Goal: Task Accomplishment & Management: Complete application form

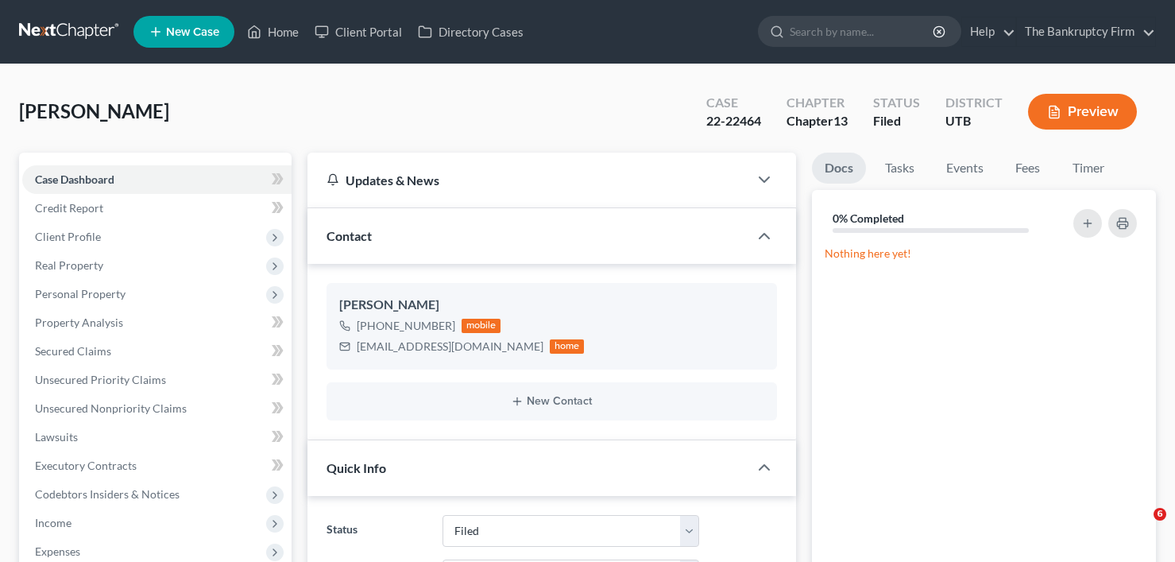
select select "3"
click at [289, 34] on link "Home" at bounding box center [273, 31] width 68 height 29
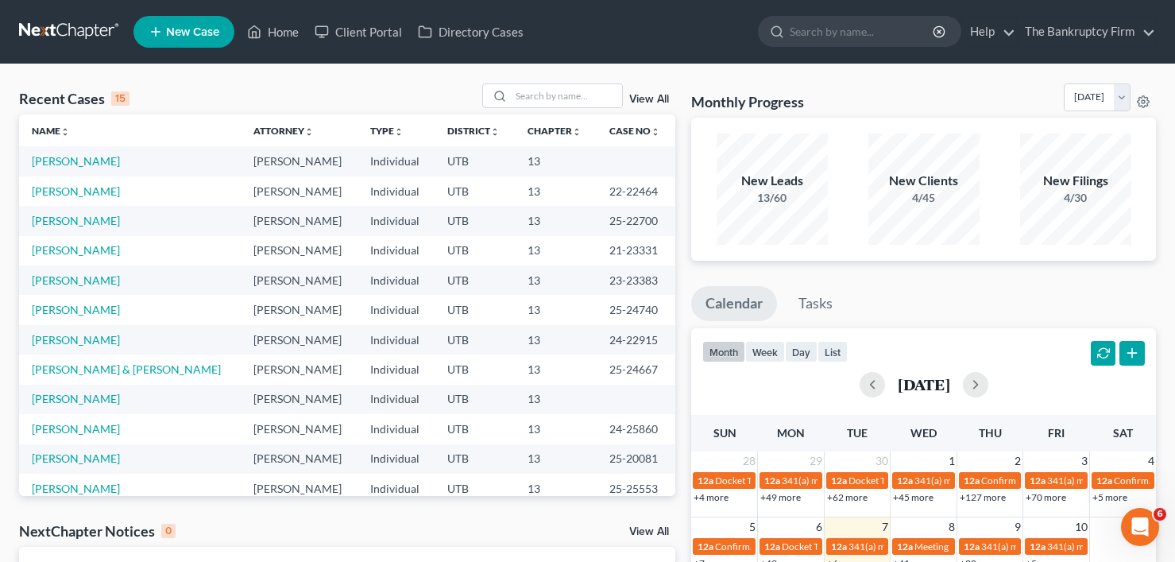
click at [646, 100] on link "View All" at bounding box center [649, 99] width 40 height 11
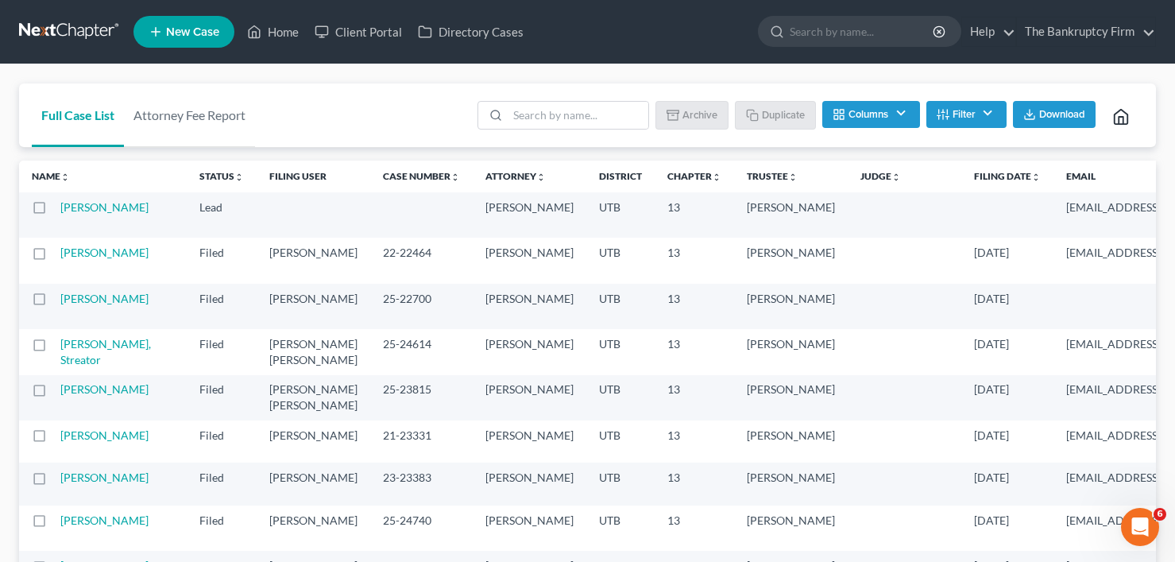
click at [288, 102] on div "Full Case List Attorney Fee Report Batch Download Archive Un-archive Duplicate …" at bounding box center [587, 115] width 1137 height 64
click at [541, 118] on input "search" at bounding box center [578, 115] width 141 height 27
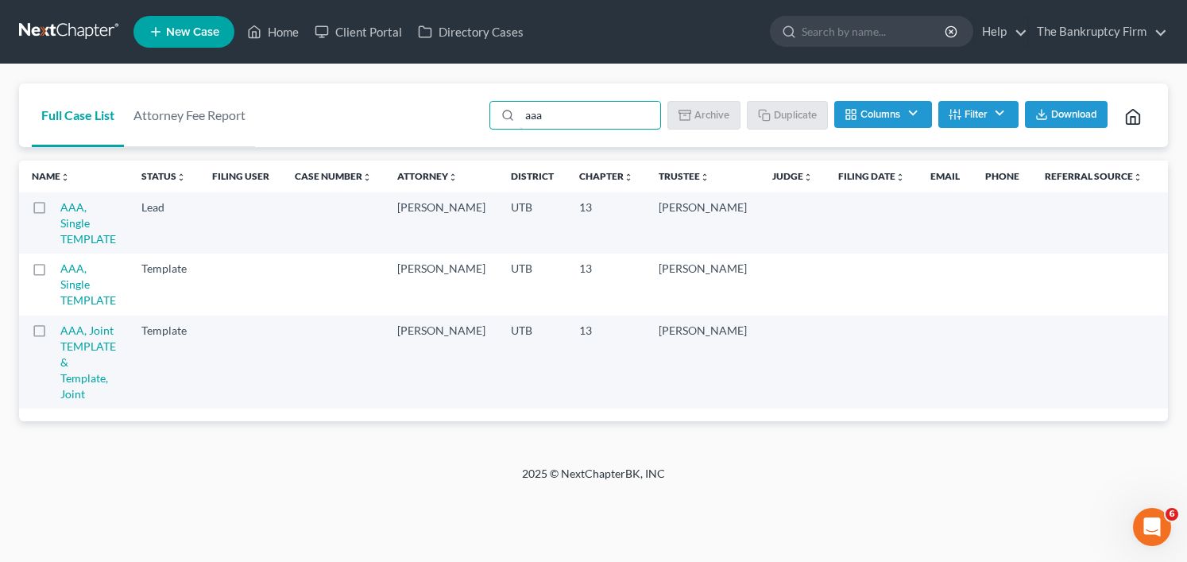
type input "aaa"
click at [72, 221] on link "AAA, Single TEMPLATE" at bounding box center [88, 222] width 56 height 45
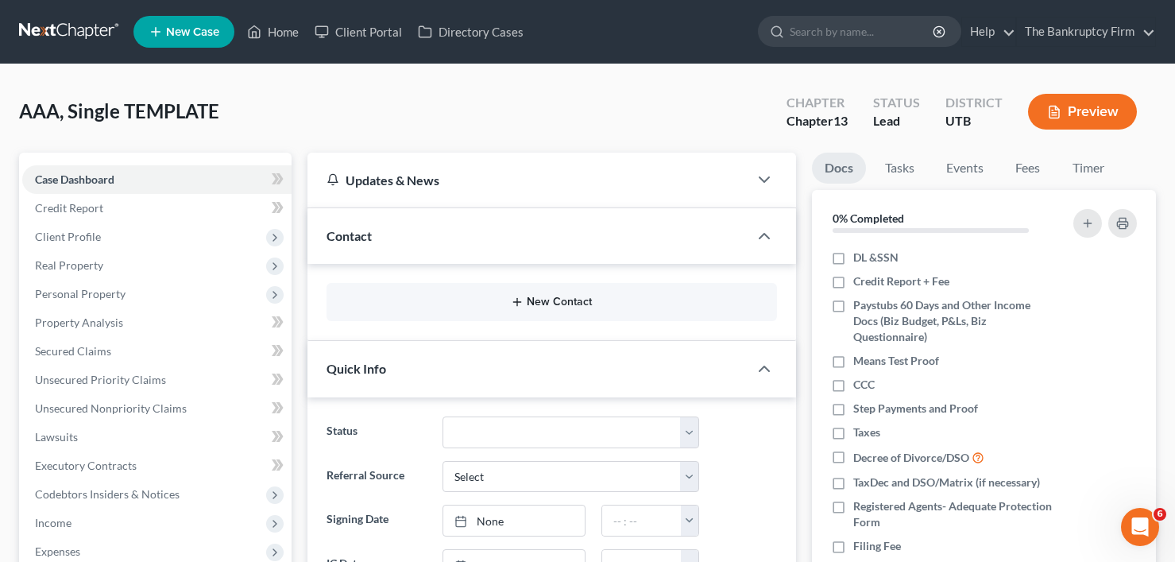
drag, startPoint x: 285, startPoint y: 116, endPoint x: 412, endPoint y: 300, distance: 222.8
click at [285, 116] on div "AAA, Single TEMPLATE Upgraded Chapter Chapter 13 Status Lead District UTB Previ…" at bounding box center [587, 117] width 1137 height 69
click at [559, 305] on button "New Contact" at bounding box center [551, 302] width 425 height 13
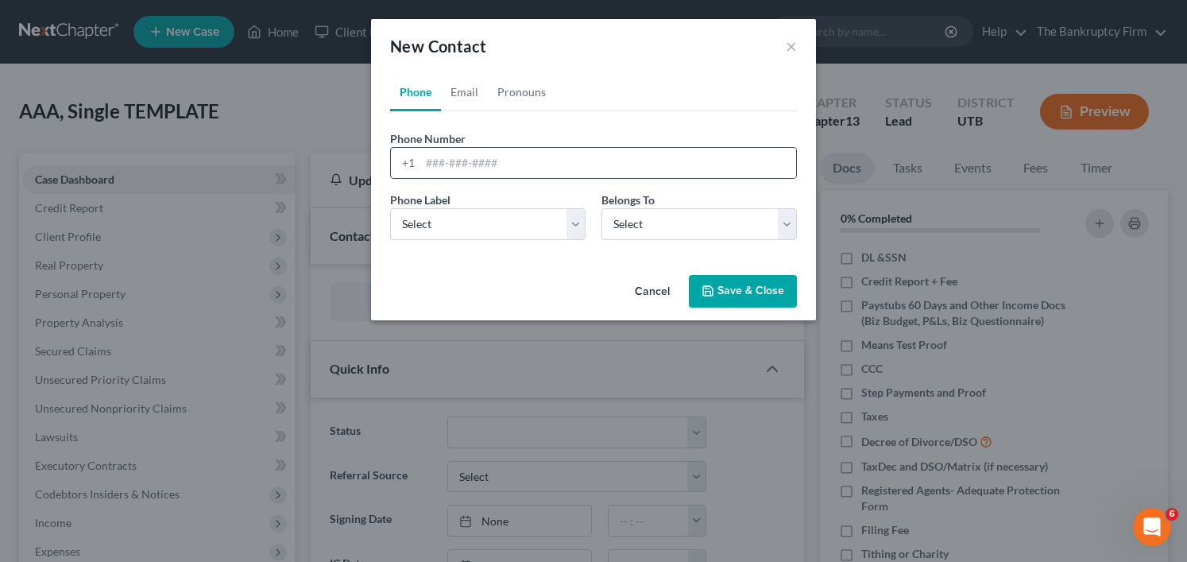
click at [466, 147] on div "+1" at bounding box center [593, 163] width 407 height 32
drag, startPoint x: 465, startPoint y: 157, endPoint x: 458, endPoint y: 212, distance: 56.0
click at [465, 157] on input "tel" at bounding box center [608, 163] width 376 height 30
paste input "[PHONE_NUMBER]"
type input "[PHONE_NUMBER]"
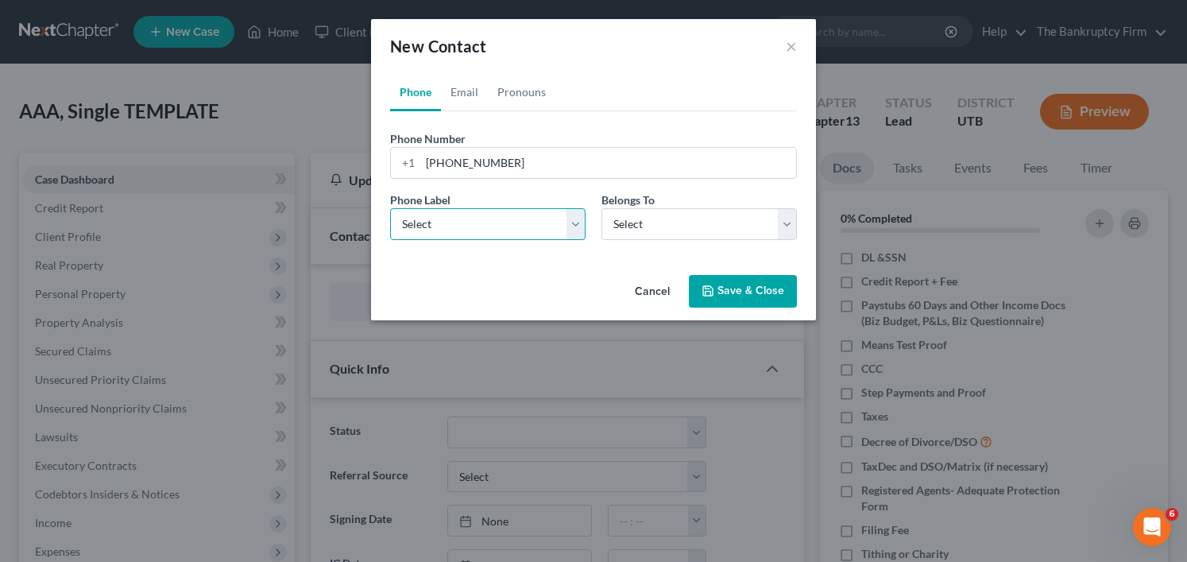
drag, startPoint x: 450, startPoint y: 231, endPoint x: 451, endPoint y: 239, distance: 8.1
click at [450, 231] on select "Select Mobile Home Work Other" at bounding box center [487, 224] width 195 height 32
select select "0"
click at [390, 208] on select "Select Mobile Home Work Other" at bounding box center [487, 224] width 195 height 32
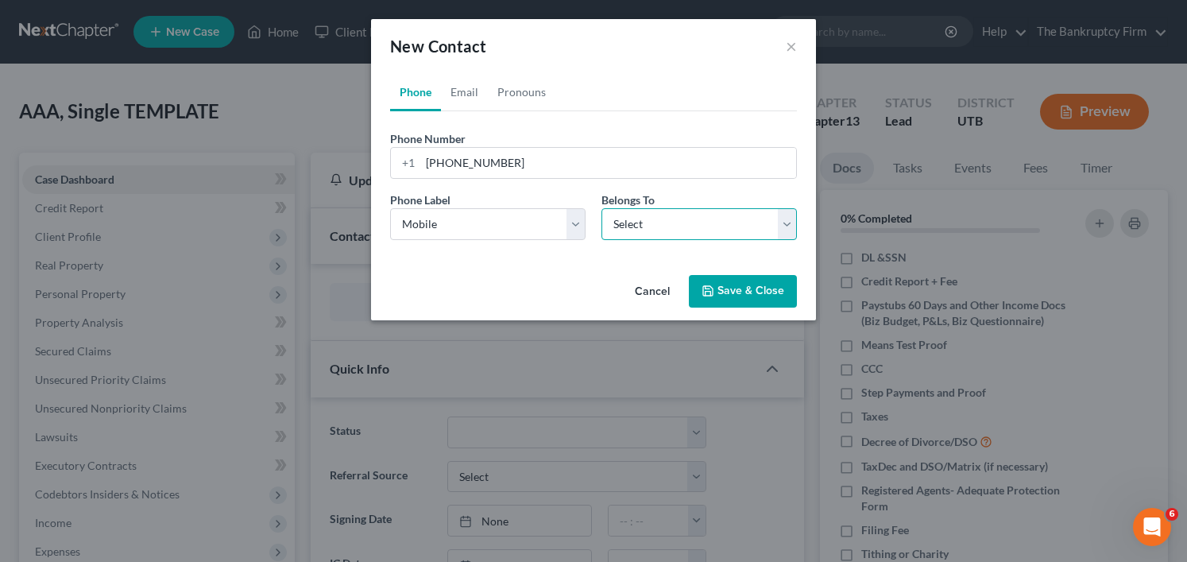
click at [672, 219] on select "Select Client Other" at bounding box center [698, 224] width 195 height 32
select select "0"
click at [601, 208] on select "Select Client Other" at bounding box center [698, 224] width 195 height 32
drag, startPoint x: 466, startPoint y: 94, endPoint x: 481, endPoint y: 127, distance: 37.0
click at [466, 94] on link "Email" at bounding box center [464, 92] width 47 height 38
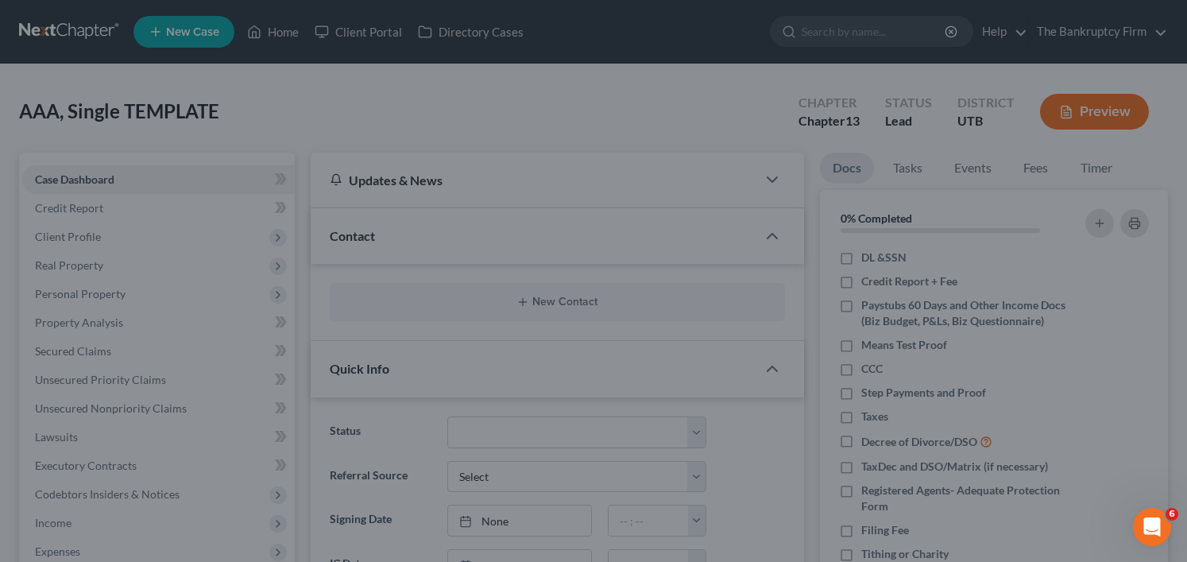
click at [268, 83] on div "New Contact × Phone Email Pronouns Phone Number * [PHONE_NUMBER] Ext. Phone Lab…" at bounding box center [593, 281] width 1187 height 562
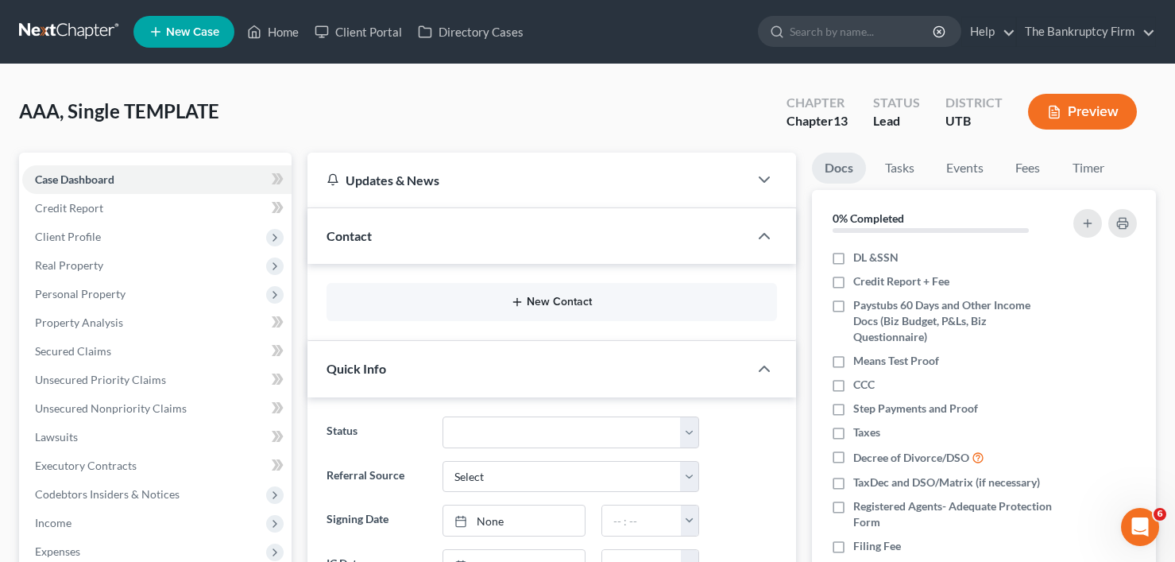
click at [558, 307] on button "New Contact" at bounding box center [551, 302] width 425 height 13
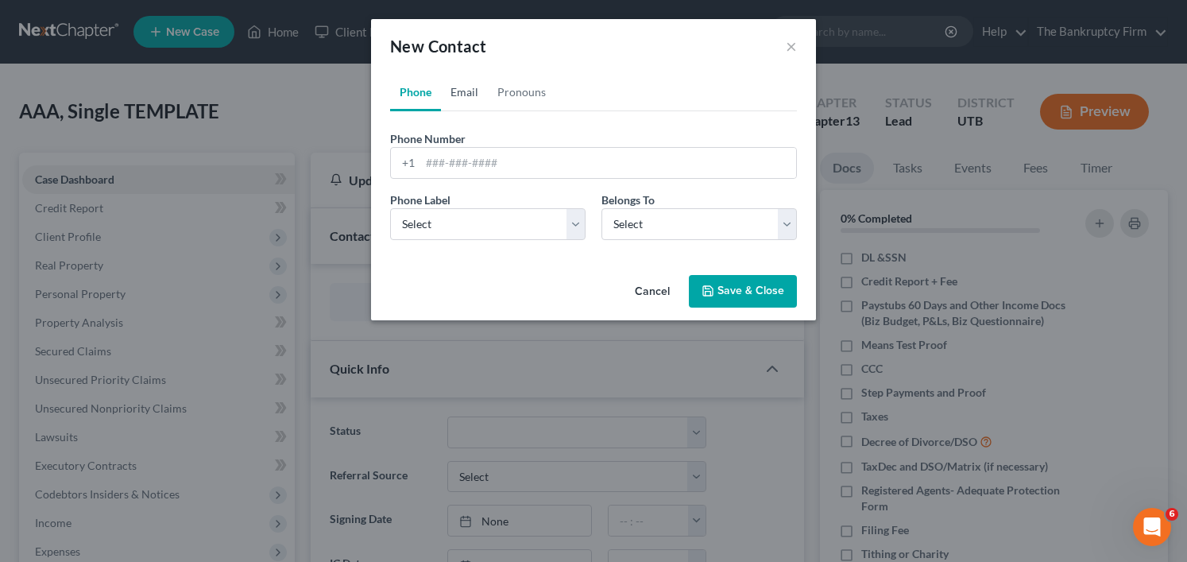
click at [464, 95] on link "Email" at bounding box center [464, 92] width 47 height 38
drag, startPoint x: 475, startPoint y: 163, endPoint x: 487, endPoint y: 173, distance: 15.8
click at [475, 163] on input "email" at bounding box center [608, 163] width 376 height 30
paste input "[EMAIL_ADDRESS][DOMAIN_NAME]"
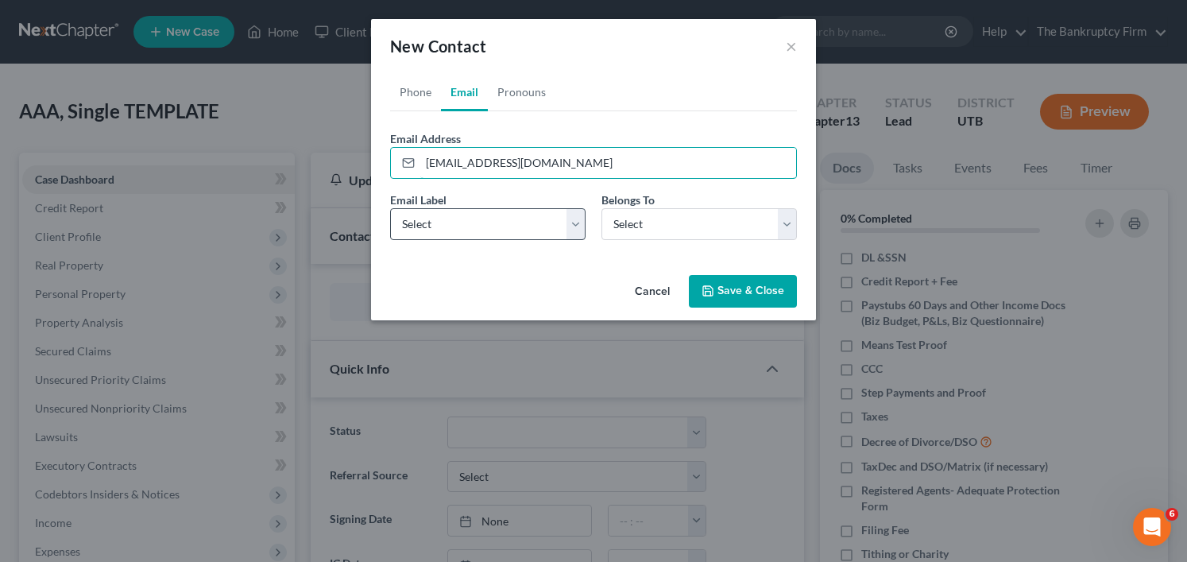
type input "[EMAIL_ADDRESS][DOMAIN_NAME]"
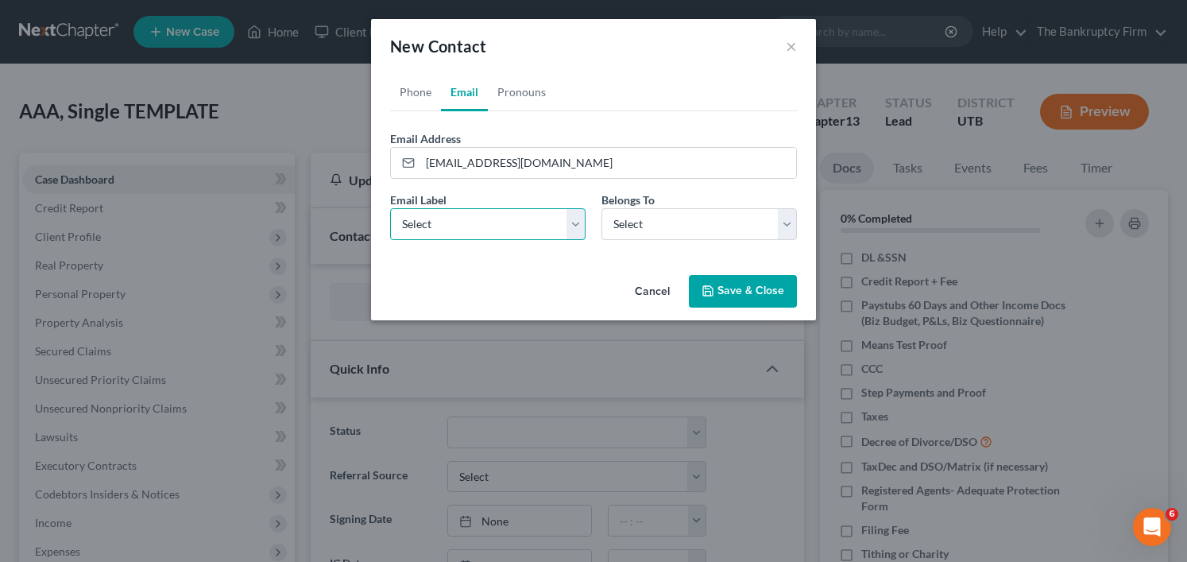
drag, startPoint x: 489, startPoint y: 220, endPoint x: 489, endPoint y: 235, distance: 15.1
click at [489, 220] on select "Select Home Work Other" at bounding box center [487, 224] width 195 height 32
select select "0"
click at [390, 208] on select "Select Home Work Other" at bounding box center [487, 224] width 195 height 32
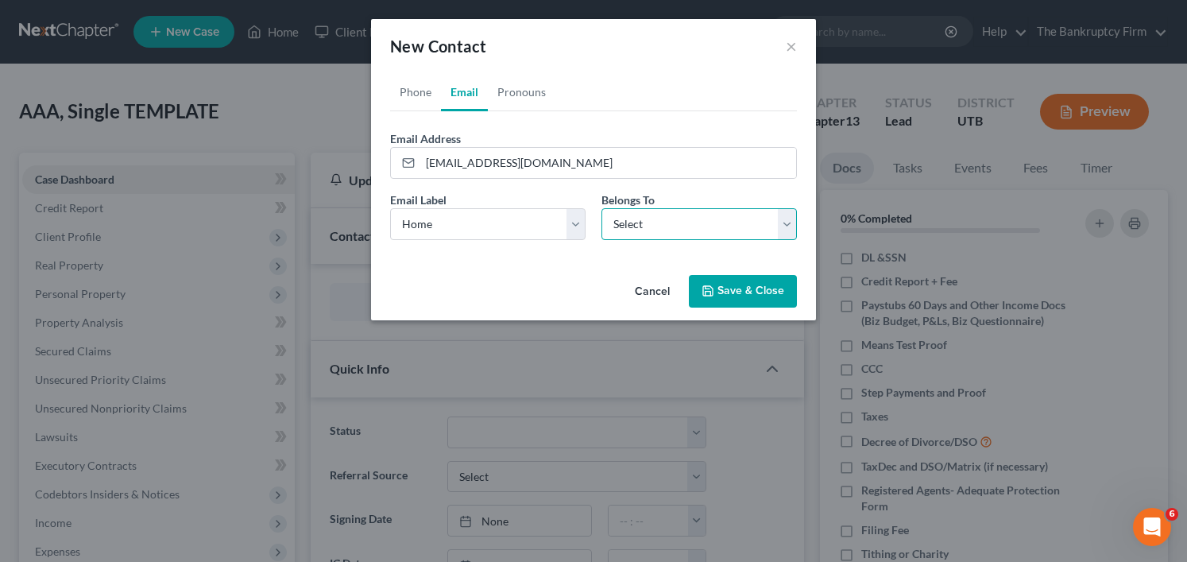
drag, startPoint x: 661, startPoint y: 227, endPoint x: 636, endPoint y: 239, distance: 28.1
click at [661, 227] on select "Select Client Other" at bounding box center [698, 224] width 195 height 32
select select "0"
click at [601, 208] on select "Select Client Other" at bounding box center [698, 224] width 195 height 32
select select "0"
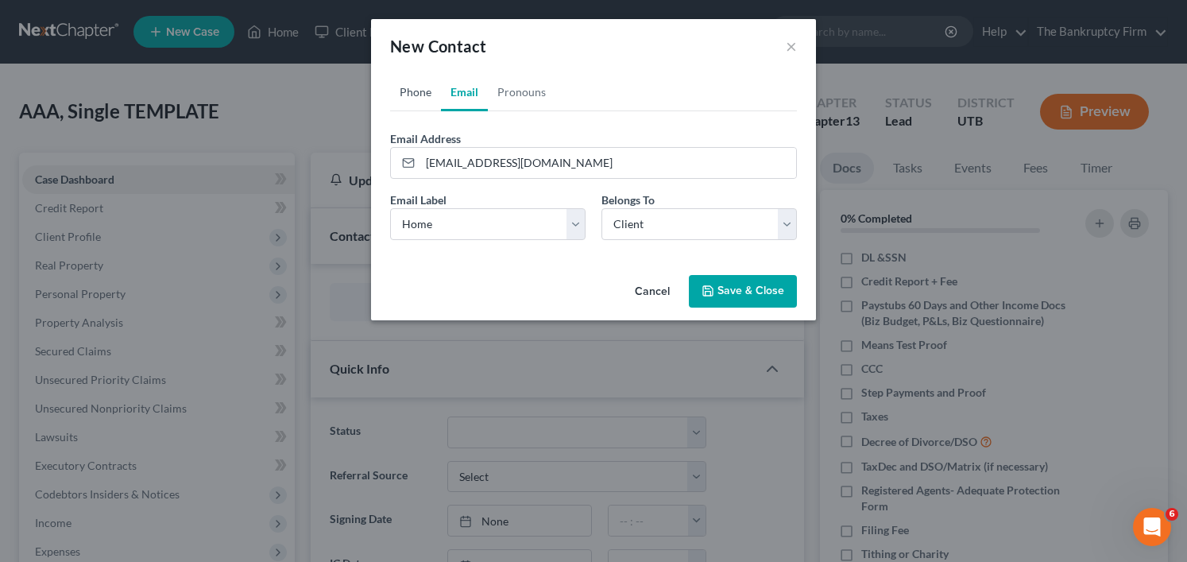
click at [412, 94] on link "Phone" at bounding box center [415, 92] width 51 height 38
drag, startPoint x: 531, startPoint y: 164, endPoint x: 466, endPoint y: 207, distance: 78.2
click at [531, 164] on input "tel" at bounding box center [608, 163] width 376 height 30
paste input "[PHONE_NUMBER]"
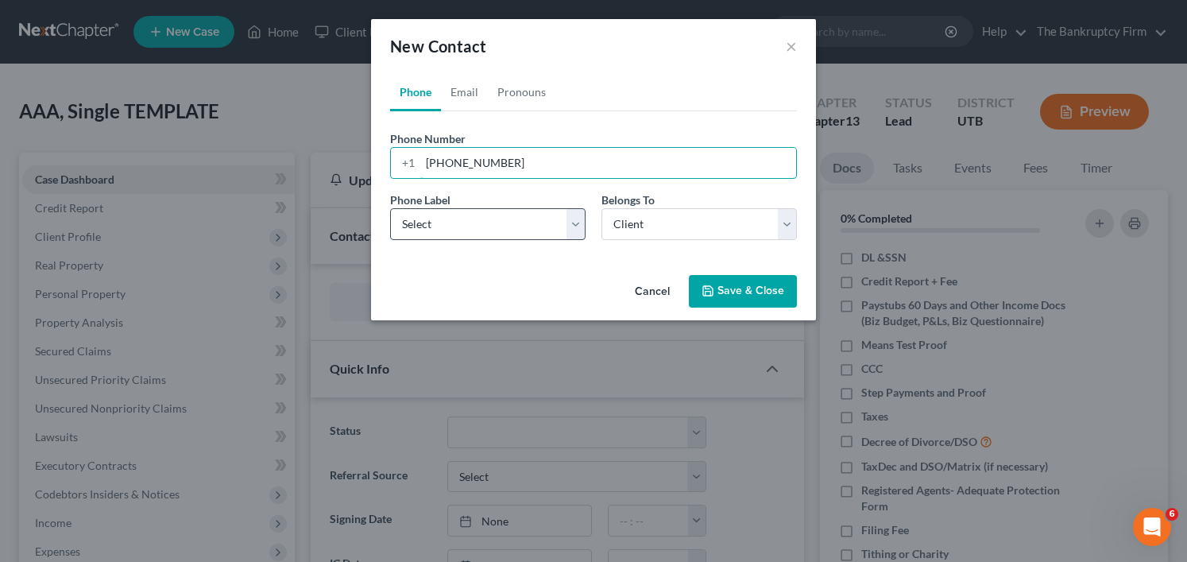
type input "[PHONE_NUMBER]"
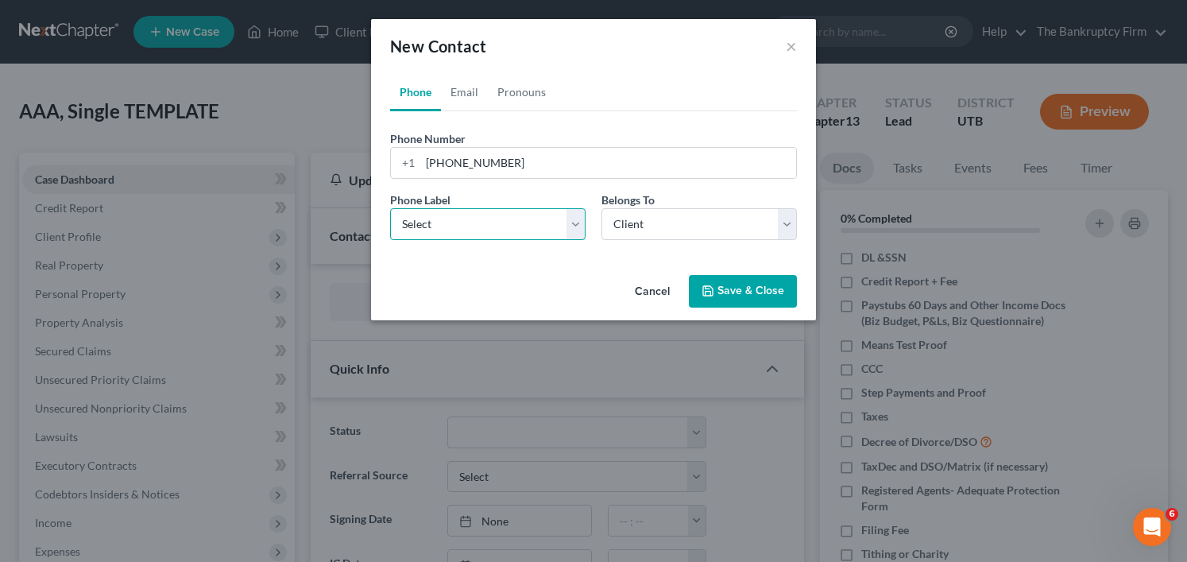
drag, startPoint x: 448, startPoint y: 218, endPoint x: 439, endPoint y: 238, distance: 21.0
click at [448, 218] on select "Select Mobile Home Work Other" at bounding box center [487, 224] width 195 height 32
select select "0"
click at [390, 208] on select "Select Mobile Home Work Other" at bounding box center [487, 224] width 195 height 32
click at [746, 295] on button "Save & Close" at bounding box center [743, 291] width 108 height 33
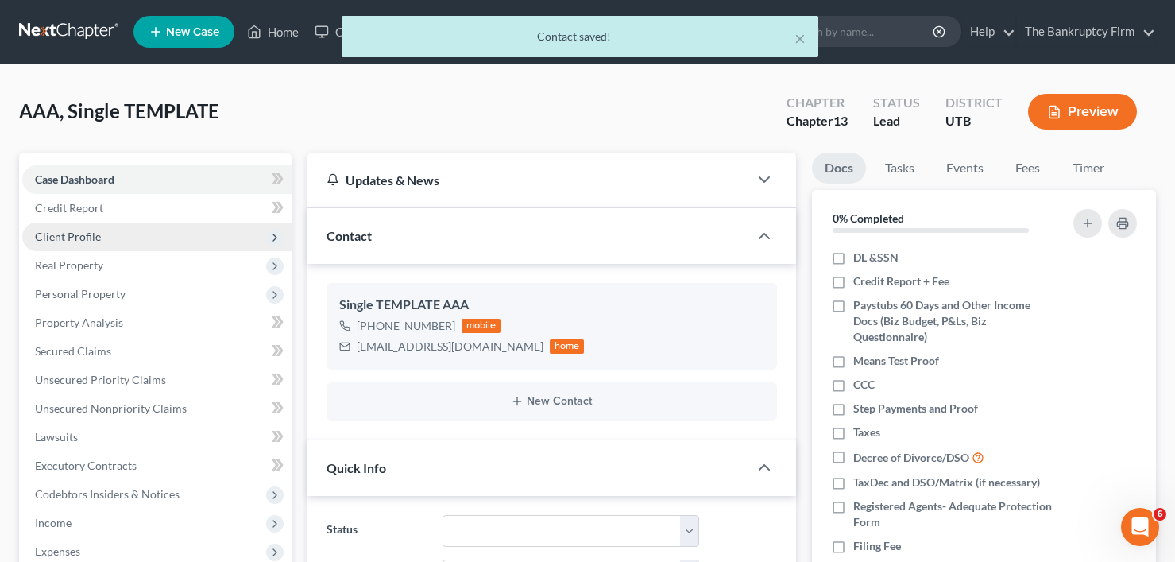
click at [79, 233] on span "Client Profile" at bounding box center [68, 237] width 66 height 14
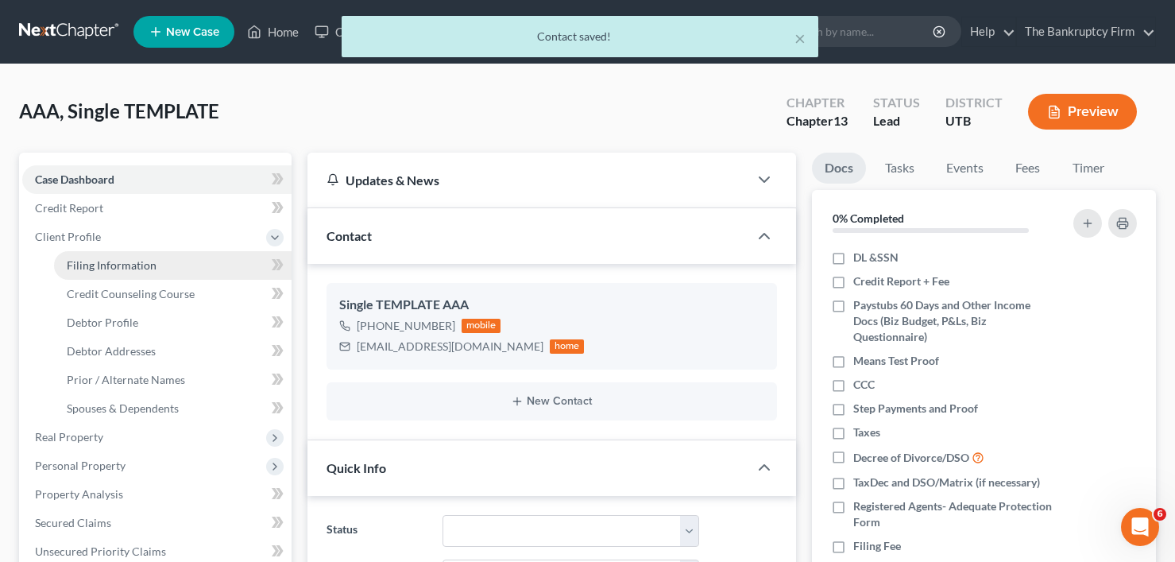
click at [107, 264] on span "Filing Information" at bounding box center [112, 265] width 90 height 14
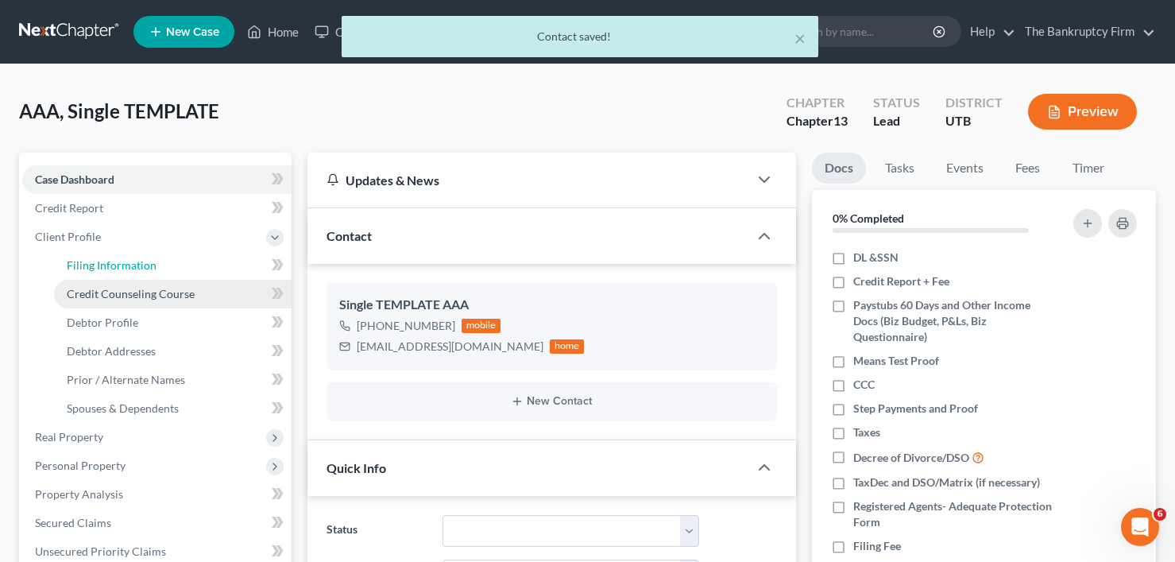
select select "1"
select select "0"
select select "3"
select select "81"
select select "0"
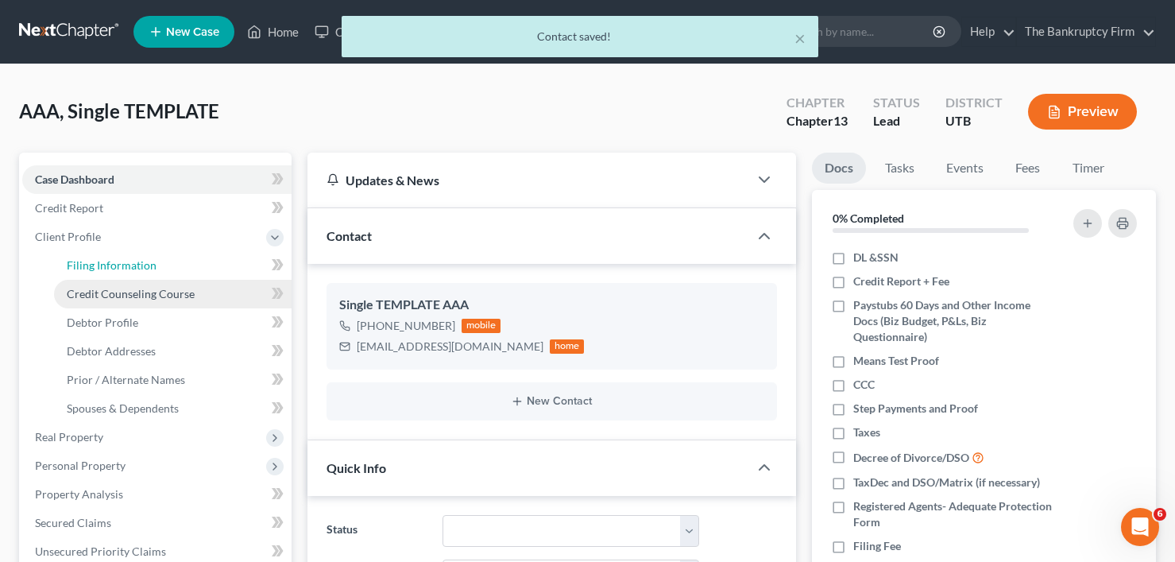
select select "46"
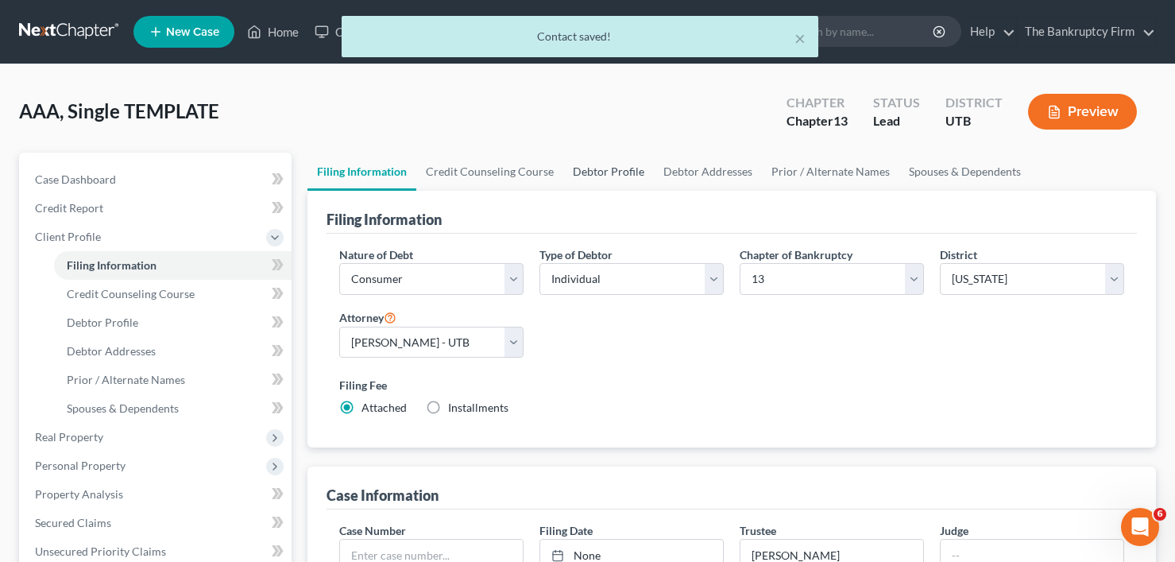
click at [606, 172] on link "Debtor Profile" at bounding box center [608, 172] width 91 height 38
select select "1"
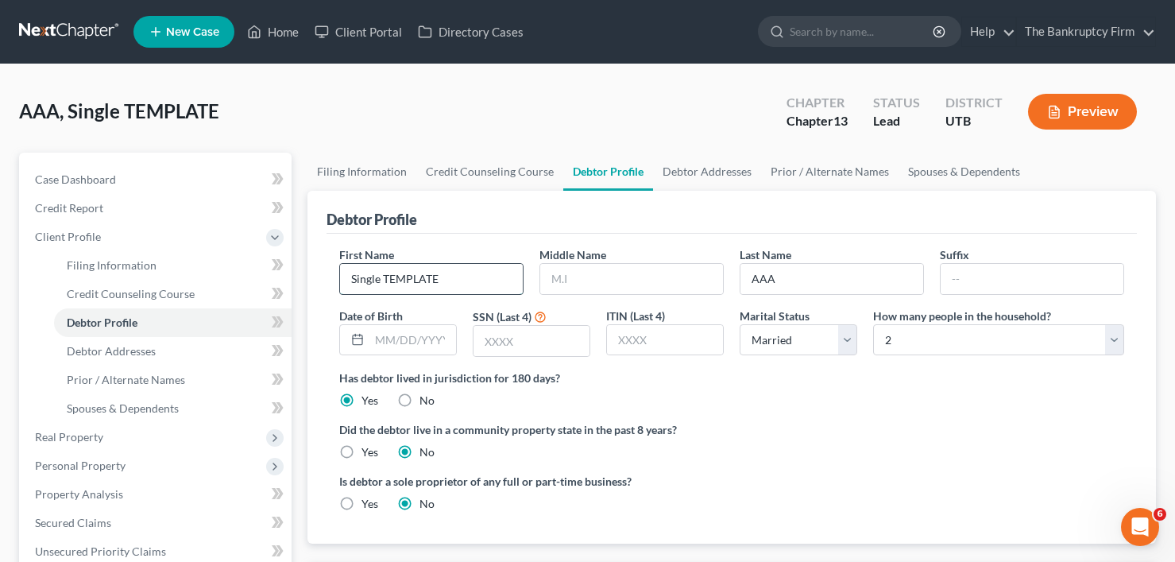
drag, startPoint x: 431, startPoint y: 282, endPoint x: 423, endPoint y: 286, distance: 9.6
click at [419, 281] on input "Single TEMPLATE" at bounding box center [431, 279] width 183 height 30
drag, startPoint x: 439, startPoint y: 278, endPoint x: 168, endPoint y: 288, distance: 271.1
click at [169, 288] on div "Petition Navigation Case Dashboard Payments Invoices Payments Payments Credit R…" at bounding box center [587, 569] width 1153 height 832
type input "[PERSON_NAME]"
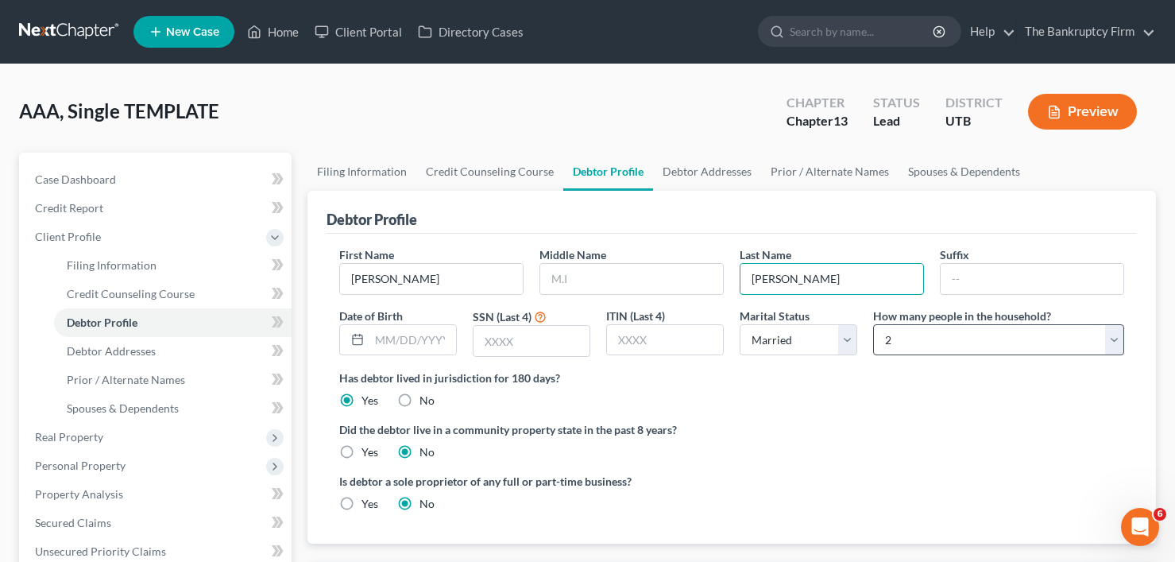
type input "[PERSON_NAME]"
click at [911, 340] on select "Select 1 2 3 4 5 6 7 8 9 10 11 12 13 14 15 16 17 18 19 20" at bounding box center [998, 340] width 251 height 32
select select "3"
click at [873, 324] on select "Select 1 2 3 4 5 6 7 8 9 10 11 12 13 14 15 16 17 18 19 20" at bounding box center [998, 340] width 251 height 32
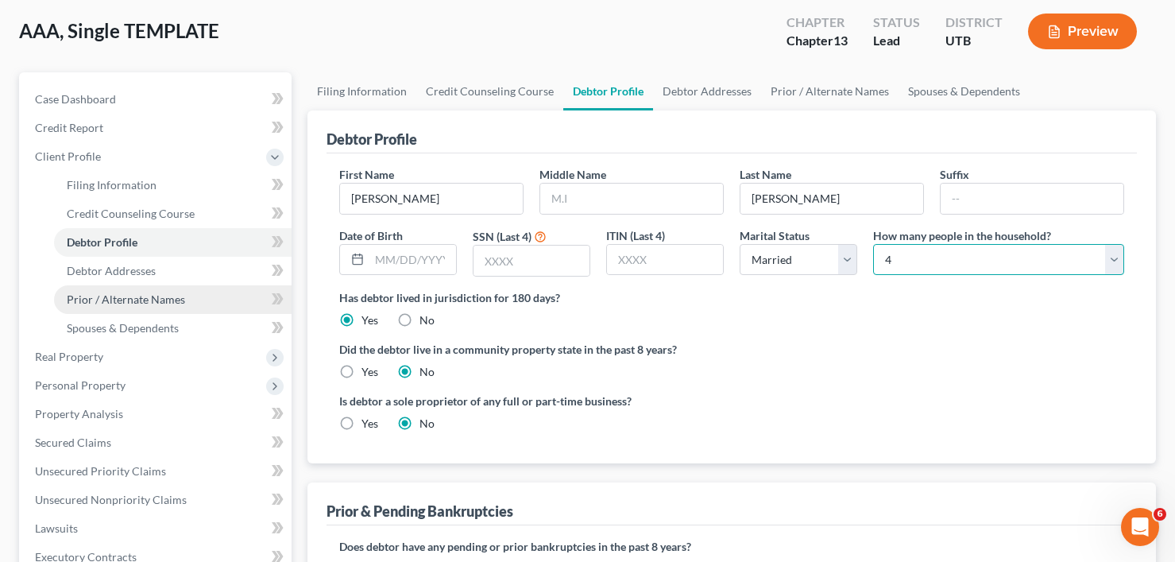
scroll to position [79, 0]
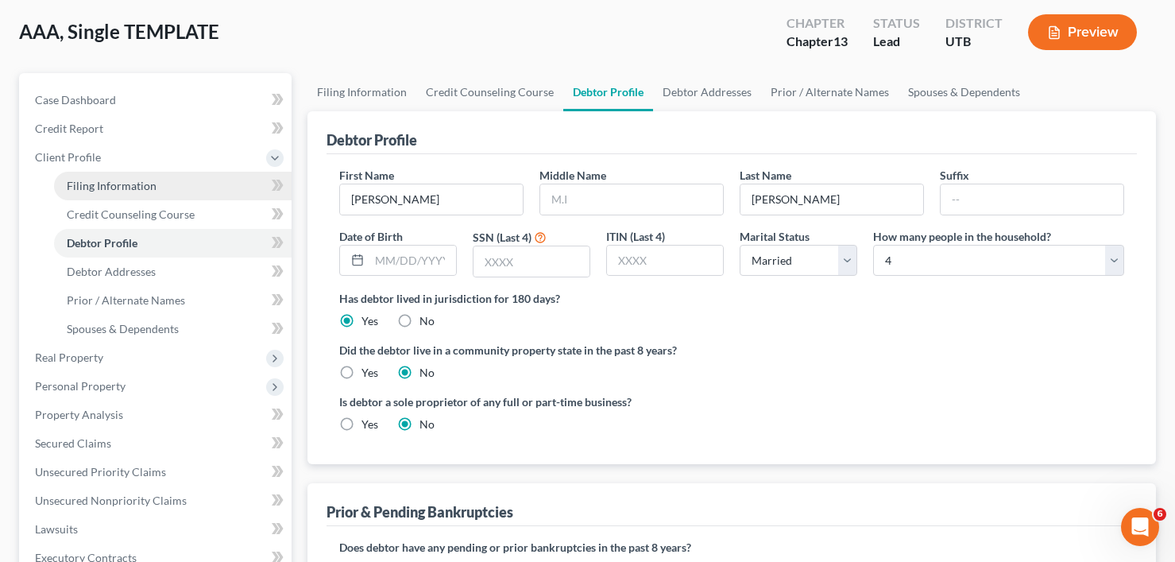
click at [119, 190] on span "Filing Information" at bounding box center [112, 186] width 90 height 14
select select "1"
select select "0"
select select "3"
select select "81"
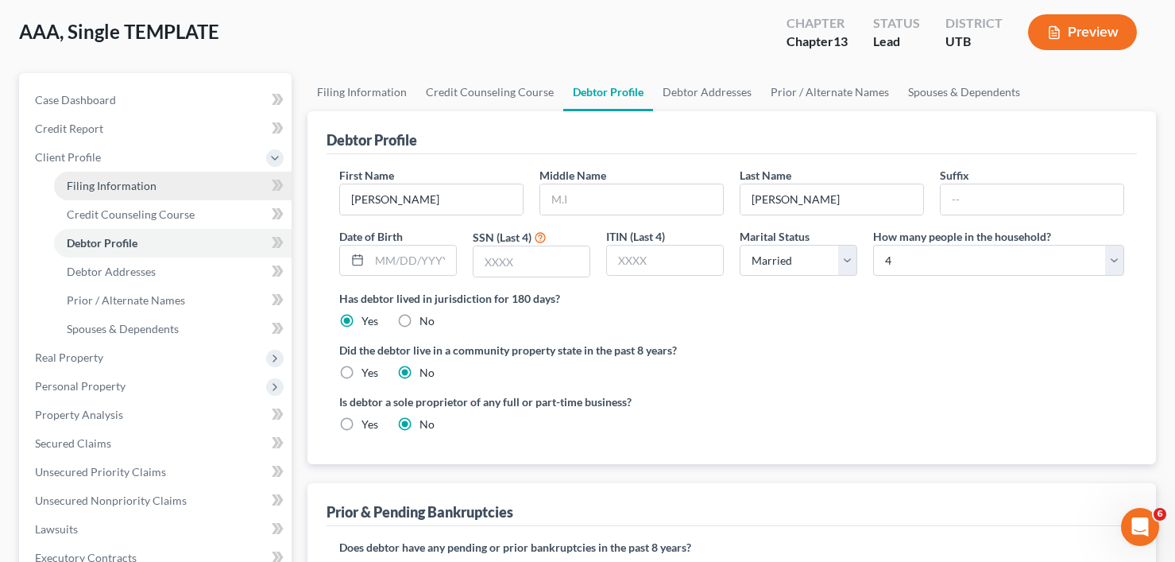
select select "0"
select select "46"
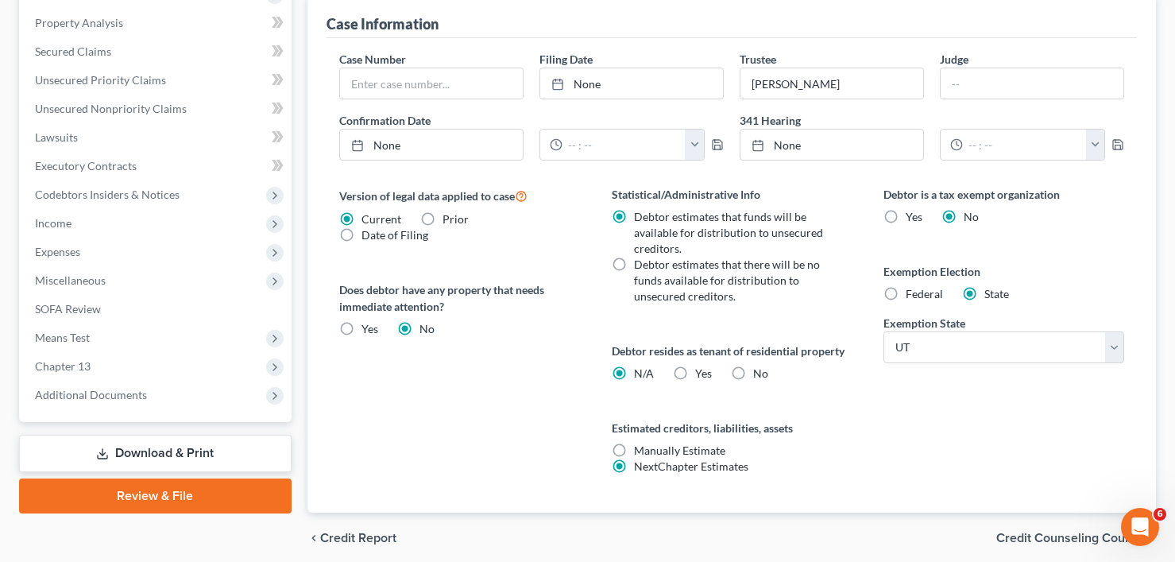
scroll to position [477, 0]
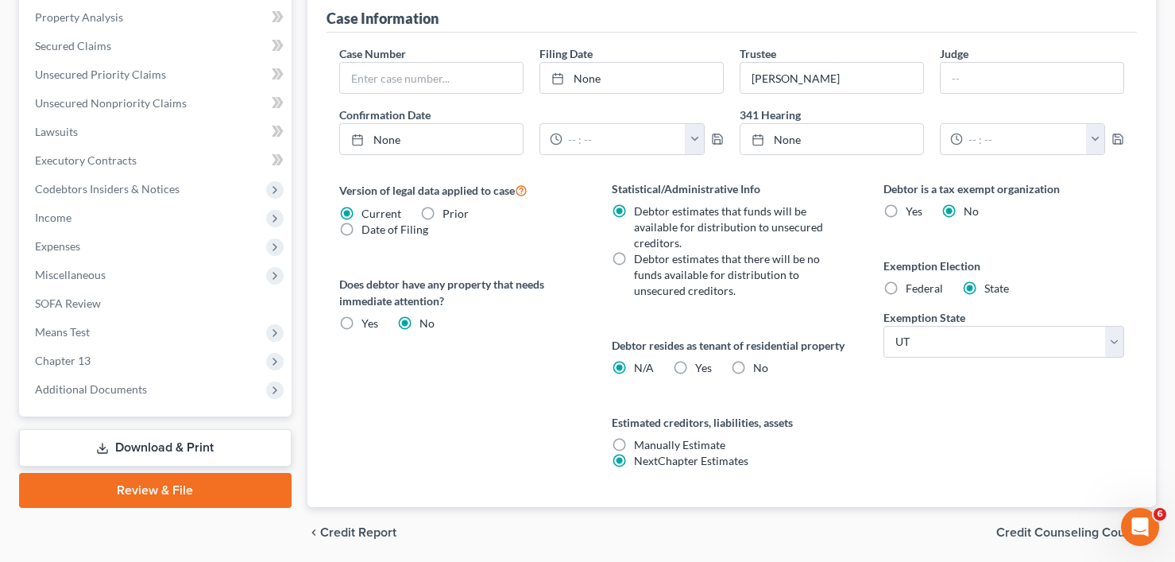
click at [695, 370] on label "Yes Yes" at bounding box center [703, 368] width 17 height 16
click at [702, 370] on input "Yes Yes" at bounding box center [707, 365] width 10 height 10
radio input "true"
radio input "false"
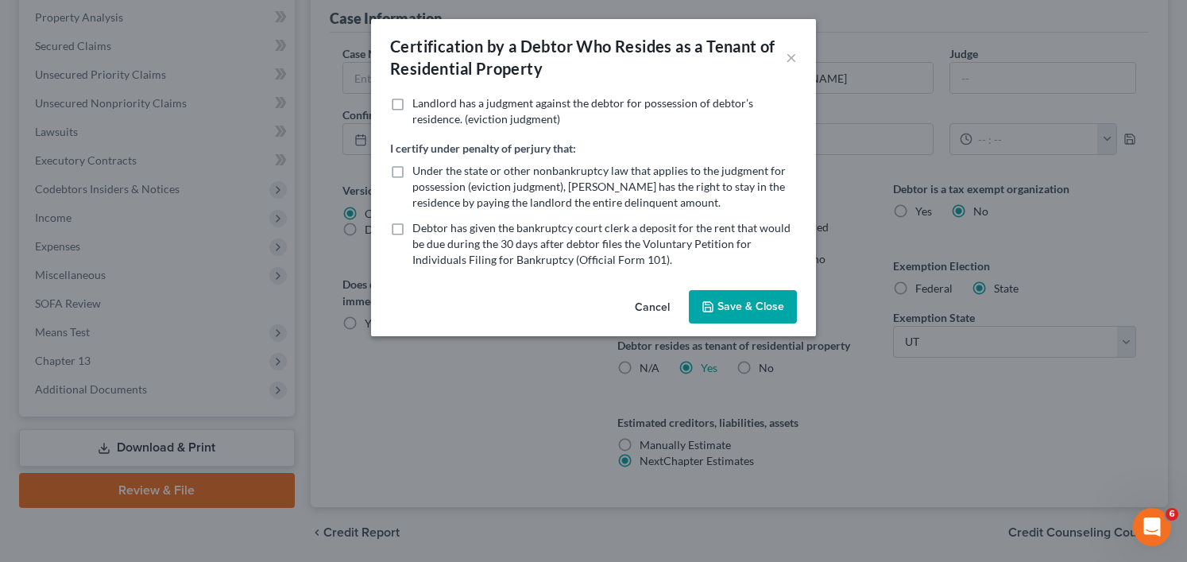
click at [729, 315] on button "Save & Close" at bounding box center [743, 306] width 108 height 33
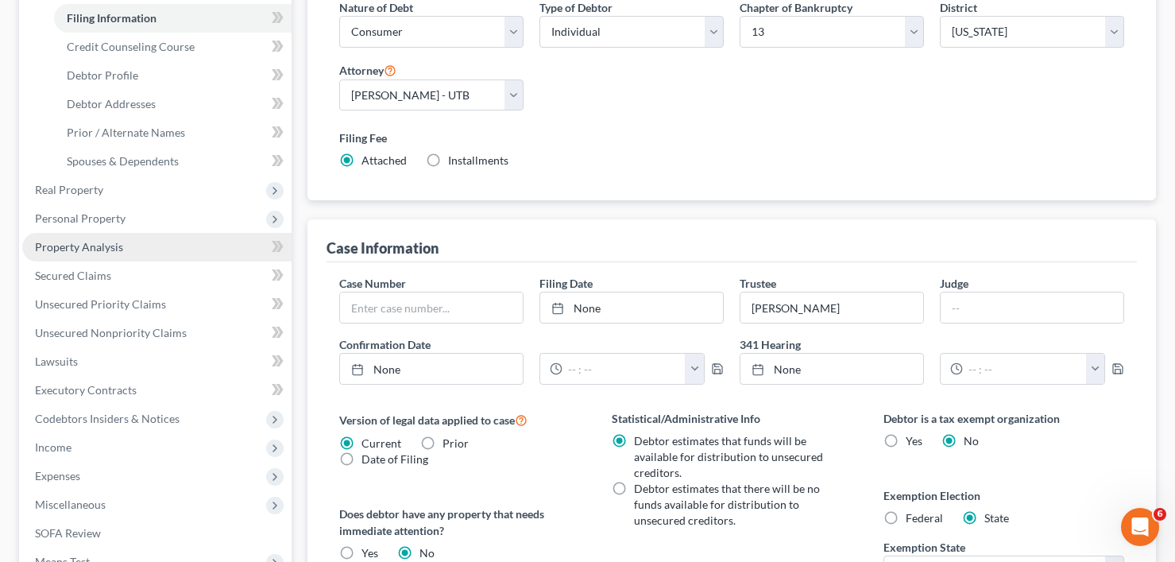
scroll to position [238, 0]
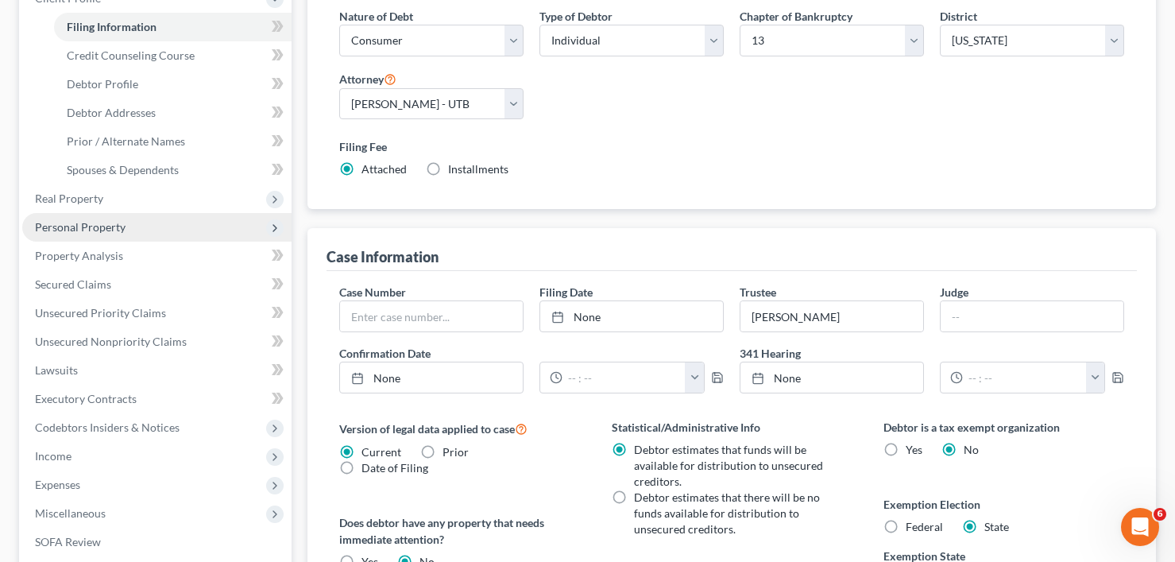
click at [99, 228] on span "Personal Property" at bounding box center [80, 227] width 91 height 14
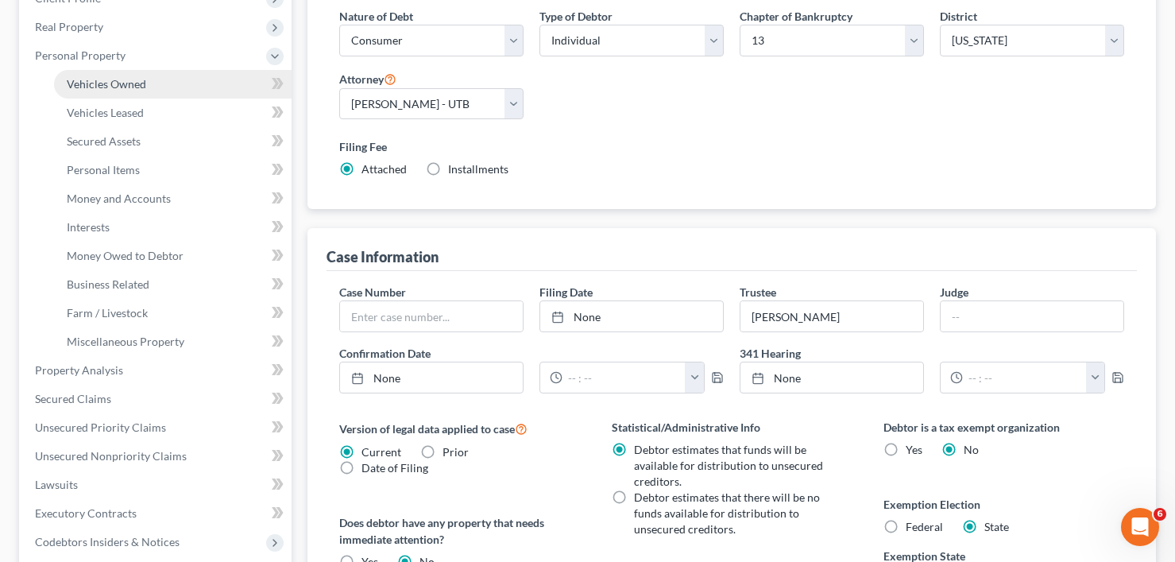
click at [133, 89] on span "Vehicles Owned" at bounding box center [106, 84] width 79 height 14
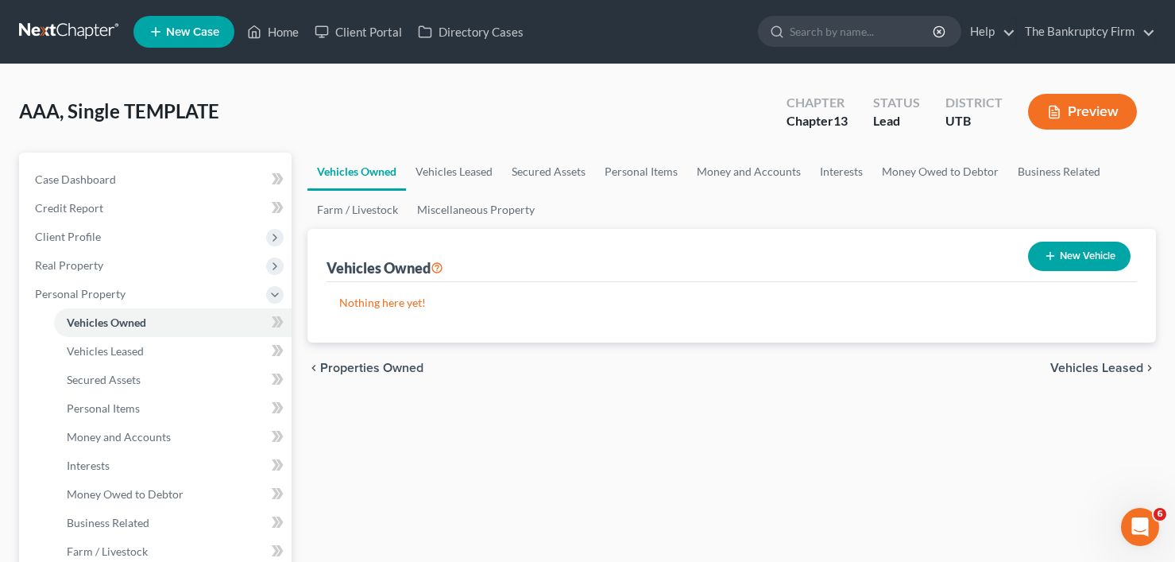
click at [1076, 252] on button "New Vehicle" at bounding box center [1079, 256] width 102 height 29
select select "0"
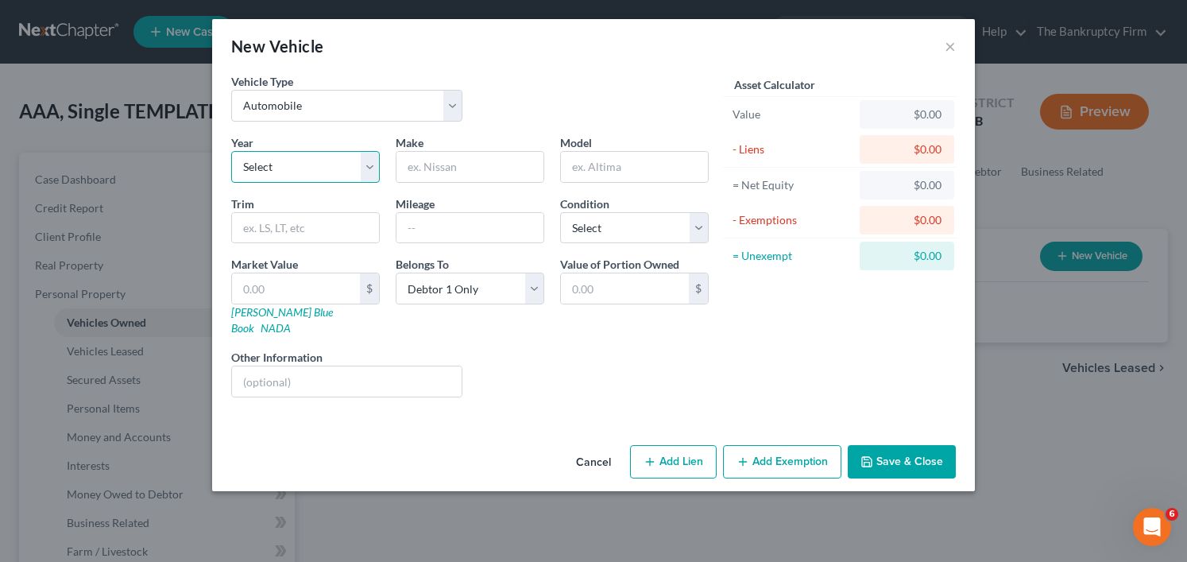
click at [298, 173] on select "Select 2026 2025 2024 2023 2022 2021 2020 2019 2018 2017 2016 2015 2014 2013 20…" at bounding box center [305, 167] width 149 height 32
select select "24"
click at [231, 151] on select "Select 2026 2025 2024 2023 2022 2021 2020 2019 2018 2017 2016 2015 2014 2013 20…" at bounding box center [305, 167] width 149 height 32
click at [479, 179] on input "text" at bounding box center [469, 167] width 147 height 30
type input "Oldsmobile"
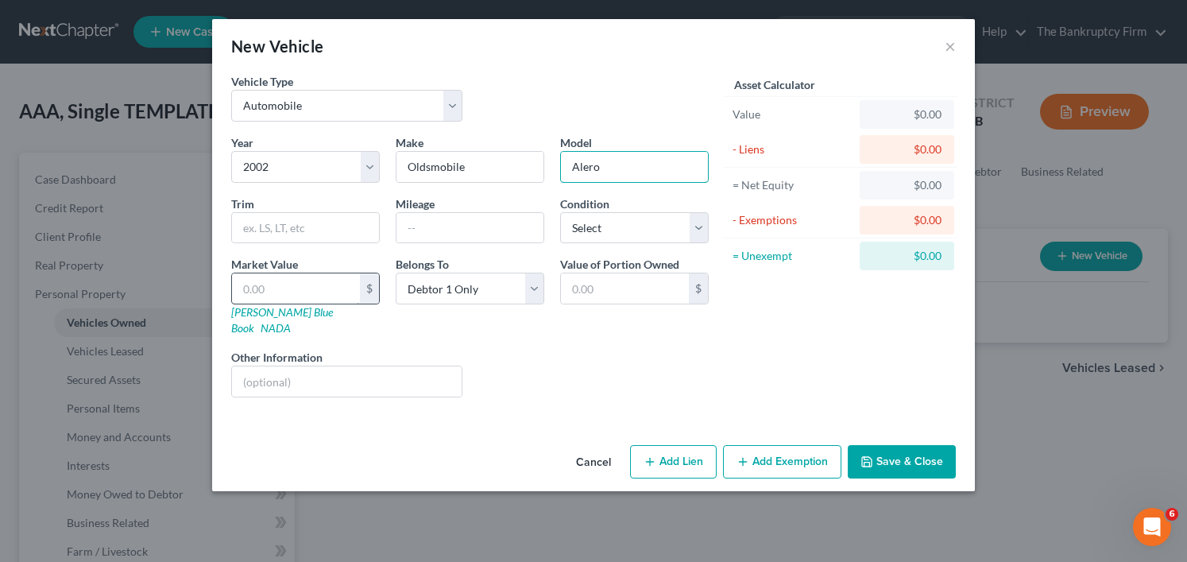
type input "Alero"
click at [268, 294] on input "text" at bounding box center [296, 288] width 128 height 30
type input "1"
type input "1.00"
type input "10"
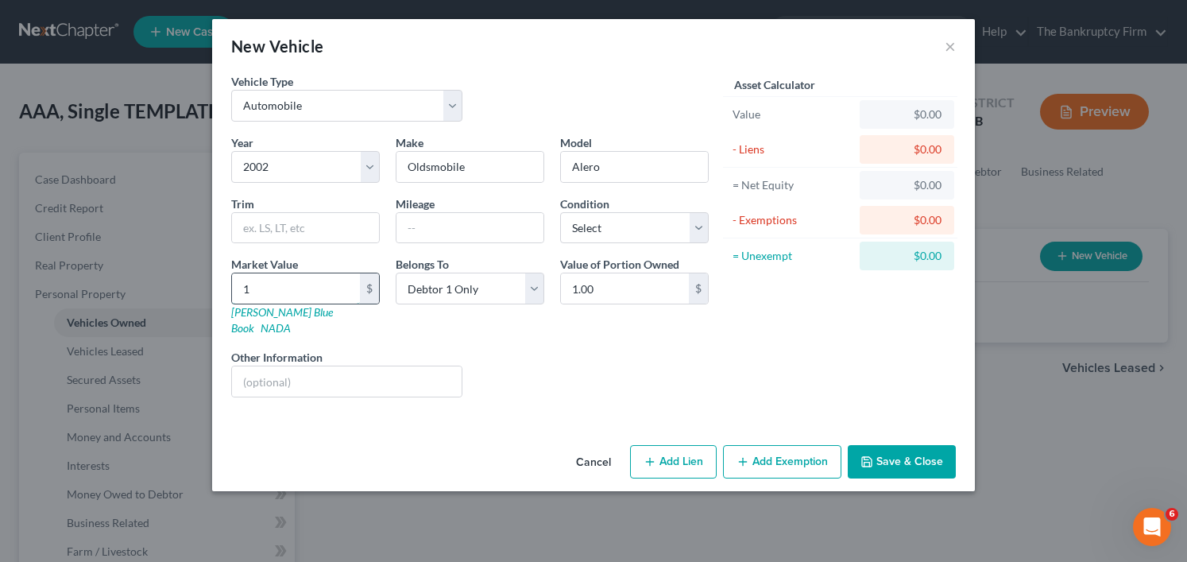
type input "10.00"
type input "100"
type input "100.00"
type input "1000"
type input "1,000.00"
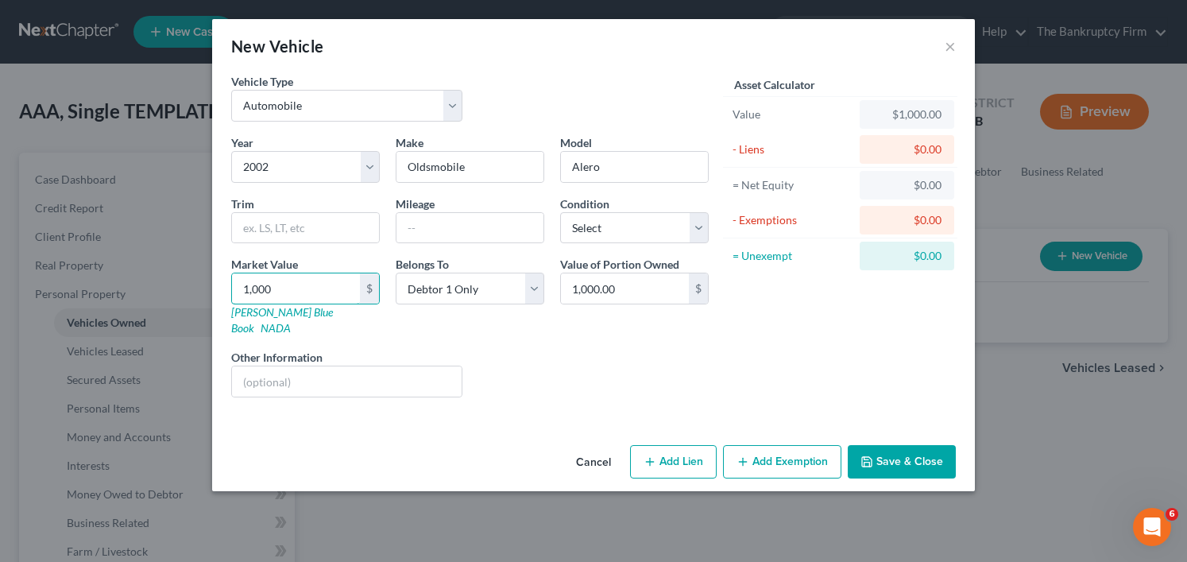
type input "1,000"
click at [760, 445] on button "Add Exemption" at bounding box center [782, 461] width 118 height 33
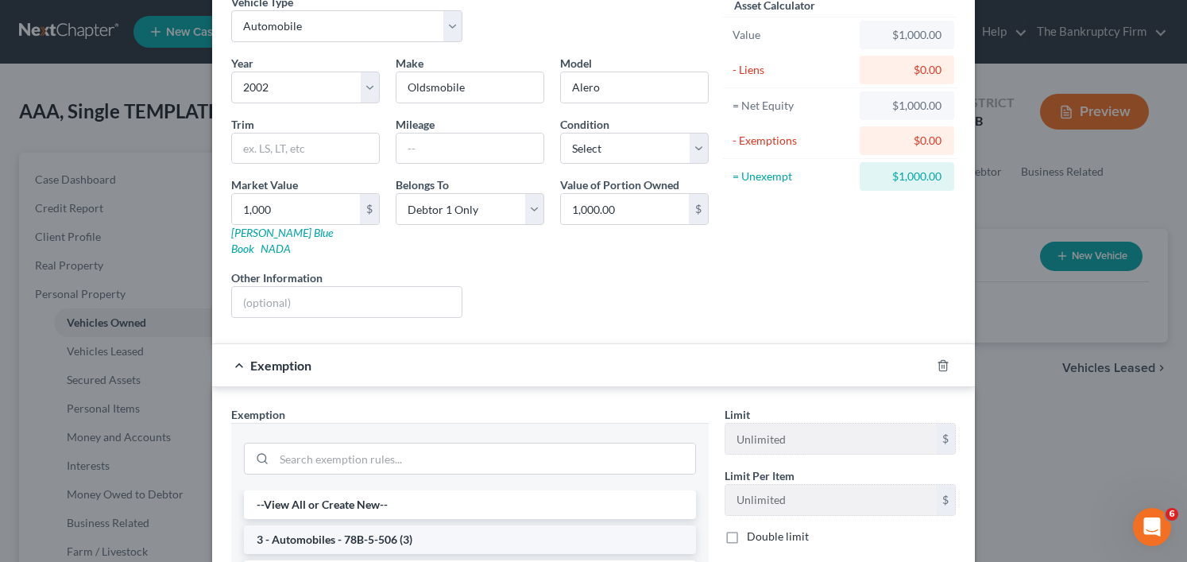
click at [326, 525] on li "3 - Automobiles - 78B-5-506 (3)" at bounding box center [470, 539] width 452 height 29
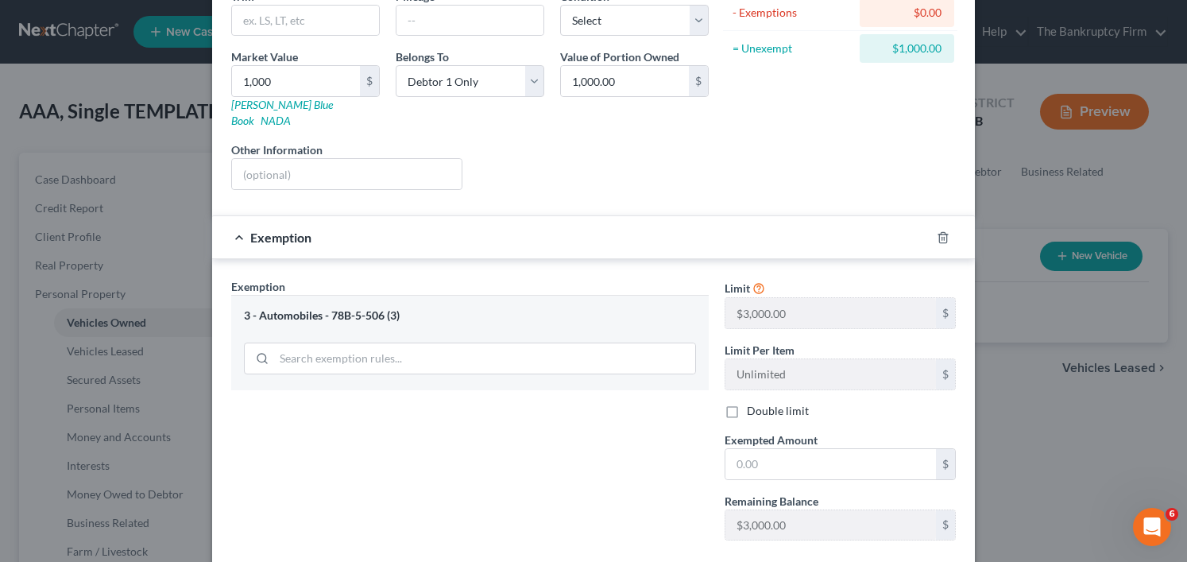
scroll to position [238, 0]
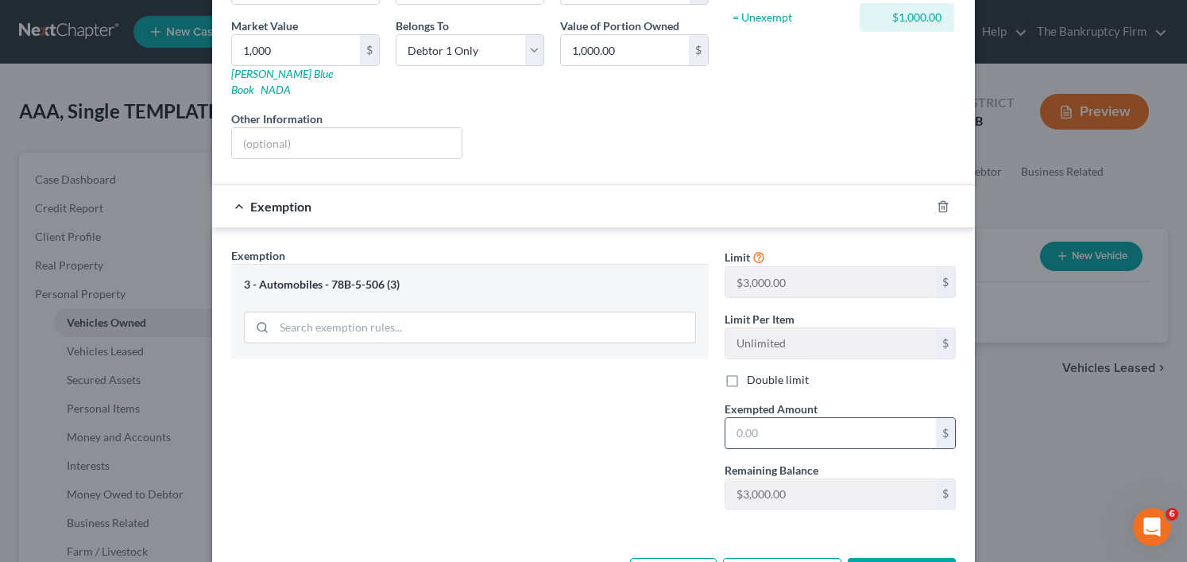
click at [756, 421] on input "text" at bounding box center [830, 433] width 211 height 30
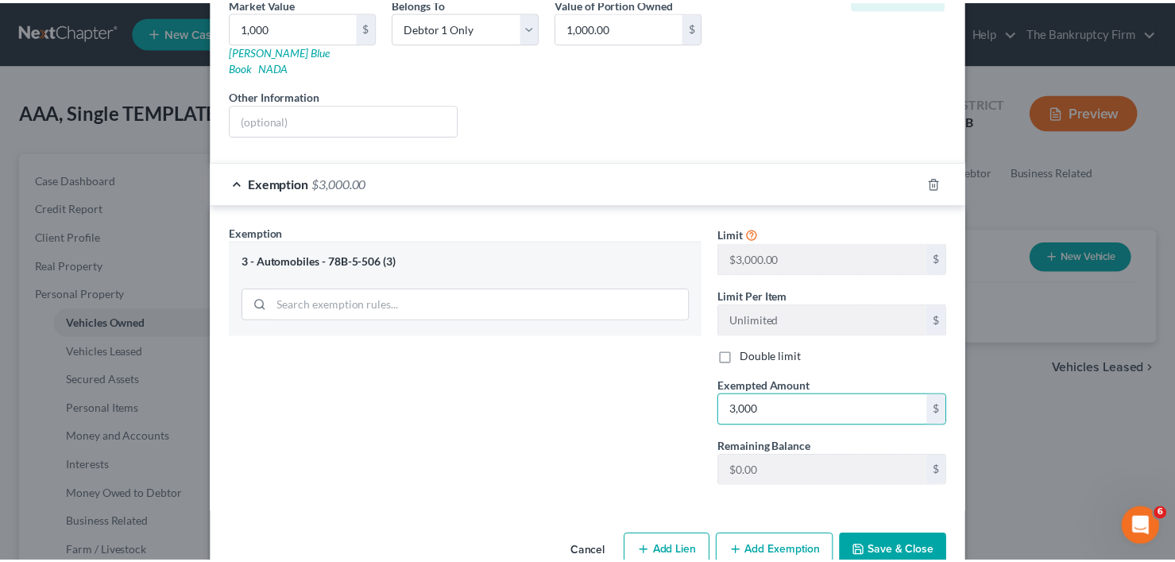
scroll to position [284, 0]
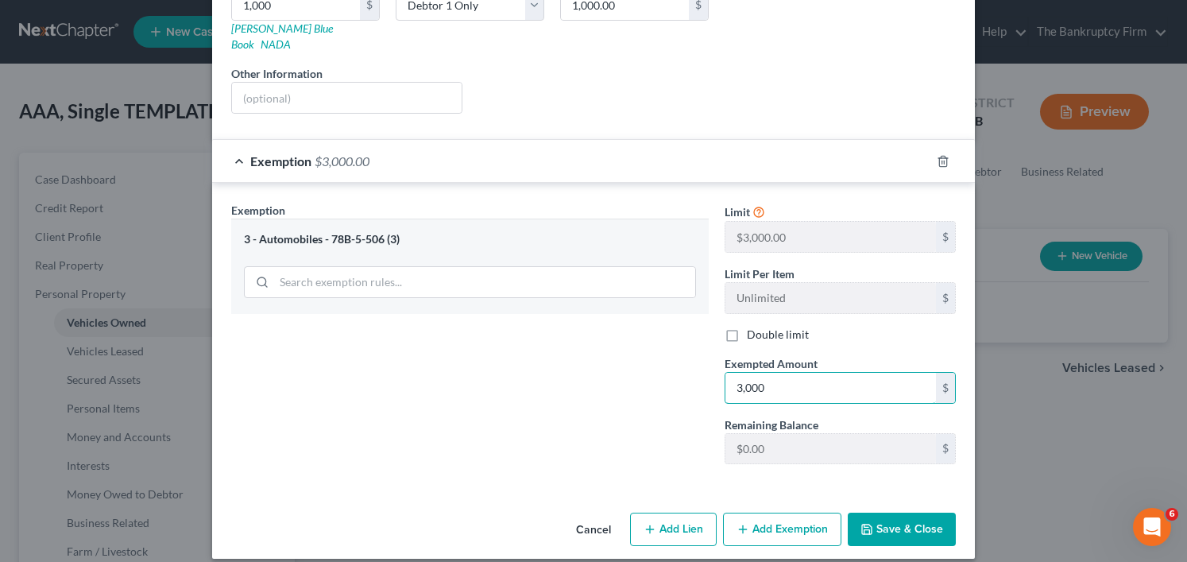
type input "3,000"
click at [906, 512] on button "Save & Close" at bounding box center [902, 528] width 108 height 33
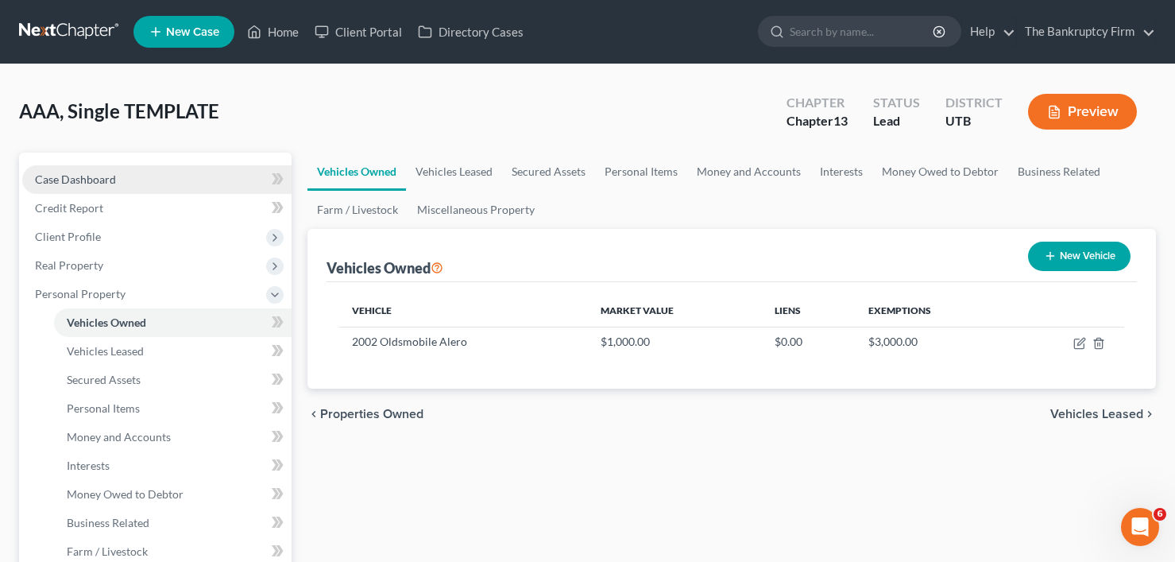
click at [157, 175] on link "Case Dashboard" at bounding box center [156, 179] width 269 height 29
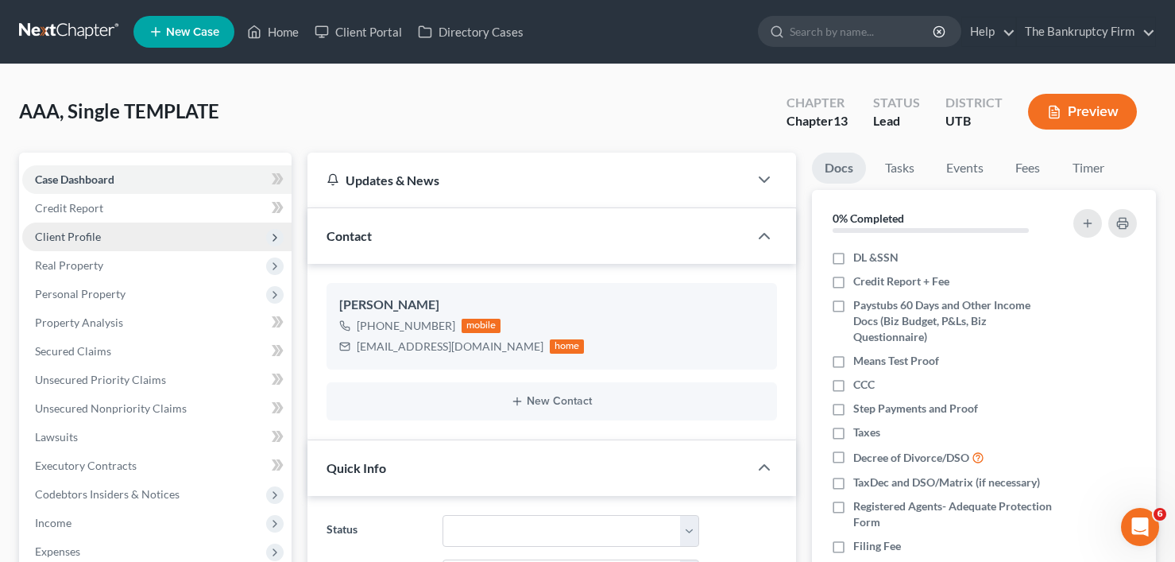
click at [68, 240] on span "Client Profile" at bounding box center [68, 237] width 66 height 14
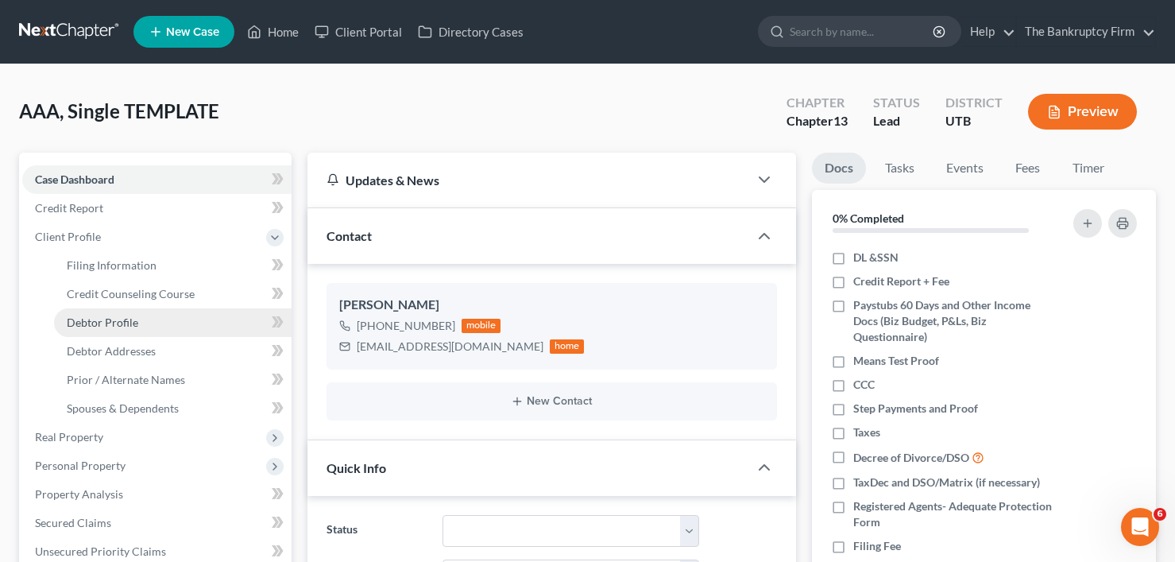
click at [95, 320] on span "Debtor Profile" at bounding box center [103, 322] width 72 height 14
select select "1"
select select "3"
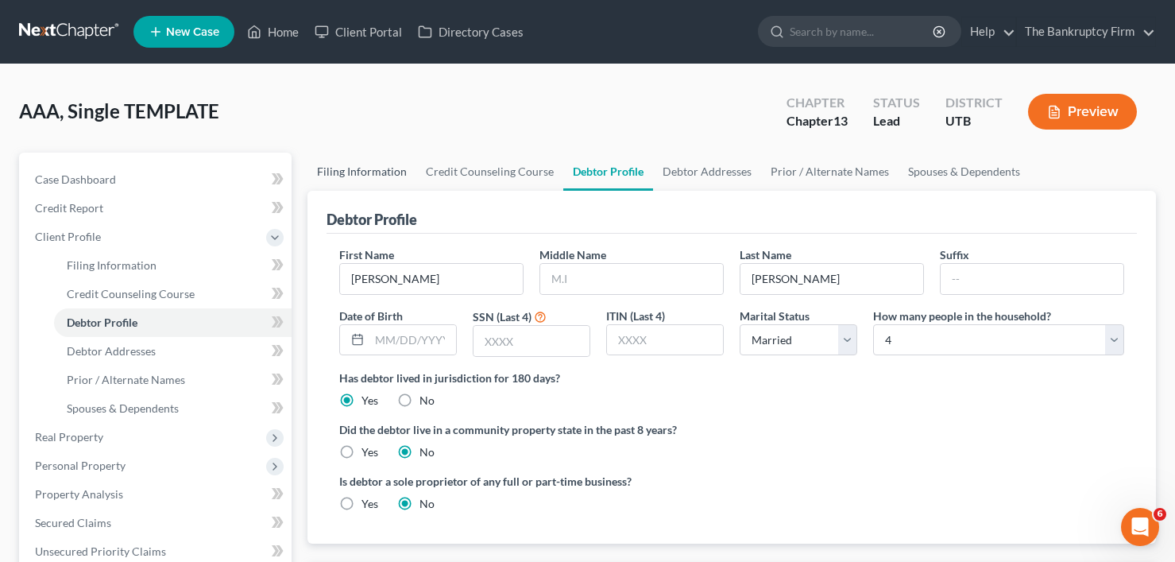
click at [365, 168] on link "Filing Information" at bounding box center [361, 172] width 109 height 38
select select "1"
select select "0"
select select "3"
select select "81"
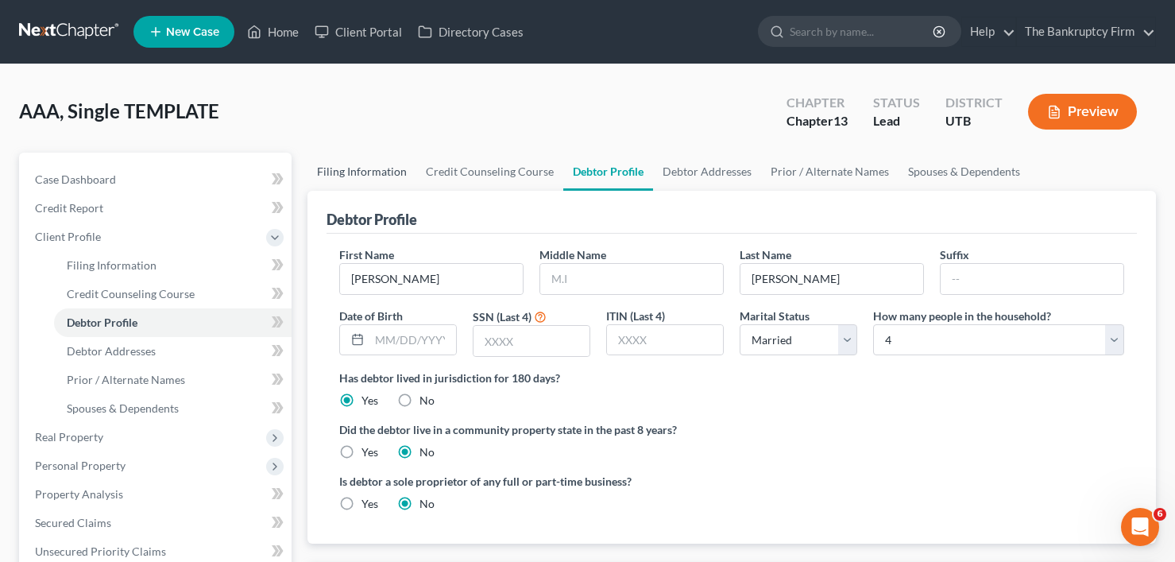
select select "0"
select select "46"
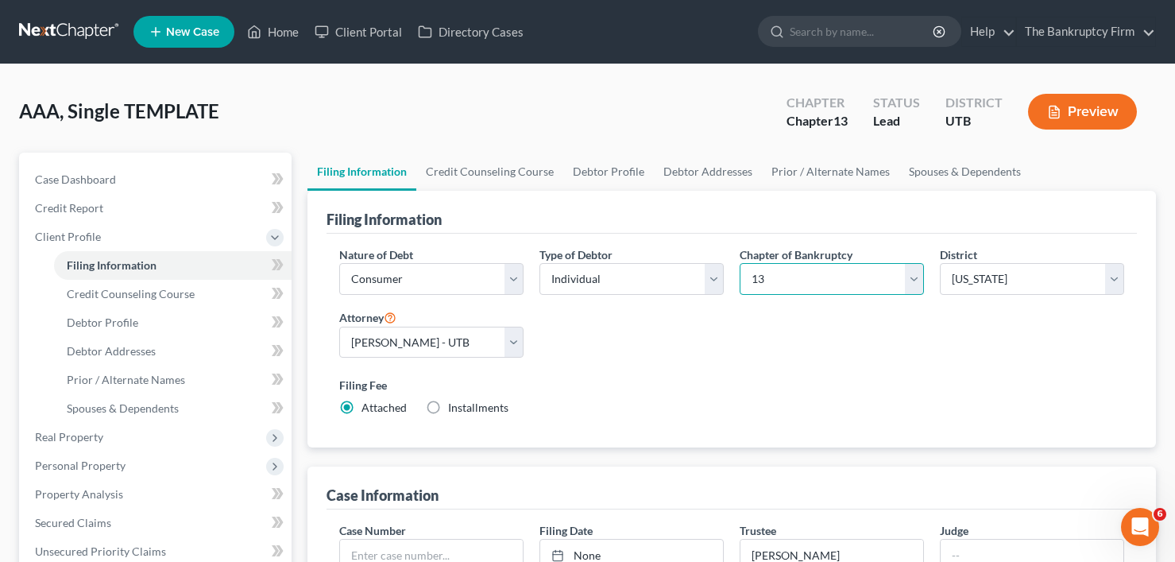
click at [821, 265] on select "Select 7 11 12 13" at bounding box center [832, 279] width 184 height 32
select select "0"
click at [740, 263] on select "Select 7 11 12 13" at bounding box center [832, 279] width 184 height 32
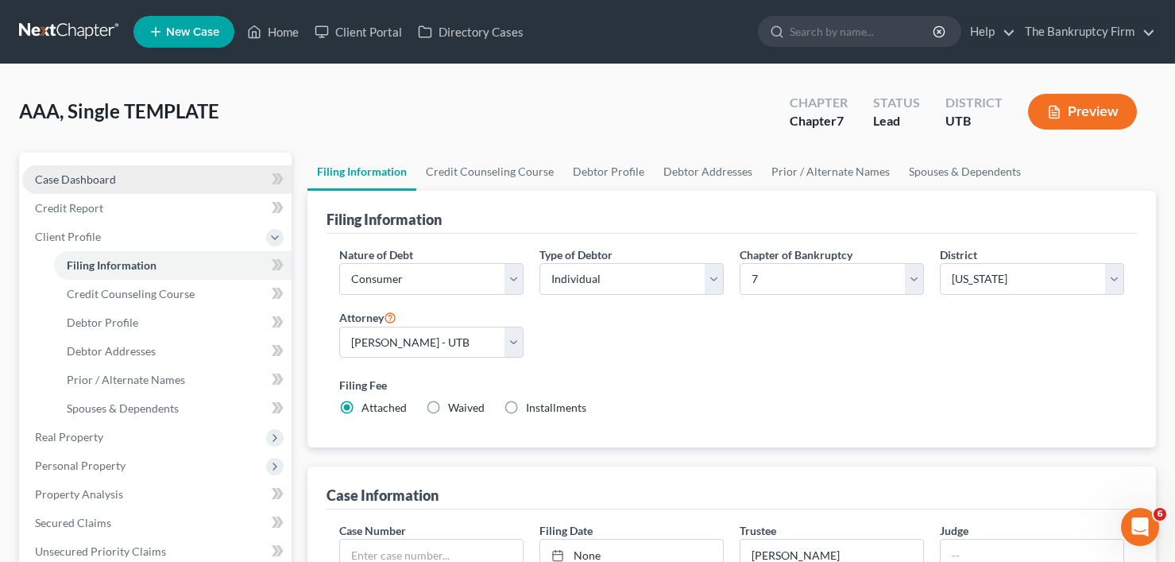
click at [79, 186] on link "Case Dashboard" at bounding box center [156, 179] width 269 height 29
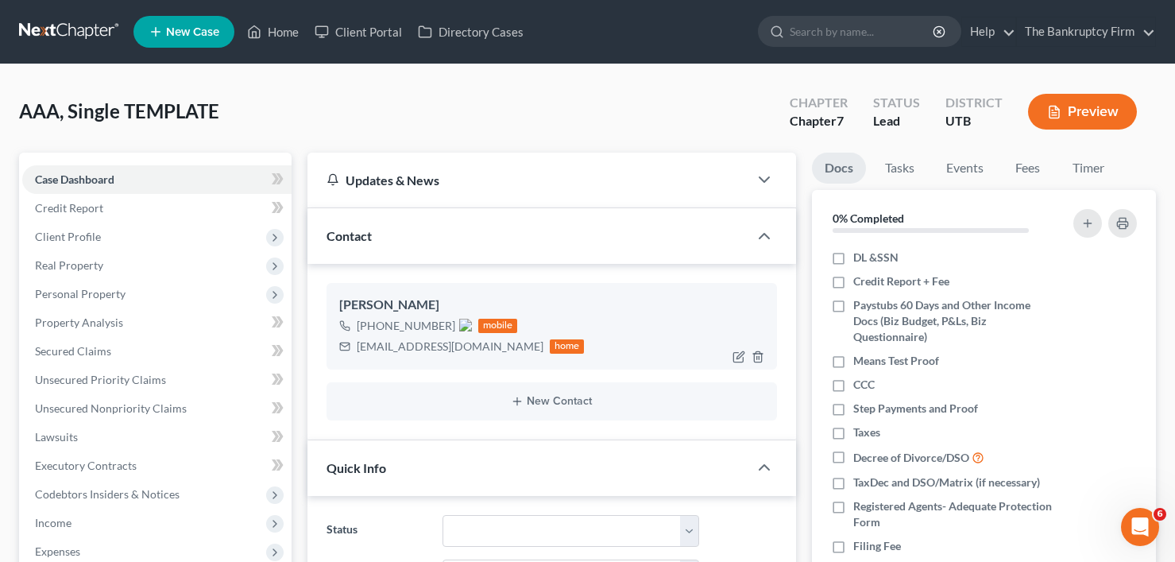
drag, startPoint x: 372, startPoint y: 323, endPoint x: 442, endPoint y: 321, distance: 69.9
click at [446, 324] on span "[PHONE_NUMBER]" at bounding box center [414, 326] width 115 height 14
copy span "[PHONE_NUMBER]"
click at [277, 41] on link "Home" at bounding box center [273, 31] width 68 height 29
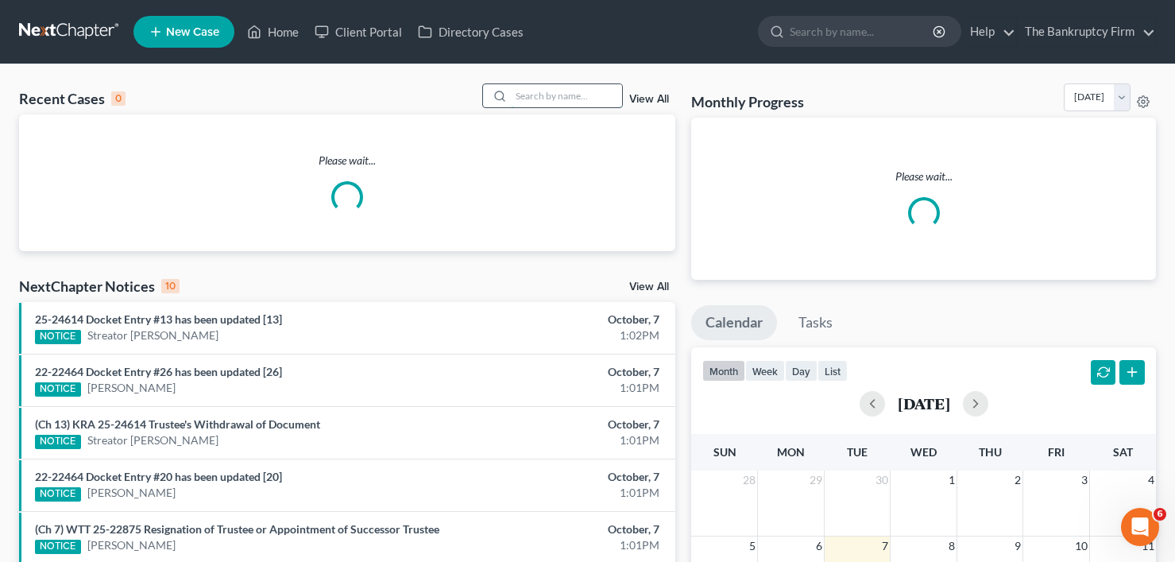
click at [575, 95] on input "search" at bounding box center [566, 95] width 111 height 23
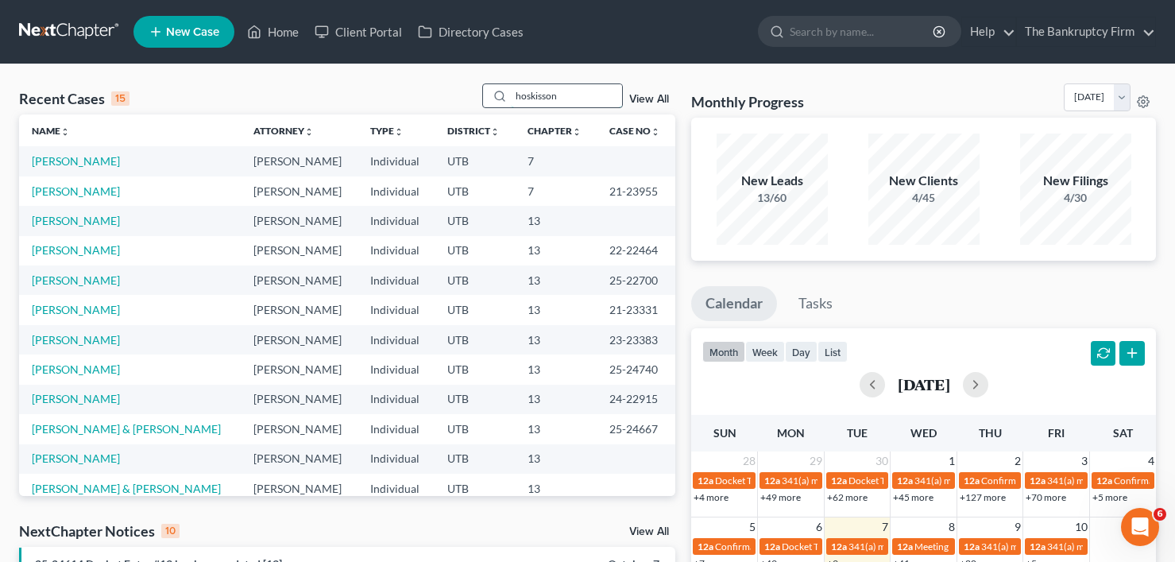
type input "hoskisson"
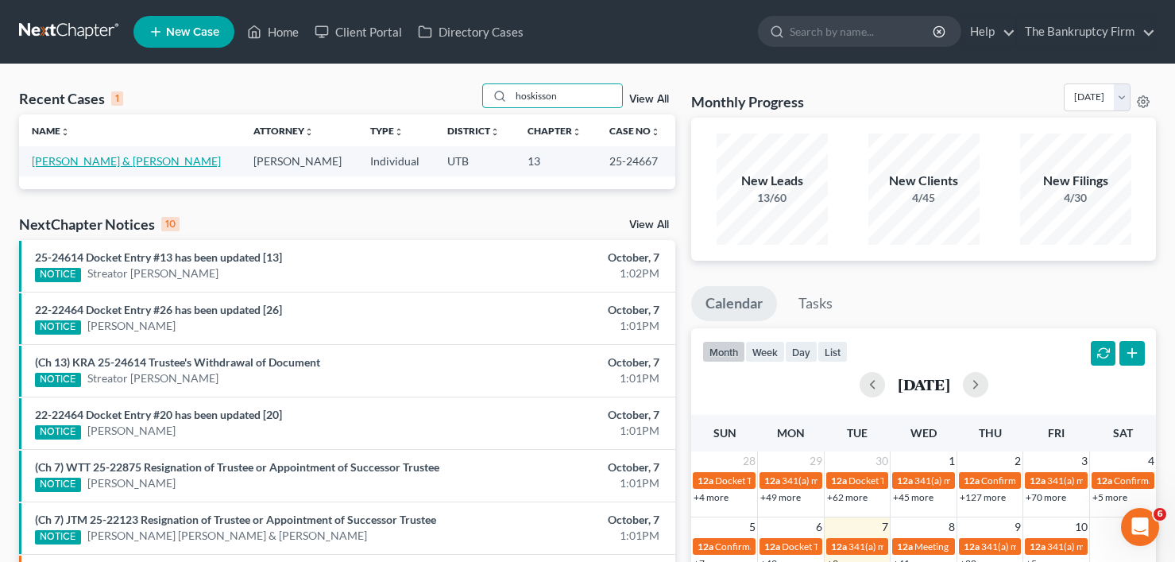
click at [140, 164] on link "[PERSON_NAME] & [PERSON_NAME]" at bounding box center [126, 161] width 189 height 14
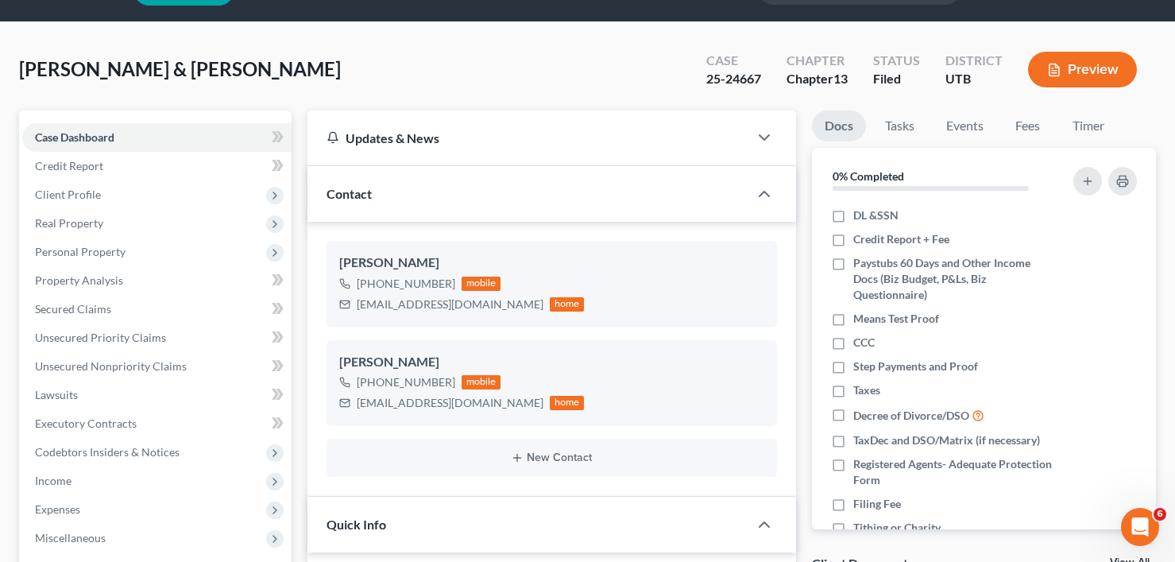
scroll to position [184, 0]
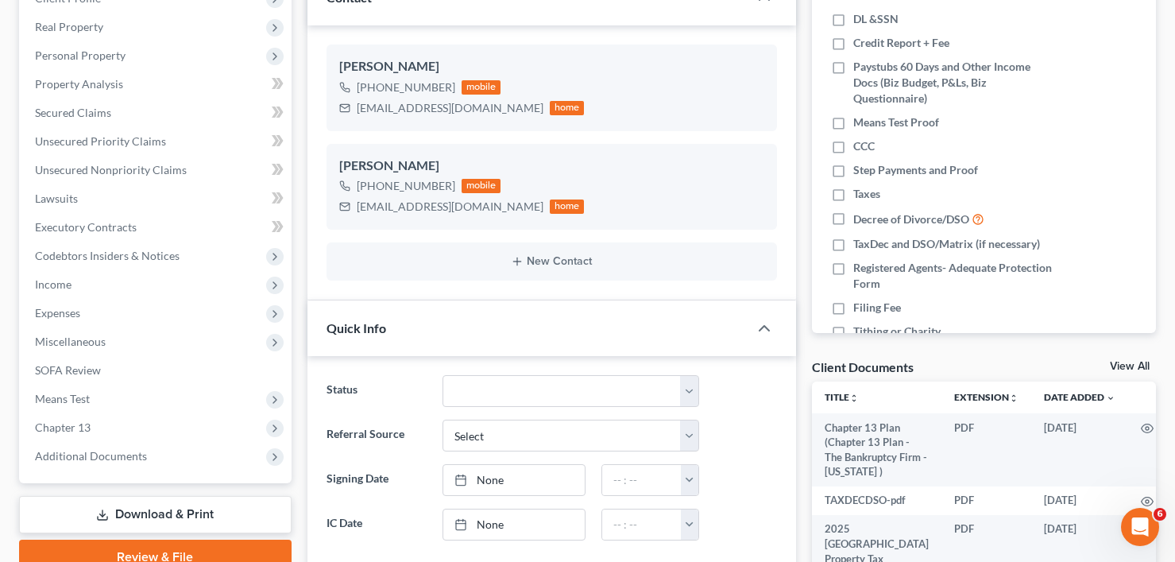
click at [1124, 369] on link "View All" at bounding box center [1130, 366] width 40 height 11
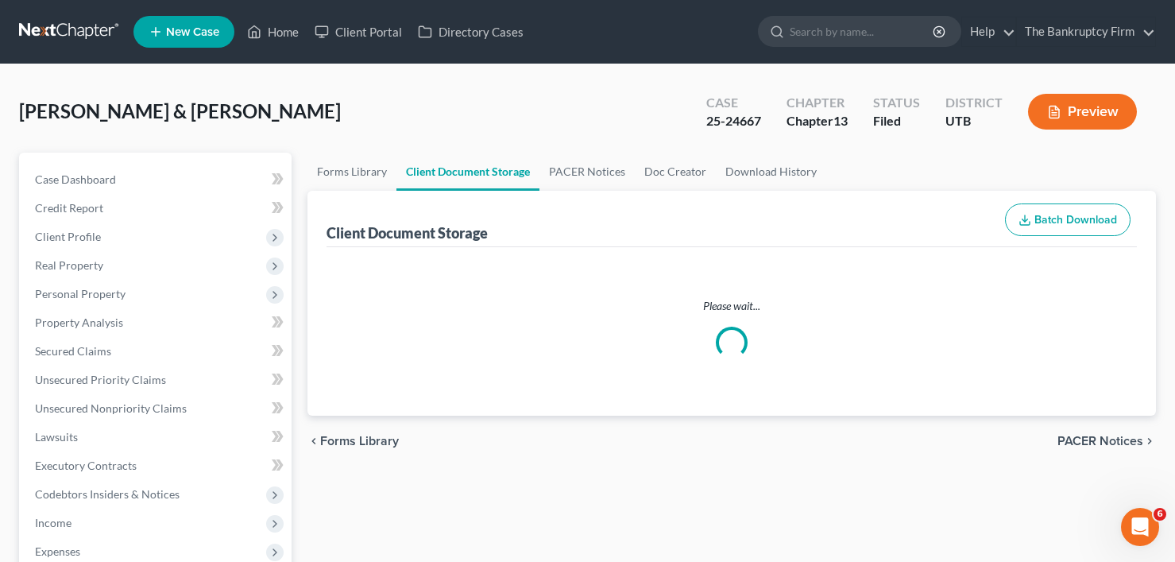
select select "26"
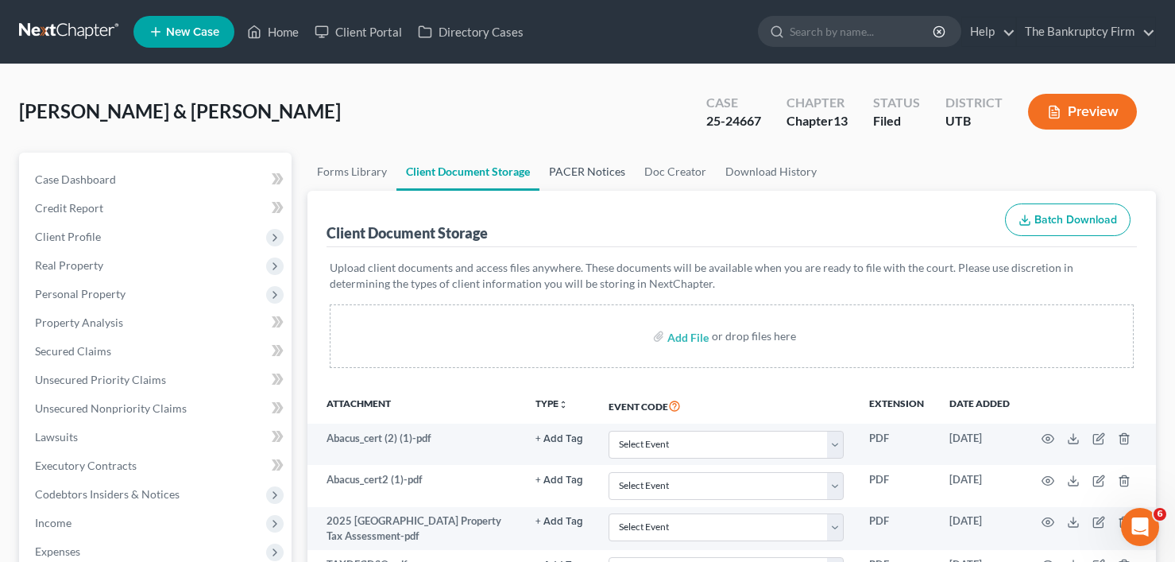
click at [589, 171] on link "PACER Notices" at bounding box center [586, 172] width 95 height 38
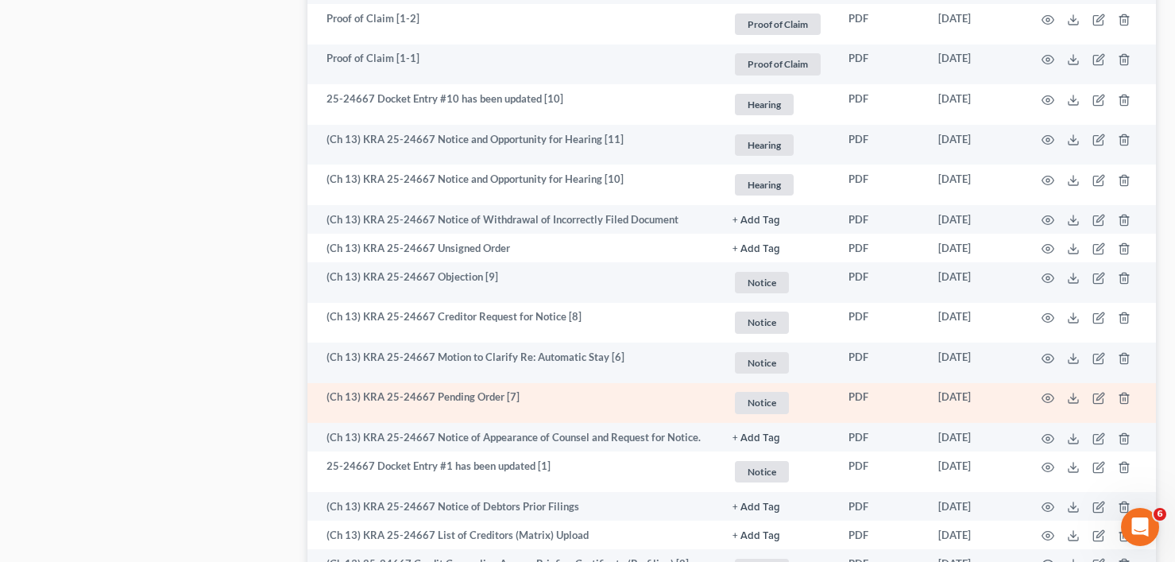
scroll to position [1112, 0]
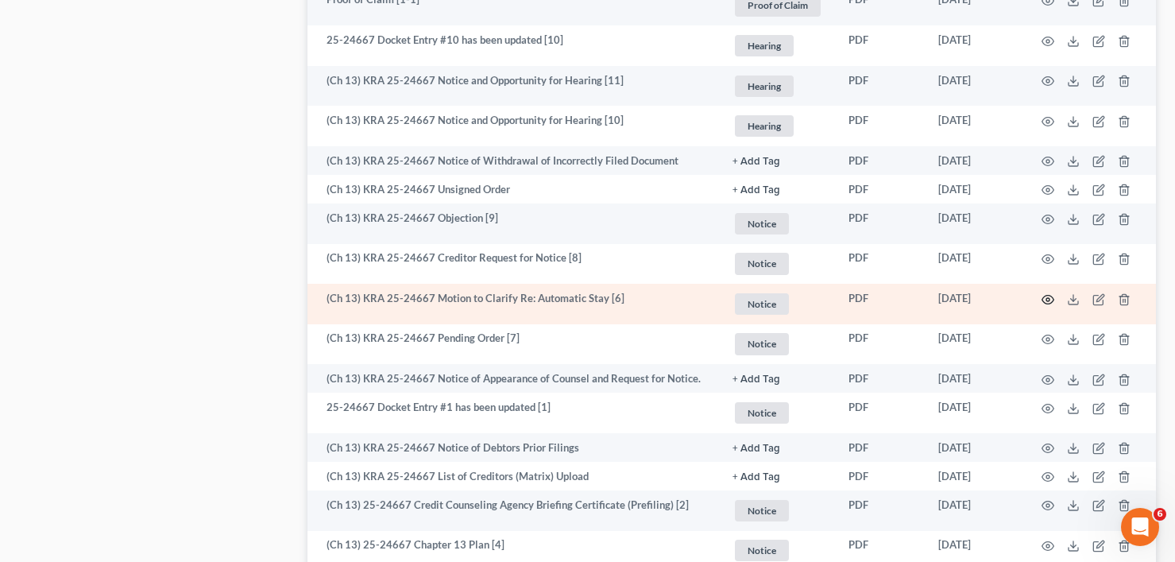
click at [1049, 299] on circle "button" at bounding box center [1047, 299] width 3 height 3
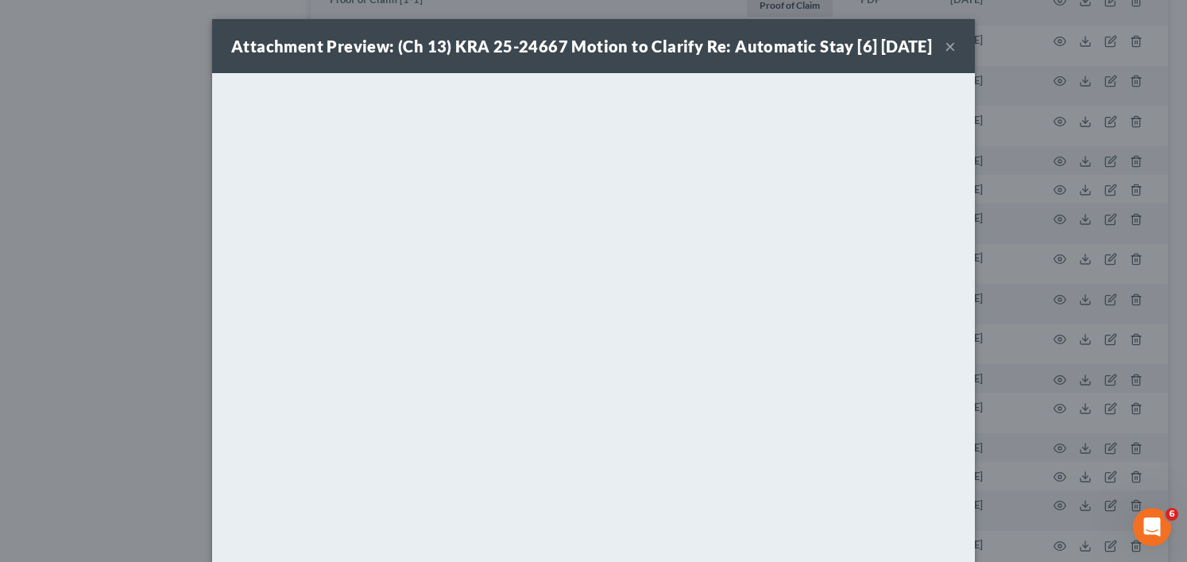
click at [948, 46] on button "×" at bounding box center [950, 46] width 11 height 19
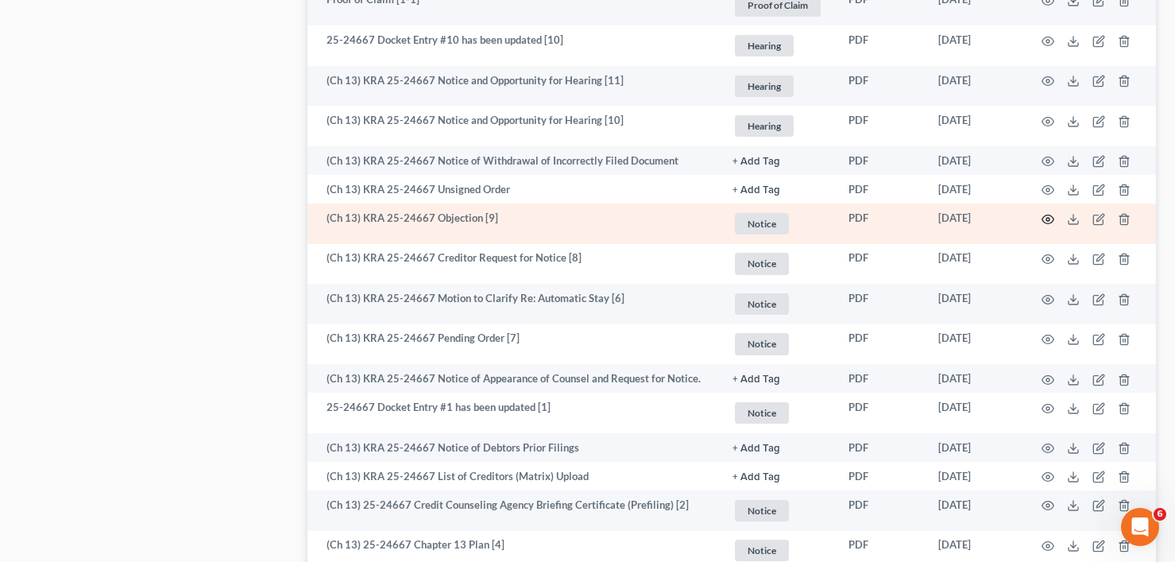
click at [1046, 220] on icon "button" at bounding box center [1048, 219] width 13 height 13
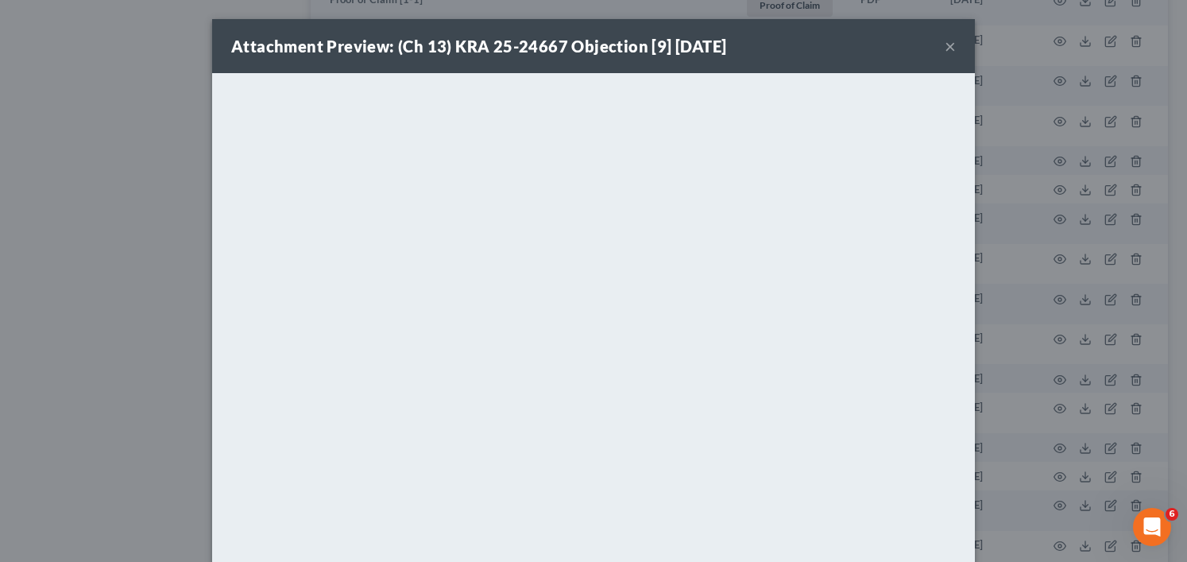
click at [999, 207] on div "Attachment Preview: (Ch 13) KRA 25-24667 Objection [9] 08/20/2025 × <object ng-…" at bounding box center [593, 281] width 1187 height 562
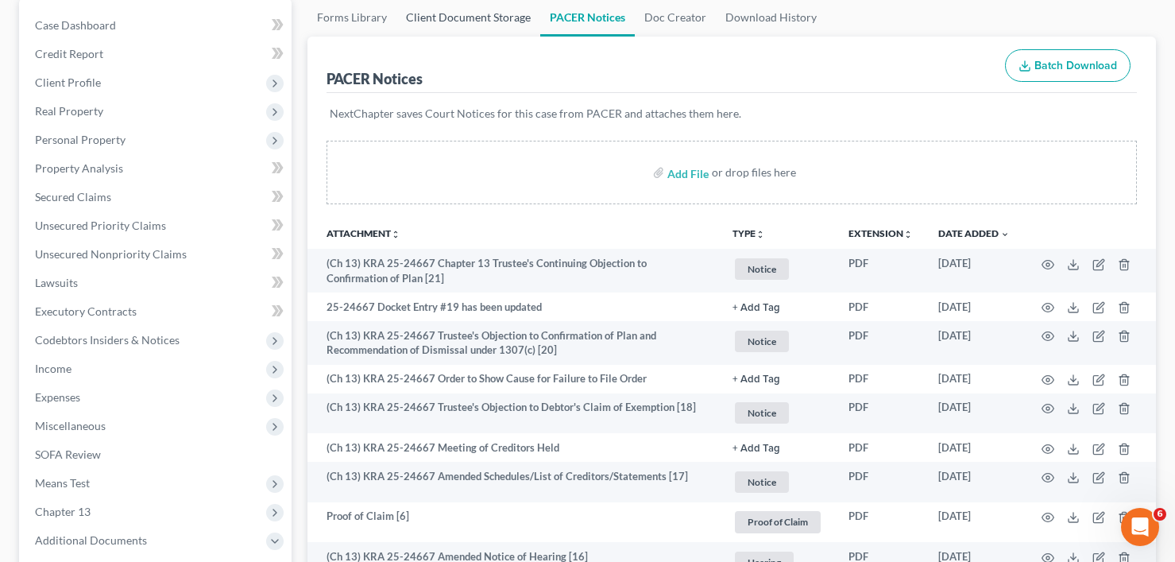
scroll to position [0, 0]
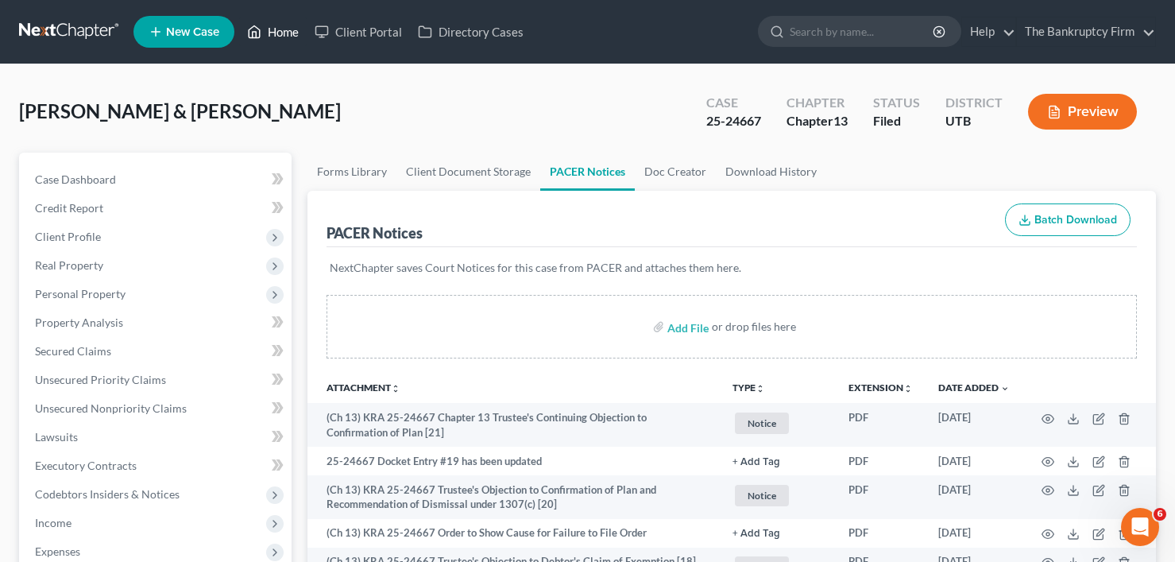
click at [299, 29] on link "Home" at bounding box center [273, 31] width 68 height 29
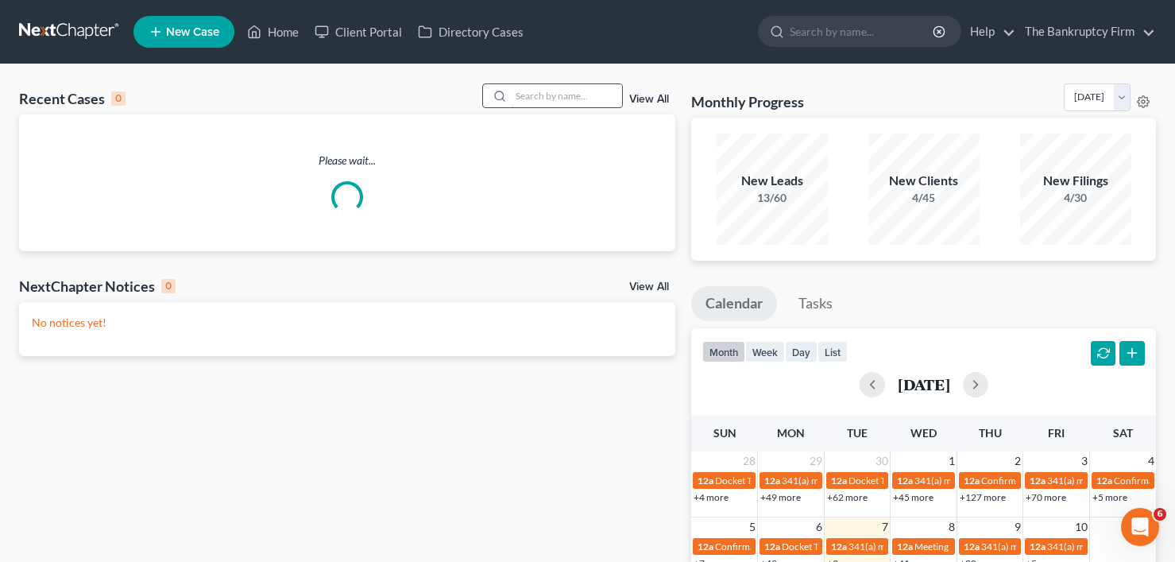
click at [526, 94] on input "search" at bounding box center [566, 95] width 111 height 23
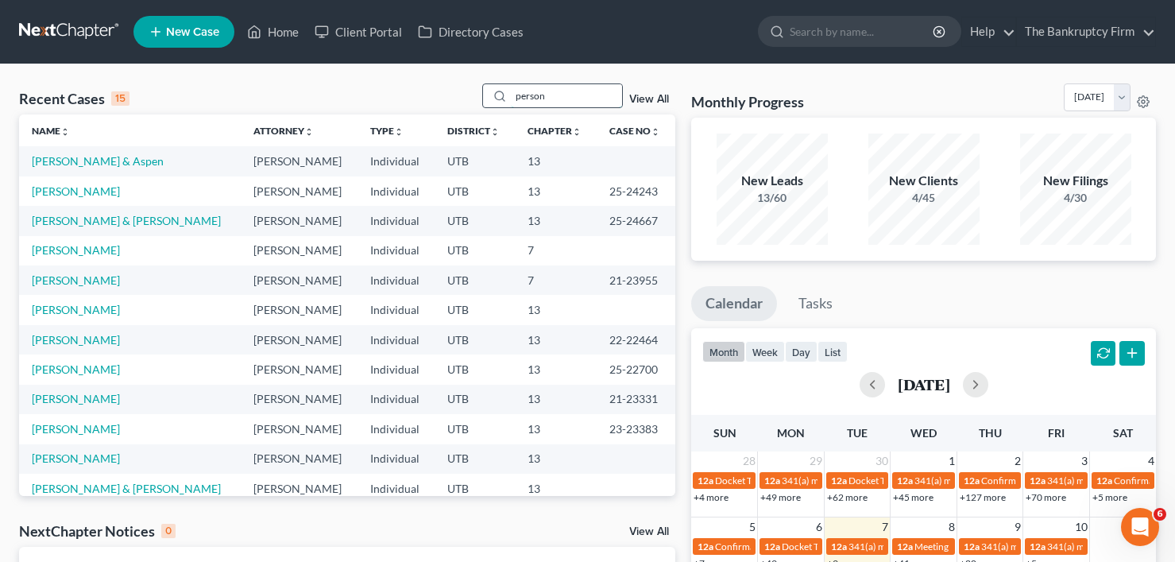
type input "person"
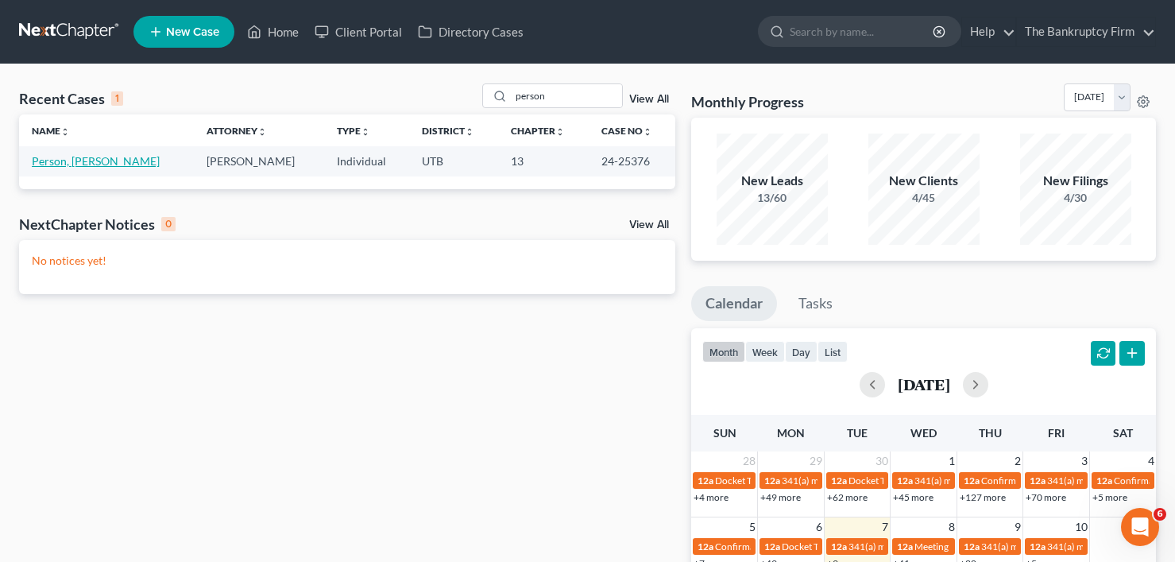
click at [83, 162] on link "Person, Desiree" at bounding box center [96, 161] width 128 height 14
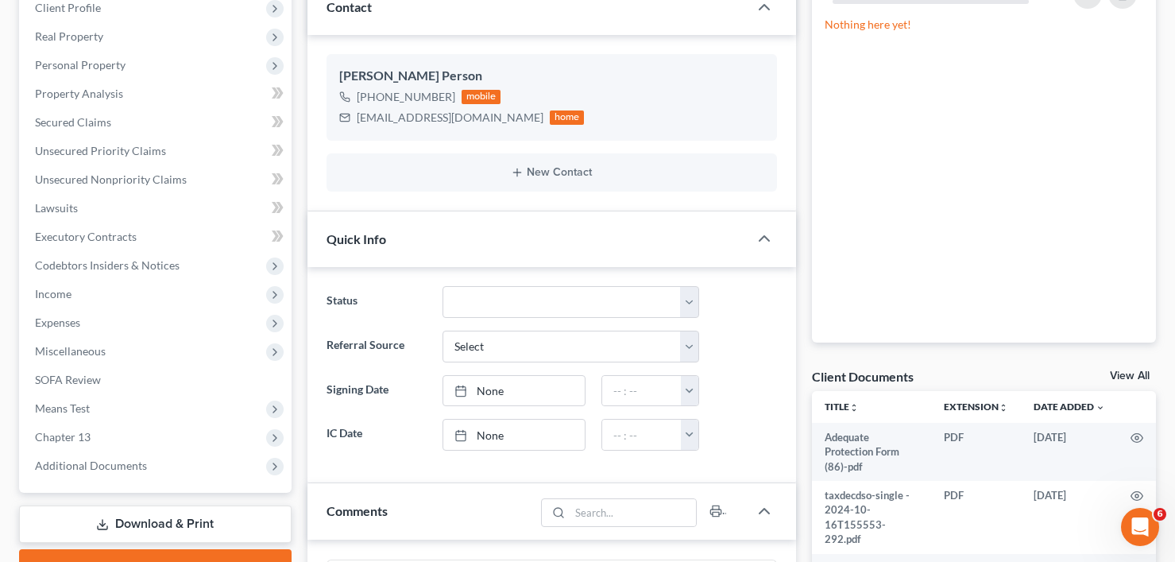
scroll to position [238, 0]
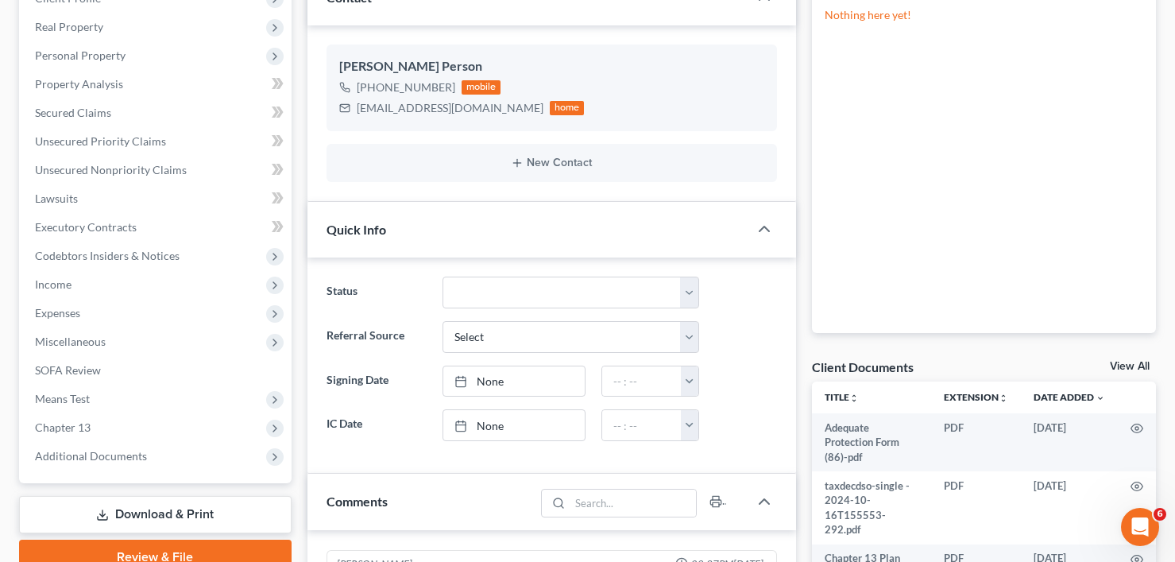
click at [1122, 370] on link "View All" at bounding box center [1130, 366] width 40 height 11
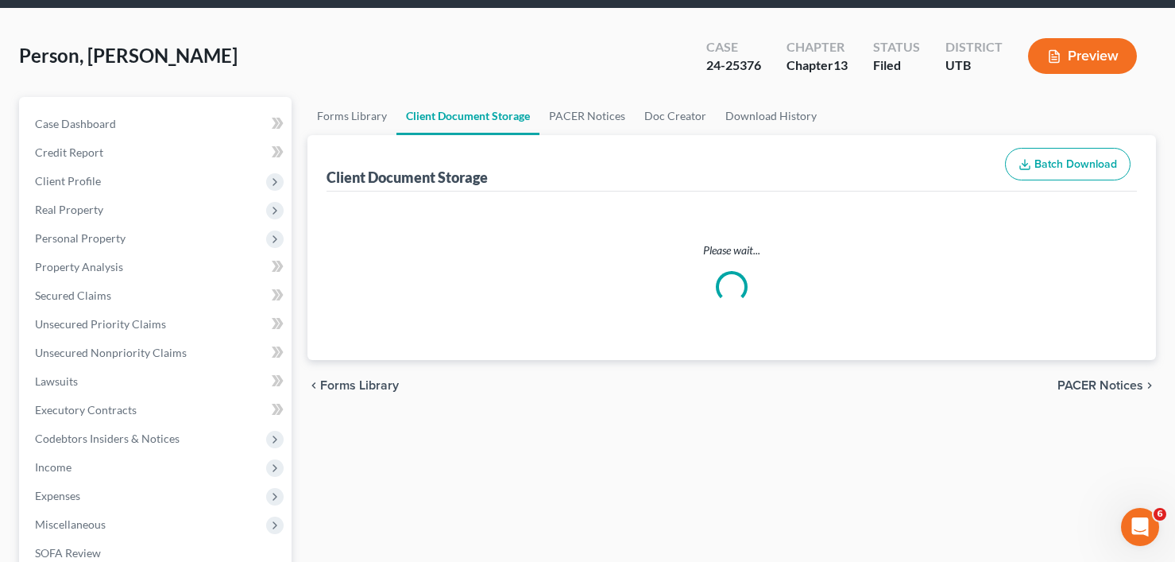
scroll to position [1, 0]
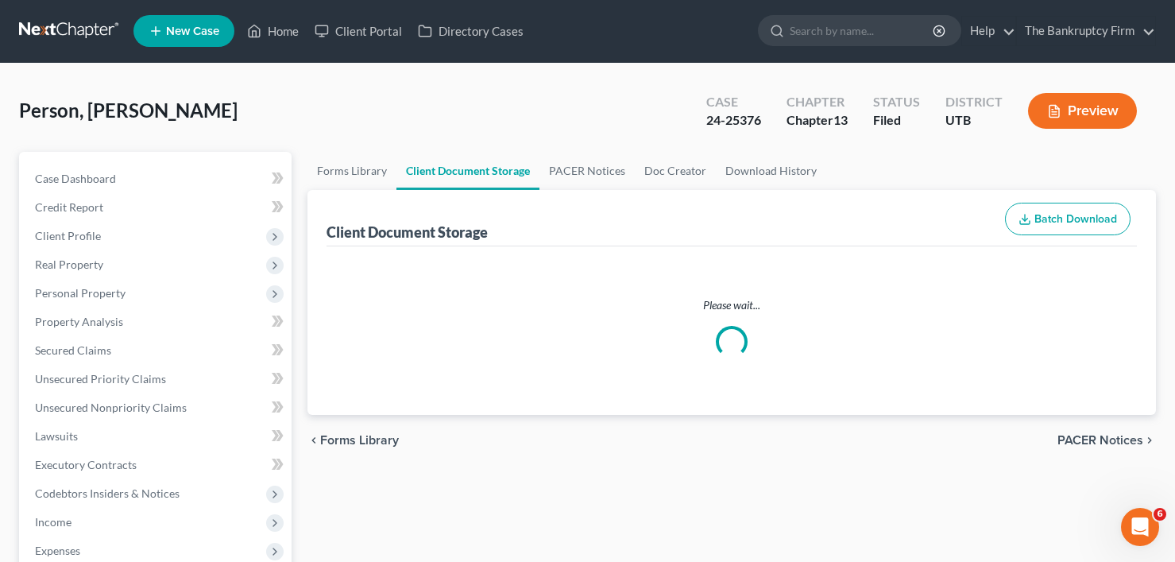
select select "30"
select select "26"
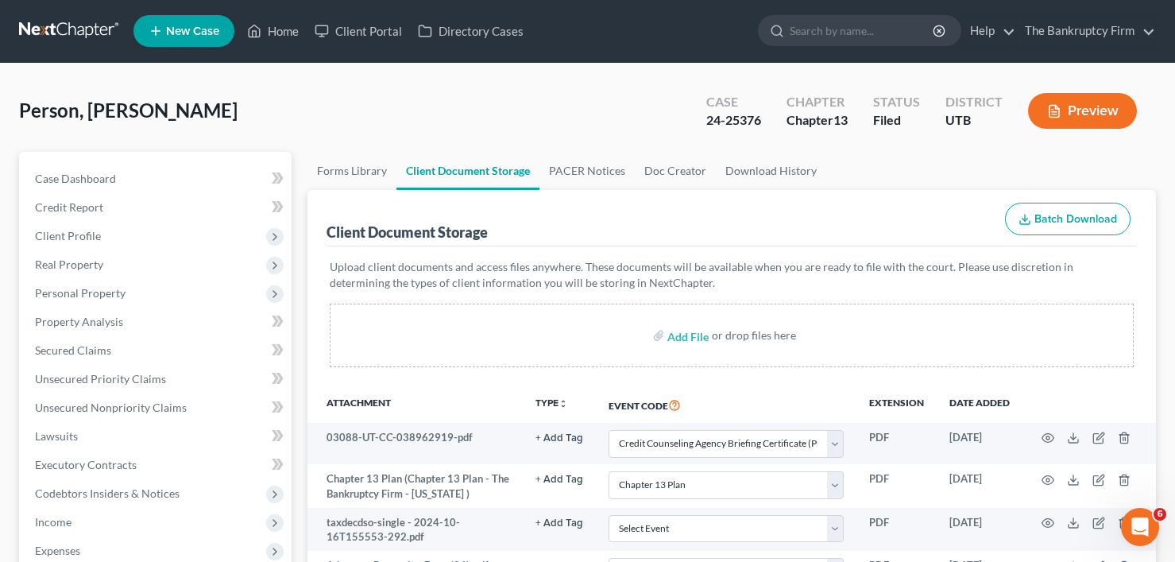
scroll to position [0, 0]
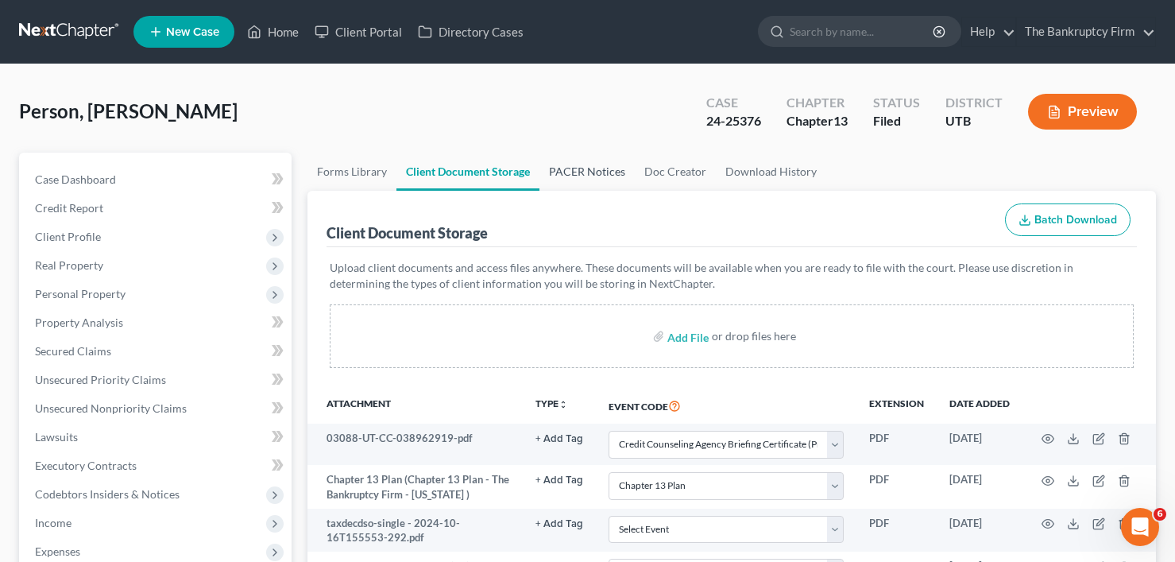
click at [575, 171] on link "PACER Notices" at bounding box center [586, 172] width 95 height 38
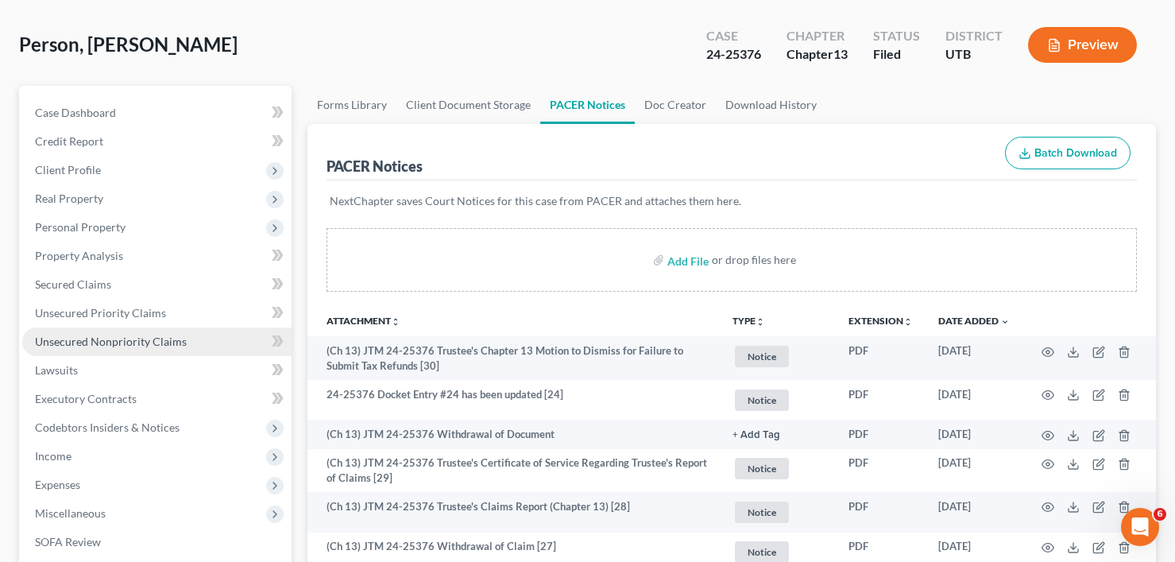
scroll to position [159, 0]
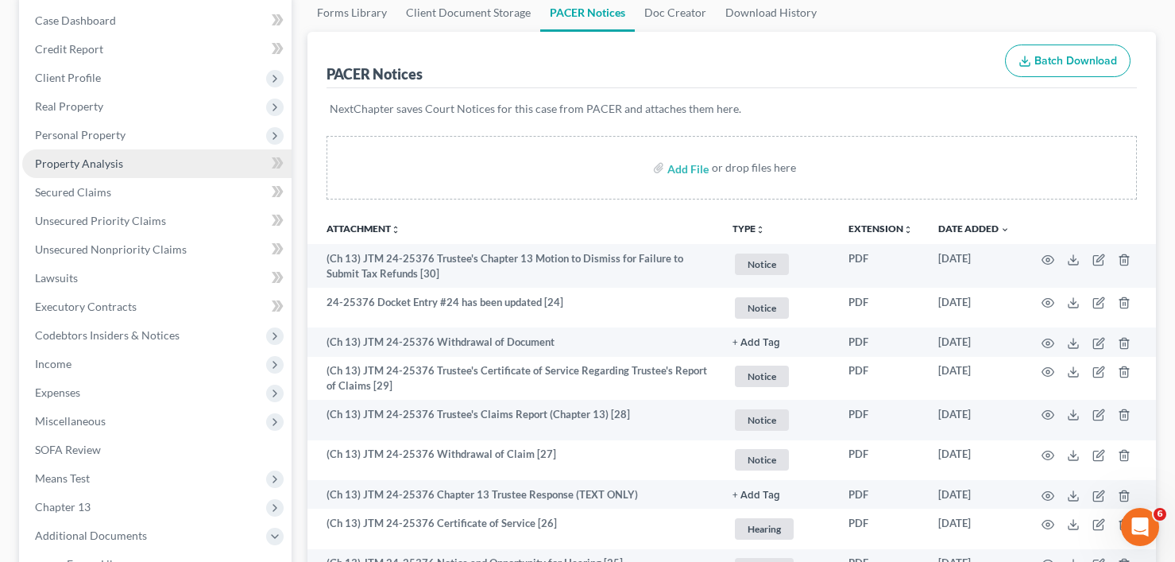
click at [95, 161] on span "Property Analysis" at bounding box center [79, 164] width 88 height 14
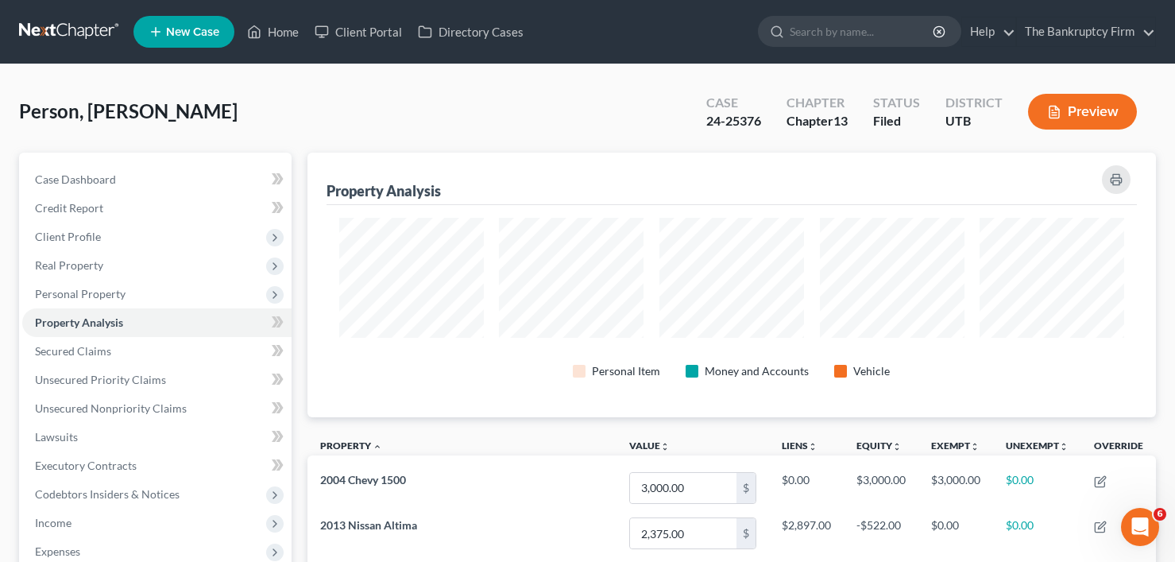
drag, startPoint x: 694, startPoint y: 28, endPoint x: 685, endPoint y: 29, distance: 8.9
click at [694, 28] on ul "New Case Home Client Portal Directory Cases - No Result - See all results Or Pr…" at bounding box center [644, 31] width 1022 height 41
click at [72, 234] on span "Client Profile" at bounding box center [68, 237] width 66 height 14
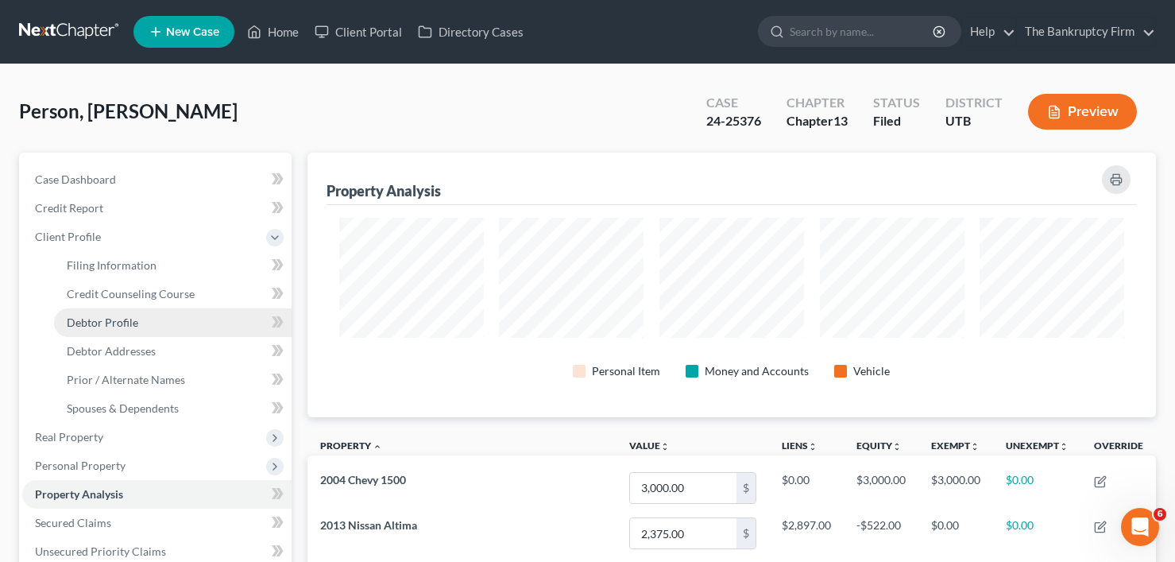
click at [126, 319] on span "Debtor Profile" at bounding box center [103, 322] width 72 height 14
select select "3"
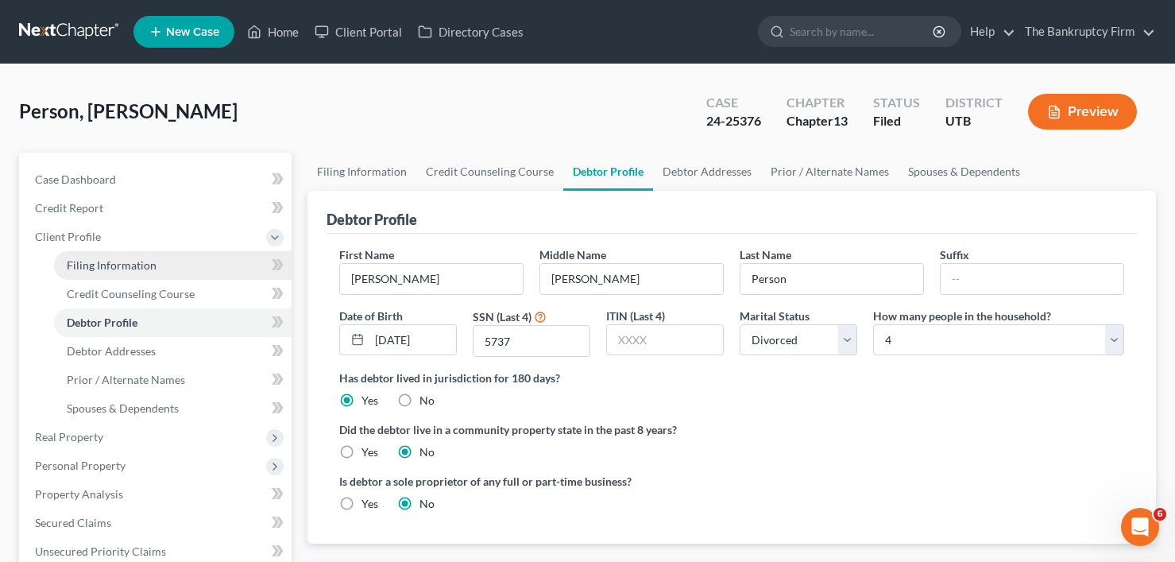
click at [155, 261] on link "Filing Information" at bounding box center [173, 265] width 238 height 29
select select "1"
select select "0"
select select "3"
select select "46"
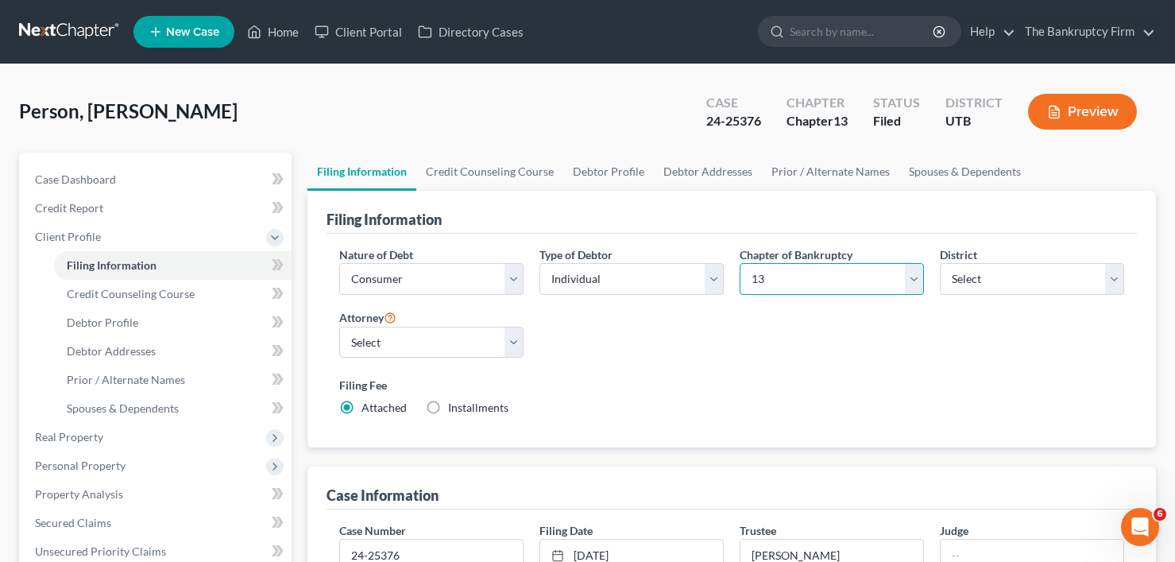
click at [784, 280] on select "Select 7 11 12 13" at bounding box center [832, 279] width 184 height 32
select select "0"
click at [740, 263] on select "Select 7 11 12 13" at bounding box center [832, 279] width 184 height 32
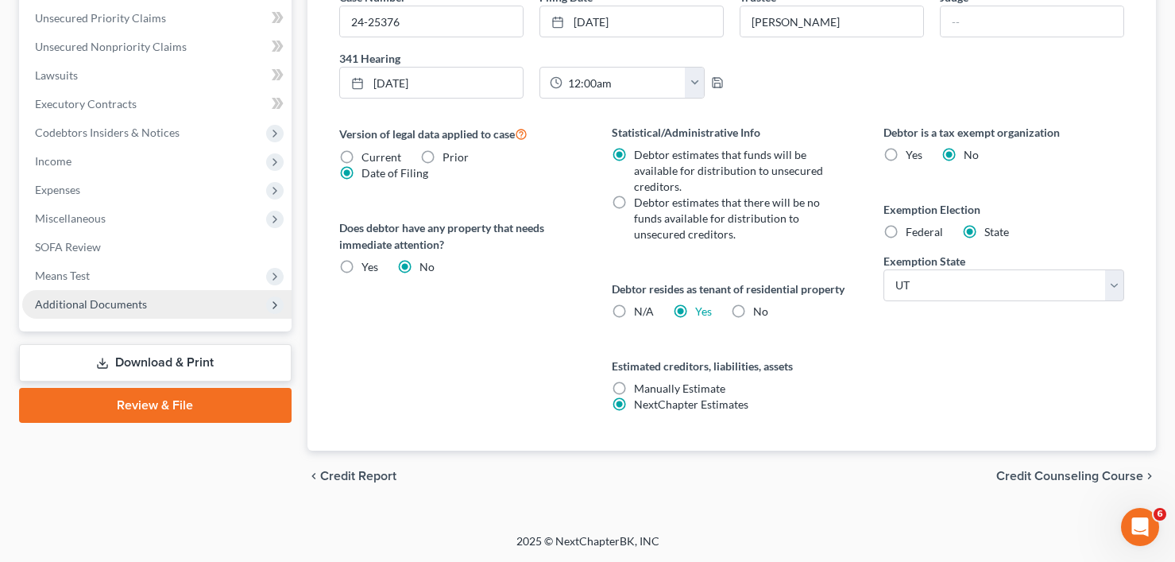
click at [167, 373] on link "Download & Print" at bounding box center [155, 362] width 273 height 37
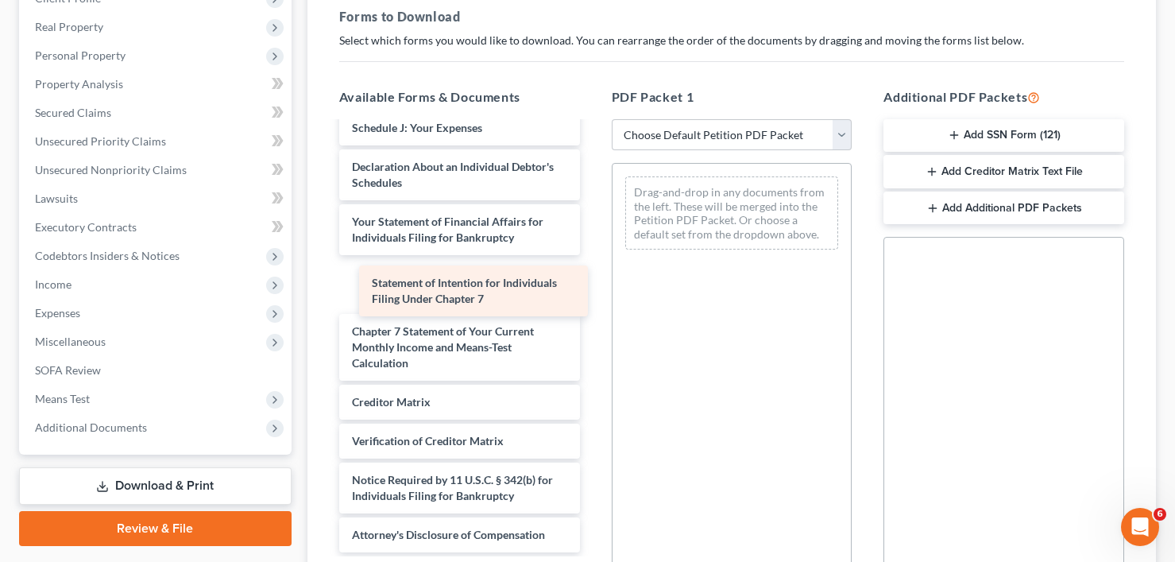
scroll to position [575, 0]
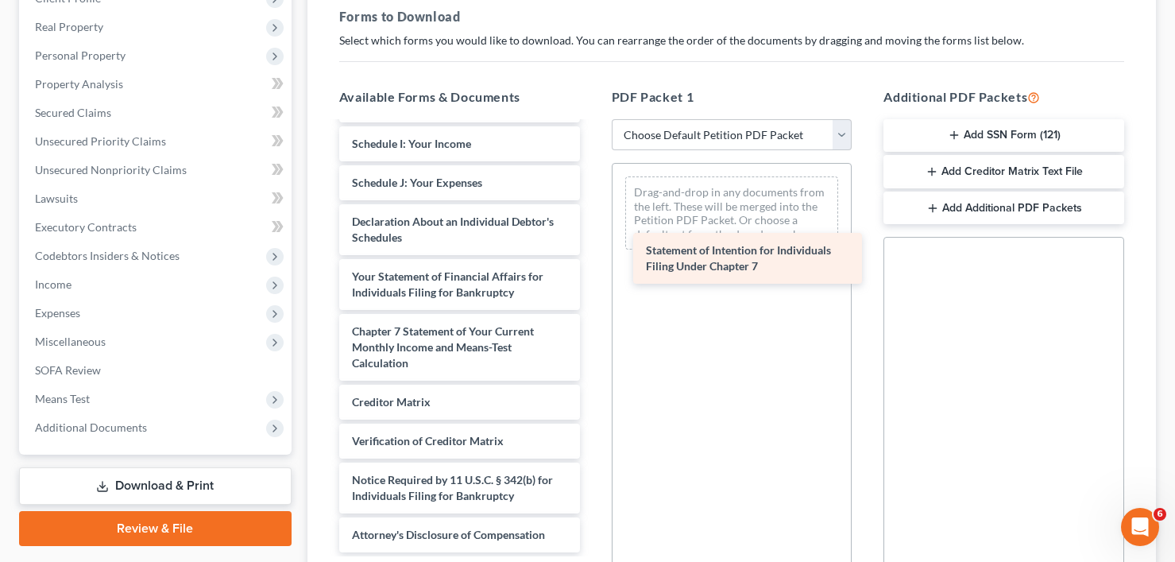
drag, startPoint x: 400, startPoint y: 285, endPoint x: 694, endPoint y: 259, distance: 295.1
click at [593, 259] on div "Statement of Intention for Individuals Filing Under Chapter 7 Adequate Protecti…" at bounding box center [460, 50] width 266 height 1004
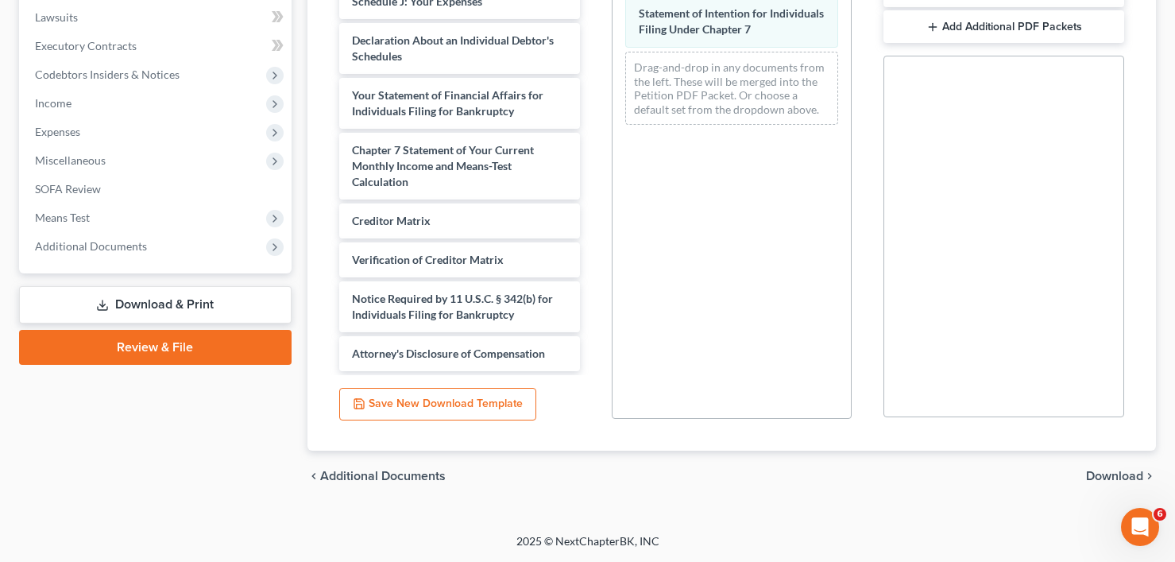
click at [1105, 479] on span "Download" at bounding box center [1114, 476] width 57 height 13
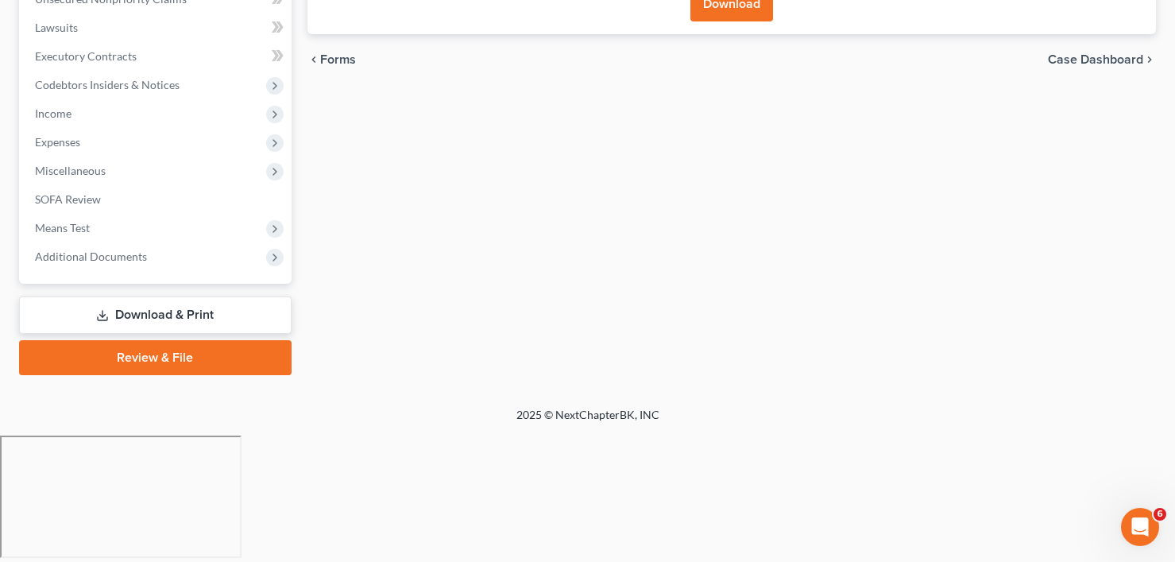
scroll to position [283, 0]
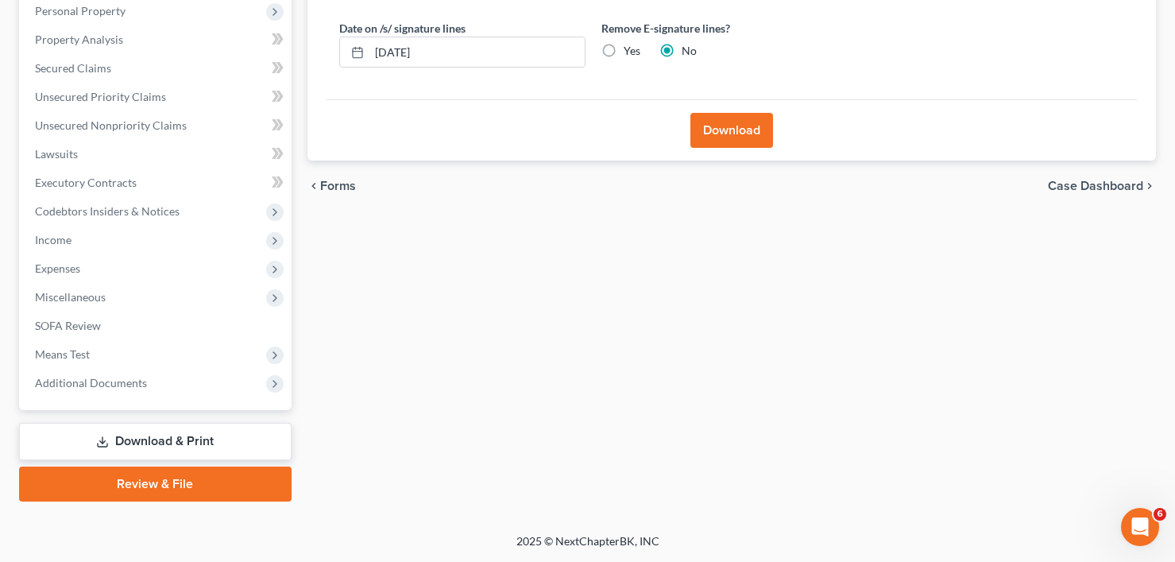
click at [729, 137] on button "Download" at bounding box center [731, 130] width 83 height 35
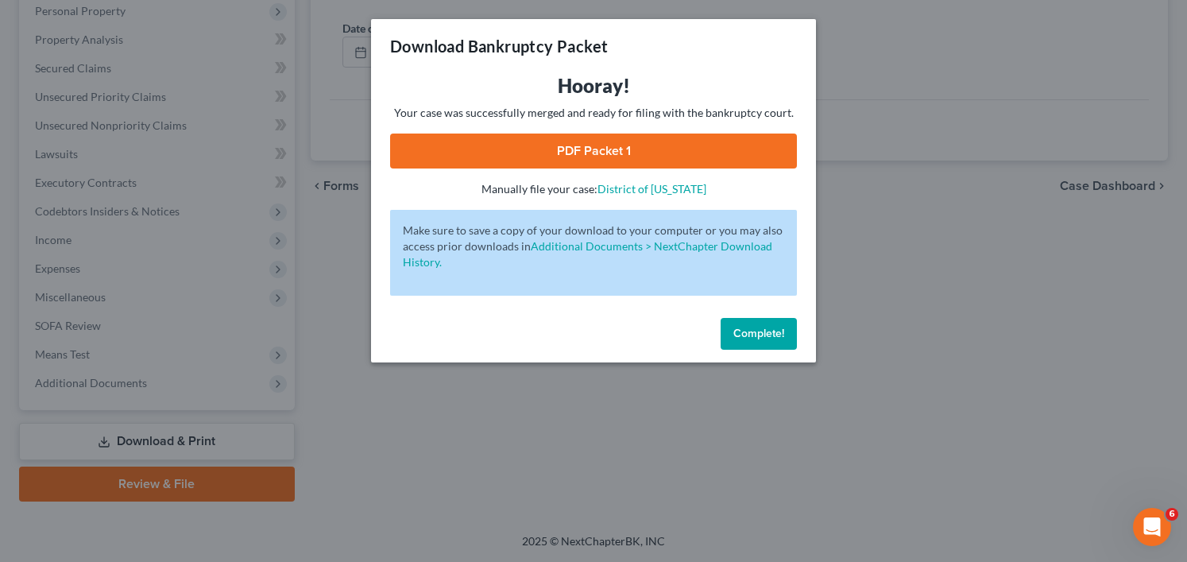
click at [586, 153] on link "PDF Packet 1" at bounding box center [593, 150] width 407 height 35
click at [771, 342] on button "Complete!" at bounding box center [759, 334] width 76 height 32
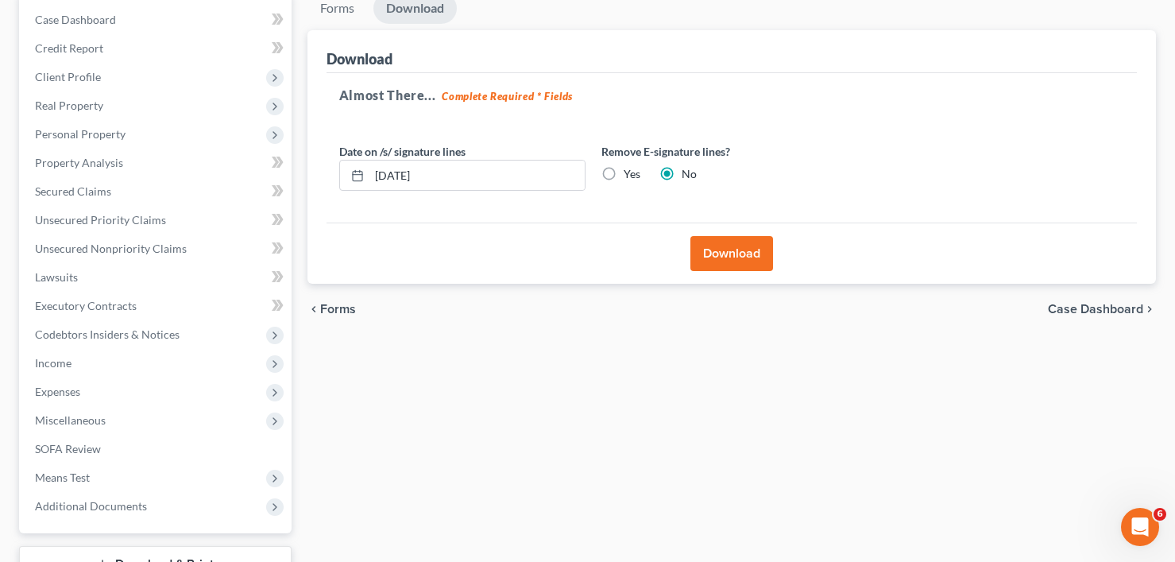
scroll to position [0, 0]
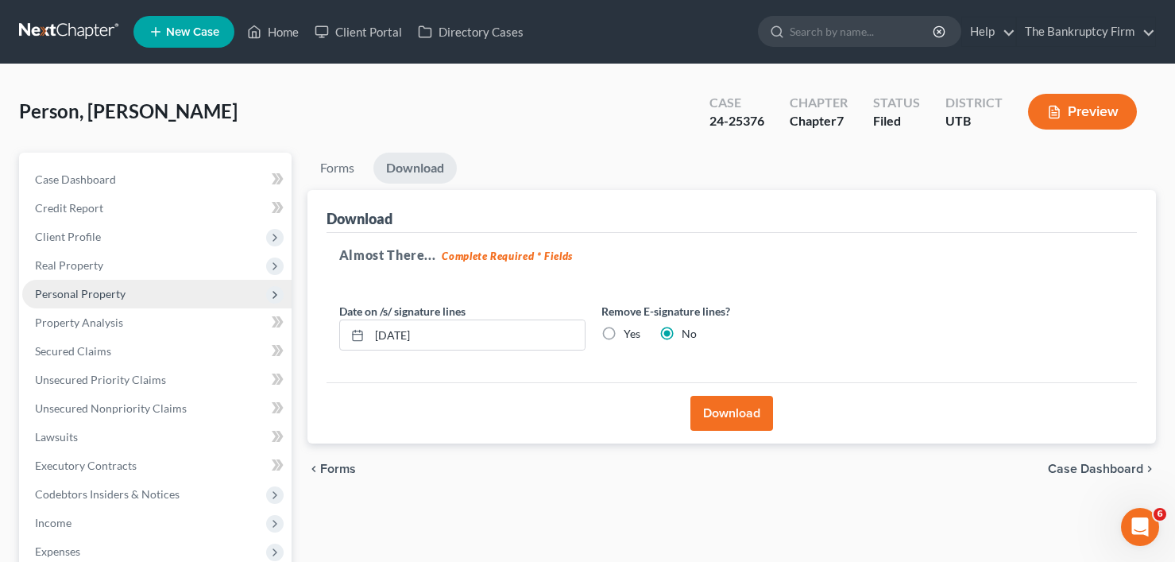
click at [84, 299] on span "Personal Property" at bounding box center [80, 294] width 91 height 14
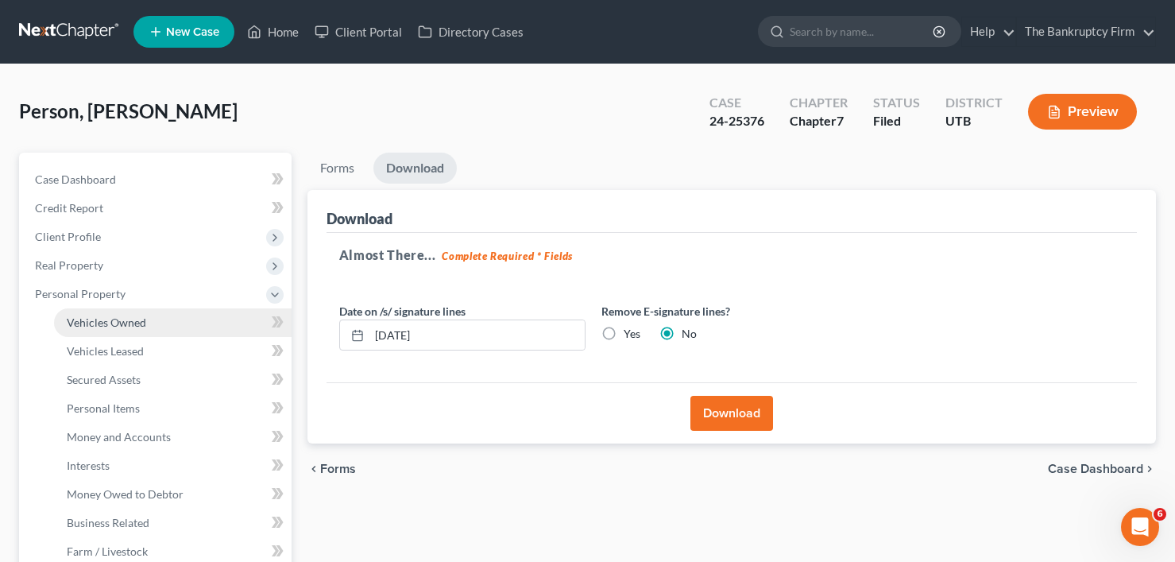
click at [122, 322] on span "Vehicles Owned" at bounding box center [106, 322] width 79 height 14
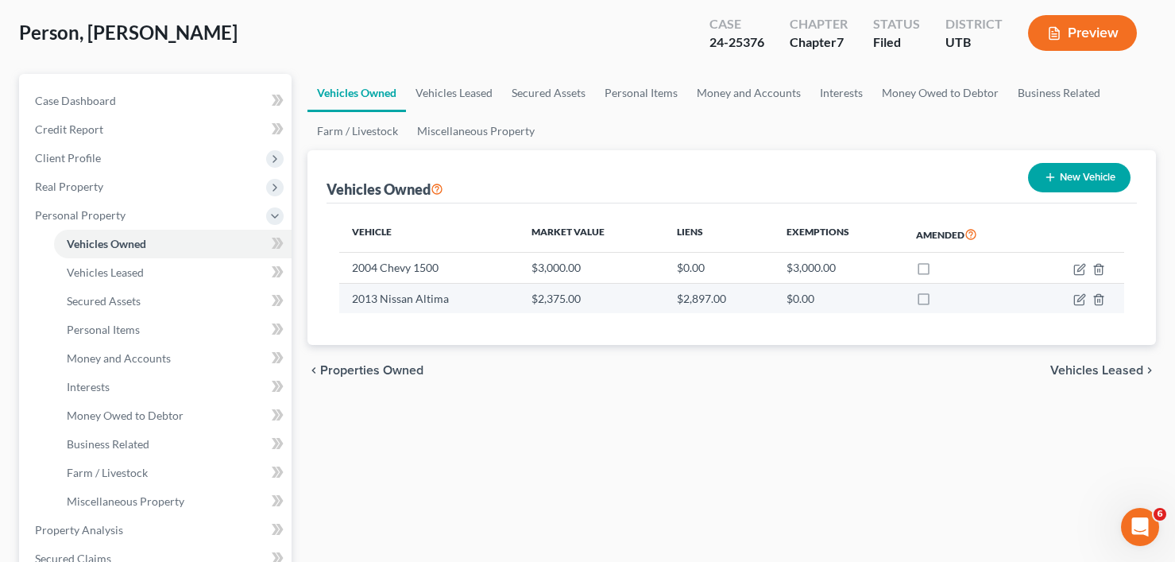
scroll to position [79, 0]
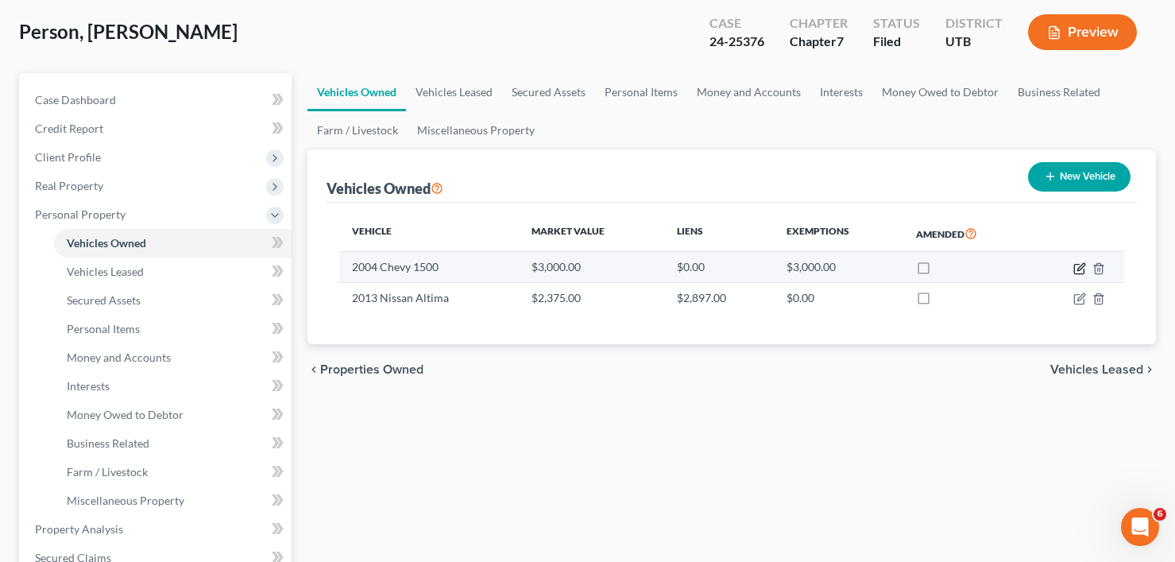
click at [1083, 269] on icon "button" at bounding box center [1079, 268] width 13 height 13
select select "0"
select select "22"
select select "3"
select select "0"
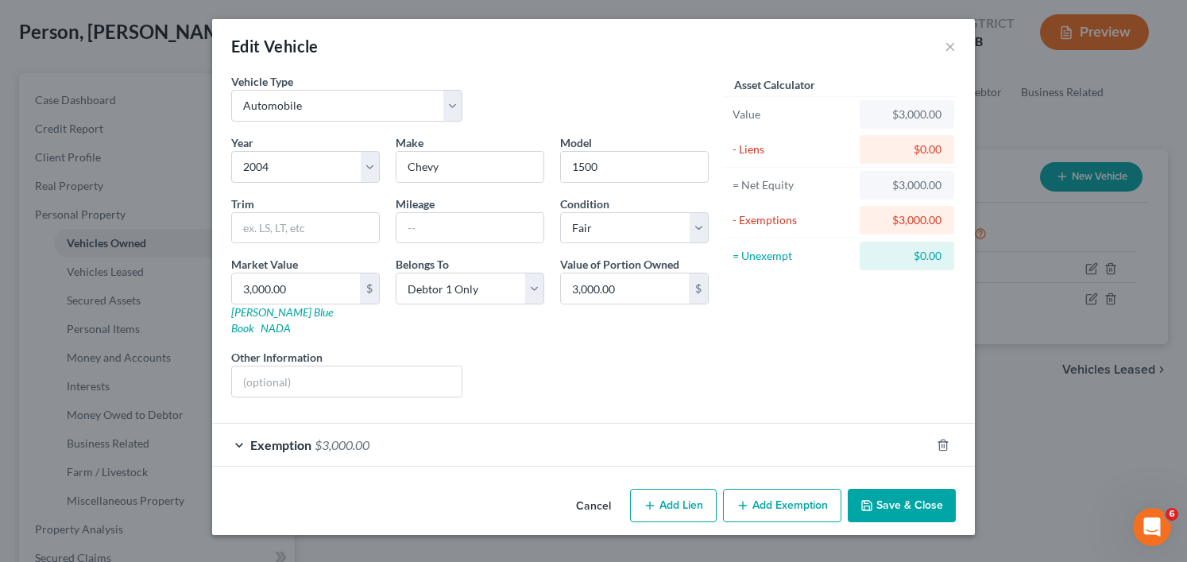
click at [591, 499] on button "Cancel" at bounding box center [593, 506] width 60 height 32
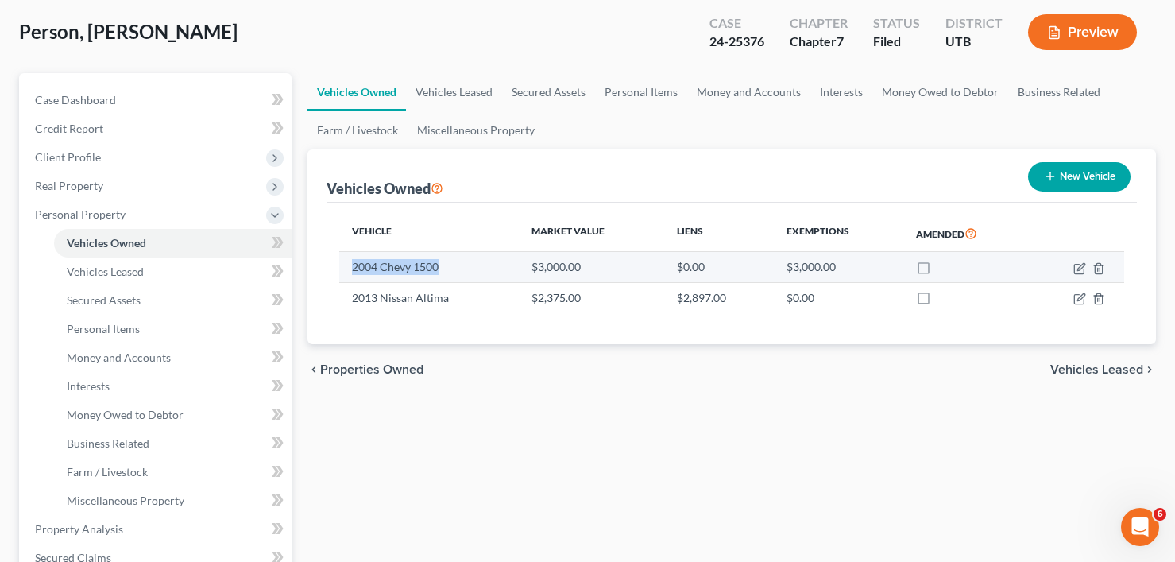
drag, startPoint x: 446, startPoint y: 269, endPoint x: 342, endPoint y: 271, distance: 104.9
click at [342, 271] on td "2004 Chevy 1500" at bounding box center [429, 267] width 180 height 30
copy td "2004 Chevy 1500"
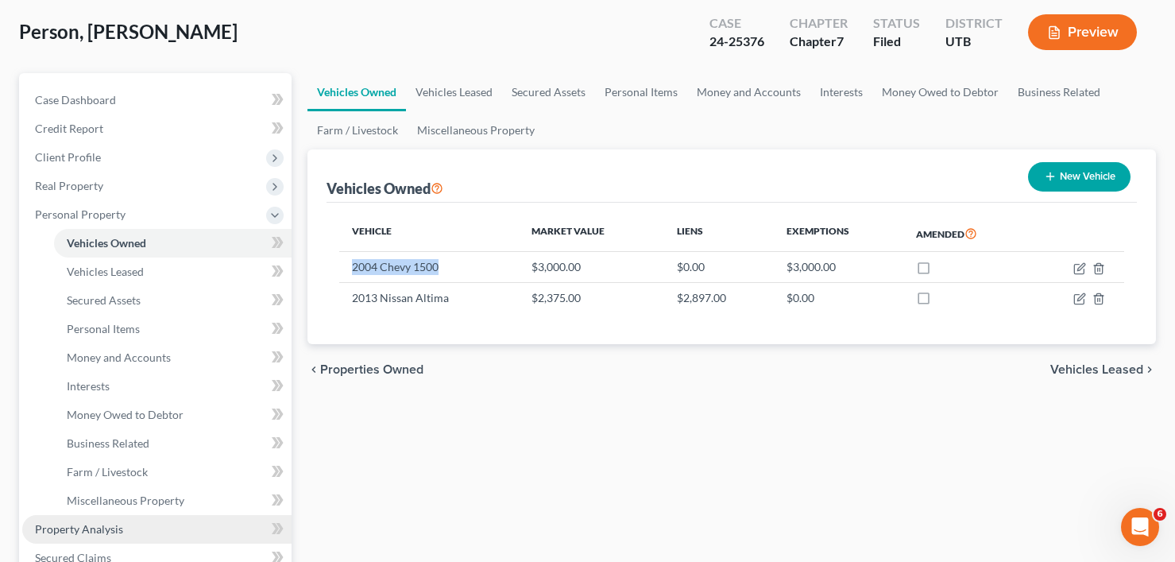
click at [96, 525] on span "Property Analysis" at bounding box center [79, 529] width 88 height 14
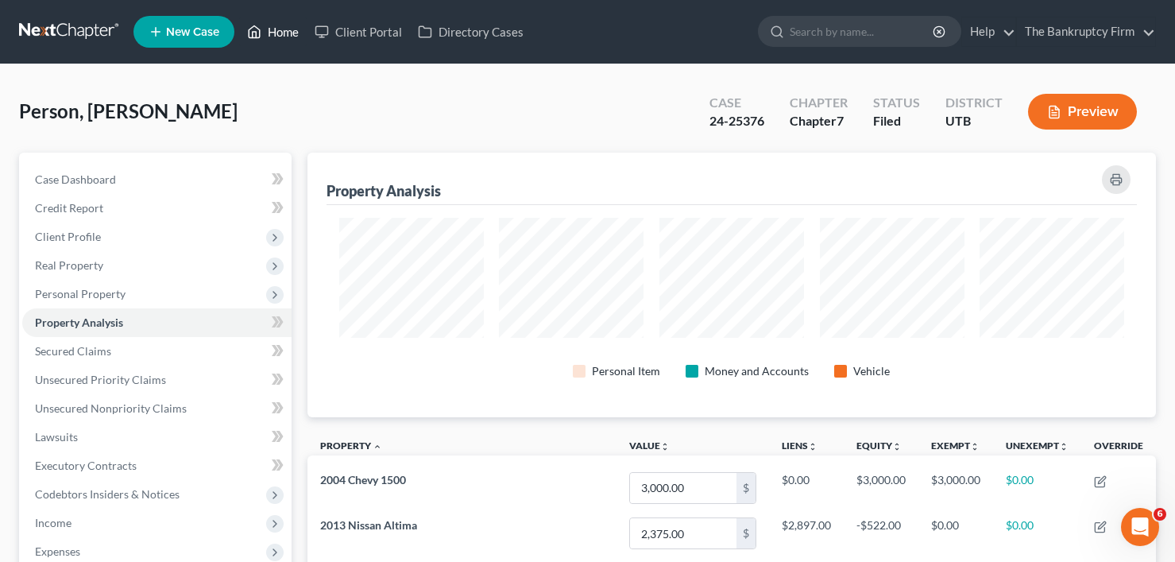
click at [281, 34] on link "Home" at bounding box center [273, 31] width 68 height 29
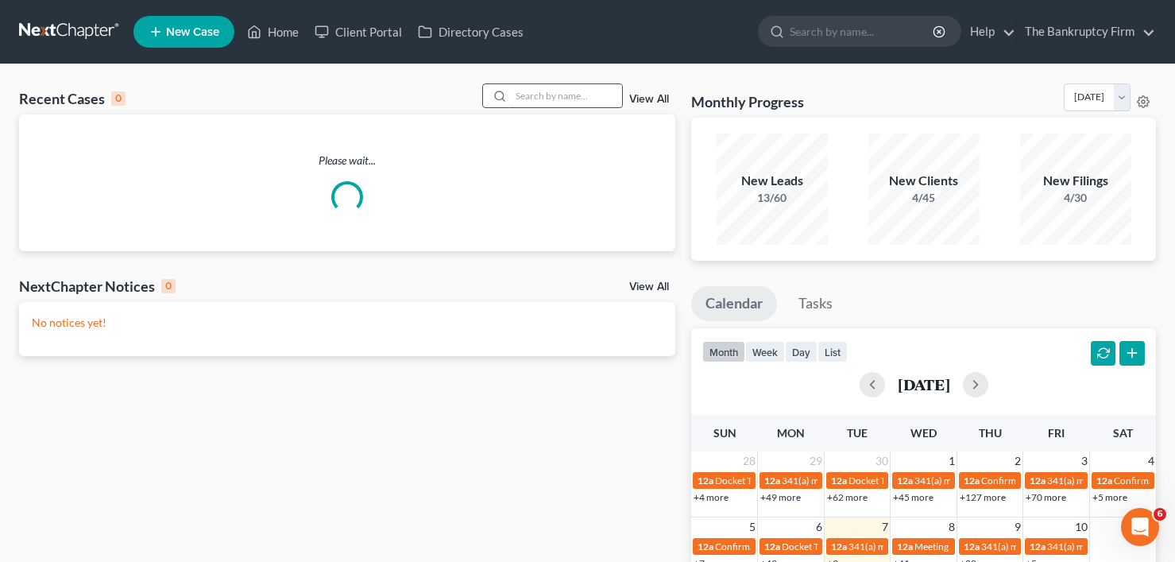
click at [584, 95] on input "search" at bounding box center [566, 95] width 111 height 23
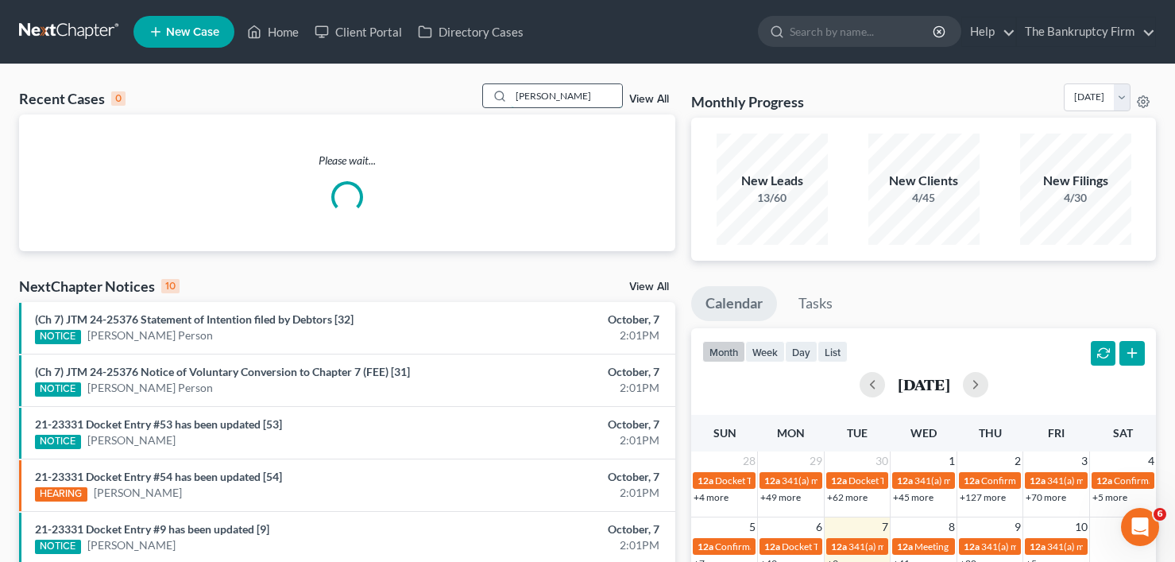
type input "hobbs"
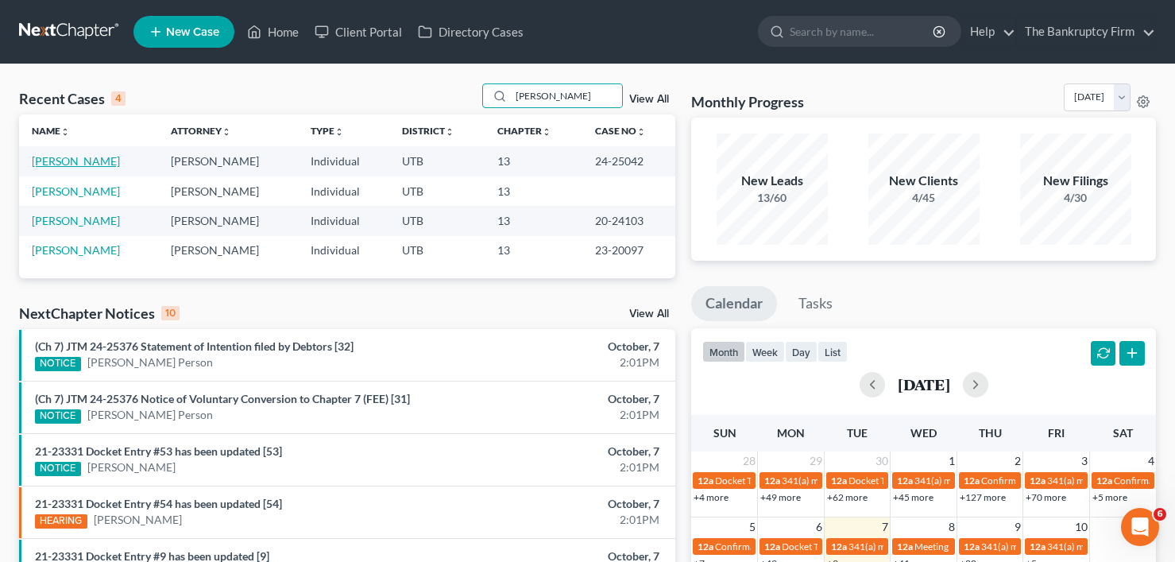
click at [72, 164] on link "[PERSON_NAME]" at bounding box center [76, 161] width 88 height 14
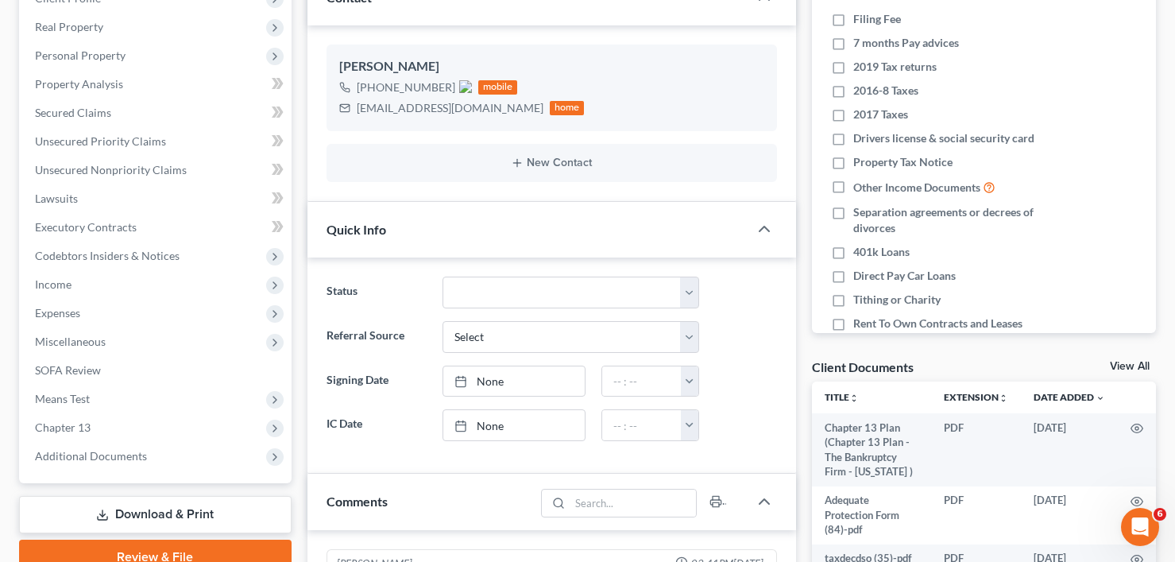
click at [1126, 365] on link "View All" at bounding box center [1130, 366] width 40 height 11
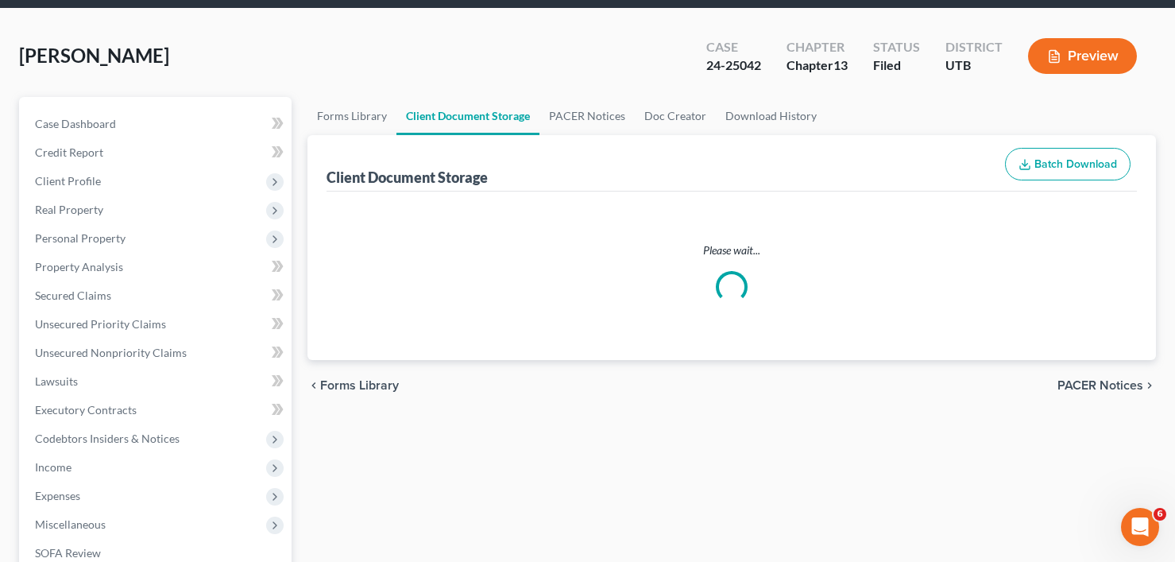
select select "30"
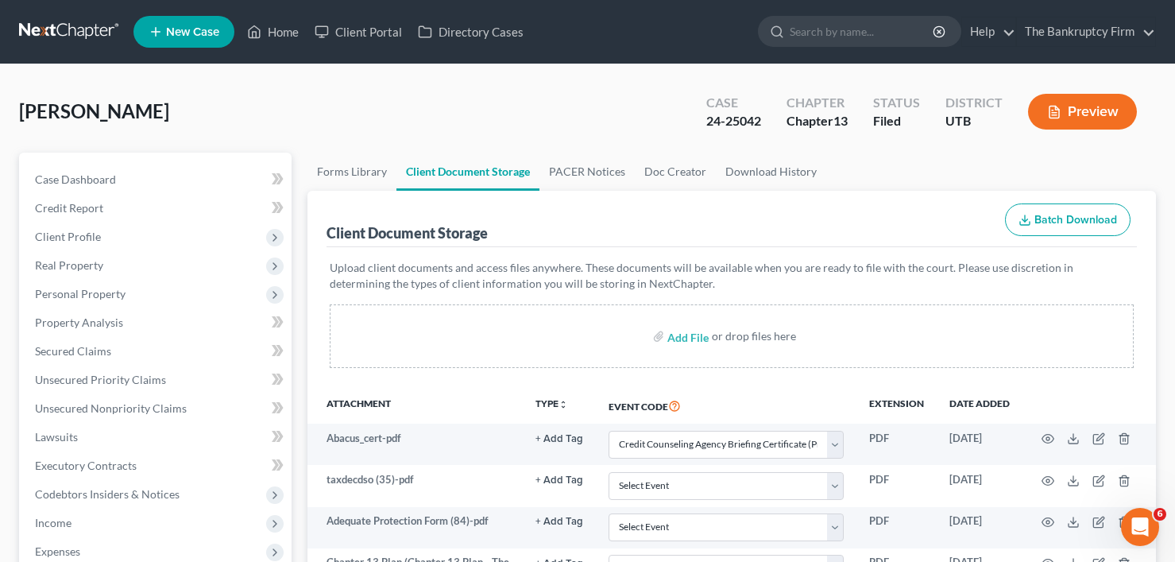
click at [571, 191] on div "Client Document Storage Batch Download" at bounding box center [732, 219] width 810 height 57
click at [578, 174] on link "PACER Notices" at bounding box center [586, 172] width 95 height 38
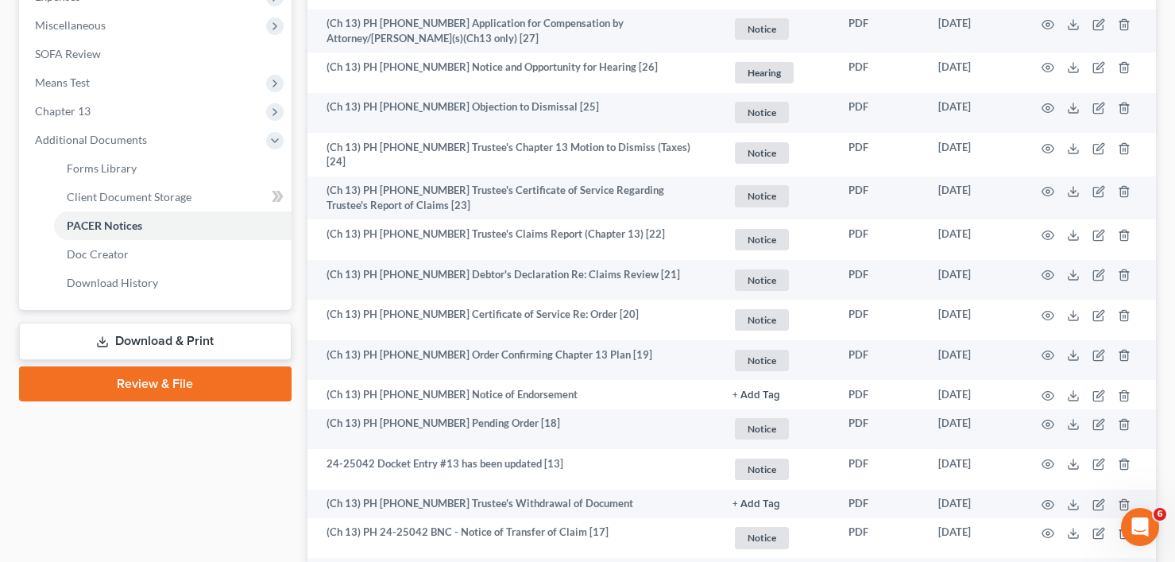
scroll to position [556, 0]
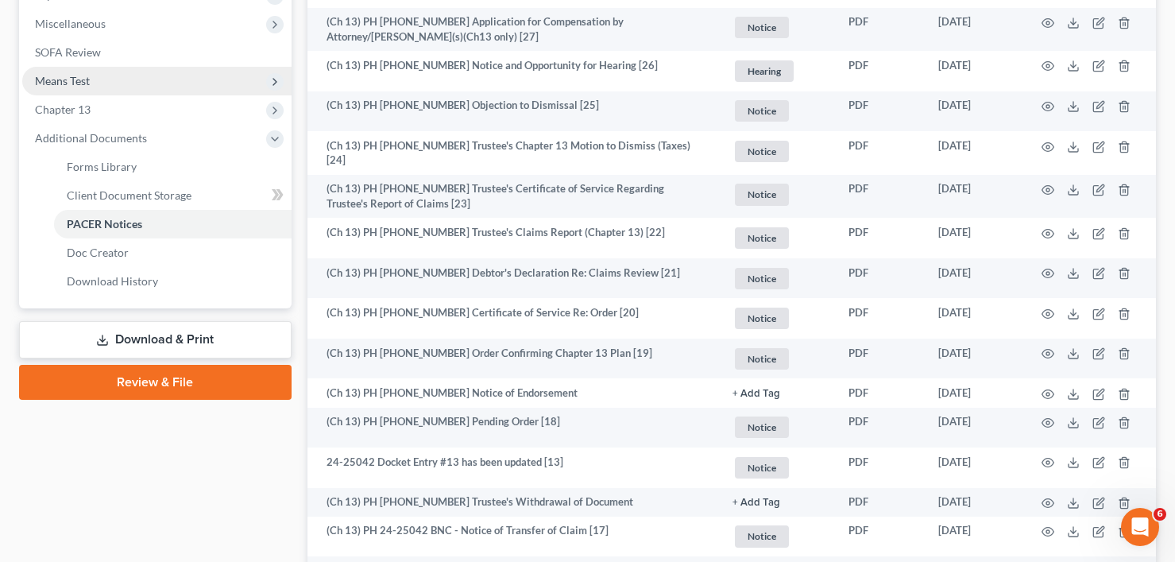
click at [62, 93] on span "Means Test" at bounding box center [156, 81] width 269 height 29
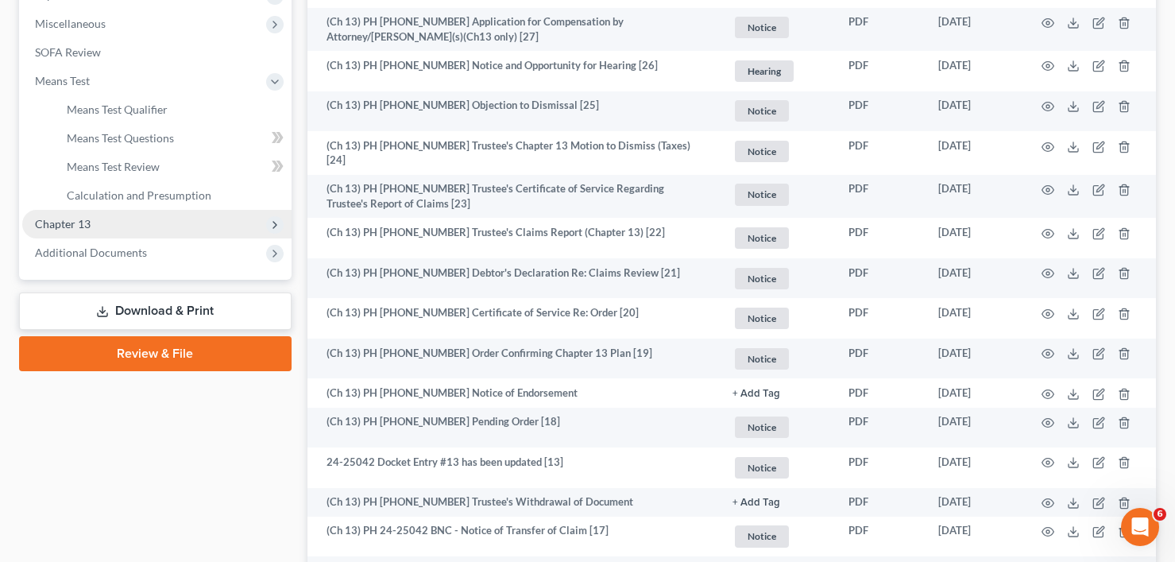
click at [64, 233] on span "Chapter 13" at bounding box center [156, 224] width 269 height 29
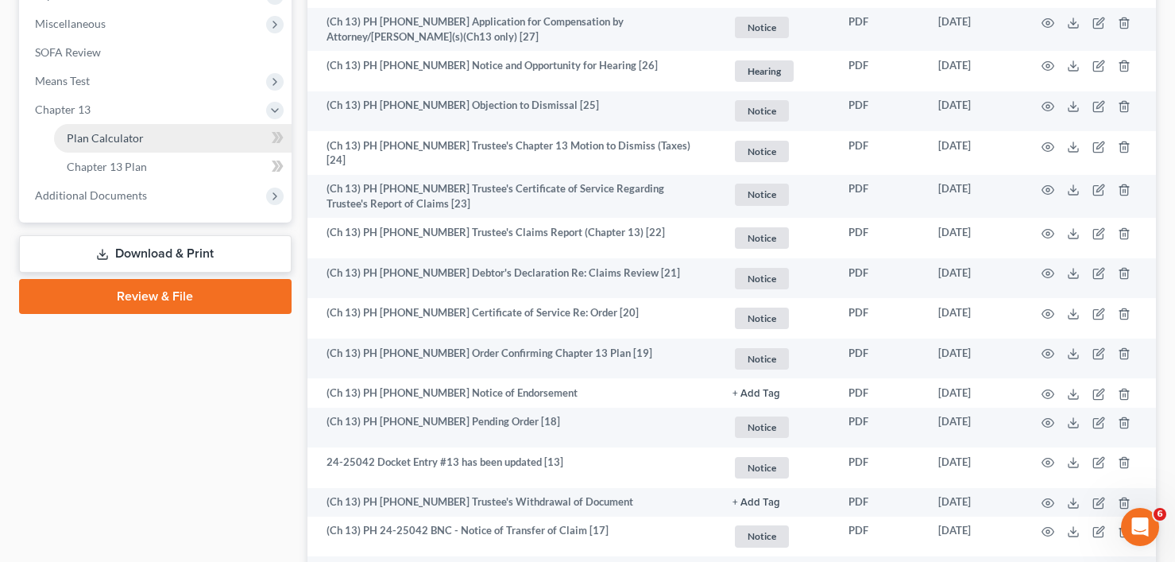
click at [123, 134] on span "Plan Calculator" at bounding box center [105, 138] width 77 height 14
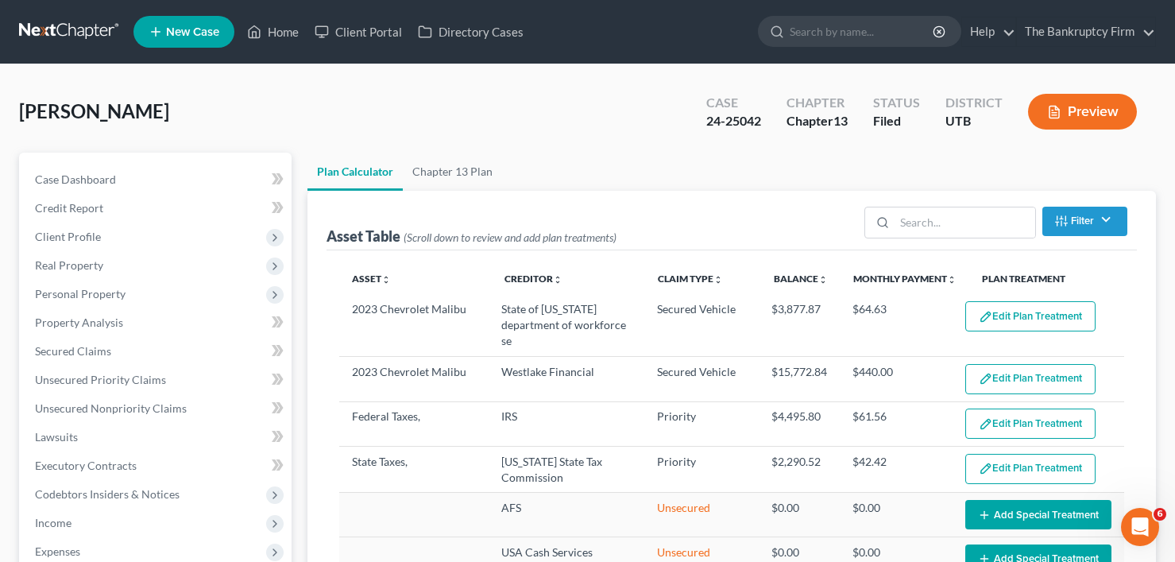
select select "59"
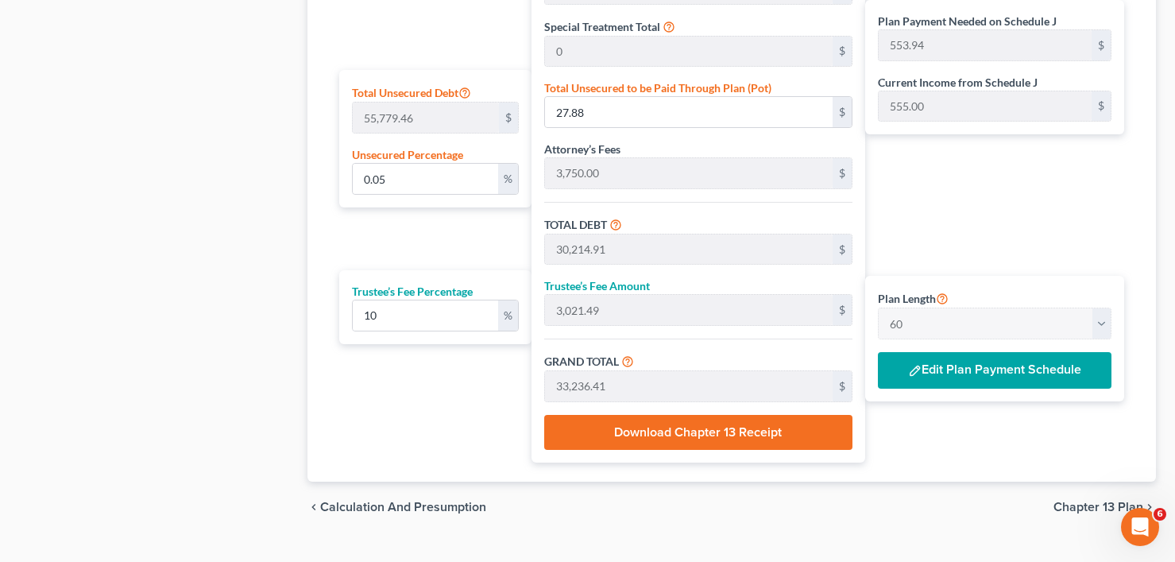
scroll to position [953, 0]
click at [969, 361] on button "Edit Plan Payment Schedule" at bounding box center [995, 369] width 234 height 37
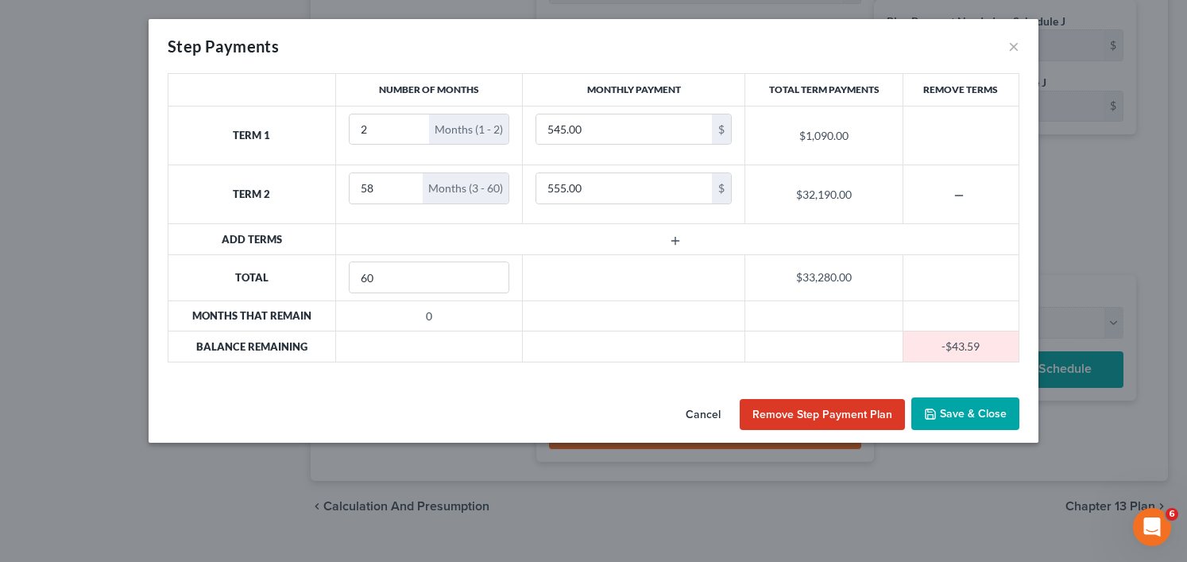
click at [709, 410] on button "Cancel" at bounding box center [703, 415] width 60 height 32
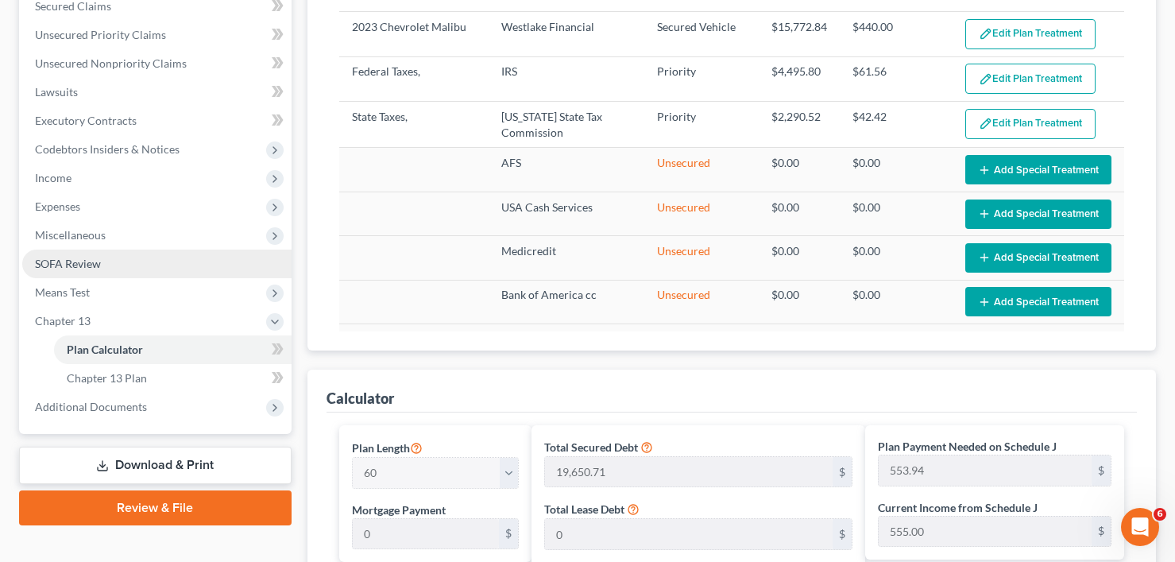
scroll to position [238, 0]
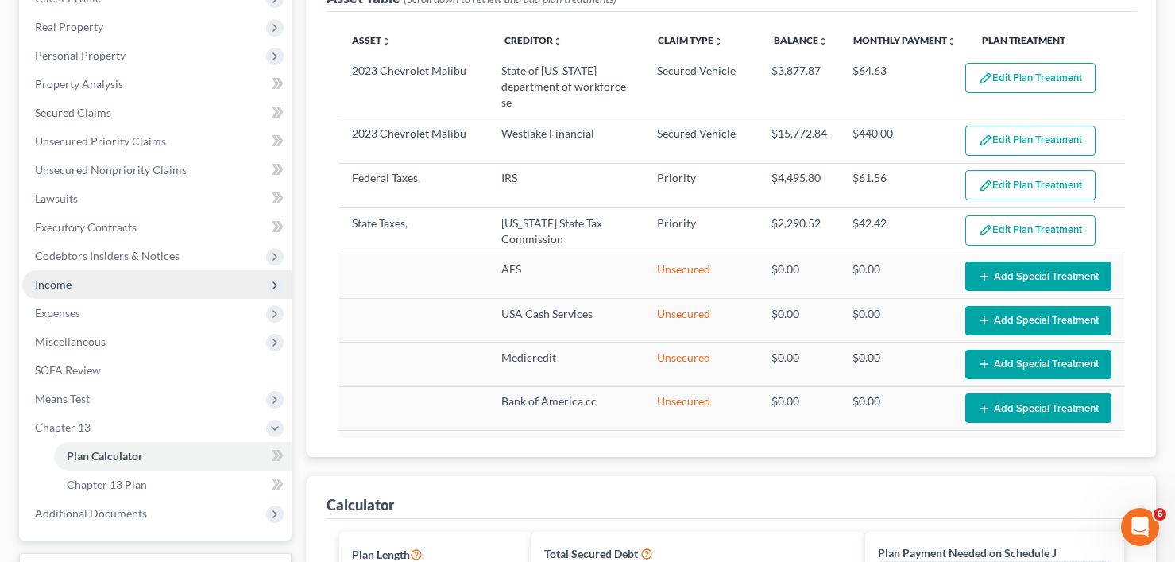
click at [67, 284] on span "Income" at bounding box center [53, 284] width 37 height 14
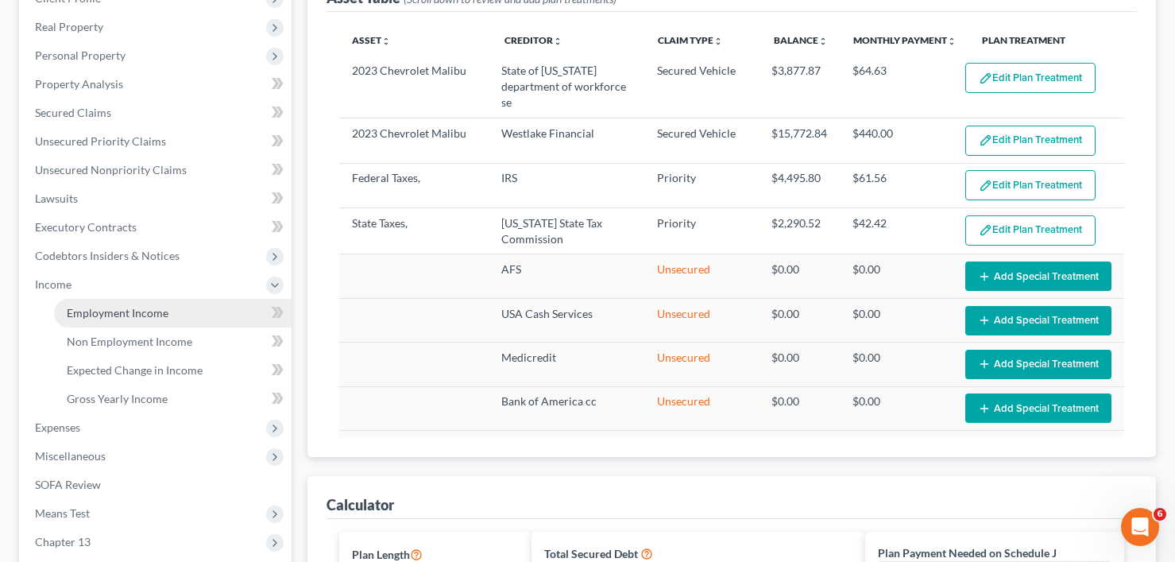
click at [98, 321] on link "Employment Income" at bounding box center [173, 313] width 238 height 29
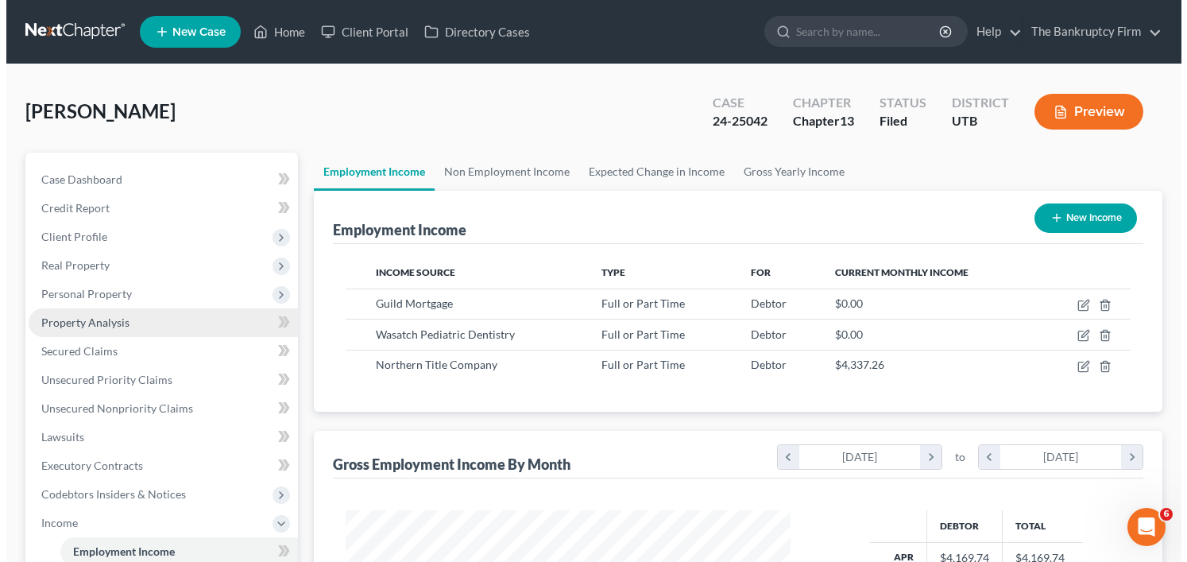
scroll to position [285, 477]
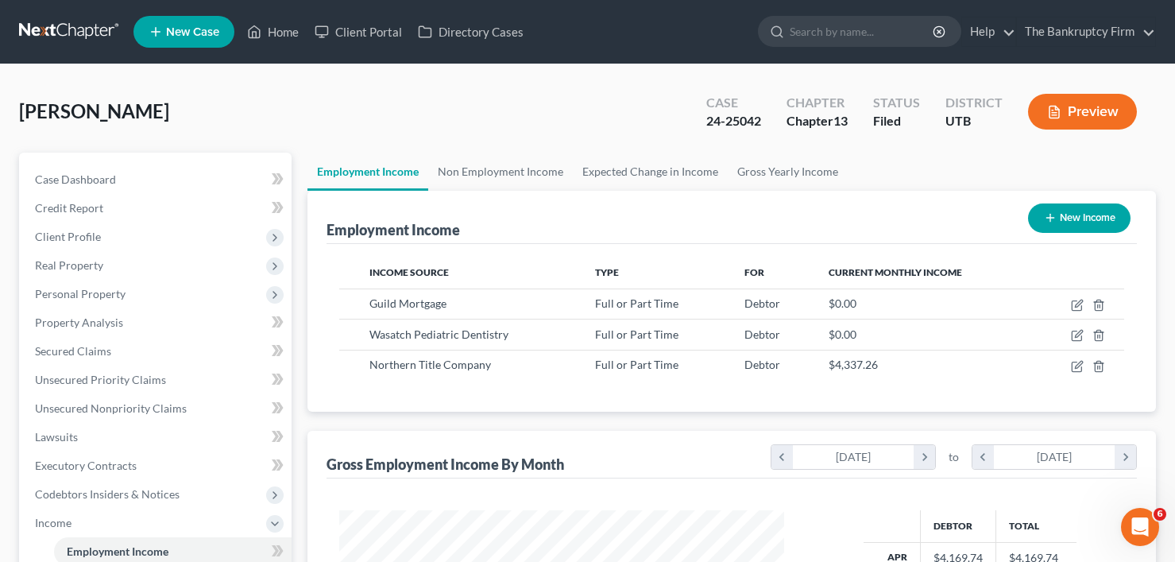
click at [253, 110] on div "Hobbs, Alison Upgraded Case 24-25042 Chapter Chapter 13 Status Filed District U…" at bounding box center [587, 117] width 1137 height 69
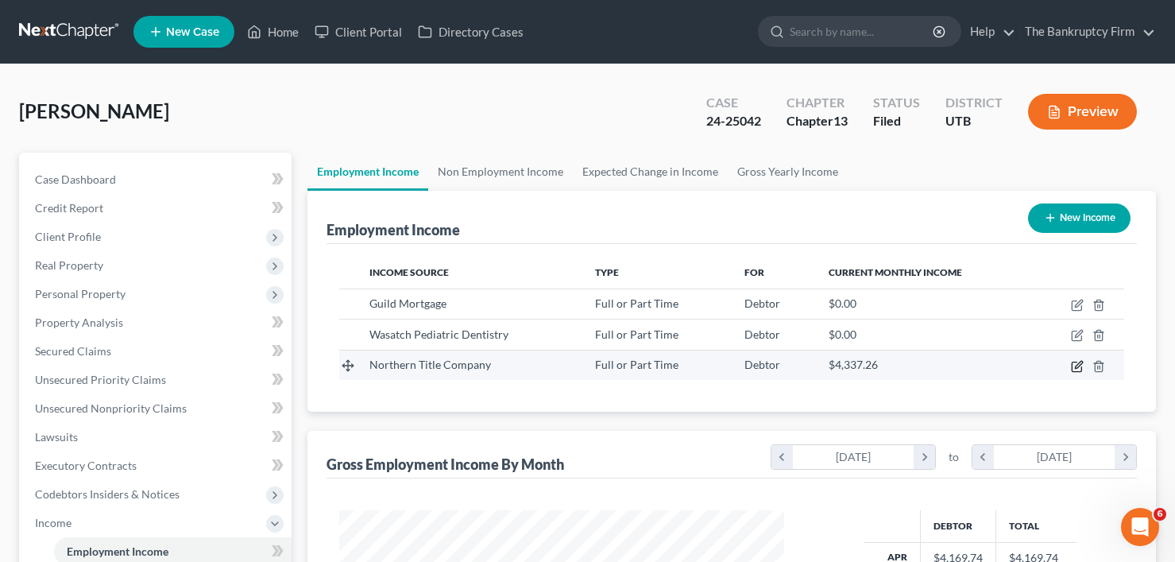
click at [1075, 365] on icon "button" at bounding box center [1077, 366] width 13 height 13
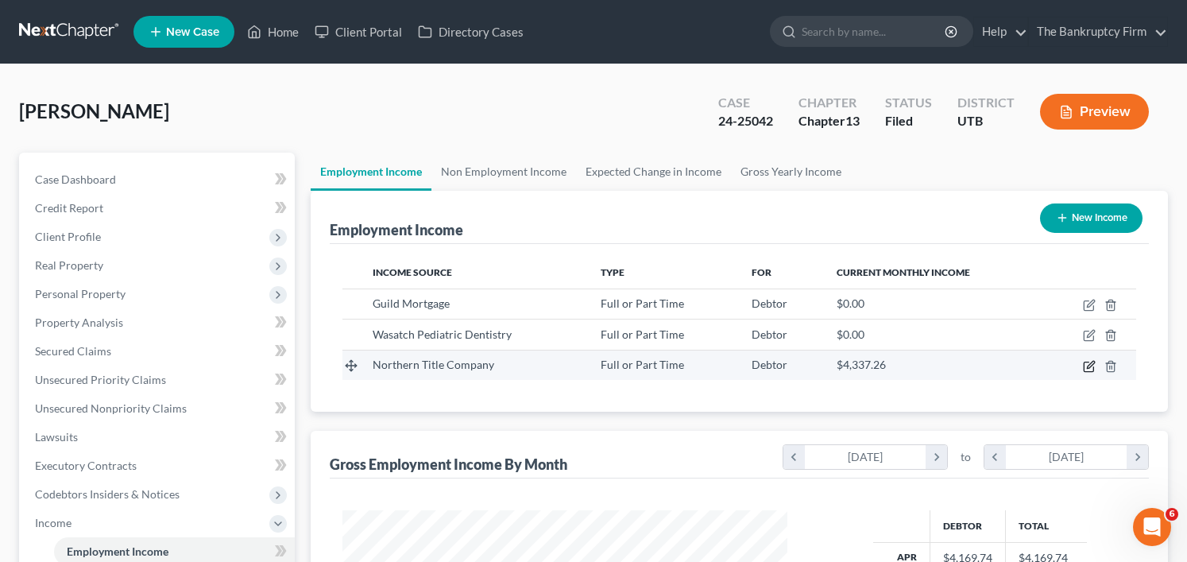
select select "0"
select select "46"
select select "2"
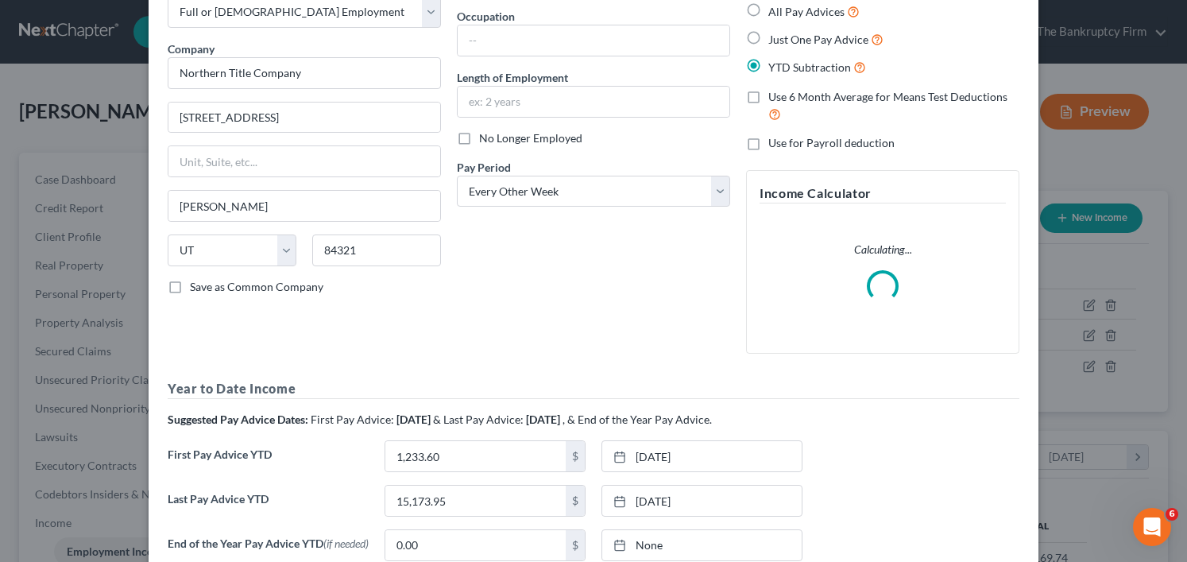
scroll to position [253, 0]
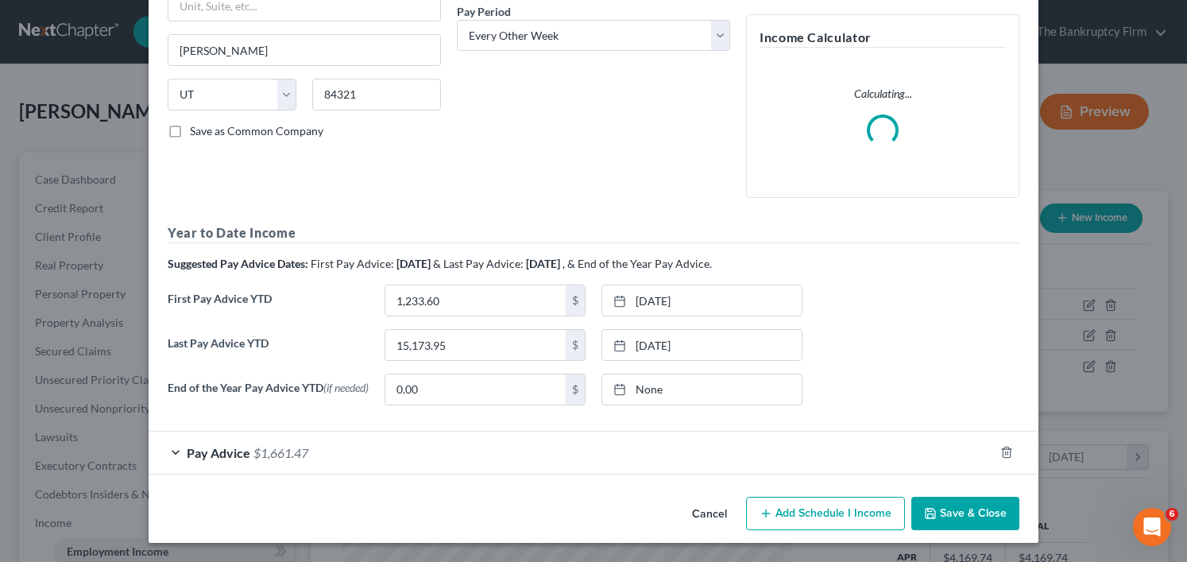
click at [472, 458] on div "Pay Advice $1,661.47" at bounding box center [571, 452] width 845 height 42
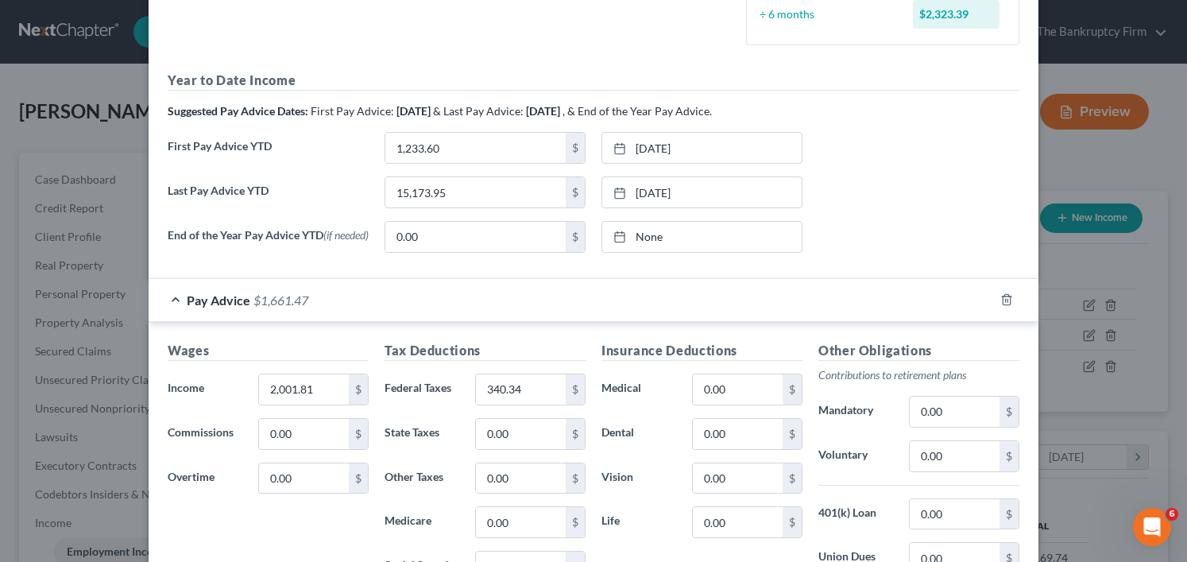
scroll to position [580, 0]
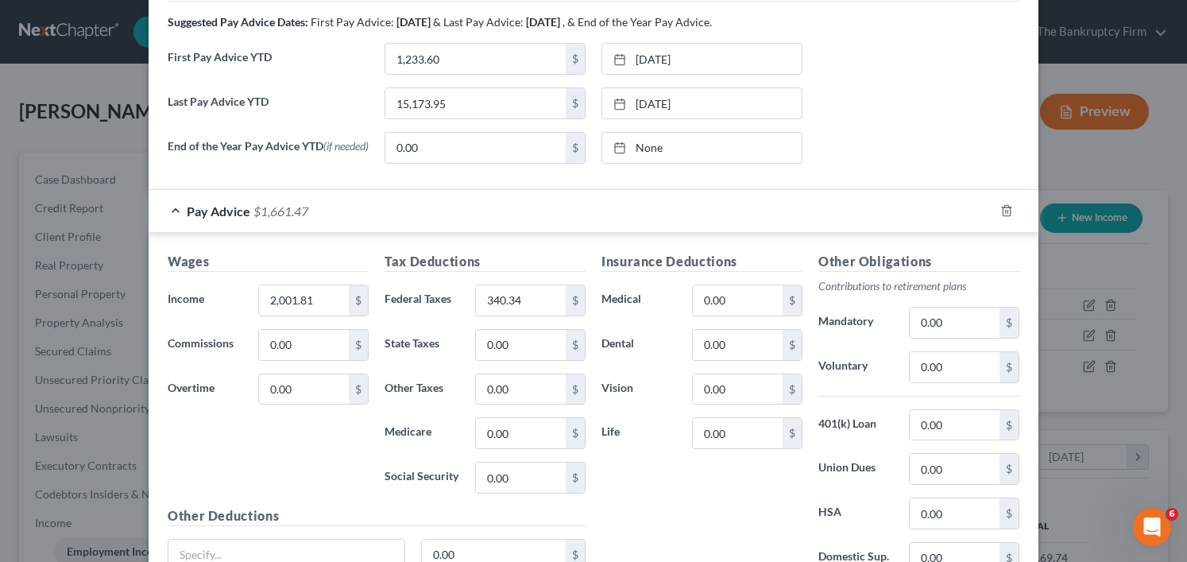
click at [260, 17] on strong "Suggested Pay Advice Dates:" at bounding box center [238, 22] width 141 height 14
click at [307, 304] on input "2,001.81" at bounding box center [304, 300] width 90 height 30
paste input "151.915"
type input "2,151.91"
click at [276, 31] on div "Year to Date Income Suggested Pay Advice Dates: First Pay Advice: April 2024 & …" at bounding box center [594, 79] width 852 height 194
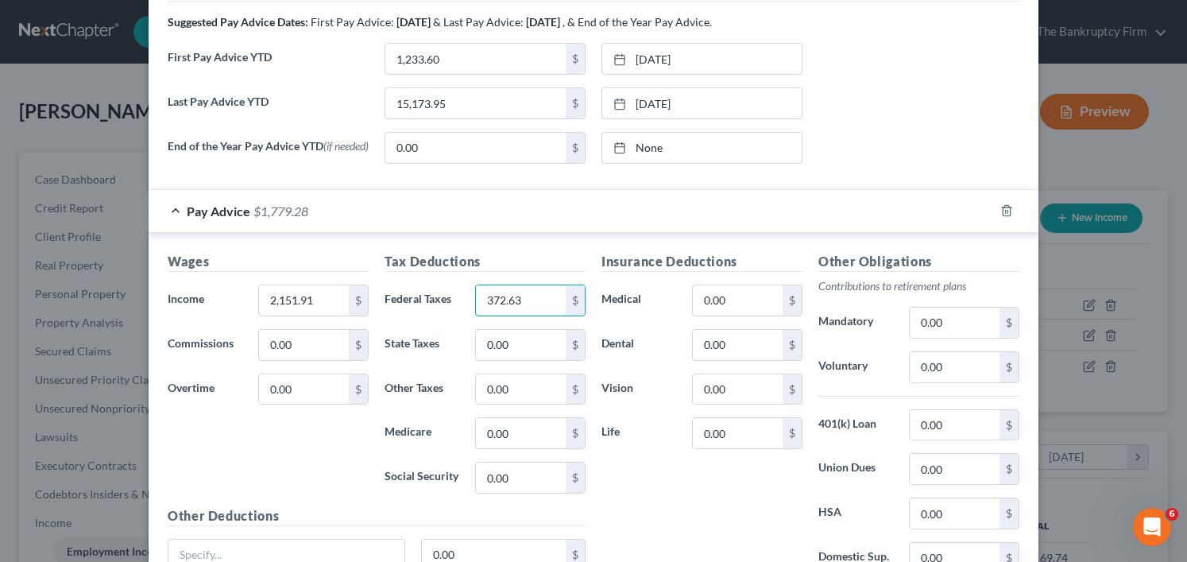
type input "372.63"
click at [288, 21] on strong "Suggested Pay Advice Dates:" at bounding box center [238, 22] width 141 height 14
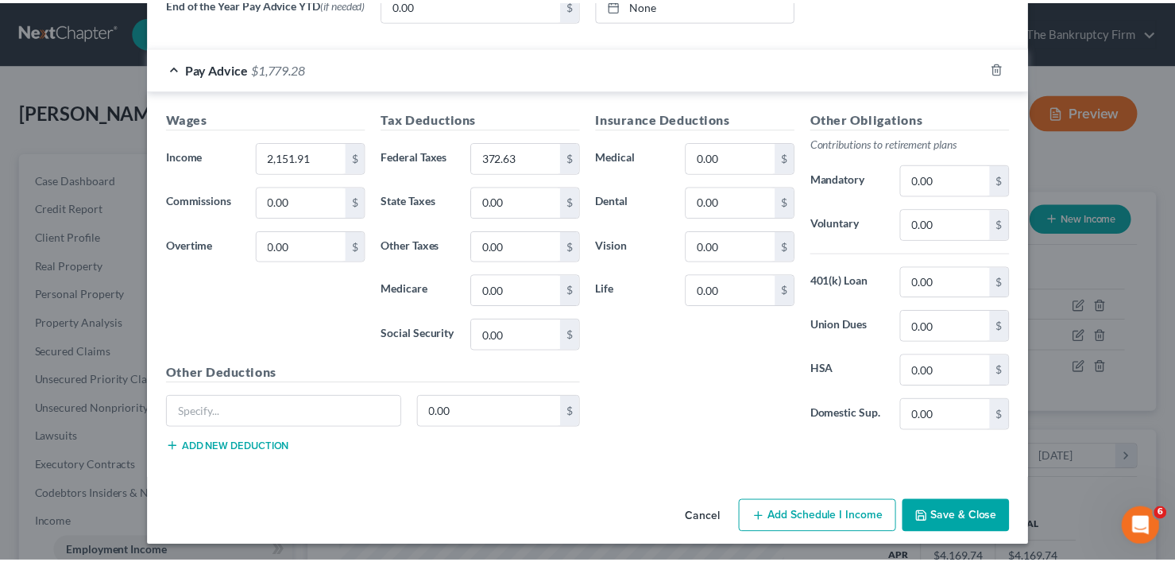
scroll to position [730, 0]
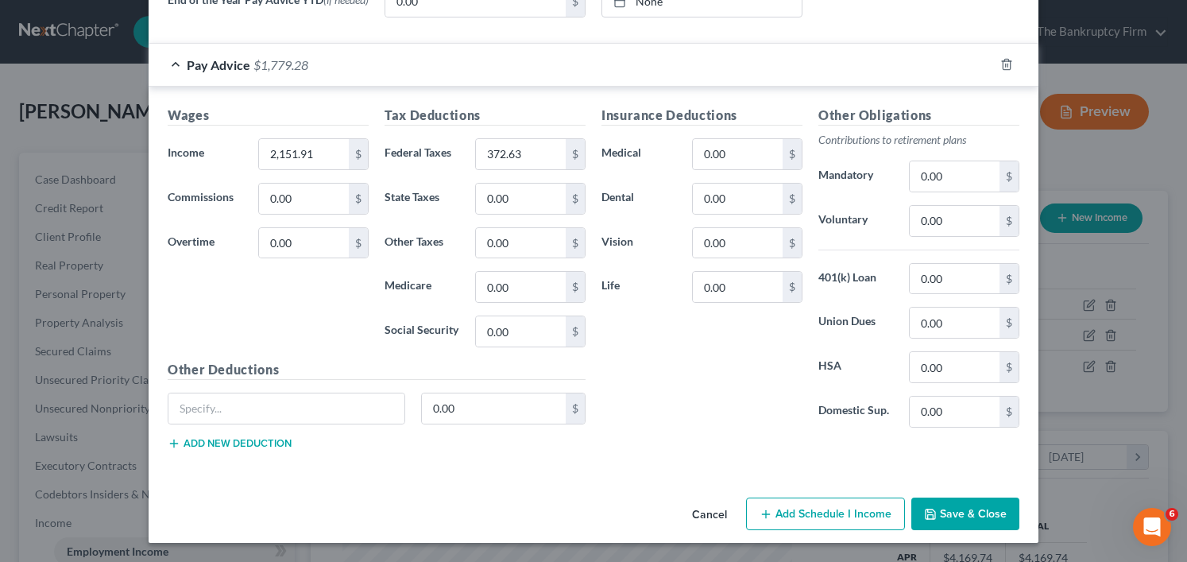
click at [984, 513] on button "Save & Close" at bounding box center [965, 513] width 108 height 33
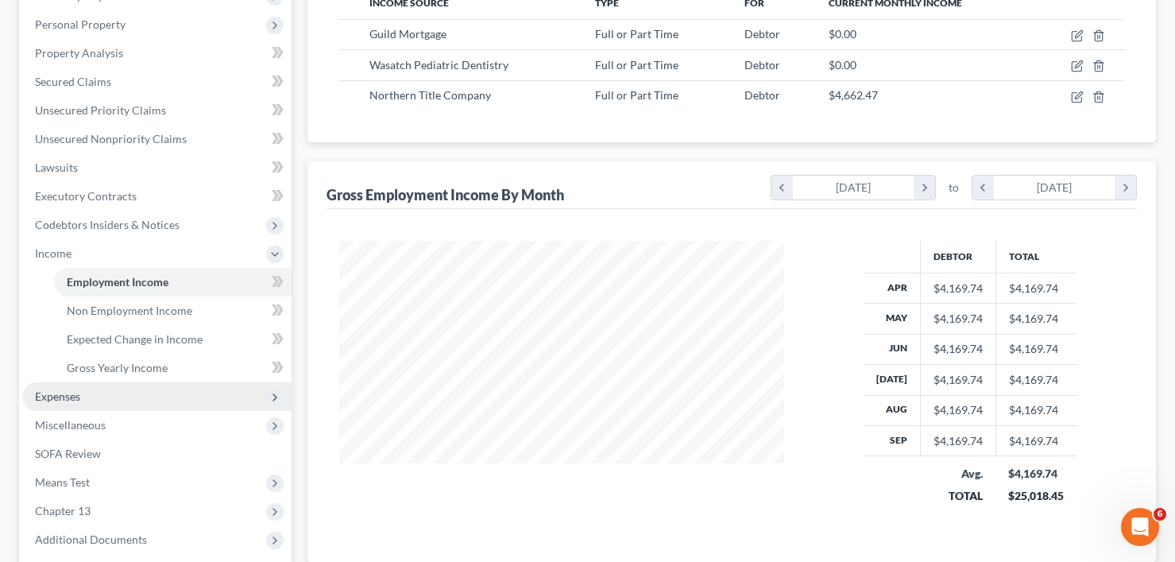
scroll to position [318, 0]
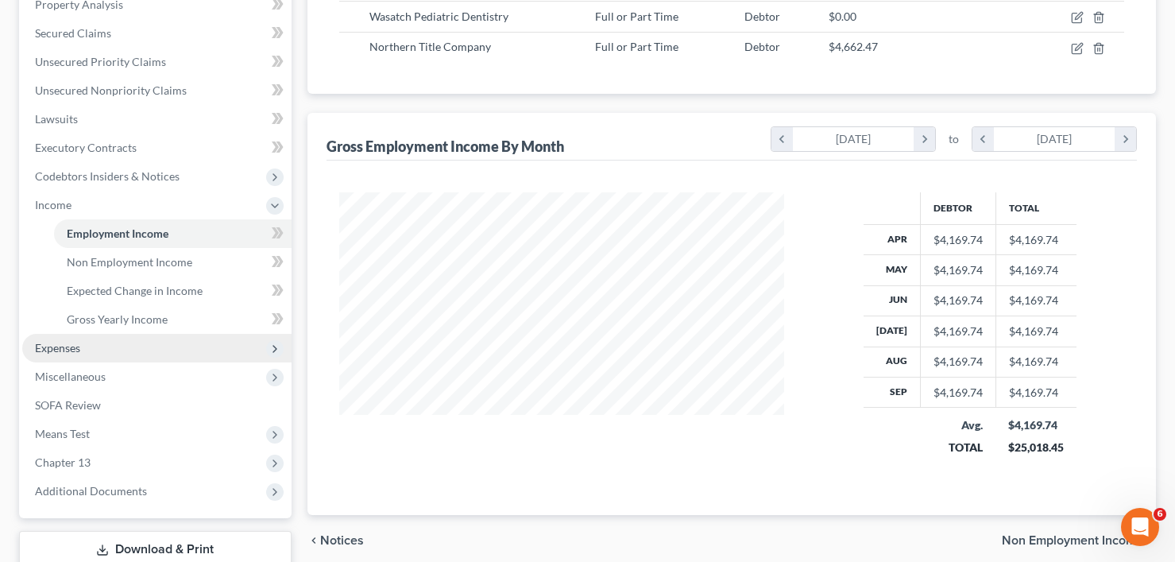
click at [69, 345] on span "Expenses" at bounding box center [57, 348] width 45 height 14
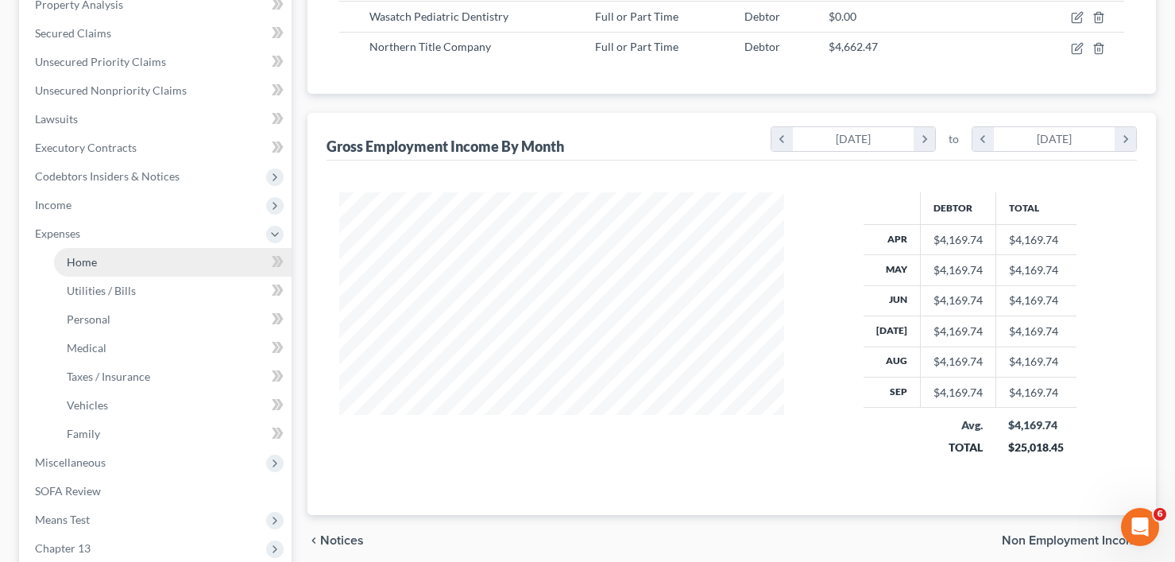
click at [97, 266] on link "Home" at bounding box center [173, 262] width 238 height 29
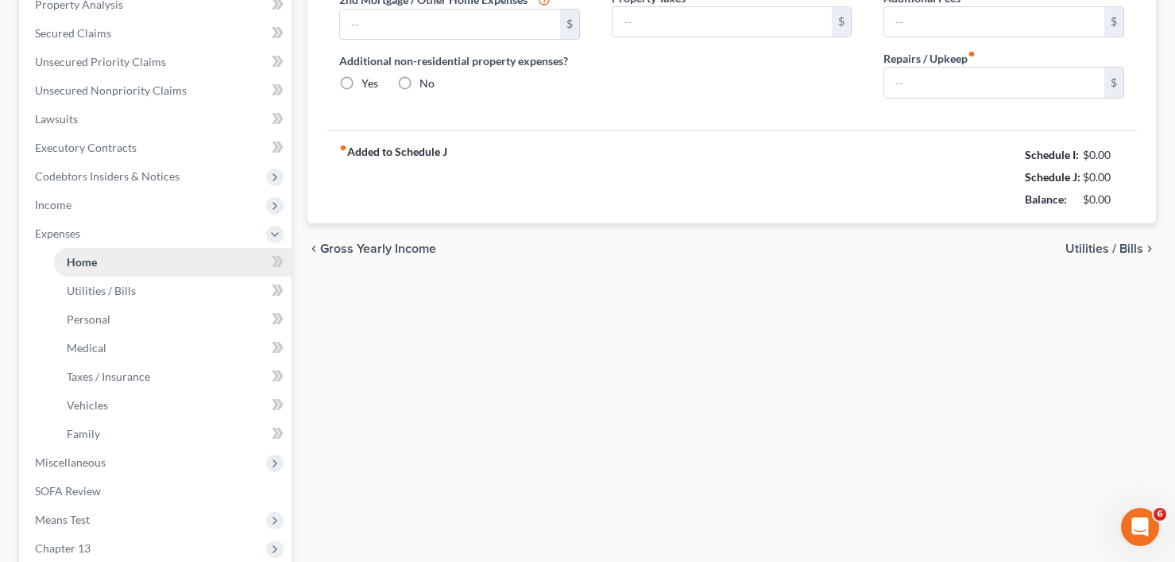
scroll to position [100, 0]
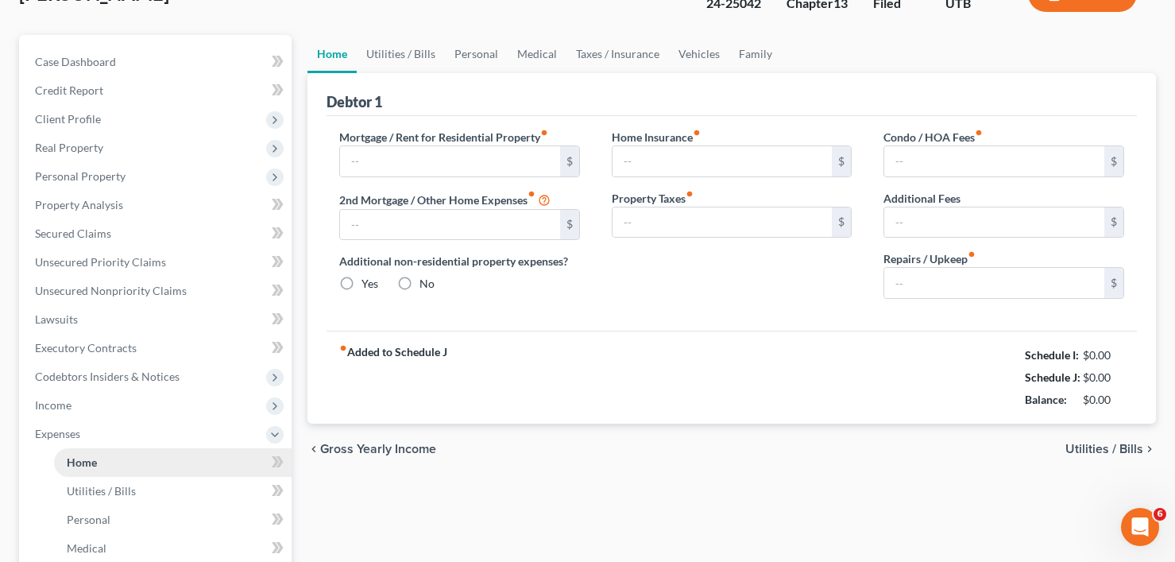
type input "1,600.00"
type input "0.00"
radio input "true"
type input "35.00"
type input "0.00"
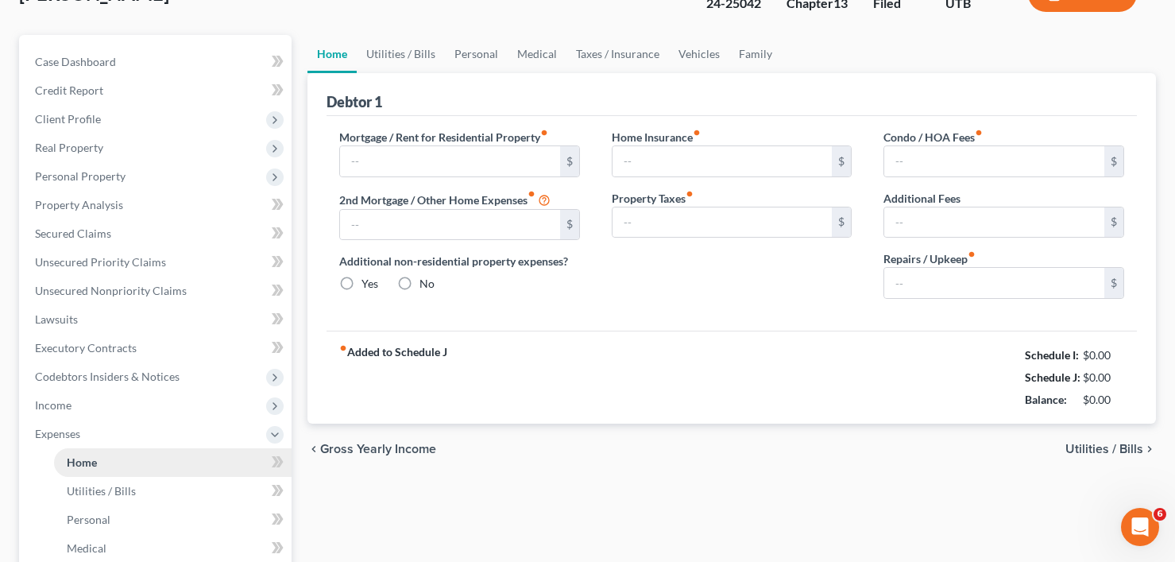
type input "0.00"
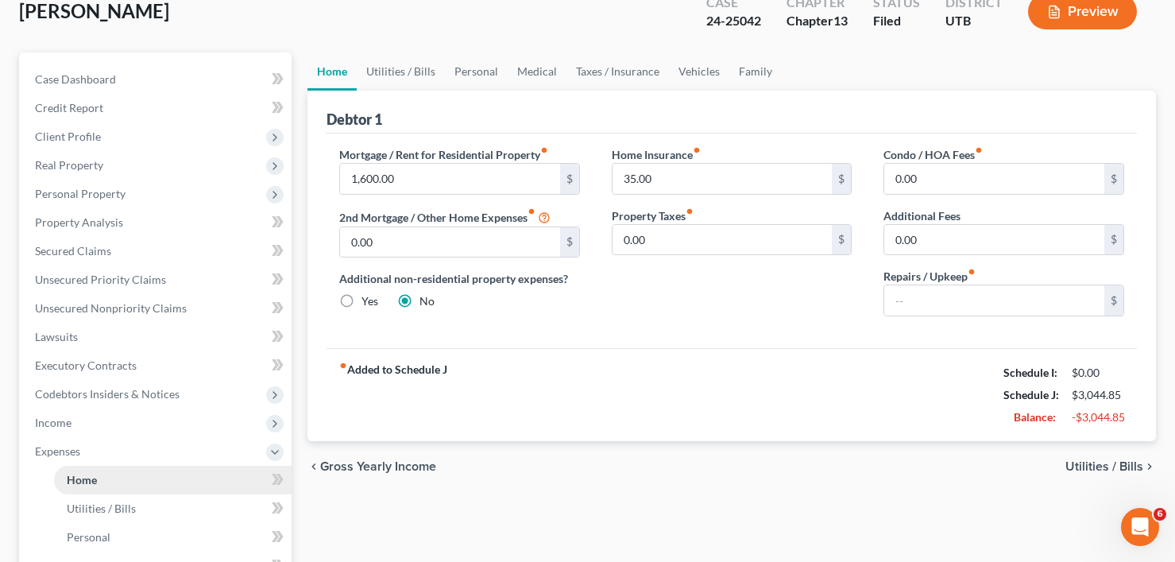
scroll to position [0, 0]
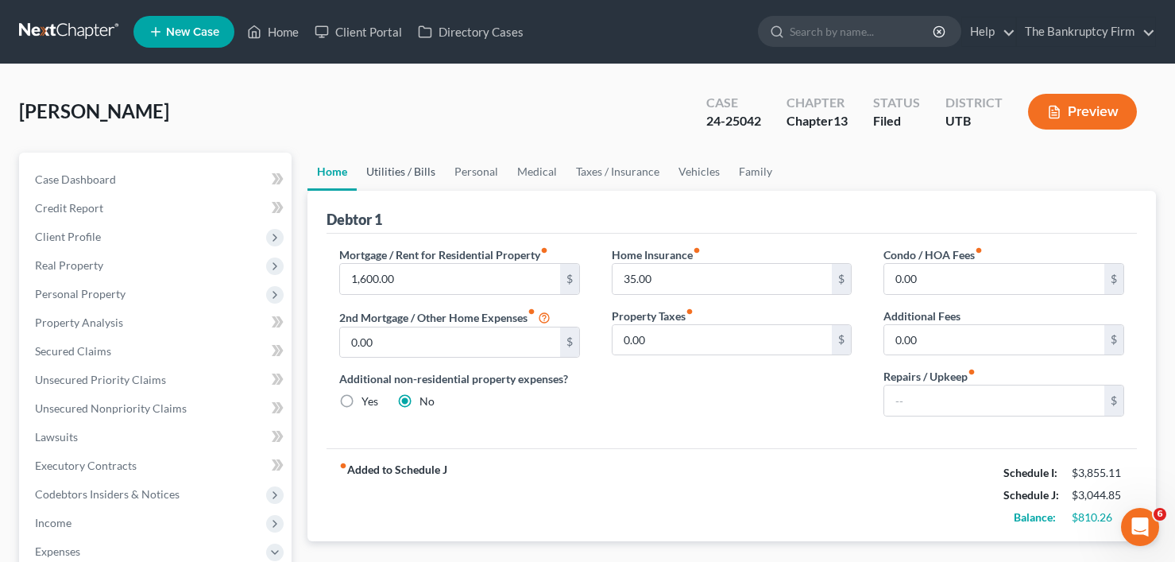
click at [404, 165] on link "Utilities / Bills" at bounding box center [401, 172] width 88 height 38
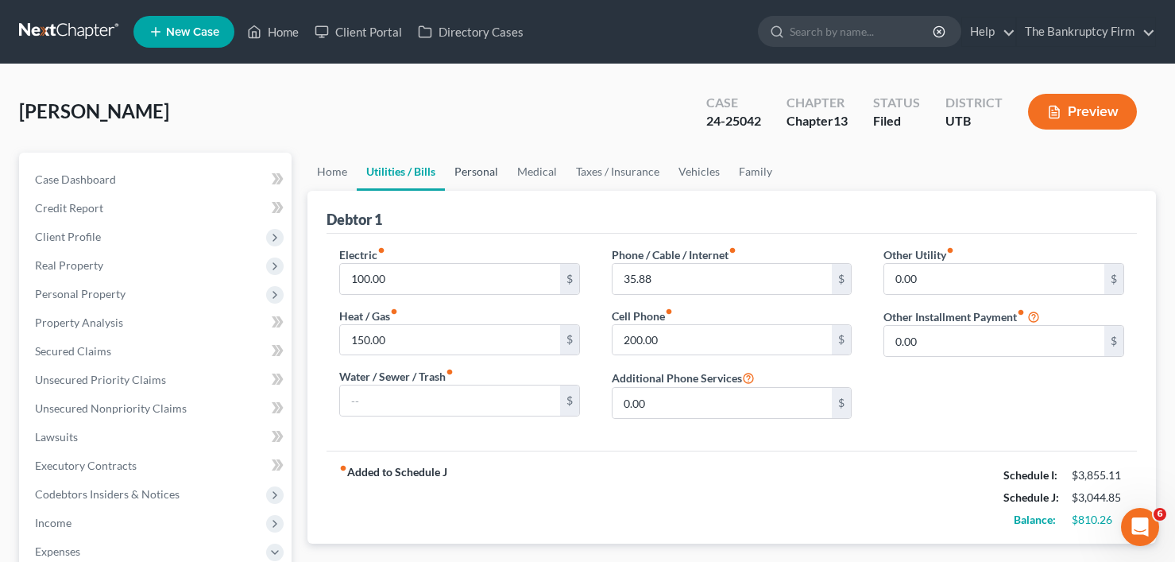
click at [483, 167] on link "Personal" at bounding box center [476, 172] width 63 height 38
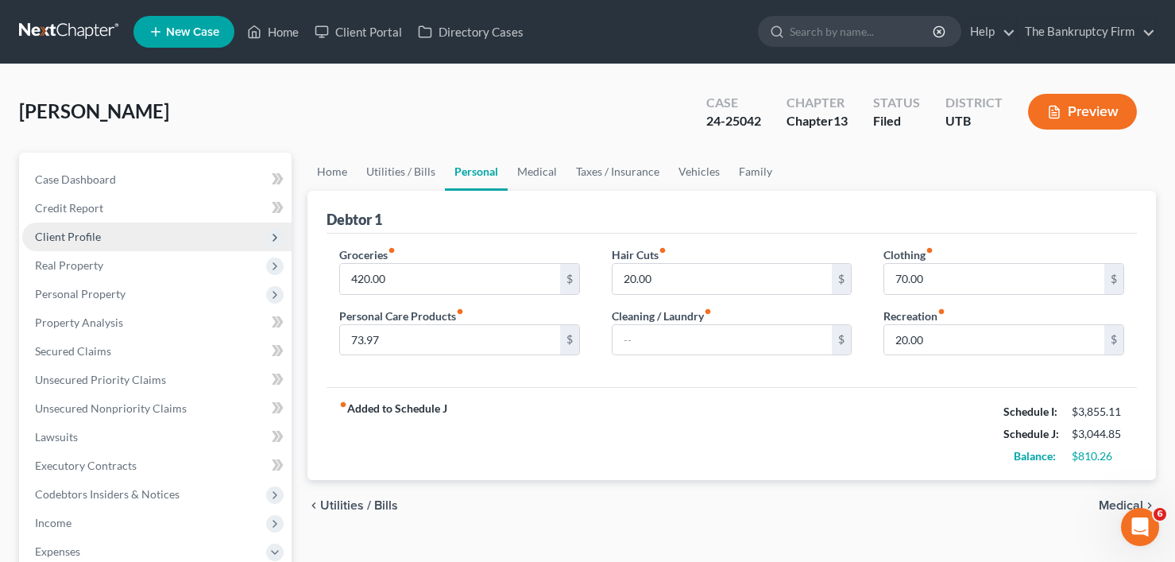
click at [91, 242] on span "Client Profile" at bounding box center [68, 237] width 66 height 14
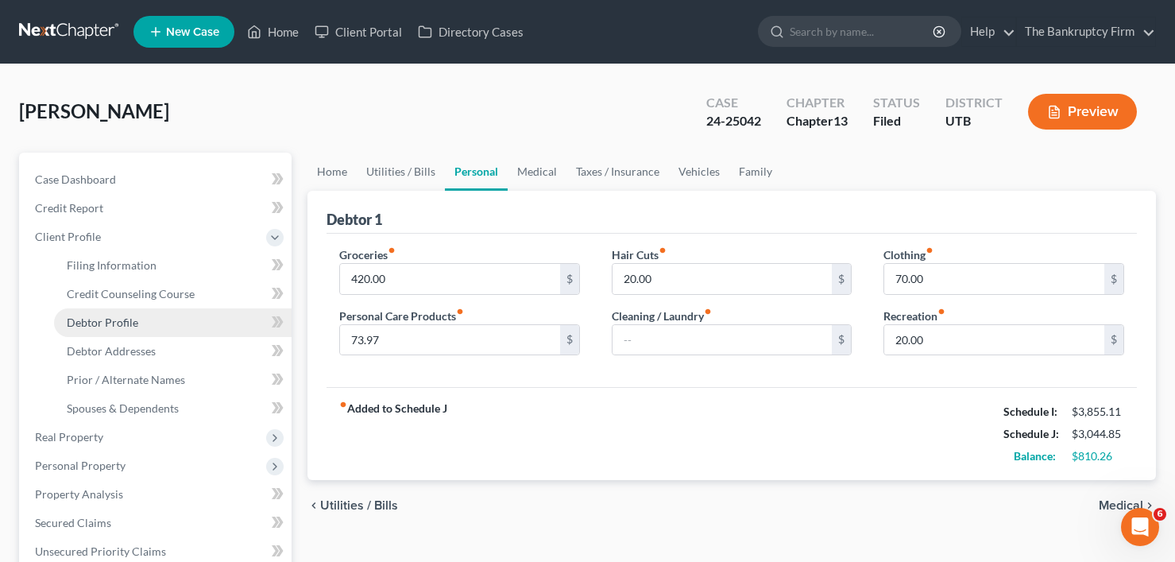
click at [125, 323] on span "Debtor Profile" at bounding box center [103, 322] width 72 height 14
select select "0"
select select "1"
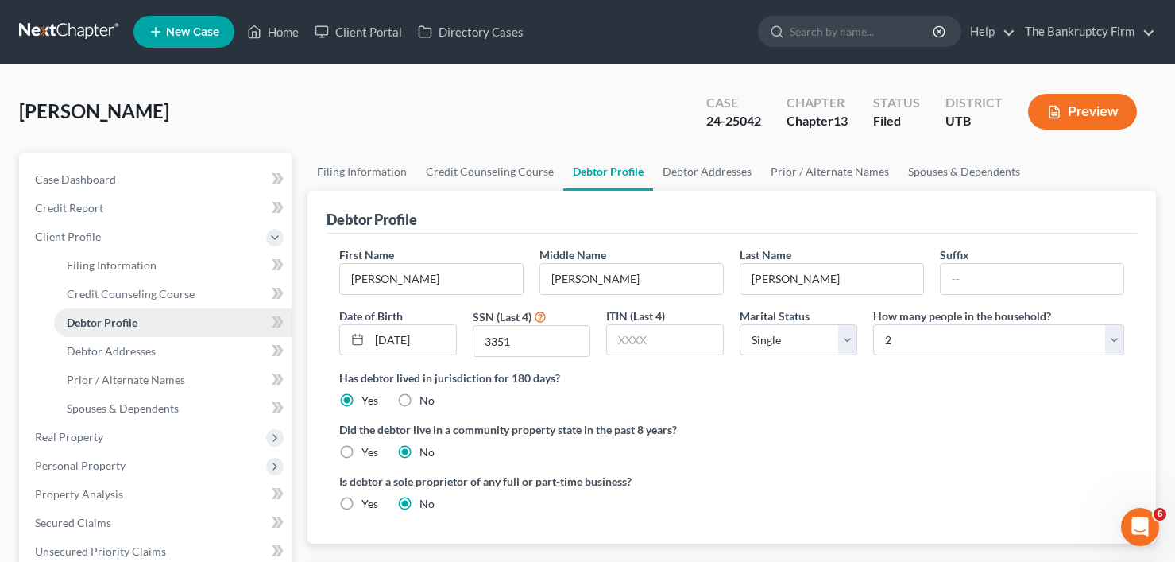
radio input "true"
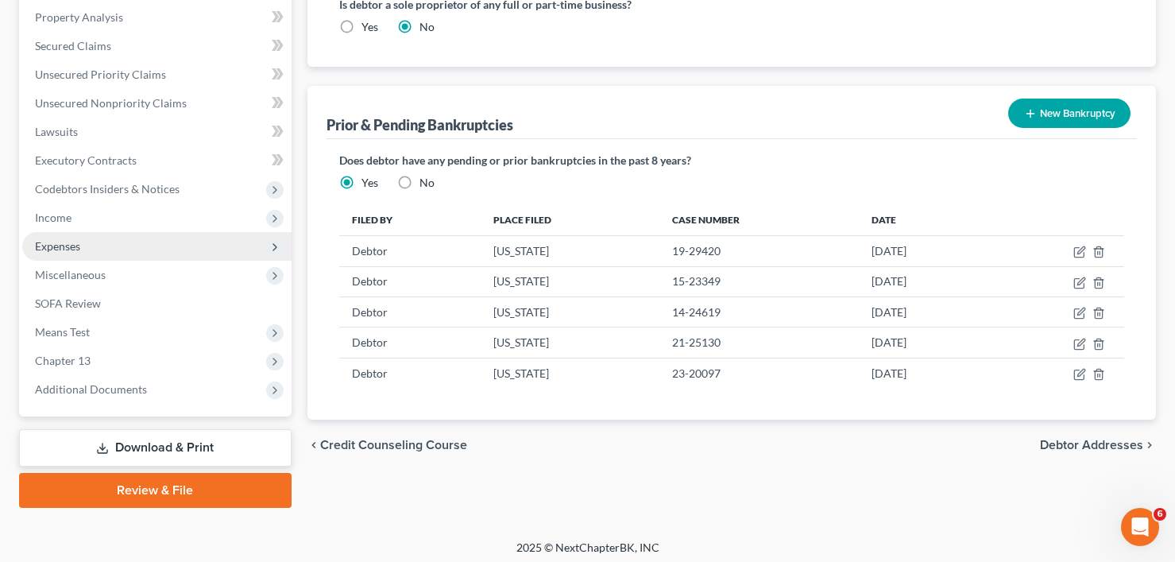
click at [64, 245] on span "Expenses" at bounding box center [57, 246] width 45 height 14
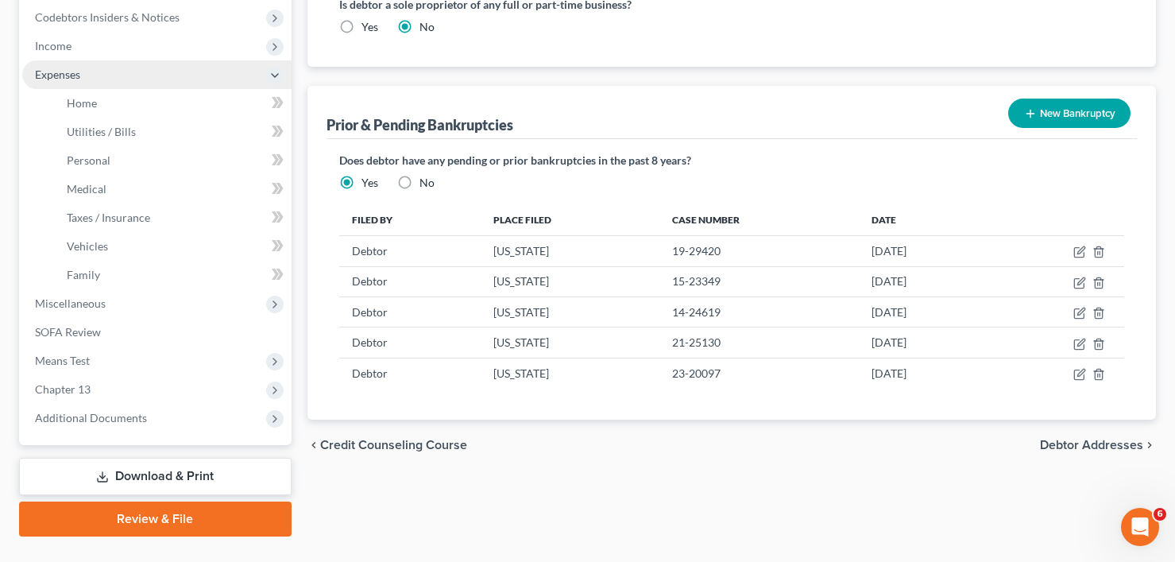
scroll to position [305, 0]
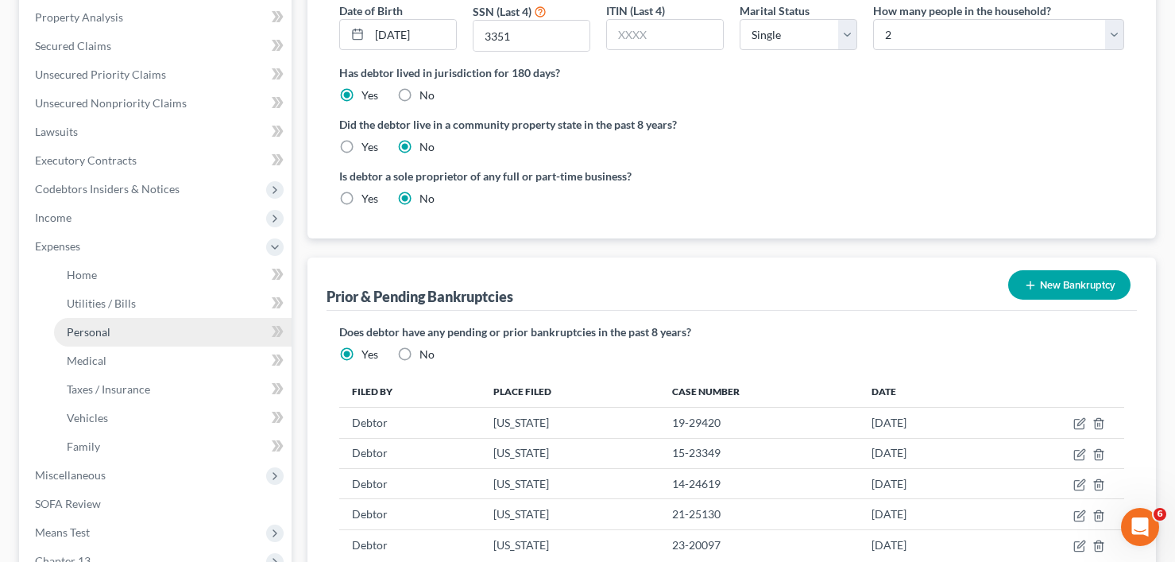
click at [102, 328] on span "Personal" at bounding box center [89, 332] width 44 height 14
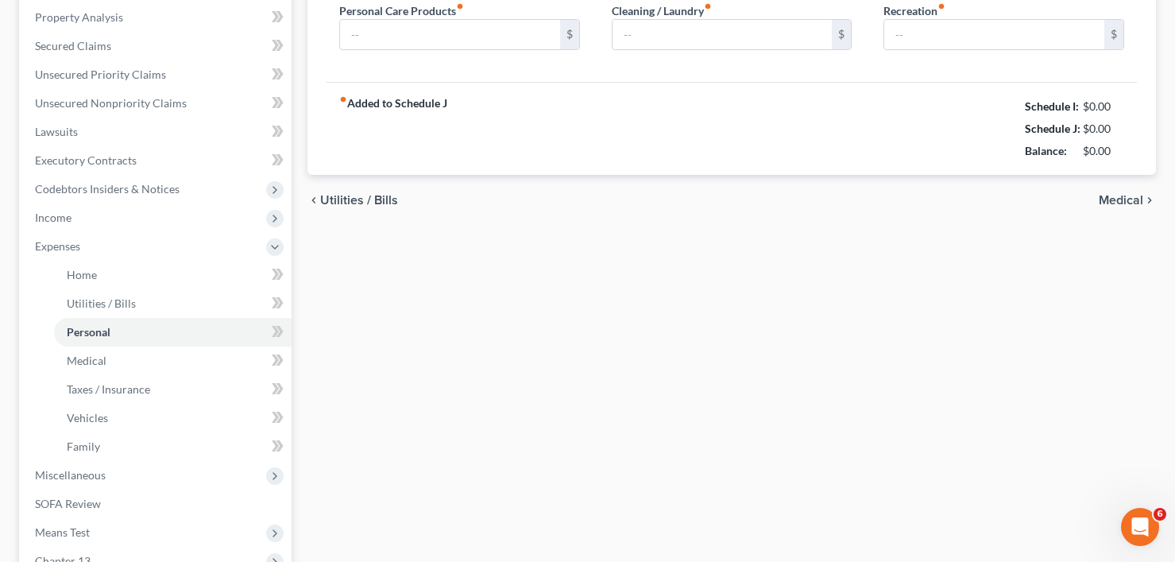
scroll to position [10, 0]
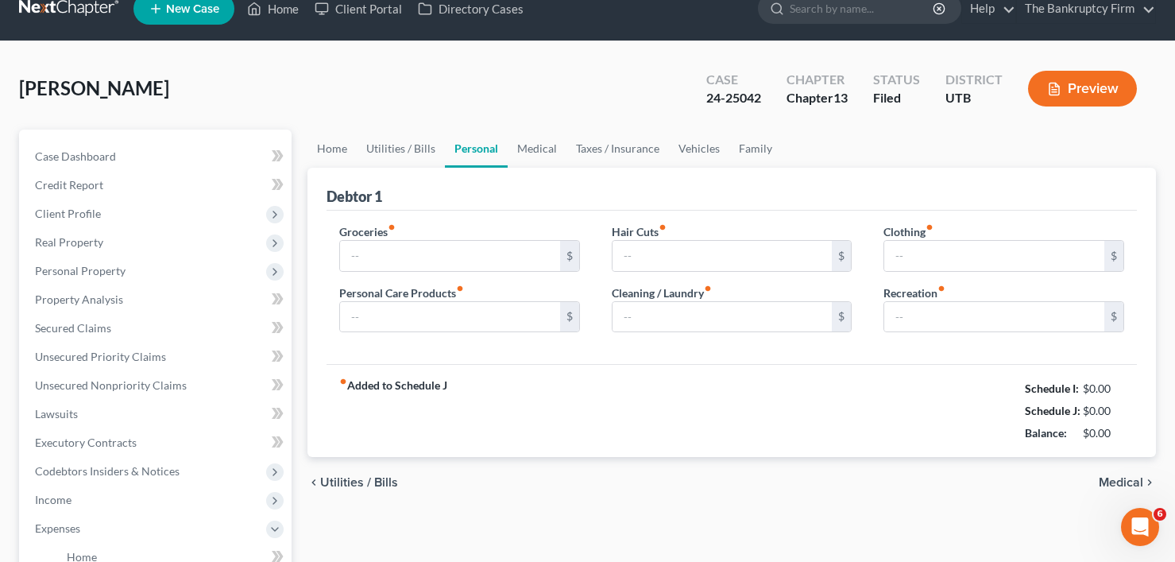
type input "420.00"
type input "73.97"
type input "20.00"
type input "70.00"
type input "20.00"
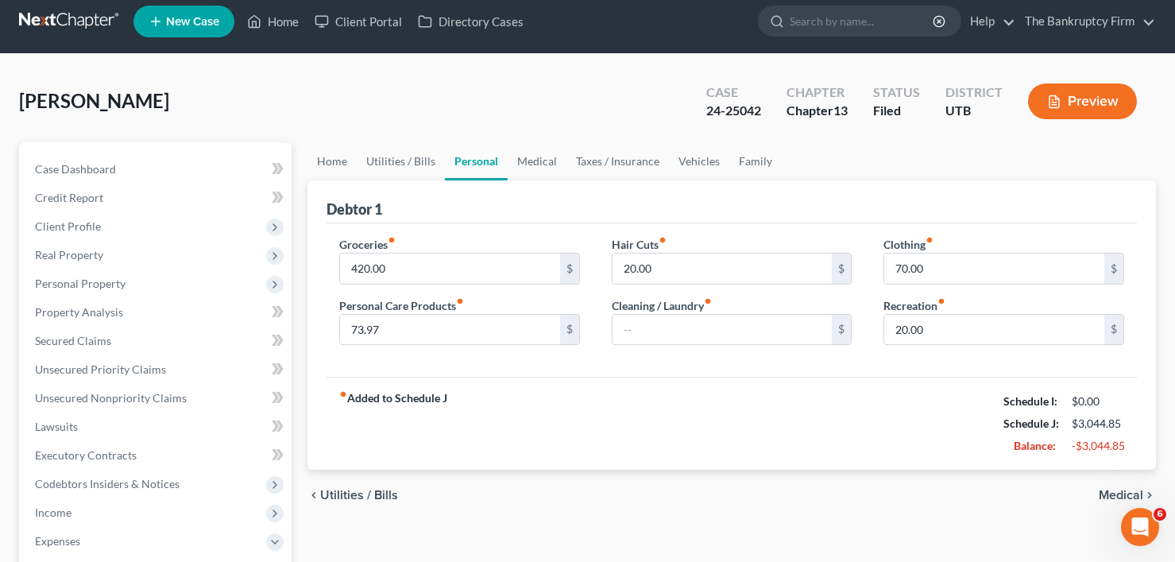
scroll to position [0, 0]
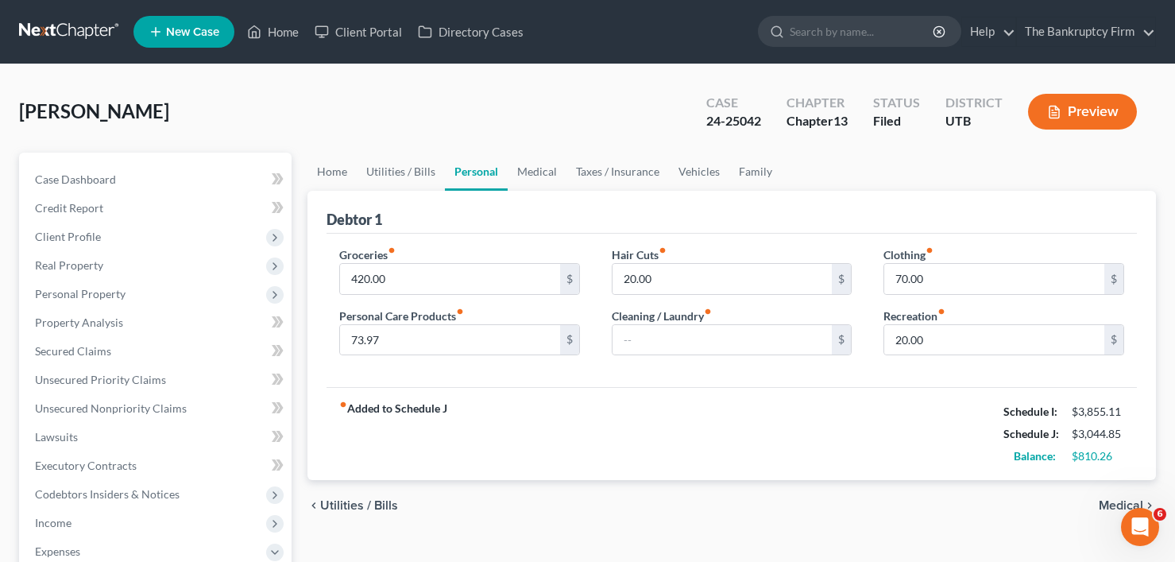
click at [268, 102] on div "Hobbs, Alison Upgraded Case 24-25042 Chapter Chapter 13 Status Filed District U…" at bounding box center [587, 117] width 1137 height 69
click at [356, 279] on input "420.00" at bounding box center [450, 279] width 220 height 30
click at [360, 272] on input "420.00" at bounding box center [450, 279] width 220 height 30
click at [647, 284] on input "20.00" at bounding box center [723, 279] width 220 height 30
click at [362, 277] on input "420.00" at bounding box center [450, 279] width 220 height 30
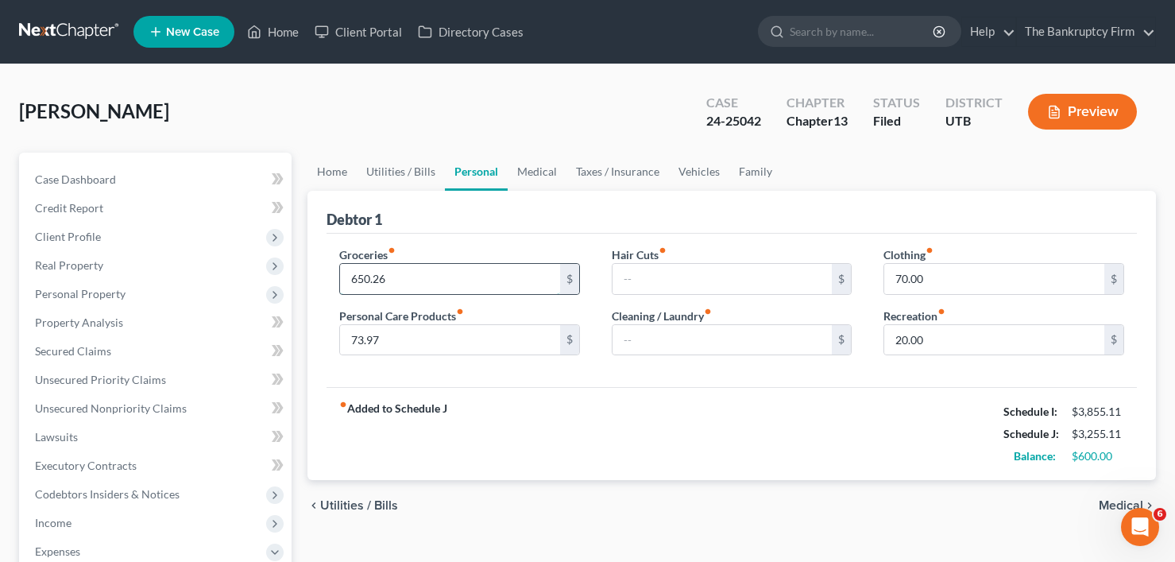
click at [357, 284] on input "650.26" at bounding box center [450, 279] width 220 height 30
drag, startPoint x: 369, startPoint y: 273, endPoint x: 358, endPoint y: 280, distance: 12.8
click at [358, 280] on input "650.26" at bounding box center [450, 279] width 220 height 30
type input "635.26"
click at [516, 169] on link "Medical" at bounding box center [537, 172] width 59 height 38
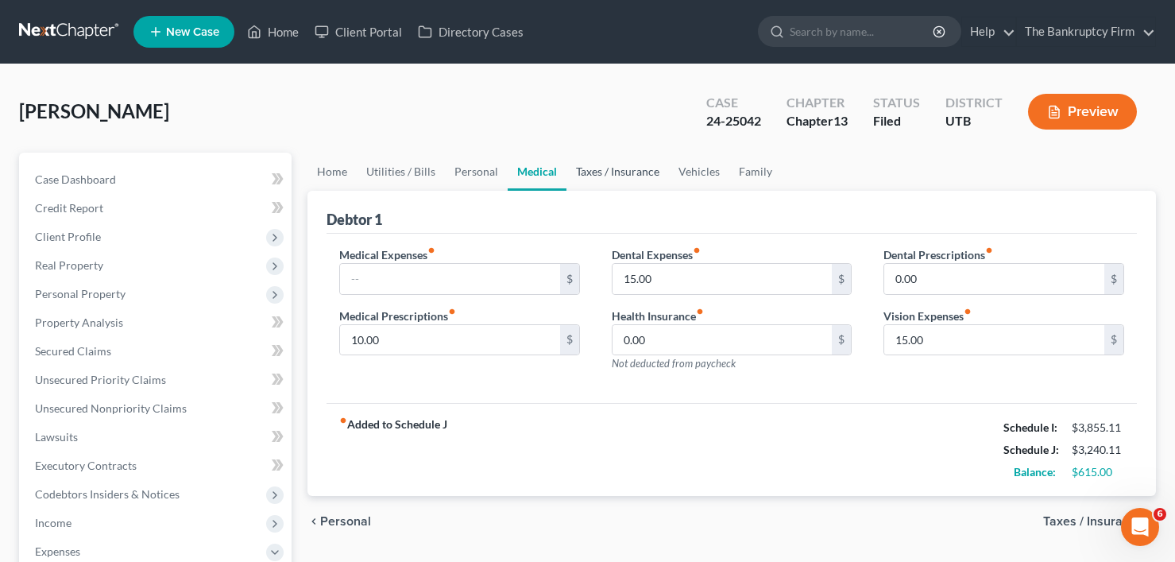
click at [647, 171] on link "Taxes / Insurance" at bounding box center [617, 172] width 102 height 38
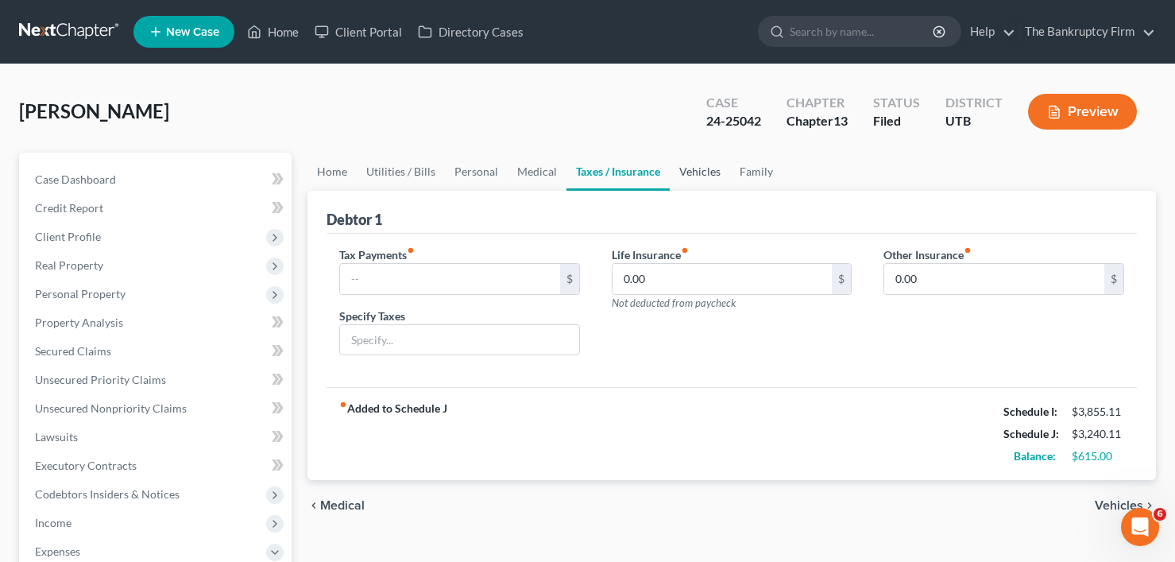
click at [697, 174] on link "Vehicles" at bounding box center [700, 172] width 60 height 38
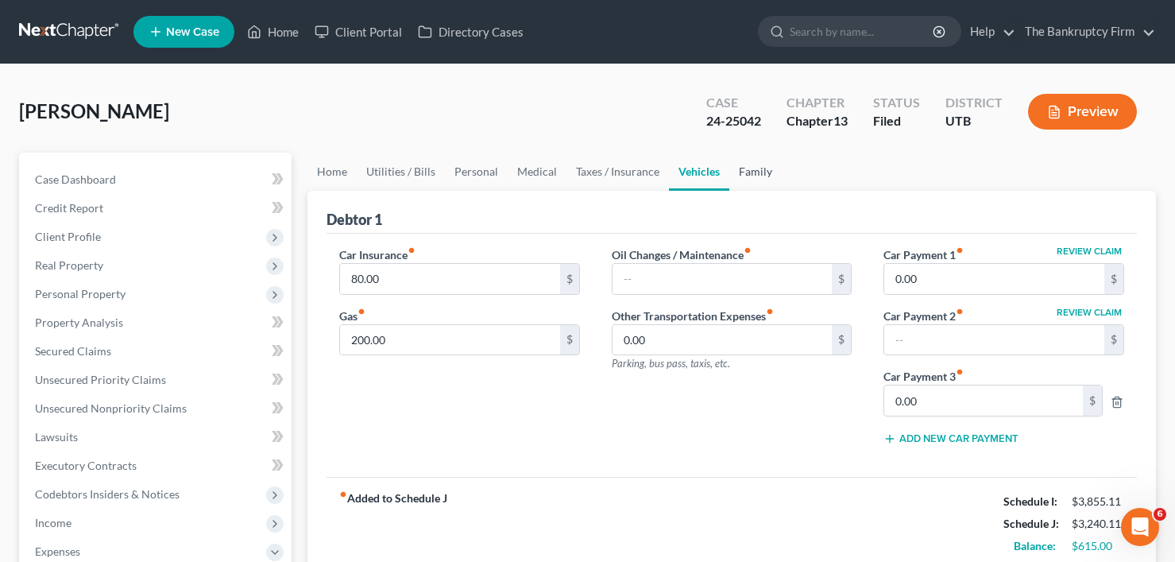
click at [758, 168] on link "Family" at bounding box center [755, 172] width 52 height 38
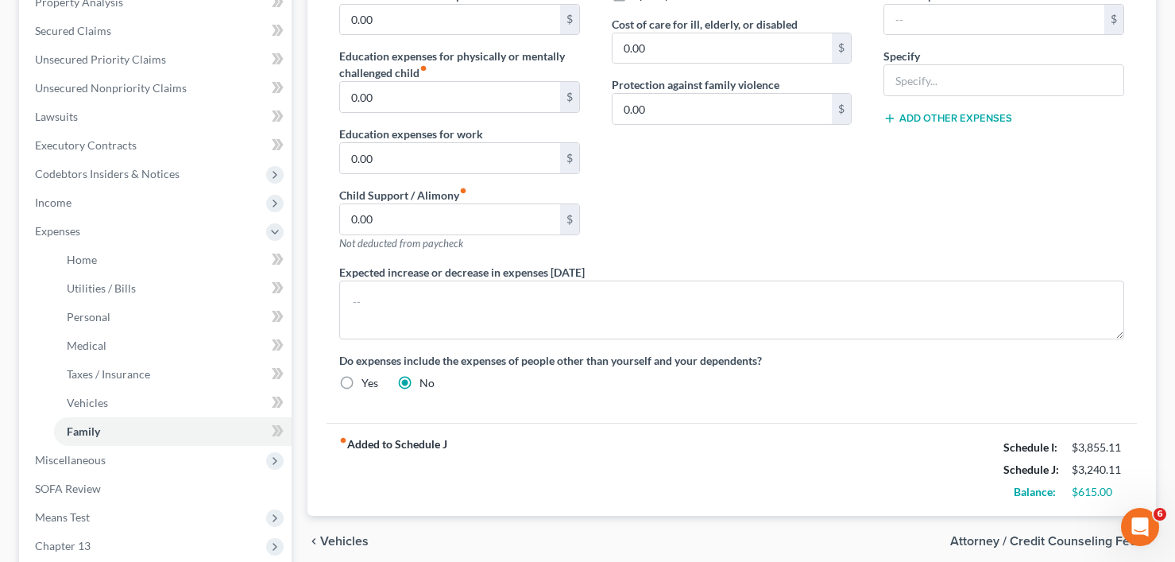
scroll to position [35, 0]
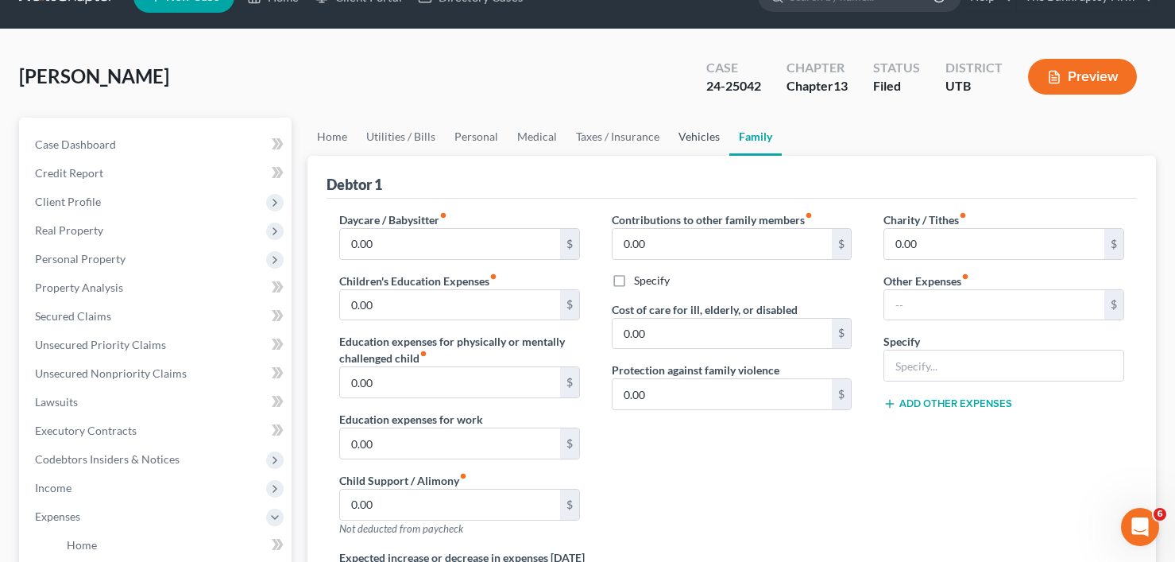
click at [685, 138] on link "Vehicles" at bounding box center [699, 137] width 60 height 38
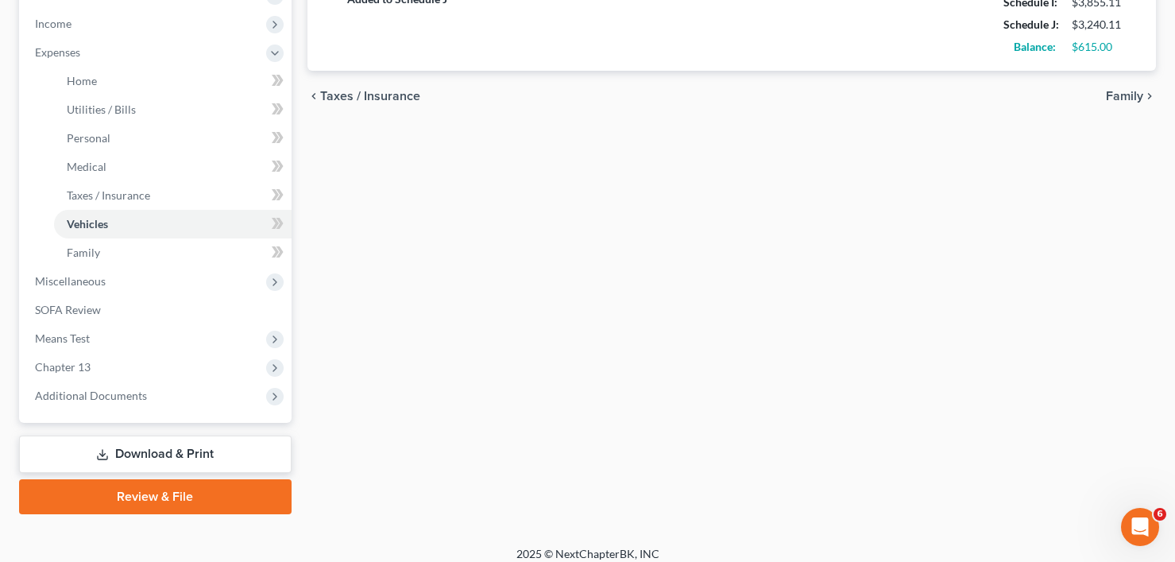
scroll to position [512, 0]
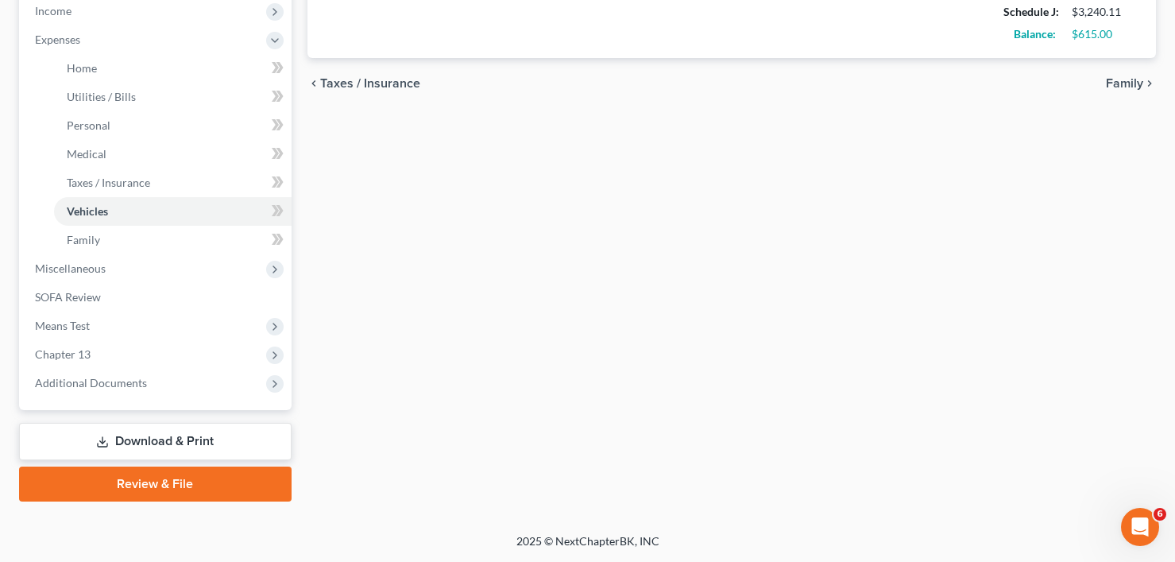
click at [129, 446] on link "Download & Print" at bounding box center [155, 441] width 273 height 37
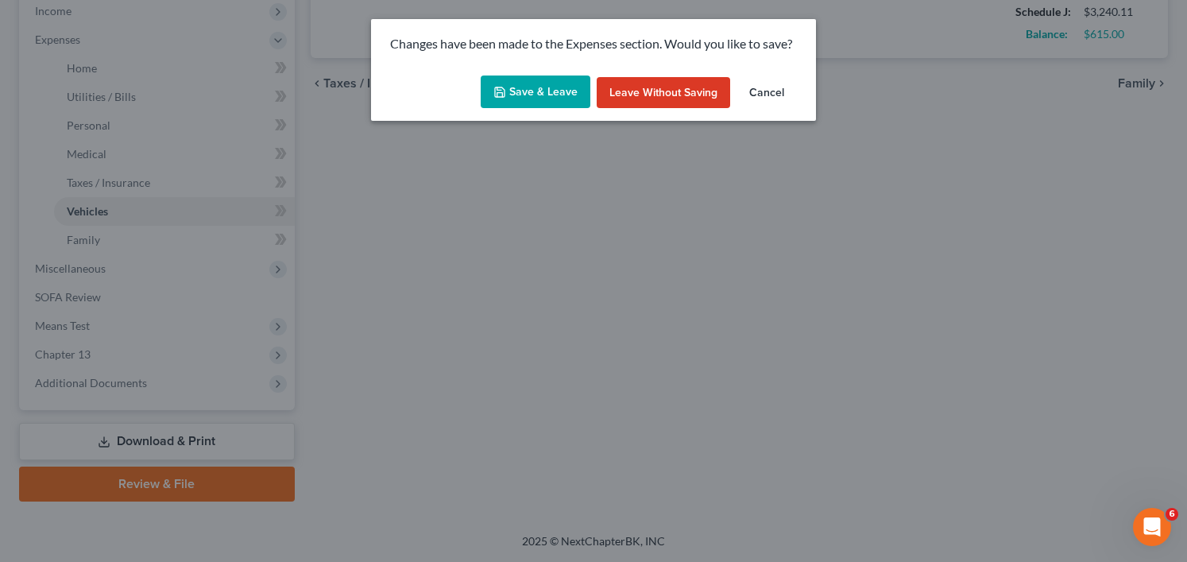
click at [524, 85] on button "Save & Leave" at bounding box center [536, 91] width 110 height 33
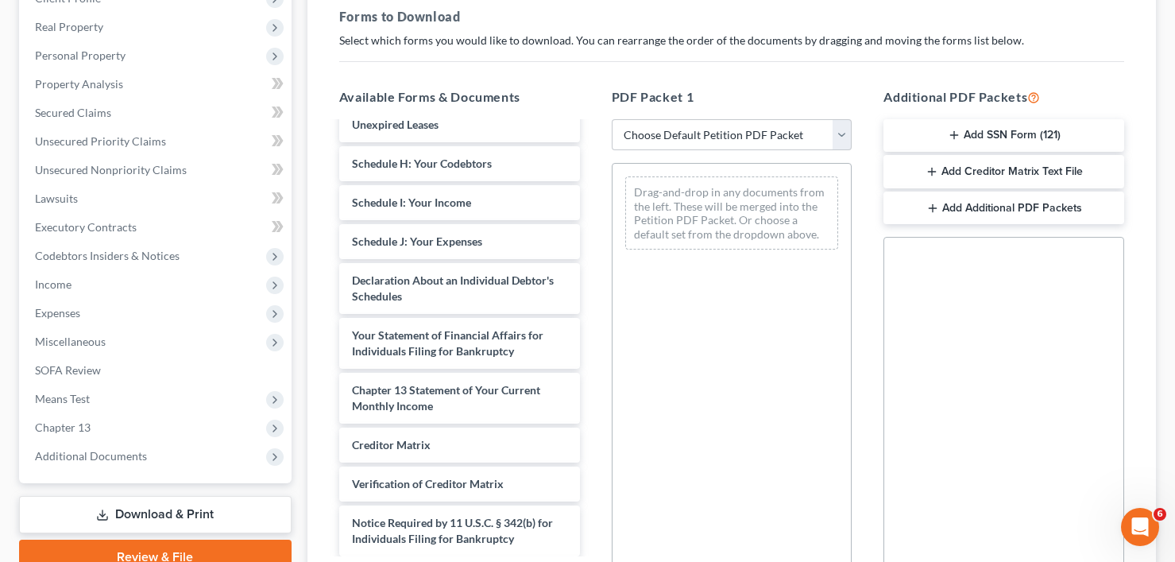
scroll to position [385, 0]
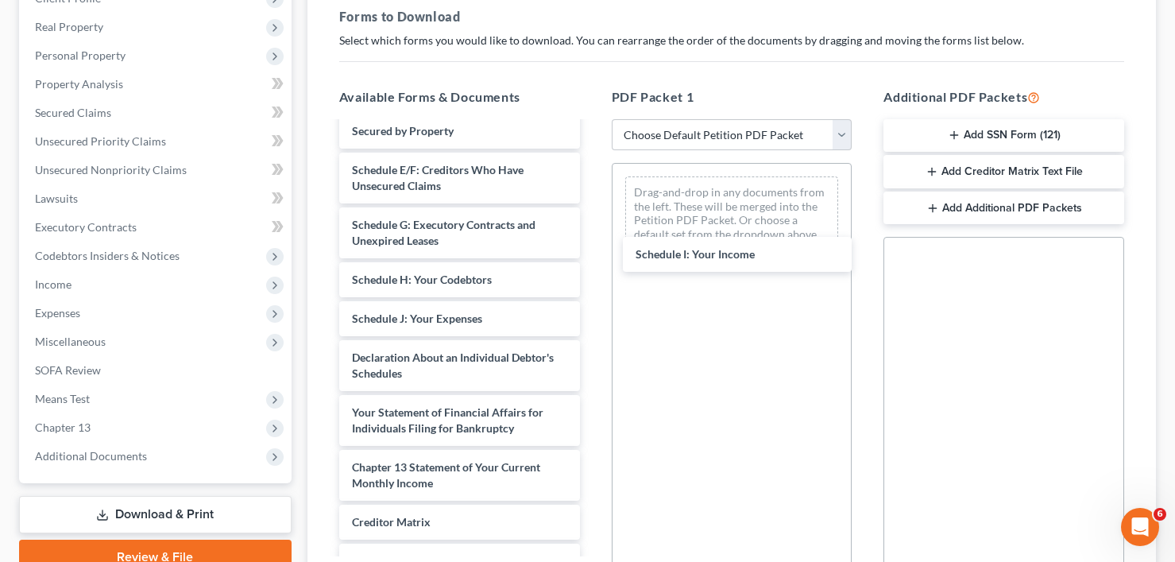
drag, startPoint x: 409, startPoint y: 329, endPoint x: 660, endPoint y: 269, distance: 258.2
click at [593, 253] on div "Schedule I: Your Income Chapter 13 Plan (Chapter 13 Plan - The Bankruptcy Firm …" at bounding box center [460, 205] width 266 height 933
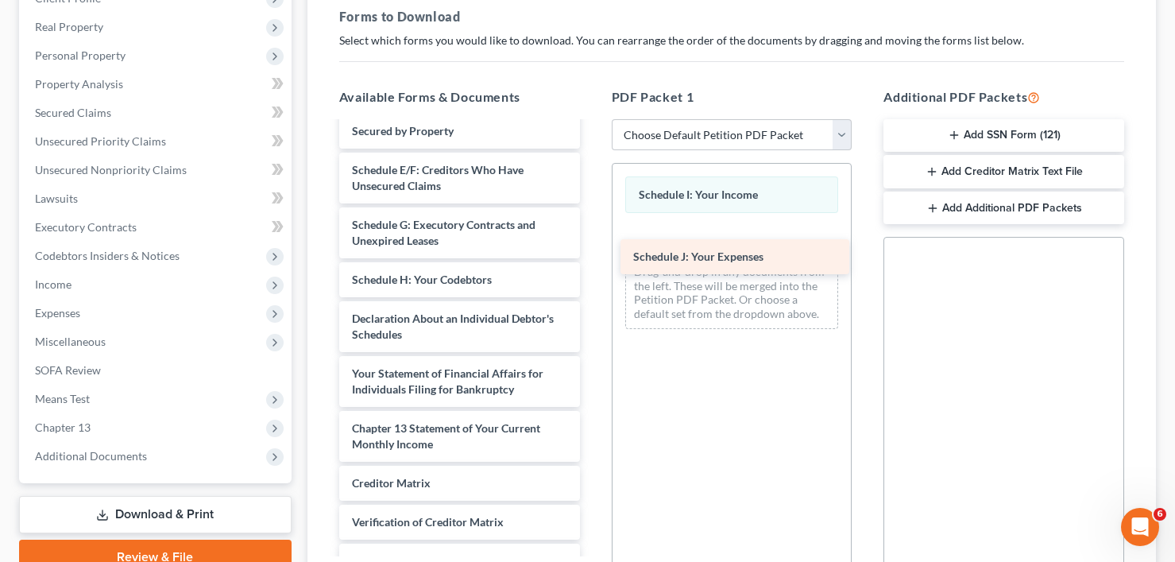
drag, startPoint x: 367, startPoint y: 317, endPoint x: 649, endPoint y: 255, distance: 288.8
click at [593, 255] on div "Schedule J: Your Expenses Chapter 13 Plan (Chapter 13 Plan - The Bankruptcy Fir…" at bounding box center [460, 186] width 266 height 895
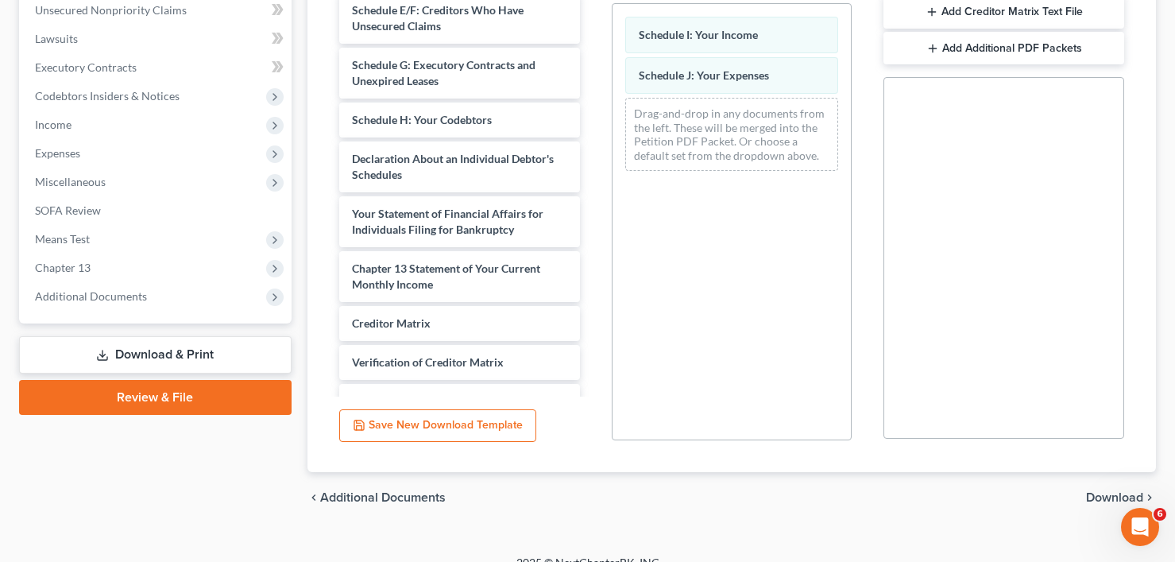
scroll to position [419, 0]
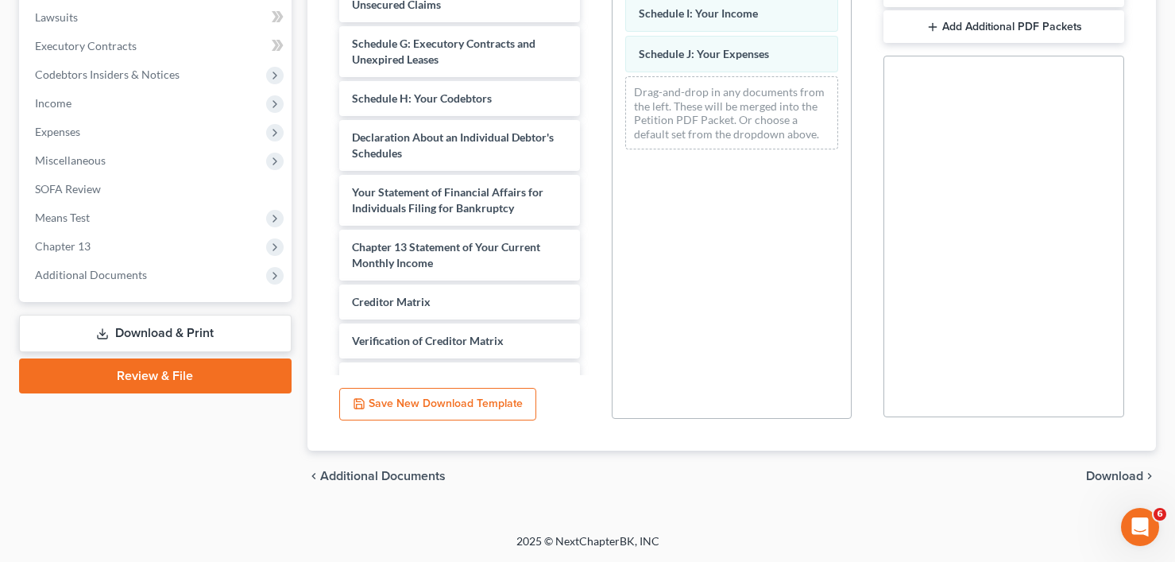
click at [1110, 481] on span "Download" at bounding box center [1114, 476] width 57 height 13
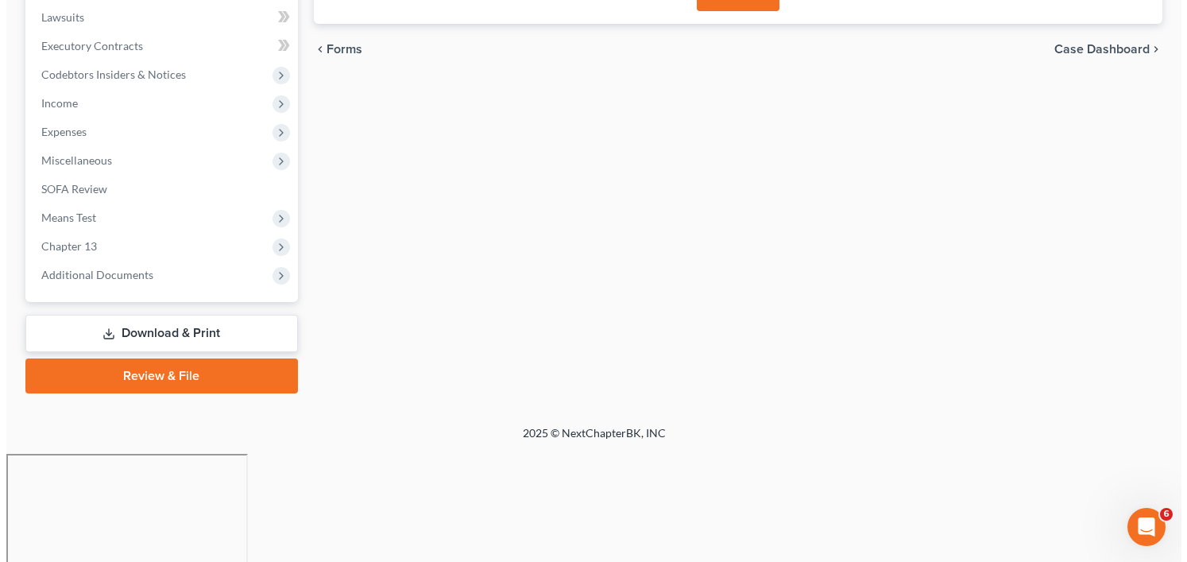
scroll to position [311, 0]
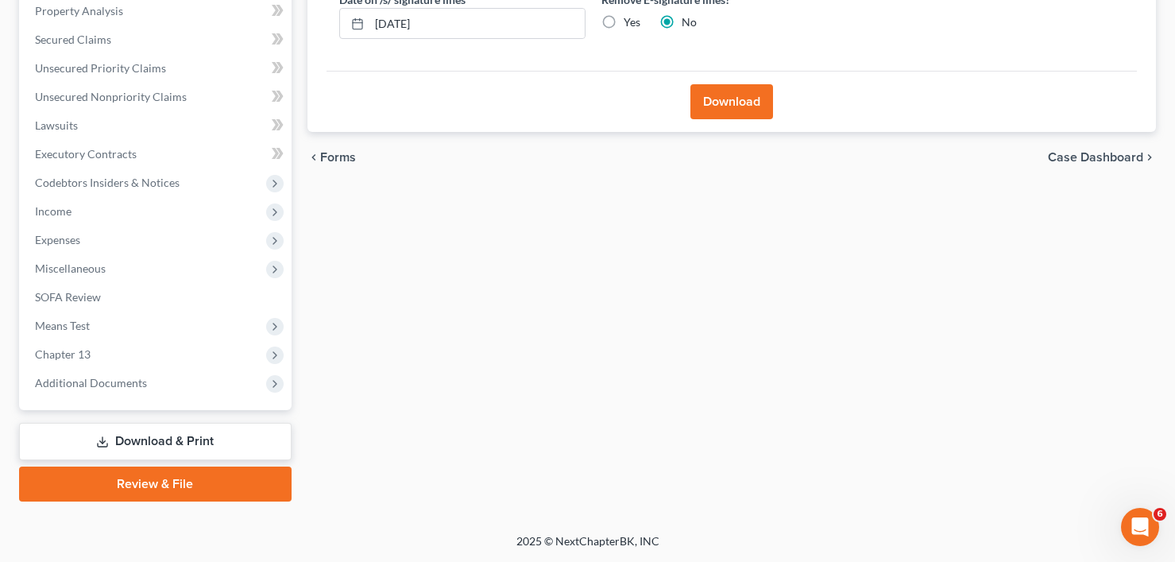
click at [727, 106] on button "Download" at bounding box center [731, 101] width 83 height 35
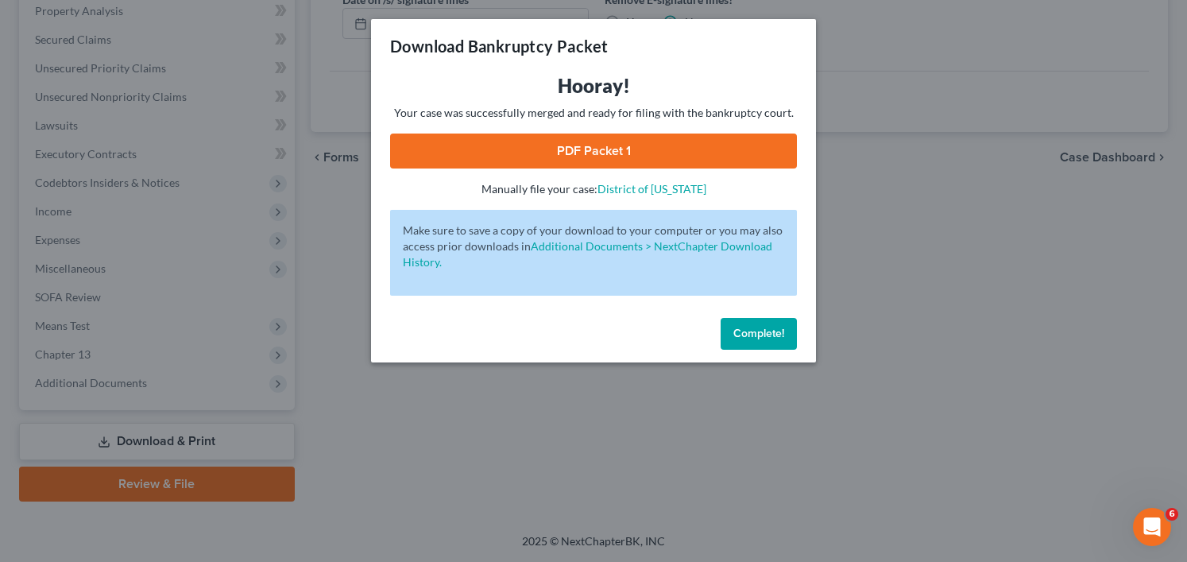
click at [572, 145] on link "PDF Packet 1" at bounding box center [593, 150] width 407 height 35
click at [762, 338] on span "Complete!" at bounding box center [758, 334] width 51 height 14
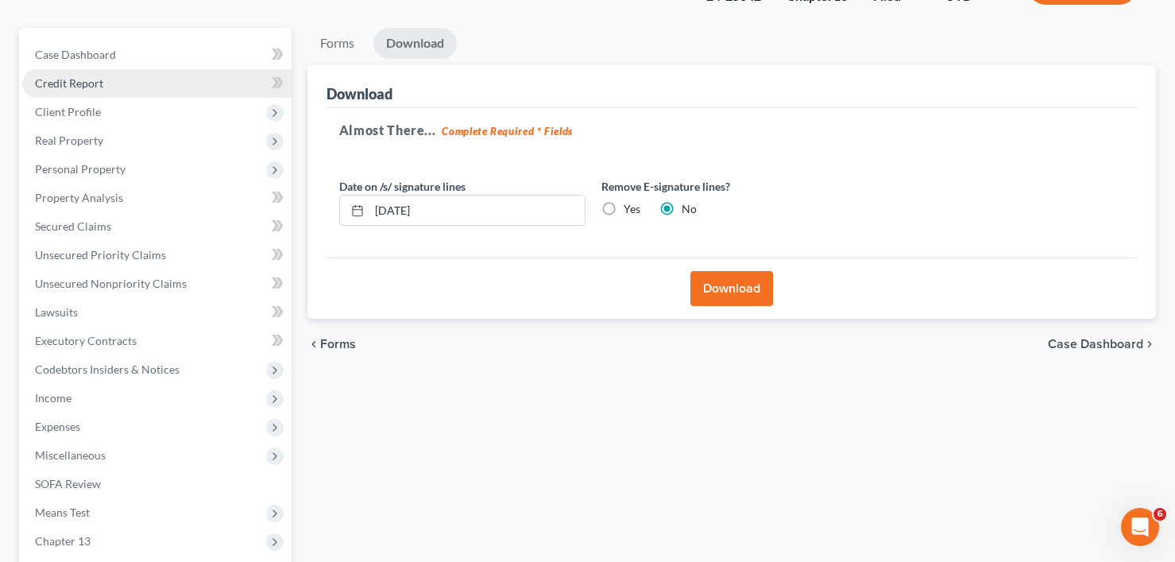
scroll to position [0, 0]
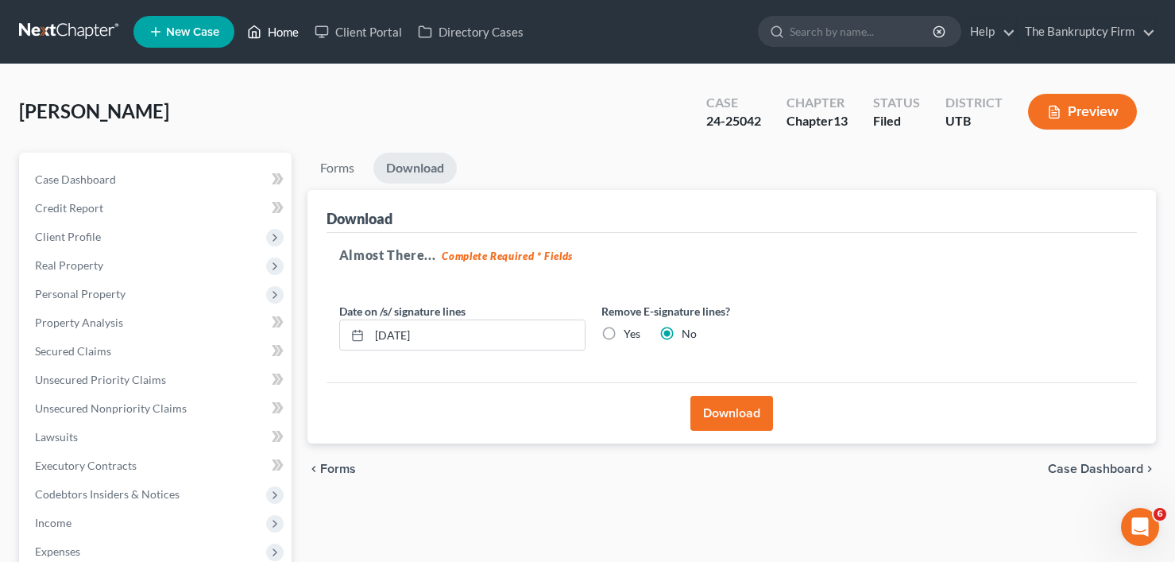
drag, startPoint x: 288, startPoint y: 36, endPoint x: 239, endPoint y: 34, distance: 49.3
click at [288, 37] on link "Home" at bounding box center [273, 31] width 68 height 29
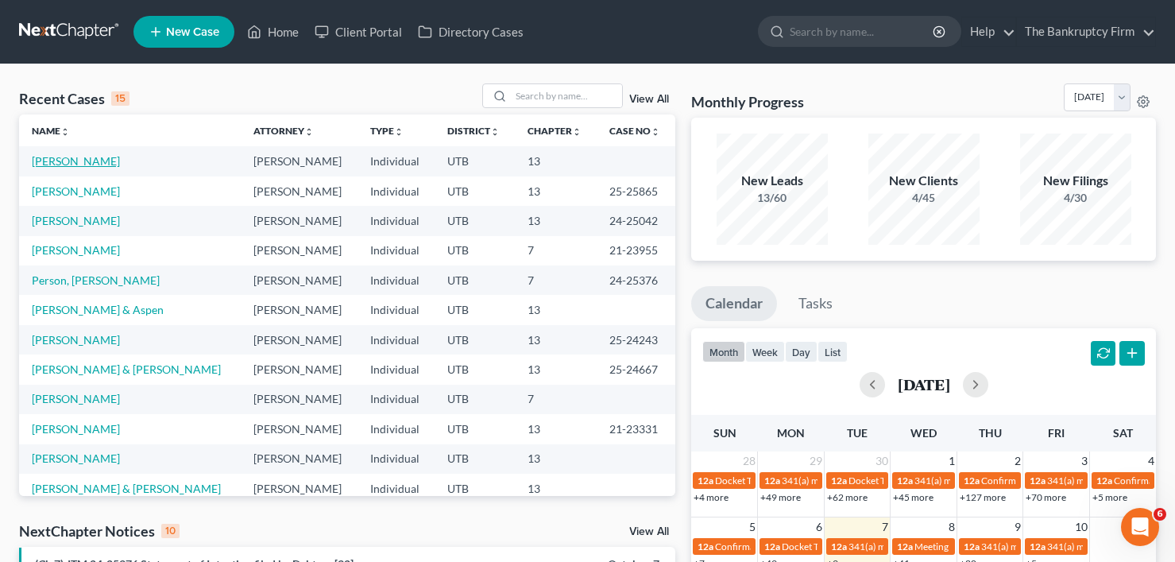
click at [44, 158] on link "[PERSON_NAME]" at bounding box center [76, 161] width 88 height 14
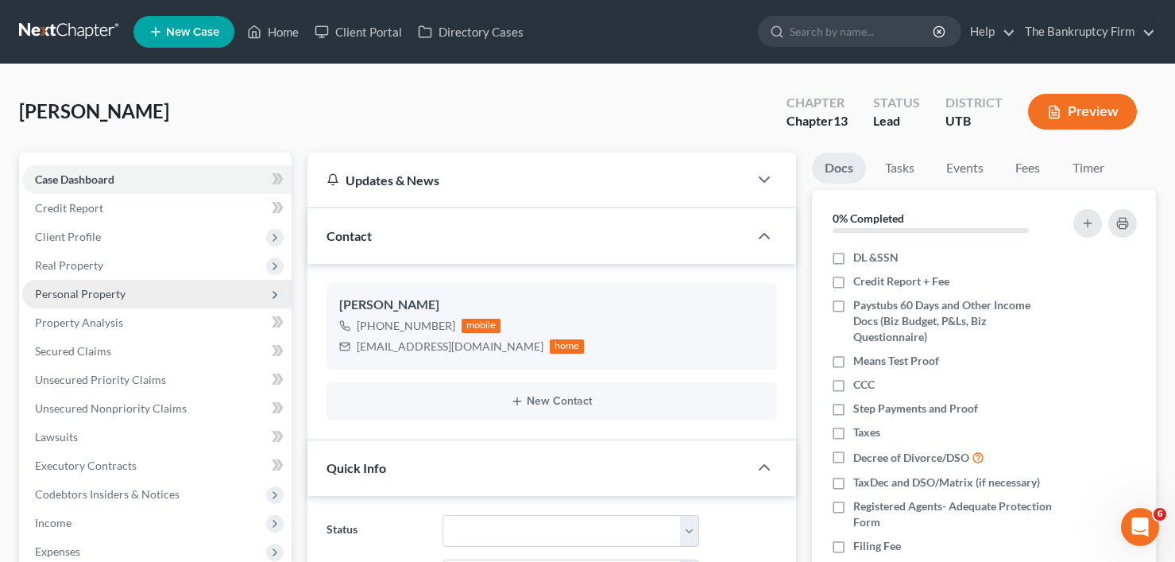
scroll to position [125, 0]
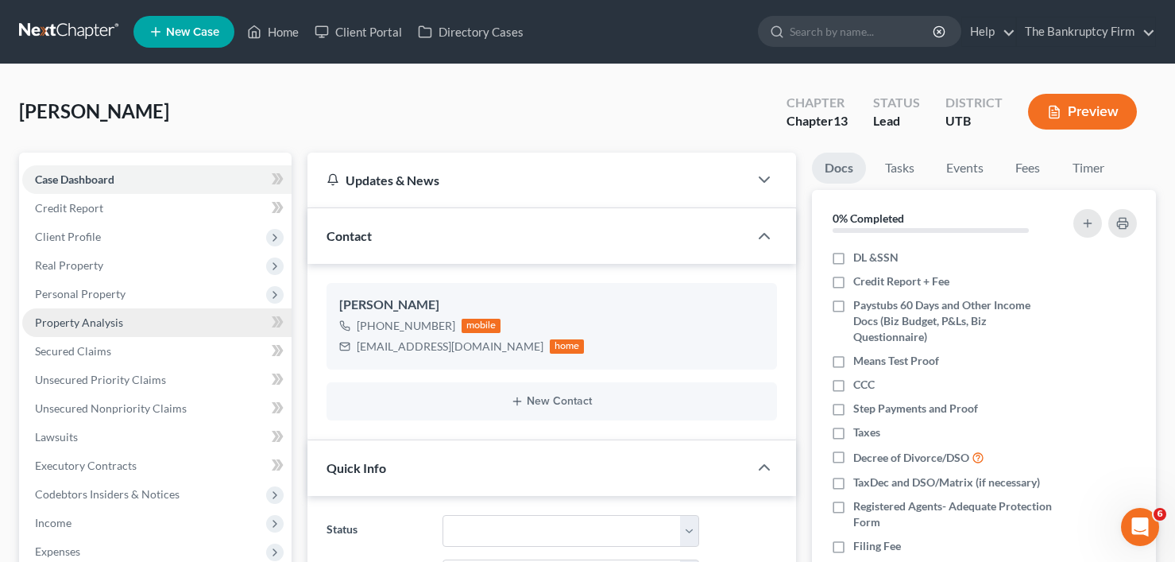
click at [89, 323] on span "Property Analysis" at bounding box center [79, 322] width 88 height 14
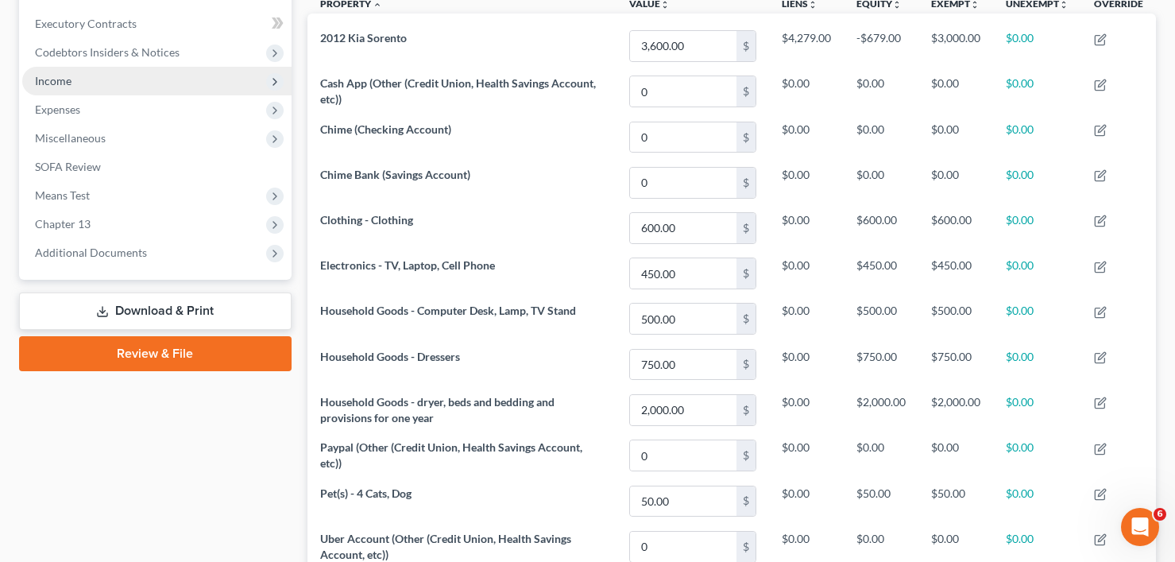
scroll to position [287, 0]
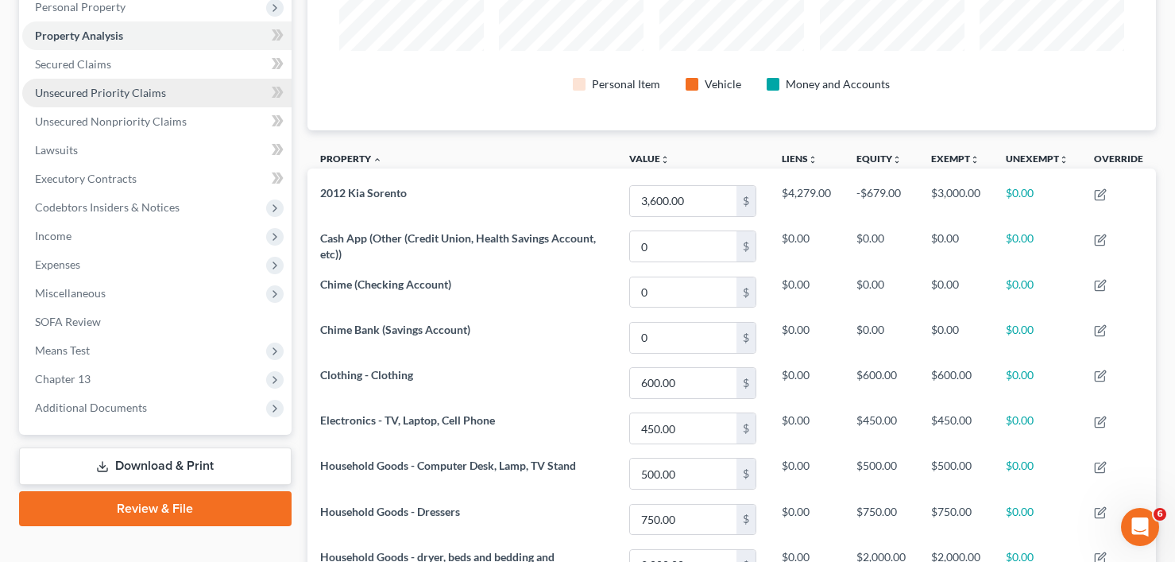
click at [90, 95] on span "Unsecured Priority Claims" at bounding box center [100, 93] width 131 height 14
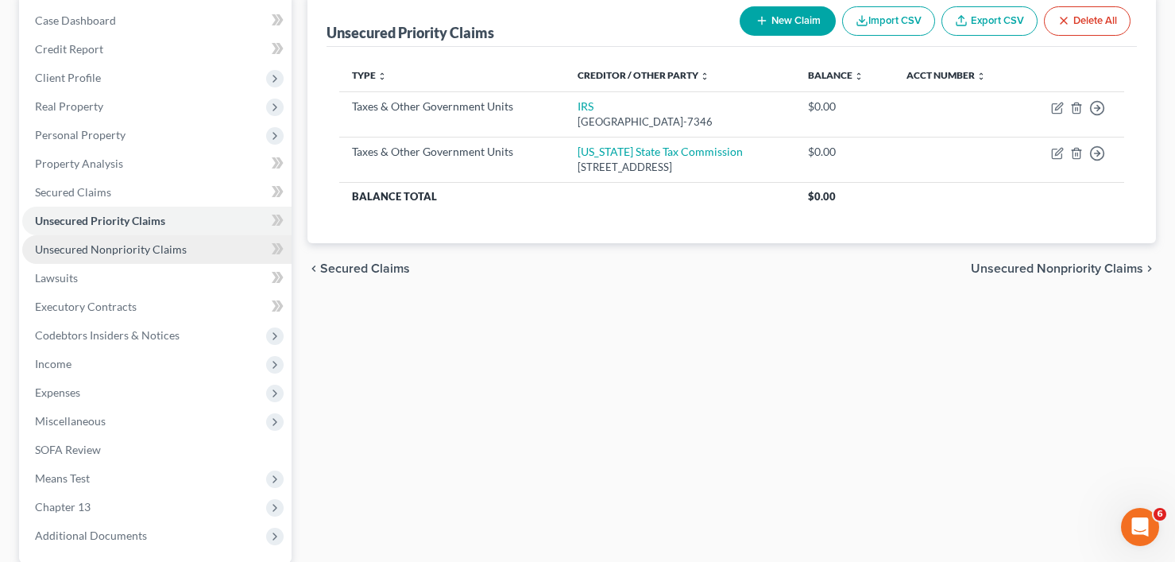
click at [118, 254] on span "Unsecured Nonpriority Claims" at bounding box center [111, 249] width 152 height 14
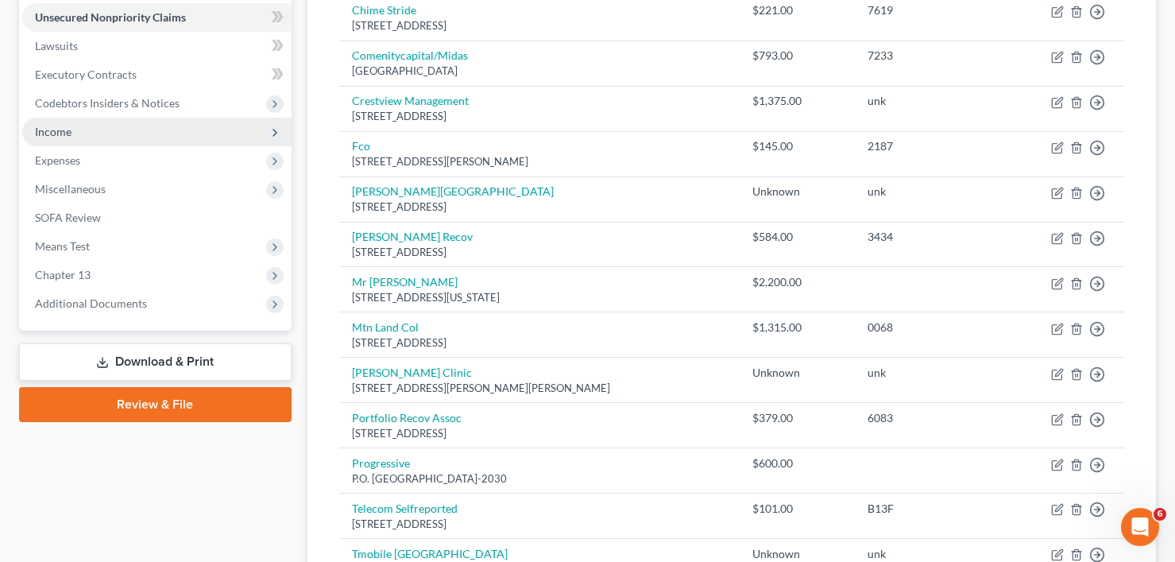
scroll to position [346, 0]
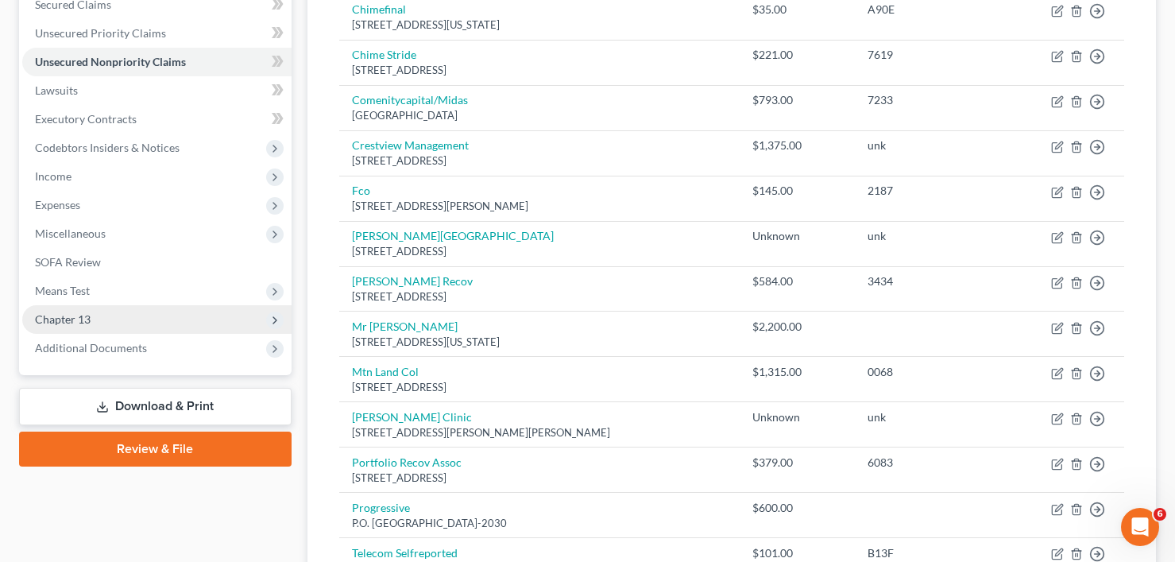
click at [56, 327] on span "Chapter 13" at bounding box center [156, 319] width 269 height 29
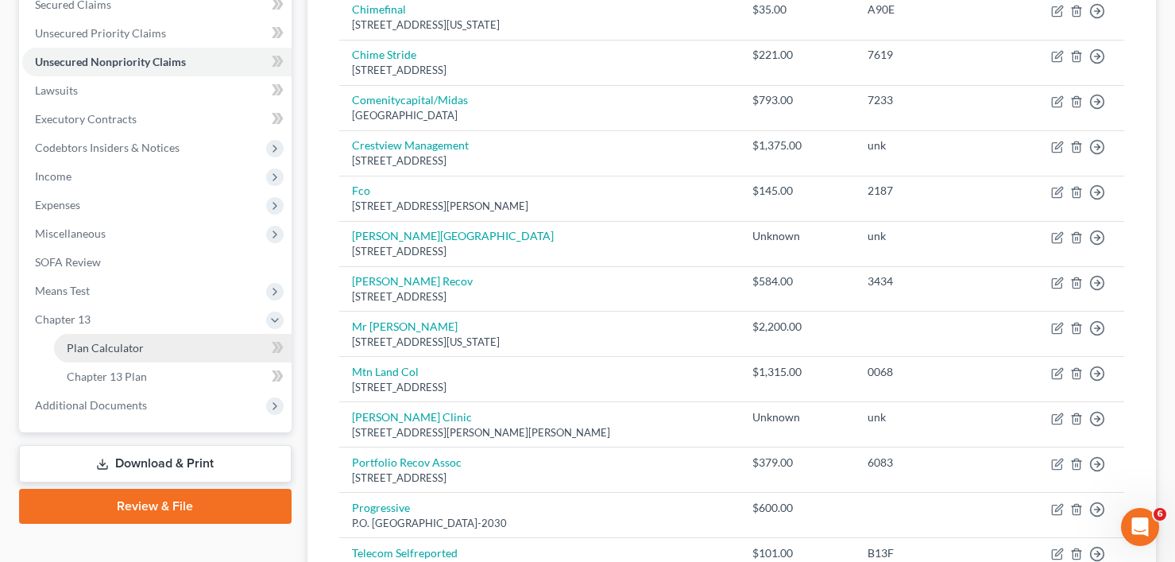
click at [118, 347] on span "Plan Calculator" at bounding box center [105, 348] width 77 height 14
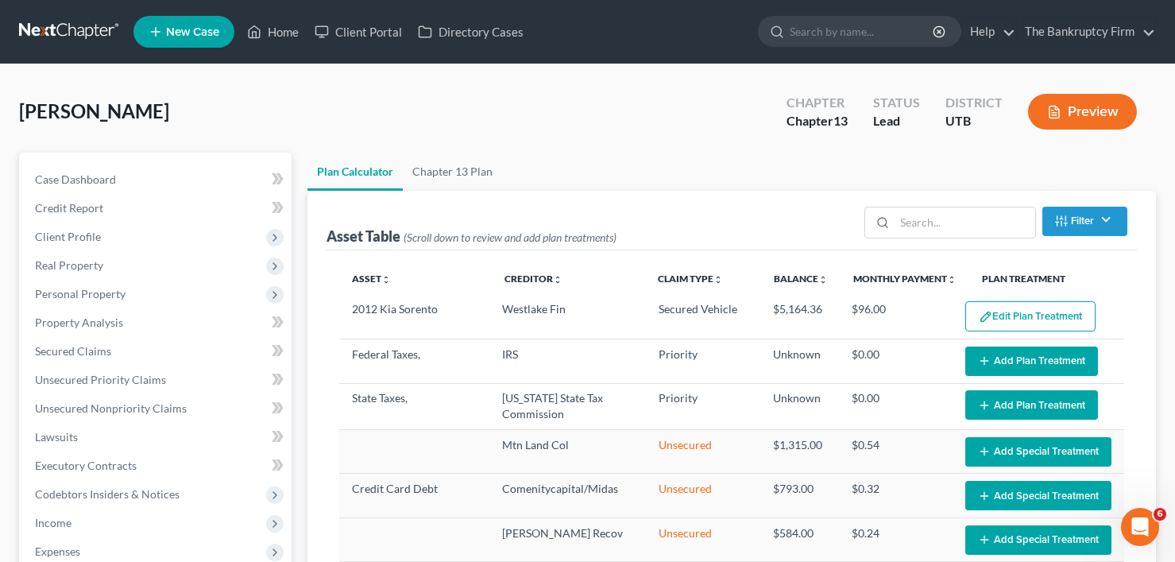
select select "59"
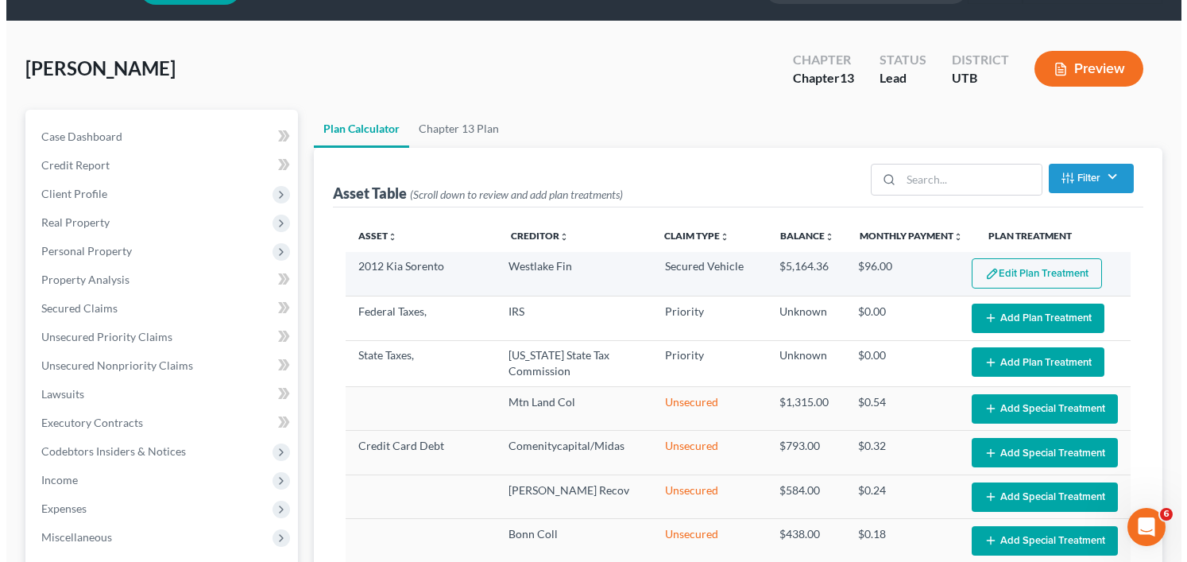
scroll to position [79, 0]
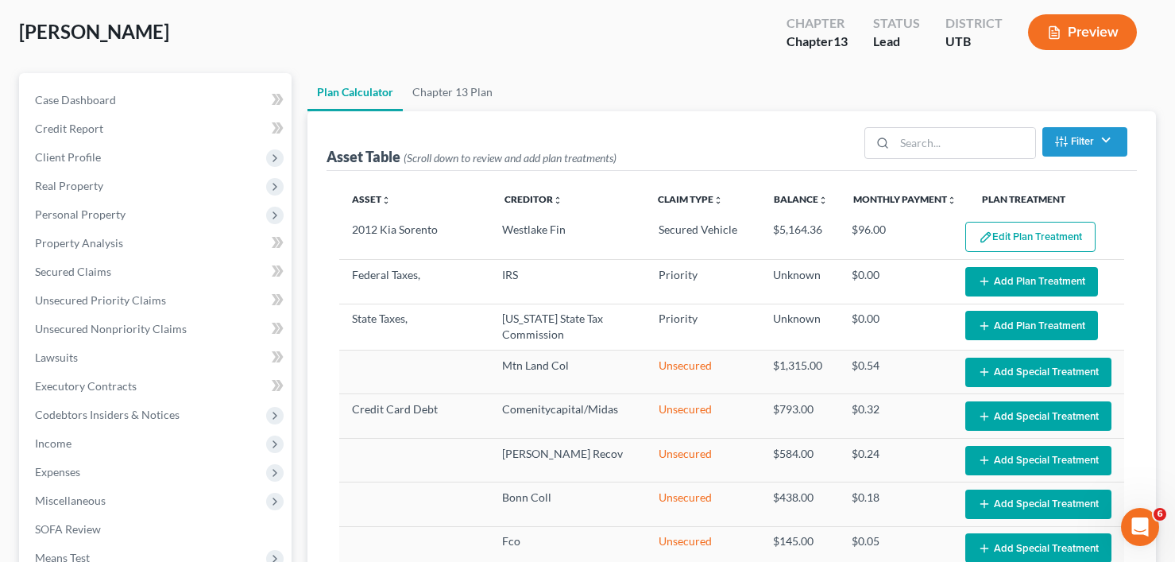
click at [1037, 240] on button "Edit Plan Treatment" at bounding box center [1030, 237] width 130 height 30
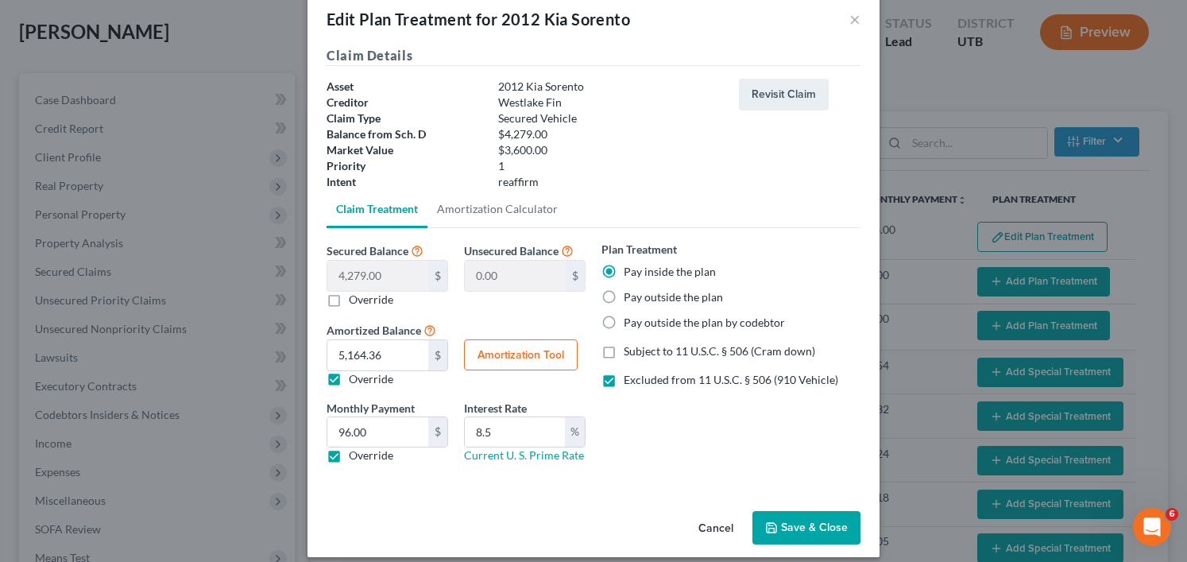
scroll to position [41, 0]
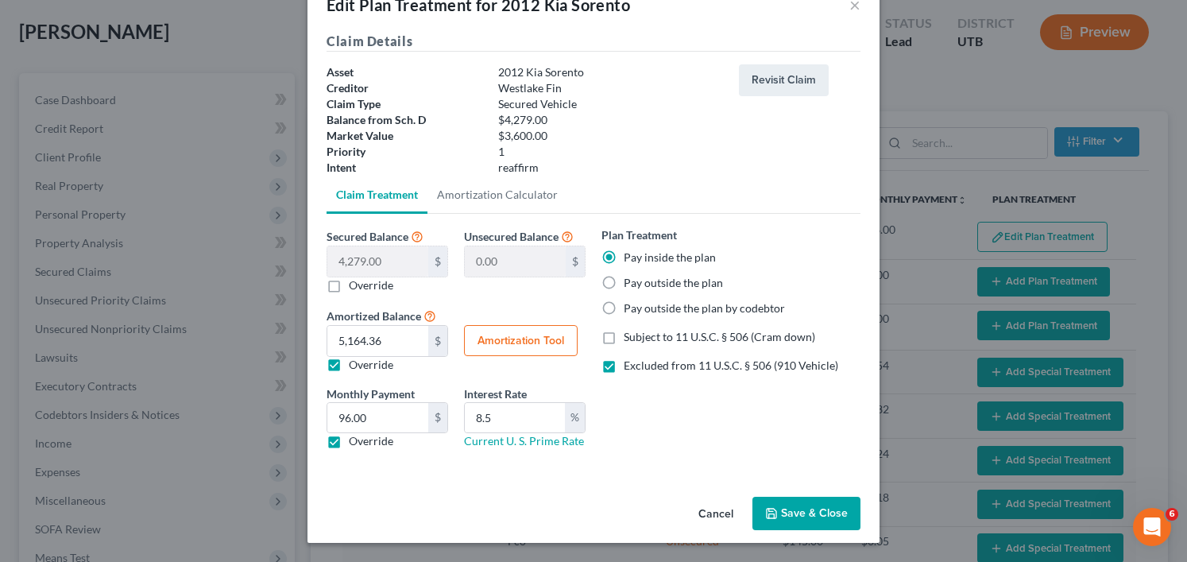
click at [349, 287] on label "Override" at bounding box center [371, 285] width 44 height 16
click at [355, 287] on input "Override" at bounding box center [360, 282] width 10 height 10
checkbox input "true"
type input "4,279.00"
click at [523, 355] on button "Amortization Tool" at bounding box center [521, 341] width 114 height 32
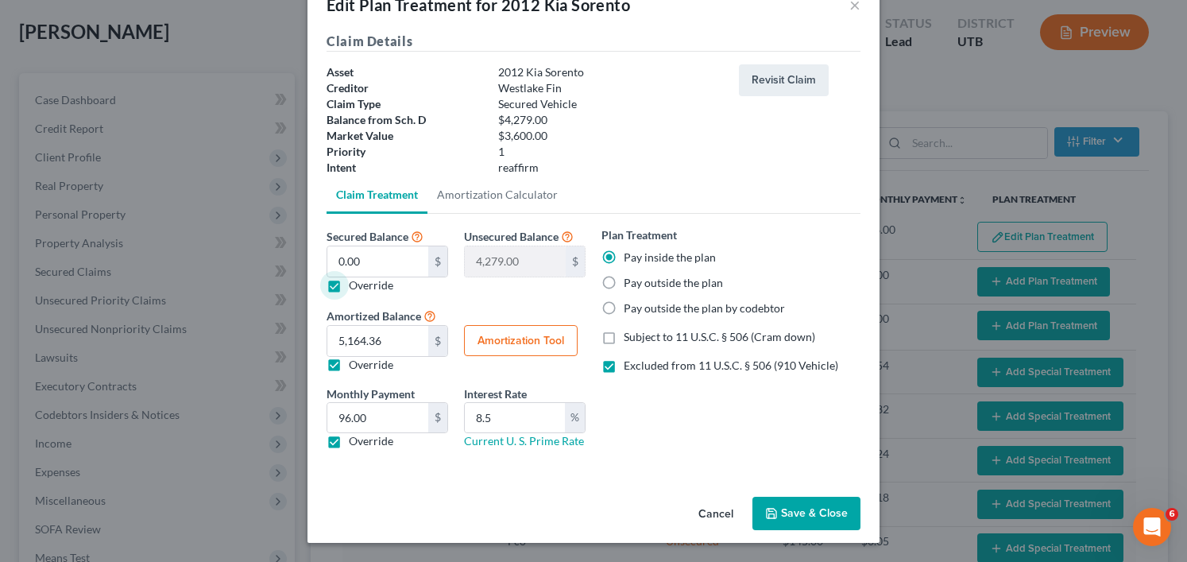
type input "0.00"
type input "8.5"
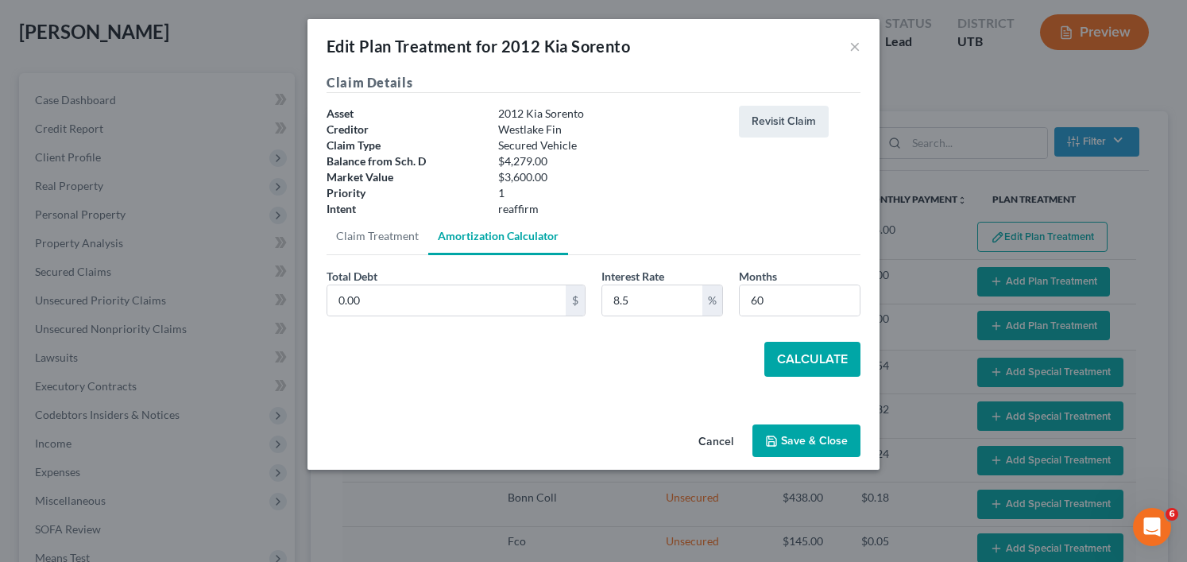
scroll to position [0, 0]
drag, startPoint x: 782, startPoint y: 300, endPoint x: 750, endPoint y: 311, distance: 33.7
click at [747, 308] on input "60" at bounding box center [800, 300] width 120 height 30
type input "54"
click at [713, 447] on button "Cancel" at bounding box center [716, 442] width 60 height 32
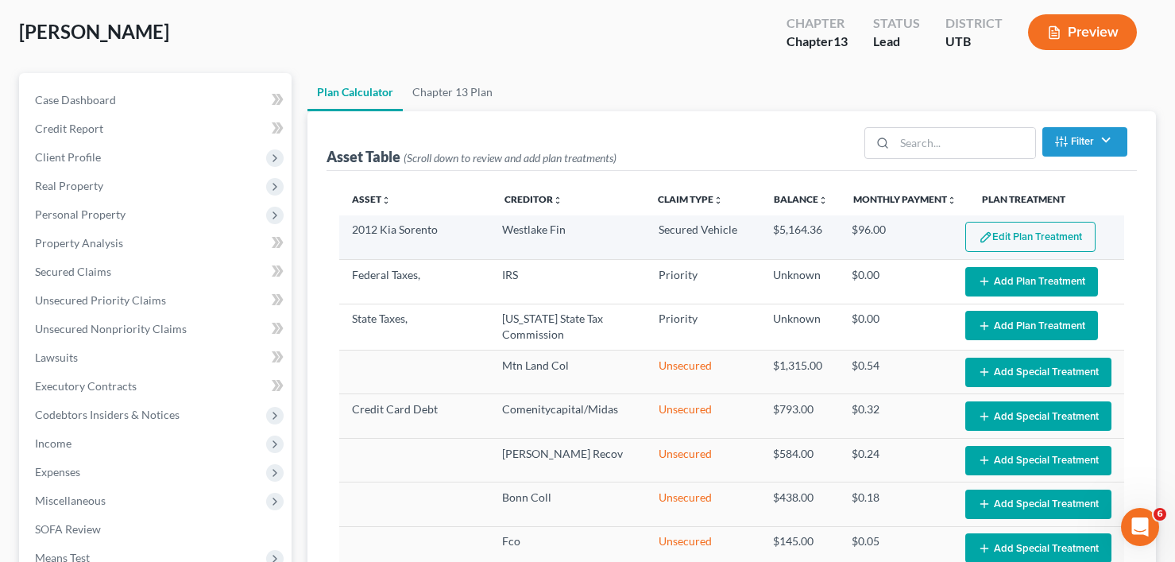
click at [991, 238] on button "Edit Plan Treatment" at bounding box center [1030, 237] width 130 height 30
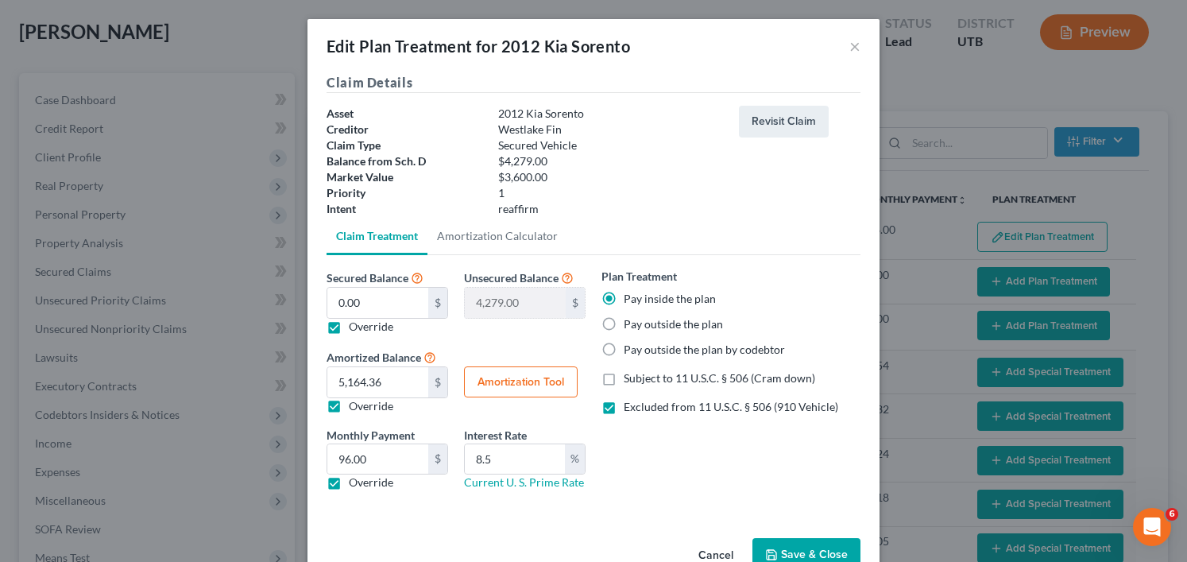
click at [349, 329] on label "Override" at bounding box center [371, 327] width 44 height 16
click at [355, 329] on input "Override" at bounding box center [360, 324] width 10 height 10
checkbox input "false"
type input "0.00"
click at [510, 380] on button "Amortization Tool" at bounding box center [521, 382] width 114 height 32
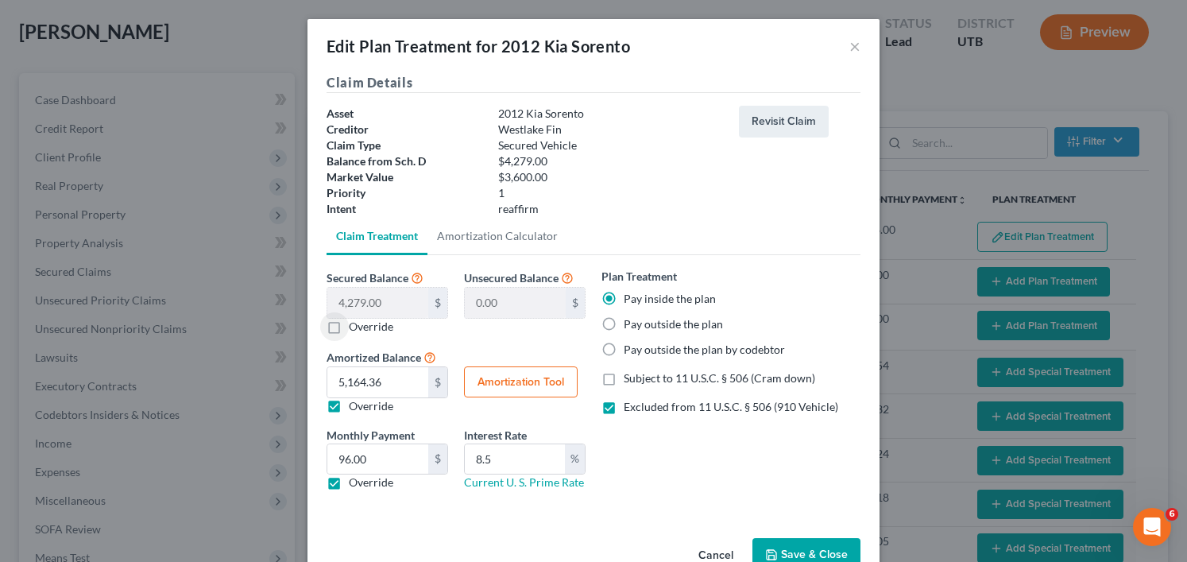
type input "4,279.00"
type input "8.5"
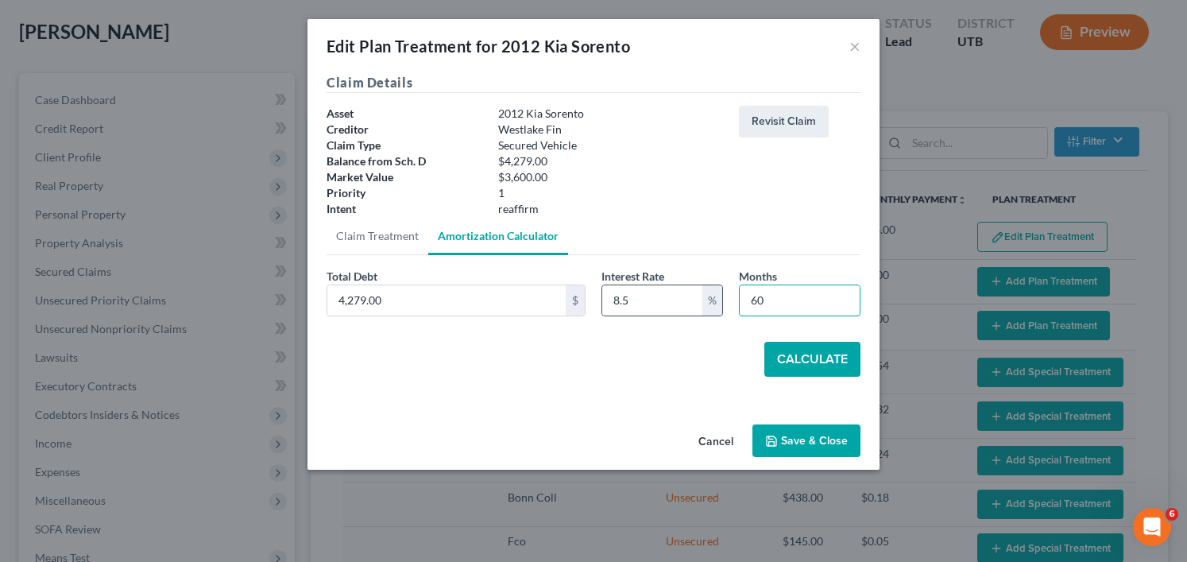
drag, startPoint x: 771, startPoint y: 291, endPoint x: 721, endPoint y: 305, distance: 52.1
click at [721, 305] on div "Total Debt 4,279.00 $ Interest Rate 8.5 % Months 60" at bounding box center [594, 298] width 550 height 61
type input "54"
click at [815, 364] on button "Calculate" at bounding box center [812, 359] width 96 height 35
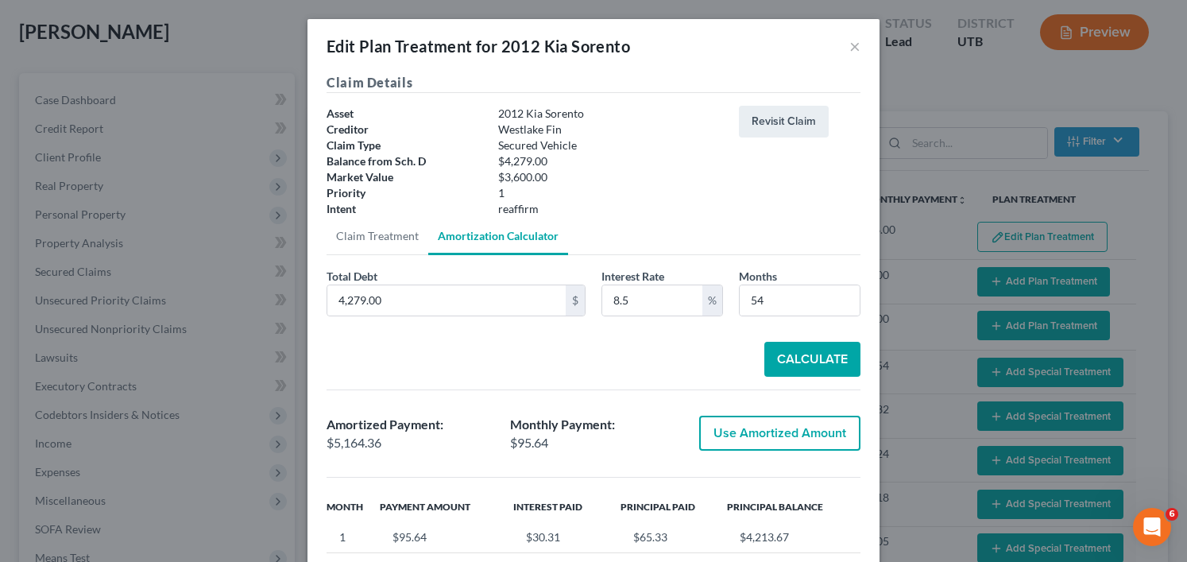
click at [732, 443] on button "Use Amortized Amount" at bounding box center [779, 433] width 161 height 35
type input "5,164.35"
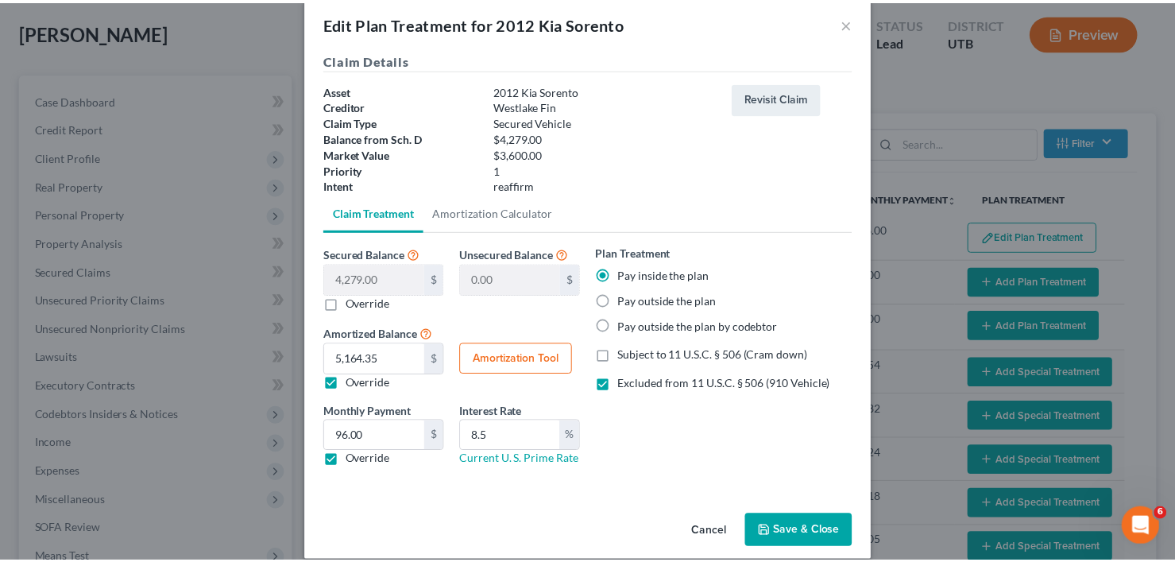
scroll to position [41, 0]
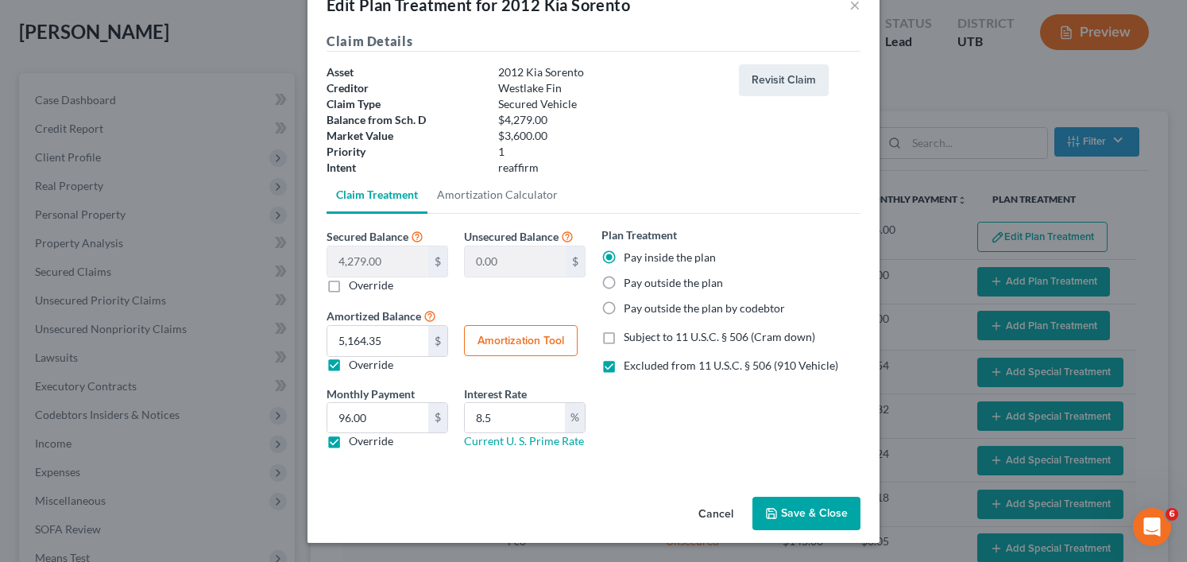
click at [811, 506] on button "Save & Close" at bounding box center [806, 513] width 108 height 33
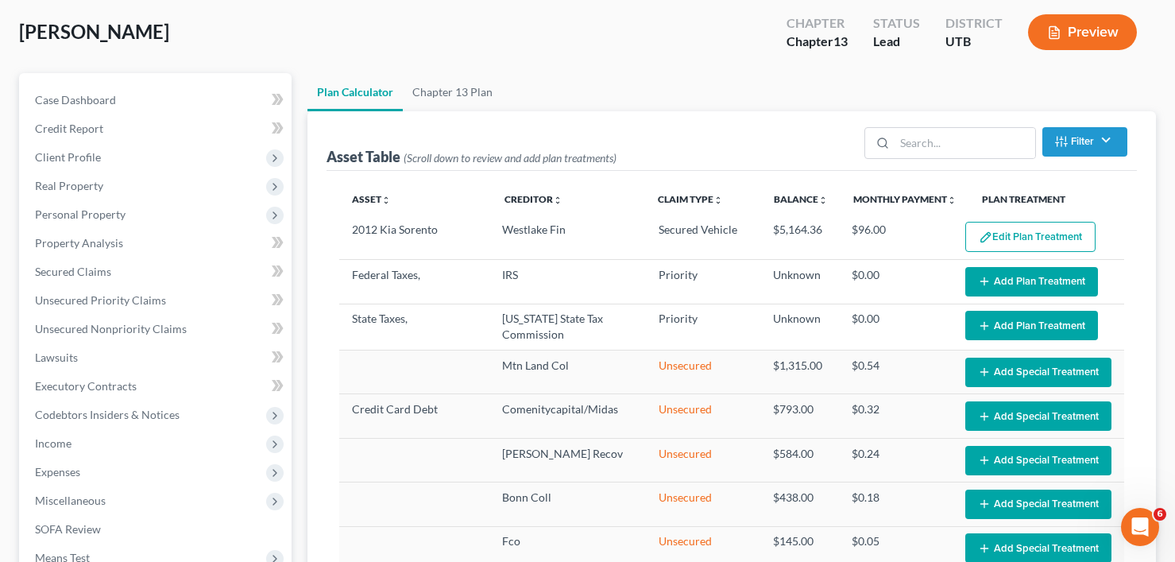
select select "59"
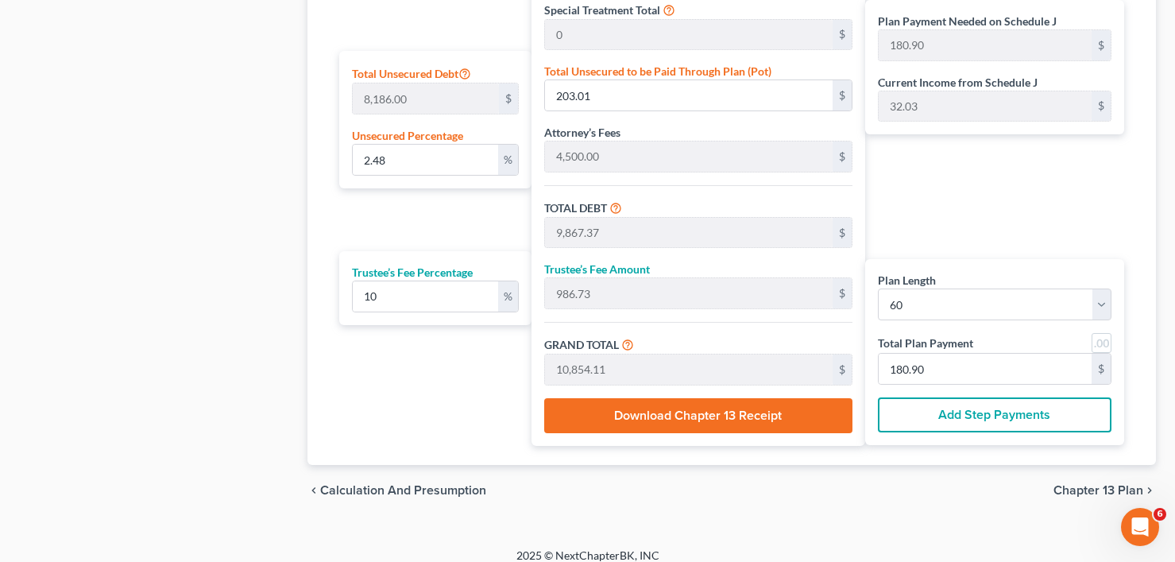
scroll to position [984, 0]
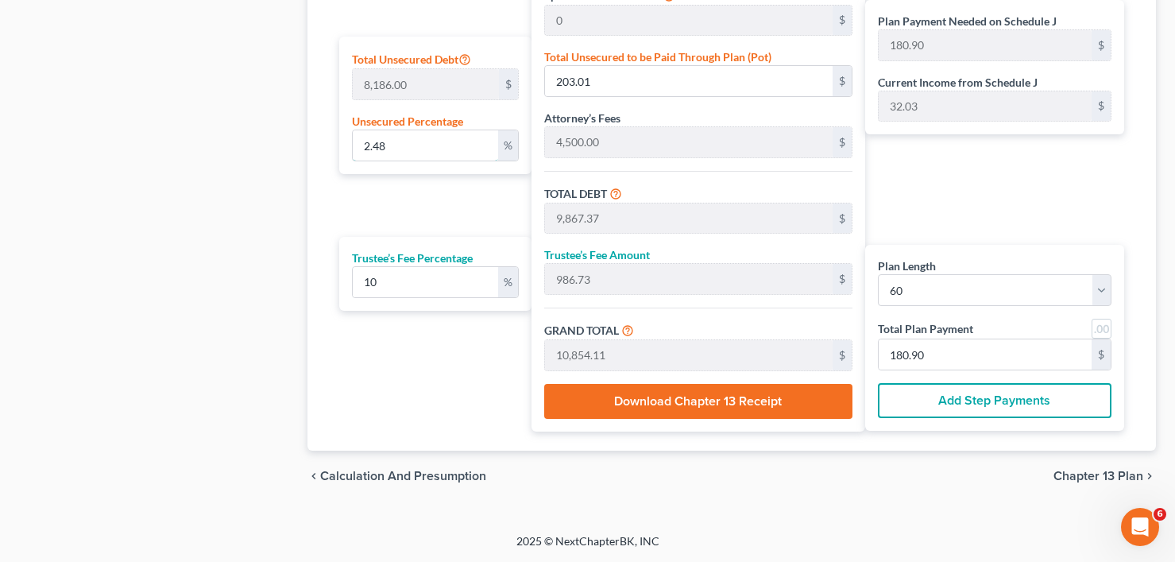
drag, startPoint x: 423, startPoint y: 149, endPoint x: 314, endPoint y: 156, distance: 109.1
click at [313, 157] on div "Calculator Plan Length 1 2 3 4 5 6 7 8 9 10 11 12 13 14 15 16 17 18 19 20 21 22…" at bounding box center [731, 91] width 848 height 720
type input "0"
type input "9,664.36"
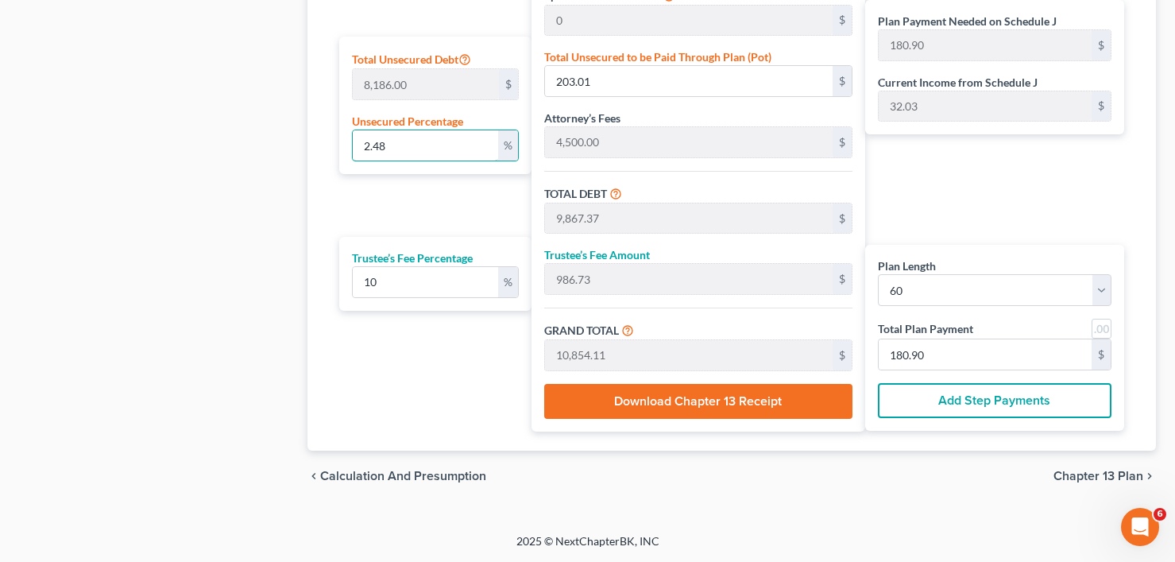
type input "966.43"
type input "10,630.79"
type input "177.17"
type input "0"
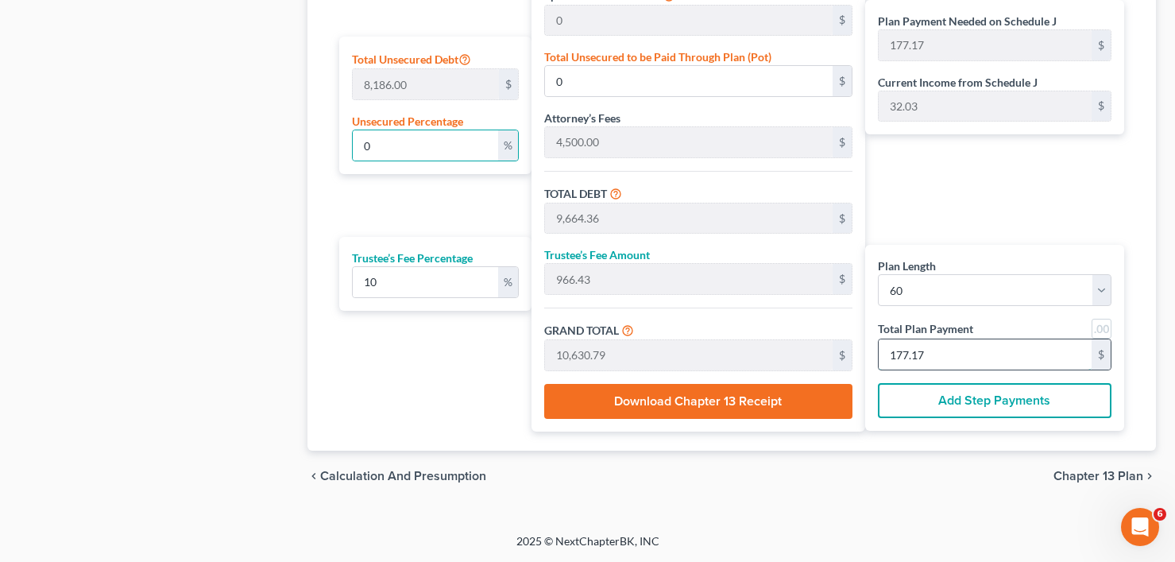
click at [924, 351] on input "177.17" at bounding box center [985, 354] width 213 height 30
type input "54.54"
type input "5.45"
type input "60.00"
type input "1"
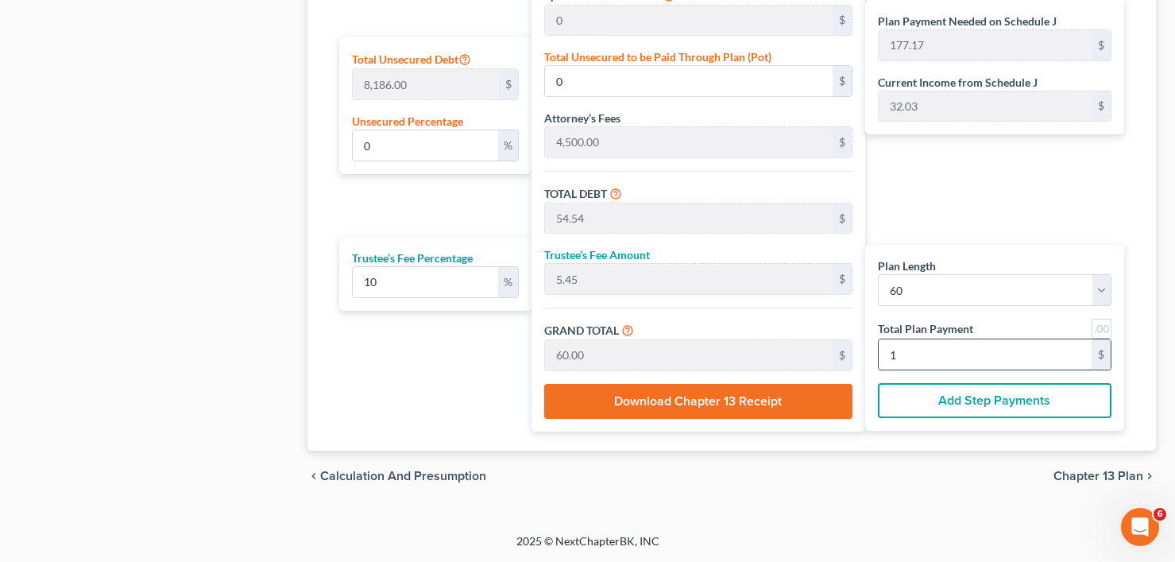
type input "981.81"
type input "98.18"
type input "1,080.00"
type input "18"
type input "1.88"
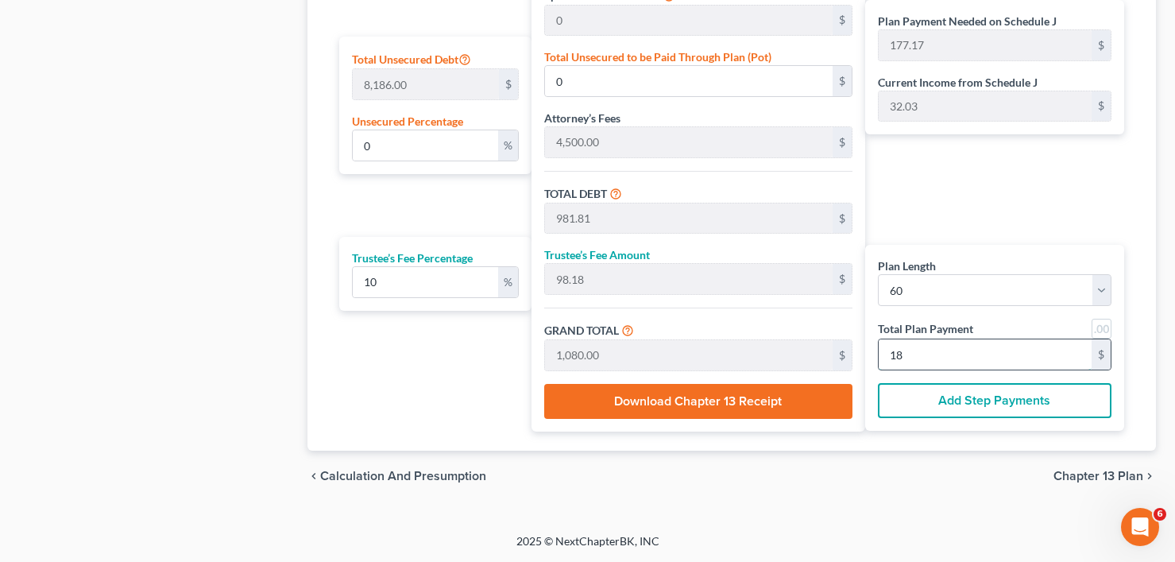
type input "153.82"
type input "9,818.18"
type input "981.81"
type input "10,800.00"
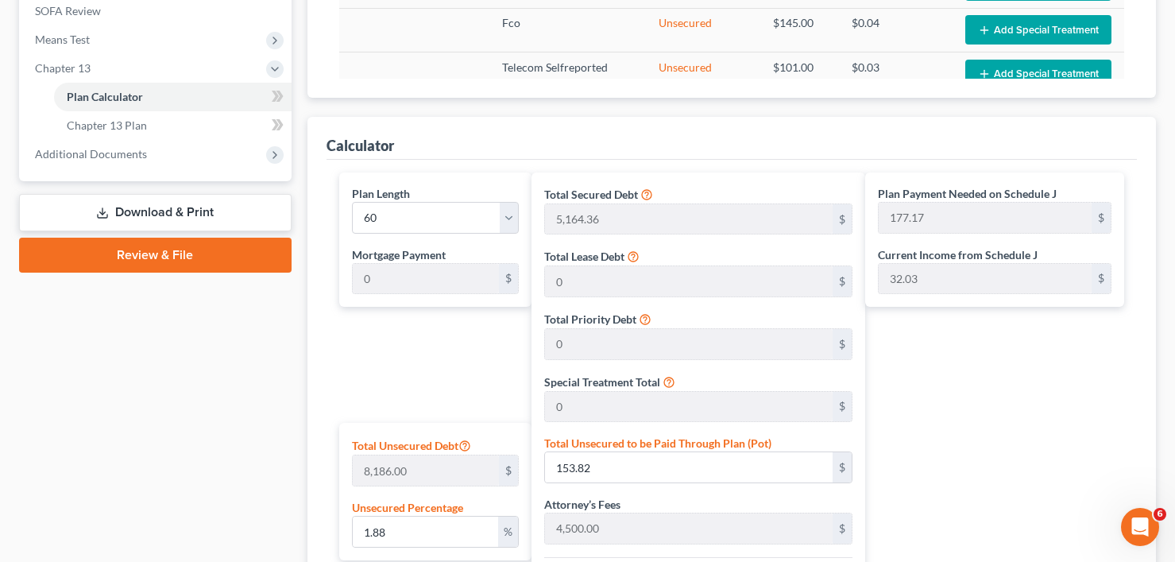
scroll to position [507, 0]
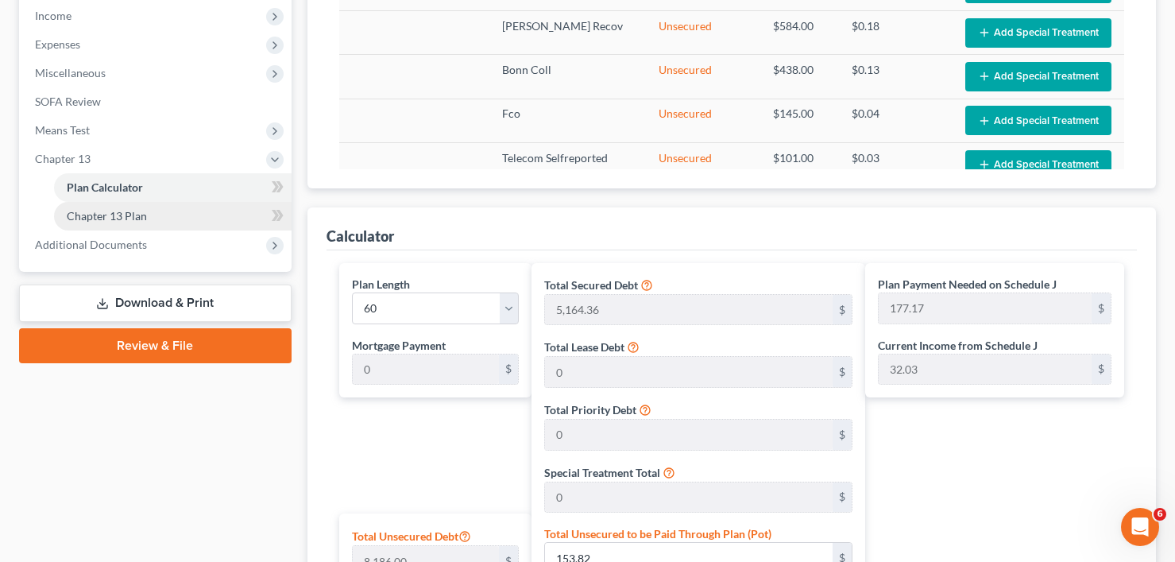
type input "180"
click at [163, 218] on link "Chapter 13 Plan" at bounding box center [173, 216] width 238 height 29
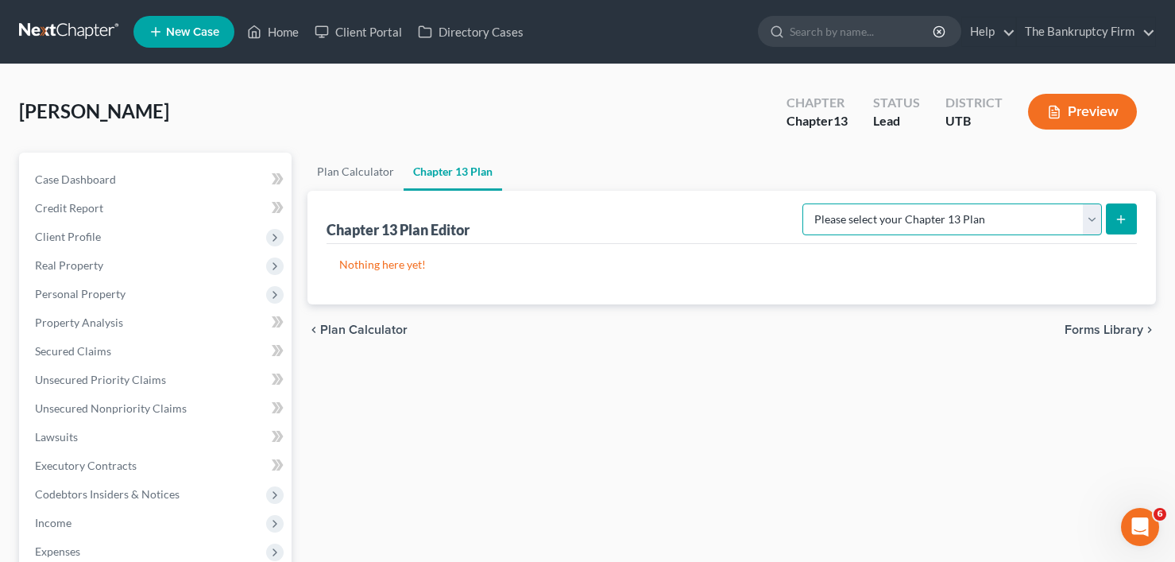
click at [1021, 224] on select "Please select your Chapter 13 Plan Chapter 13 Plan - The Bankruptcy Firm - Utah…" at bounding box center [952, 219] width 300 height 32
select select "0"
click at [837, 203] on select "Please select your Chapter 13 Plan Chapter 13 Plan - The Bankruptcy Firm - Utah…" at bounding box center [952, 219] width 300 height 32
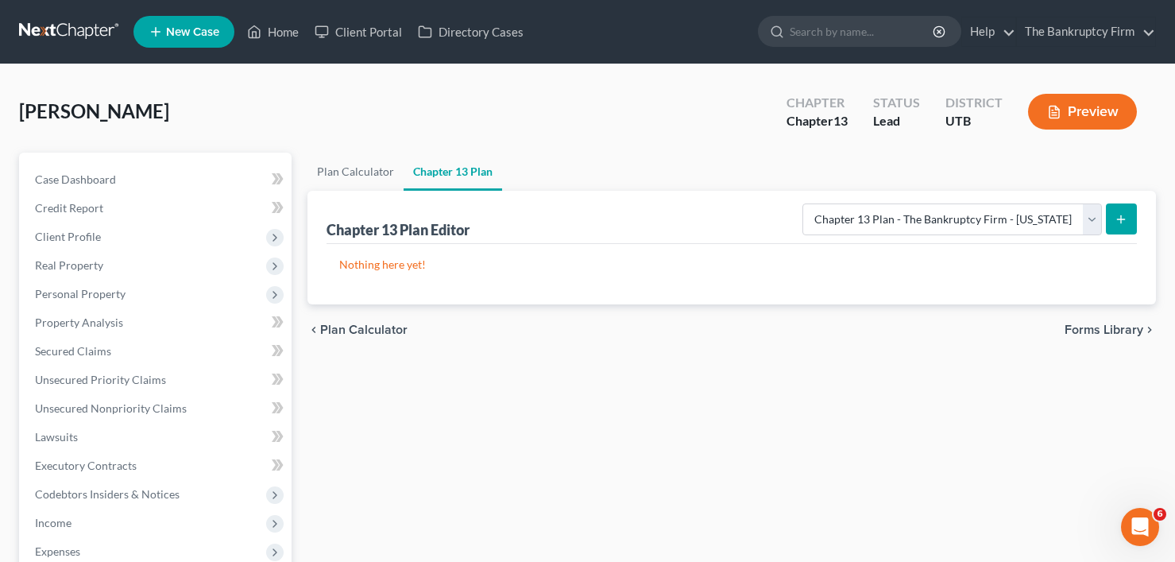
click at [1123, 216] on icon "submit" at bounding box center [1121, 219] width 13 height 13
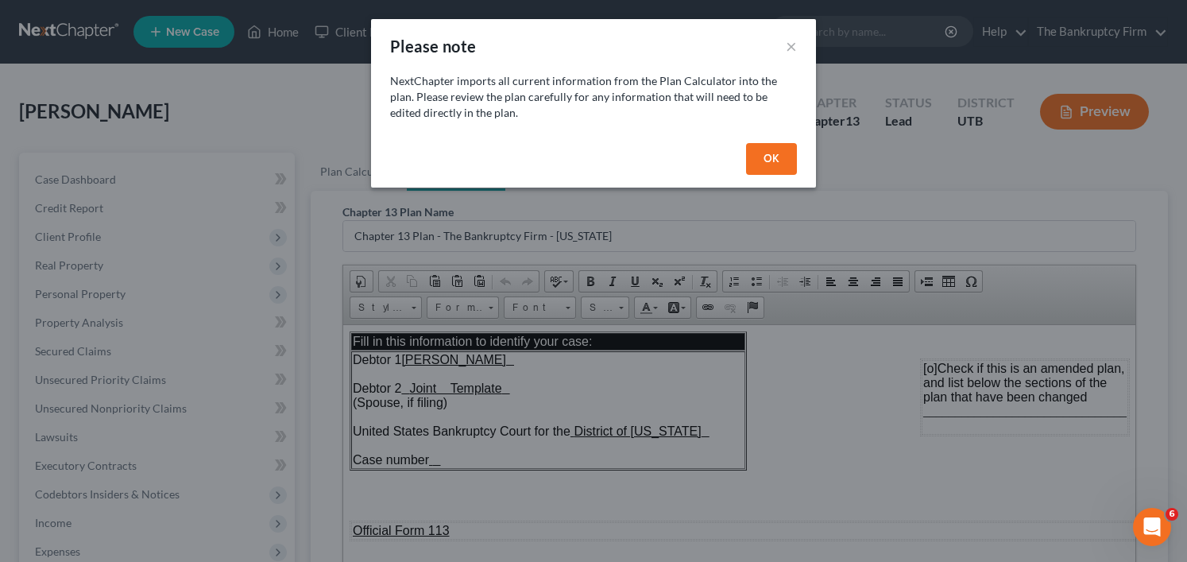
click at [787, 150] on button "OK" at bounding box center [771, 159] width 51 height 32
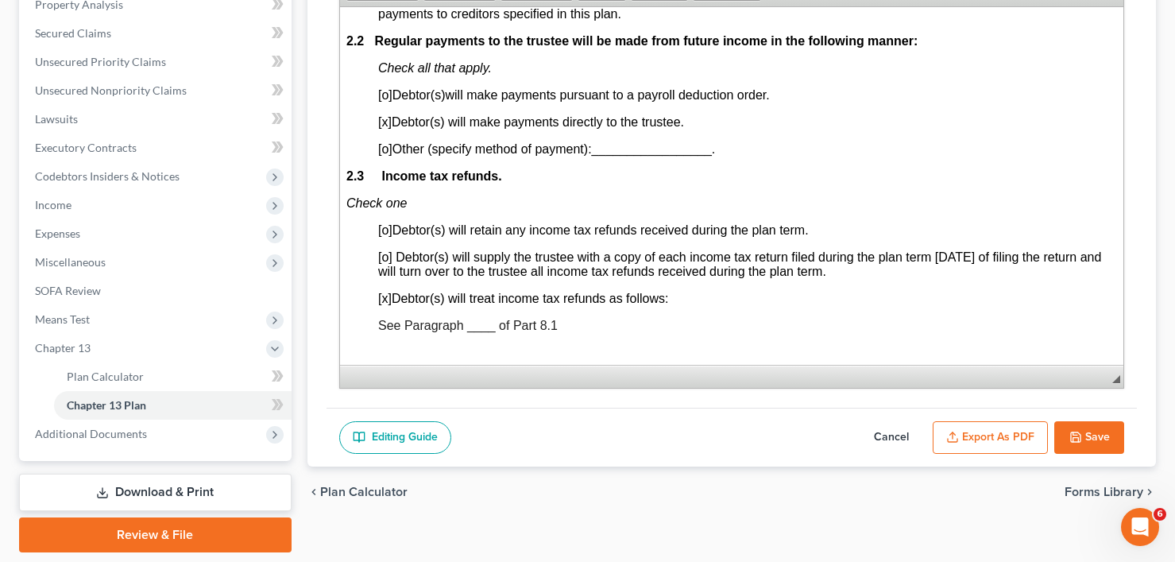
scroll to position [1112, 0]
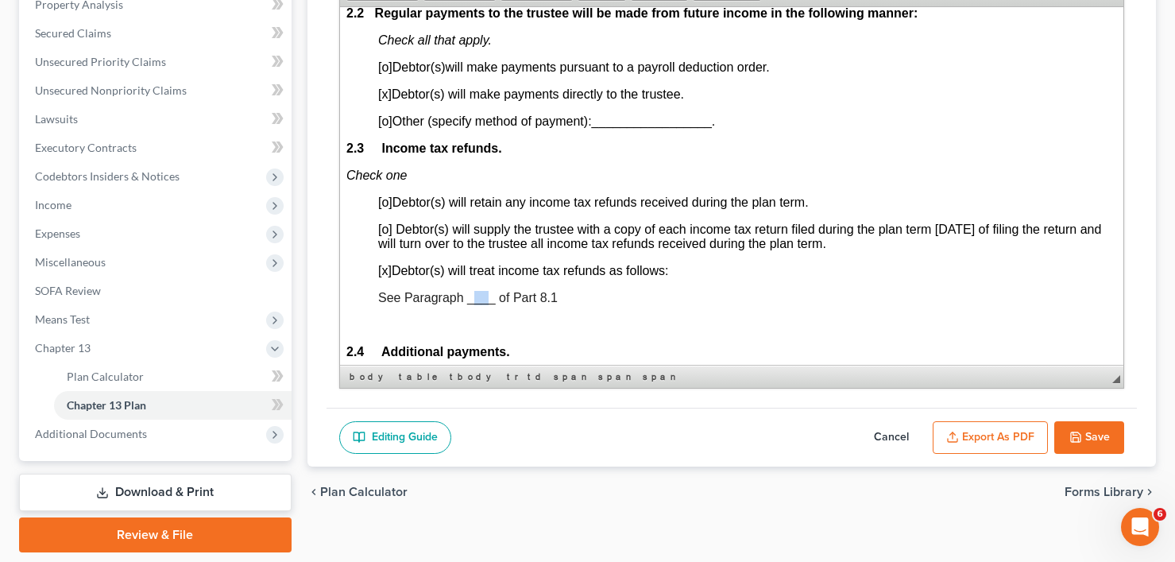
drag, startPoint x: 487, startPoint y: 303, endPoint x: 472, endPoint y: 295, distance: 17.1
click at [472, 295] on span "See Paragraph ____ of Part 8.1" at bounding box center [467, 297] width 180 height 14
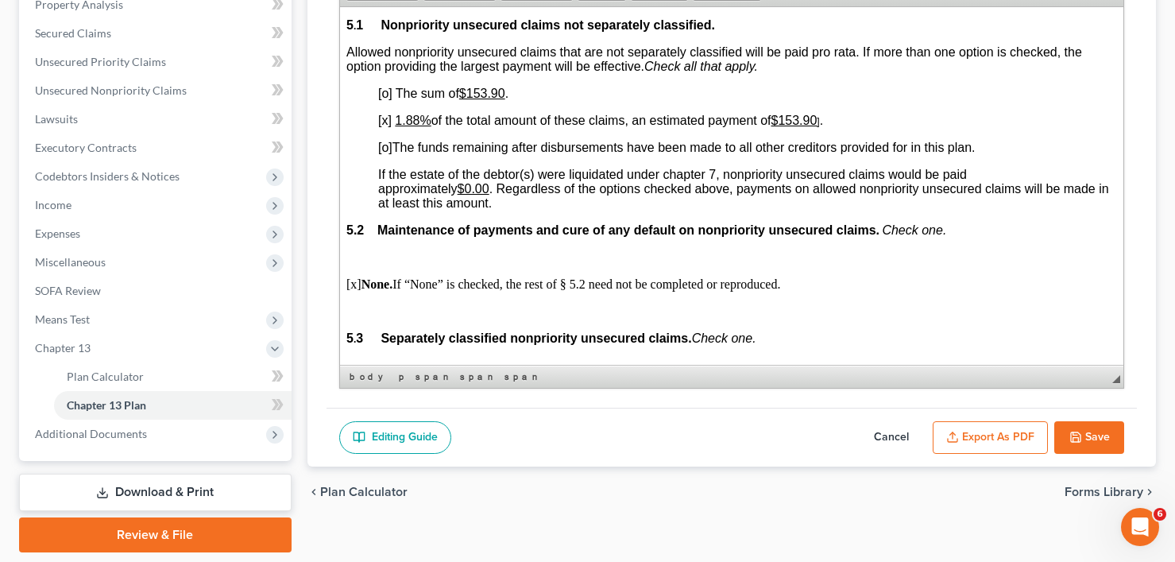
scroll to position [3416, 0]
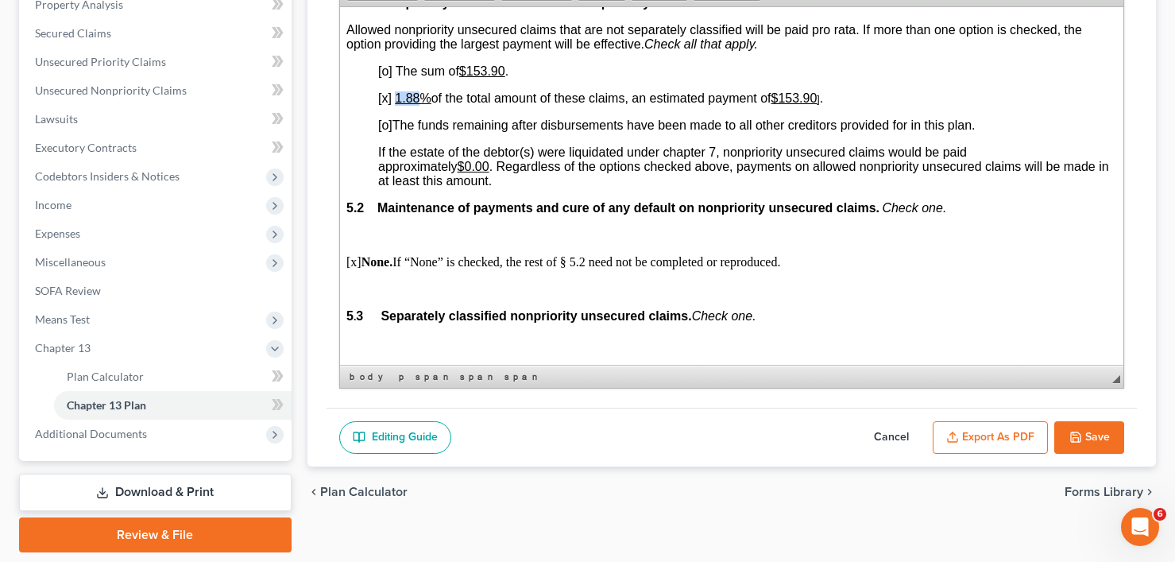
drag, startPoint x: 394, startPoint y: 95, endPoint x: 416, endPoint y: 95, distance: 21.5
click at [416, 95] on u "1.88%" at bounding box center [412, 98] width 36 height 14
drag, startPoint x: 789, startPoint y: 92, endPoint x: 826, endPoint y: 92, distance: 37.3
click at [826, 92] on p "[x] 0.00% of the total amount of these claims, an estimated payment of $153.90 …" at bounding box center [746, 98] width 739 height 14
drag, startPoint x: 471, startPoint y: 67, endPoint x: 502, endPoint y: 72, distance: 31.3
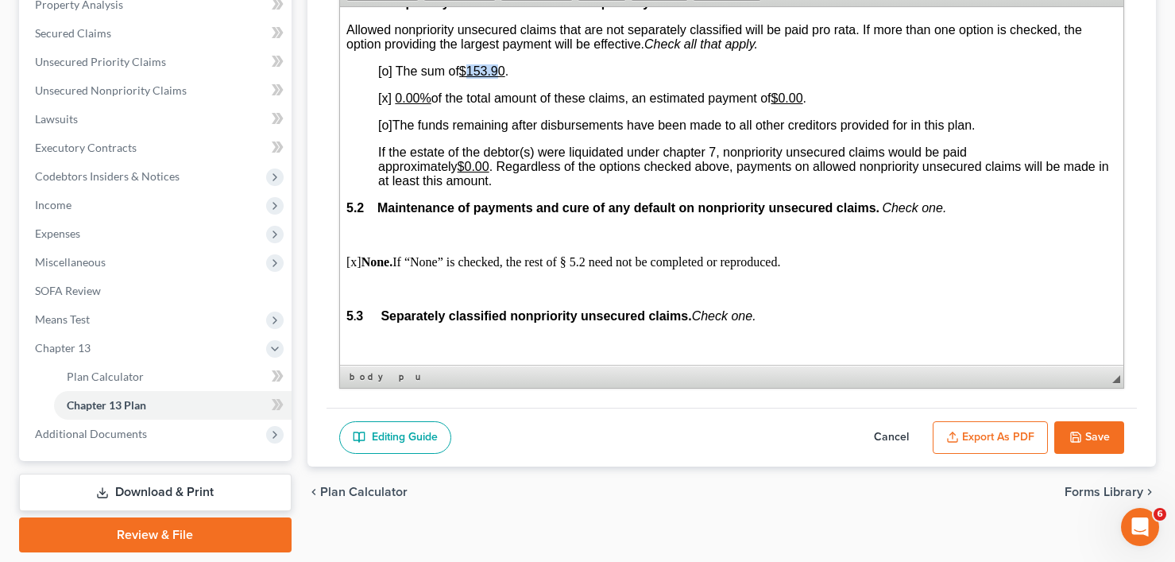
click at [502, 72] on u "$153.90" at bounding box center [481, 71] width 46 height 14
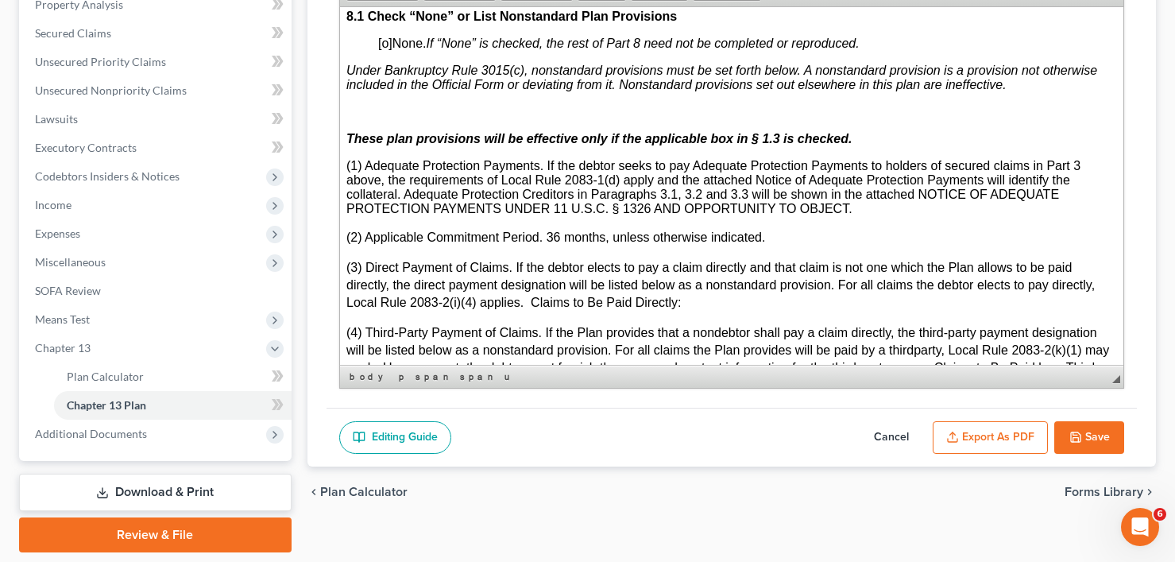
scroll to position [4370, 0]
click at [873, 205] on p "(1) Adequate Protection Payments. If the debtor seeks to pay Adequate Protectio…" at bounding box center [731, 185] width 771 height 57
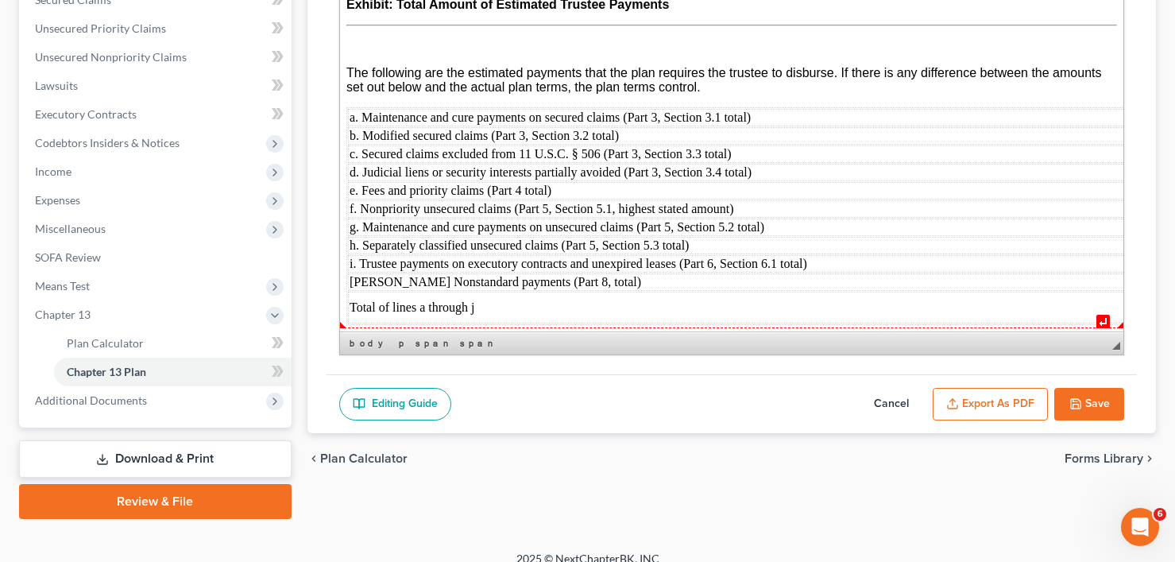
scroll to position [369, 0]
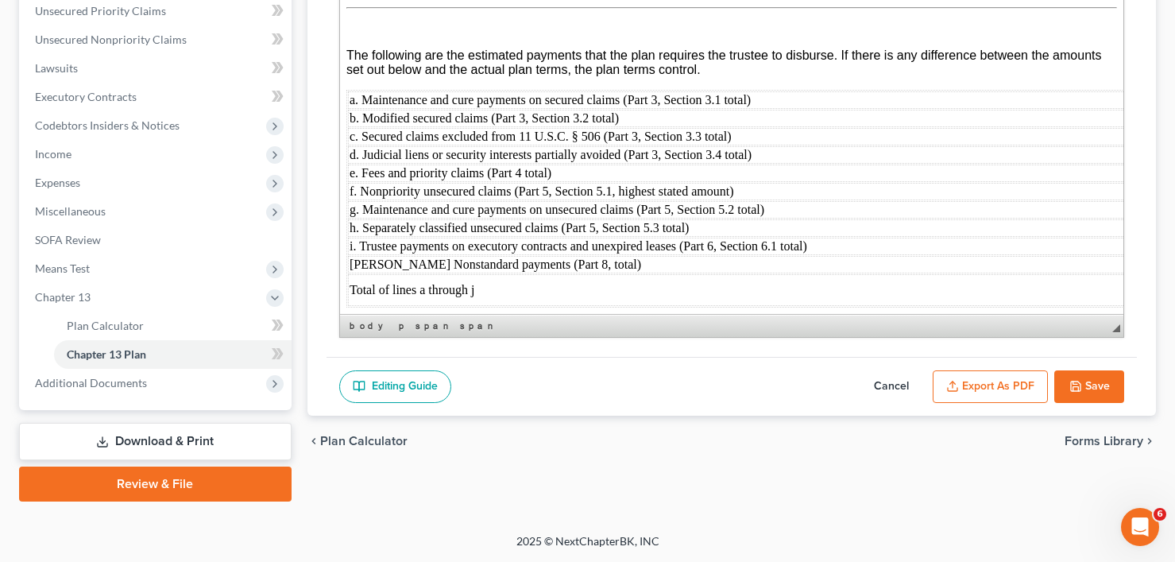
click at [995, 394] on button "Export as PDF" at bounding box center [990, 386] width 115 height 33
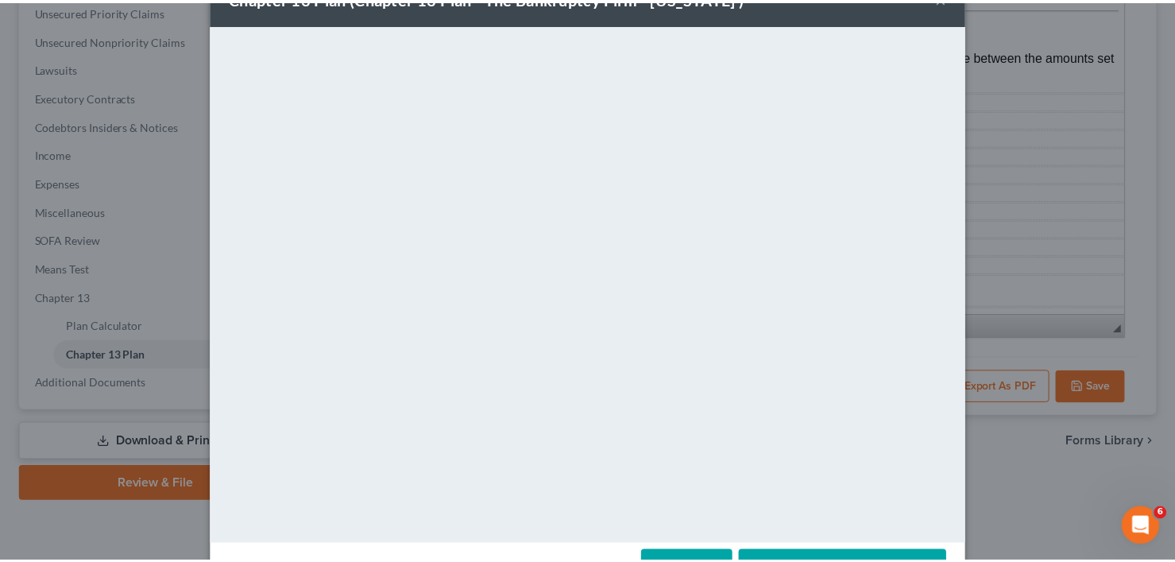
scroll to position [103, 0]
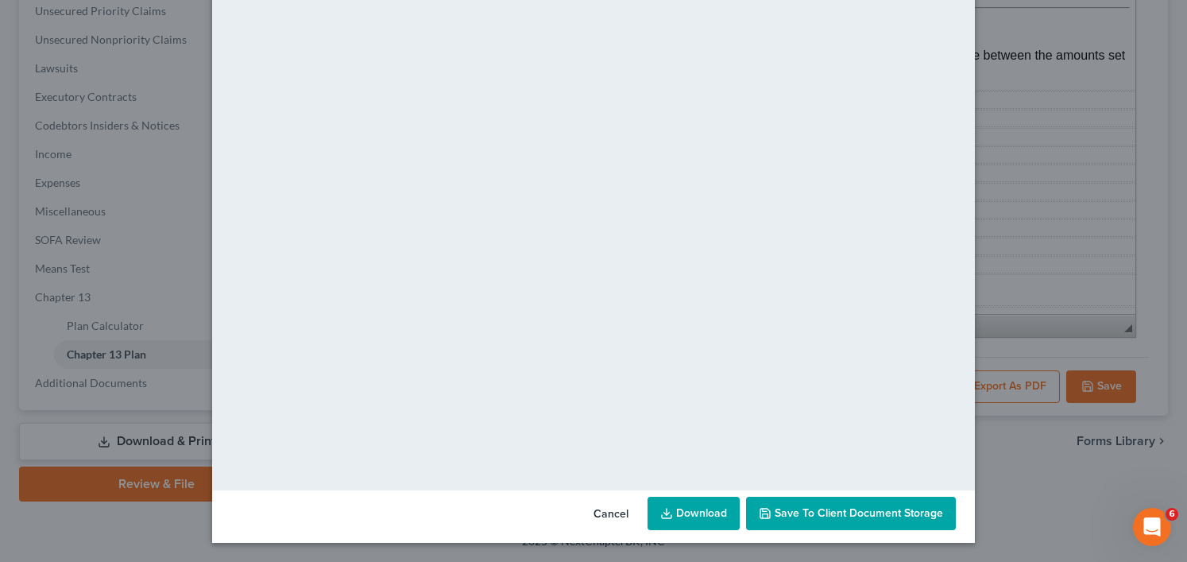
click at [825, 508] on span "Save to Client Document Storage" at bounding box center [859, 513] width 168 height 14
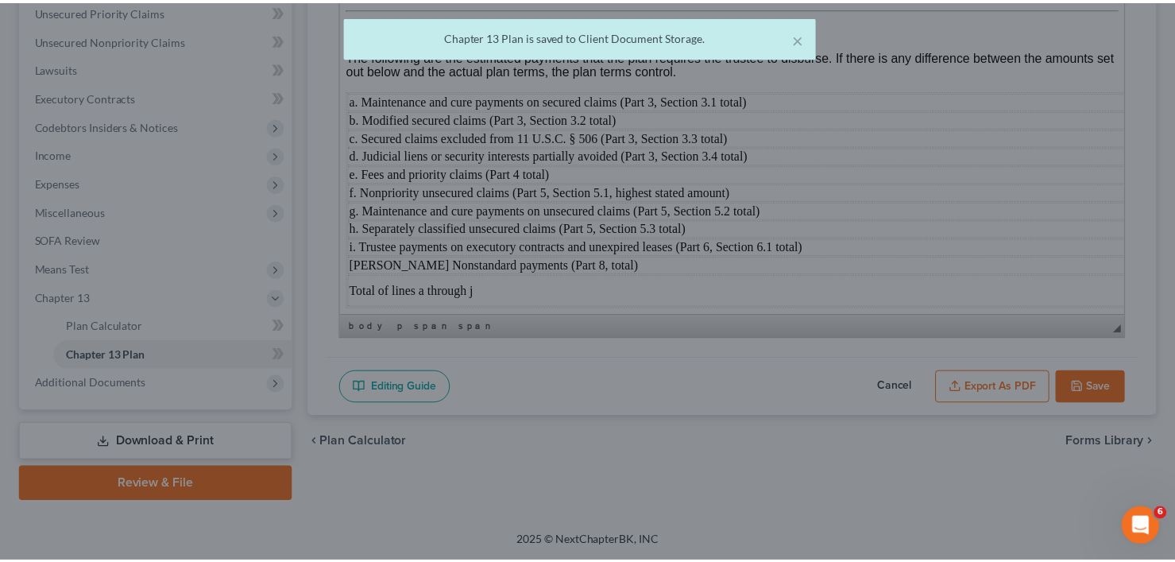
scroll to position [6436, 0]
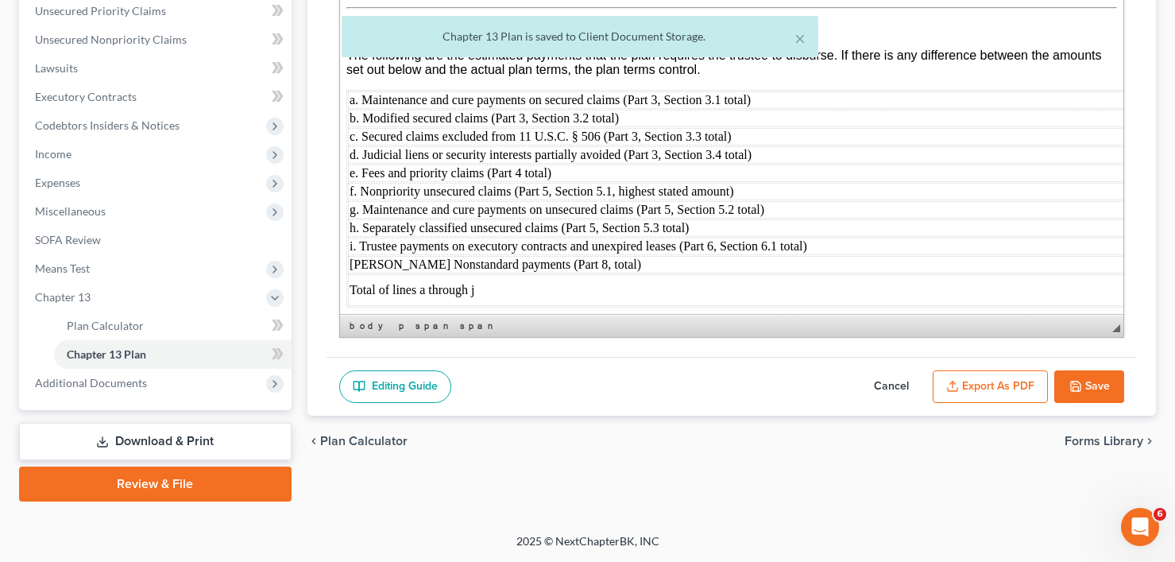
click at [1081, 380] on icon "button" at bounding box center [1075, 386] width 13 height 13
select select "0"
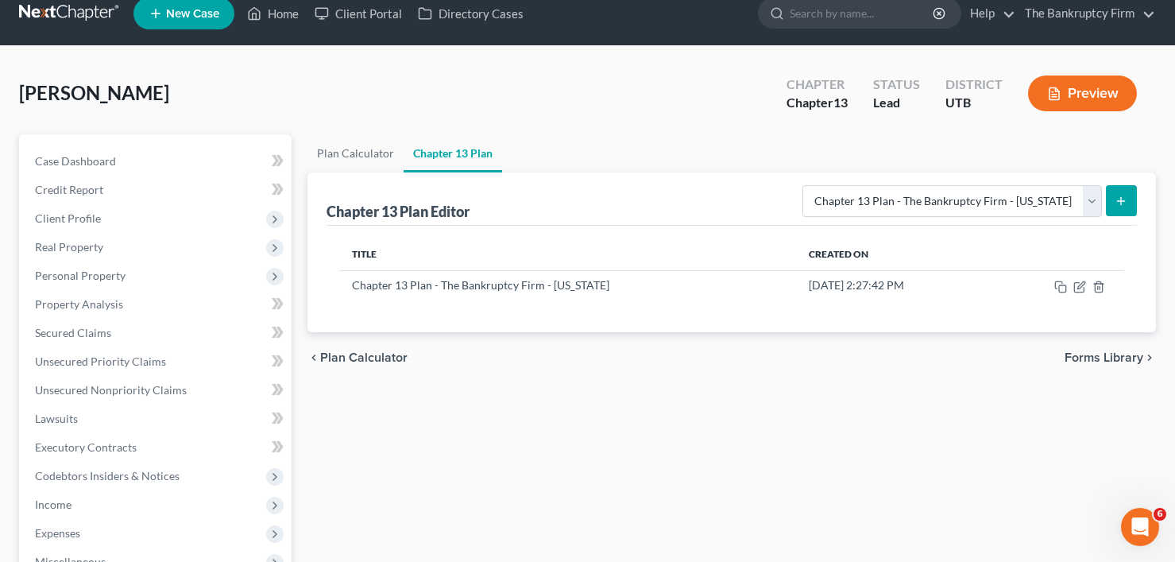
scroll to position [0, 0]
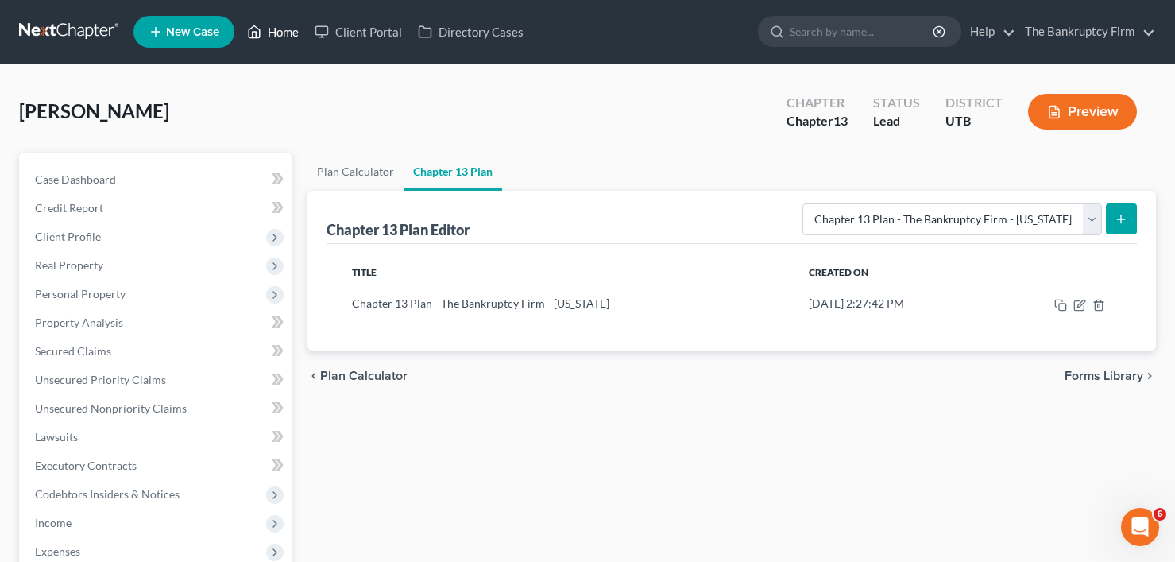
click at [278, 28] on link "Home" at bounding box center [273, 31] width 68 height 29
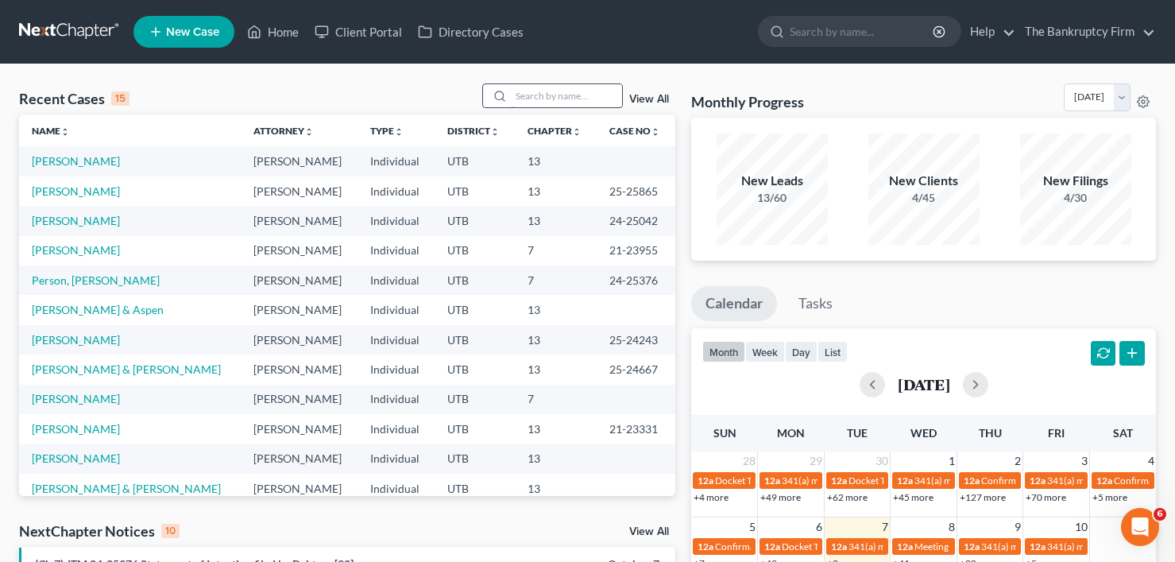
click at [516, 101] on input "search" at bounding box center [566, 95] width 111 height 23
type input "HOSKISSON"
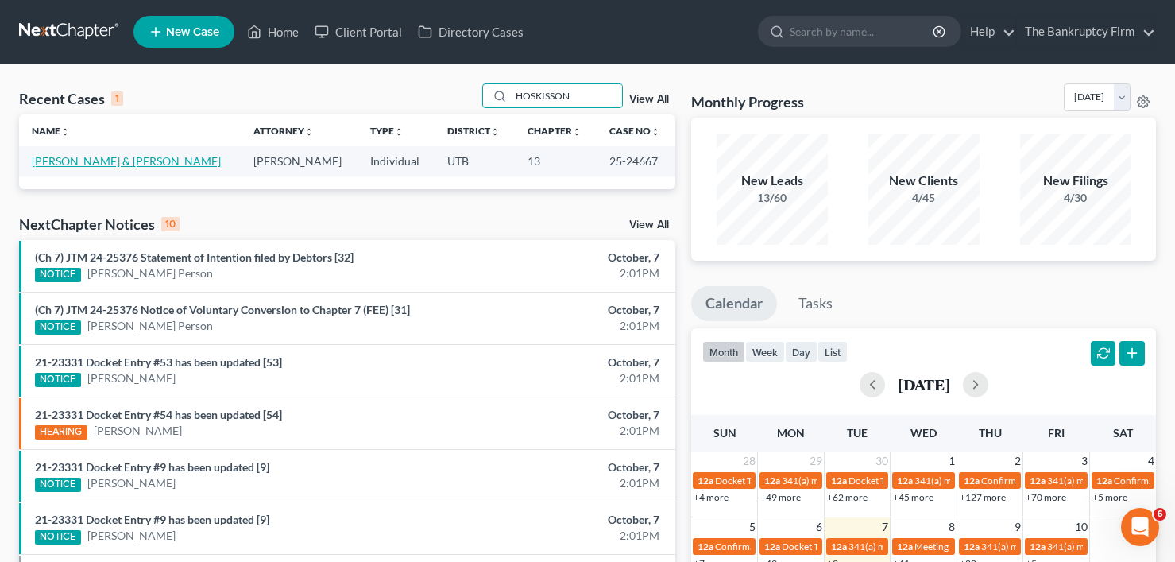
click at [53, 163] on link "[PERSON_NAME] & [PERSON_NAME]" at bounding box center [126, 161] width 189 height 14
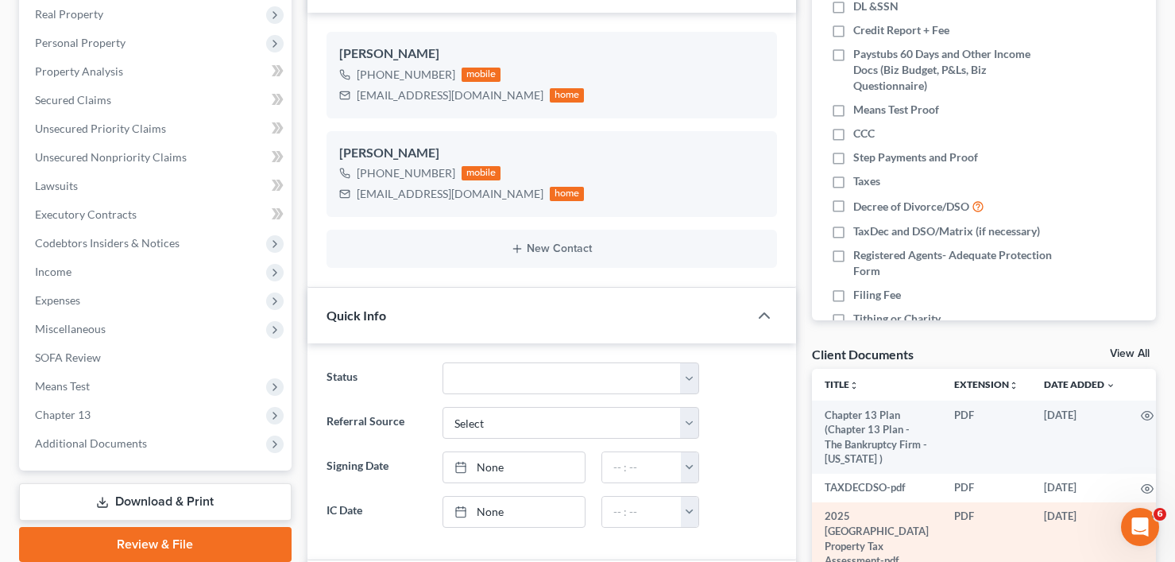
scroll to position [184, 0]
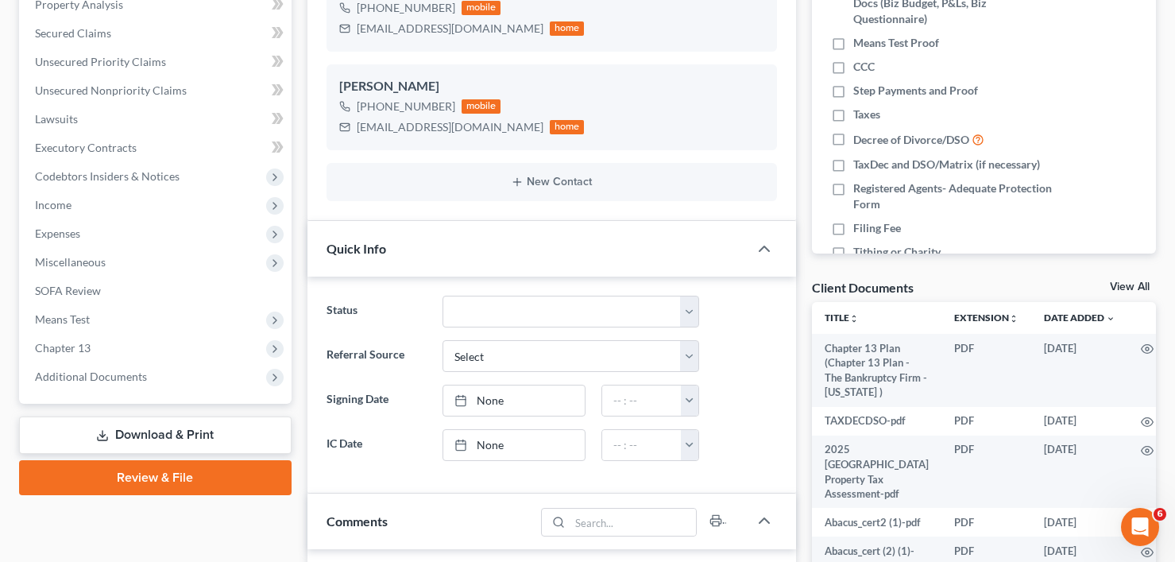
click at [1118, 287] on link "View All" at bounding box center [1130, 286] width 40 height 11
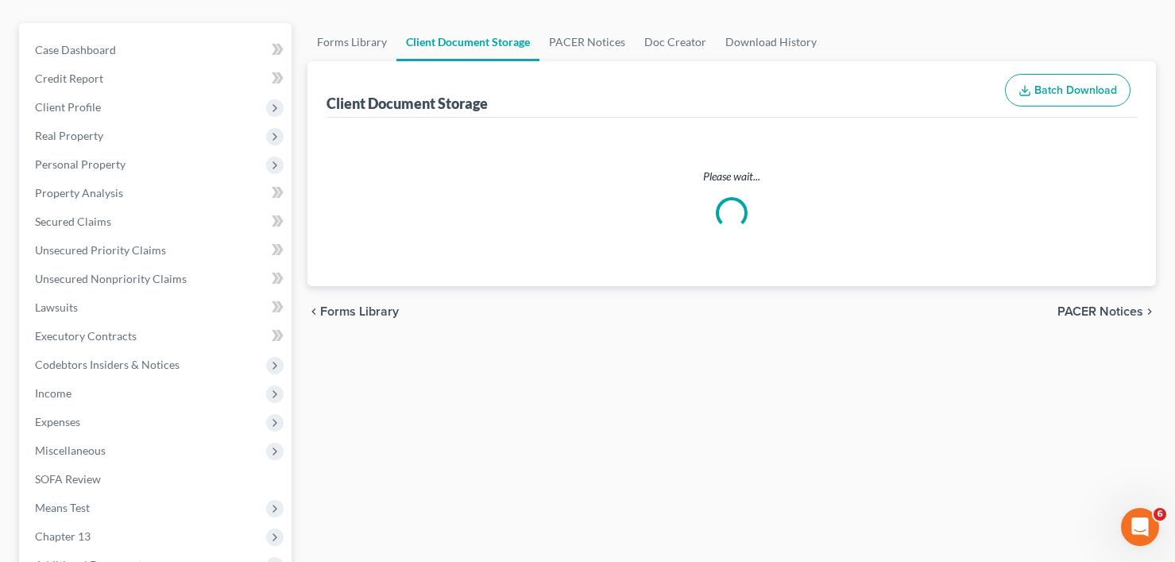
scroll to position [5, 0]
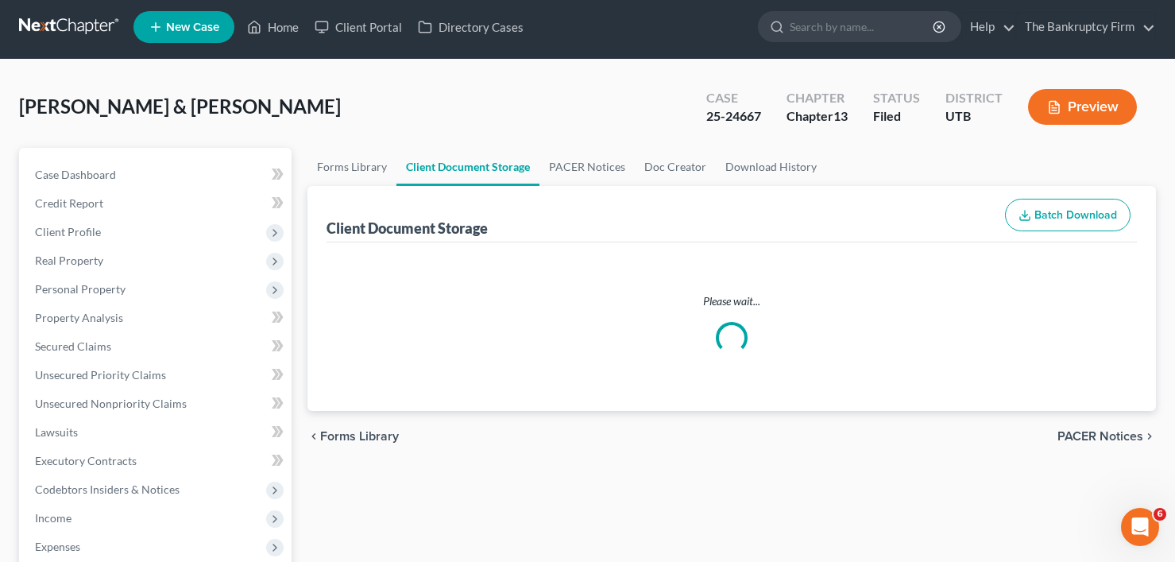
select select "26"
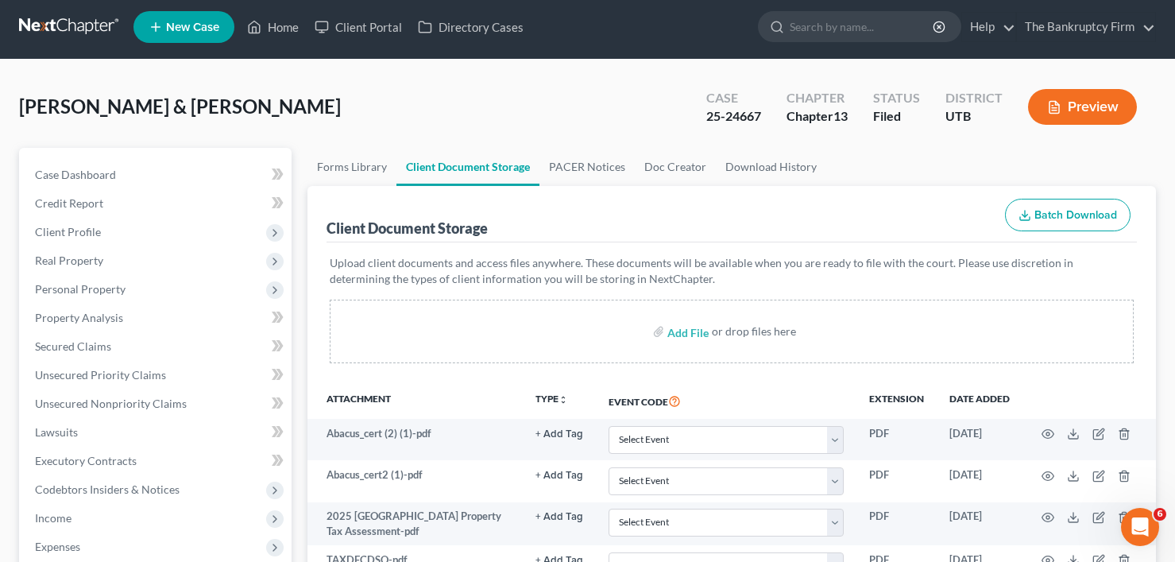
scroll to position [0, 0]
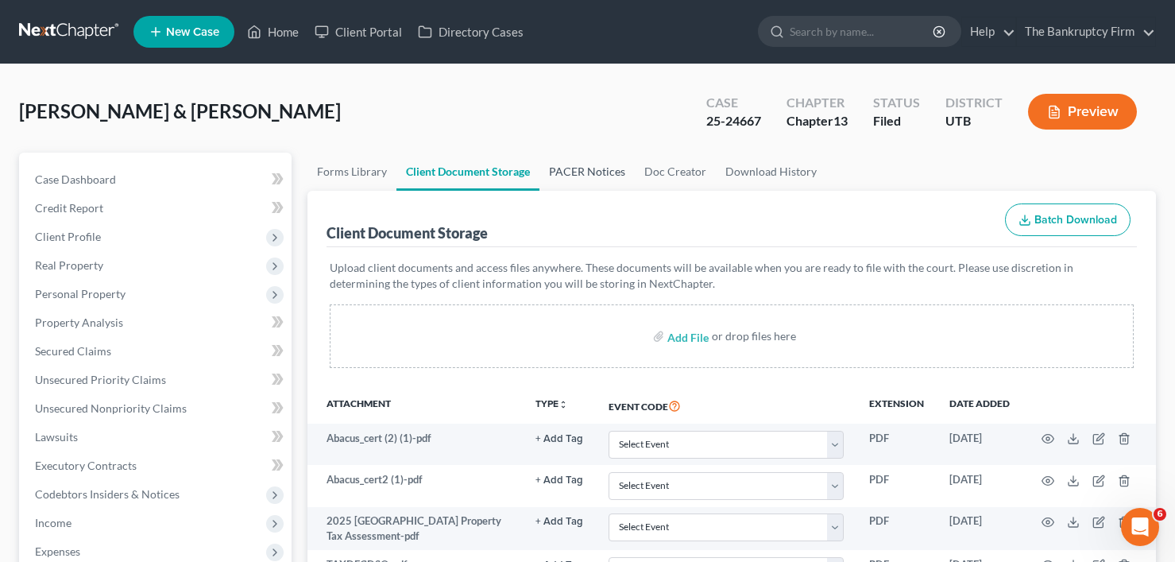
click at [582, 168] on link "PACER Notices" at bounding box center [586, 172] width 95 height 38
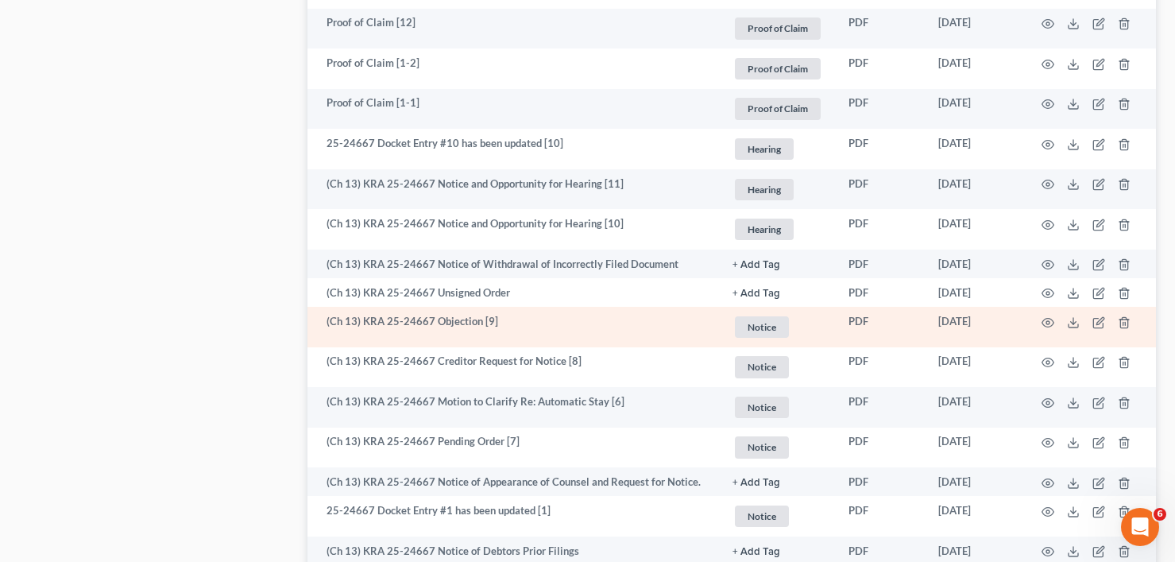
scroll to position [1033, 0]
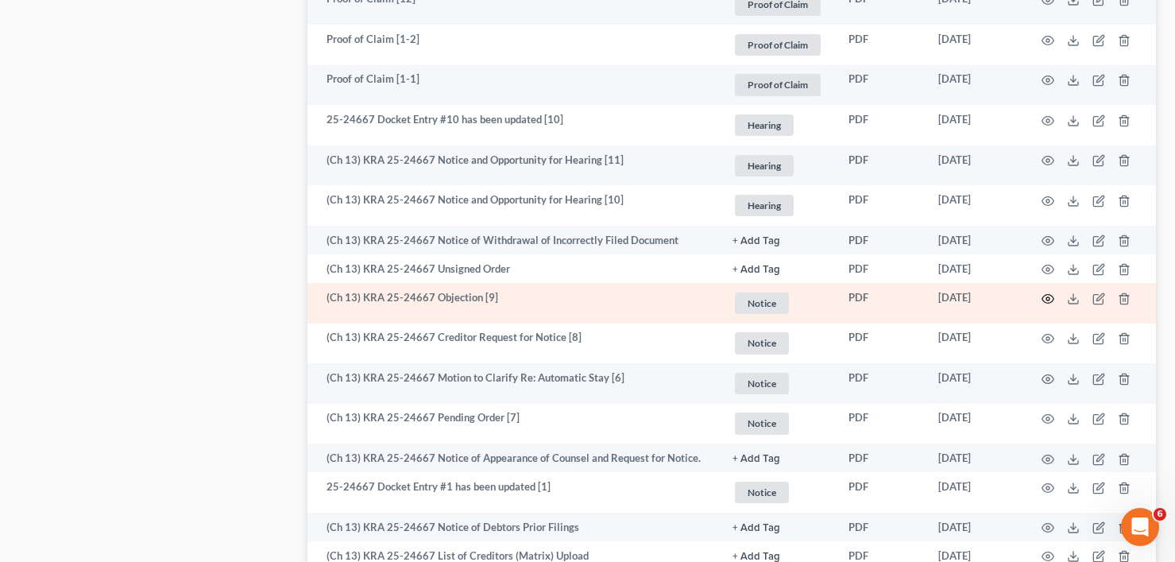
click at [1046, 298] on icon "button" at bounding box center [1048, 298] width 13 height 13
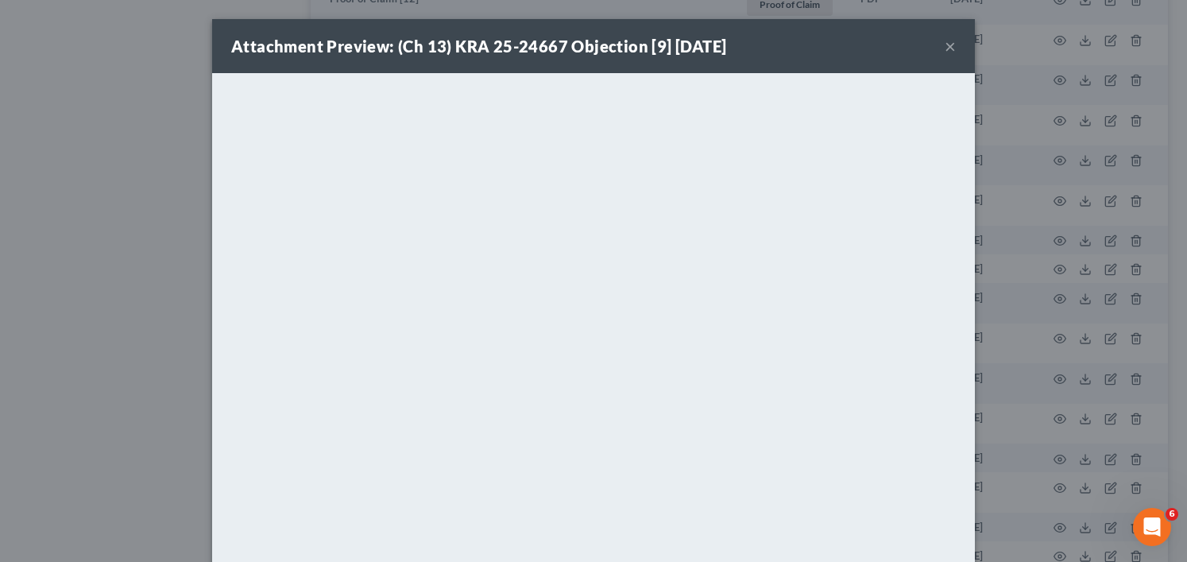
drag, startPoint x: 947, startPoint y: 43, endPoint x: 922, endPoint y: 54, distance: 27.7
click at [947, 43] on button "×" at bounding box center [950, 46] width 11 height 19
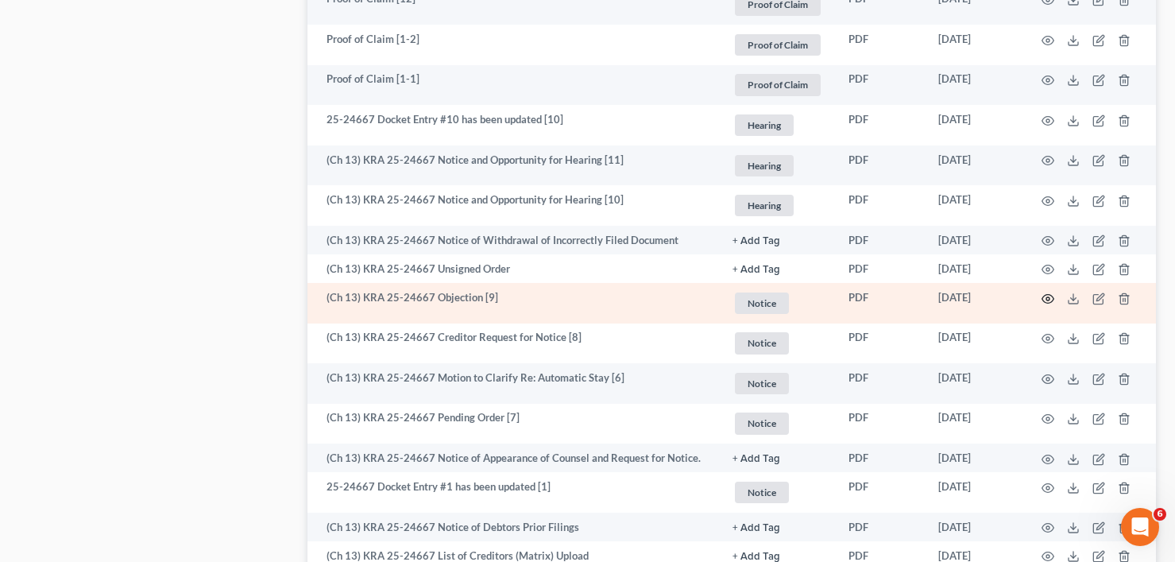
click at [1052, 299] on icon "button" at bounding box center [1048, 298] width 13 height 13
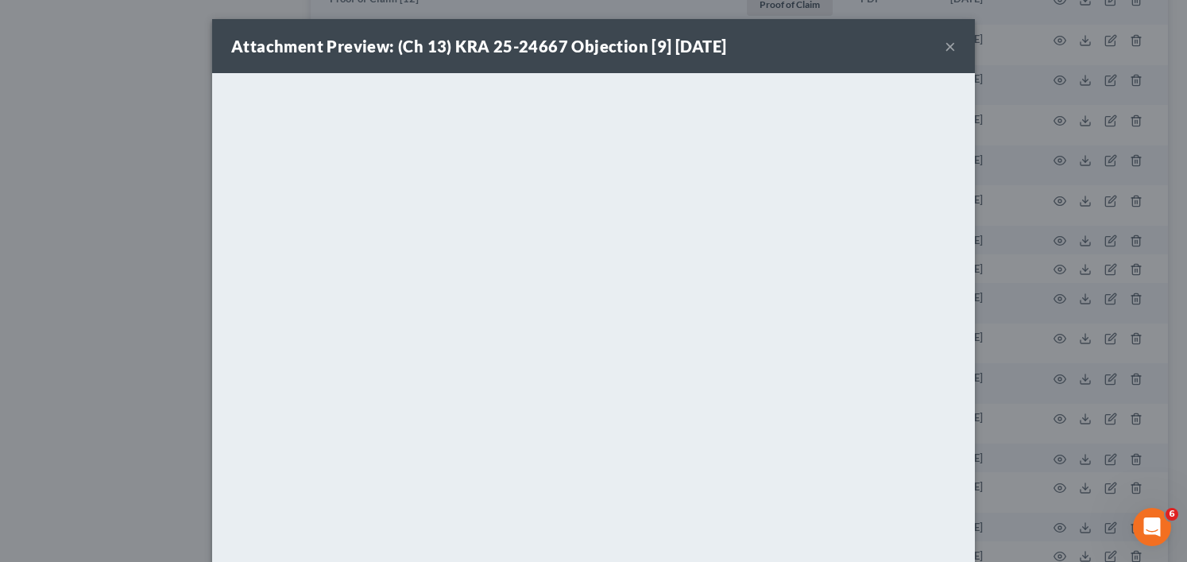
click at [799, 48] on div "Attachment Preview: (Ch 13) KRA 25-24667 Objection [9] 08/20/2025 ×" at bounding box center [593, 46] width 763 height 54
click at [945, 44] on button "×" at bounding box center [950, 46] width 11 height 19
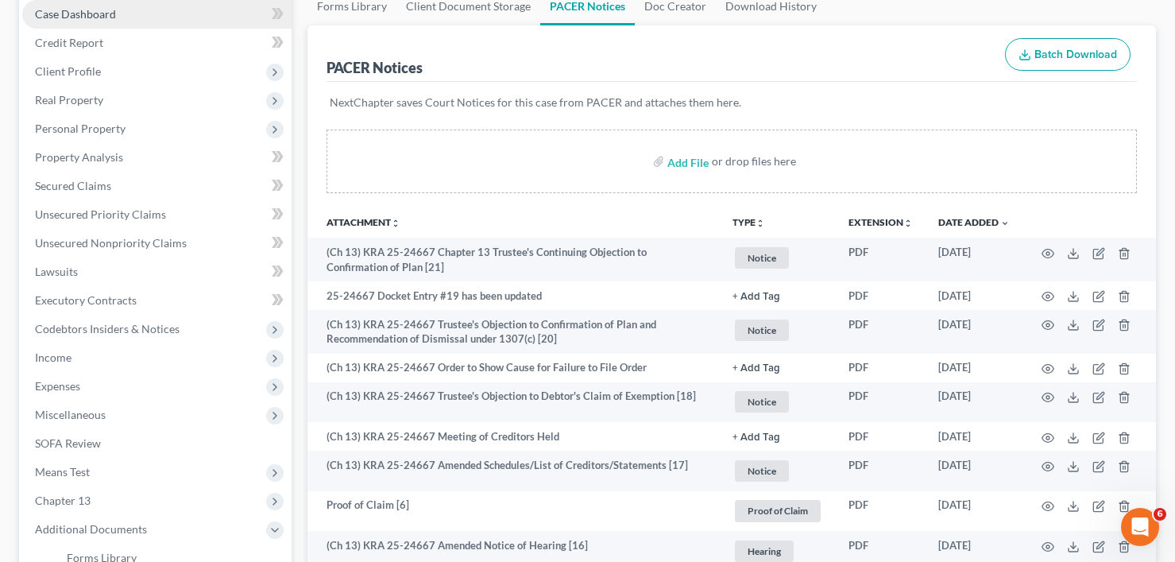
scroll to position [0, 0]
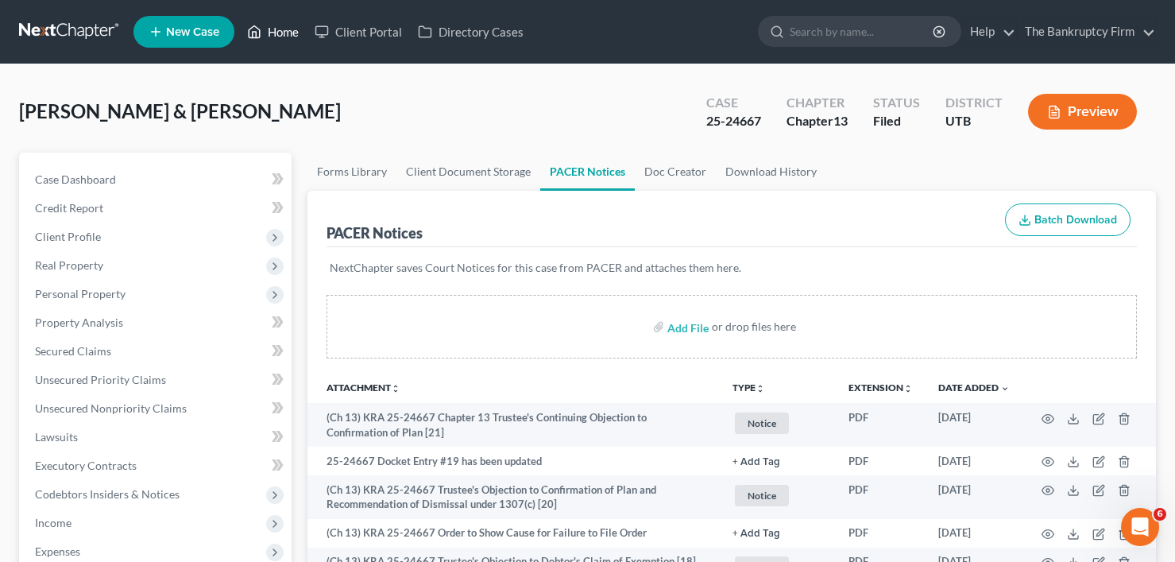
click at [280, 37] on link "Home" at bounding box center [273, 31] width 68 height 29
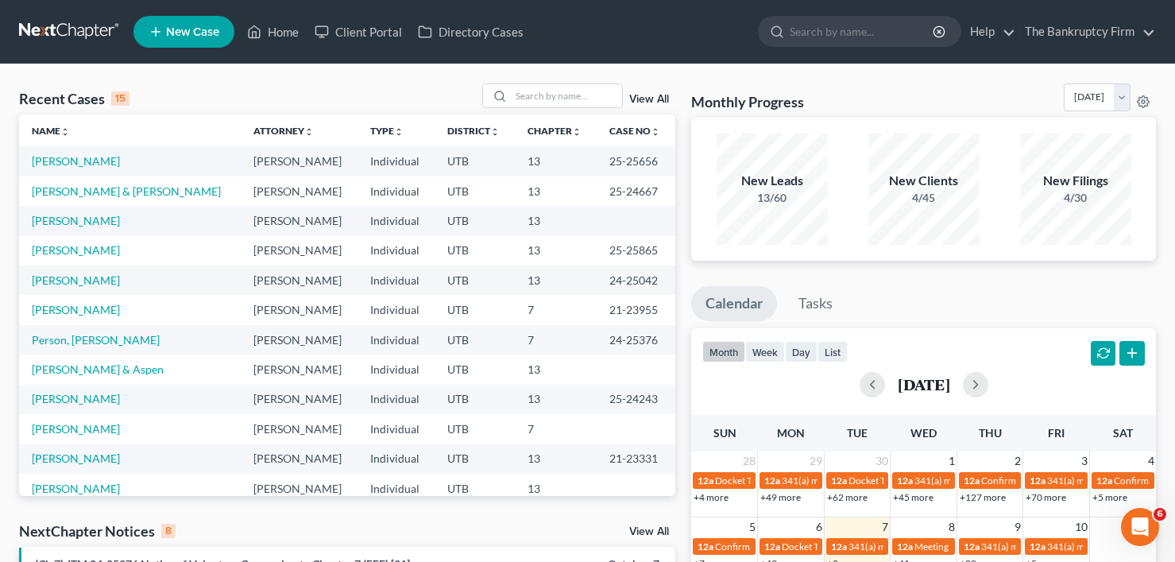
click at [279, 101] on div "Recent Cases 15 View All" at bounding box center [347, 98] width 656 height 31
click at [75, 224] on link "[PERSON_NAME]" at bounding box center [76, 221] width 88 height 14
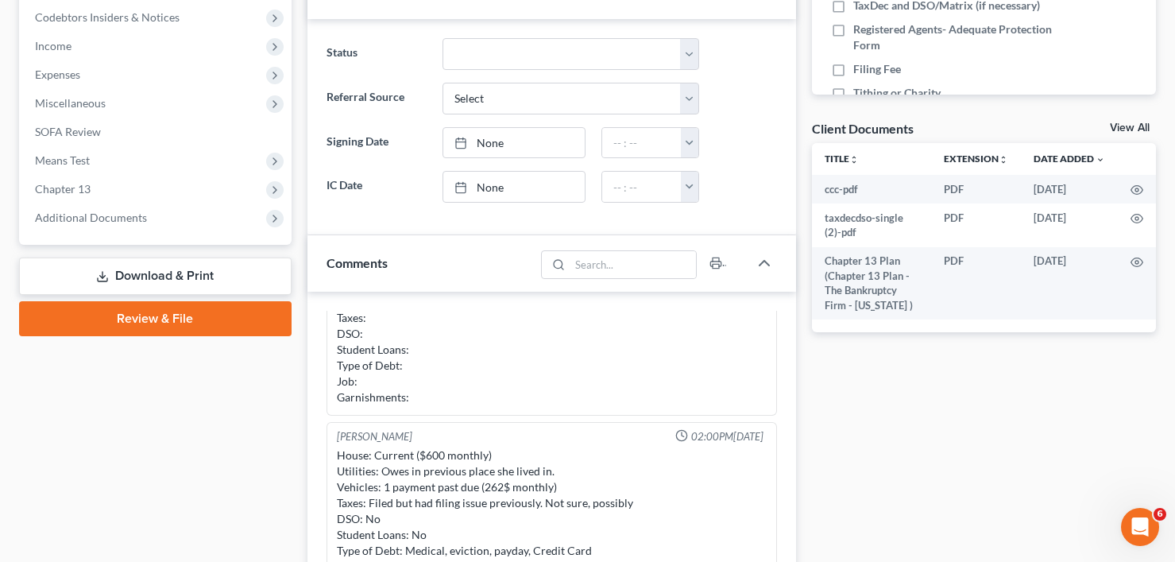
scroll to position [45, 0]
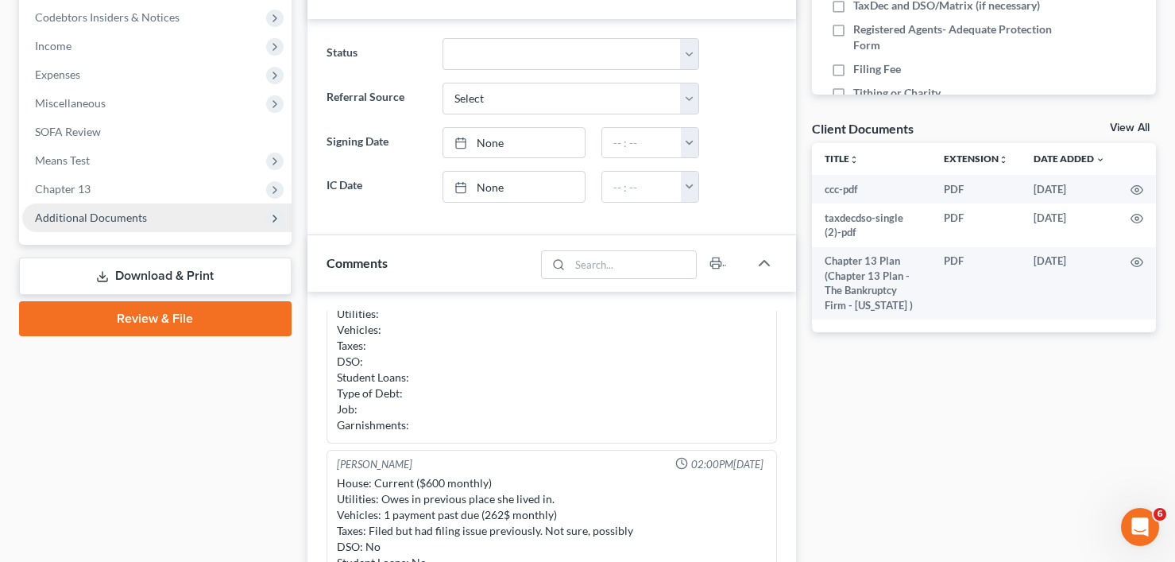
click at [164, 273] on link "Download & Print" at bounding box center [155, 275] width 273 height 37
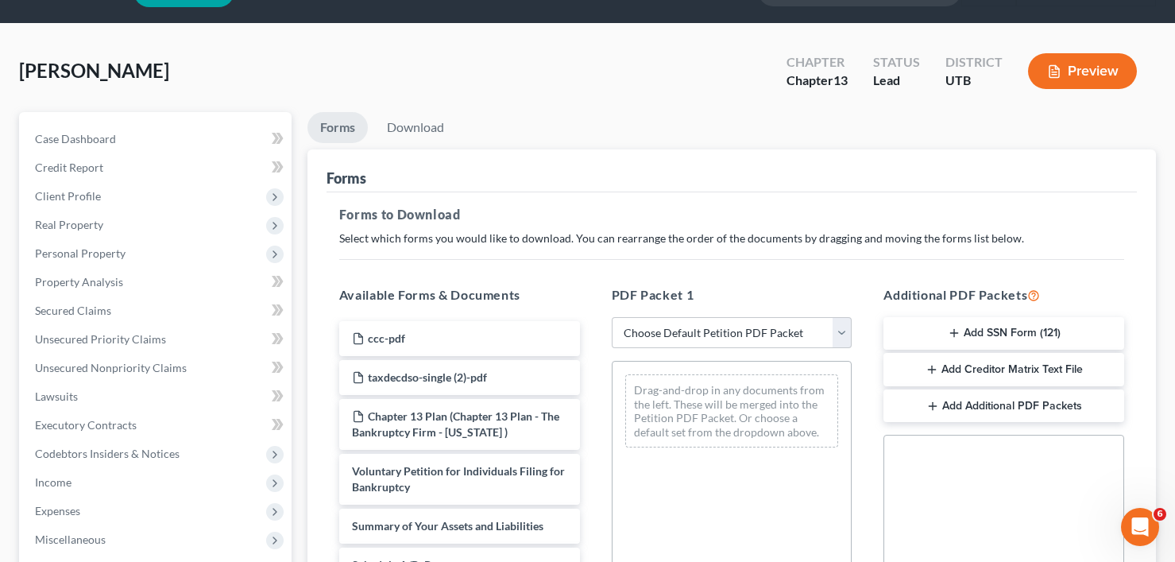
scroll to position [79, 0]
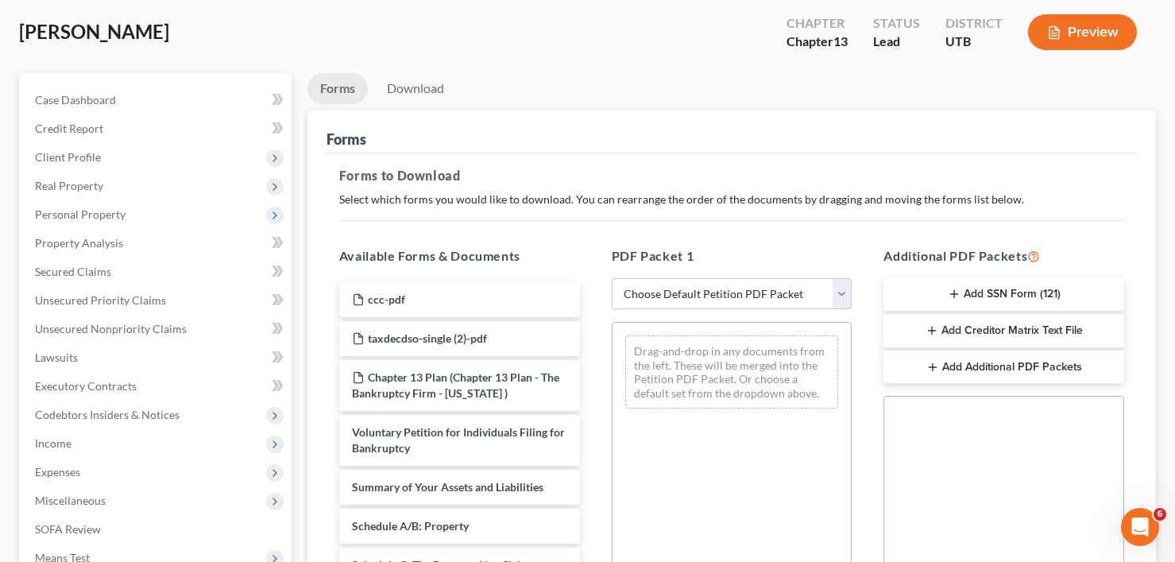
click at [1004, 291] on button "Add SSN Form (121)" at bounding box center [1003, 294] width 241 height 33
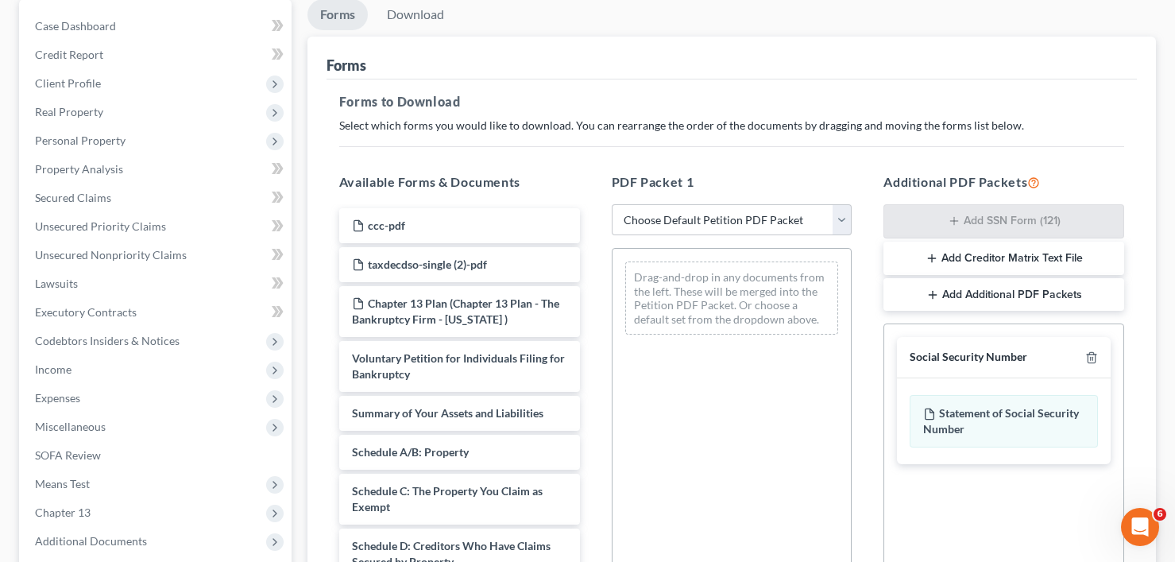
scroll to position [419, 0]
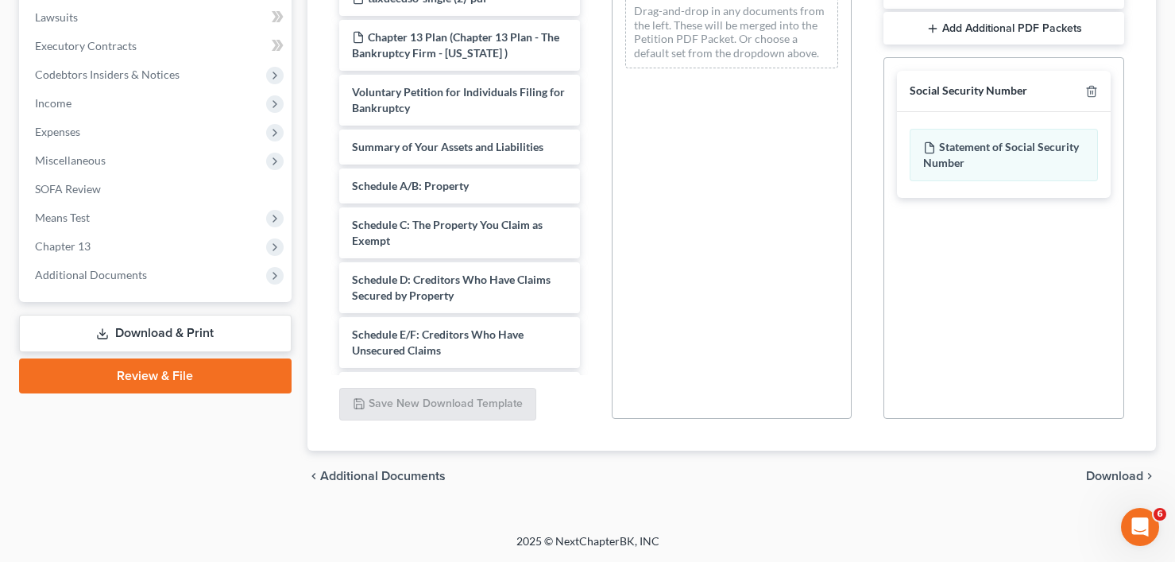
click at [1096, 470] on span "Download" at bounding box center [1114, 476] width 57 height 13
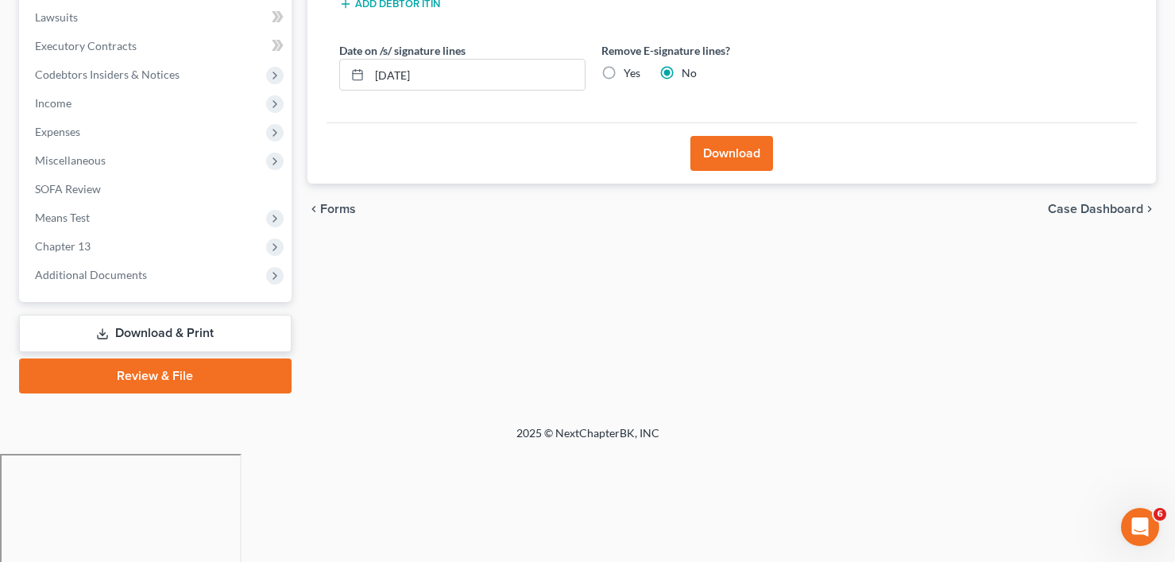
scroll to position [311, 0]
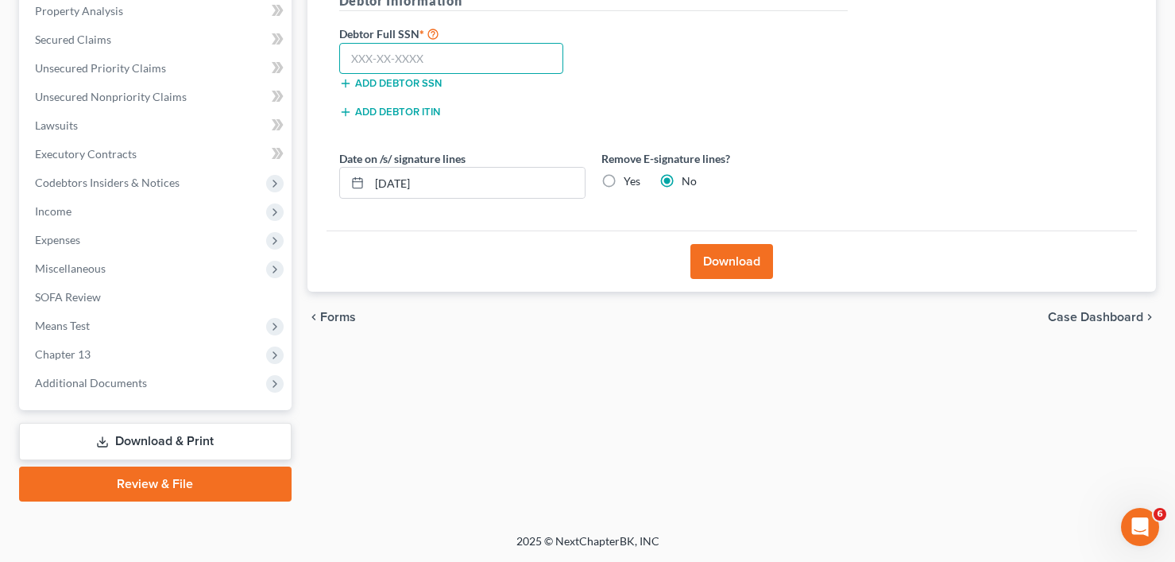
click at [453, 54] on input "text" at bounding box center [451, 59] width 225 height 32
paste input "646-70-2241"
type input "646-70-2241"
click at [749, 250] on button "Download" at bounding box center [731, 261] width 83 height 35
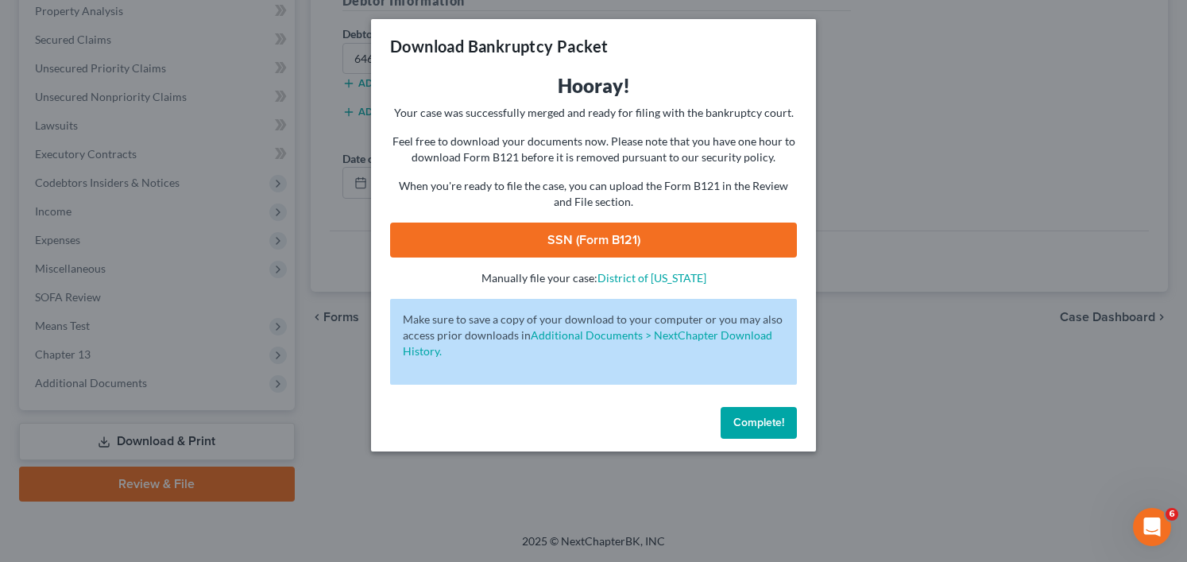
click at [537, 234] on link "SSN (Form B121)" at bounding box center [593, 239] width 407 height 35
click at [742, 417] on span "Complete!" at bounding box center [758, 423] width 51 height 14
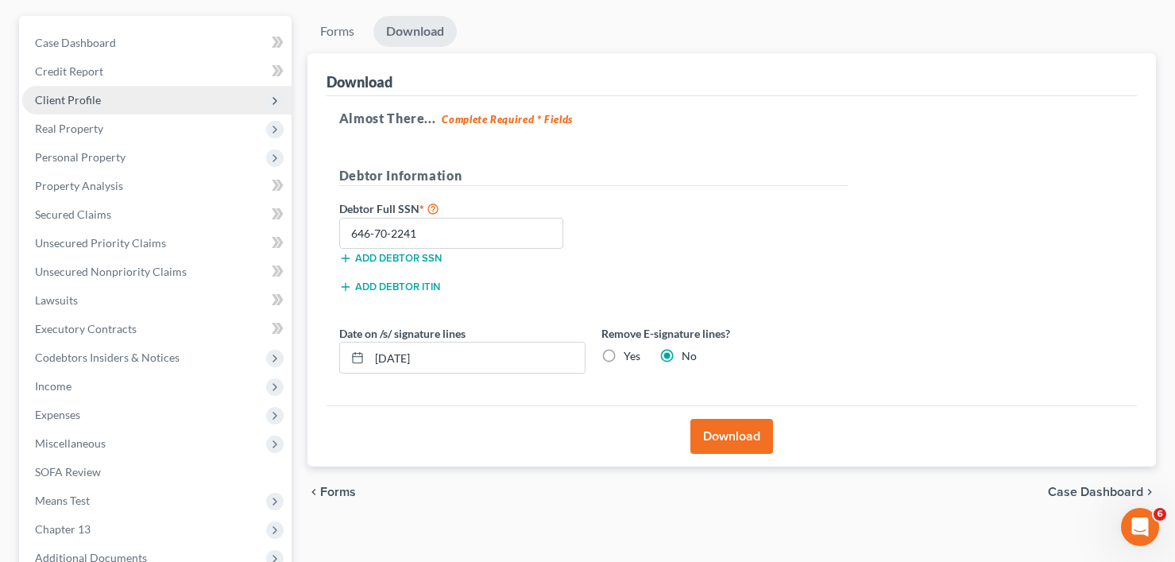
scroll to position [0, 0]
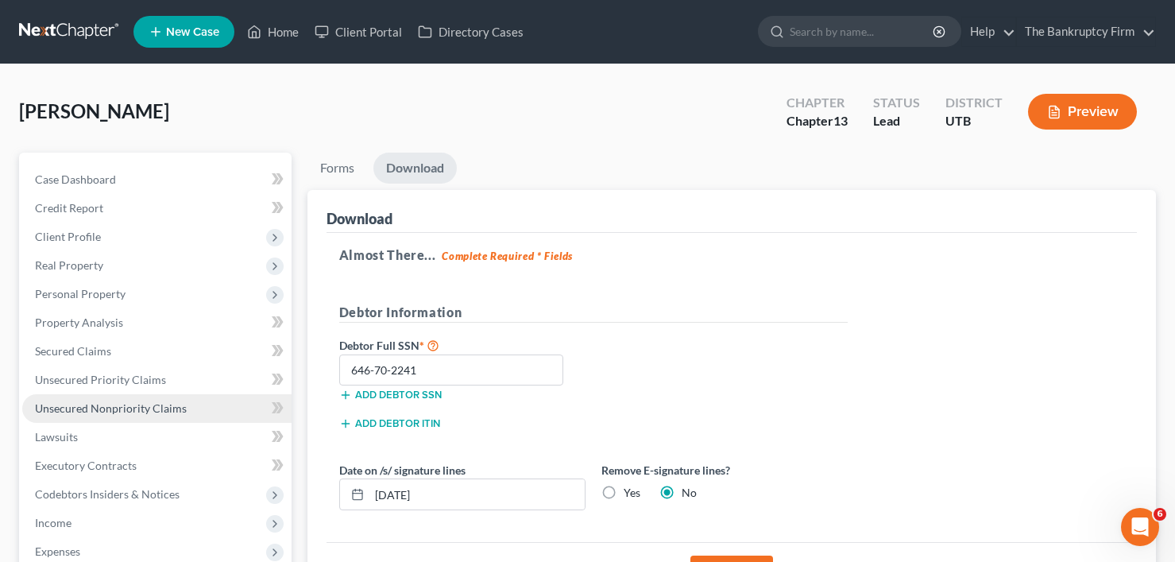
click at [71, 406] on span "Unsecured Nonpriority Claims" at bounding box center [111, 408] width 152 height 14
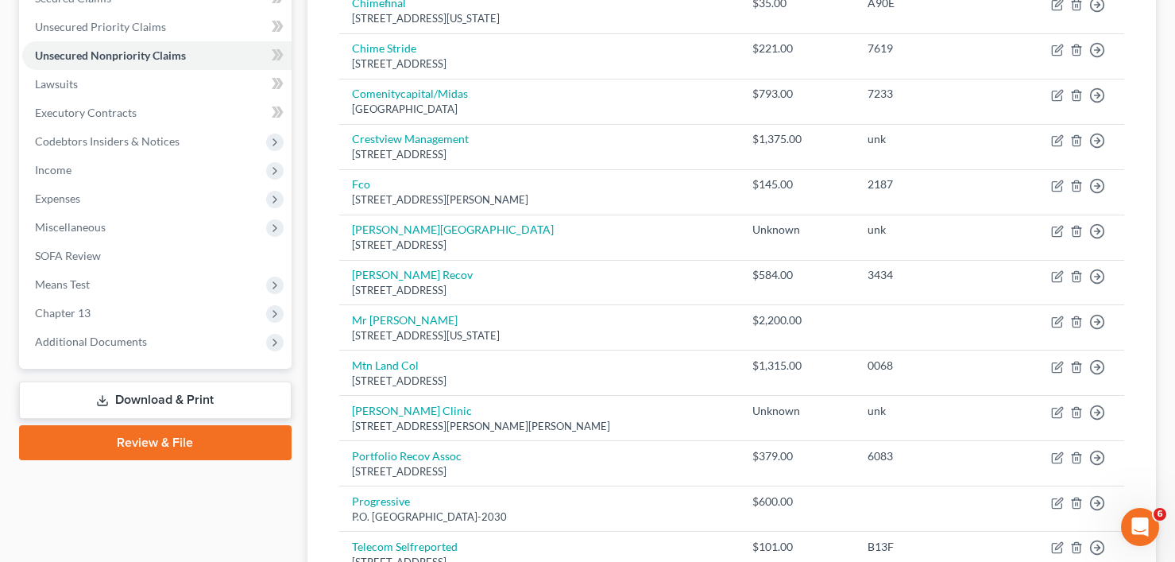
scroll to position [346, 0]
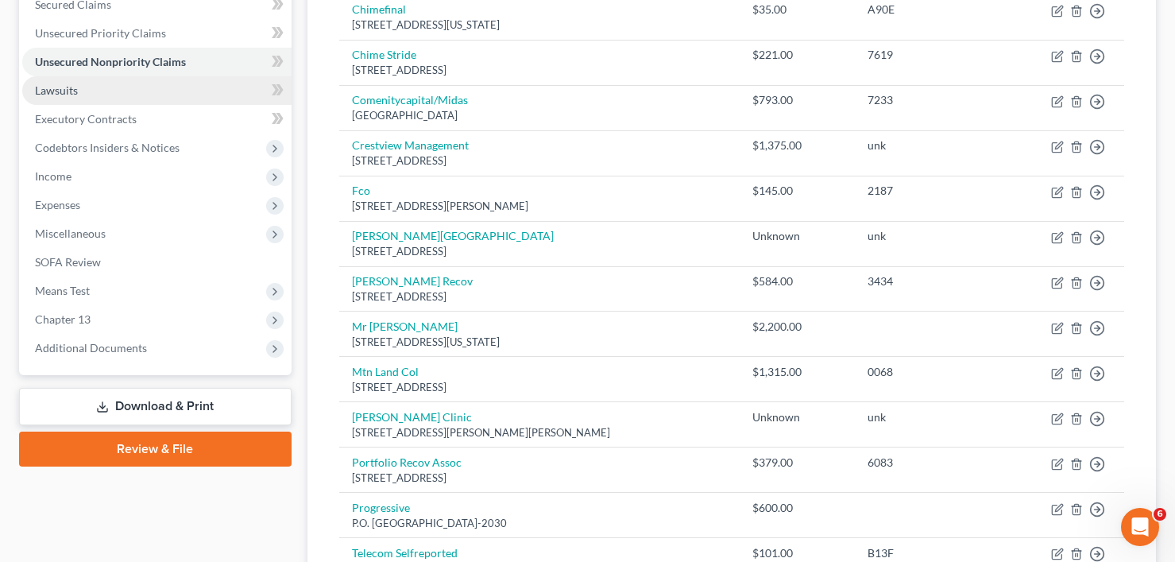
click at [56, 96] on span "Lawsuits" at bounding box center [56, 90] width 43 height 14
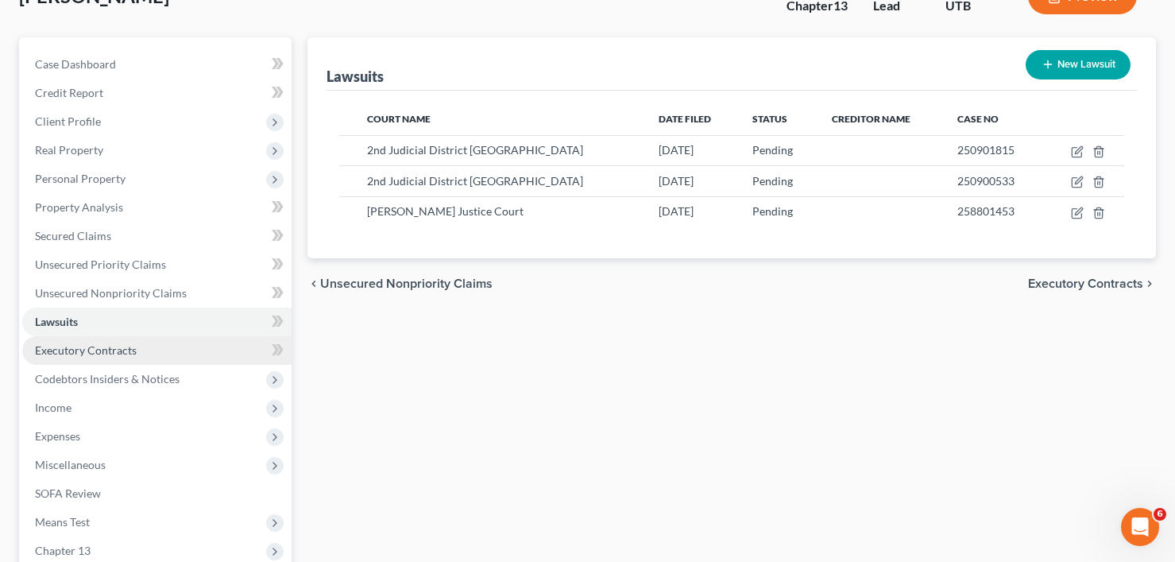
scroll to position [159, 0]
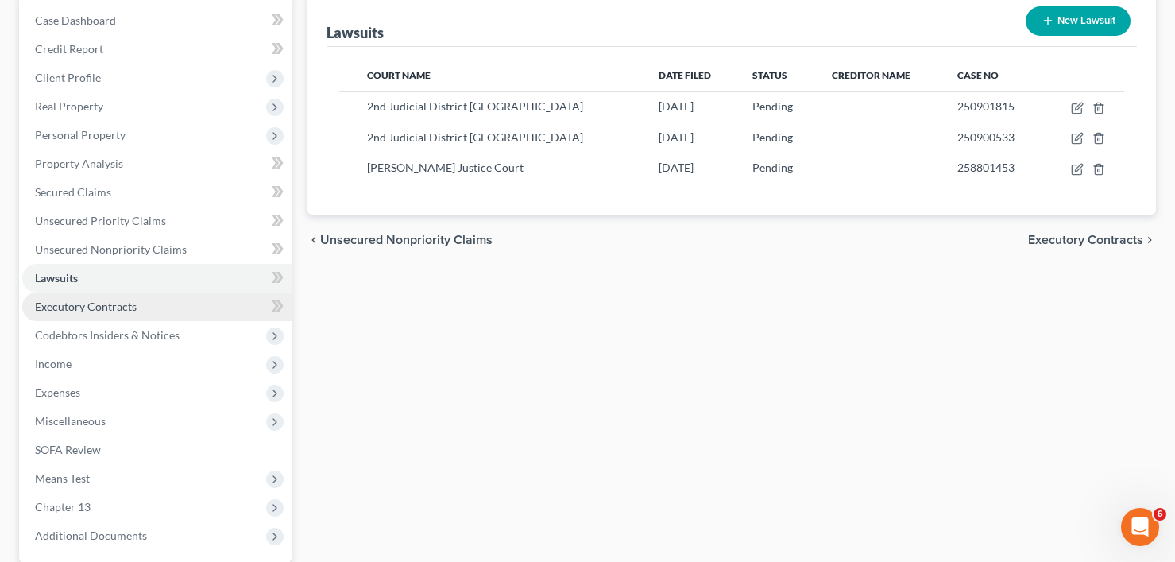
click at [75, 310] on span "Executory Contracts" at bounding box center [86, 307] width 102 height 14
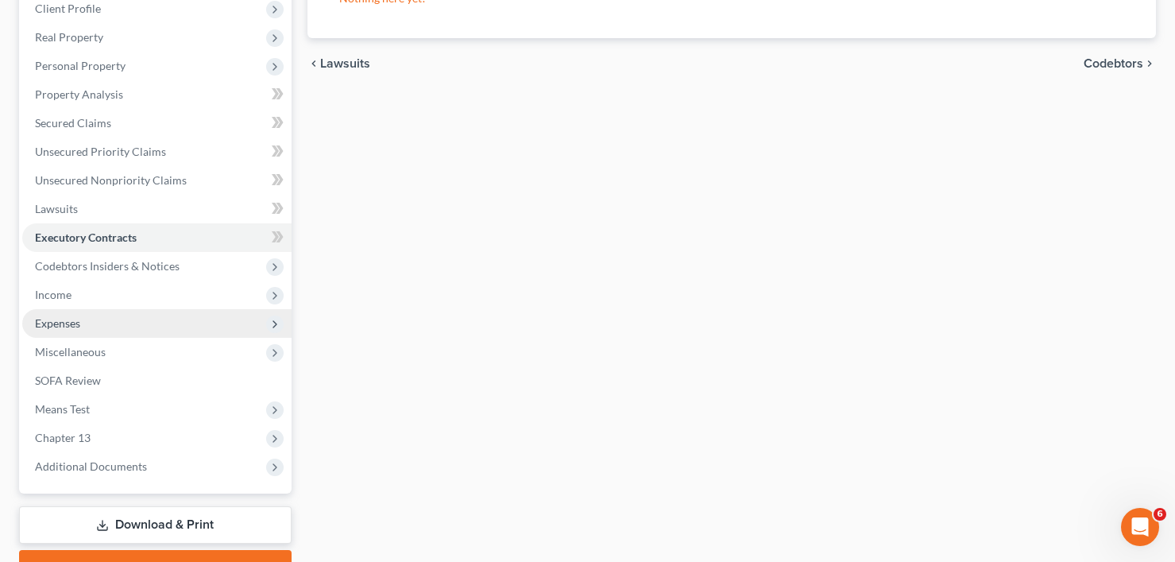
scroll to position [238, 0]
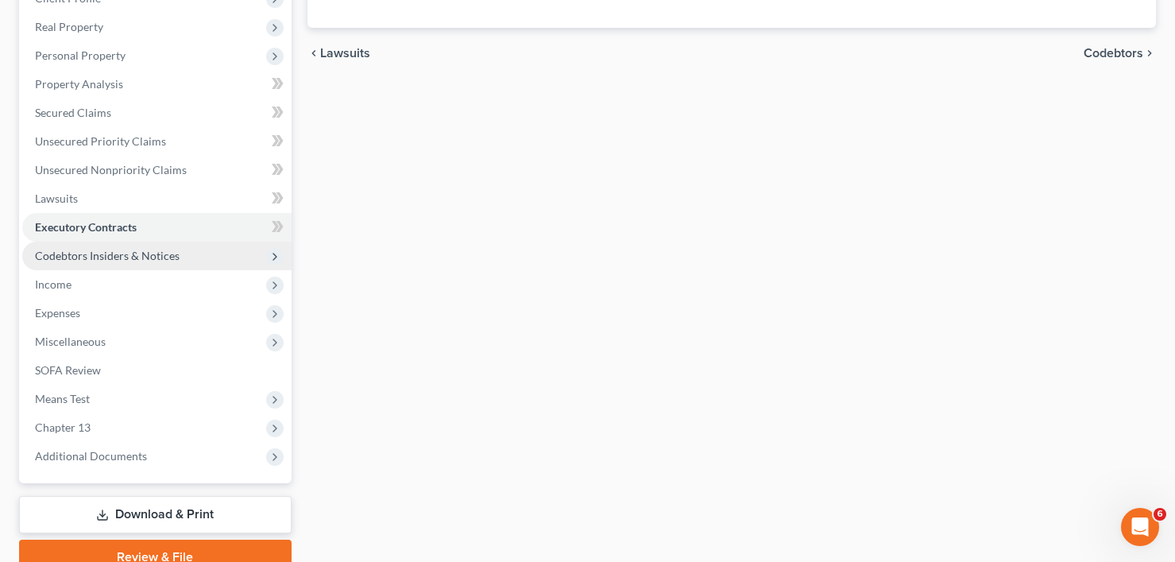
click at [80, 255] on span "Codebtors Insiders & Notices" at bounding box center [107, 256] width 145 height 14
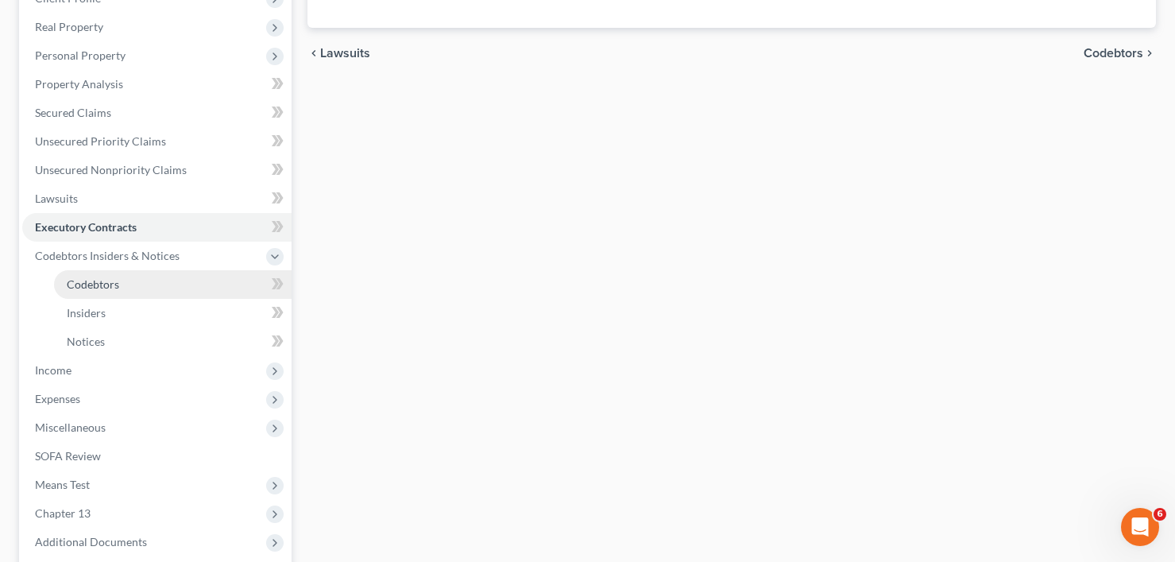
click at [80, 288] on span "Codebtors" at bounding box center [93, 284] width 52 height 14
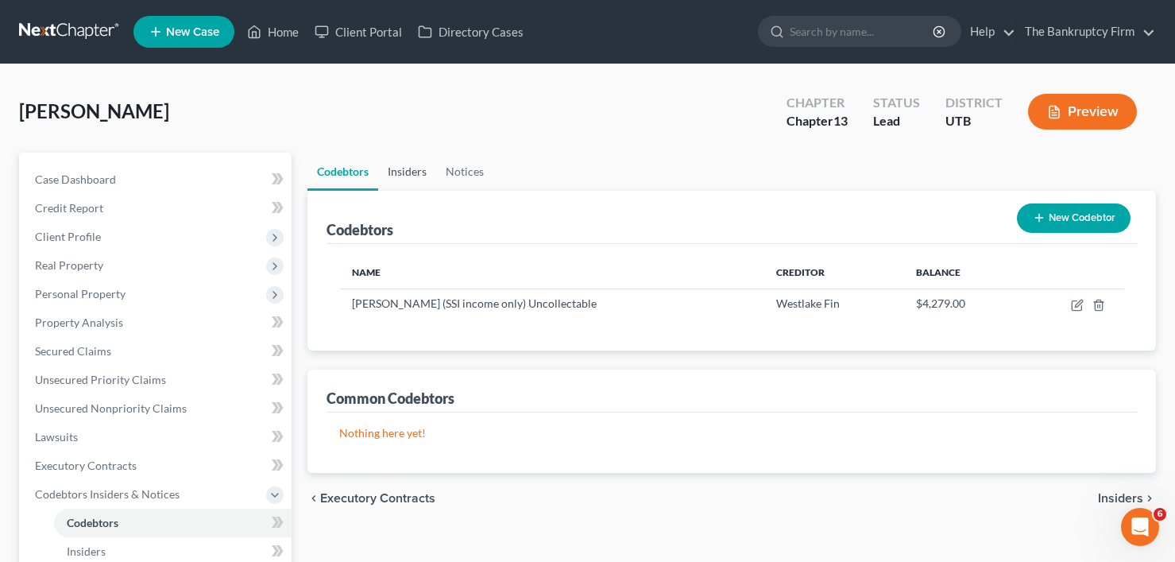
click at [401, 172] on link "Insiders" at bounding box center [407, 172] width 58 height 38
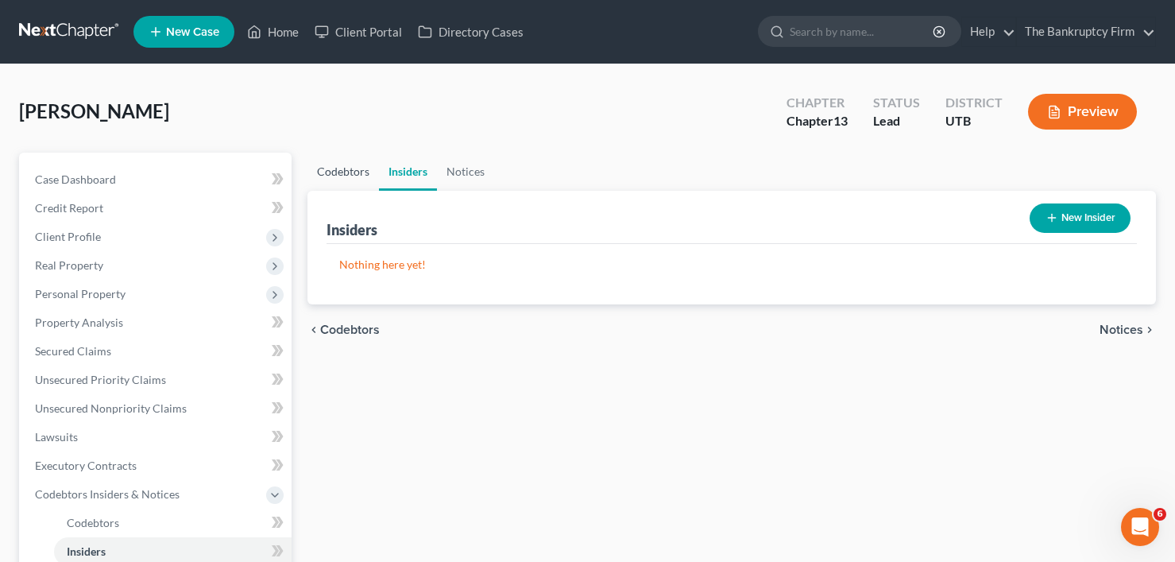
click at [330, 176] on link "Codebtors" at bounding box center [343, 172] width 72 height 38
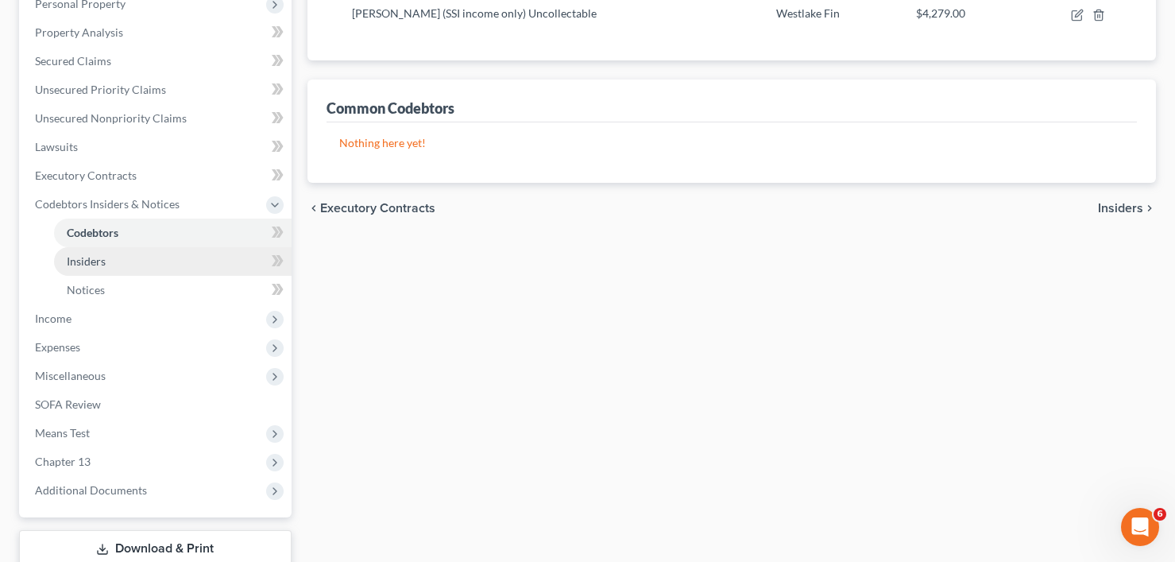
scroll to position [318, 0]
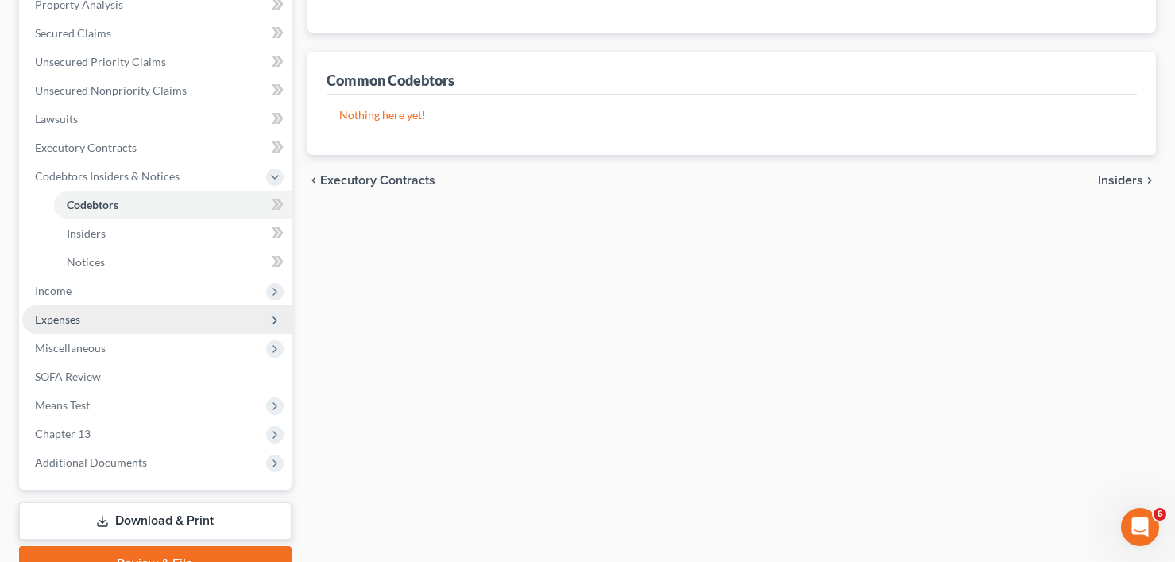
click at [68, 330] on span "Expenses" at bounding box center [156, 319] width 269 height 29
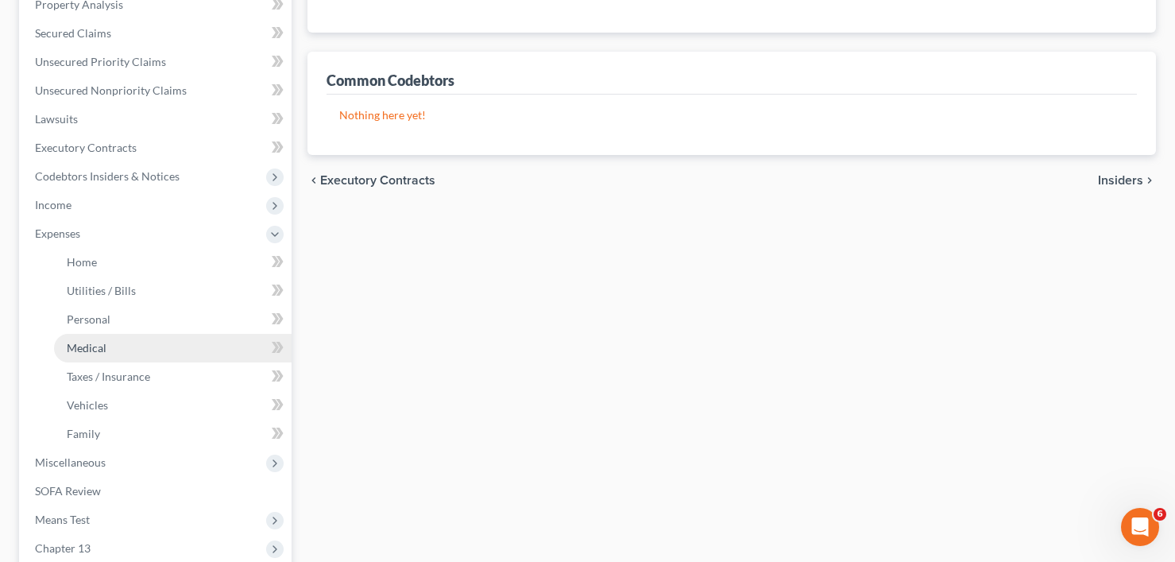
click at [88, 354] on link "Medical" at bounding box center [173, 348] width 238 height 29
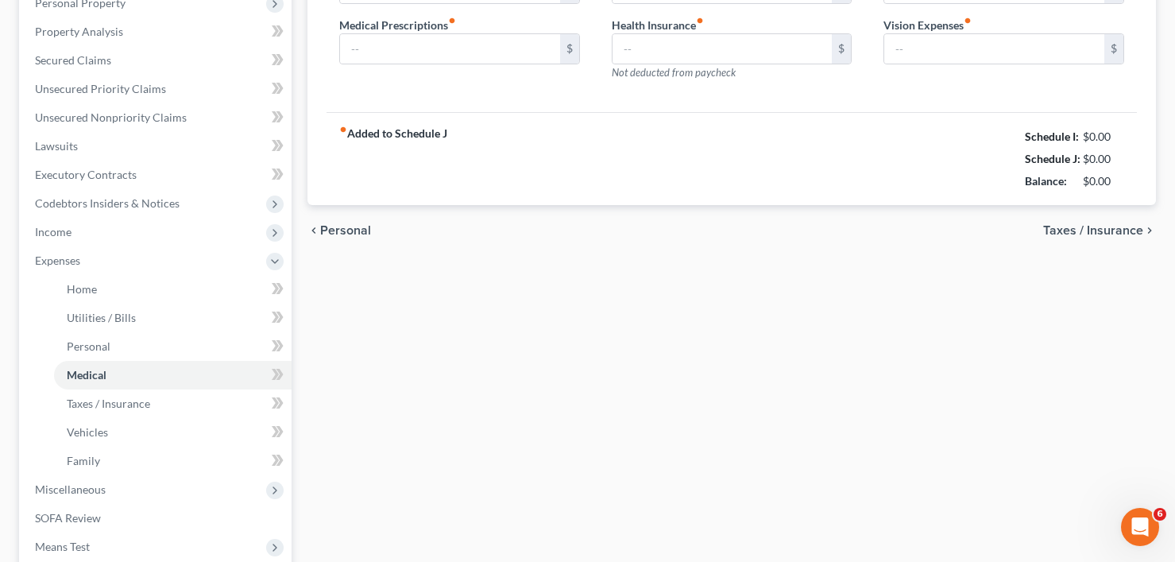
type input "50.00"
type input "0.00"
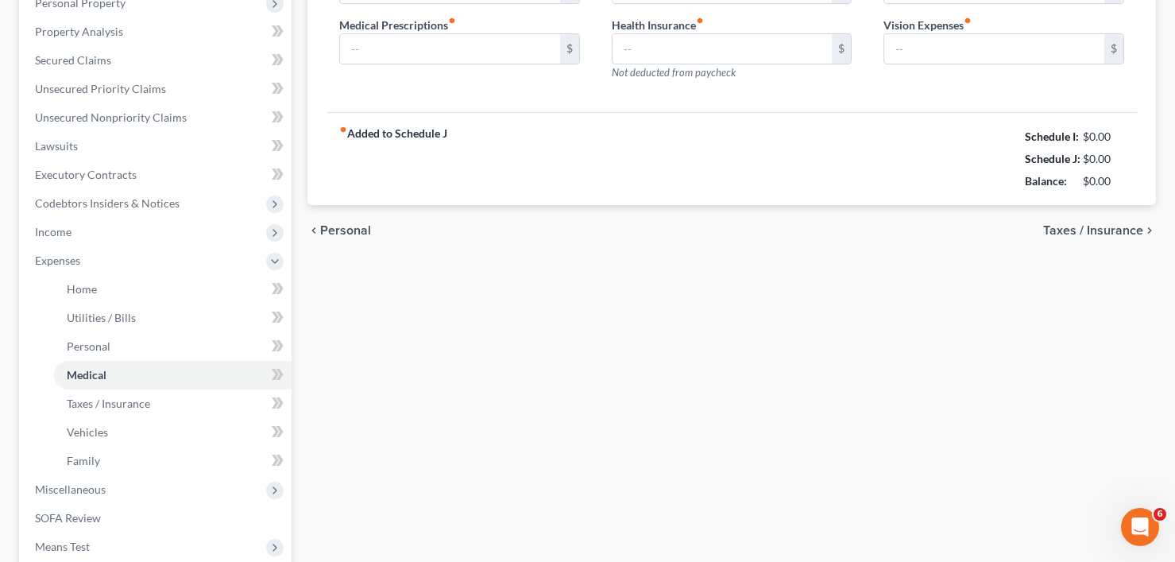
type input "0.00"
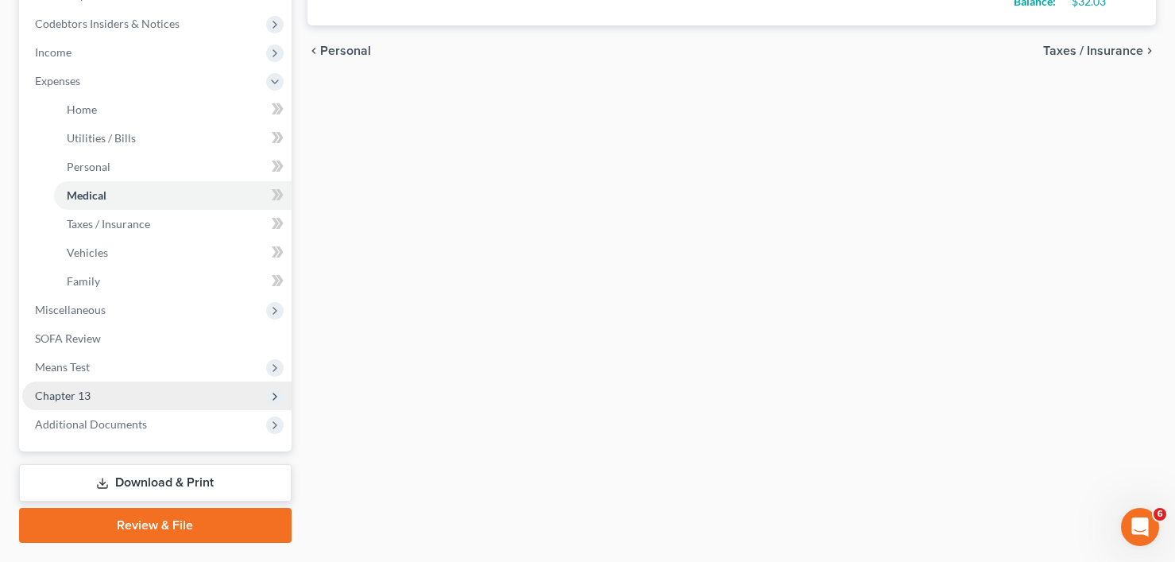
scroll to position [477, 0]
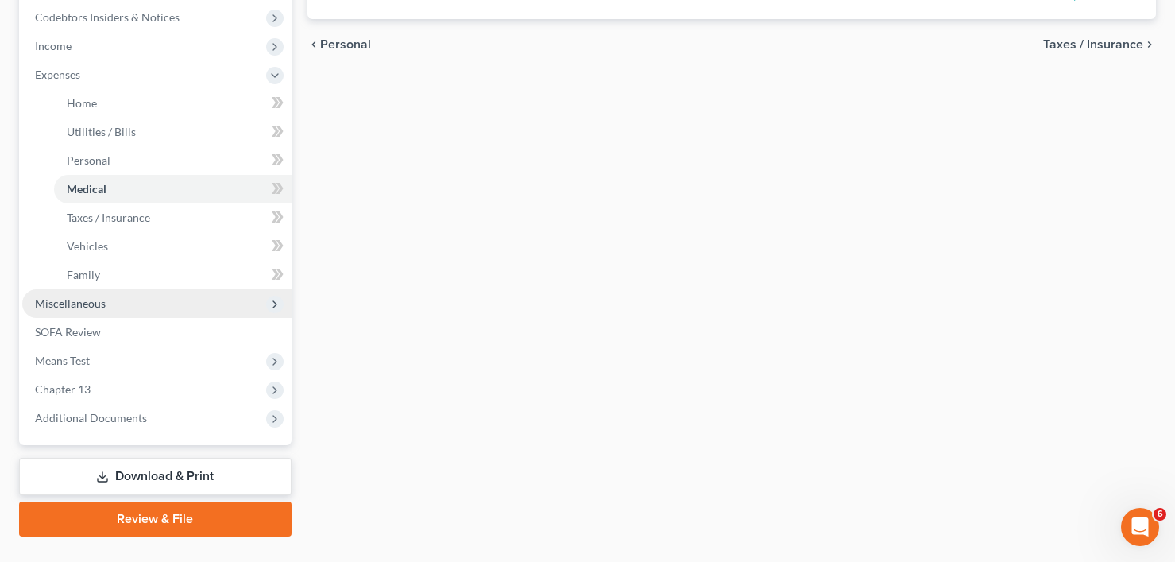
click at [66, 303] on span "Miscellaneous" at bounding box center [70, 303] width 71 height 14
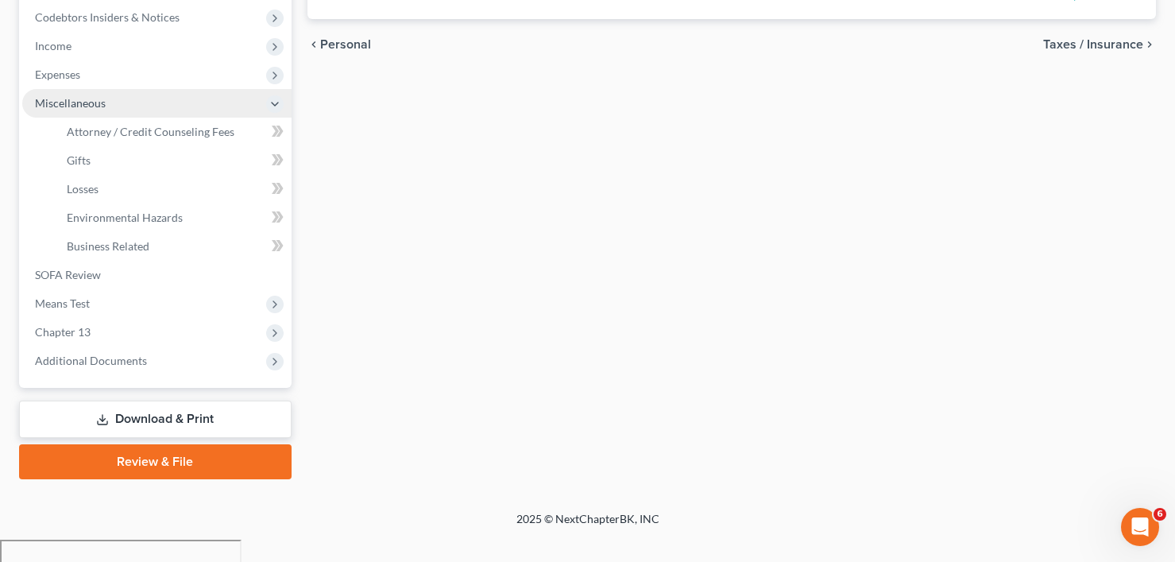
scroll to position [454, 0]
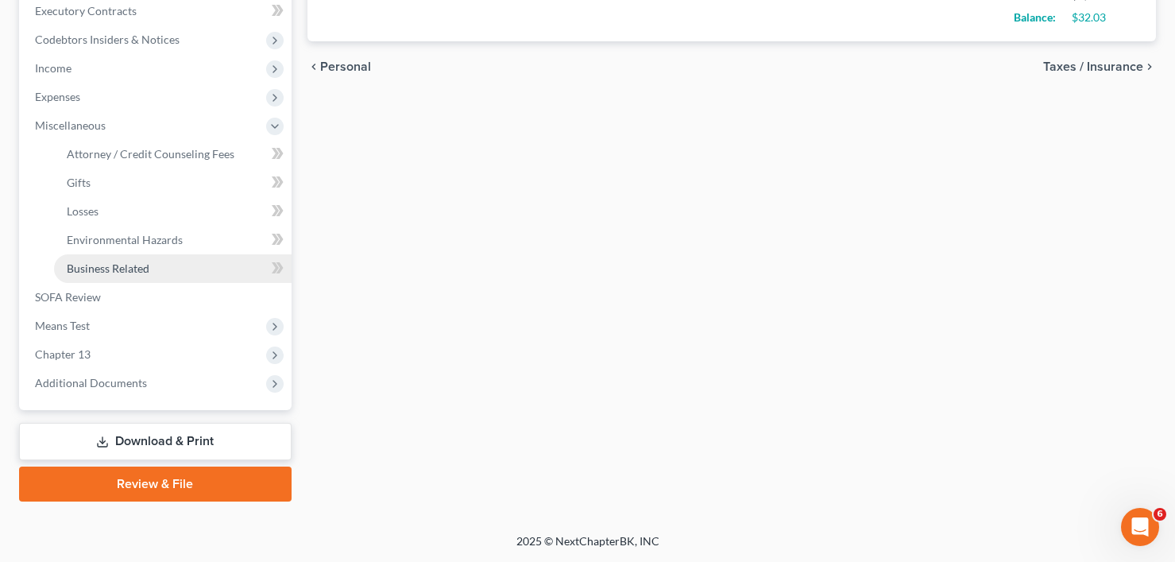
click at [91, 267] on span "Business Related" at bounding box center [108, 268] width 83 height 14
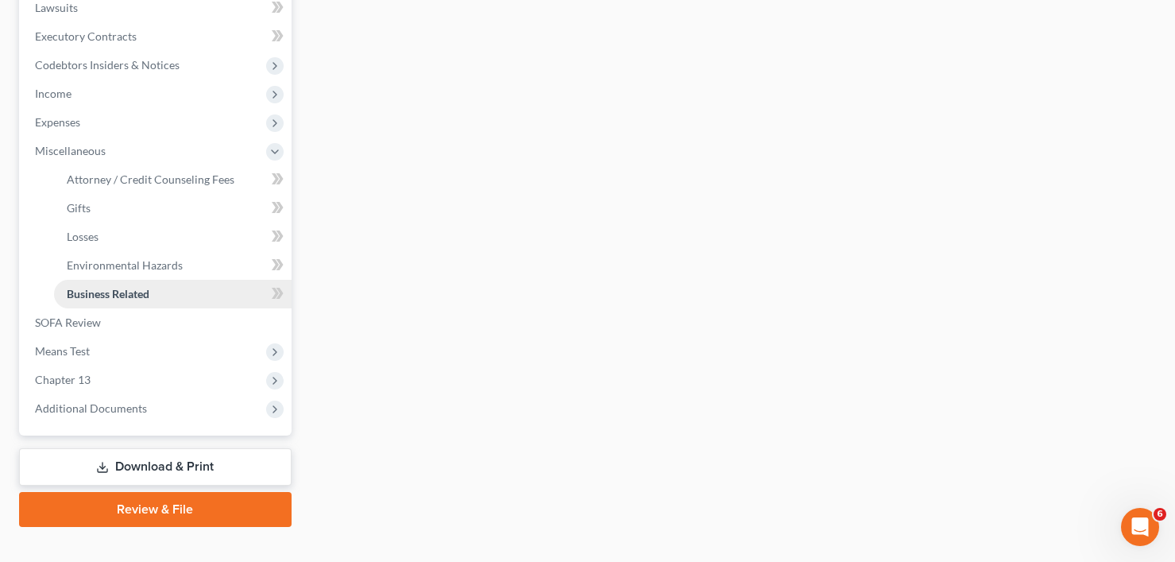
scroll to position [454, 0]
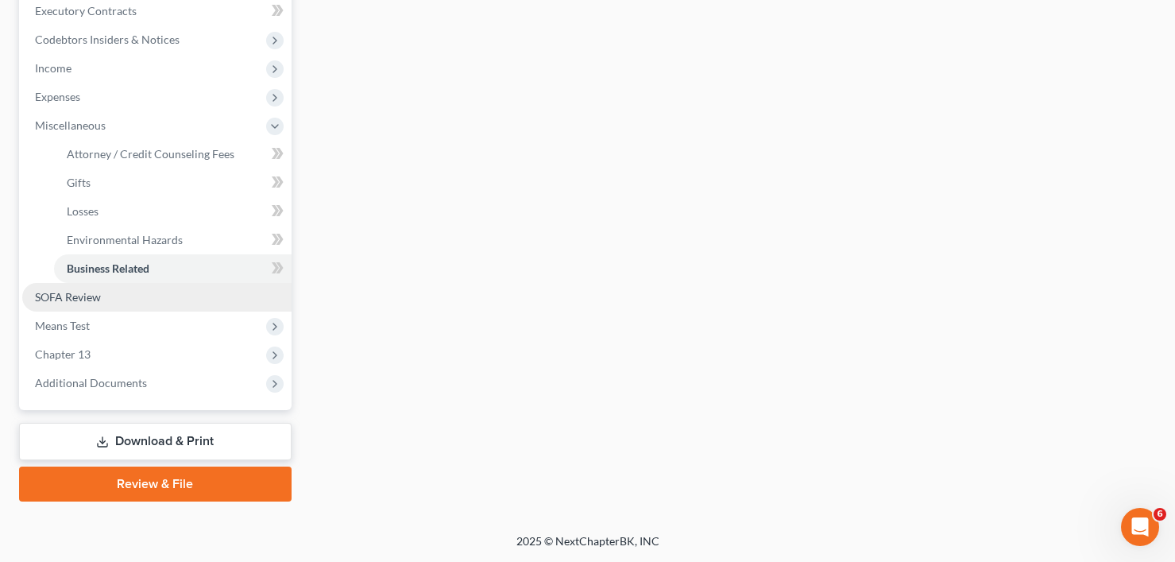
click at [64, 293] on span "SOFA Review" at bounding box center [68, 297] width 66 height 14
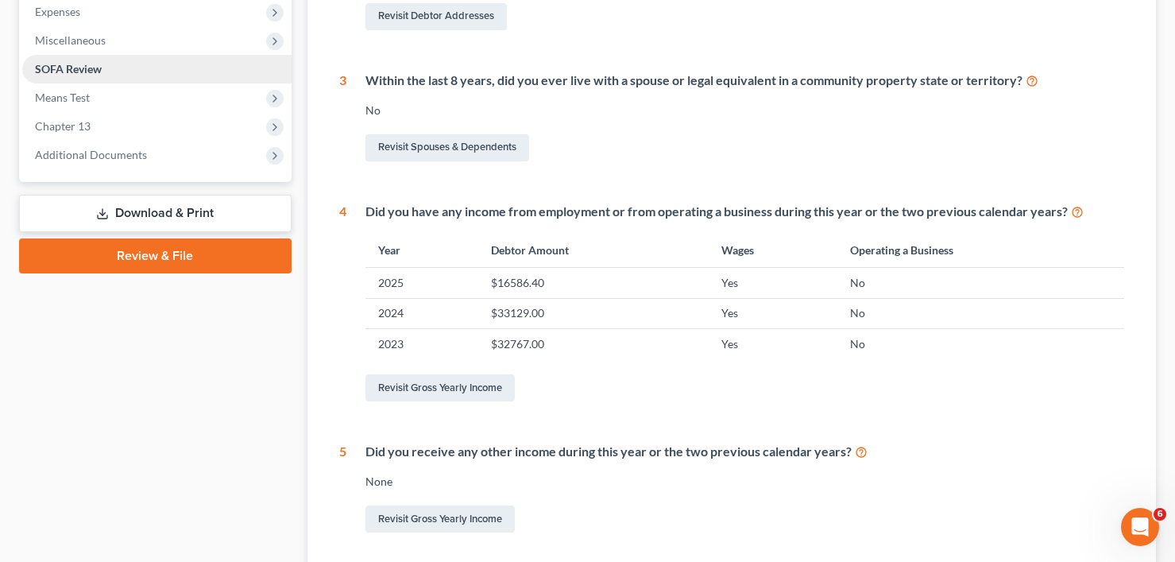
scroll to position [205, 0]
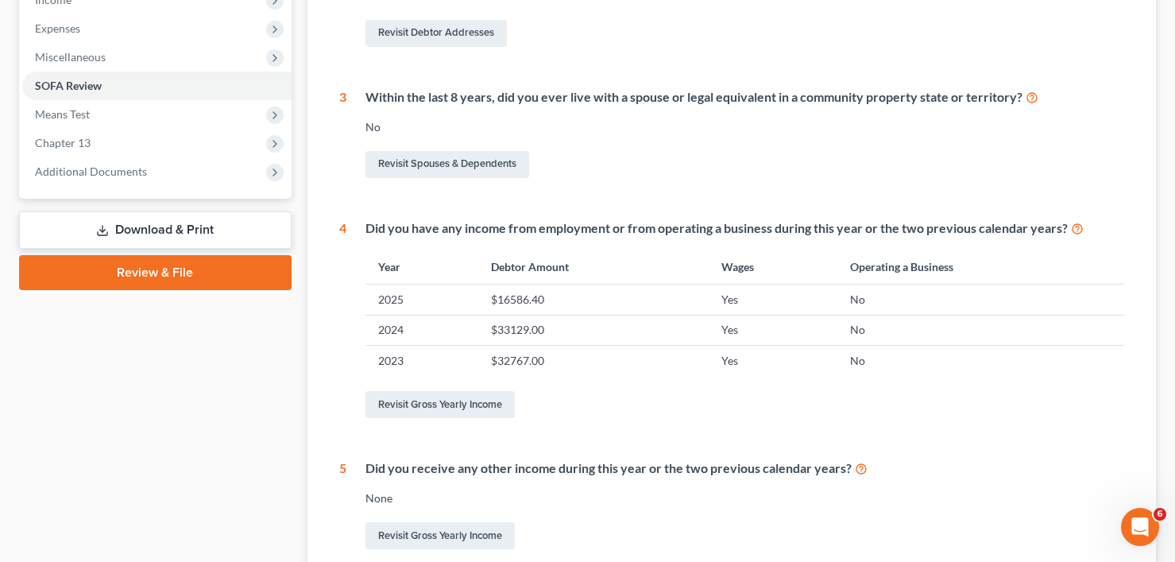
click at [177, 276] on link "Review & File" at bounding box center [155, 272] width 273 height 35
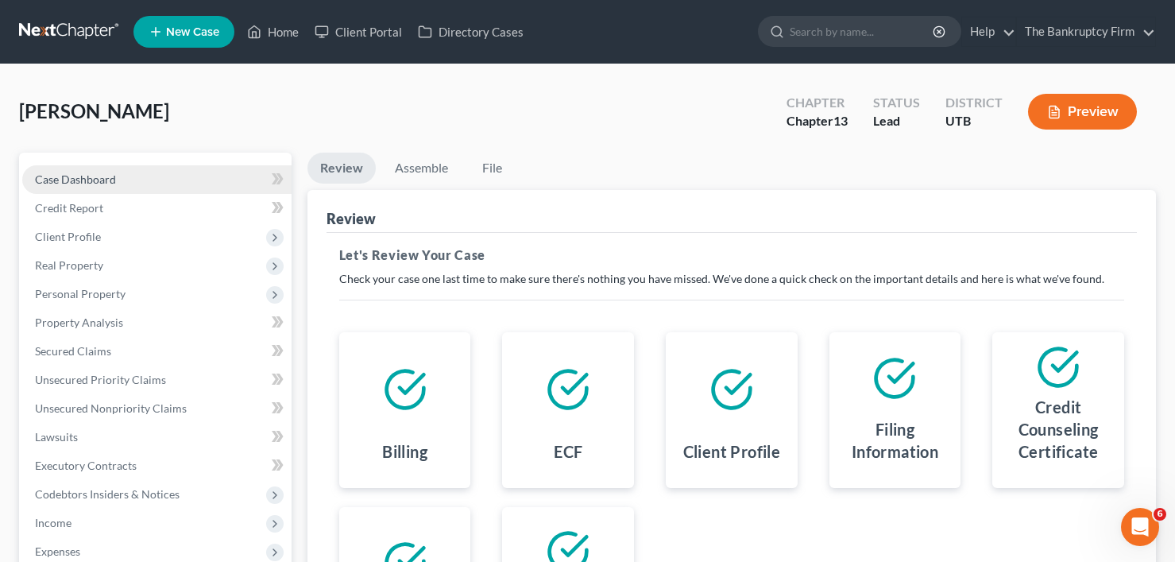
click at [78, 175] on span "Case Dashboard" at bounding box center [75, 179] width 81 height 14
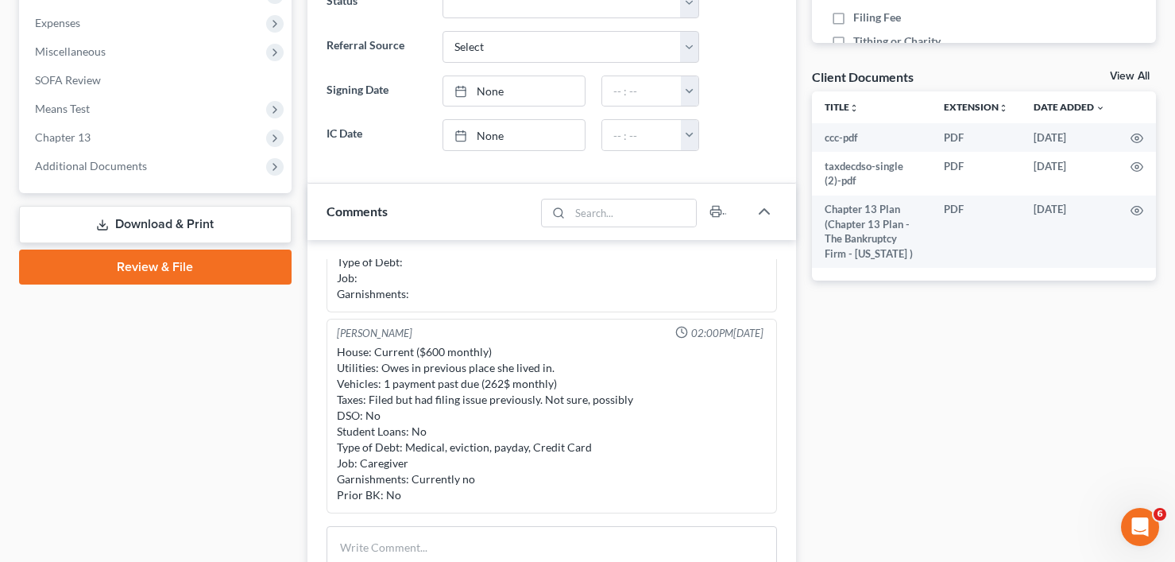
scroll to position [556, 0]
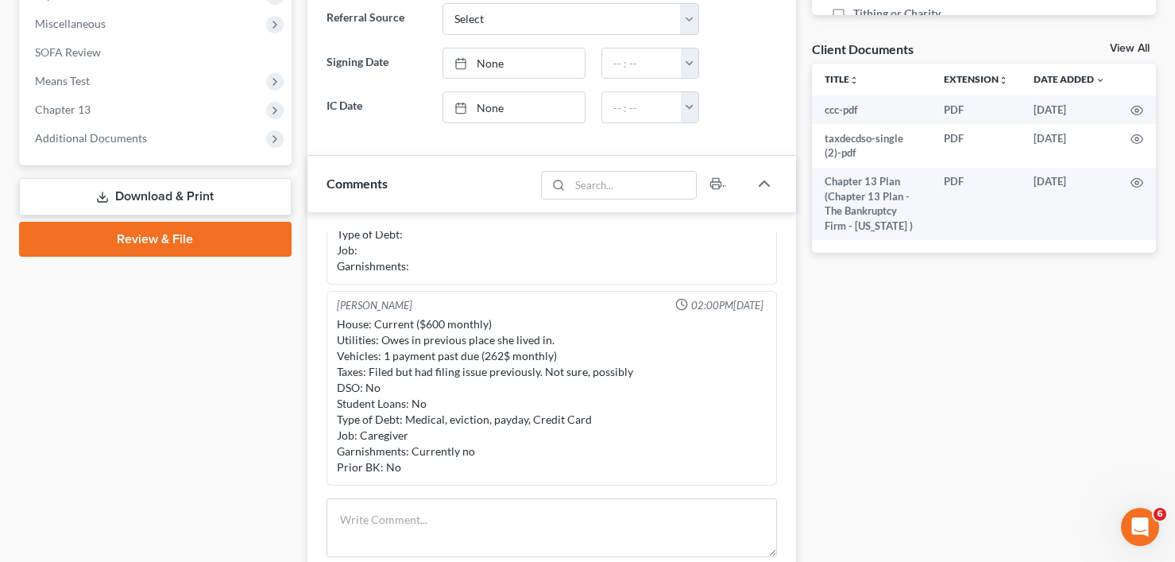
click at [179, 242] on link "Review & File" at bounding box center [155, 239] width 273 height 35
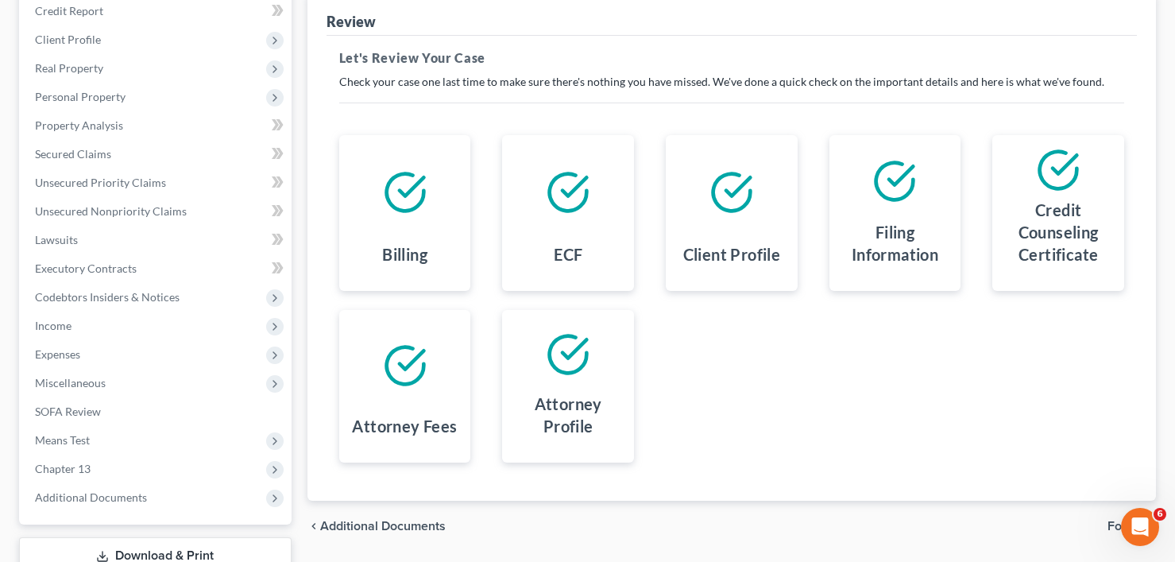
scroll to position [311, 0]
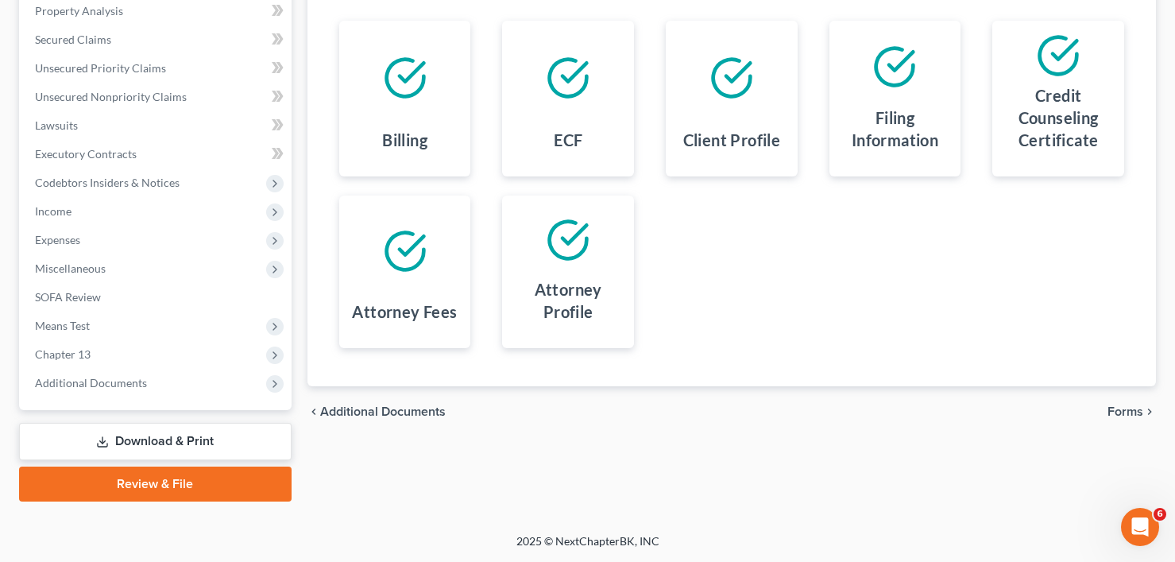
click at [1134, 412] on span "Forms" at bounding box center [1125, 411] width 36 height 13
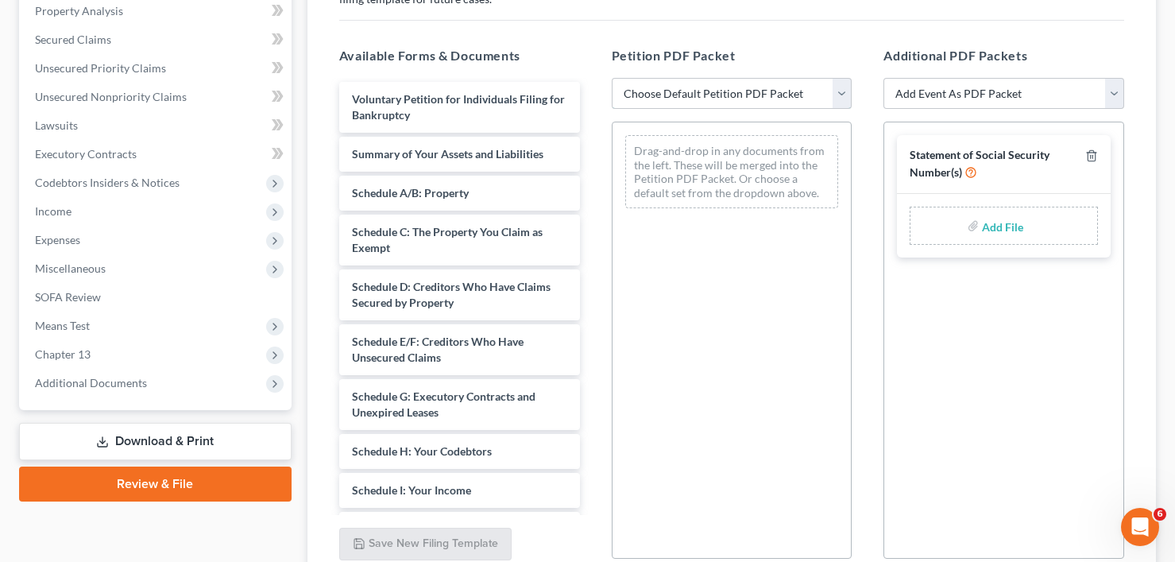
click at [689, 89] on select "Choose Default Petition PDF Packet Emergency Filing (Voluntary Petition and Cre…" at bounding box center [732, 94] width 241 height 32
select select "6"
click at [612, 78] on select "Choose Default Petition PDF Packet Emergency Filing (Voluntary Petition and Cre…" at bounding box center [732, 94] width 241 height 32
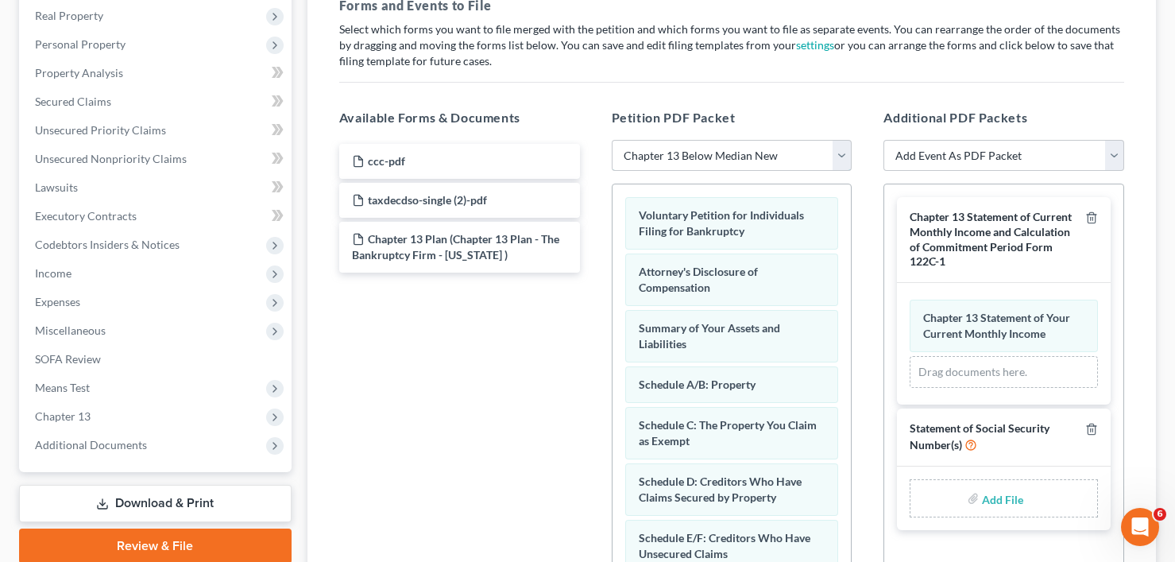
scroll to position [153, 0]
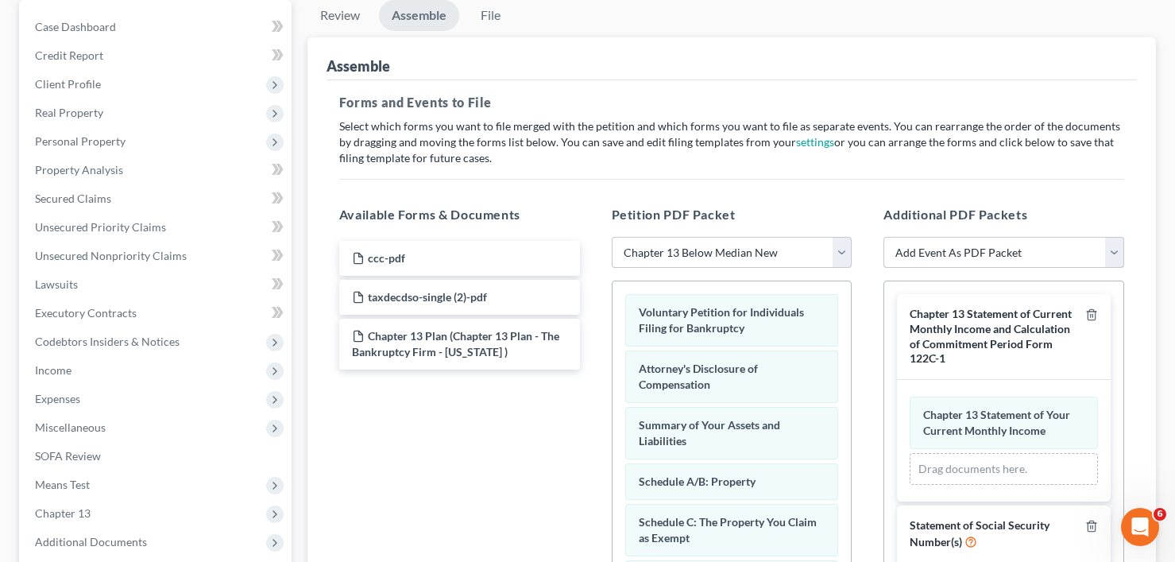
click at [1004, 248] on select "Add Event As PDF Packet Affidavit/Declaration Amended Document Amended Schedule…" at bounding box center [1003, 253] width 241 height 32
select select "14"
click at [883, 237] on select "Add Event As PDF Packet Affidavit/Declaration Amended Document Amended Schedule…" at bounding box center [1003, 253] width 241 height 32
select select
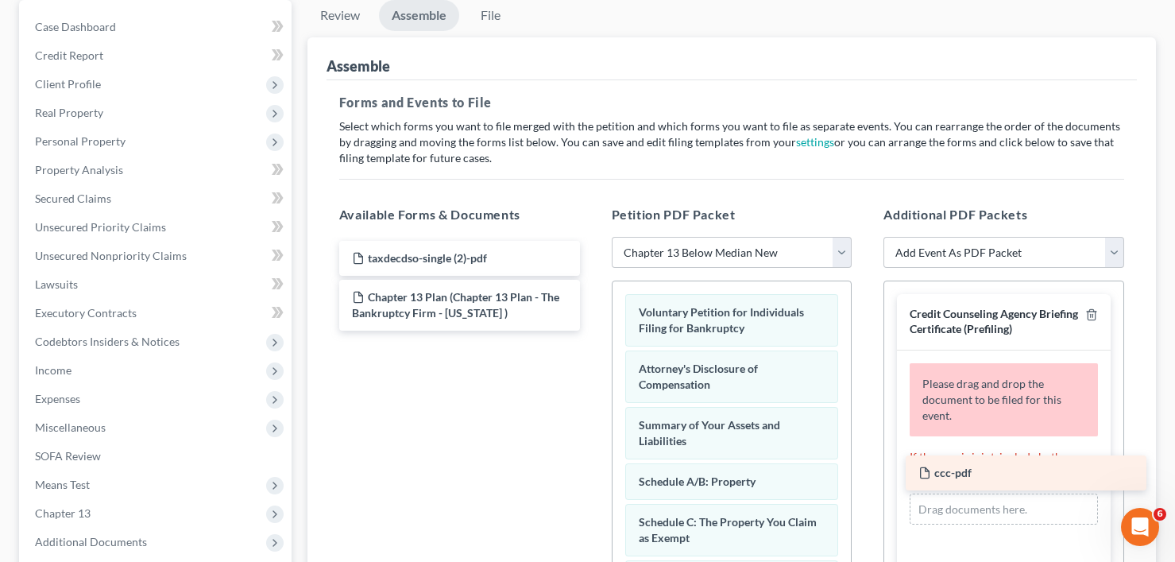
drag, startPoint x: 421, startPoint y: 260, endPoint x: 986, endPoint y: 474, distance: 604.2
click at [593, 330] on div "ccc-pdf ccc-pdf taxdecdso-single (2)-pdf Chapter 13 Plan (Chapter 13 Plan - The…" at bounding box center [460, 286] width 266 height 90
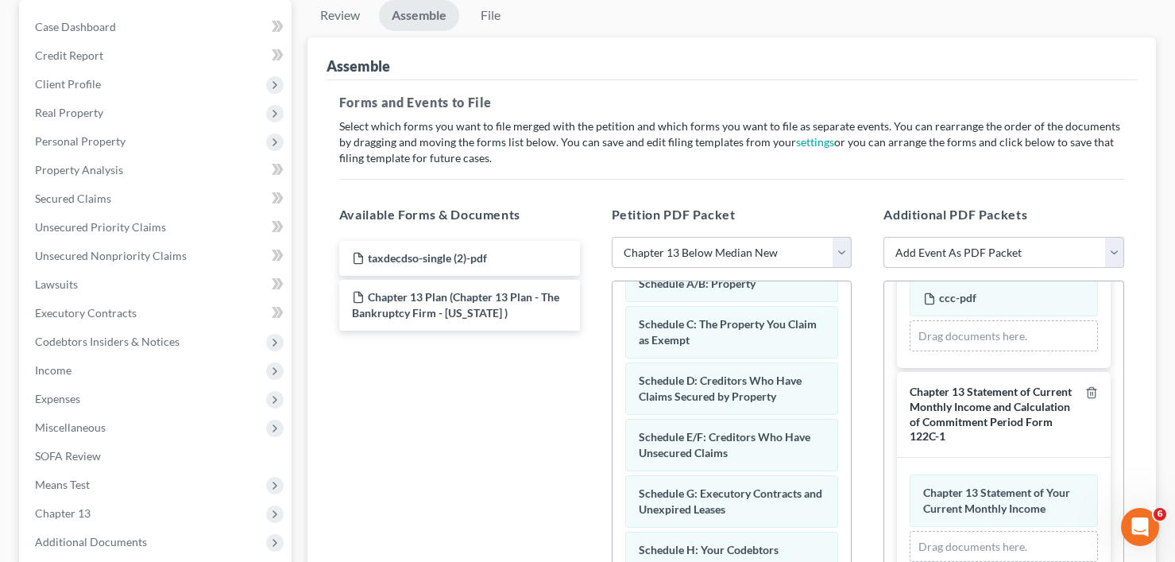
scroll to position [238, 0]
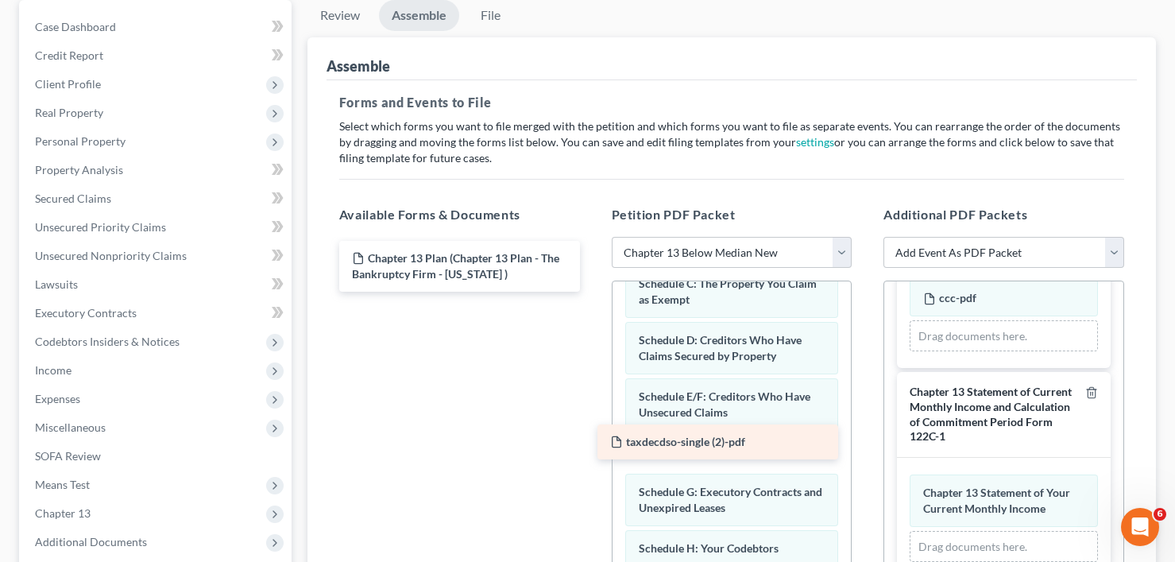
drag, startPoint x: 407, startPoint y: 250, endPoint x: 665, endPoint y: 434, distance: 316.8
click at [593, 292] on div "taxdecdso-single (2)-pdf taxdecdso-single (2)-pdf Chapter 13 Plan (Chapter 13 P…" at bounding box center [460, 266] width 266 height 51
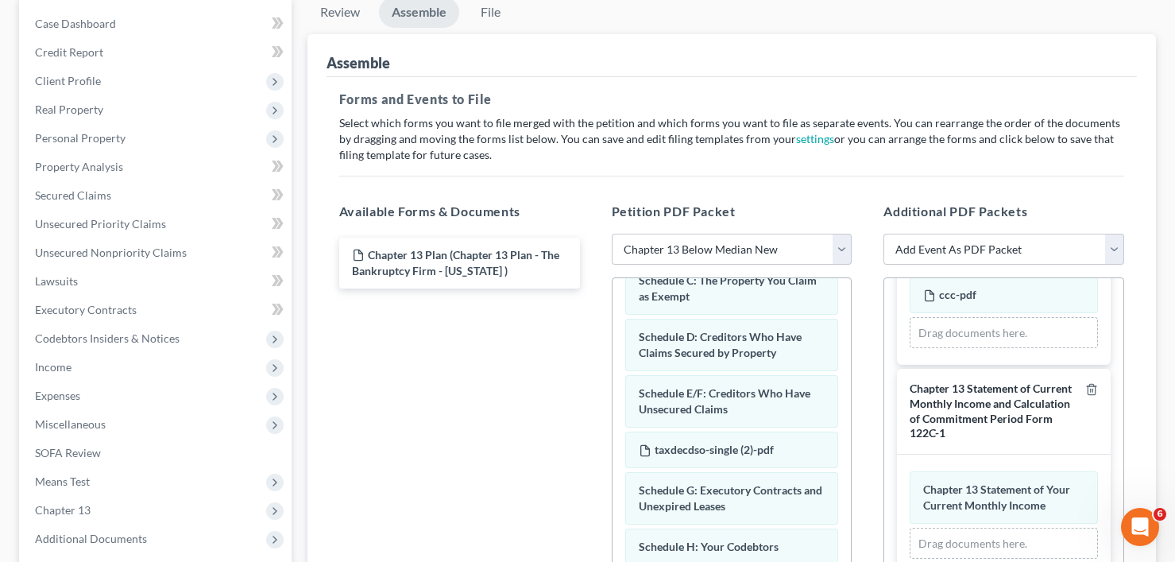
scroll to position [73, 0]
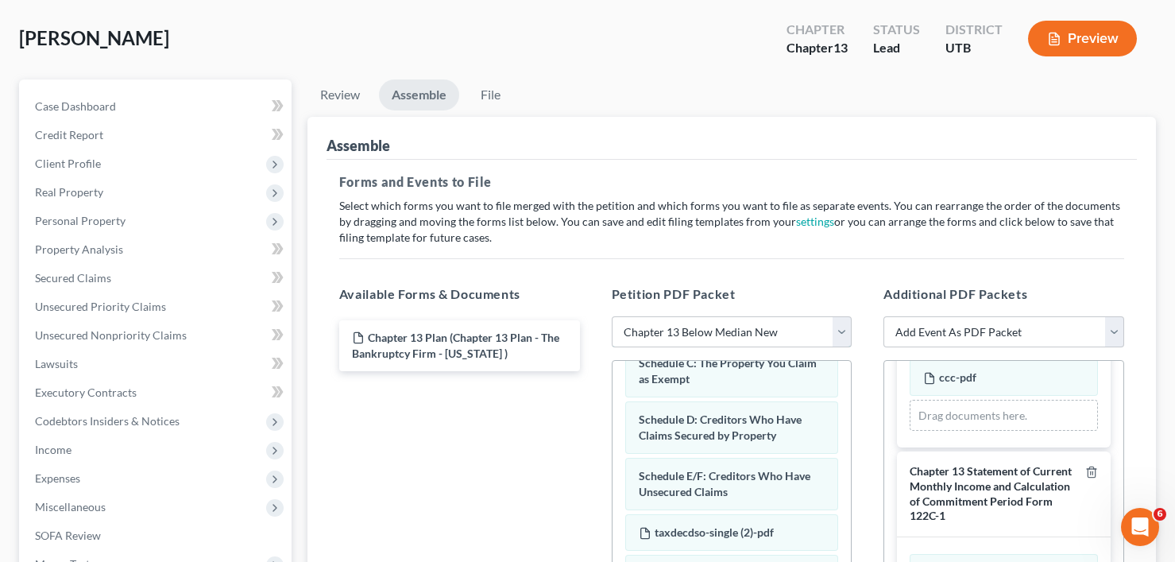
click at [723, 330] on select "Choose Default Petition PDF Packet Emergency Filing (Voluntary Petition and Cre…" at bounding box center [732, 332] width 241 height 32
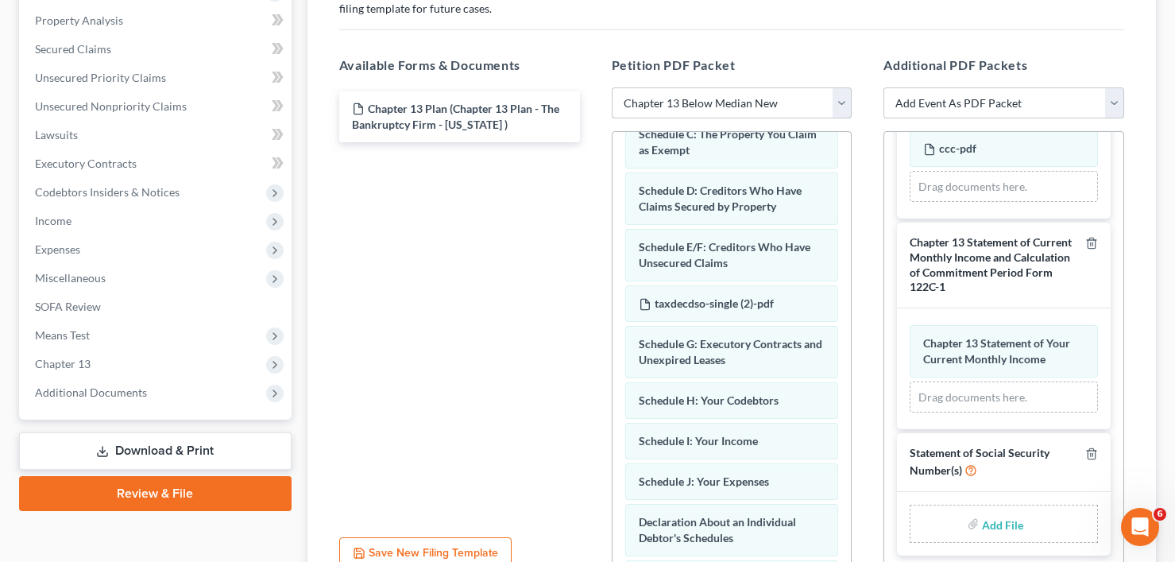
scroll to position [451, 0]
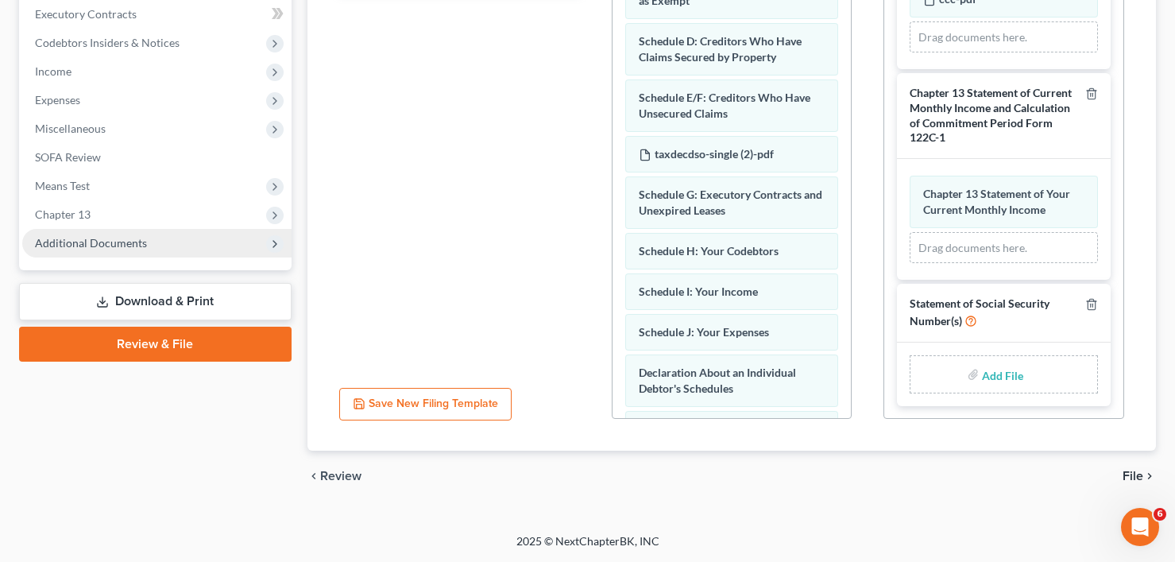
click at [95, 242] on span "Additional Documents" at bounding box center [91, 243] width 112 height 14
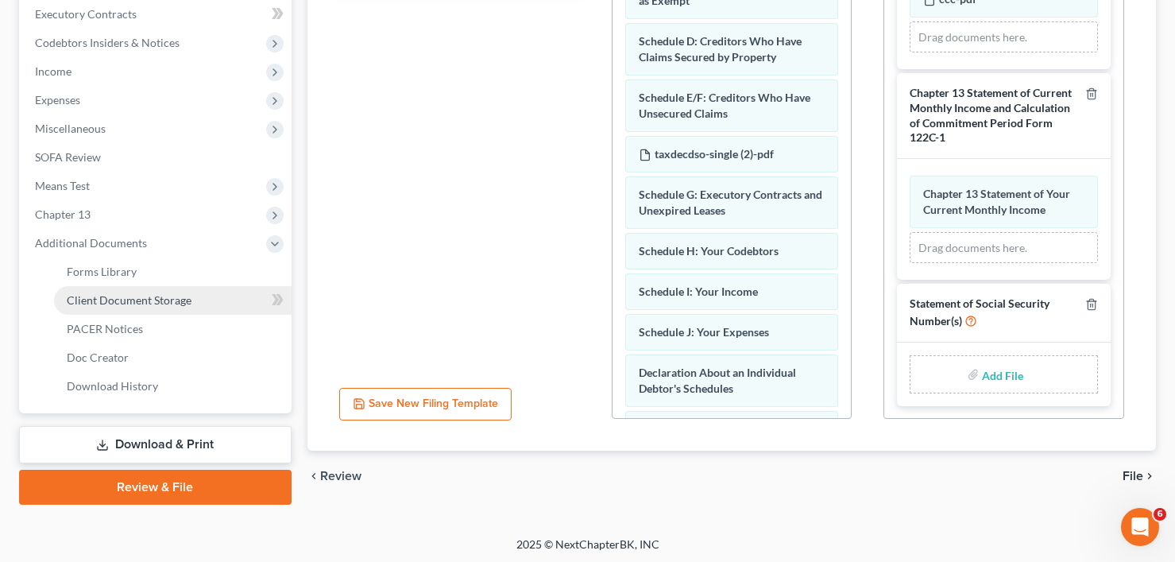
click at [152, 302] on span "Client Document Storage" at bounding box center [129, 300] width 125 height 14
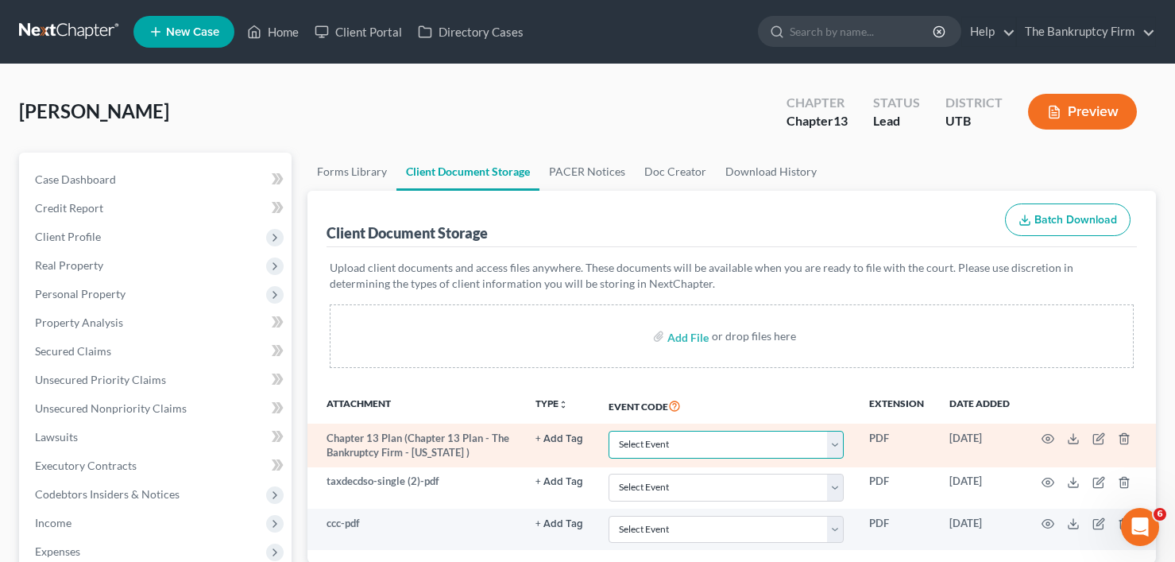
click at [663, 447] on select "Select Event Affidavit/Declaration Amended Chapter 11 Plan Amended Disclosure S…" at bounding box center [726, 445] width 235 height 28
select select "26"
click at [609, 431] on select "Select Event Affidavit/Declaration Amended Chapter 11 Plan Amended Disclosure S…" at bounding box center [726, 445] width 235 height 28
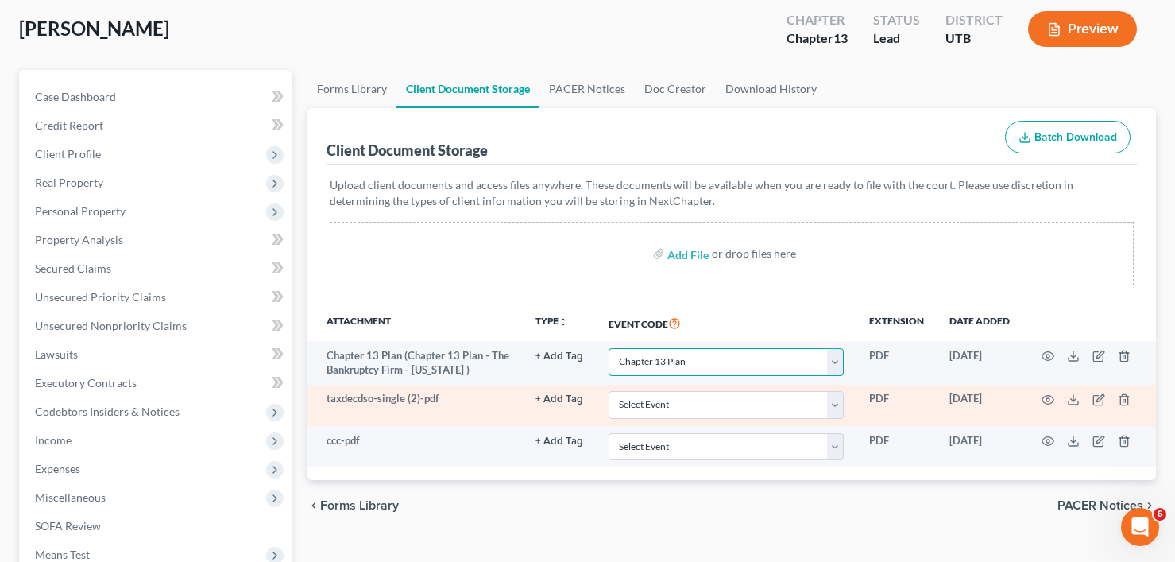
scroll to position [159, 0]
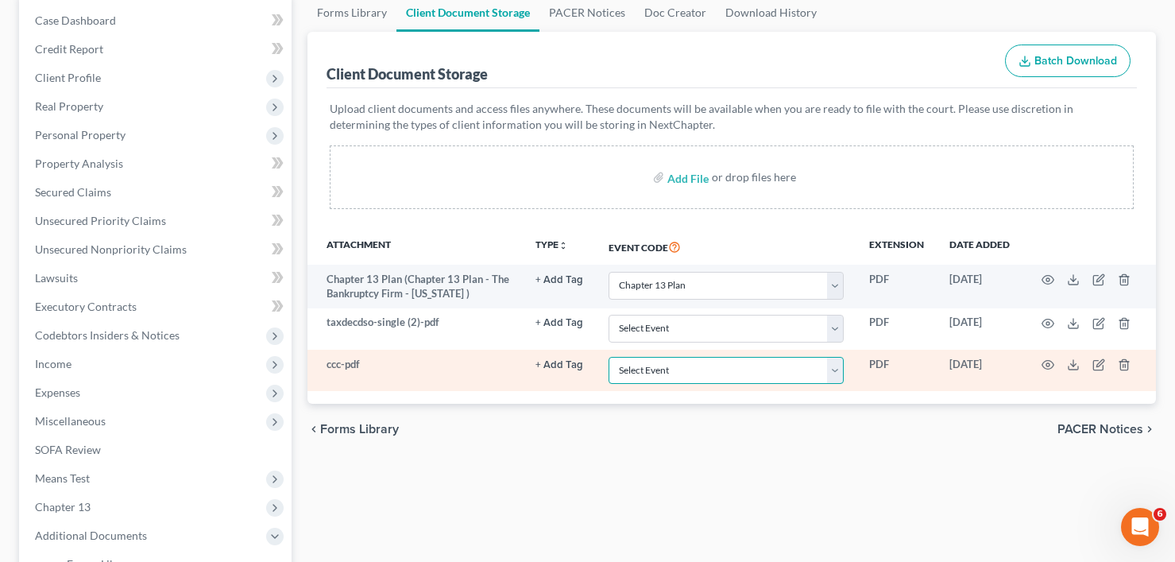
click at [679, 374] on select "Select Event Affidavit/Declaration Amended Chapter 11 Plan Amended Disclosure S…" at bounding box center [726, 371] width 235 height 28
select select "30"
click at [609, 357] on select "Select Event Affidavit/Declaration Amended Chapter 11 Plan Amended Disclosure S…" at bounding box center [726, 371] width 235 height 28
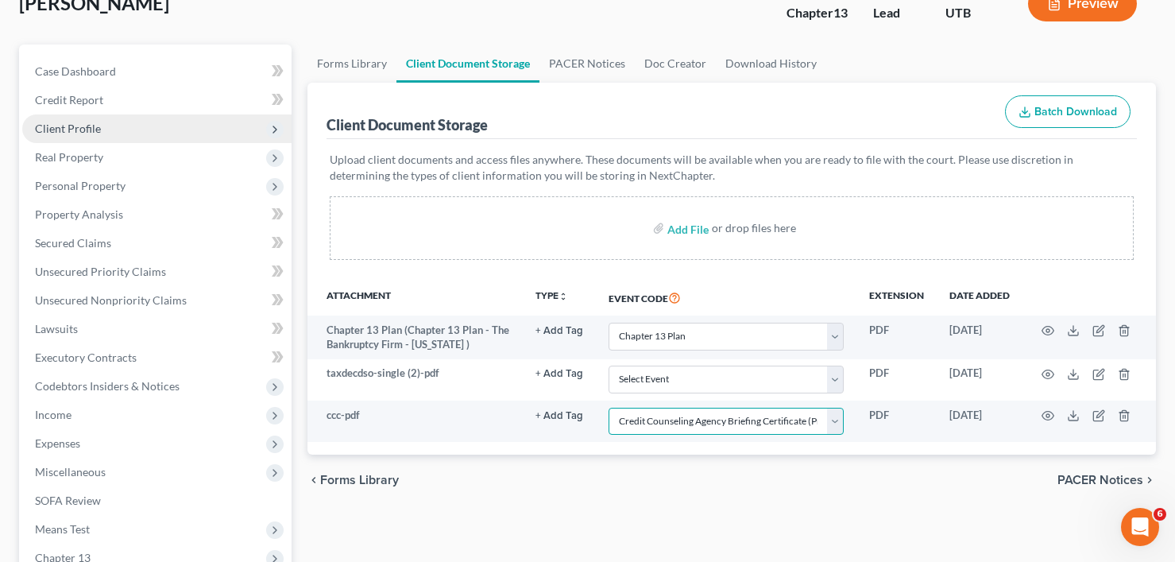
scroll to position [79, 0]
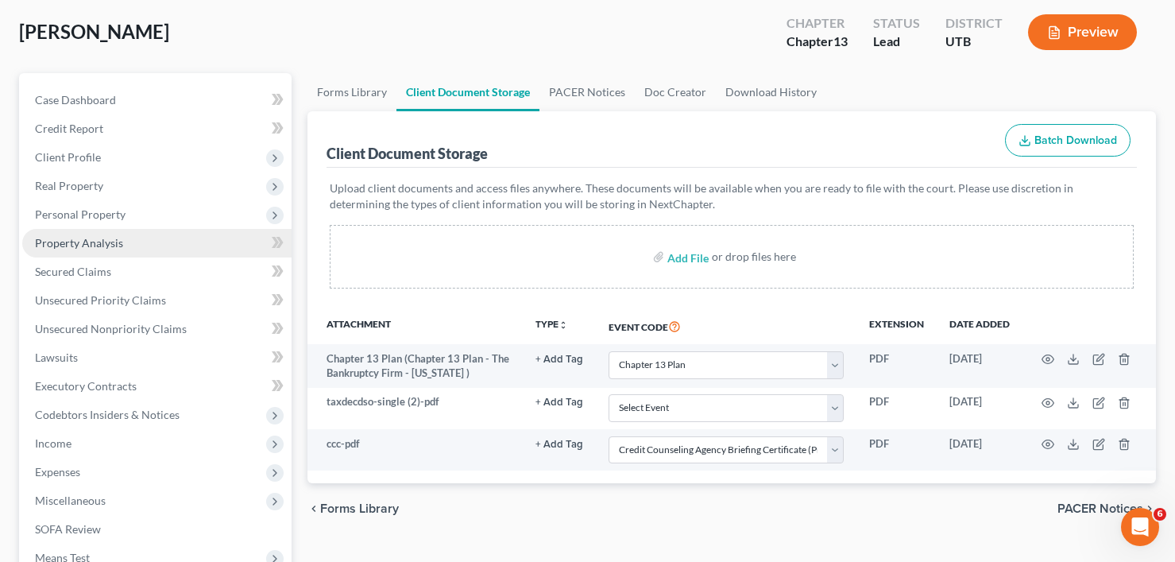
click at [68, 239] on span "Property Analysis" at bounding box center [79, 243] width 88 height 14
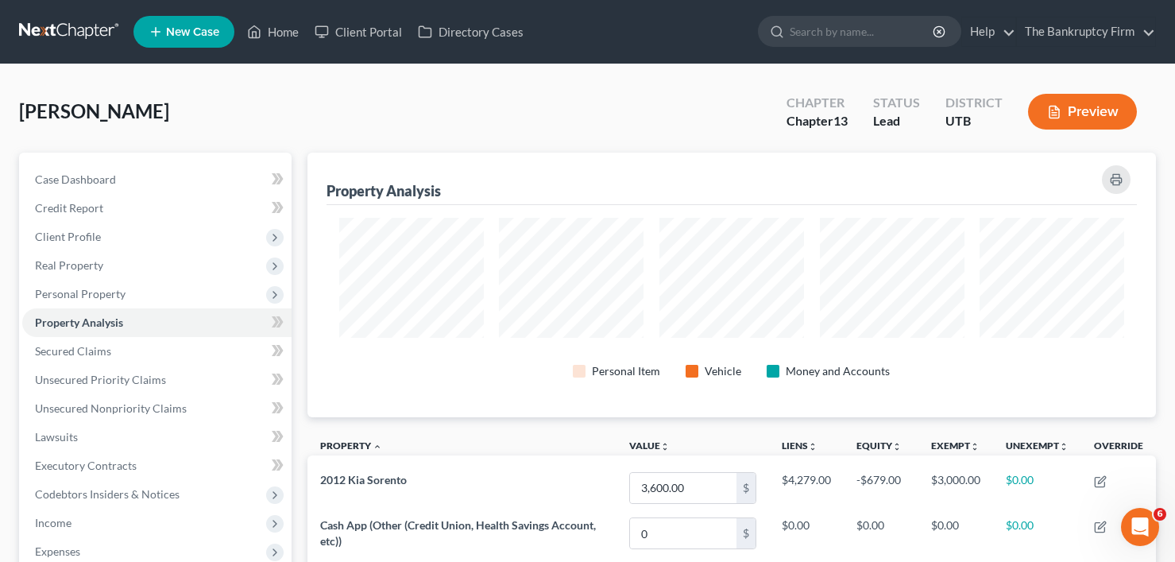
scroll to position [265, 849]
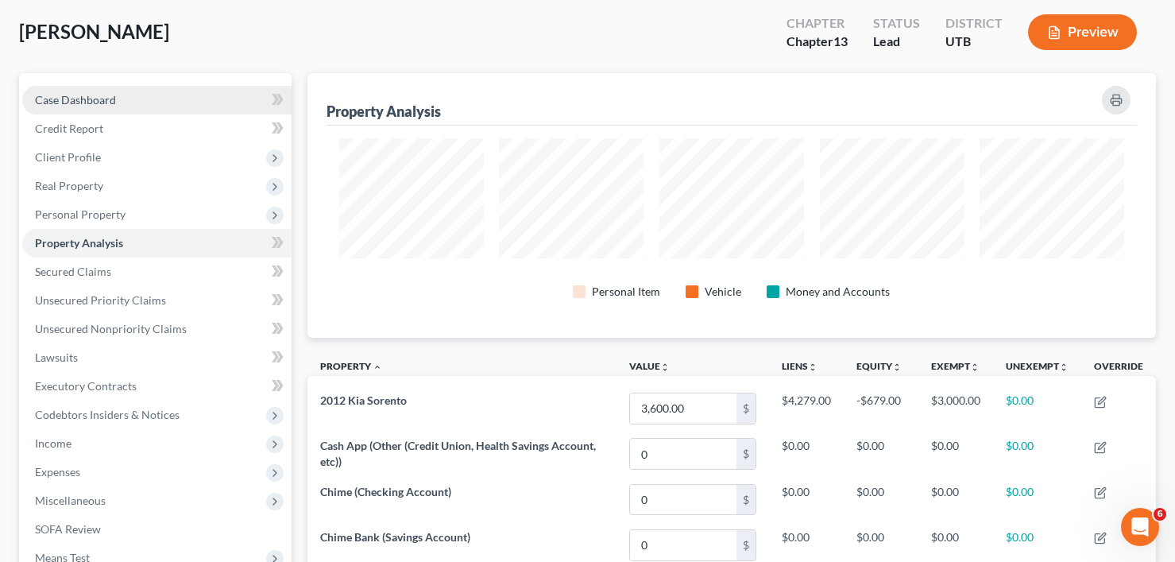
click at [116, 92] on link "Case Dashboard" at bounding box center [156, 100] width 269 height 29
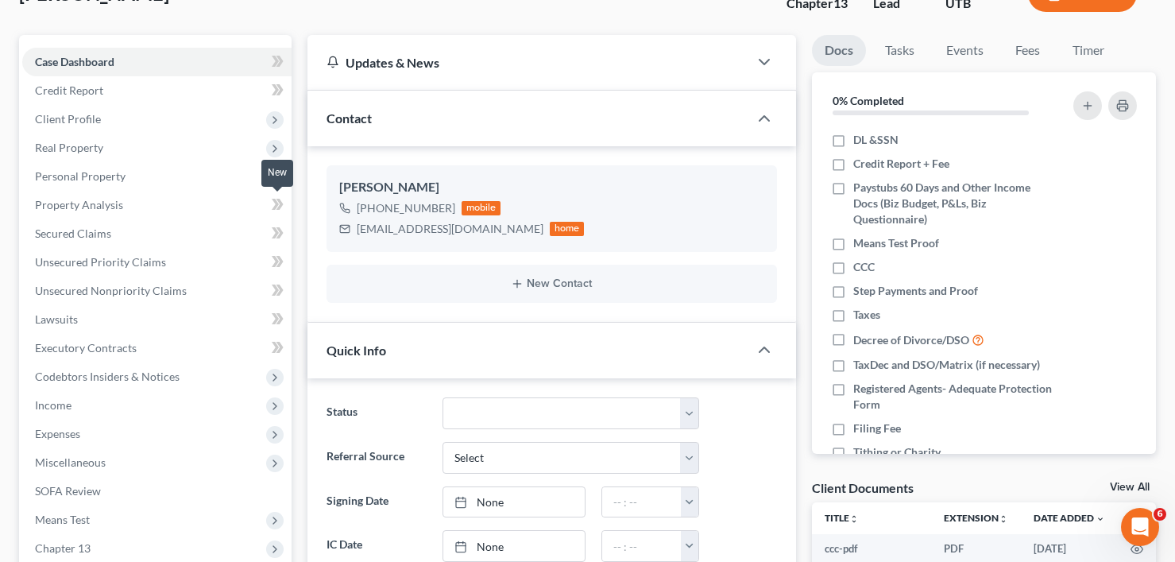
scroll to position [556, 0]
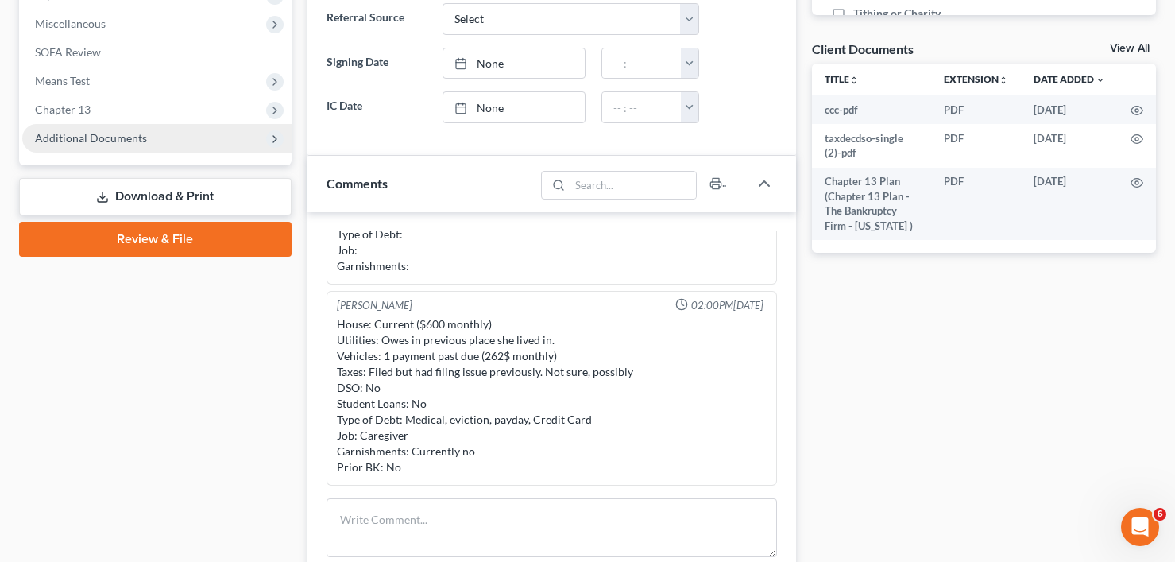
click at [108, 140] on span "Additional Documents" at bounding box center [91, 138] width 112 height 14
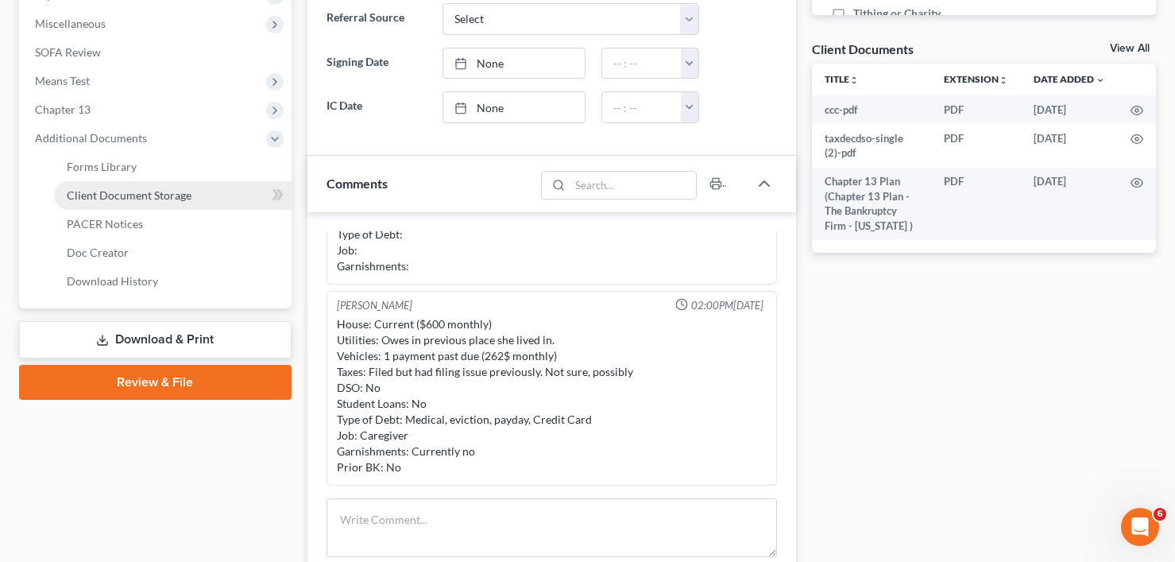
click at [129, 195] on span "Client Document Storage" at bounding box center [129, 195] width 125 height 14
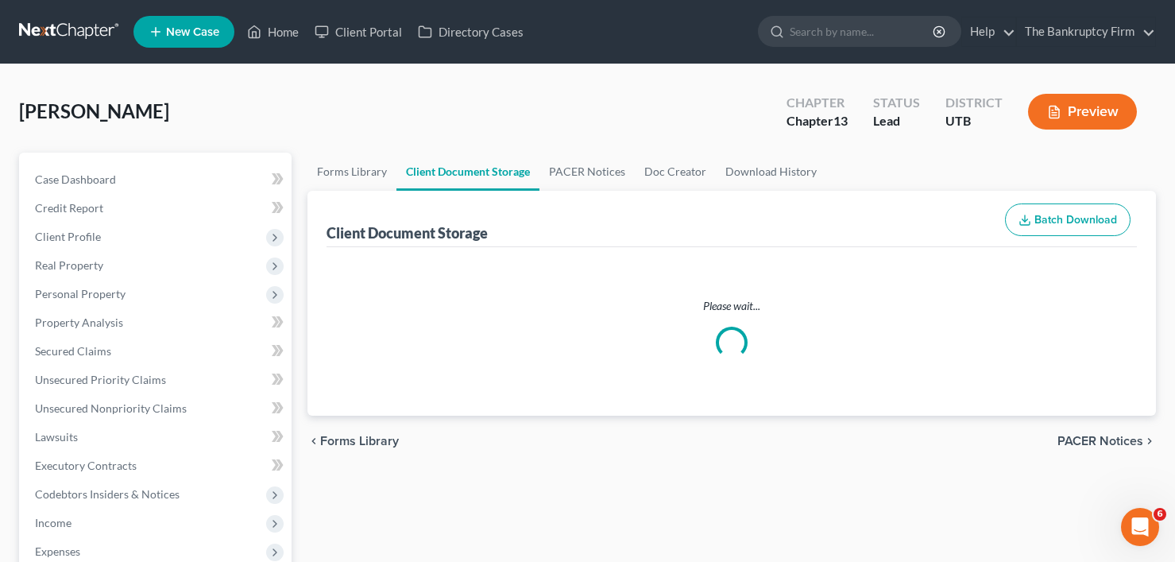
select select "26"
select select "30"
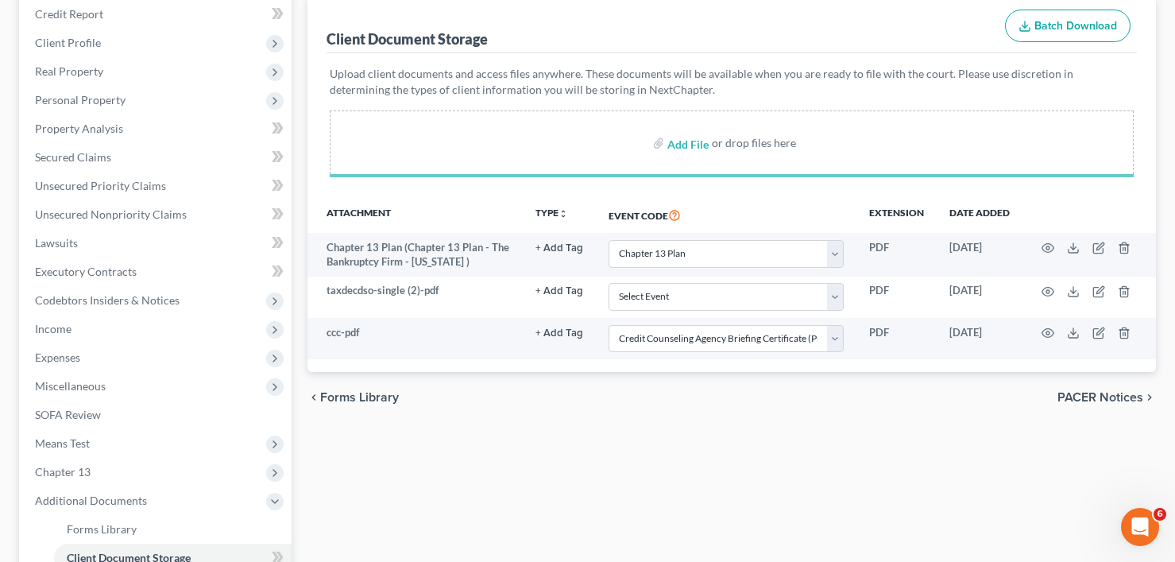
scroll to position [238, 0]
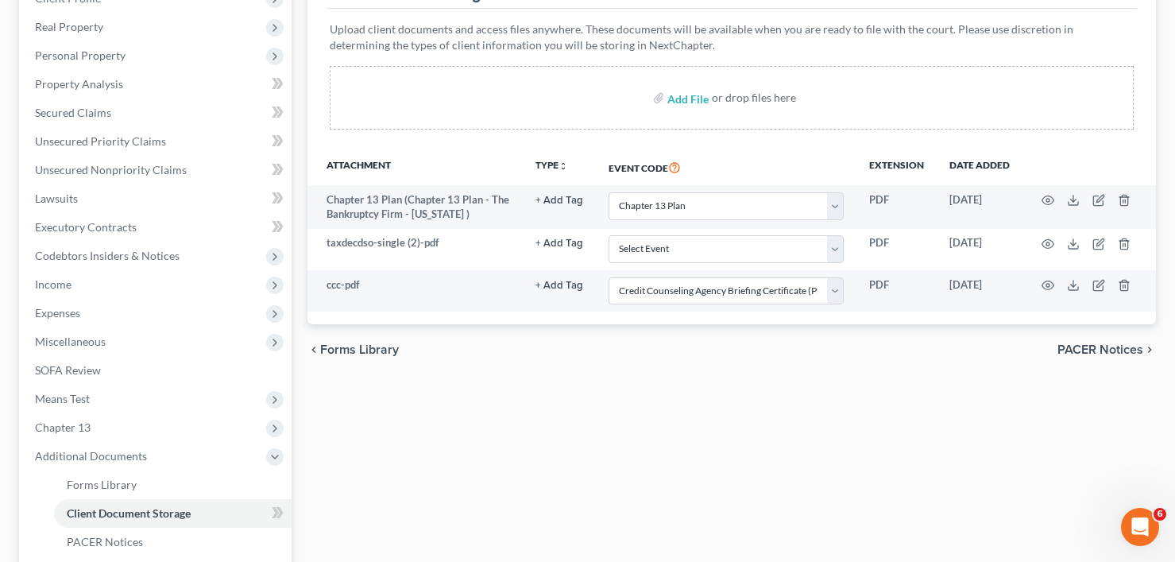
select select "26"
select select "30"
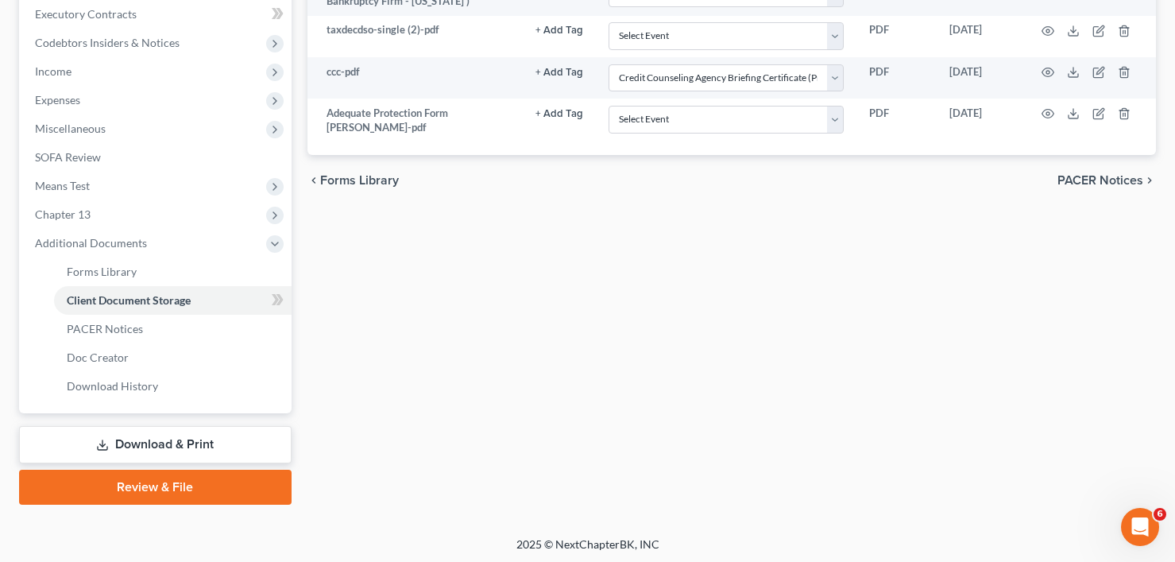
scroll to position [454, 0]
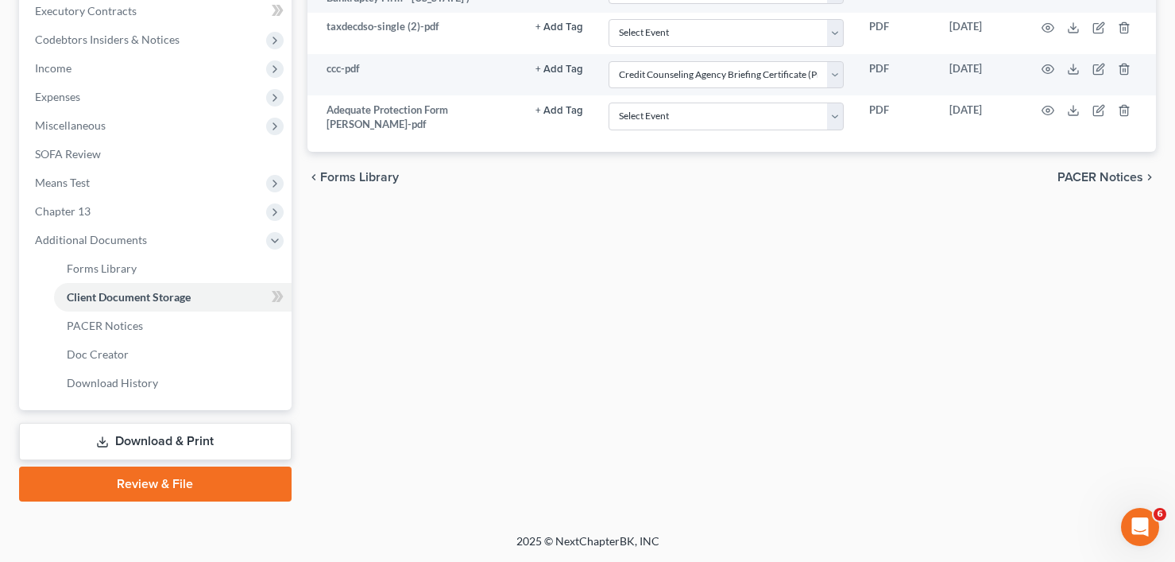
click at [165, 478] on link "Review & File" at bounding box center [155, 483] width 273 height 35
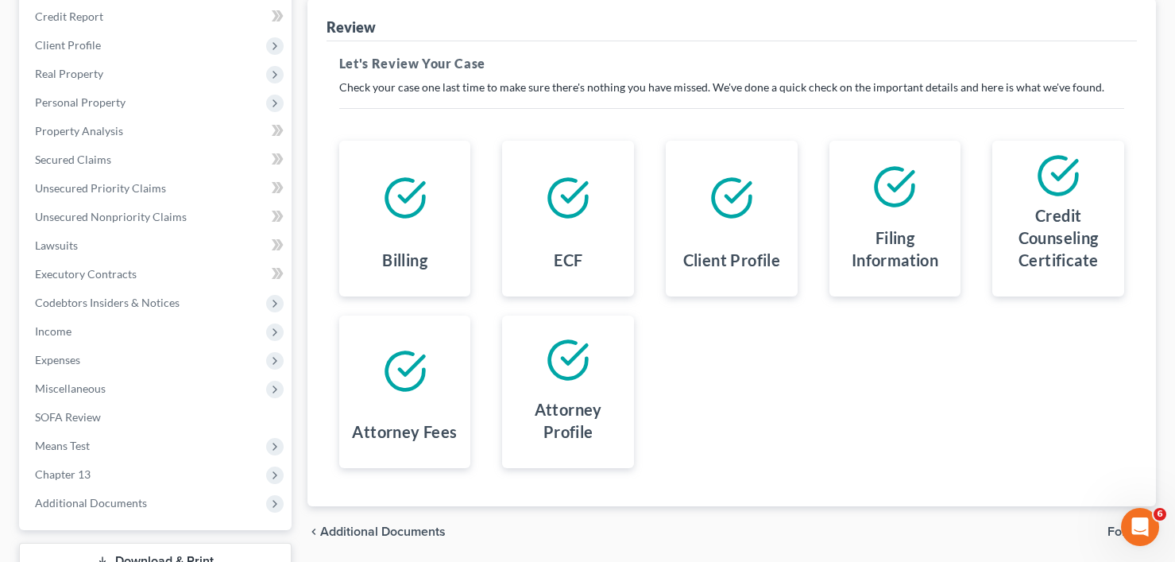
scroll to position [311, 0]
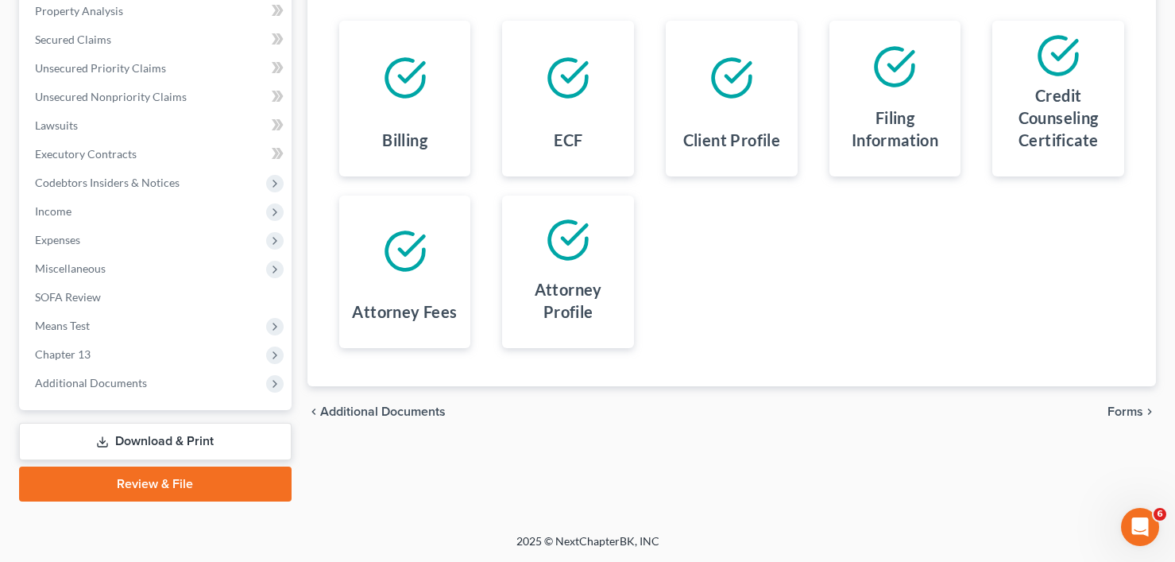
click at [1120, 415] on span "Forms" at bounding box center [1125, 411] width 36 height 13
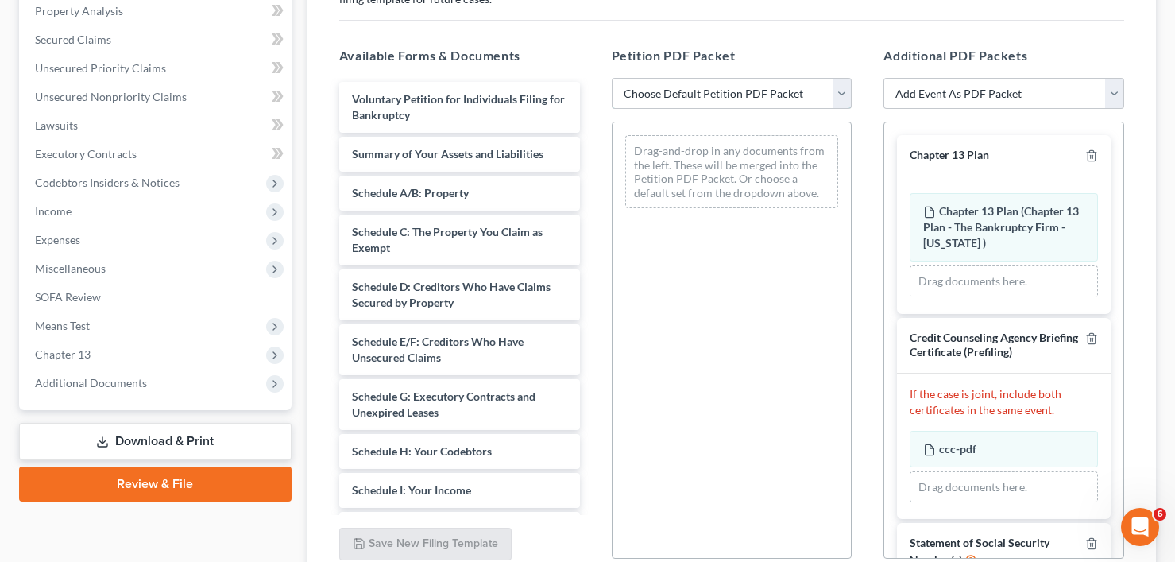
click at [676, 92] on select "Choose Default Petition PDF Packet Emergency Filing (Voluntary Petition and Cre…" at bounding box center [732, 94] width 241 height 32
select select "6"
click at [612, 78] on select "Choose Default Petition PDF Packet Emergency Filing (Voluntary Petition and Cre…" at bounding box center [732, 94] width 241 height 32
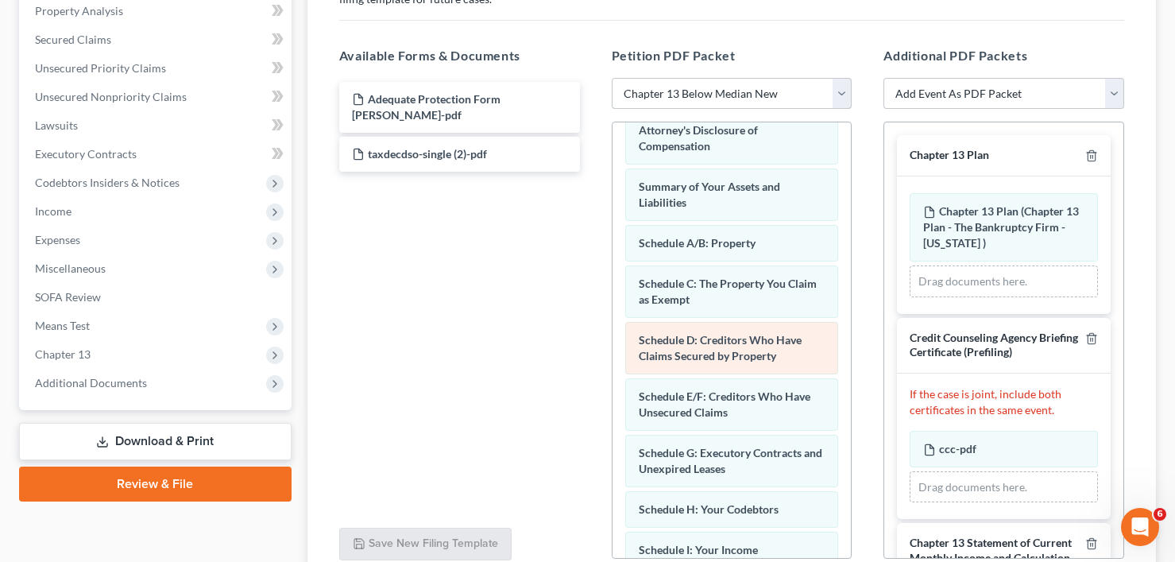
scroll to position [159, 0]
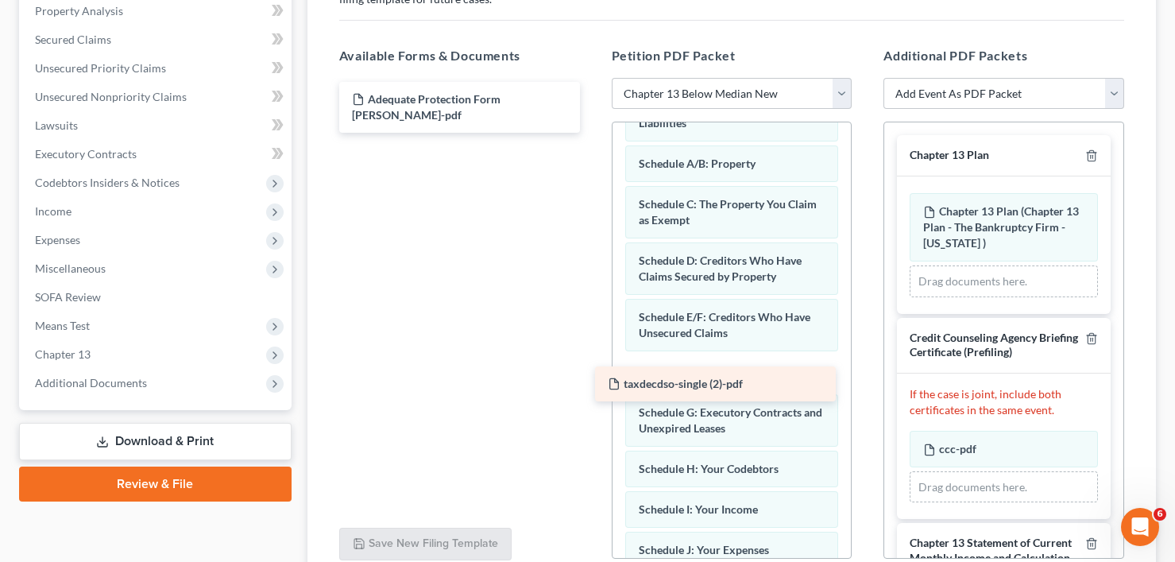
drag, startPoint x: 395, startPoint y: 161, endPoint x: 663, endPoint y: 385, distance: 349.7
click at [593, 133] on div "taxdecdso-single (2)-pdf Adequate Protection Form Hope Cooke-pdf taxdecdso-sing…" at bounding box center [460, 107] width 266 height 51
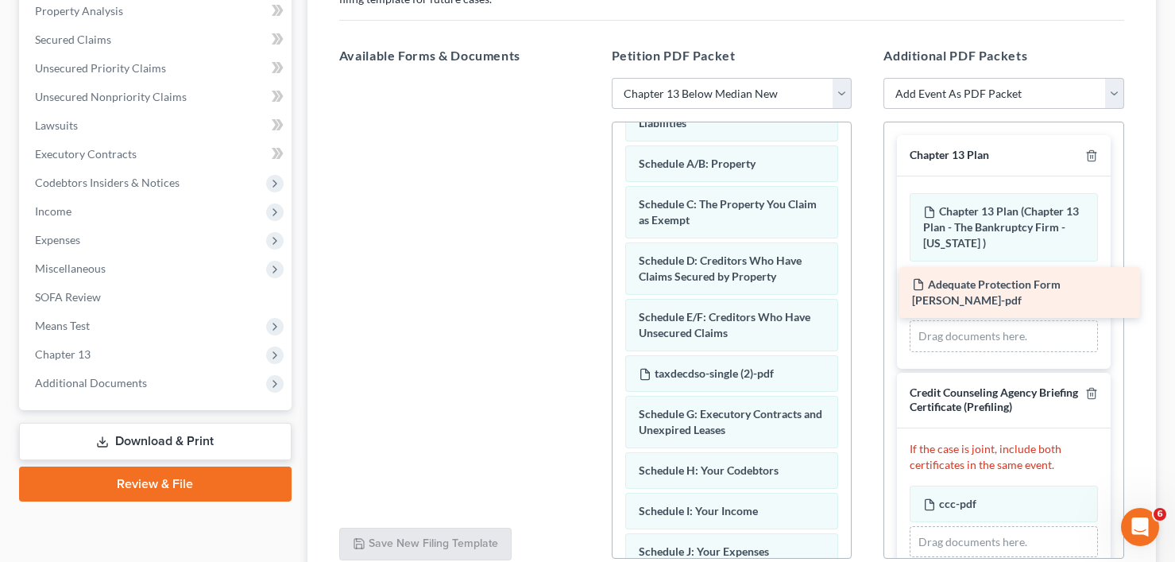
drag, startPoint x: 443, startPoint y: 106, endPoint x: 1004, endPoint y: 288, distance: 590.4
click at [593, 78] on div "Adequate Protection Form Hope Cooke-pdf Adequate Protection Form Hope Cooke-pdf" at bounding box center [460, 78] width 266 height 0
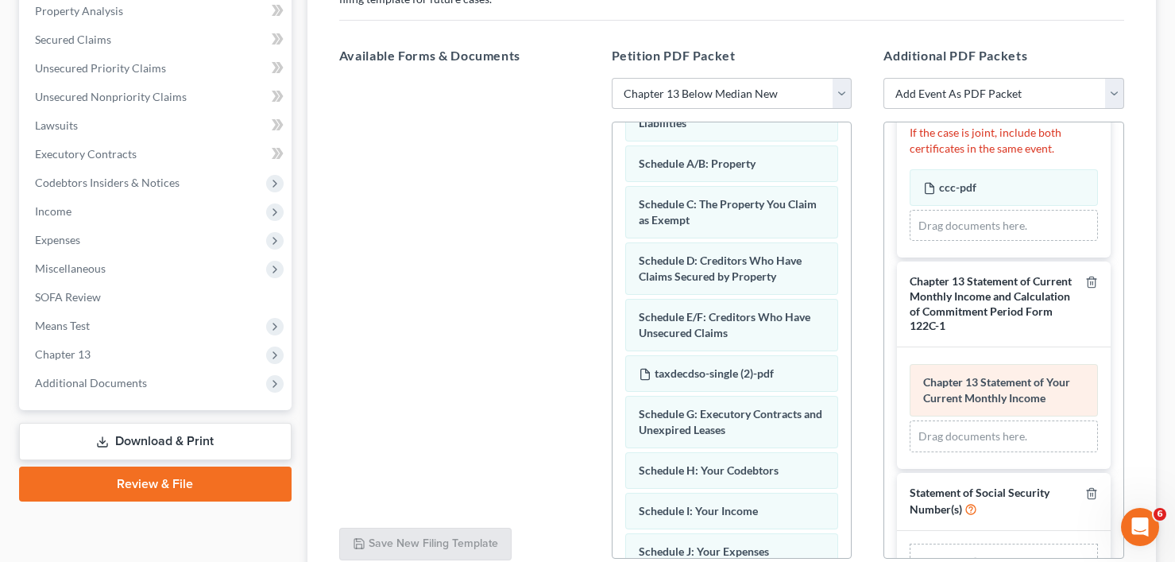
scroll to position [366, 0]
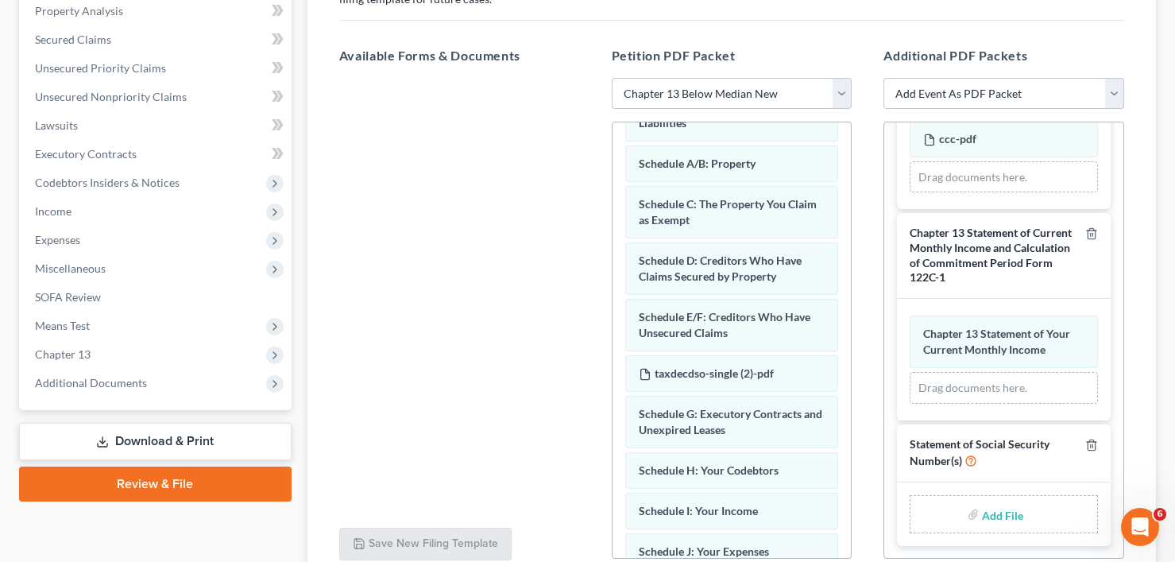
type input "C:\fakepath\f8224354-b46f-4e96-9b0a-d3eb971728c0.pdf"
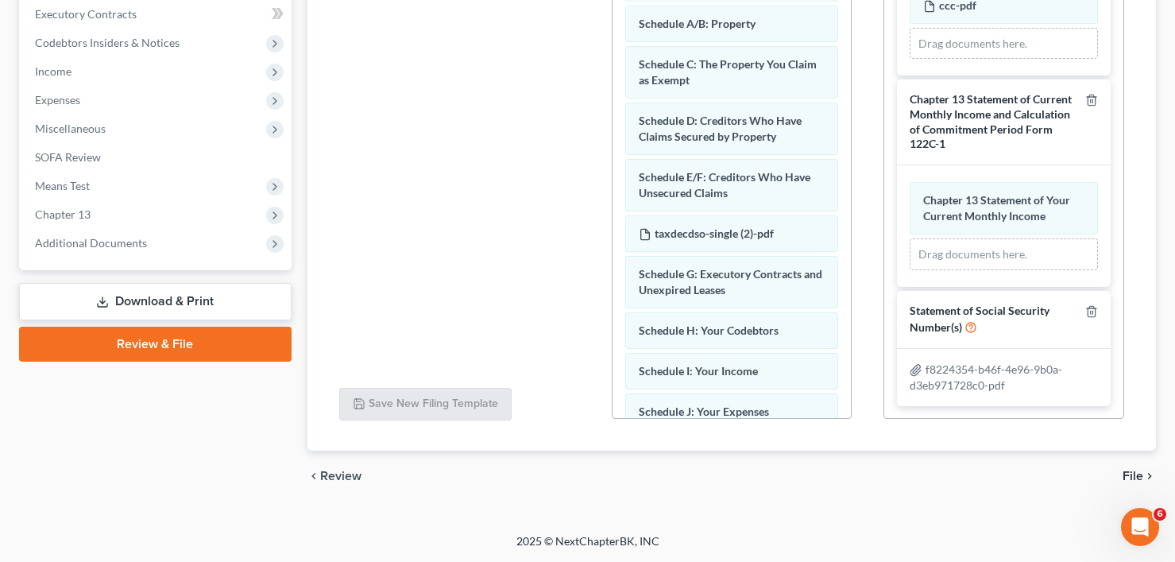
scroll to position [360, 0]
click at [1139, 479] on span "File" at bounding box center [1133, 476] width 21 height 13
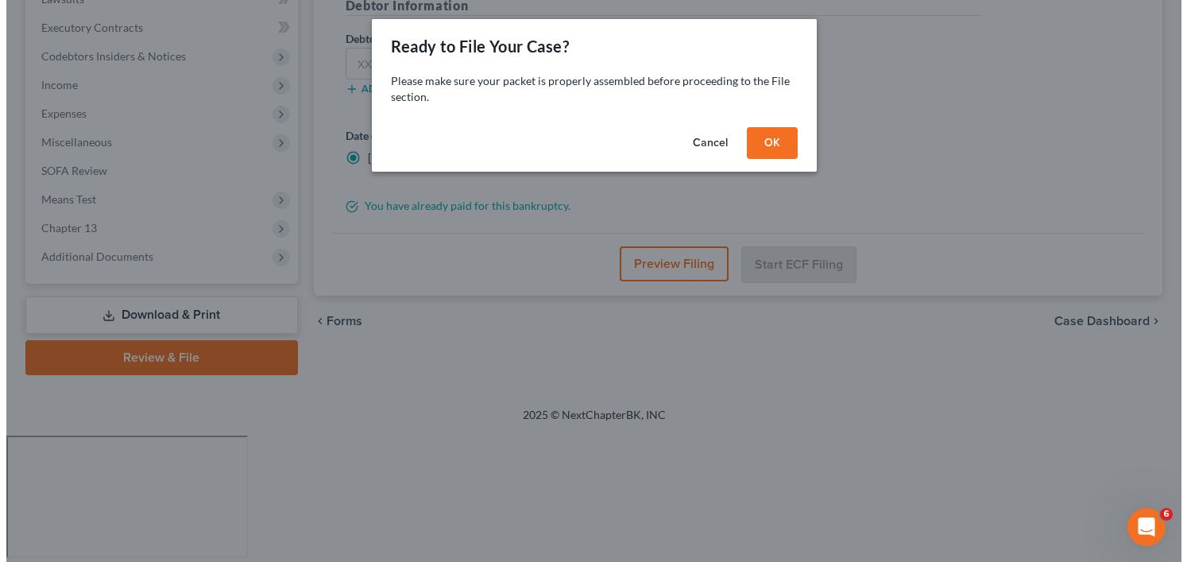
scroll to position [311, 0]
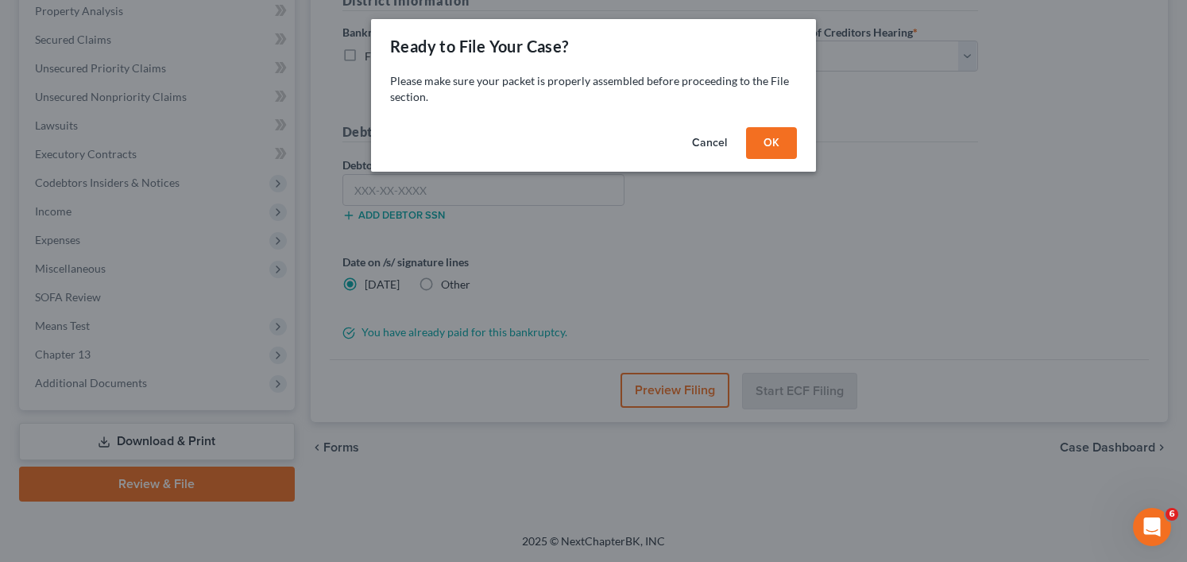
click at [761, 145] on button "OK" at bounding box center [771, 143] width 51 height 32
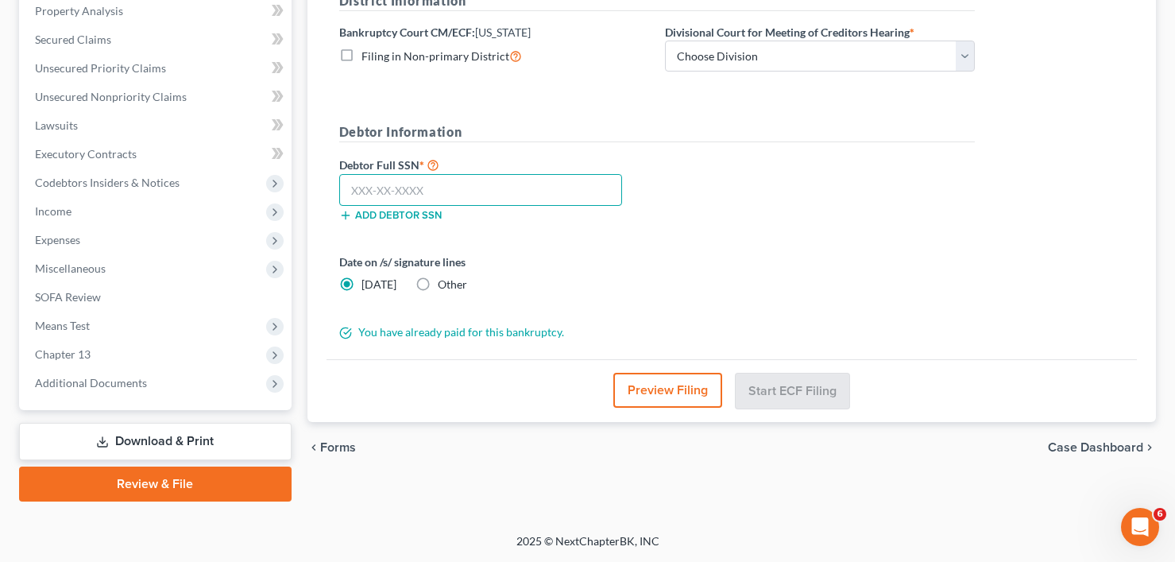
click at [520, 198] on input "text" at bounding box center [480, 190] width 283 height 32
paste input "646-70-2241"
type input "646-70-2241"
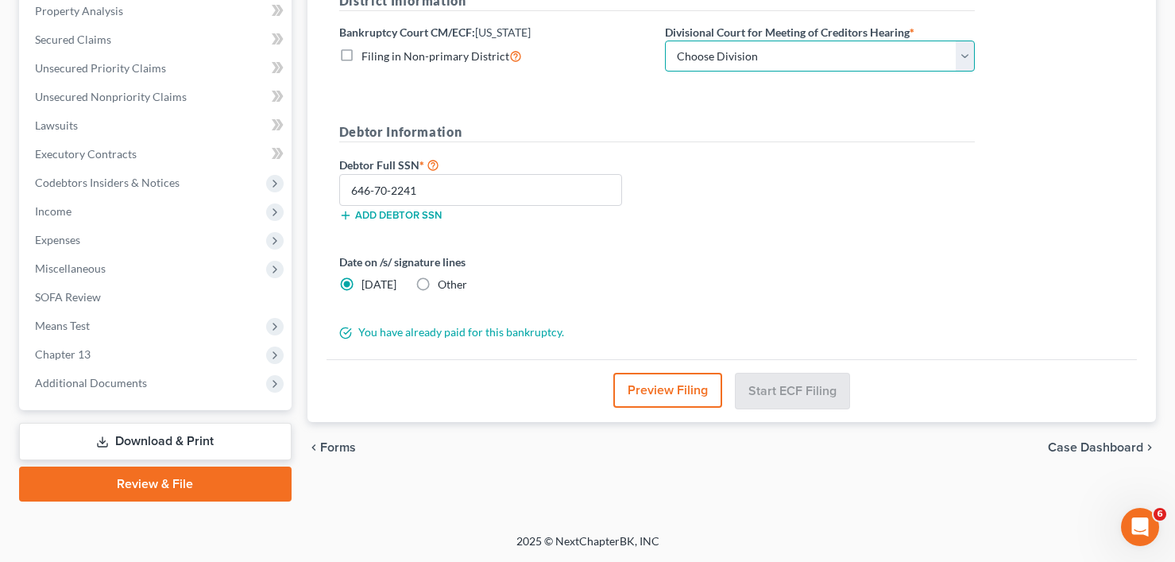
drag, startPoint x: 752, startPoint y: 53, endPoint x: 743, endPoint y: 69, distance: 18.5
click at [752, 53] on select "Choose Division Salt Lake city" at bounding box center [820, 57] width 310 height 32
select select "0"
click at [665, 41] on select "Choose Division Salt Lake city" at bounding box center [820, 57] width 310 height 32
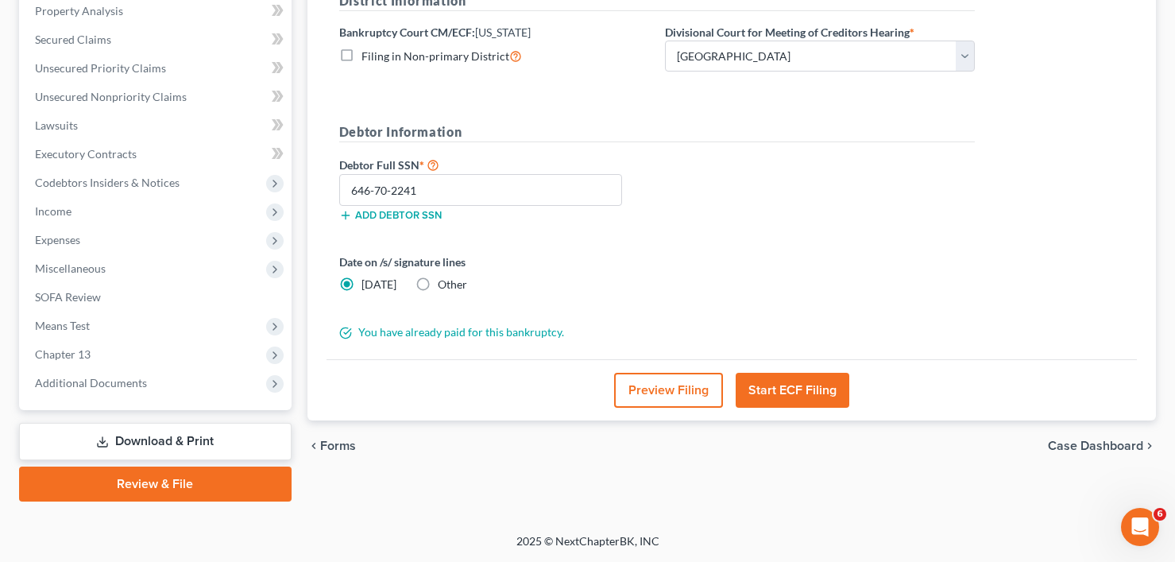
click at [787, 398] on button "Start ECF Filing" at bounding box center [793, 390] width 114 height 35
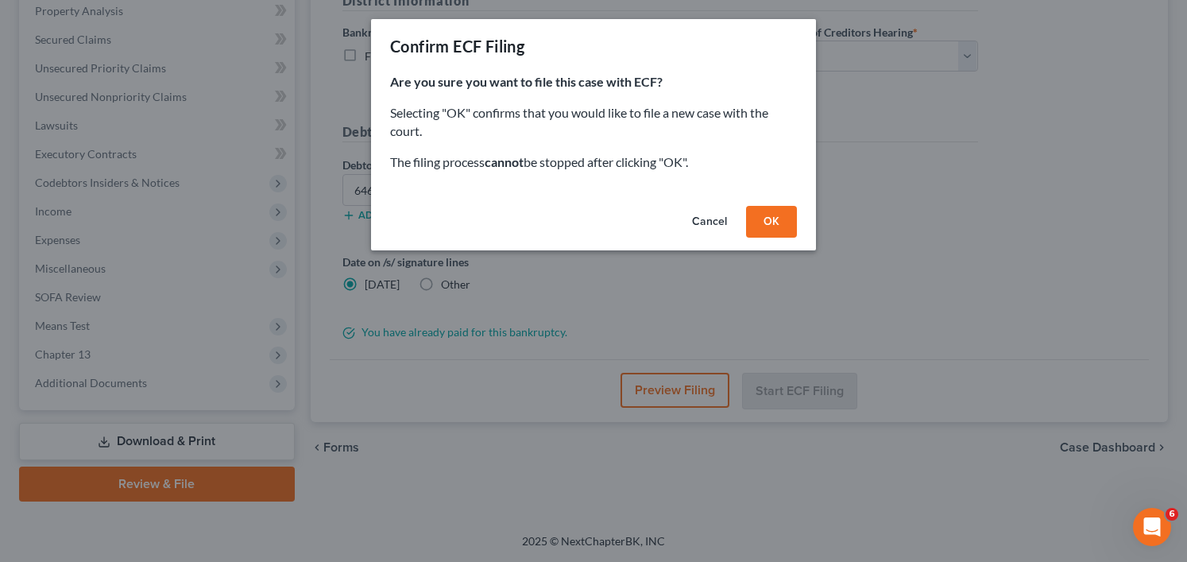
click at [769, 221] on button "OK" at bounding box center [771, 222] width 51 height 32
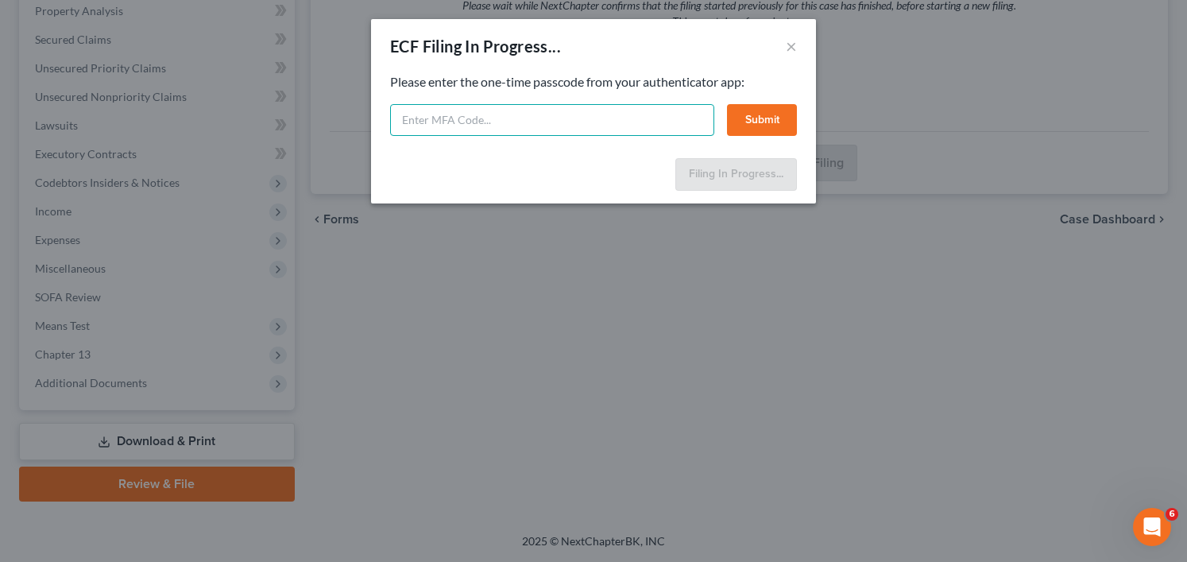
click at [505, 126] on input "text" at bounding box center [552, 120] width 324 height 32
type input "872934"
click at [751, 122] on button "Submit" at bounding box center [762, 120] width 70 height 32
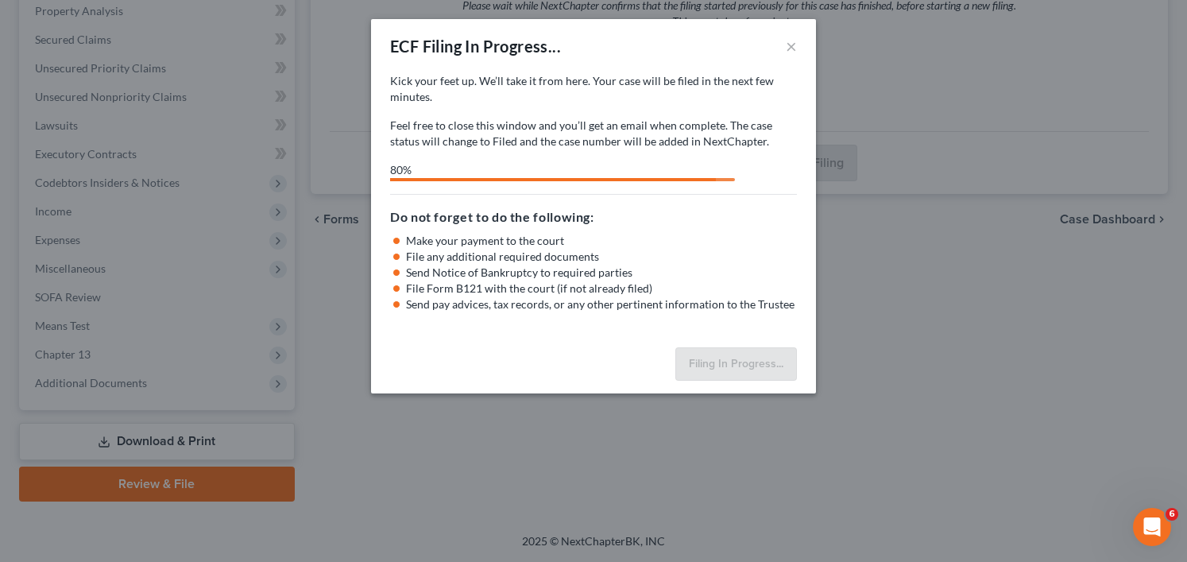
select select "0"
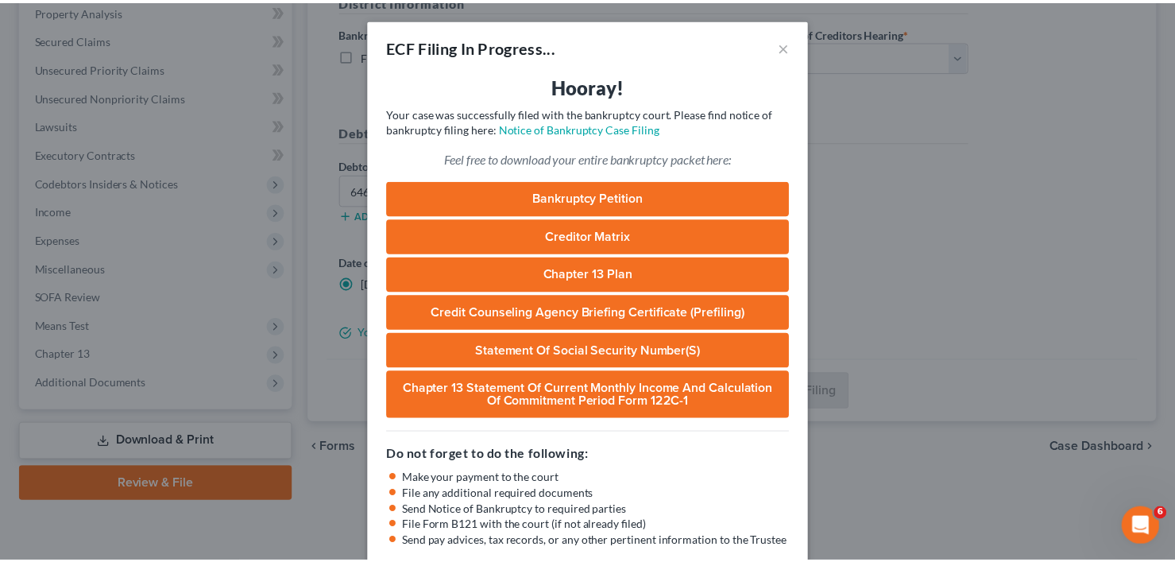
scroll to position [86, 0]
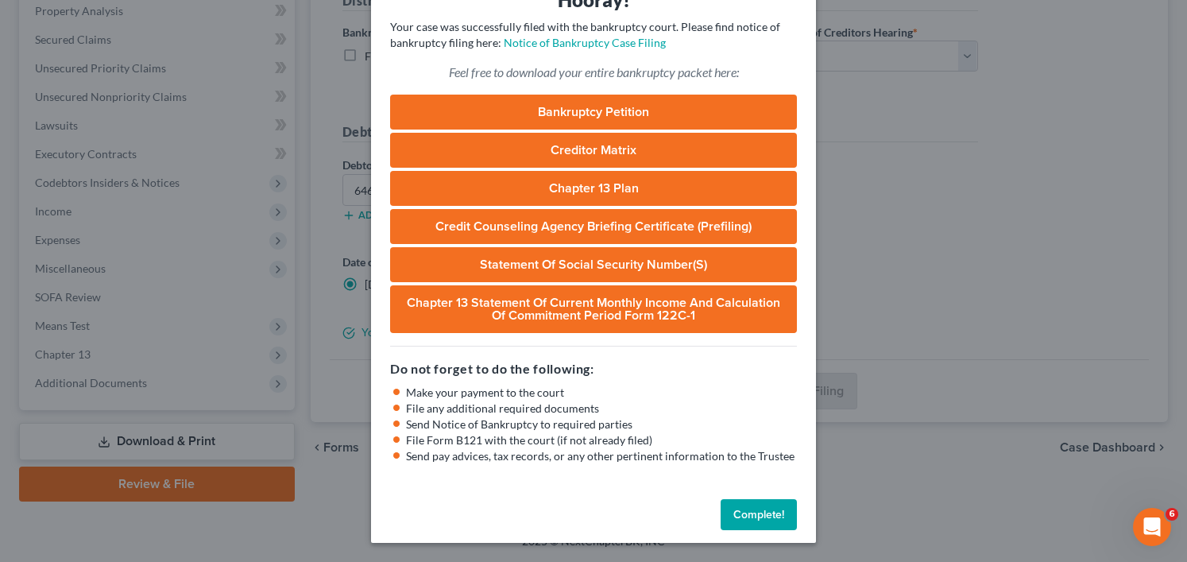
click at [753, 509] on button "Complete!" at bounding box center [759, 515] width 76 height 32
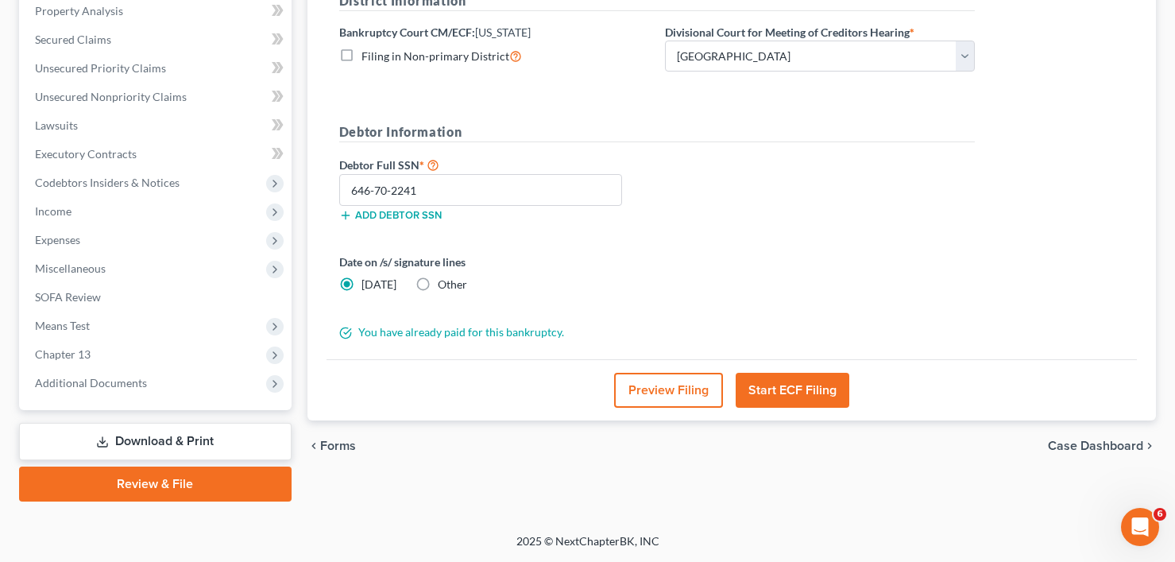
scroll to position [73, 0]
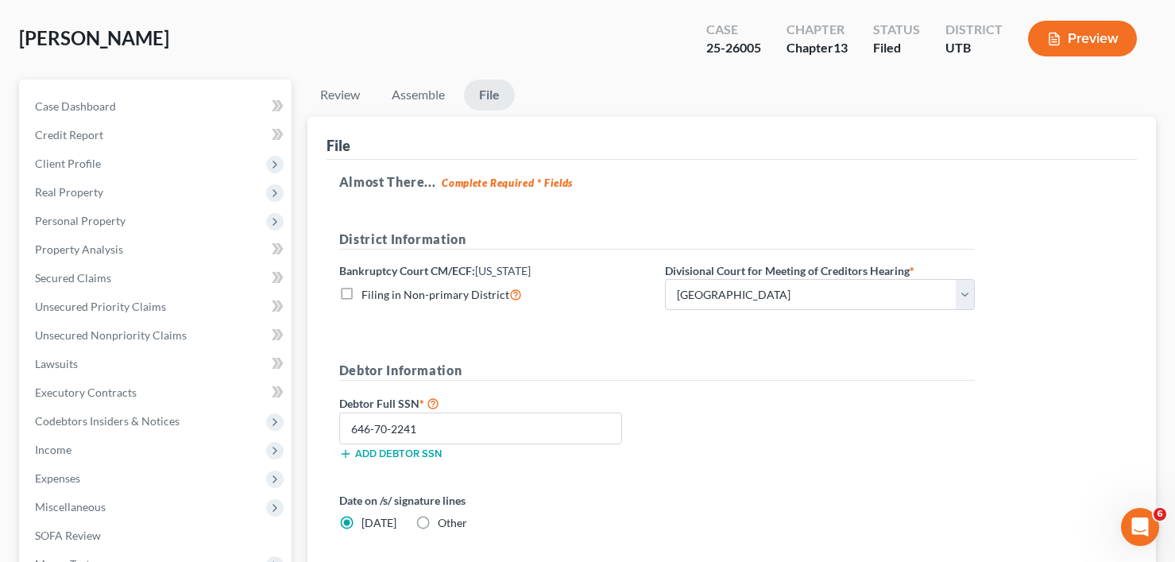
drag, startPoint x: 283, startPoint y: 156, endPoint x: 597, endPoint y: 37, distance: 335.4
click at [582, 28] on div "Cooke, Hope Upgraded Case 25-26005 Chapter Chapter 13 Status Filed District UTB…" at bounding box center [587, 44] width 1137 height 69
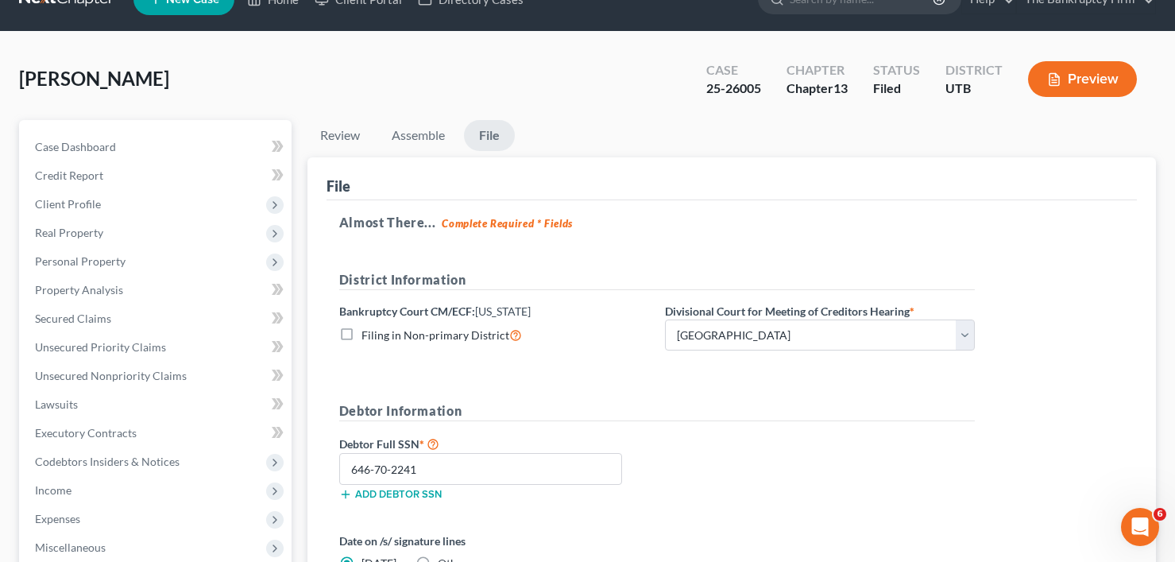
scroll to position [0, 0]
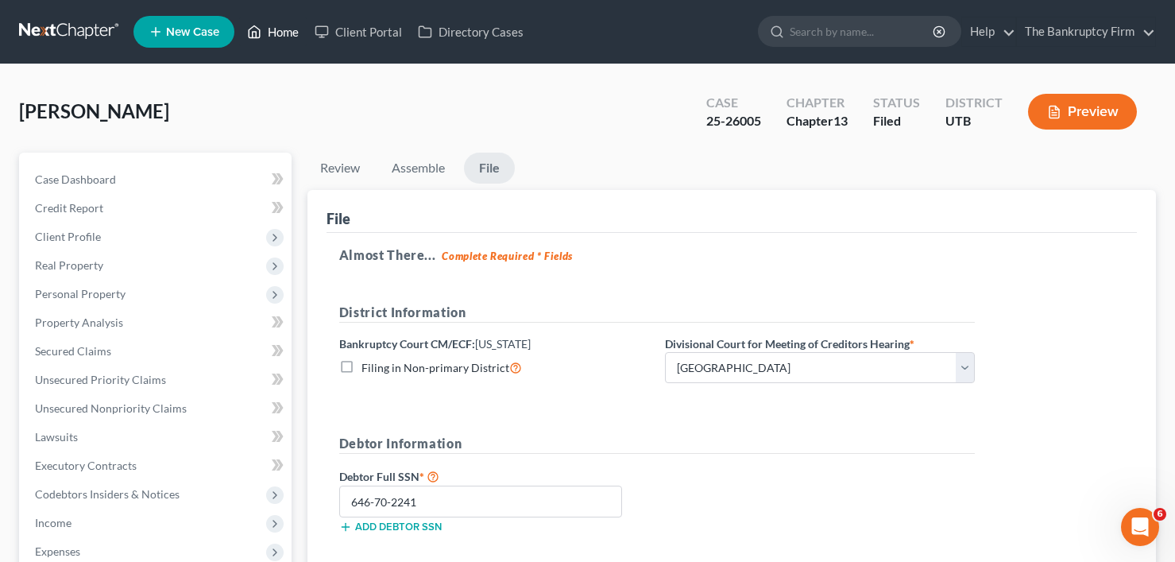
click at [264, 29] on link "Home" at bounding box center [273, 31] width 68 height 29
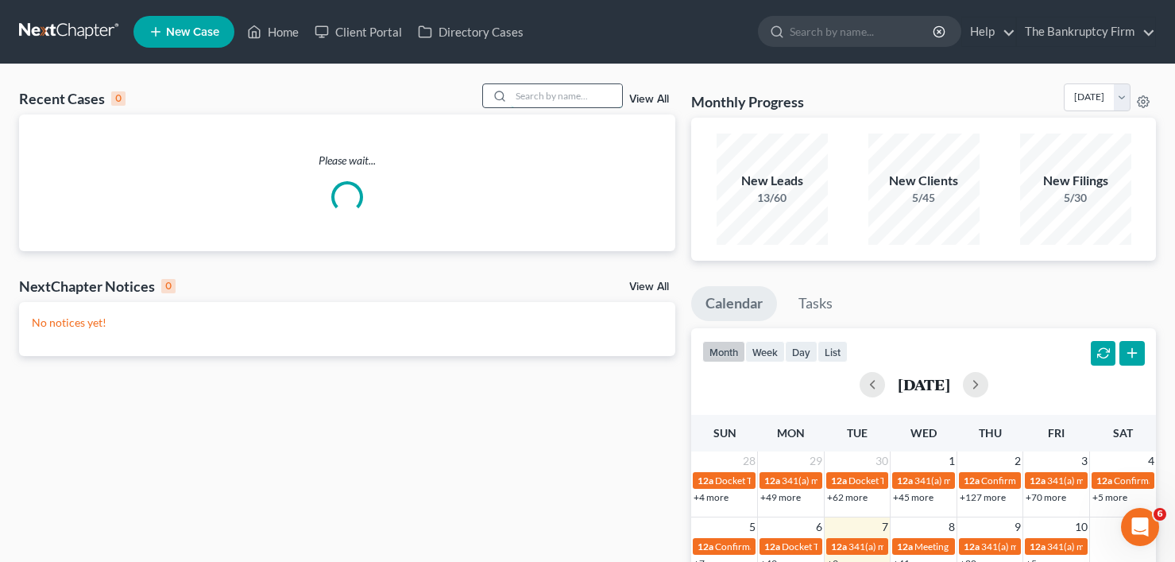
click at [539, 95] on input "search" at bounding box center [566, 95] width 111 height 23
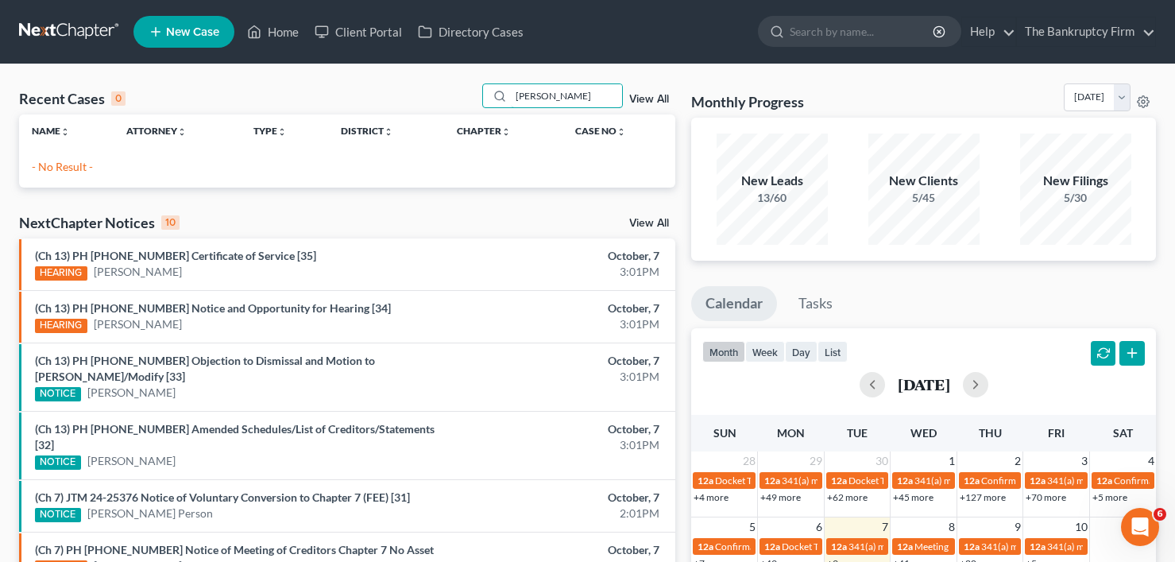
drag, startPoint x: 551, startPoint y: 101, endPoint x: 469, endPoint y: 104, distance: 81.9
click at [469, 105] on div "Recent Cases 0 fulmer View All" at bounding box center [347, 98] width 656 height 31
drag, startPoint x: 555, startPoint y: 95, endPoint x: 455, endPoint y: 111, distance: 101.5
click at [455, 111] on div "Recent Cases 0 kendell View All" at bounding box center [347, 98] width 656 height 31
type input "fullmer"
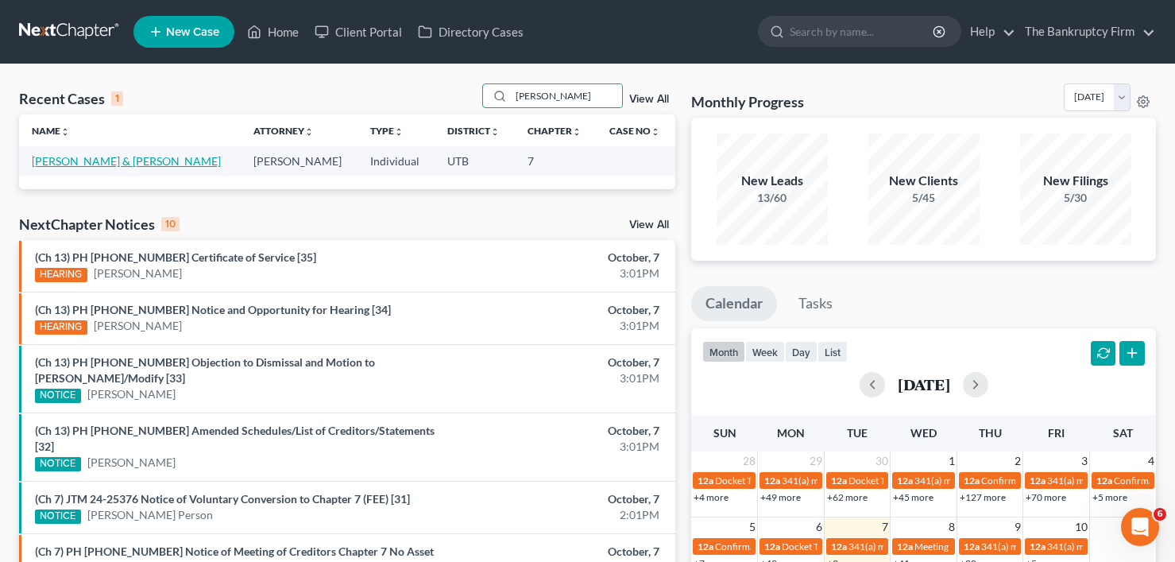
click at [99, 161] on link "Fullmer, Michelle & Kendall" at bounding box center [126, 161] width 189 height 14
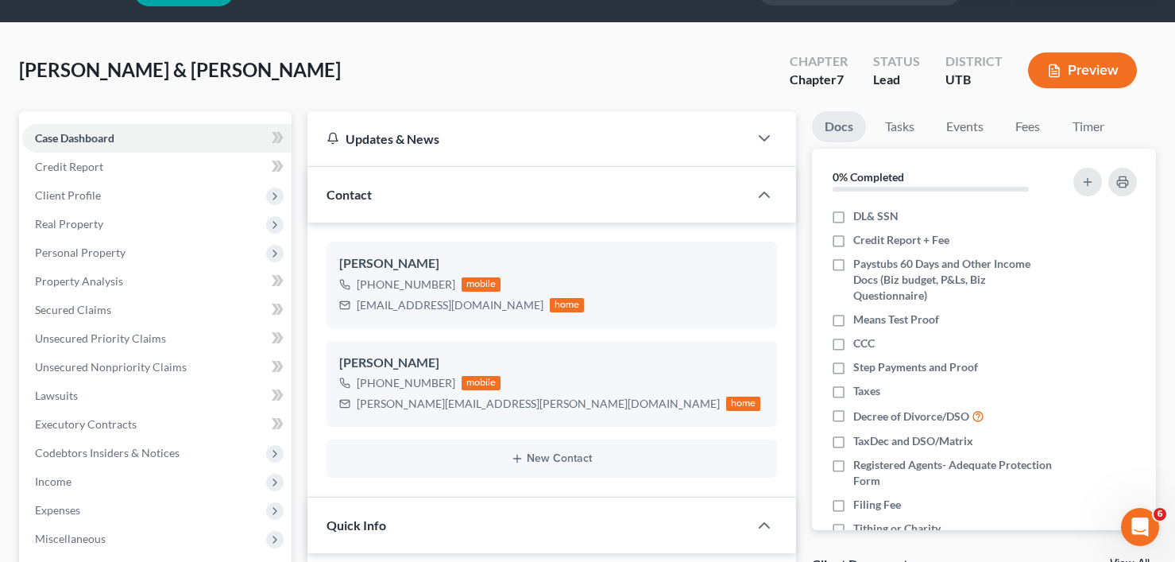
scroll to position [79, 0]
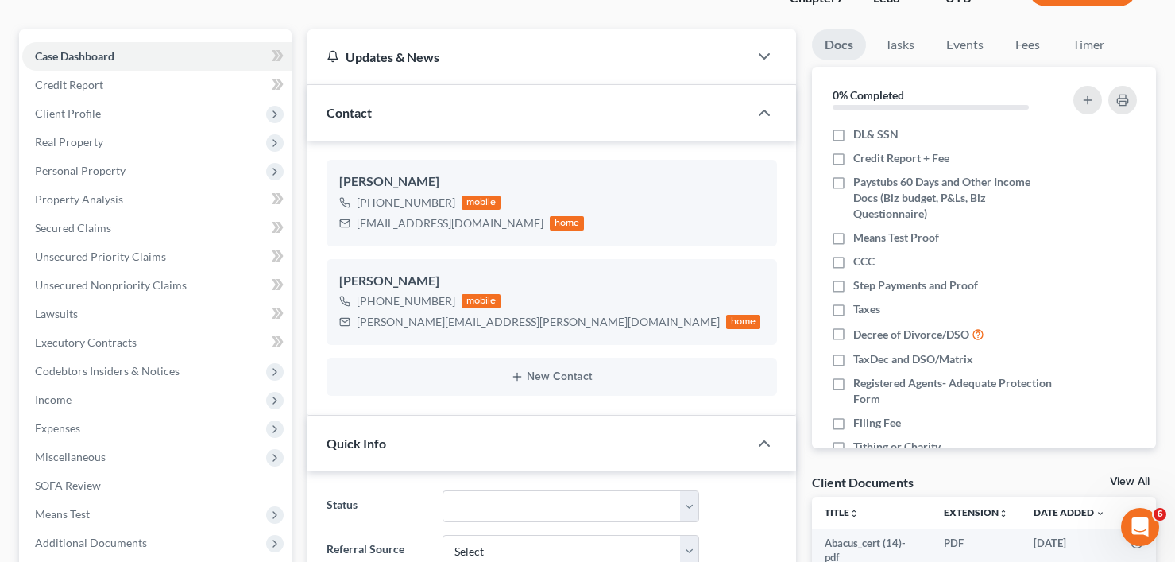
scroll to position [0, 0]
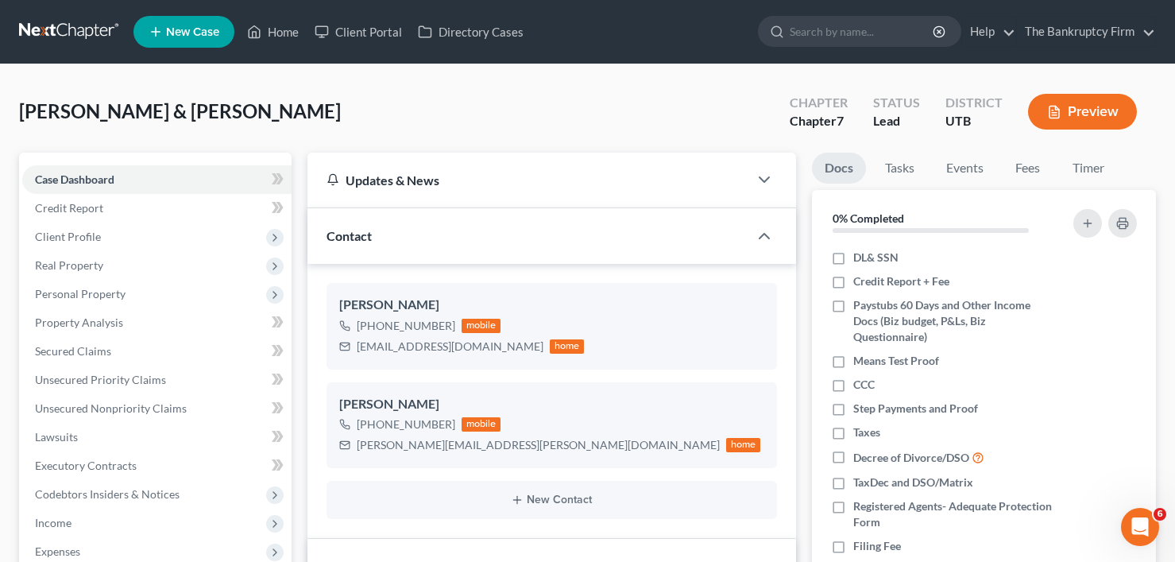
click at [350, 103] on div "Fullmer, Michelle & Kendall Upgraded Chapter Chapter 7 Status Lead District UTB…" at bounding box center [587, 117] width 1137 height 69
click at [282, 26] on link "Home" at bounding box center [273, 31] width 68 height 29
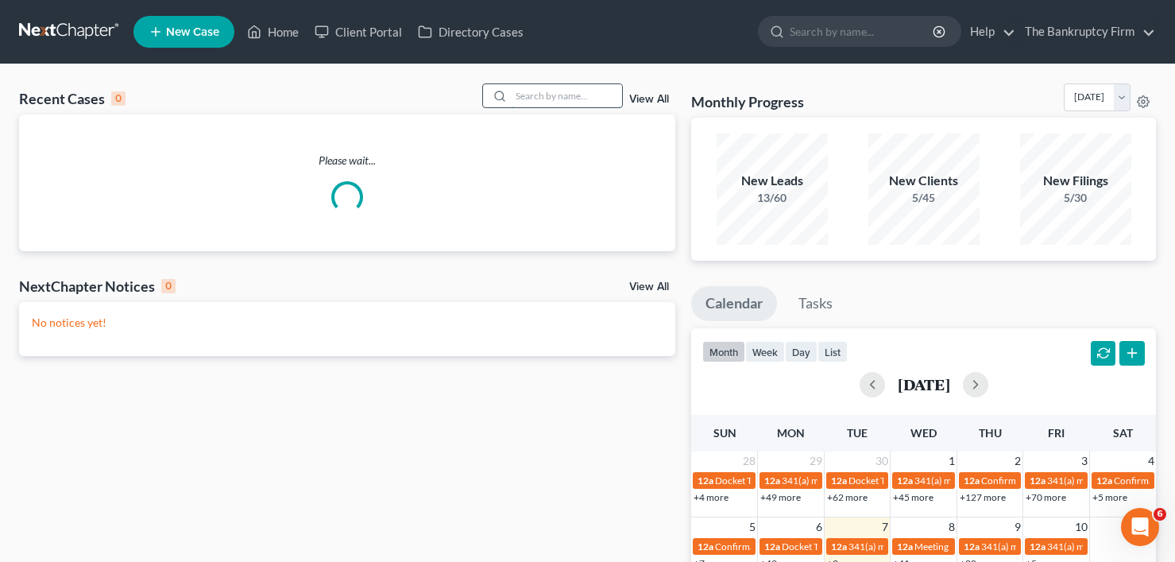
click at [580, 97] on input "search" at bounding box center [566, 95] width 111 height 23
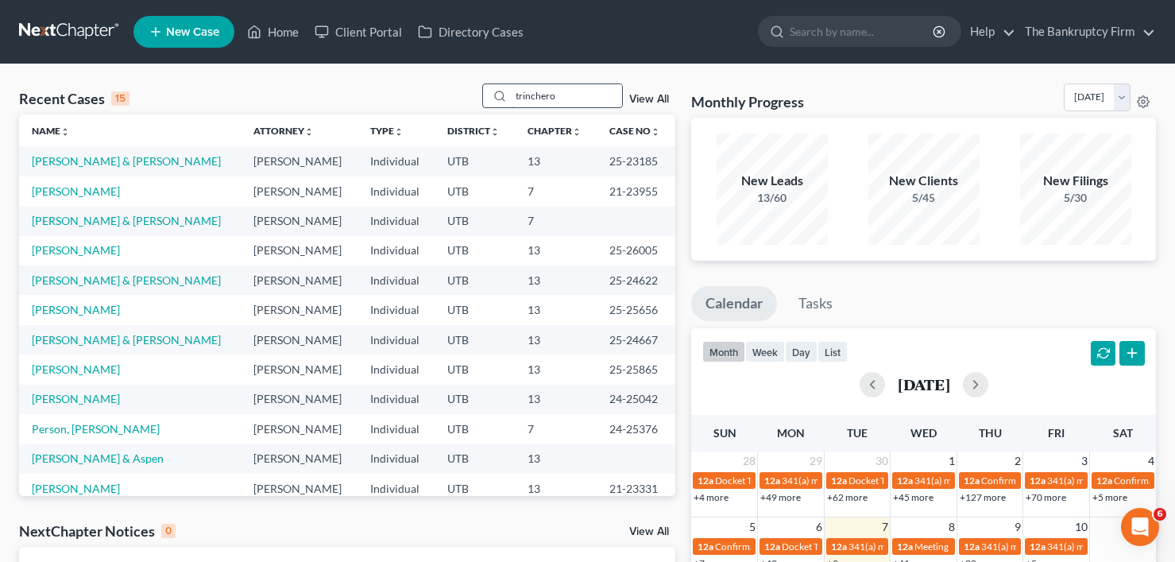
type input "trinchero"
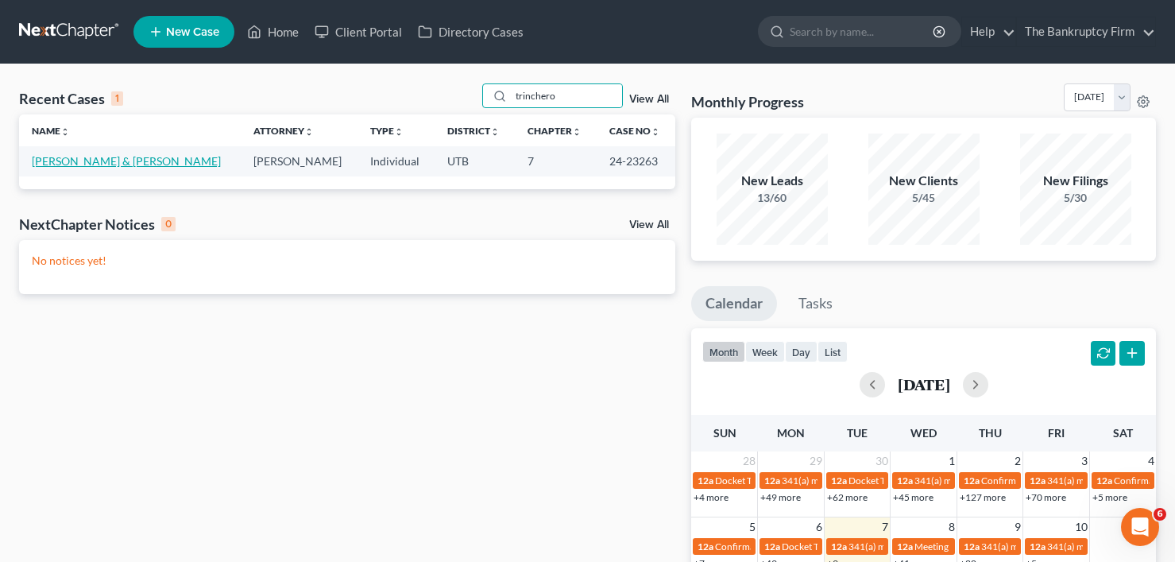
click at [69, 158] on link "Trinchero, Joshua & Clarice" at bounding box center [126, 161] width 189 height 14
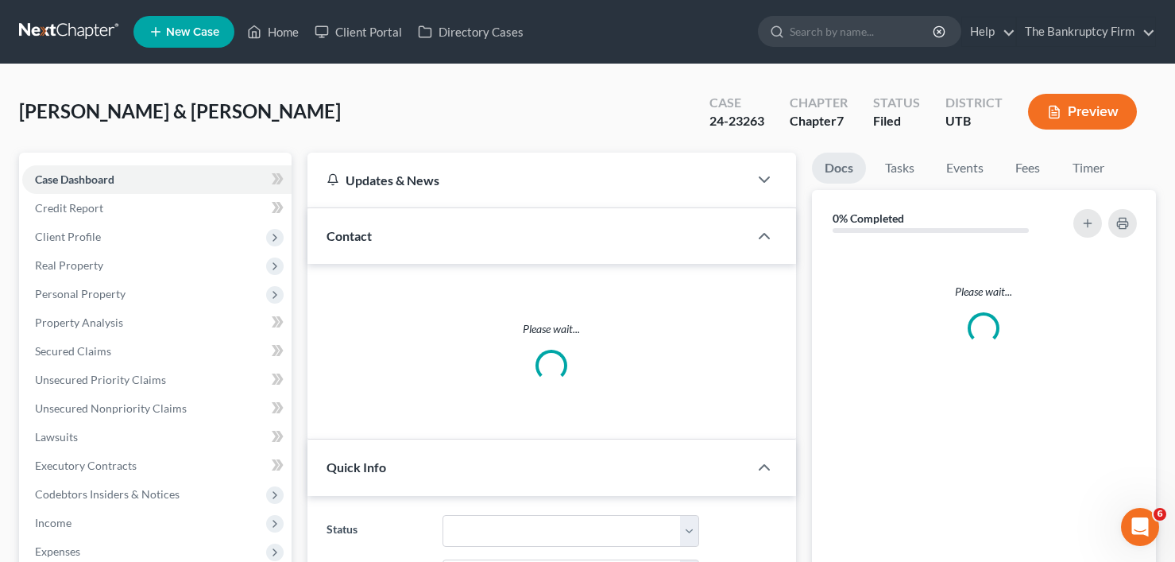
scroll to position [238, 0]
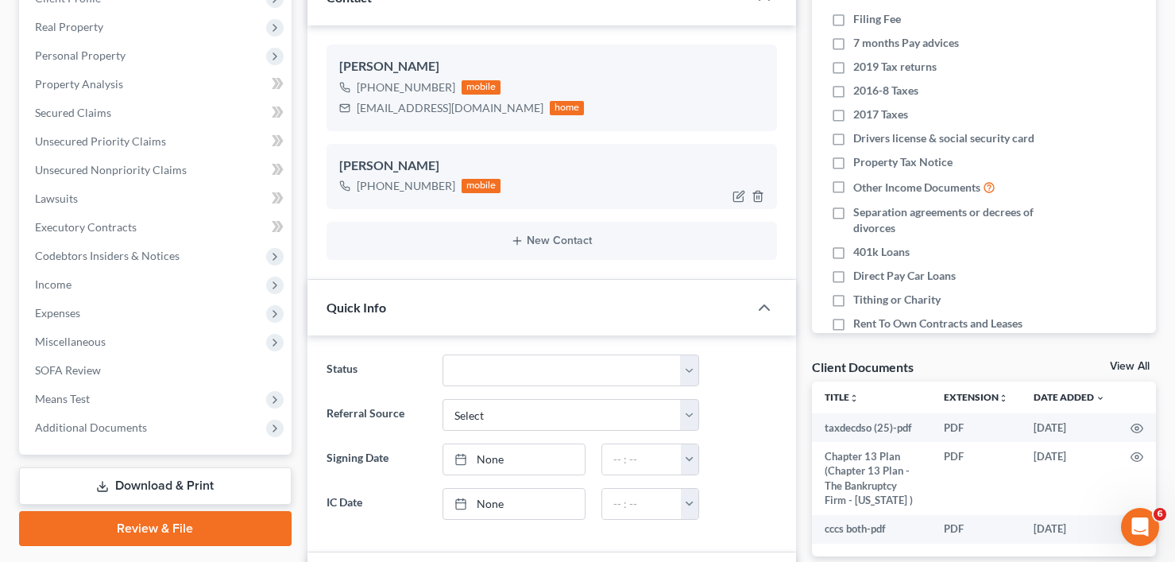
click at [1117, 365] on link "View All" at bounding box center [1130, 366] width 40 height 11
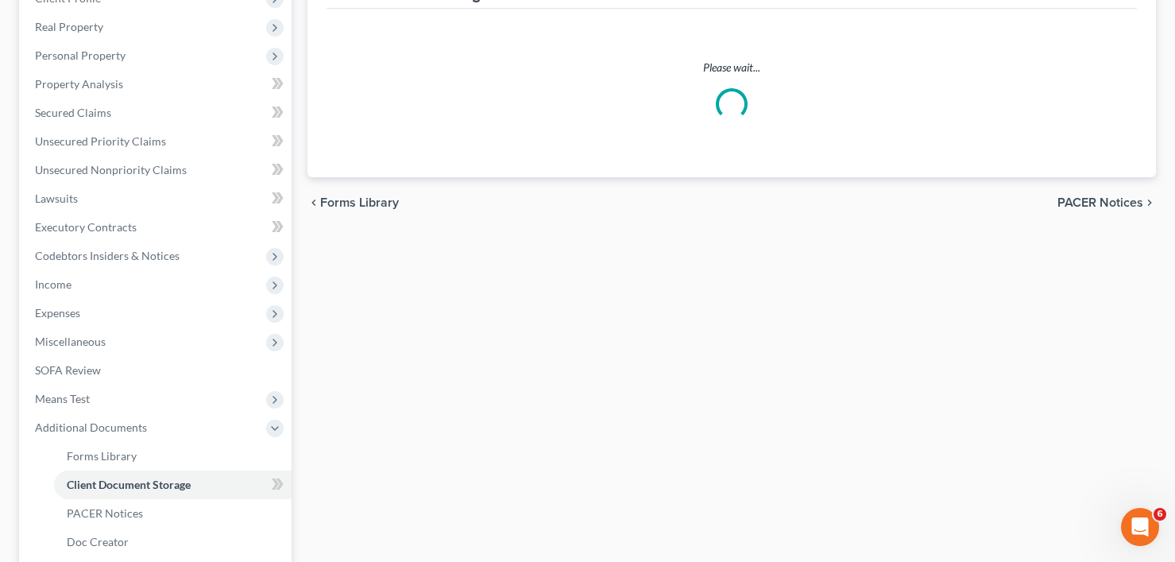
scroll to position [56, 0]
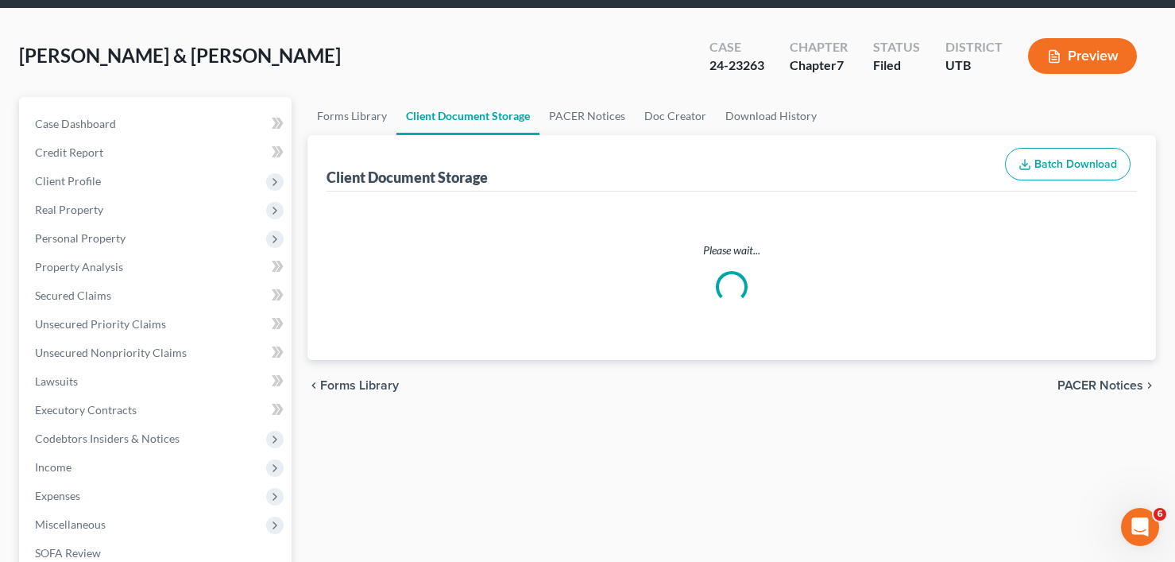
select select "30"
select select "26"
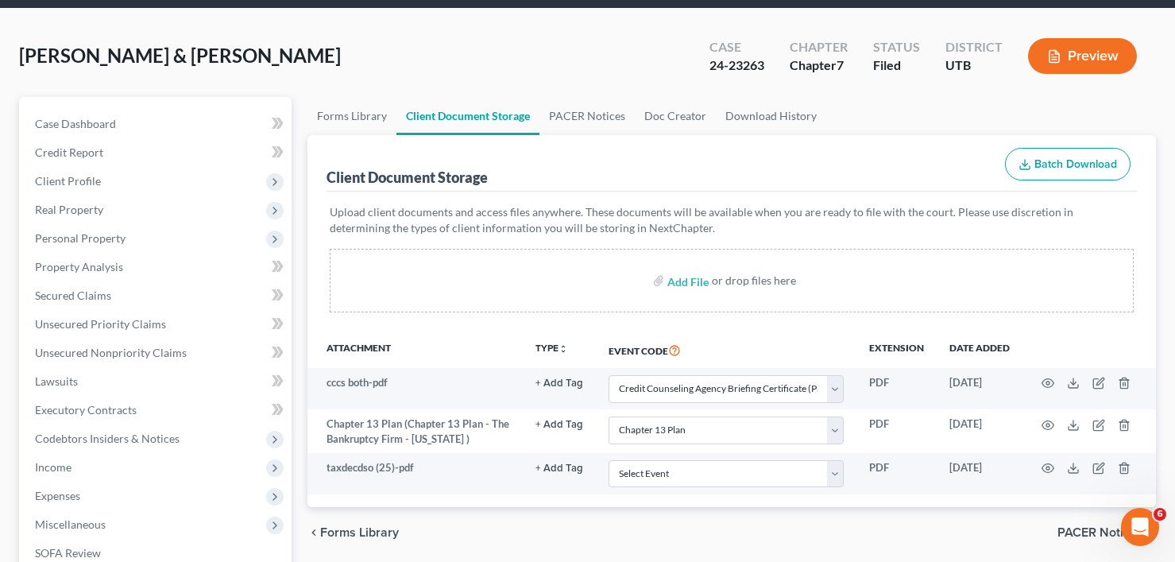
scroll to position [0, 0]
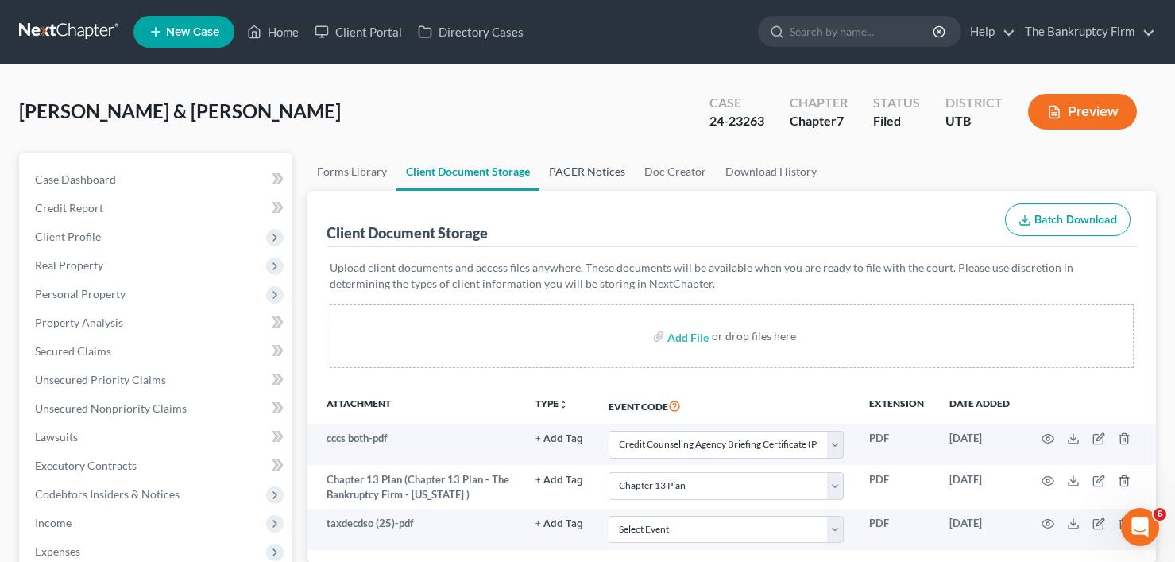
click at [585, 176] on link "PACER Notices" at bounding box center [586, 172] width 95 height 38
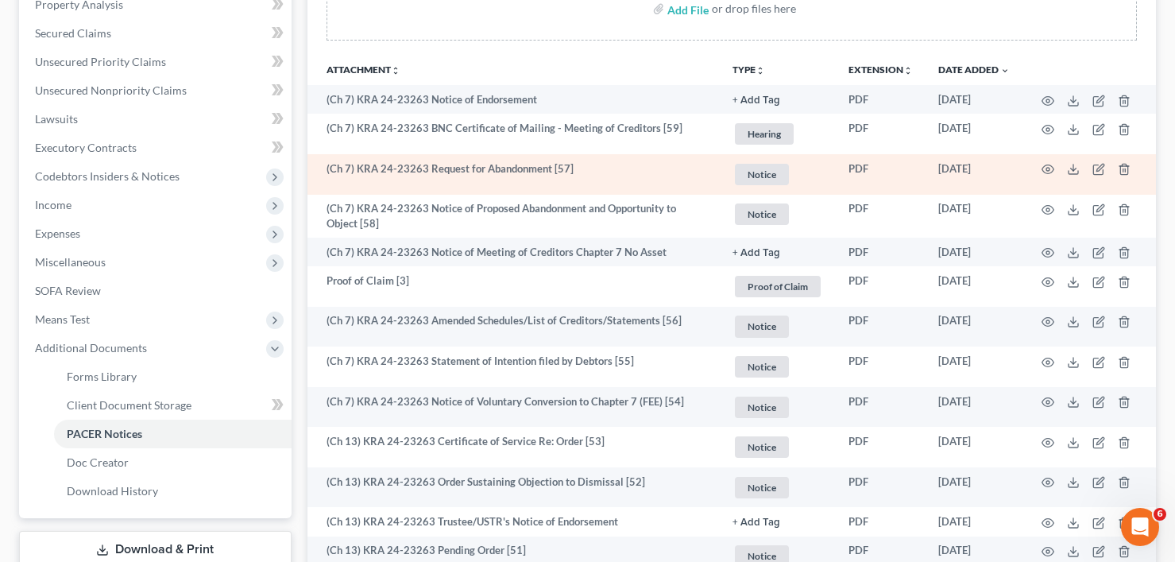
scroll to position [238, 0]
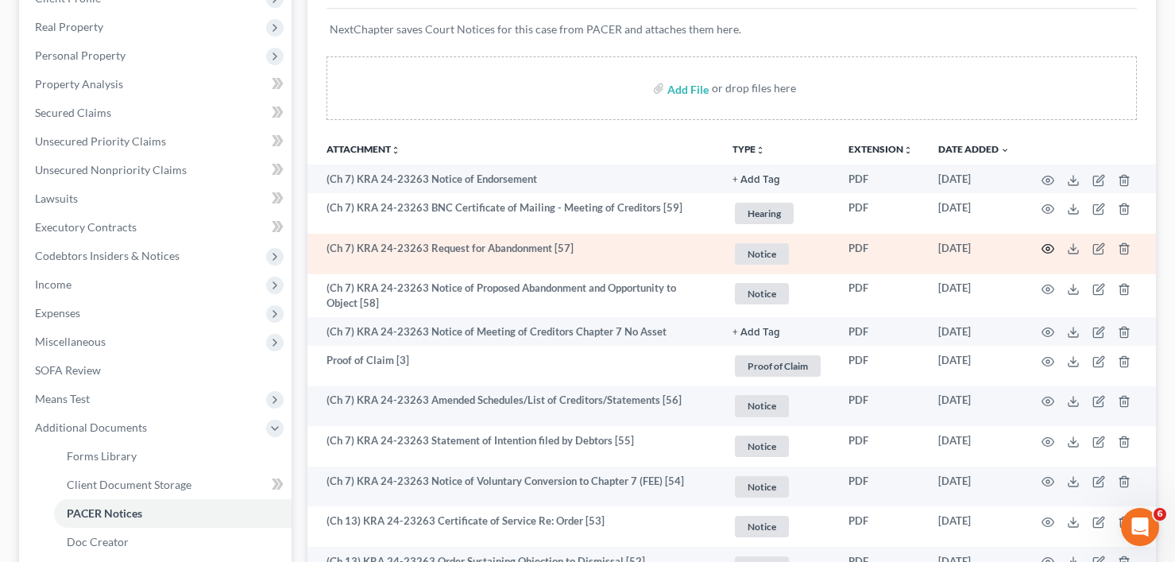
click at [1046, 249] on icon "button" at bounding box center [1048, 248] width 13 height 13
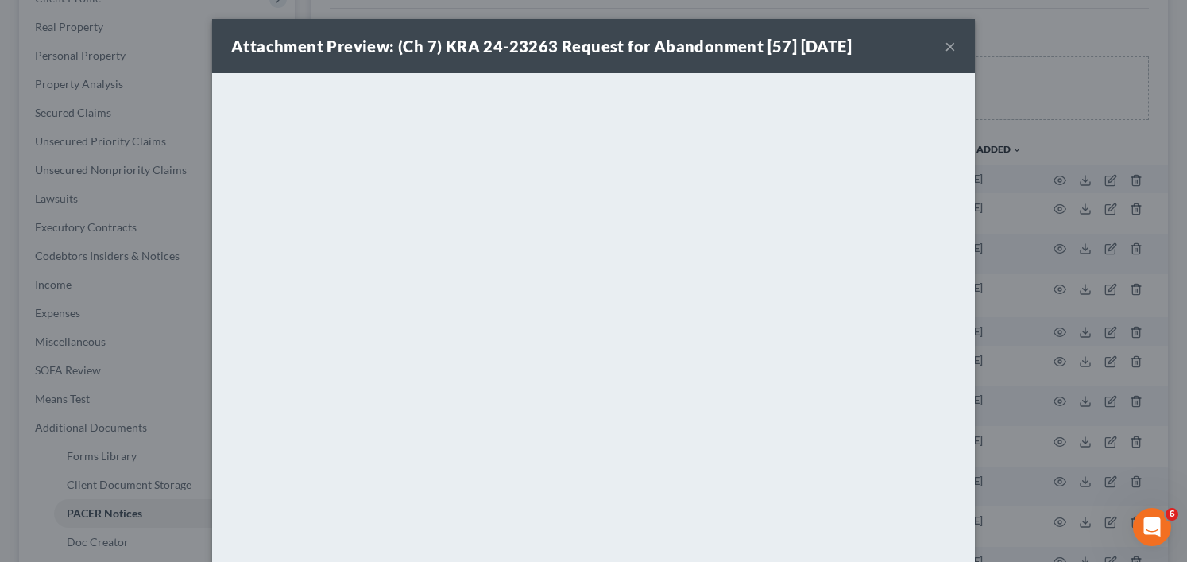
click at [947, 48] on button "×" at bounding box center [950, 46] width 11 height 19
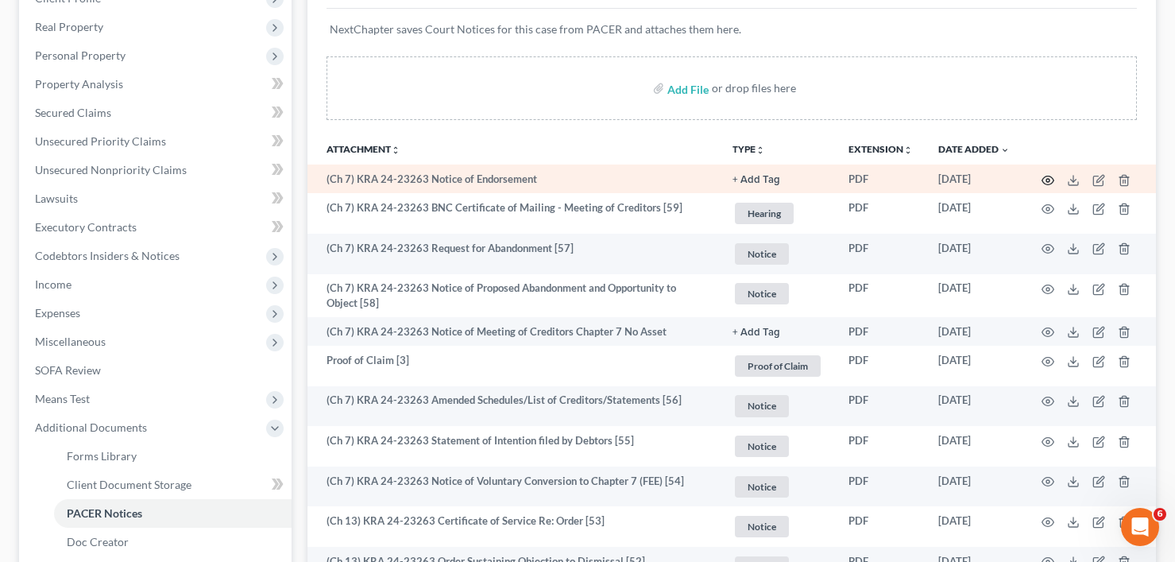
click at [1044, 180] on icon "button" at bounding box center [1048, 180] width 13 height 13
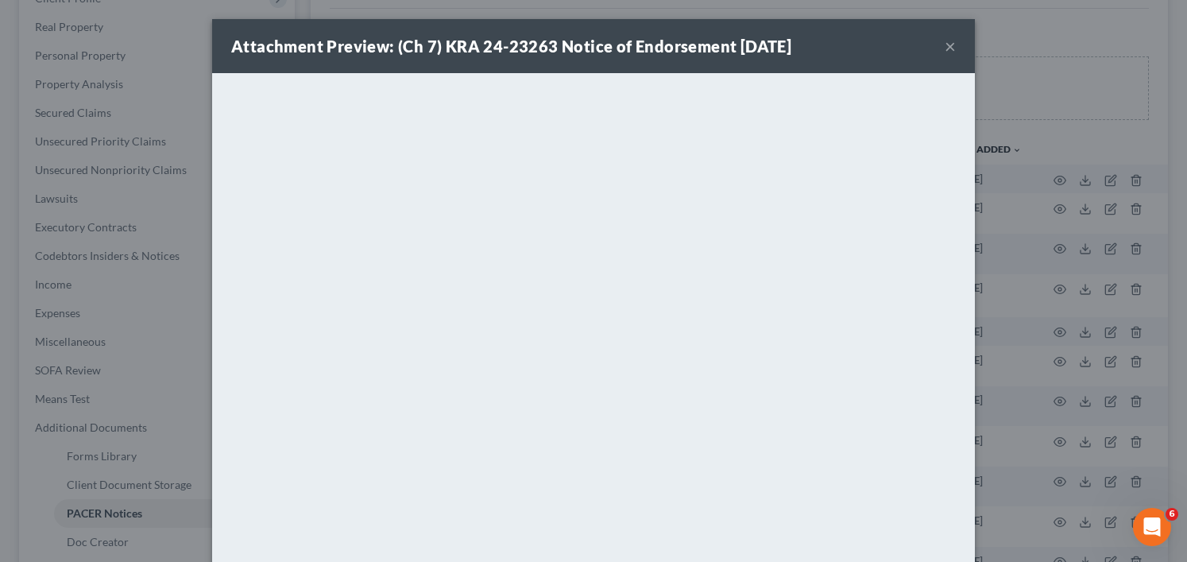
click at [945, 52] on button "×" at bounding box center [950, 46] width 11 height 19
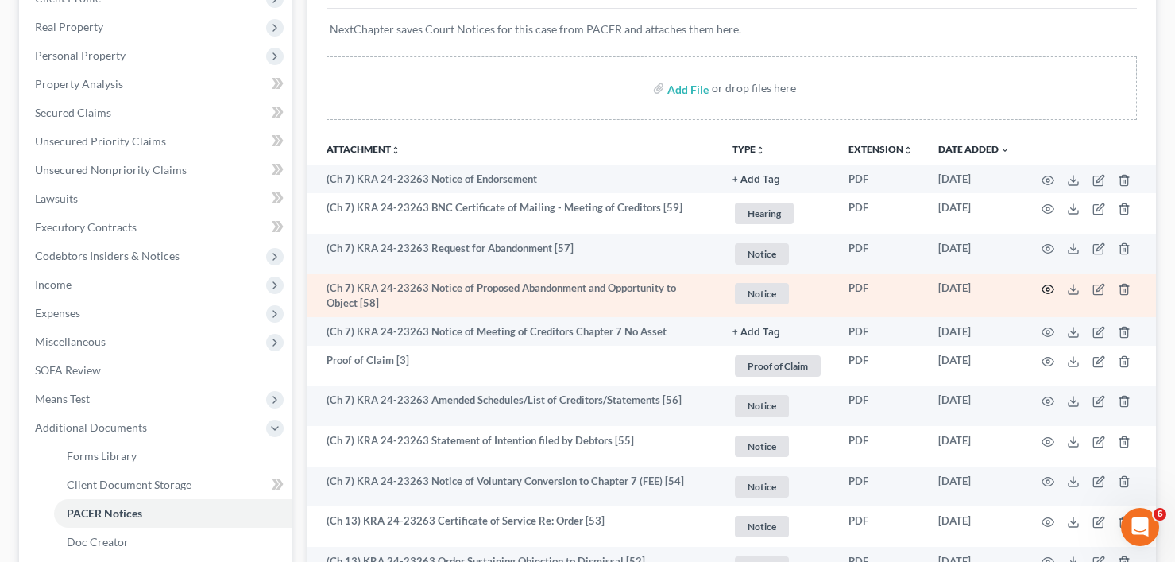
click at [1047, 292] on icon "button" at bounding box center [1048, 289] width 13 height 13
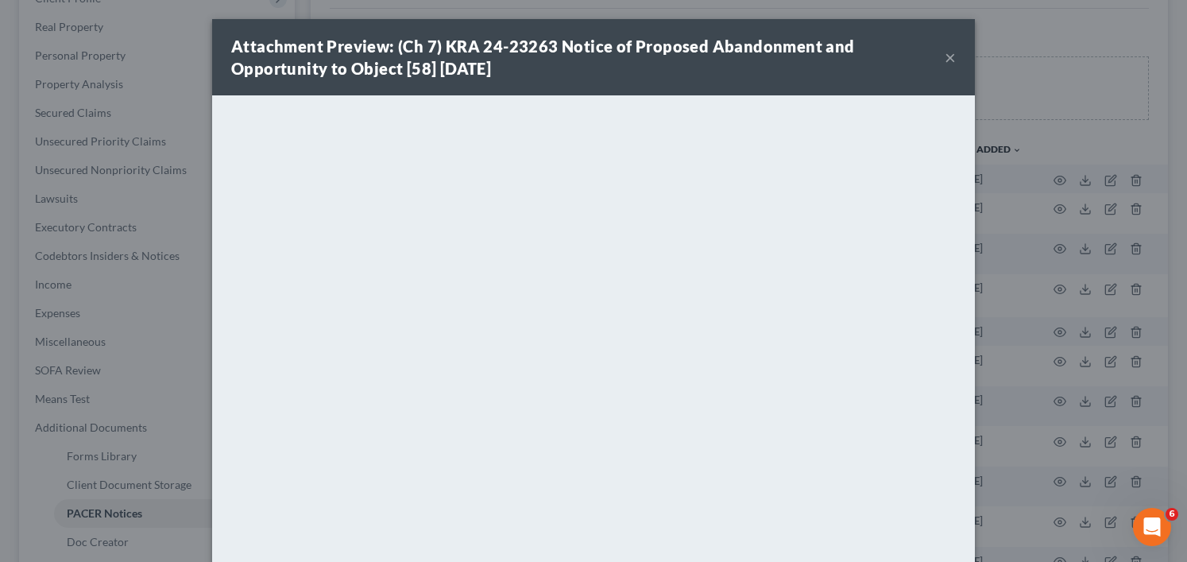
click at [945, 55] on button "×" at bounding box center [950, 57] width 11 height 19
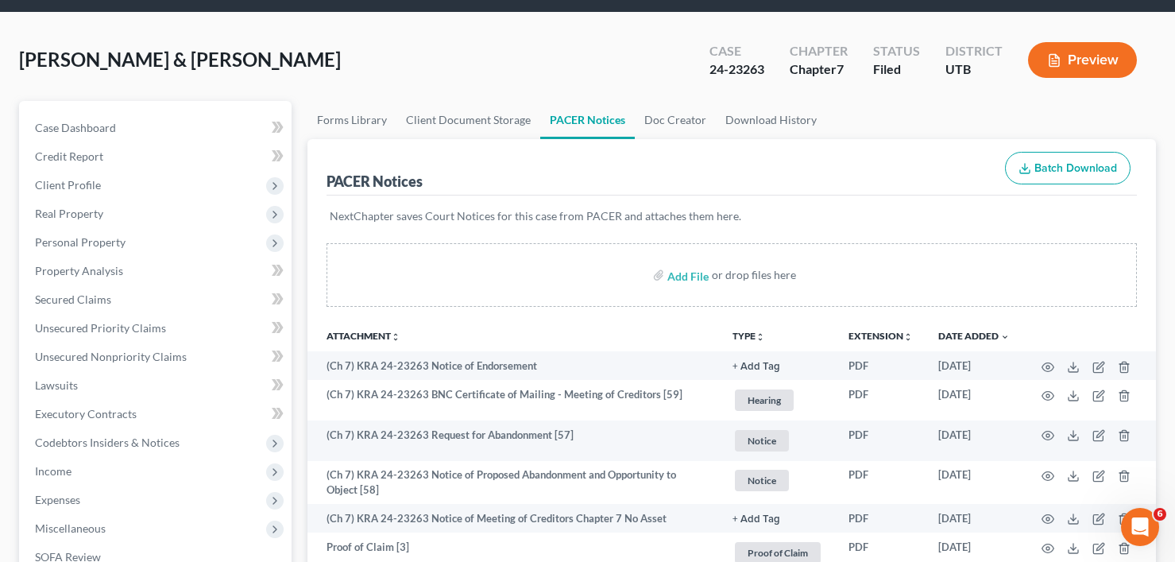
scroll to position [0, 0]
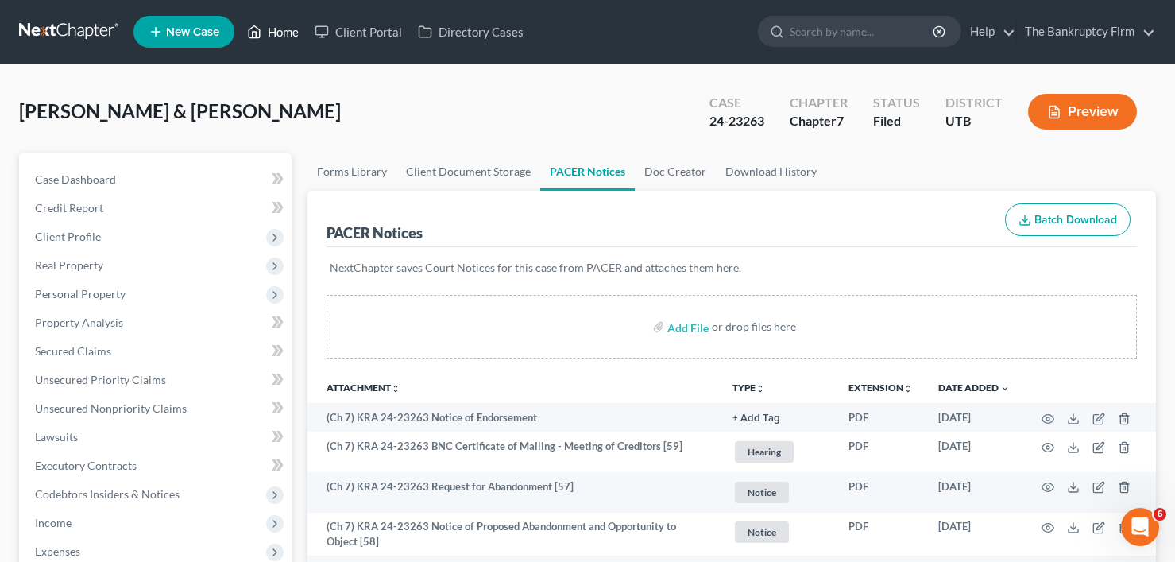
click at [266, 36] on link "Home" at bounding box center [273, 31] width 68 height 29
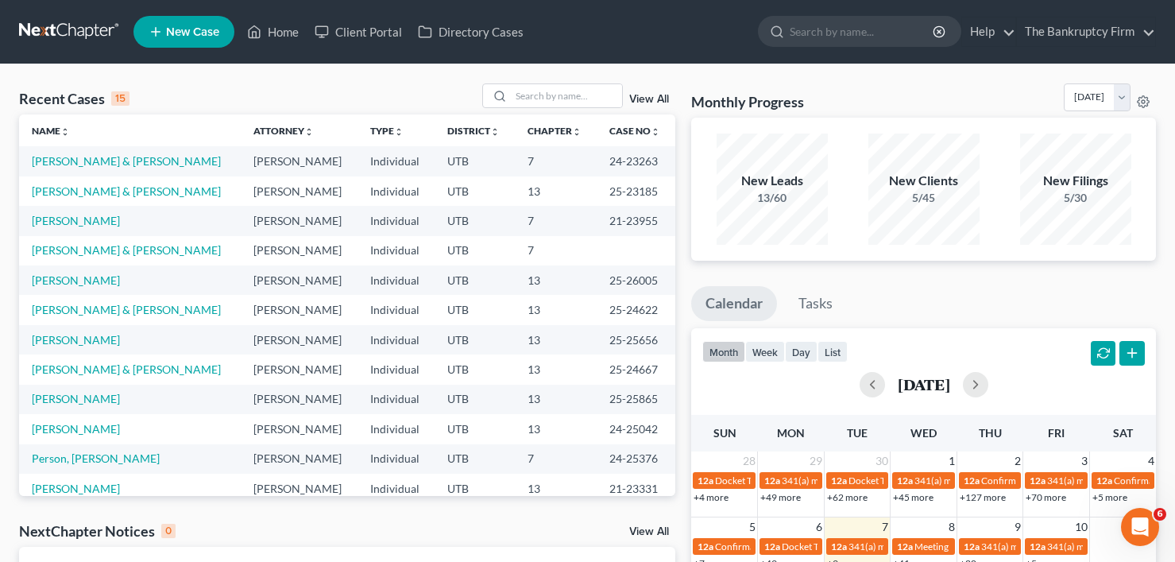
click at [180, 86] on div "Recent Cases 15 View All" at bounding box center [347, 98] width 656 height 31
click at [547, 91] on input "search" at bounding box center [566, 95] width 111 height 23
type input "waters"
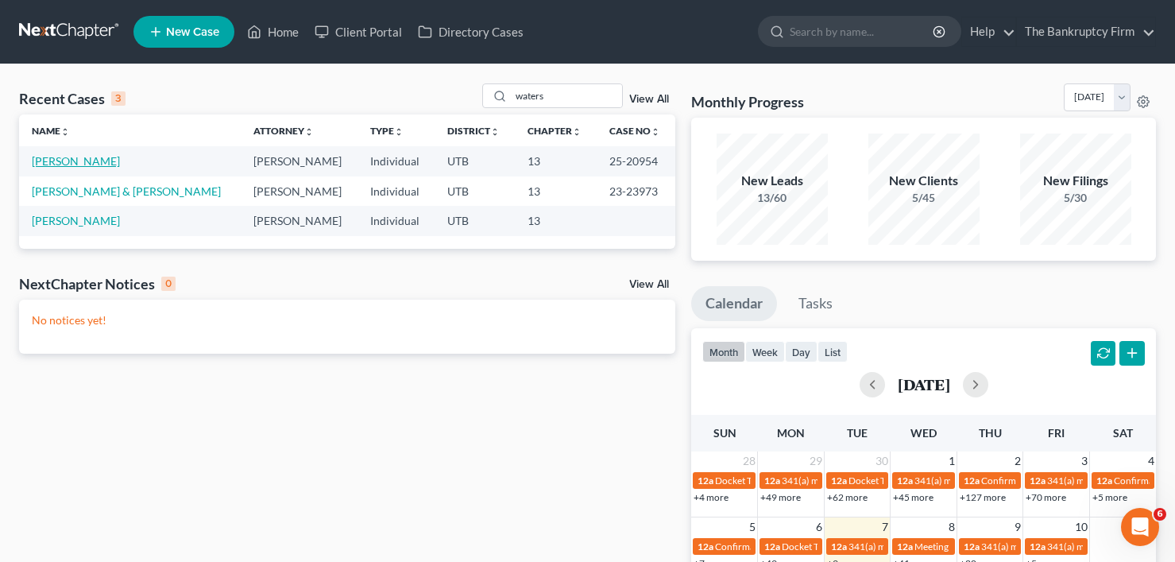
click at [66, 164] on link "[PERSON_NAME]" at bounding box center [76, 161] width 88 height 14
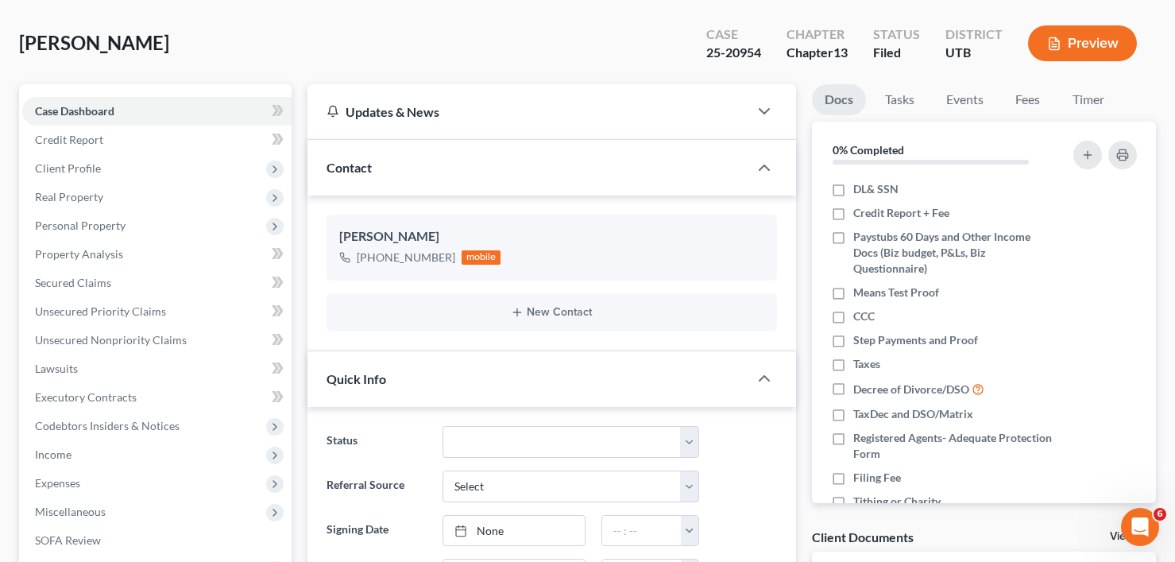
scroll to position [238, 0]
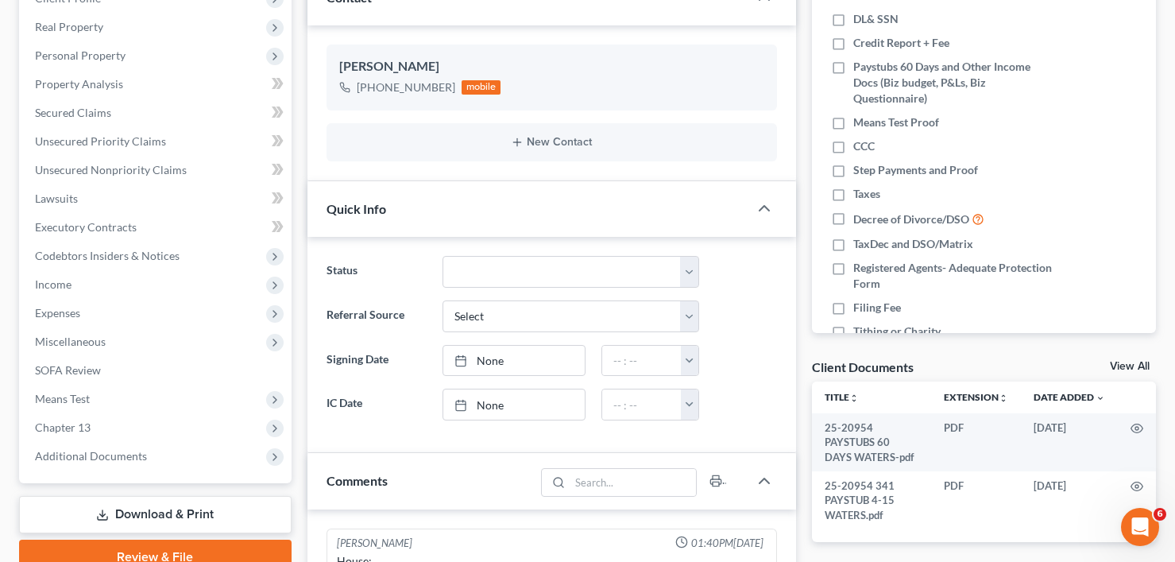
drag, startPoint x: 299, startPoint y: 100, endPoint x: 288, endPoint y: 145, distance: 45.9
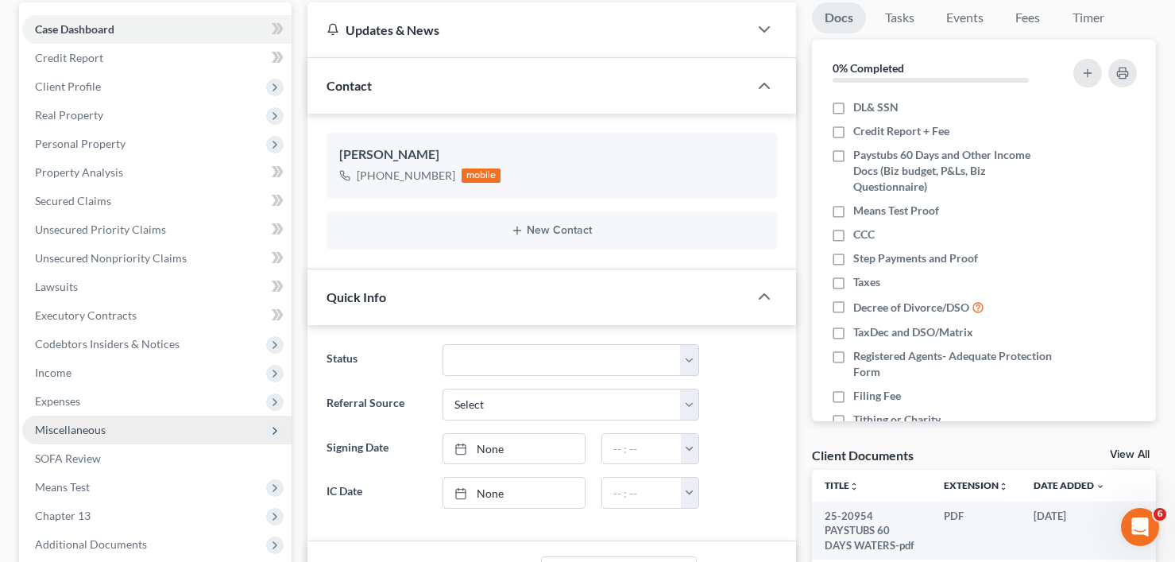
scroll to position [159, 0]
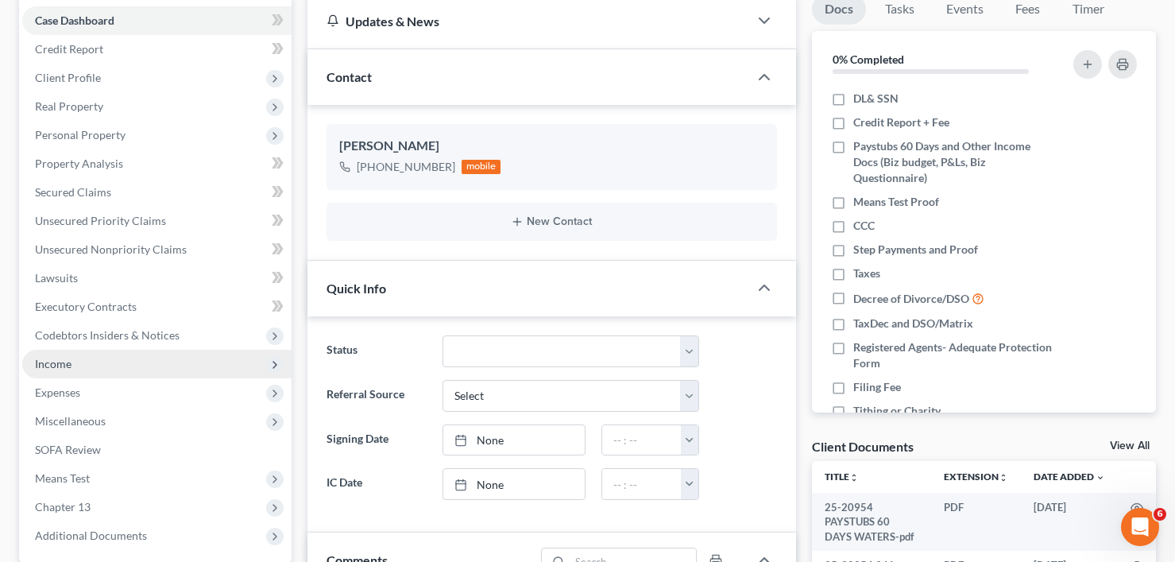
click at [75, 369] on span "Income" at bounding box center [156, 364] width 269 height 29
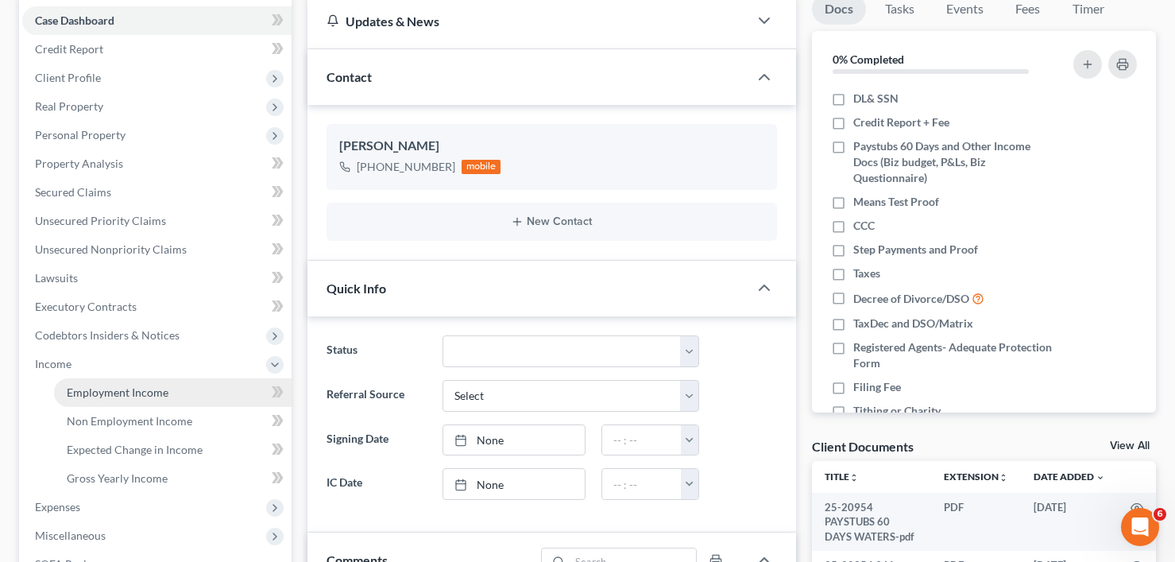
click at [170, 391] on link "Employment Income" at bounding box center [173, 392] width 238 height 29
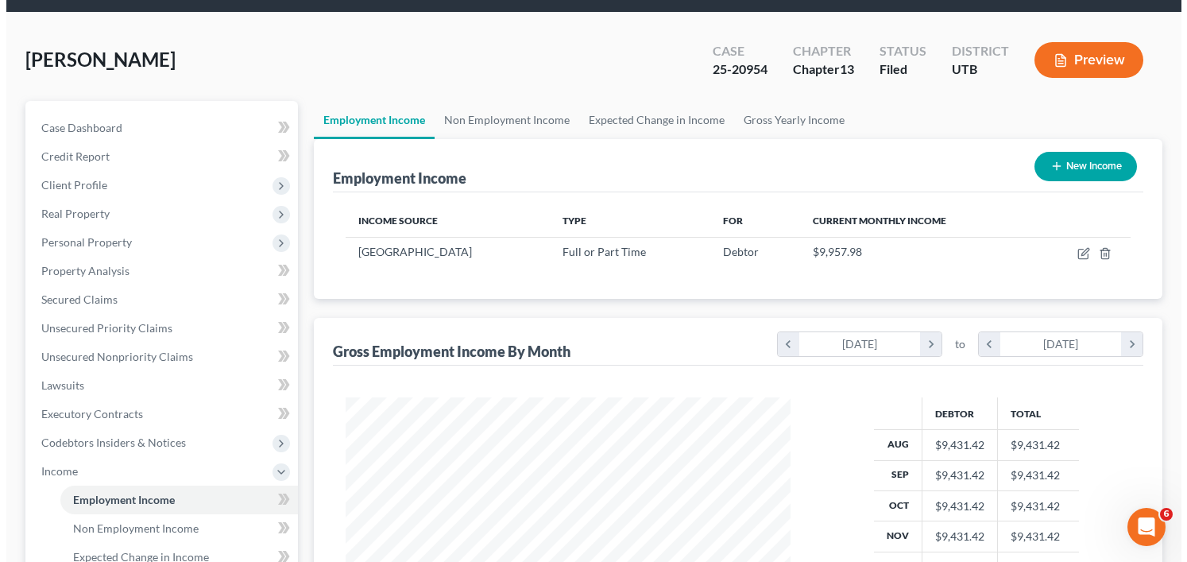
scroll to position [79, 0]
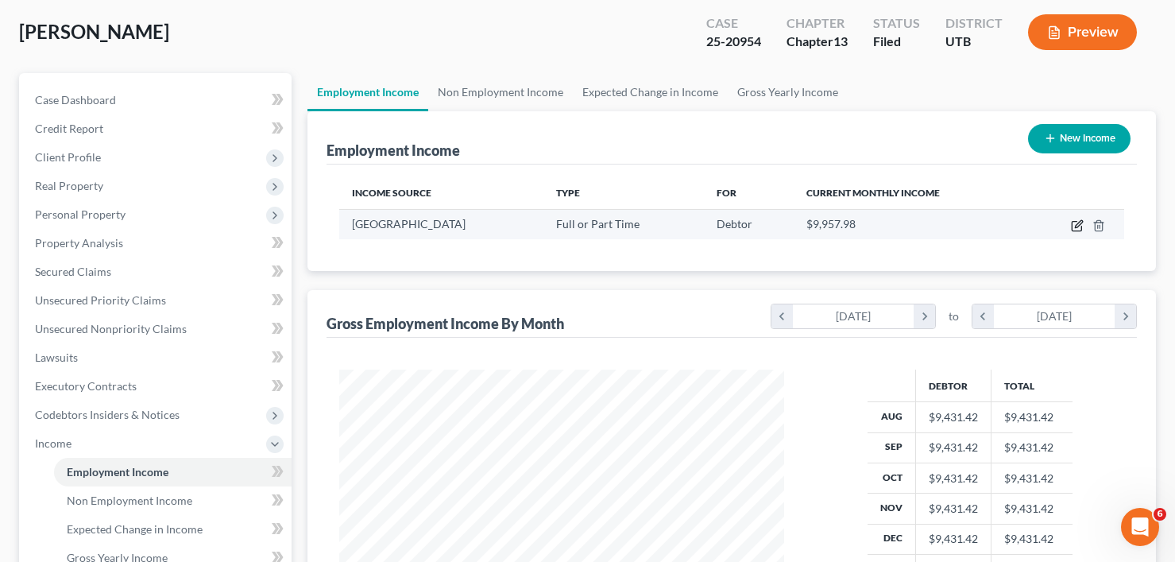
click at [1073, 226] on icon "button" at bounding box center [1077, 225] width 13 height 13
select select "0"
select select "46"
select select "1"
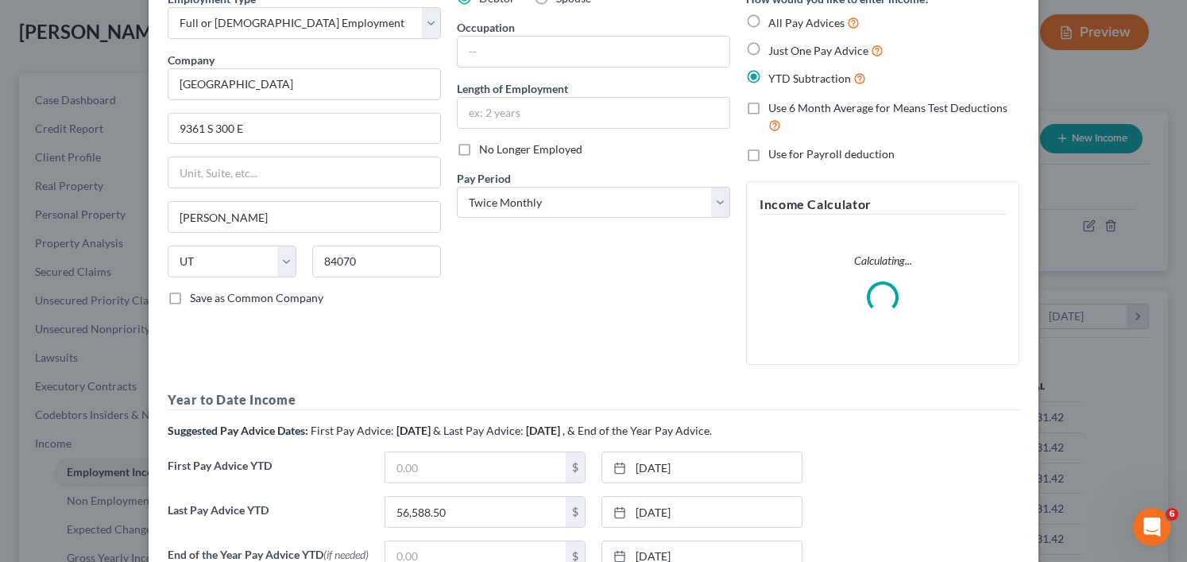
scroll to position [253, 0]
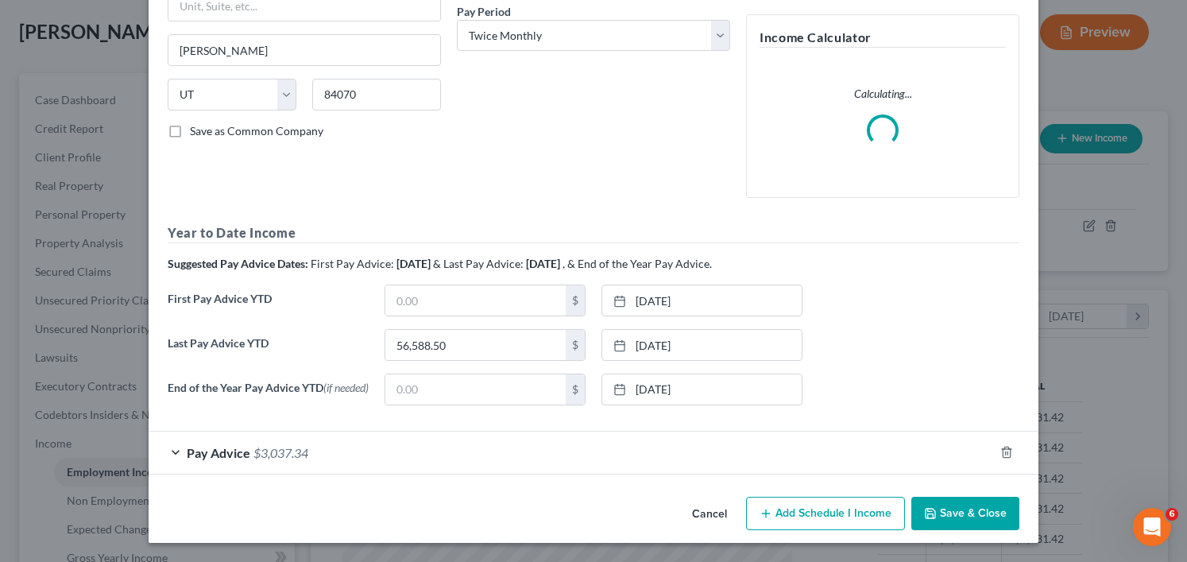
click at [524, 439] on div "Pay Advice $3,037.34" at bounding box center [571, 452] width 845 height 42
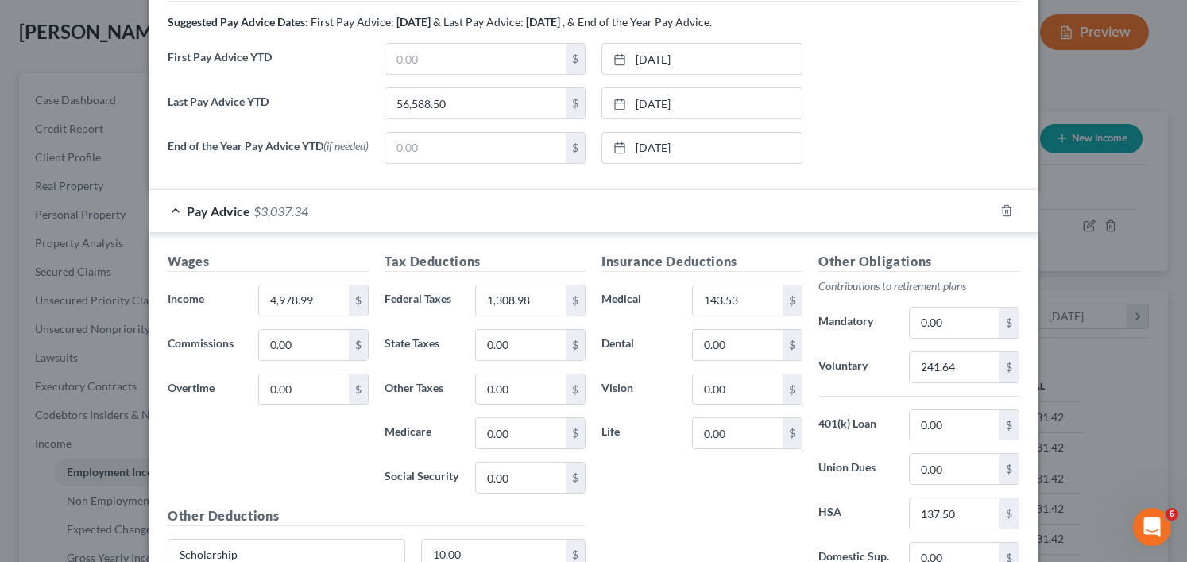
scroll to position [577, 0]
drag, startPoint x: 311, startPoint y: 481, endPoint x: 303, endPoint y: 448, distance: 33.5
click at [311, 481] on div "Wages Income * 4,978.99 $ Commissions 0.00 $ Overtime 0.00 $" at bounding box center [268, 379] width 217 height 254
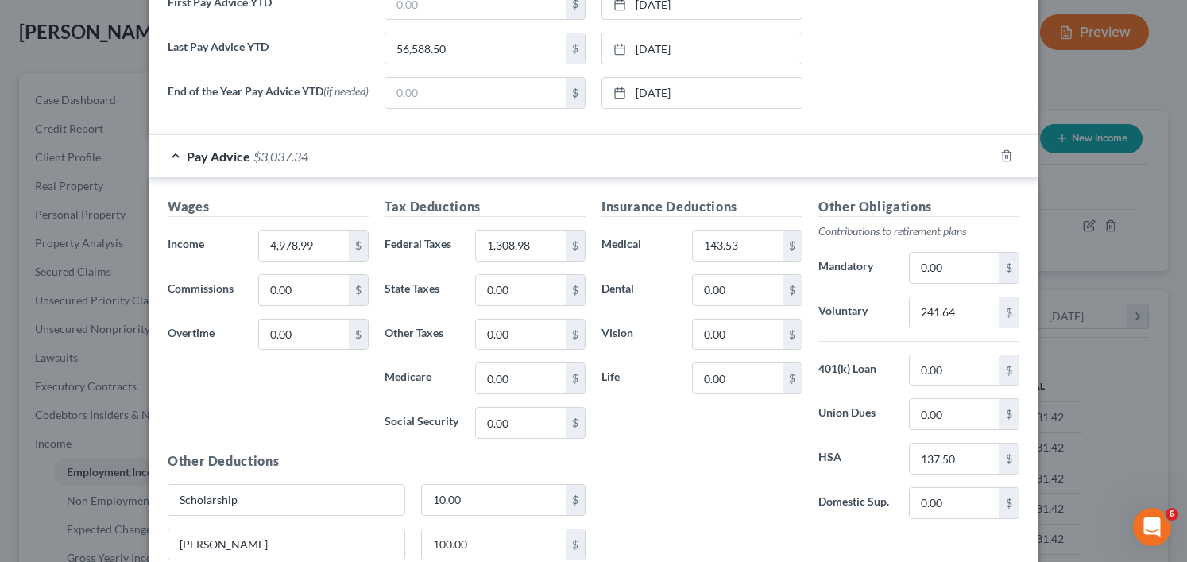
scroll to position [612, 0]
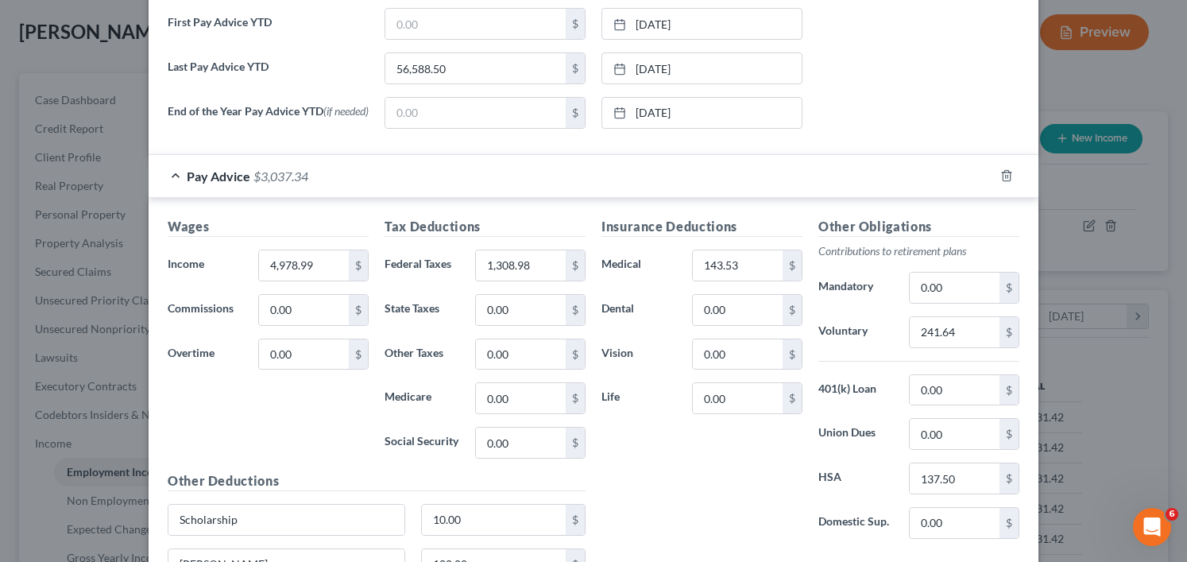
click at [193, 420] on div "Wages Income * 4,978.99 $ Commissions 0.00 $ Overtime 0.00 $" at bounding box center [268, 344] width 217 height 254
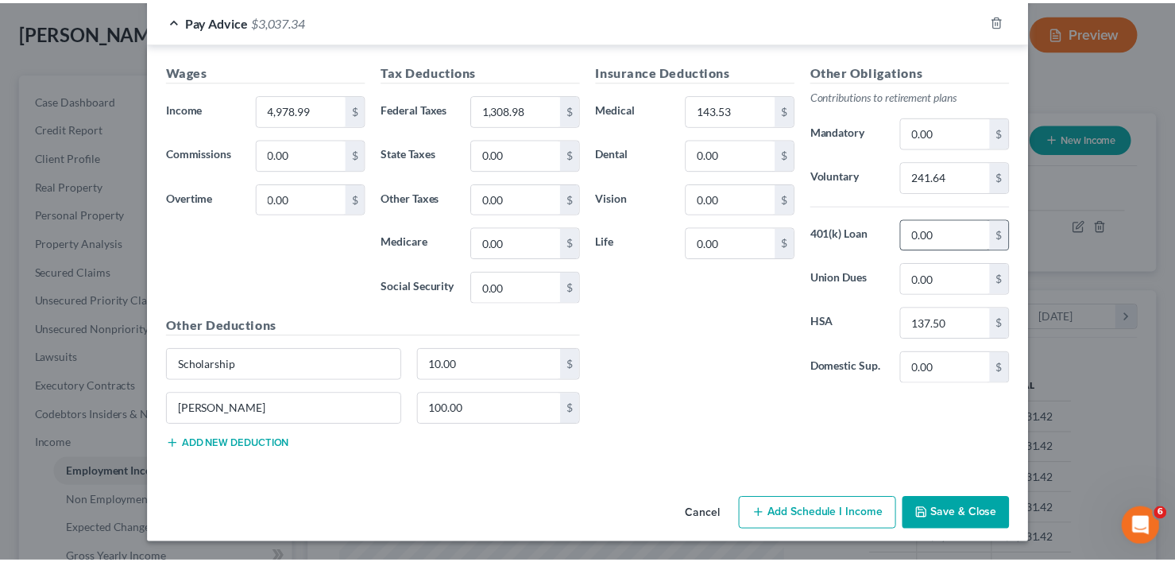
scroll to position [771, 0]
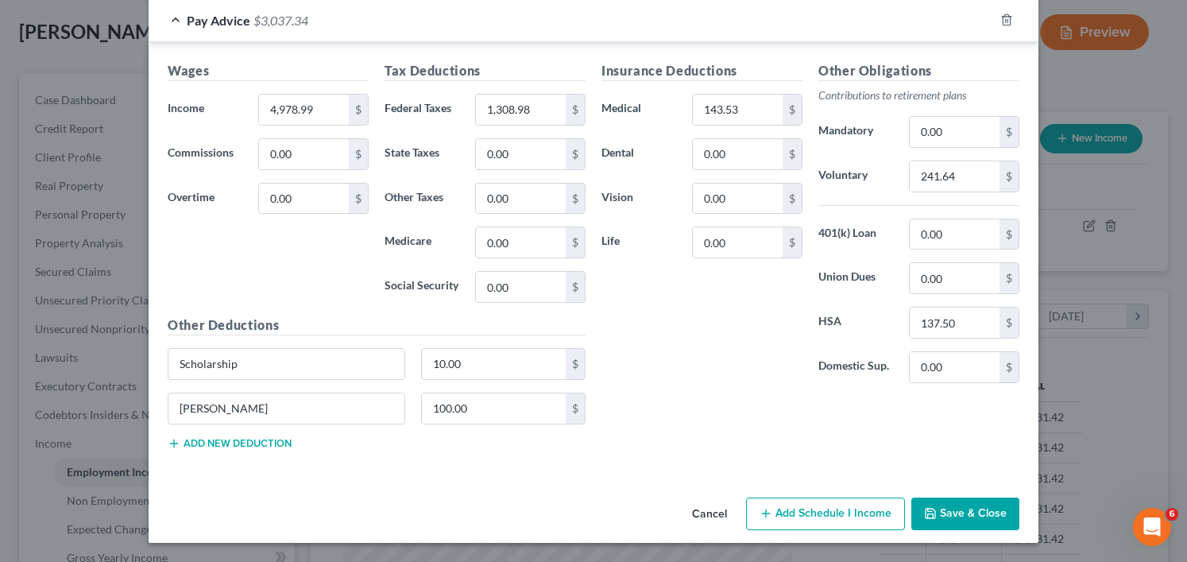
click at [315, 56] on div "Wages Income * 4,978.99 $ Commissions 0.00 $ Overtime 0.00 $ Tax Deductions Fed…" at bounding box center [594, 258] width 890 height 432
click at [299, 276] on div "Wages Income * 4,978.99 $ Commissions 0.00 $ Overtime 0.00 $" at bounding box center [268, 188] width 217 height 254
click at [957, 524] on button "Save & Close" at bounding box center [965, 513] width 108 height 33
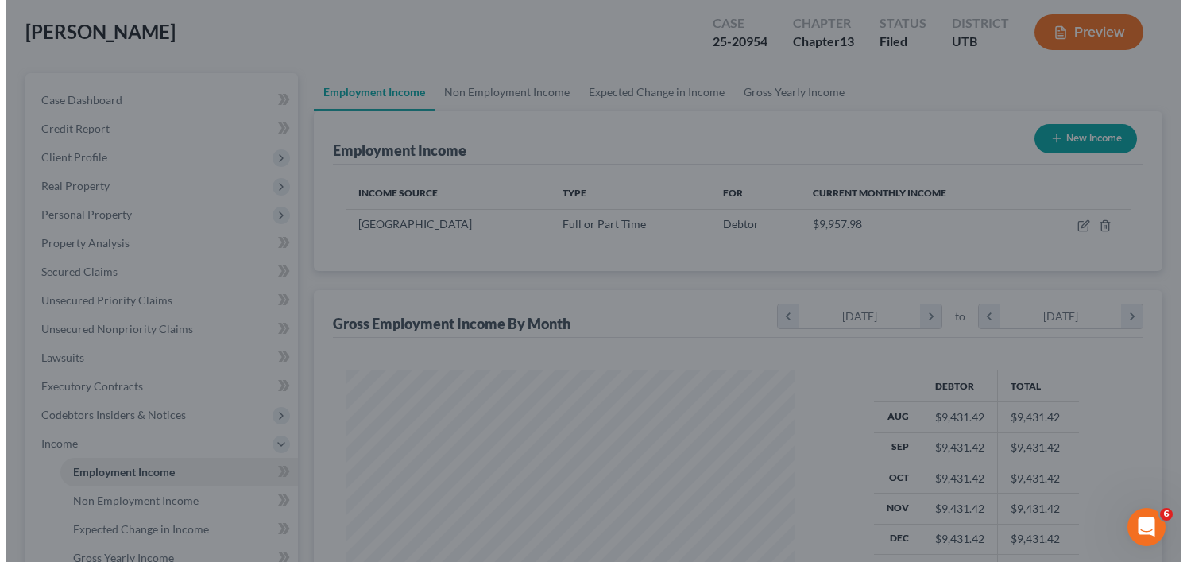
scroll to position [794178, 793986]
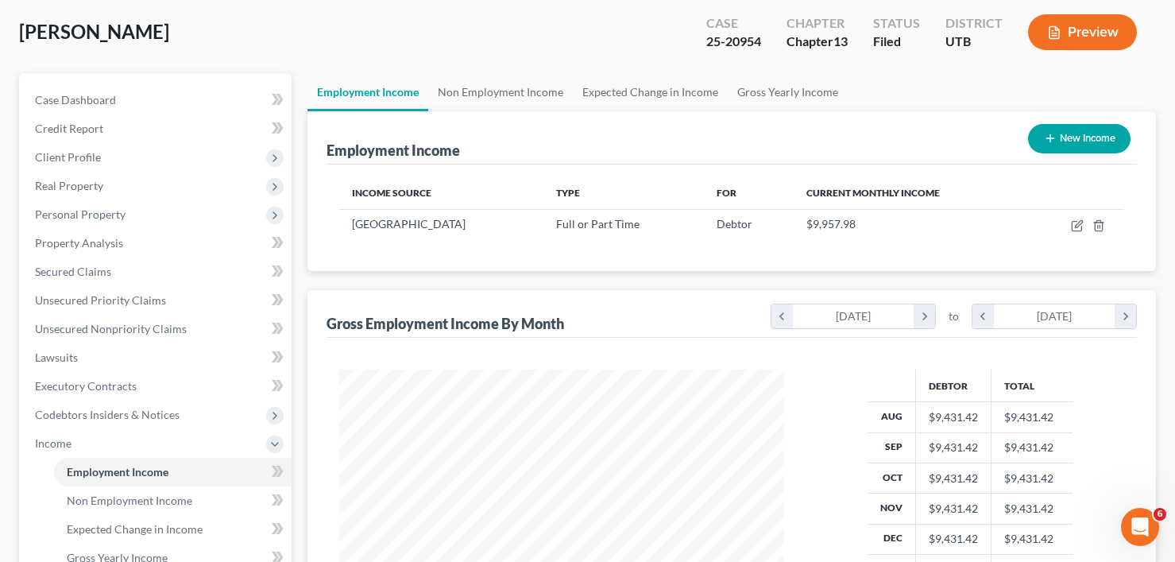
click at [342, 314] on div "Gross Employment Income By Month" at bounding box center [446, 323] width 238 height 19
click at [1076, 222] on icon "button" at bounding box center [1077, 225] width 13 height 13
select select "0"
select select "46"
select select "1"
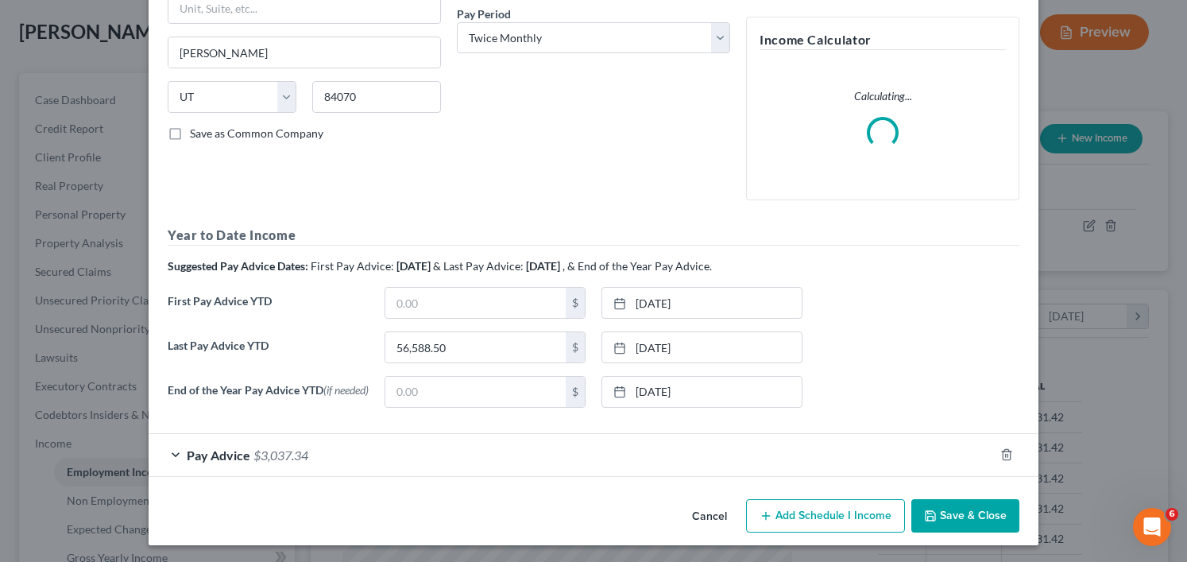
scroll to position [253, 0]
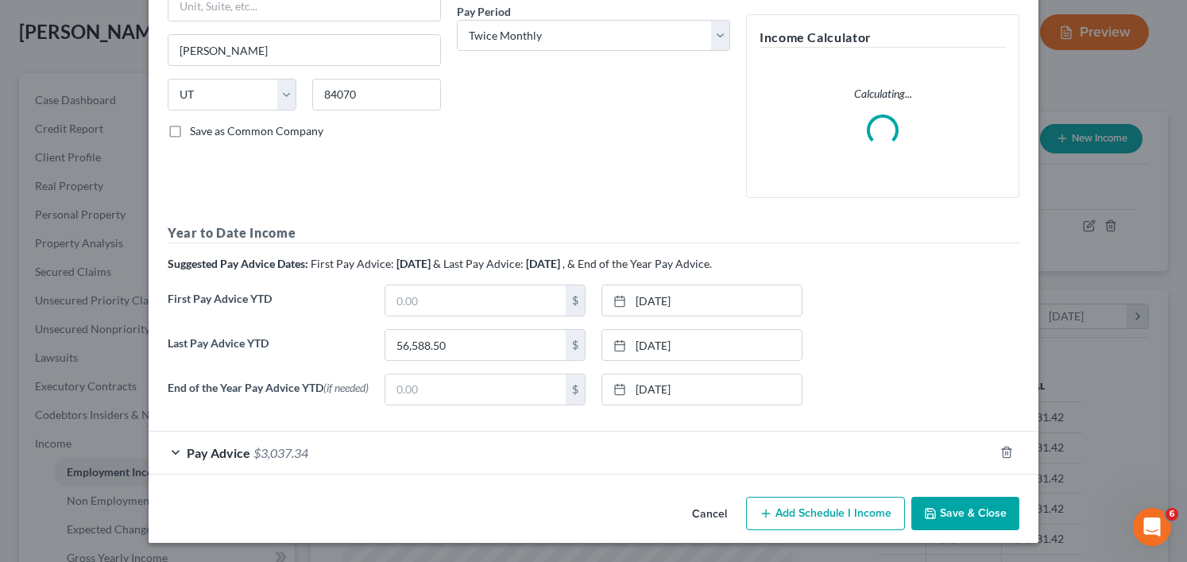
click at [833, 453] on div "Pay Advice $3,037.34" at bounding box center [571, 452] width 845 height 42
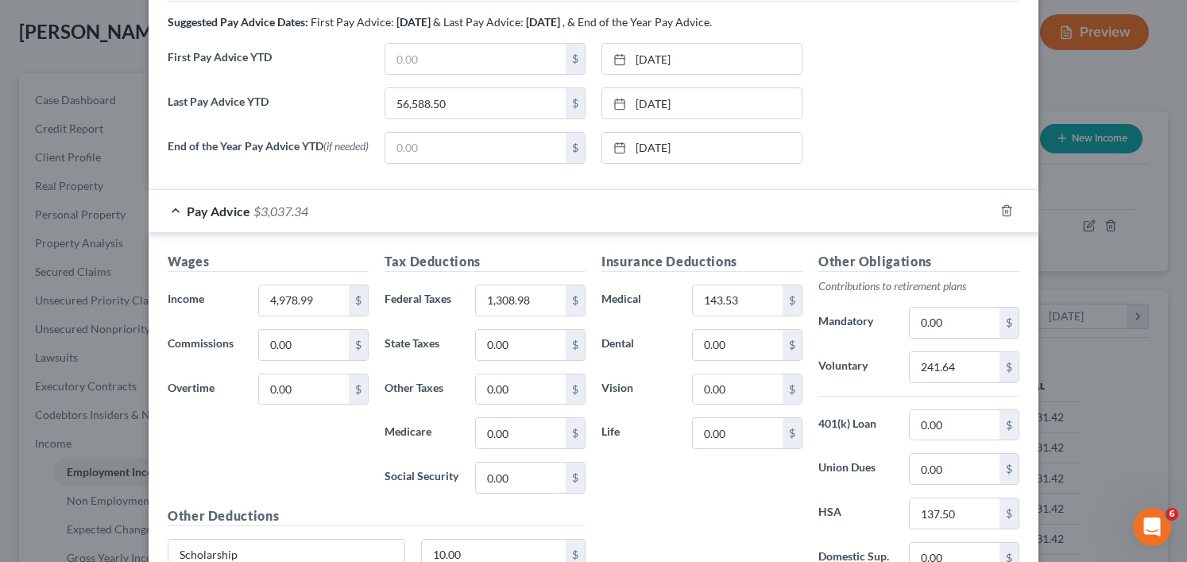
scroll to position [577, 0]
click at [310, 483] on div "Wages Income * 4,978.99 $ Commissions 0.00 $ Overtime 0.00 $" at bounding box center [268, 379] width 217 height 254
click at [276, 480] on div "Wages Income * 4,978.99 $ Commissions 0.00 $ Overtime 0.00 $" at bounding box center [268, 379] width 217 height 254
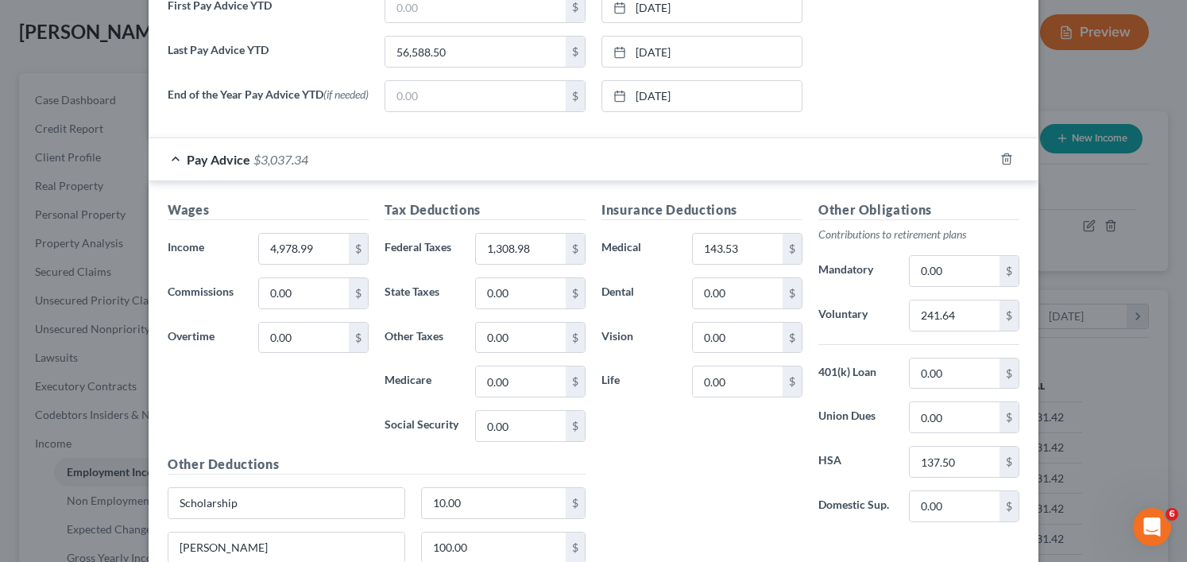
scroll to position [656, 0]
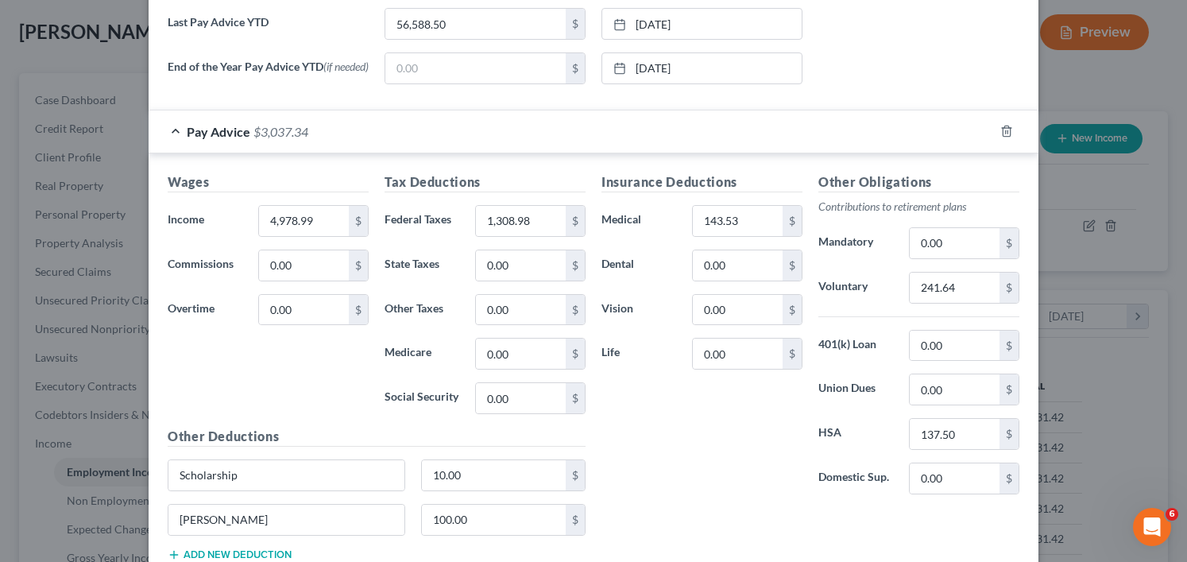
click at [303, 399] on div "Wages Income * 4,978.99 $ Commissions 0.00 $ Overtime 0.00 $" at bounding box center [268, 299] width 217 height 254
drag, startPoint x: 255, startPoint y: 398, endPoint x: 258, endPoint y: 408, distance: 10.8
click at [255, 398] on div "Wages Income * 4,978.99 $ Commissions 0.00 $ Overtime 0.00 $" at bounding box center [268, 299] width 217 height 254
click at [284, 369] on div "Wages Income * 4,978.99 $ Commissions 0.00 $ Overtime 0.00 $" at bounding box center [268, 299] width 217 height 254
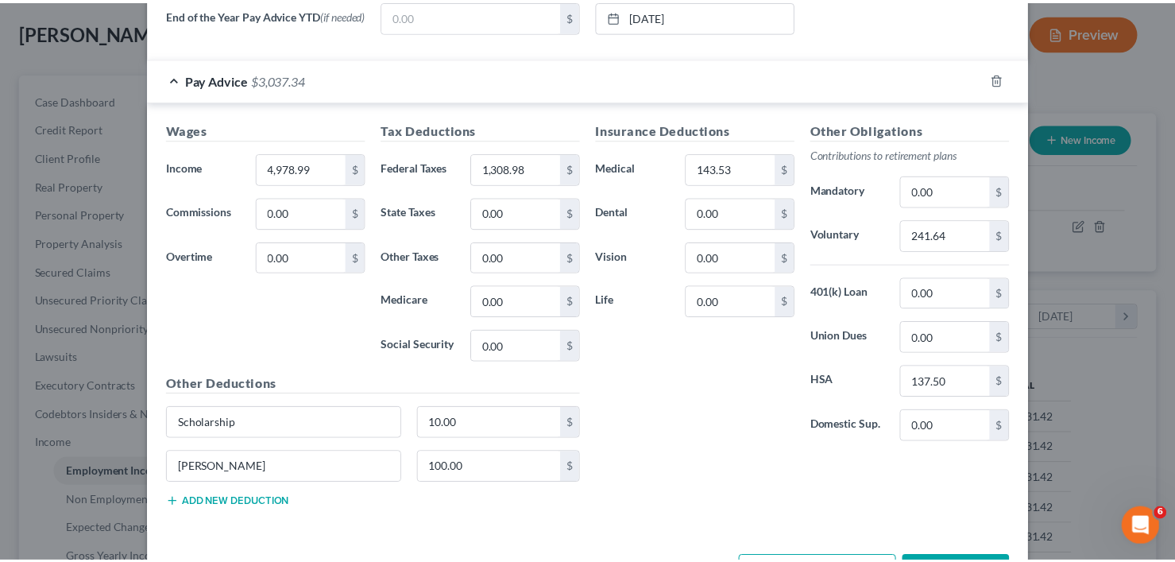
scroll to position [736, 0]
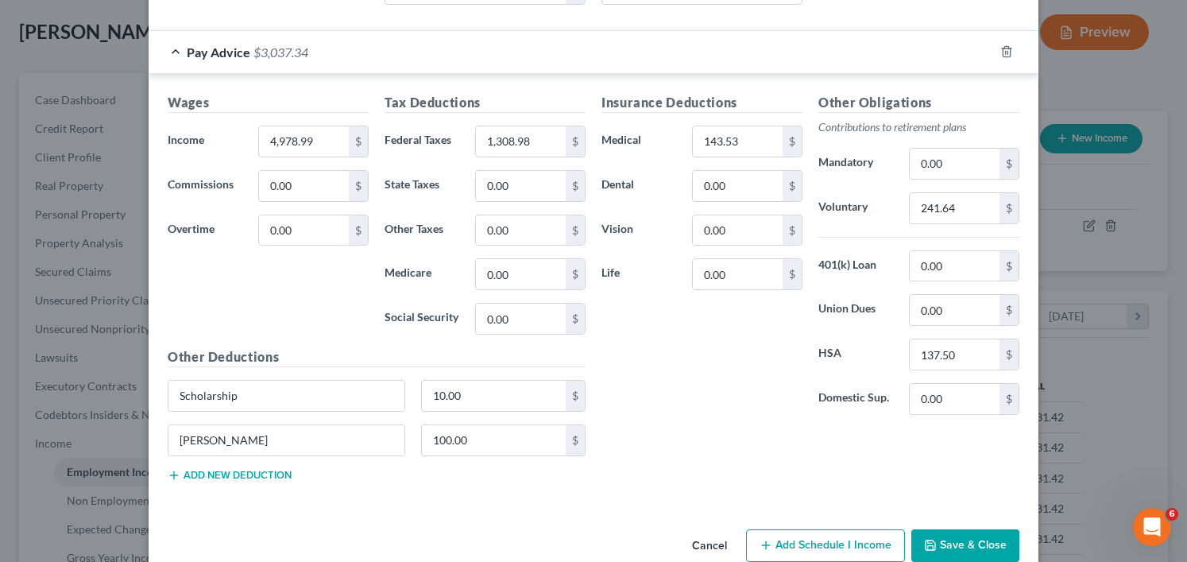
click at [263, 309] on div "Wages Income * 4,978.99 $ Commissions 0.00 $ Overtime 0.00 $" at bounding box center [268, 220] width 217 height 254
click at [305, 325] on div "Wages Income * 4,978.99 $ Commissions 0.00 $ Overtime 0.00 $" at bounding box center [268, 220] width 217 height 254
click at [339, 291] on div "Wages Income * 4,978.99 $ Commissions 0.00 $ Overtime 0.00 $" at bounding box center [268, 220] width 217 height 254
click at [950, 546] on button "Save & Close" at bounding box center [965, 545] width 108 height 33
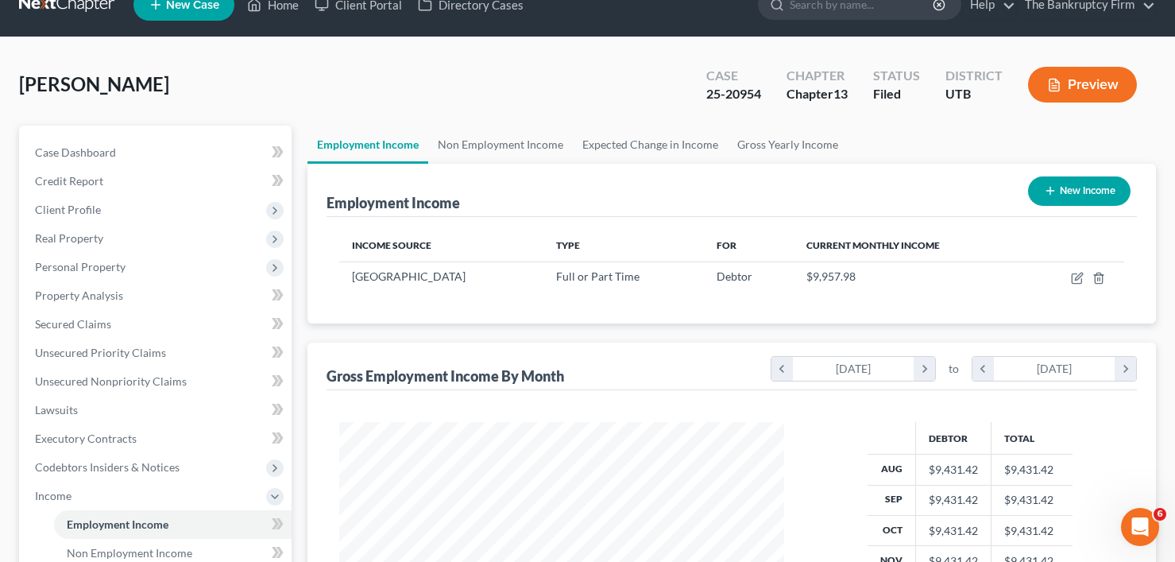
scroll to position [0, 0]
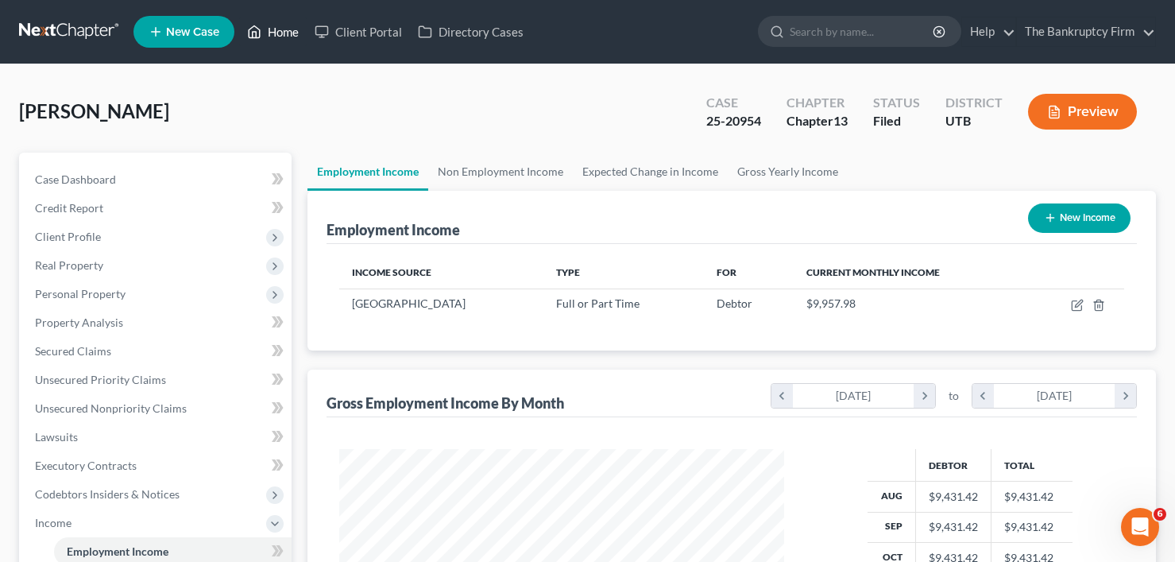
click at [278, 34] on link "Home" at bounding box center [273, 31] width 68 height 29
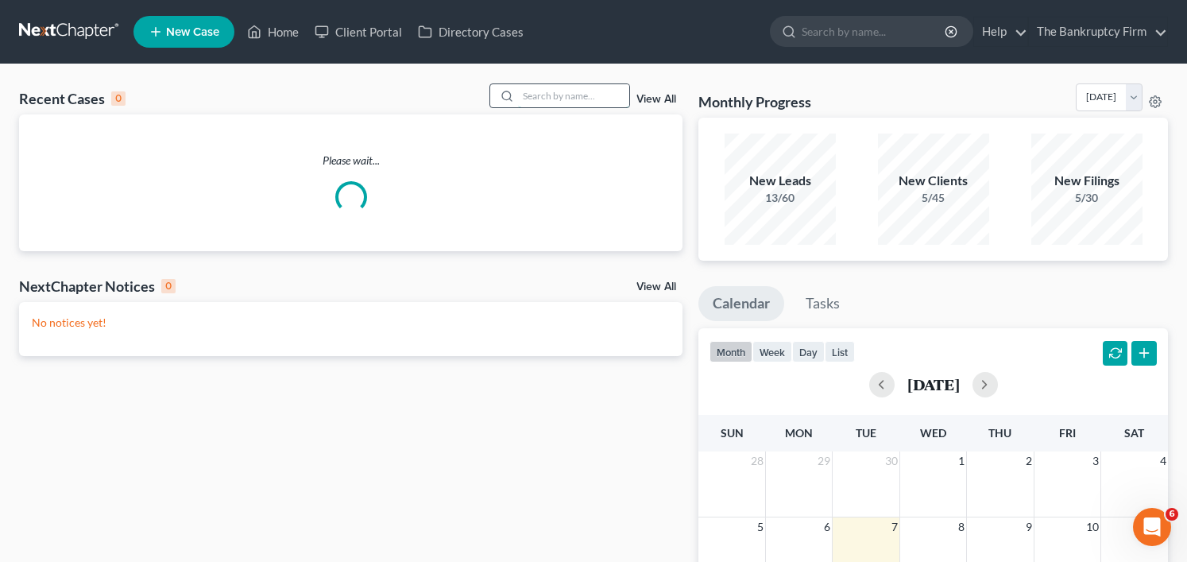
click at [549, 92] on input "search" at bounding box center [573, 95] width 111 height 23
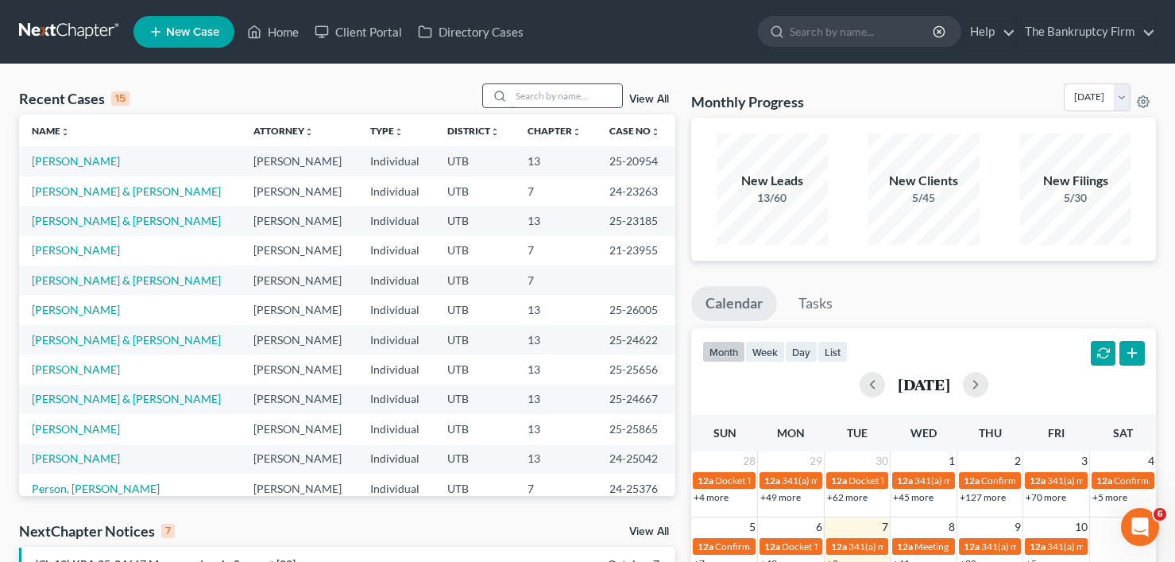
click at [547, 89] on input "search" at bounding box center [566, 95] width 111 height 23
type input "kerr"
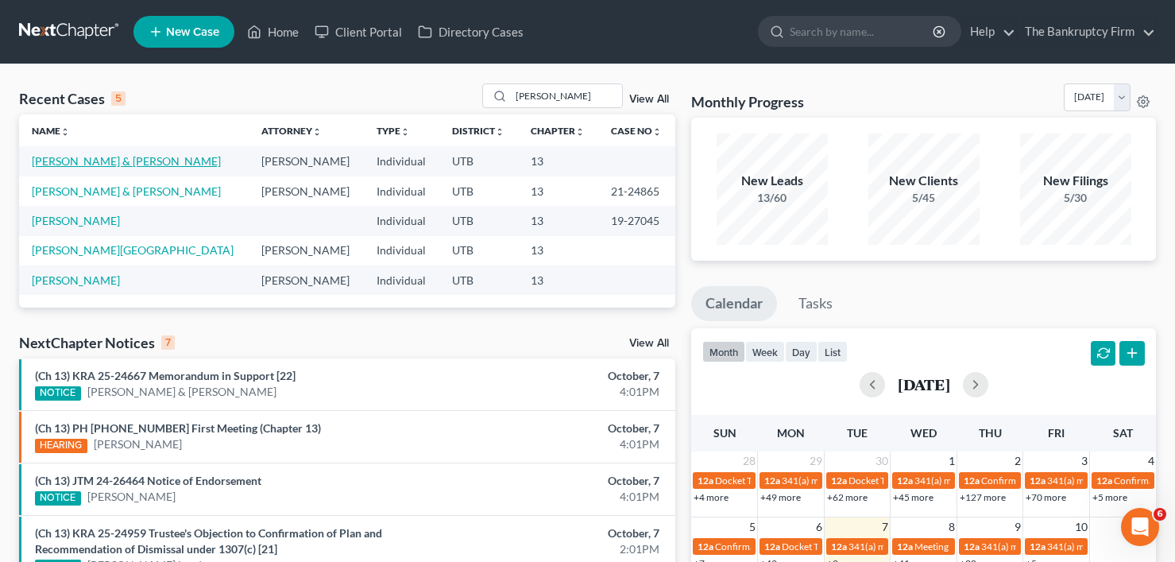
click at [77, 163] on link "Kerr, Aaran & Jennifer" at bounding box center [126, 161] width 189 height 14
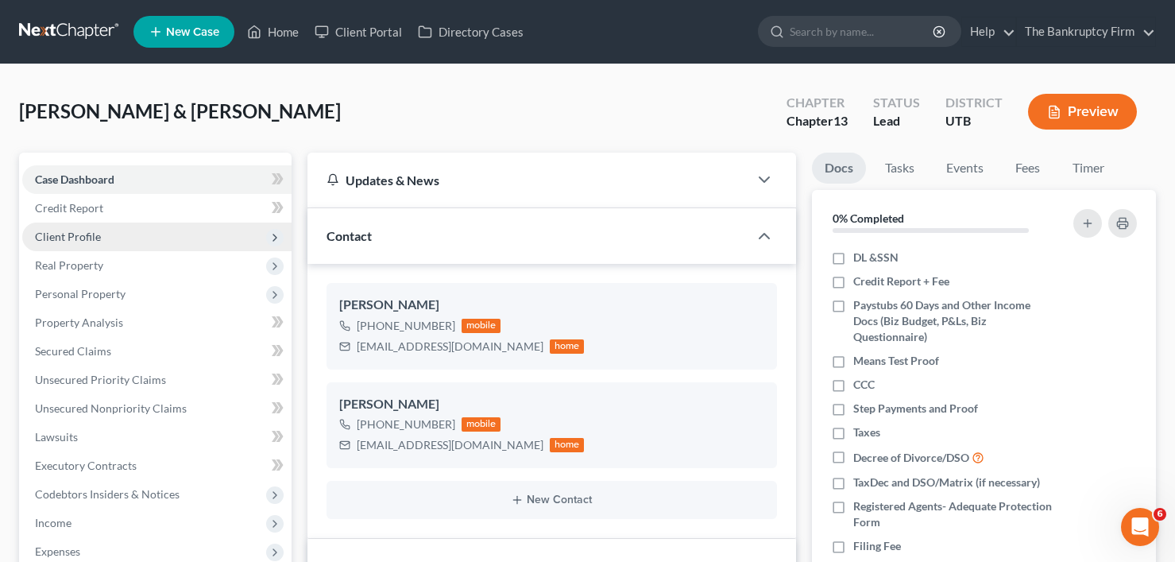
click at [75, 232] on span "Client Profile" at bounding box center [68, 237] width 66 height 14
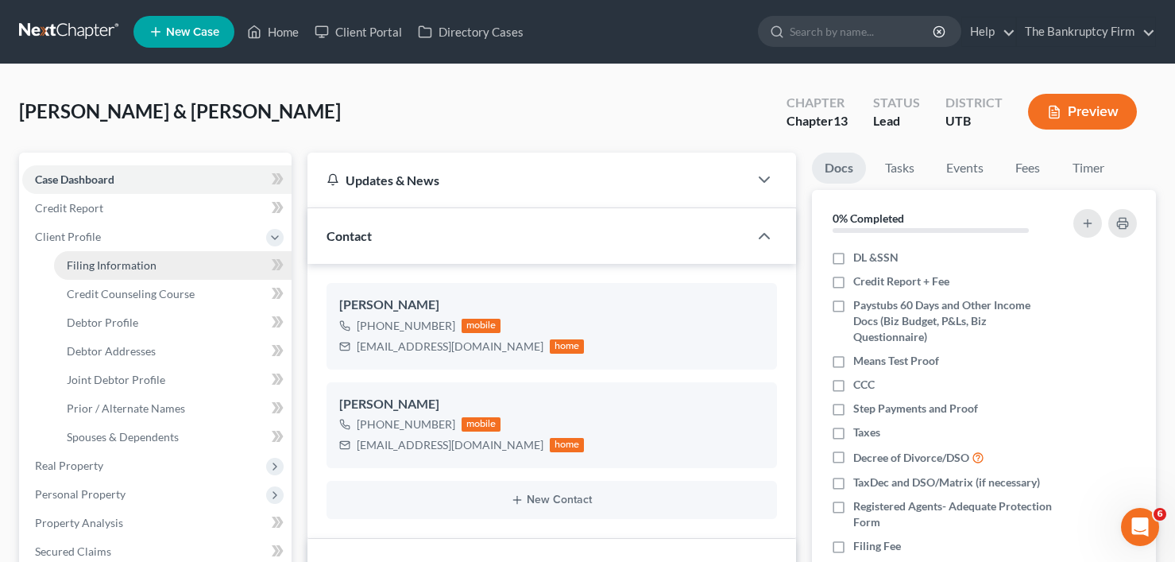
click at [141, 269] on span "Filing Information" at bounding box center [112, 265] width 90 height 14
select select "1"
select select "3"
select select "81"
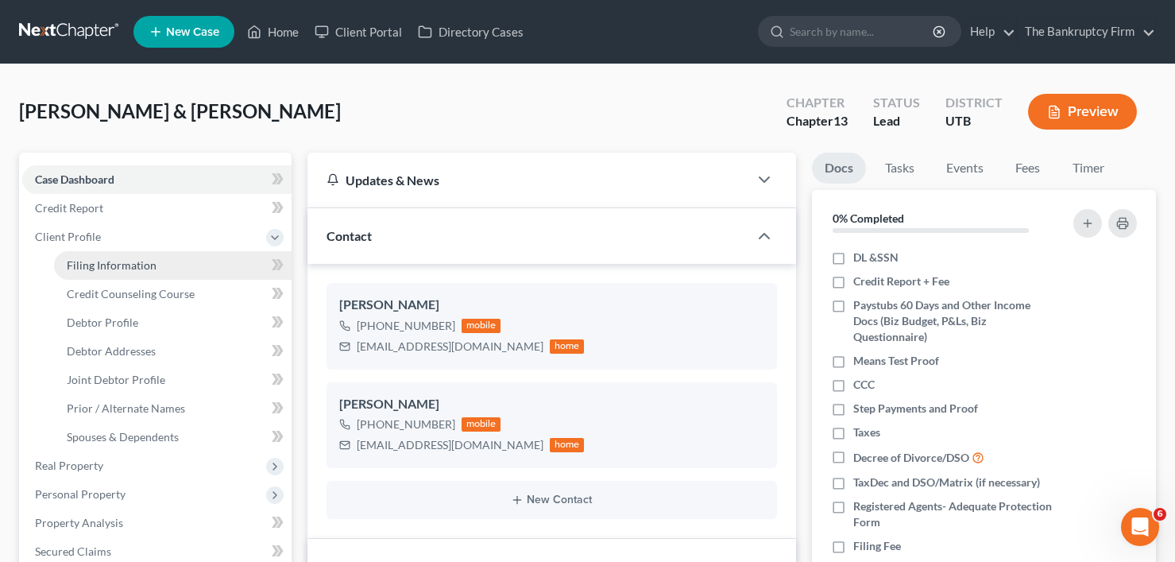
select select "0"
select select "46"
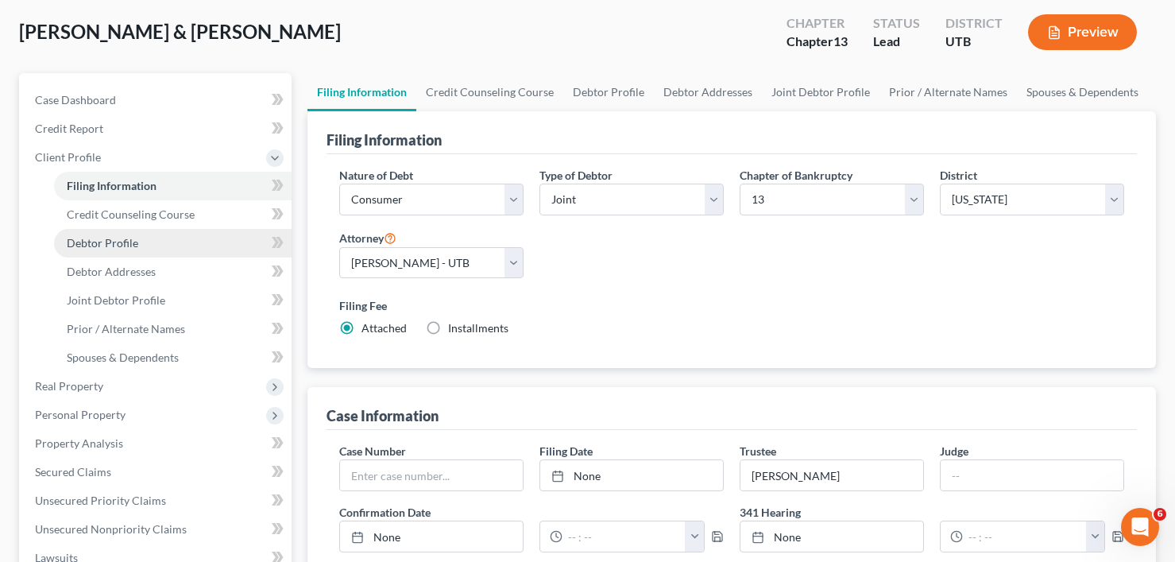
click at [108, 251] on link "Debtor Profile" at bounding box center [173, 243] width 238 height 29
select select "1"
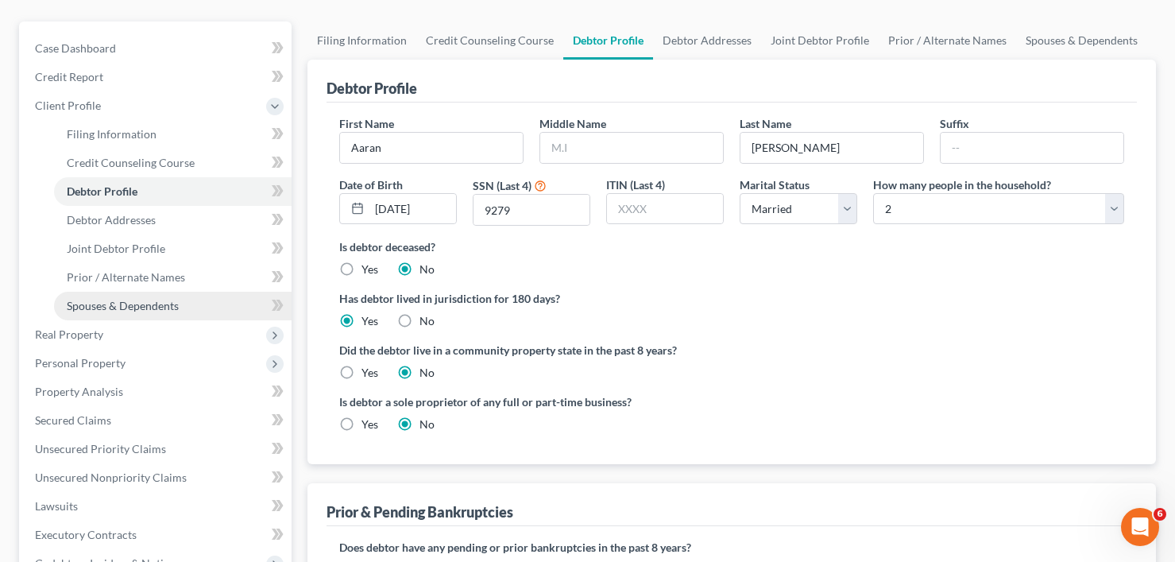
scroll to position [159, 0]
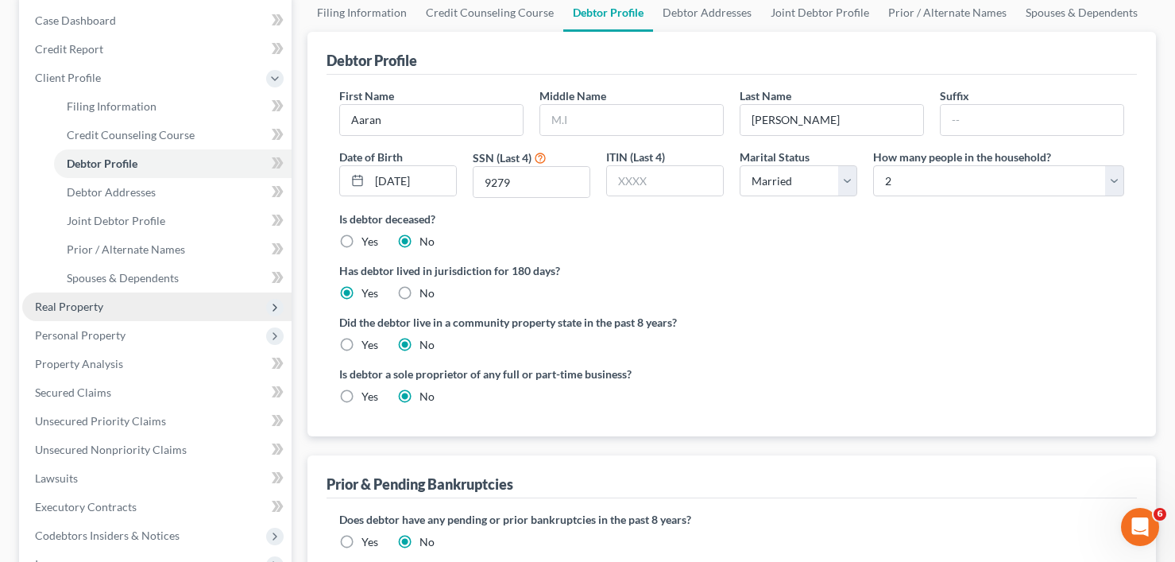
click at [89, 306] on span "Real Property" at bounding box center [69, 307] width 68 height 14
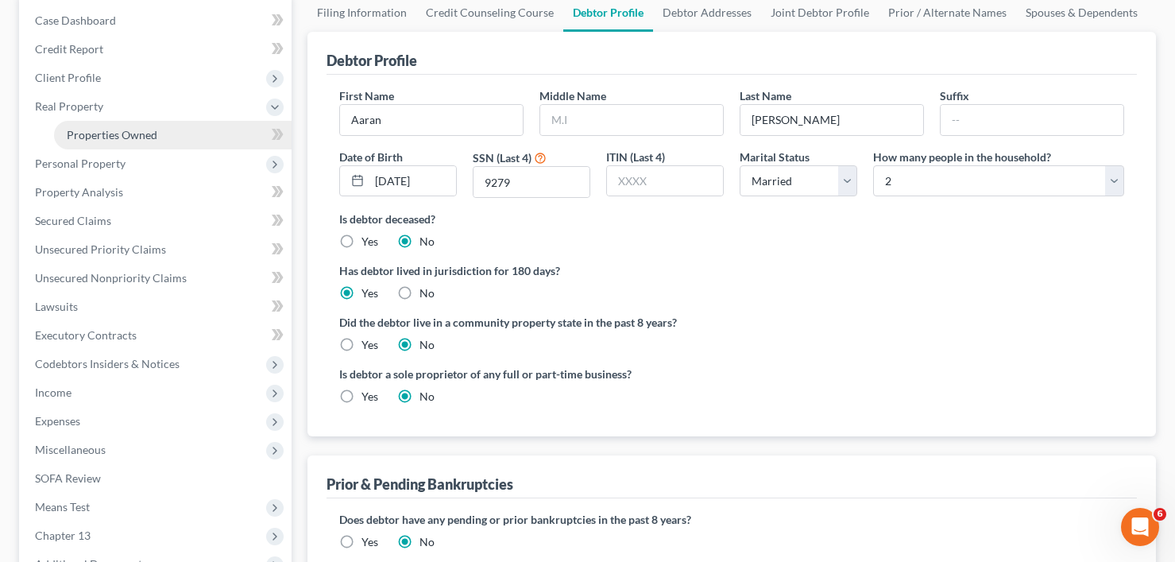
click at [115, 133] on span "Properties Owned" at bounding box center [112, 135] width 91 height 14
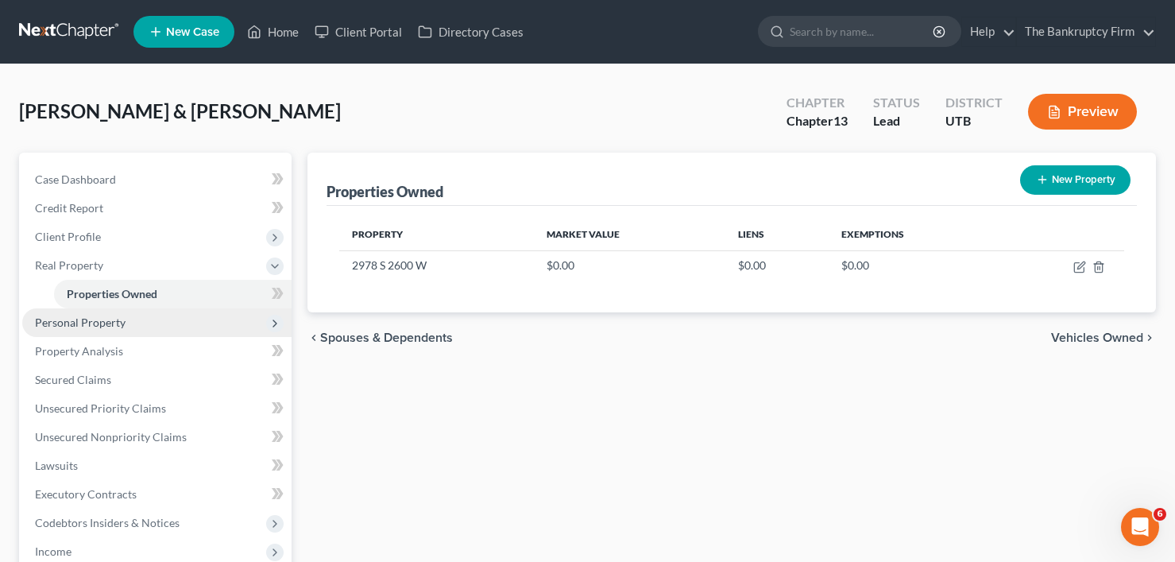
click at [74, 326] on span "Personal Property" at bounding box center [80, 322] width 91 height 14
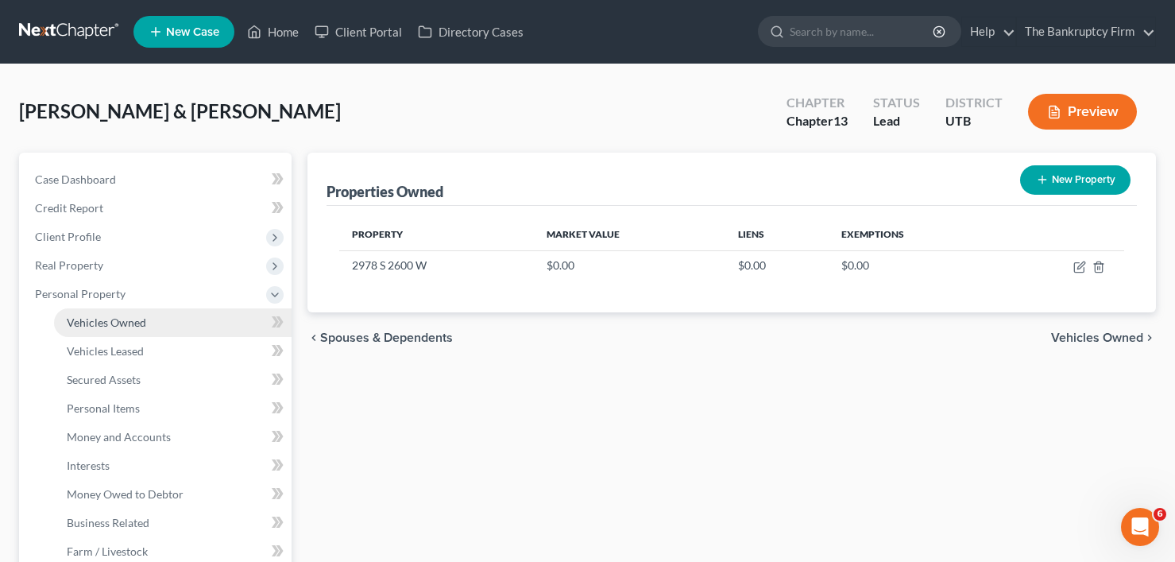
click at [115, 328] on span "Vehicles Owned" at bounding box center [106, 322] width 79 height 14
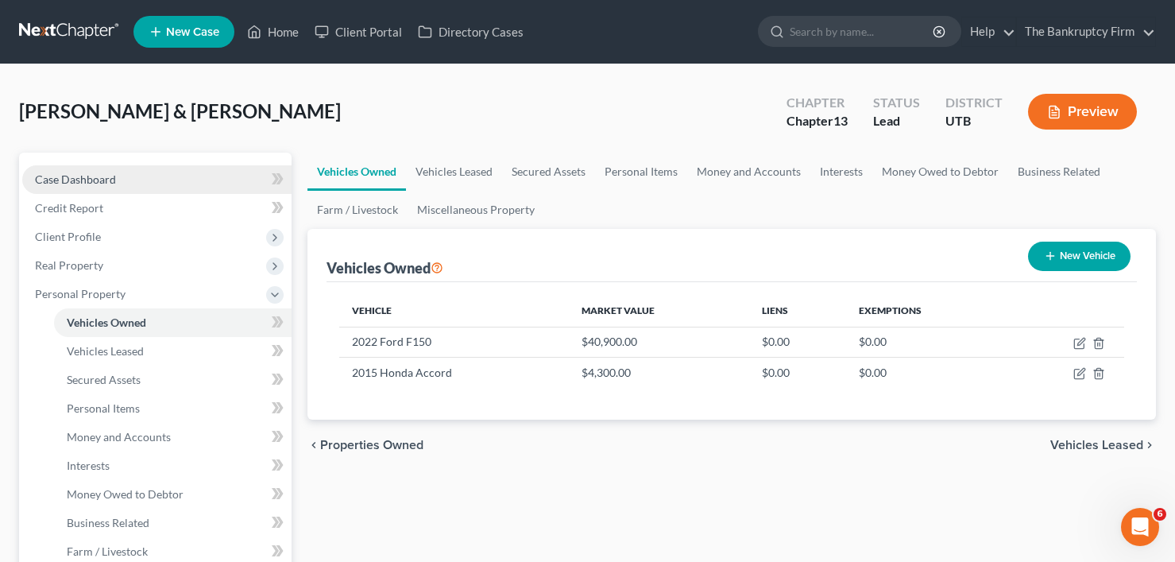
click at [176, 177] on link "Case Dashboard" at bounding box center [156, 179] width 269 height 29
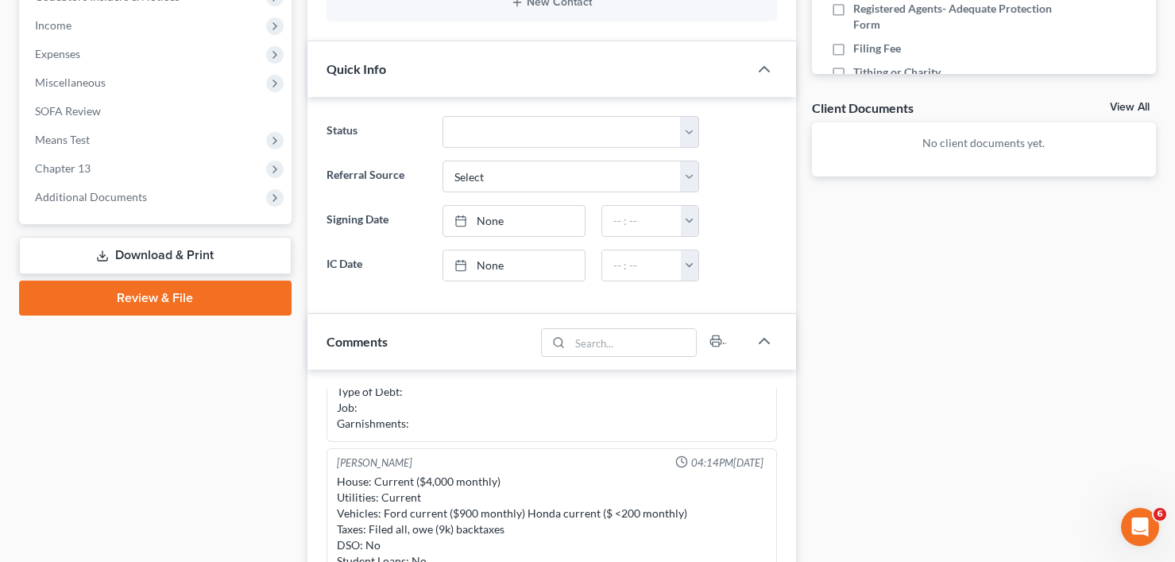
scroll to position [477, 0]
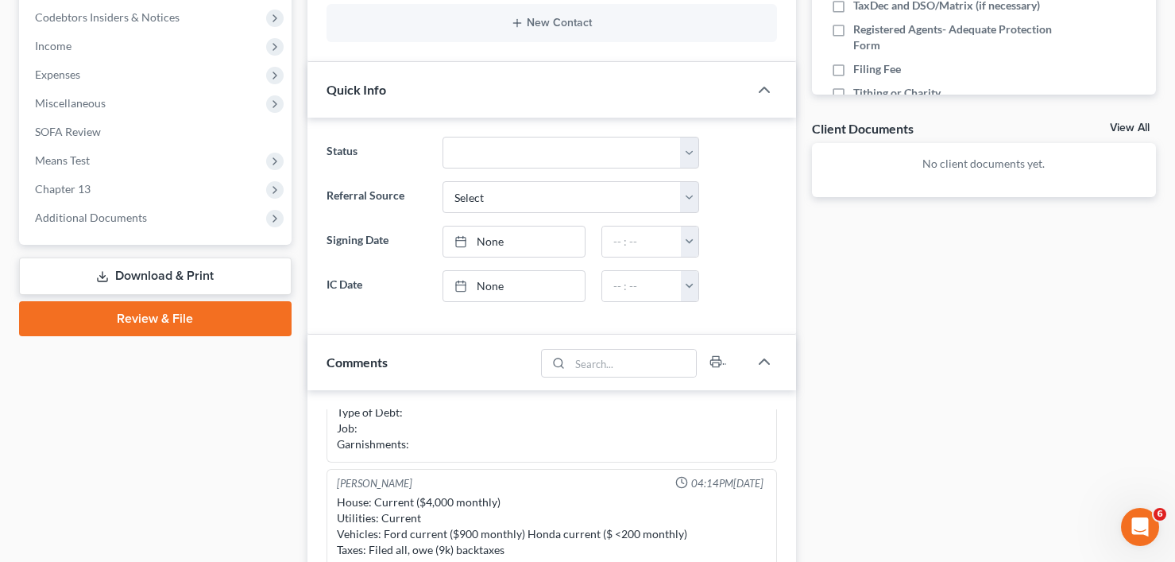
click at [298, 453] on div "Case Dashboard Payments Invoices Payments Payments Credit Report Client Profile" at bounding box center [155, 322] width 288 height 1293
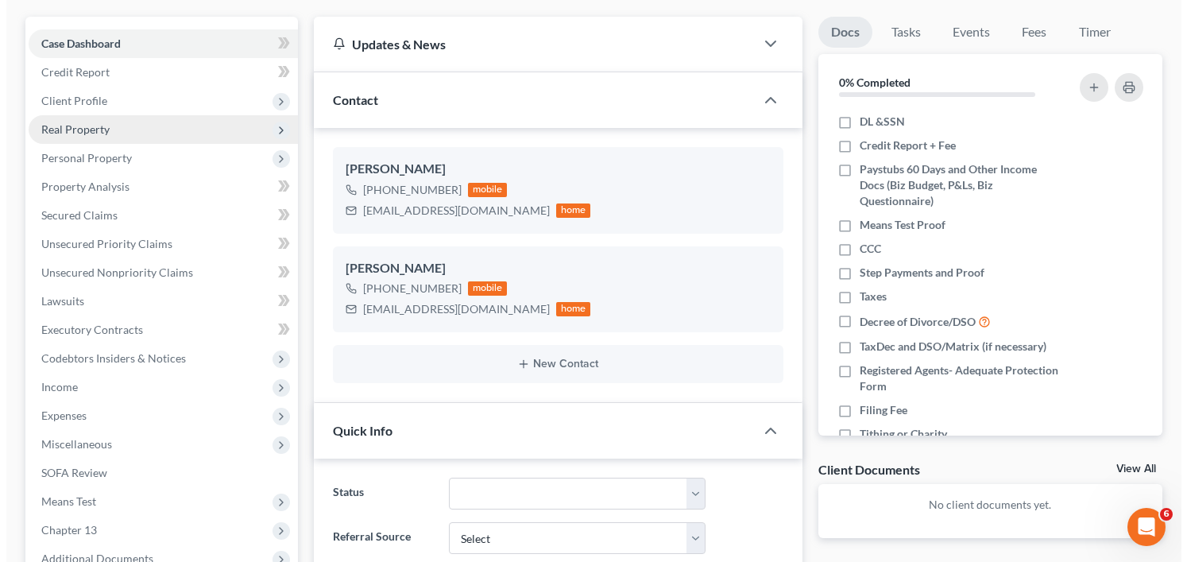
scroll to position [0, 0]
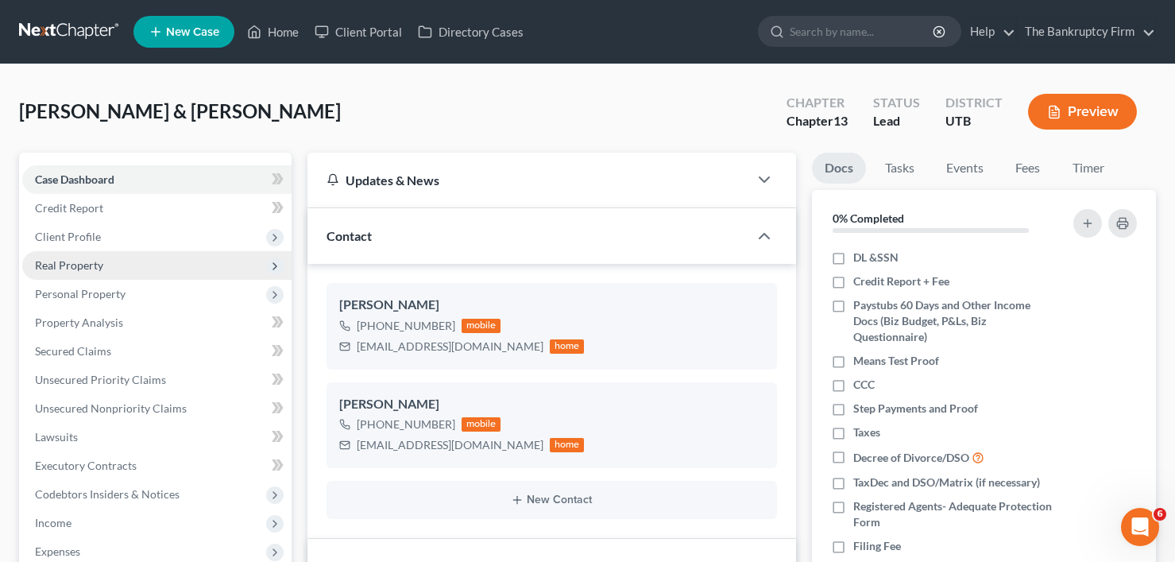
click at [63, 268] on span "Real Property" at bounding box center [69, 265] width 68 height 14
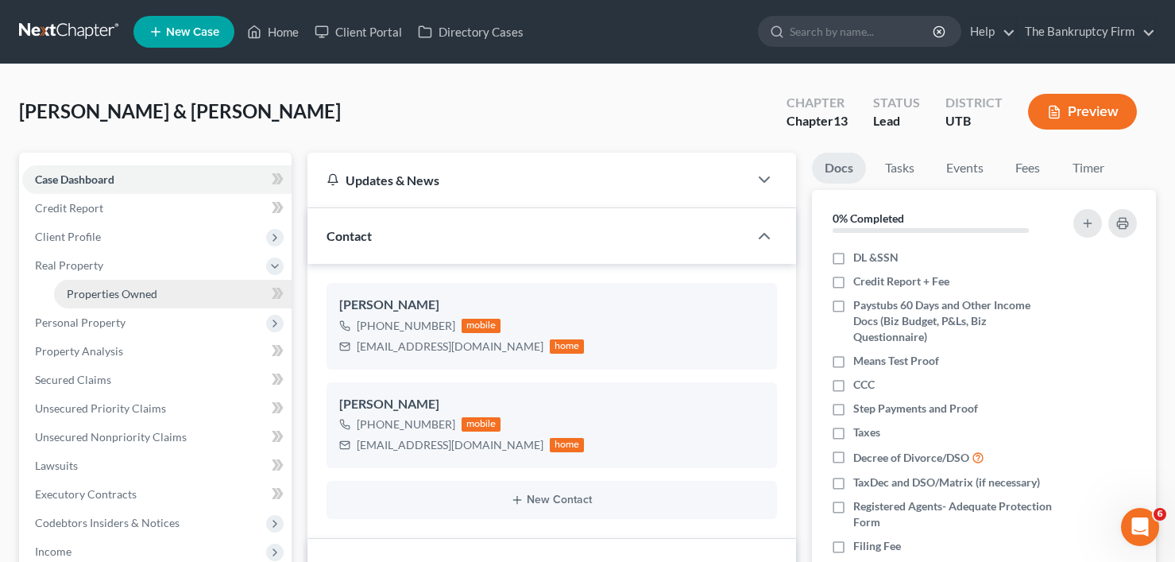
click at [108, 303] on link "Properties Owned" at bounding box center [173, 294] width 238 height 29
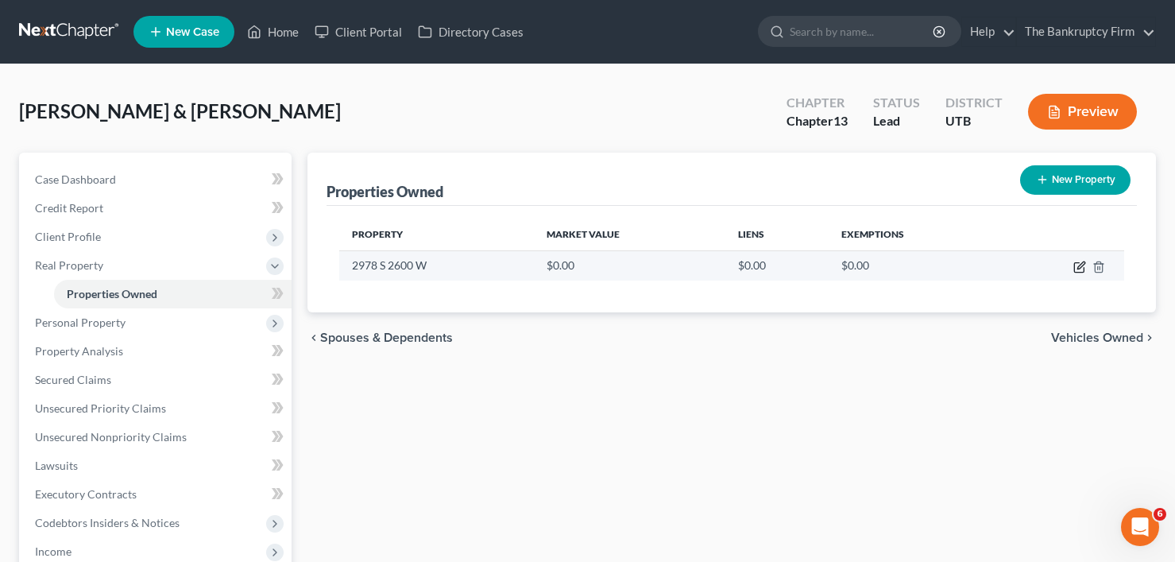
click at [1080, 269] on icon "button" at bounding box center [1079, 267] width 13 height 13
select select "46"
select select "5"
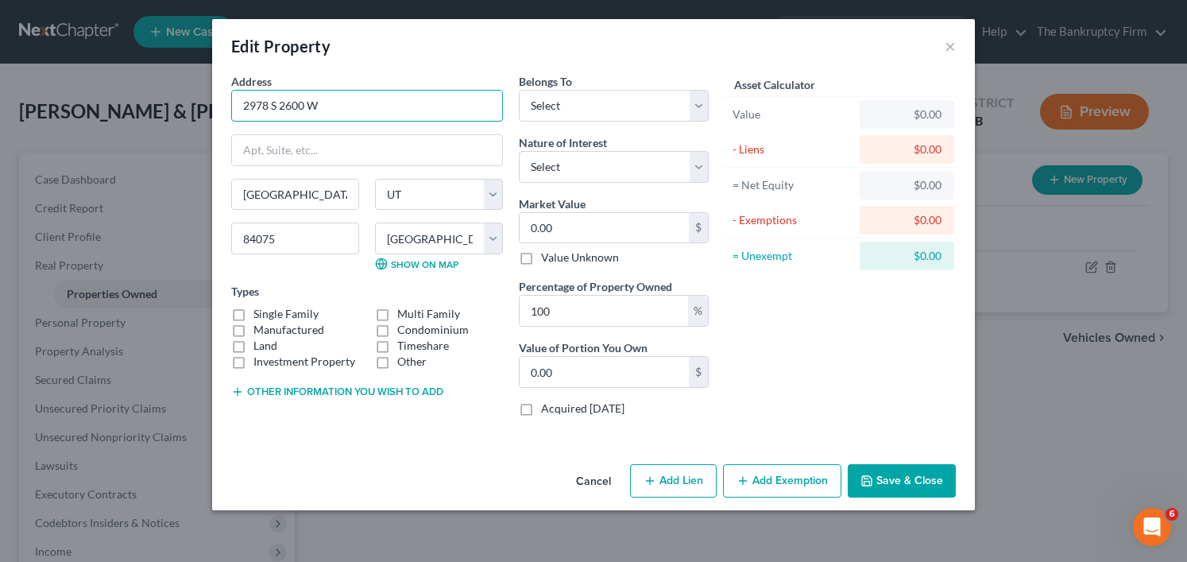
drag, startPoint x: 330, startPoint y: 104, endPoint x: 201, endPoint y: 110, distance: 129.6
click at [201, 110] on div "Edit Property × Address * 2978 S 2600 W Syracuse State AL AK AR AZ CA CO CT DE …" at bounding box center [593, 281] width 1187 height 562
type input "5"
type input "5.00"
type input "58"
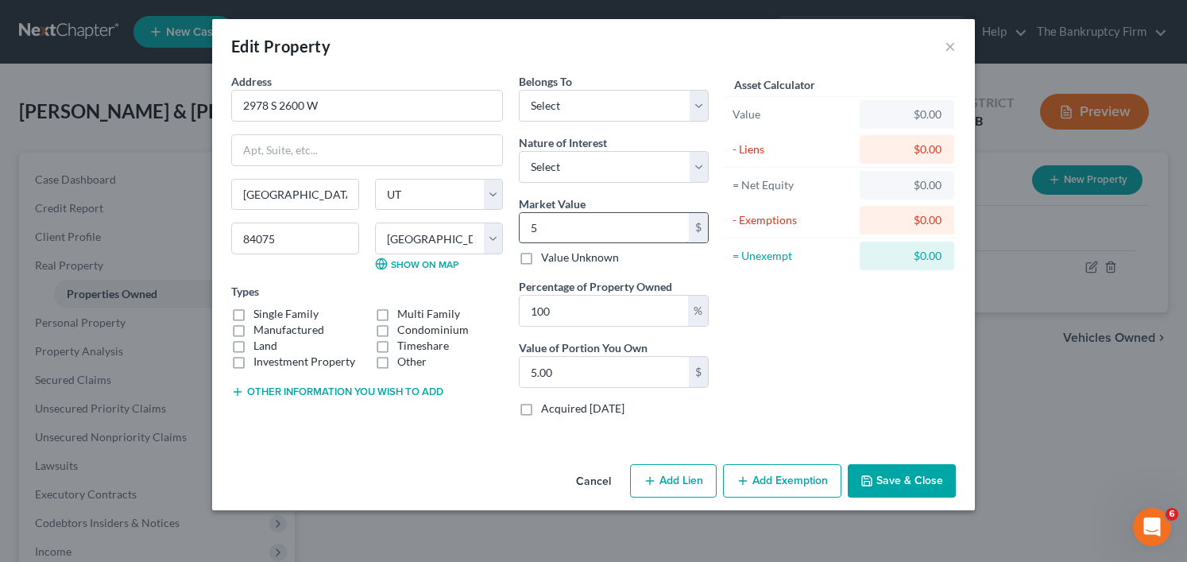
type input "58.00"
type input "580"
type input "580.00"
type input "5800"
type input "5,800.00"
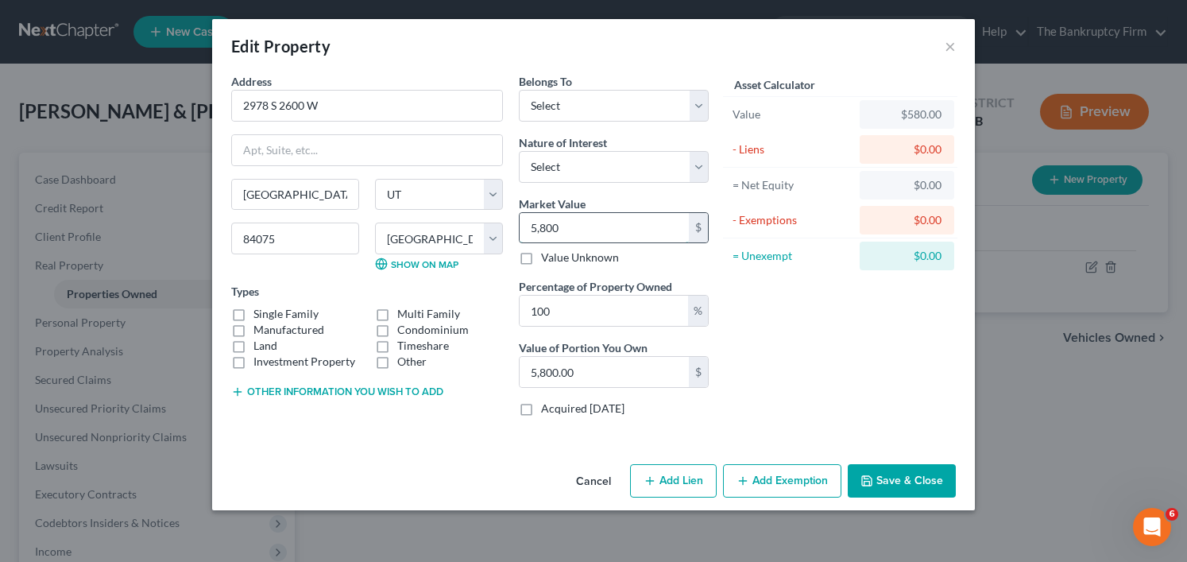
type input "5,8000"
type input "58,000.00"
type input "58,0000"
type input "580,000.00"
type input "580,000"
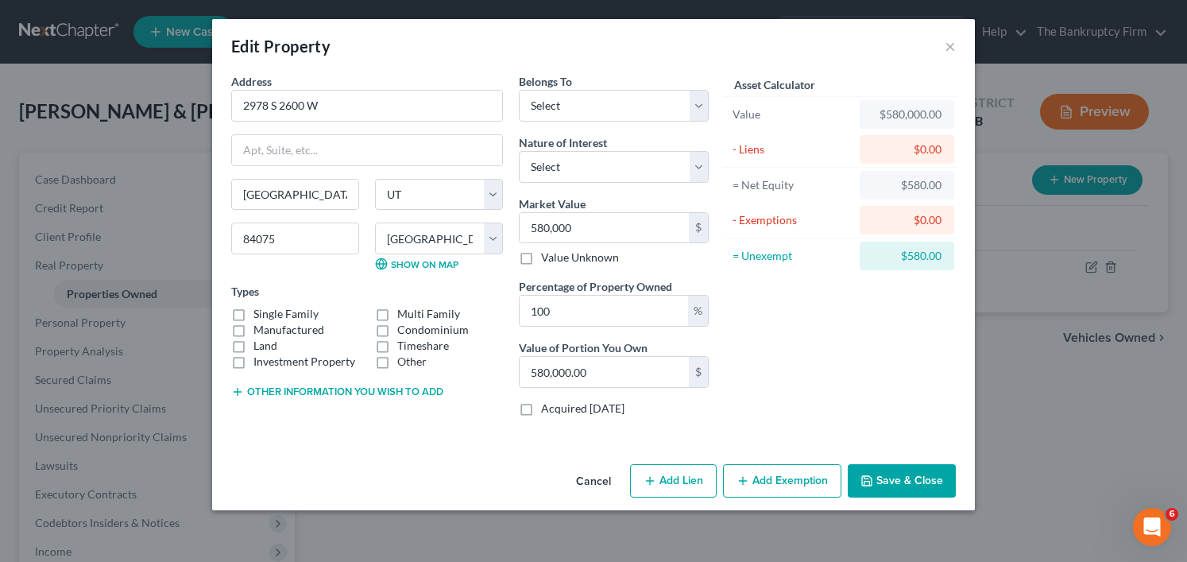
click at [901, 487] on button "Save & Close" at bounding box center [902, 480] width 108 height 33
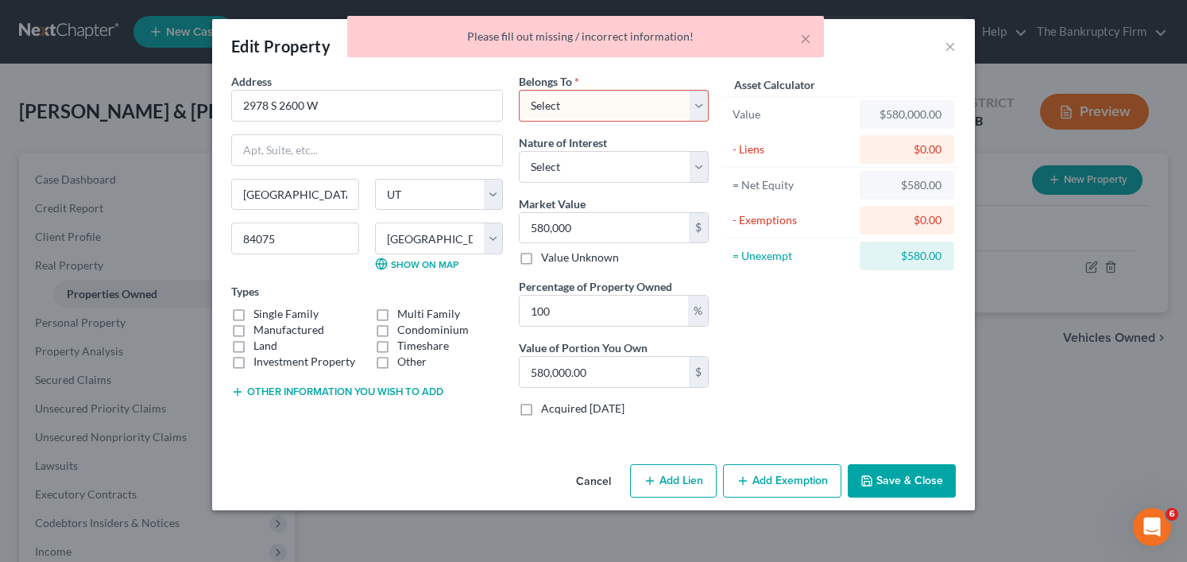
click at [586, 107] on select "Select Debtor 1 Only Debtor 2 Only Debtor 1 And Debtor 2 Only At Least One Of T…" at bounding box center [614, 106] width 190 height 32
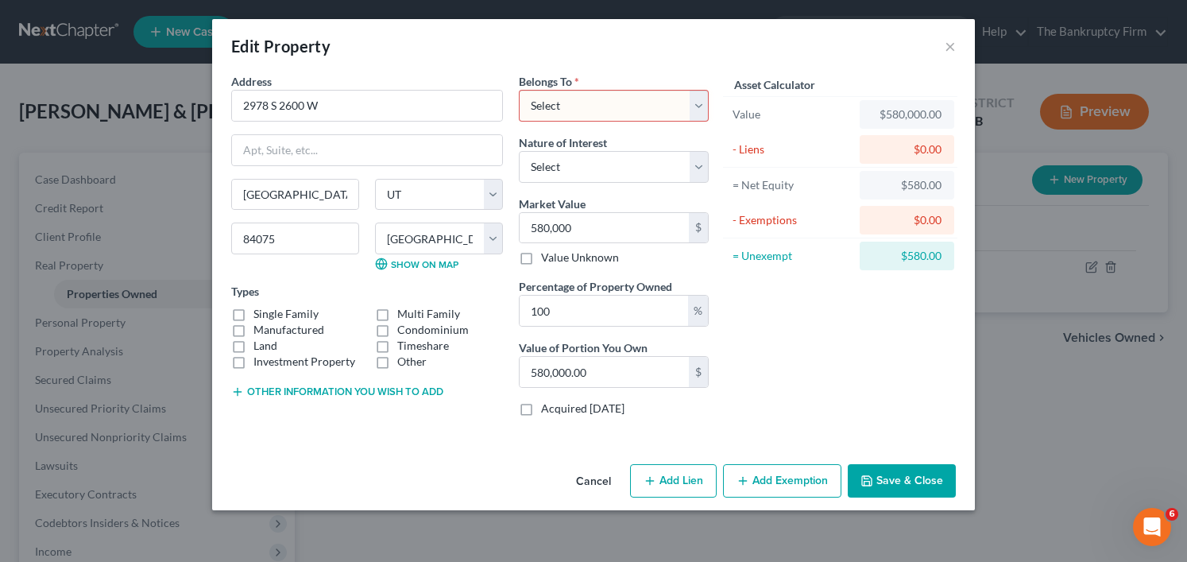
select select "2"
click at [519, 90] on select "Select Debtor 1 Only Debtor 2 Only Debtor 1 And Debtor 2 Only At Least One Of T…" at bounding box center [614, 106] width 190 height 32
click at [763, 482] on button "Add Exemption" at bounding box center [782, 480] width 118 height 33
select select "2"
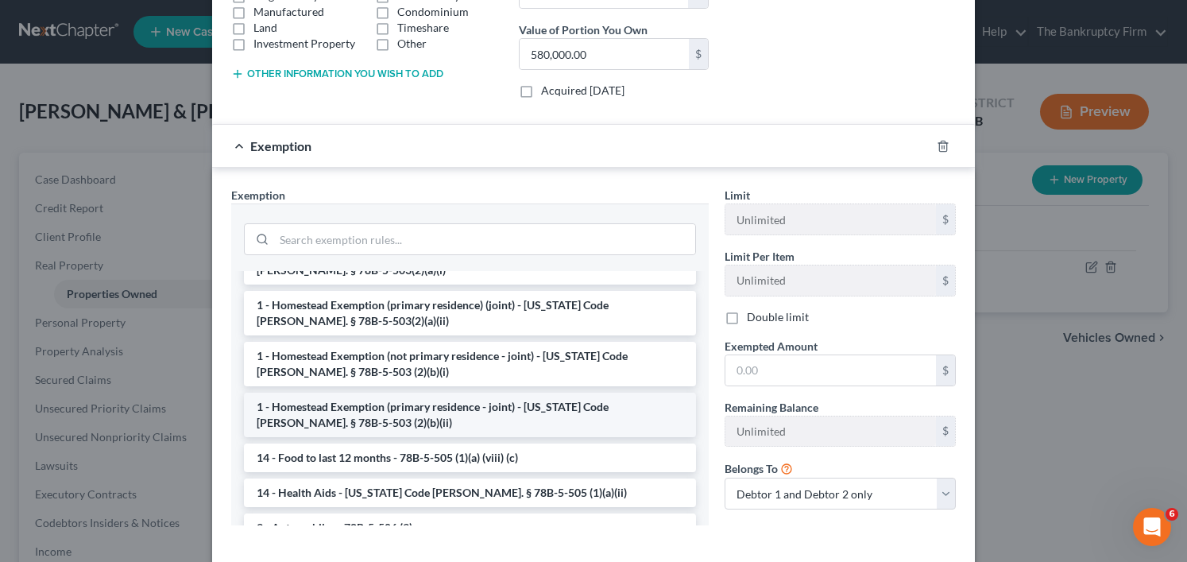
scroll to position [159, 0]
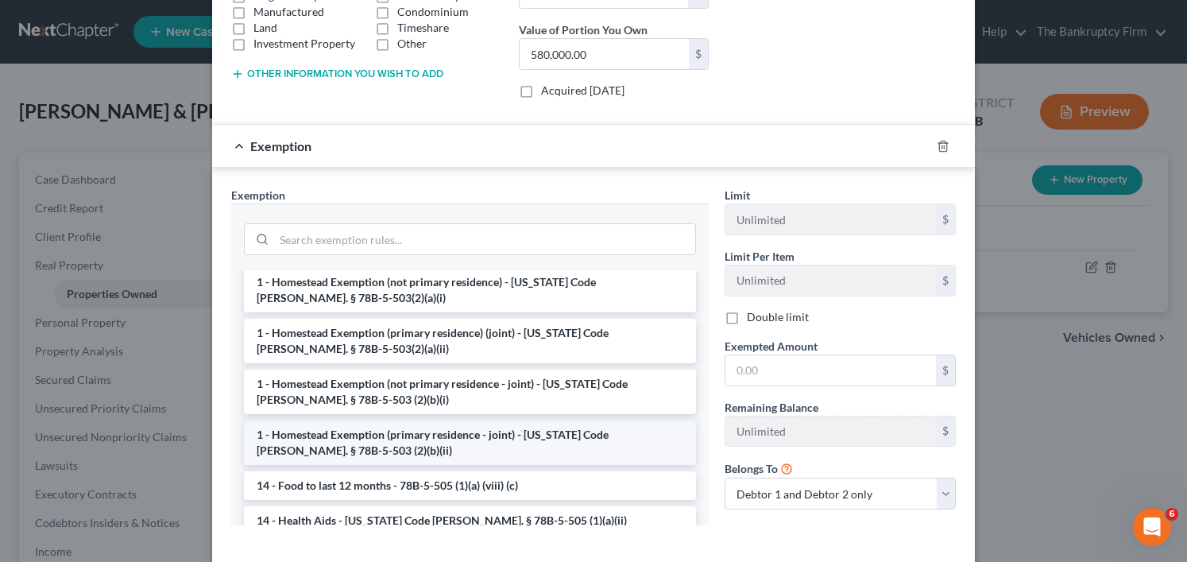
click at [470, 439] on li "1 - Homestead Exemption (primary residence - joint) - [US_STATE] Code [PERSON_N…" at bounding box center [470, 442] width 452 height 44
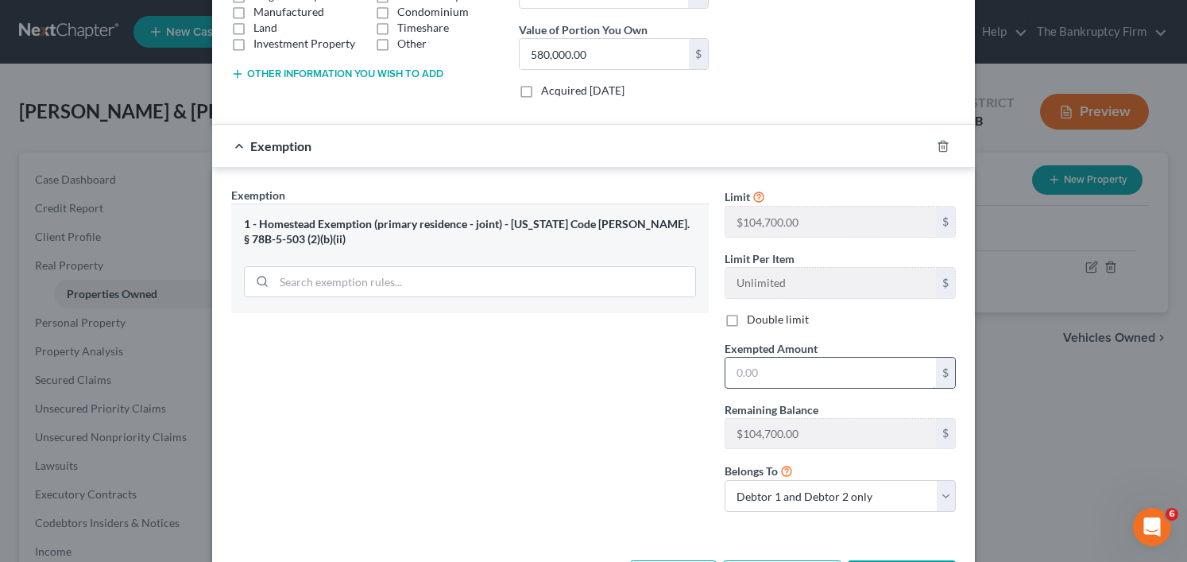
click at [756, 372] on input "text" at bounding box center [830, 373] width 211 height 30
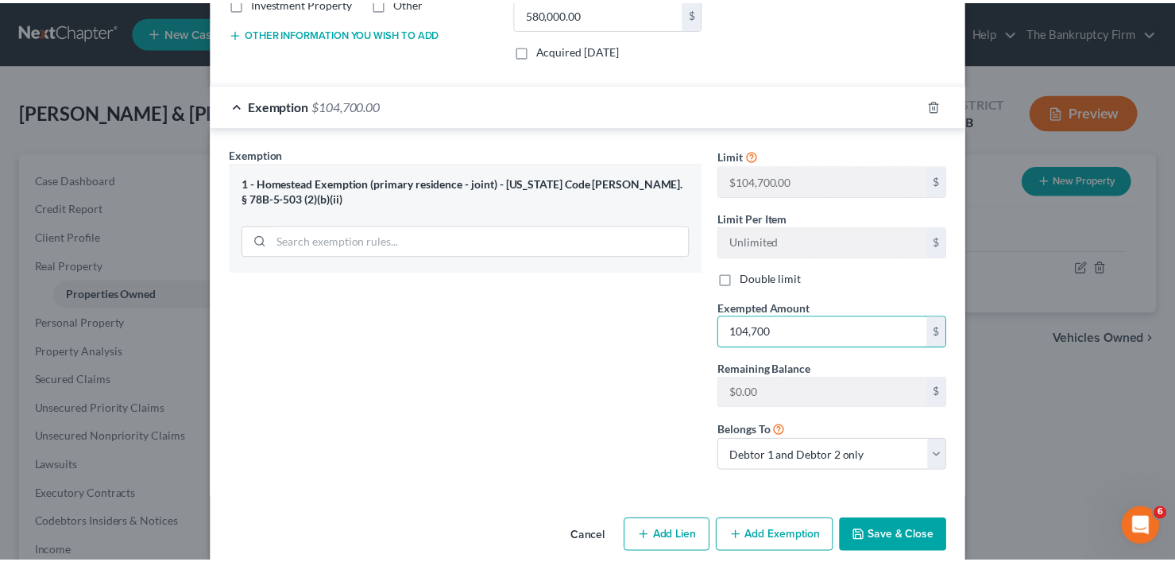
scroll to position [381, 0]
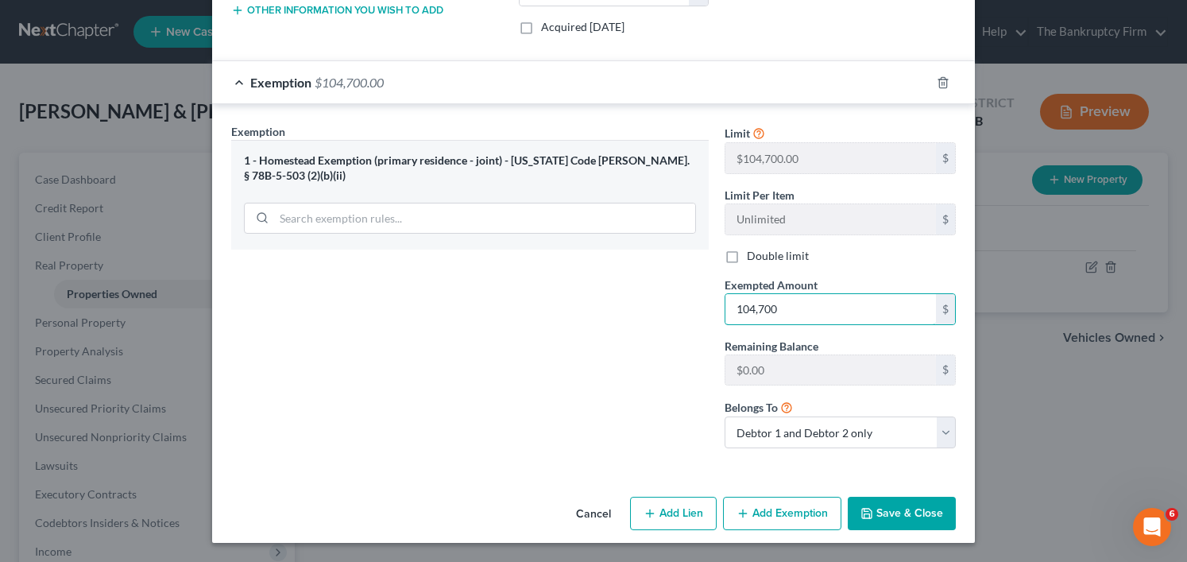
type input "104,700"
click at [895, 510] on button "Save & Close" at bounding box center [902, 513] width 108 height 33
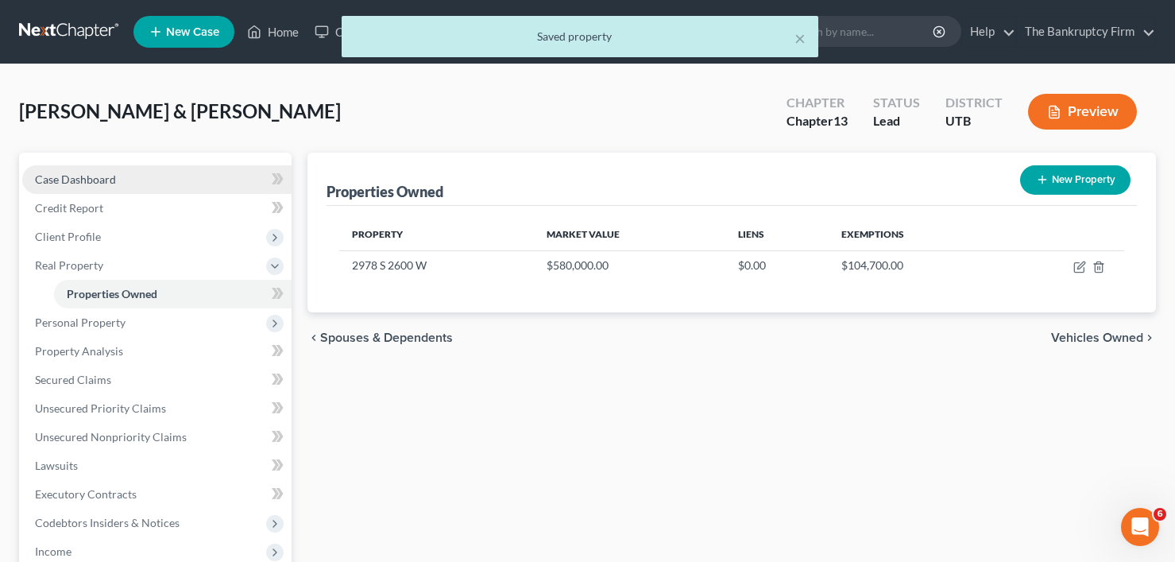
click at [117, 188] on link "Case Dashboard" at bounding box center [156, 179] width 269 height 29
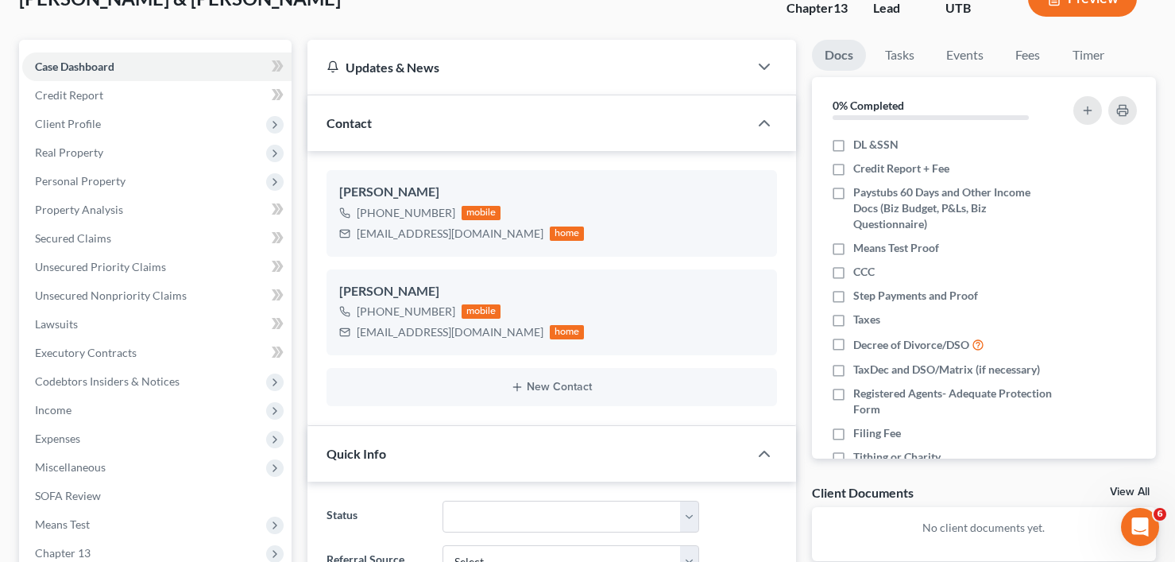
scroll to position [79, 0]
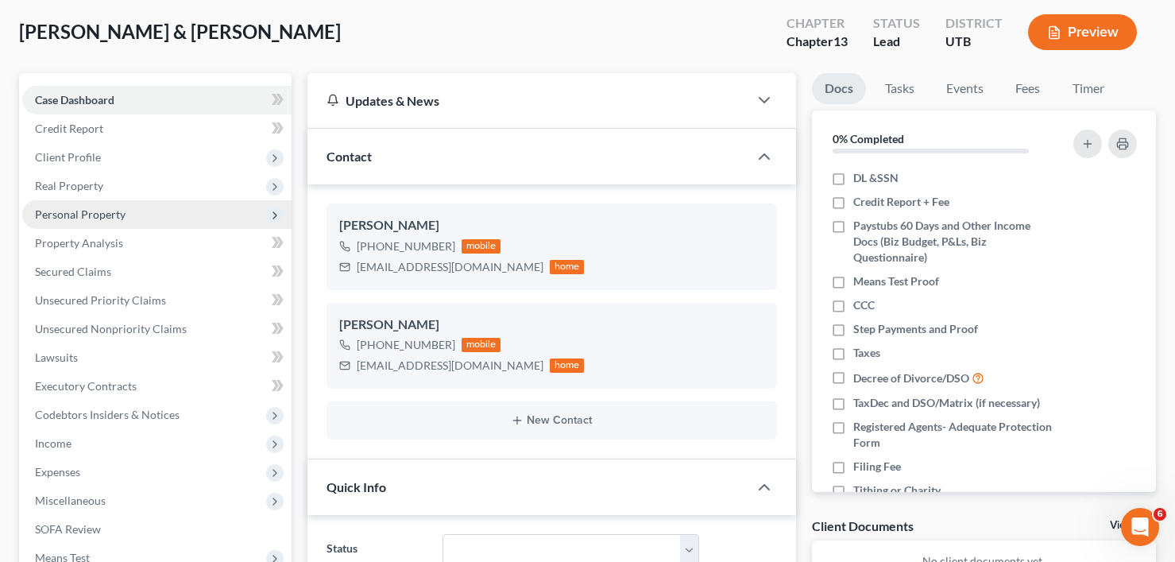
click at [67, 205] on span "Personal Property" at bounding box center [156, 214] width 269 height 29
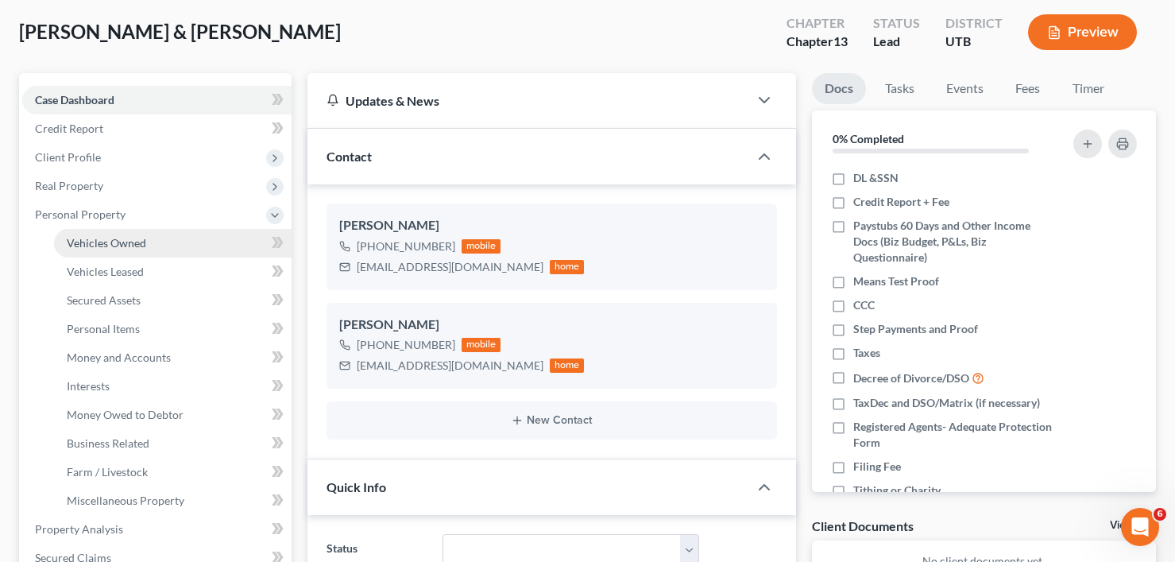
click at [126, 239] on span "Vehicles Owned" at bounding box center [106, 243] width 79 height 14
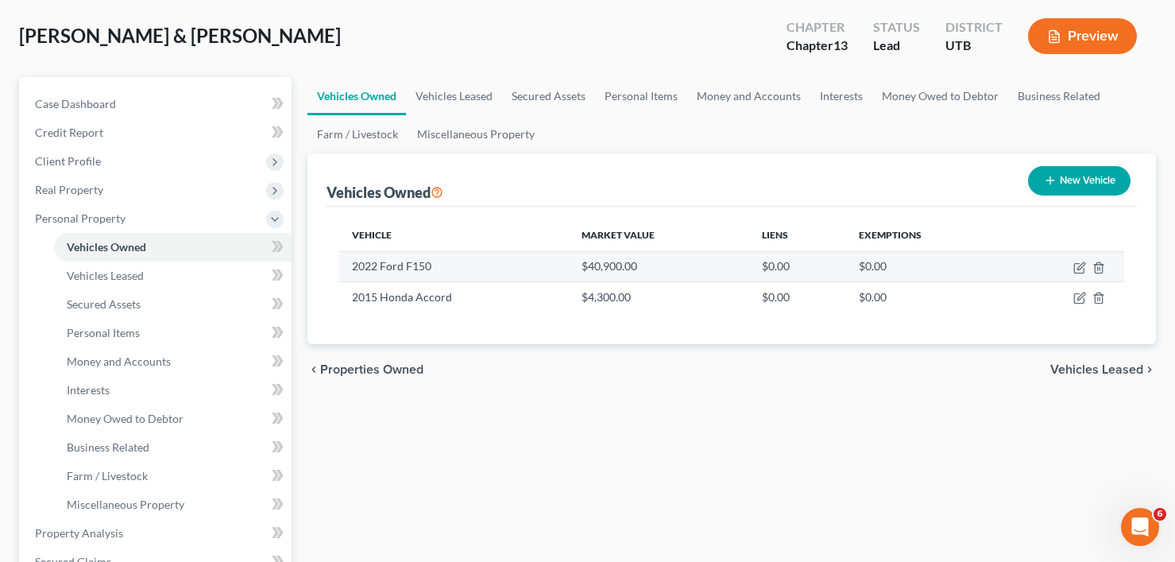
scroll to position [79, 0]
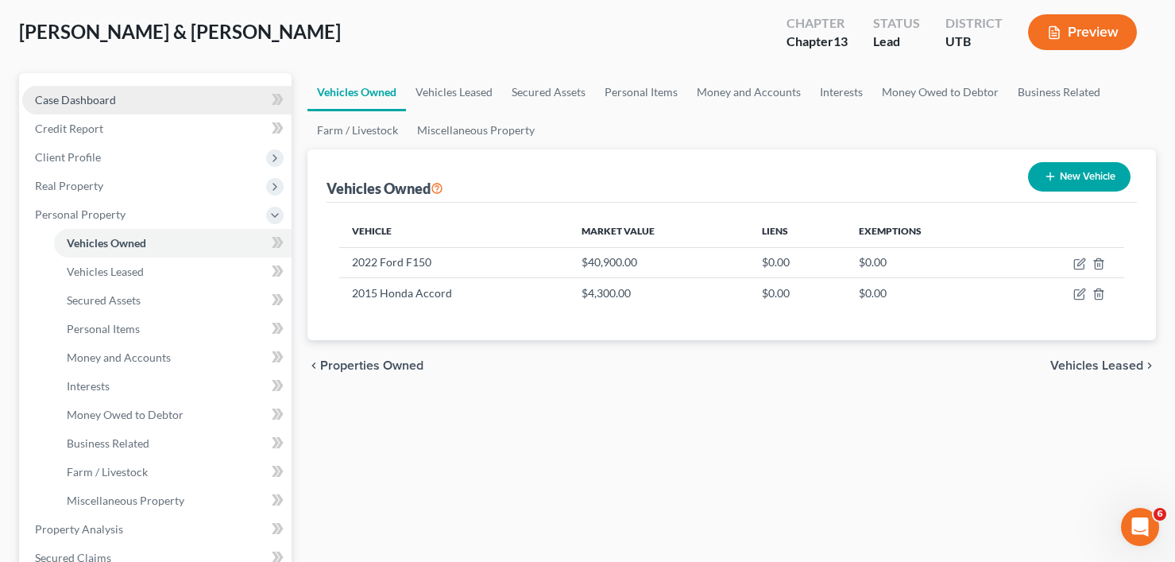
drag, startPoint x: 164, startPoint y: 98, endPoint x: 173, endPoint y: 106, distance: 12.9
click at [164, 98] on link "Case Dashboard" at bounding box center [156, 100] width 269 height 29
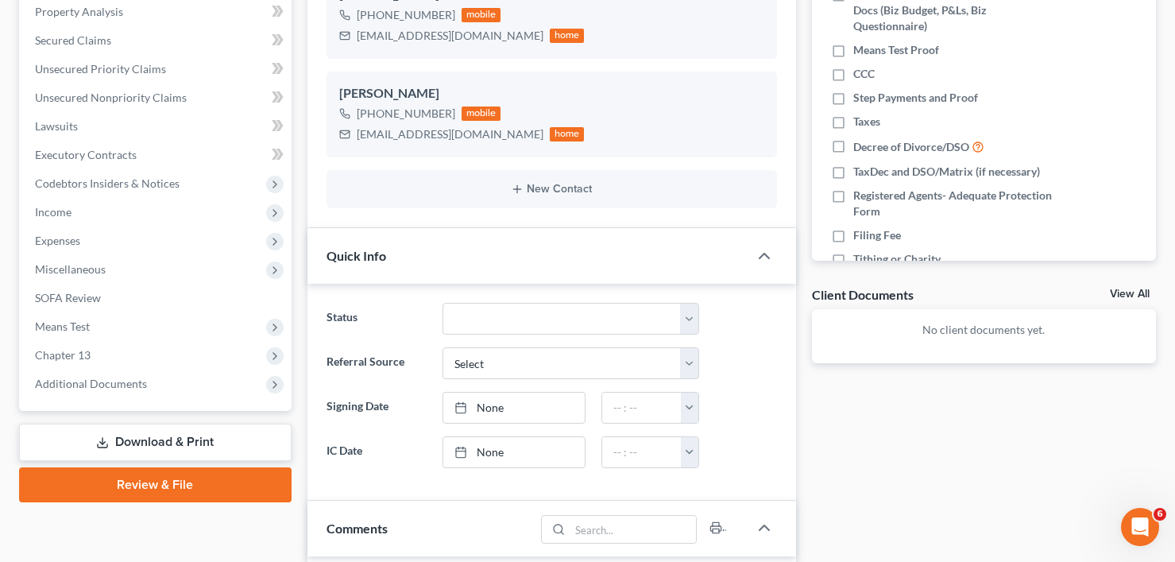
scroll to position [79, 0]
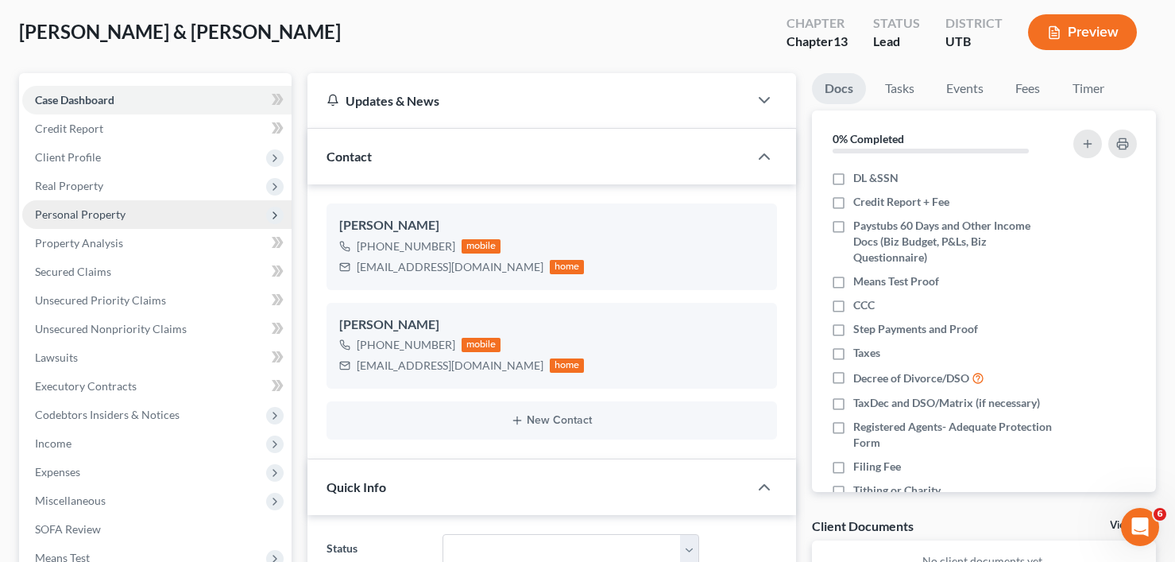
click at [62, 205] on span "Personal Property" at bounding box center [156, 214] width 269 height 29
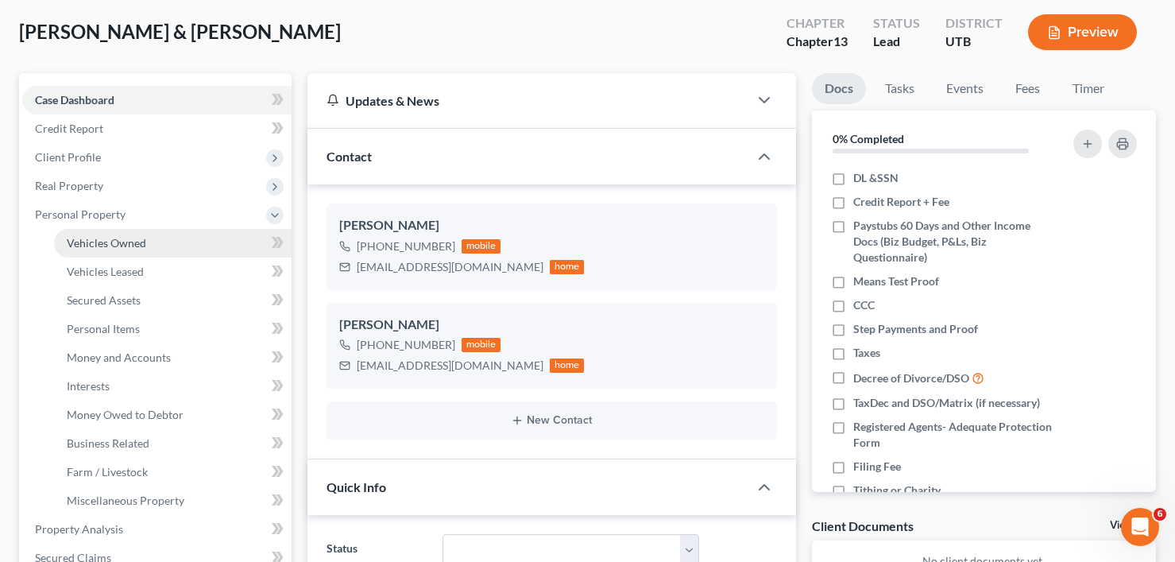
click at [112, 248] on span "Vehicles Owned" at bounding box center [106, 243] width 79 height 14
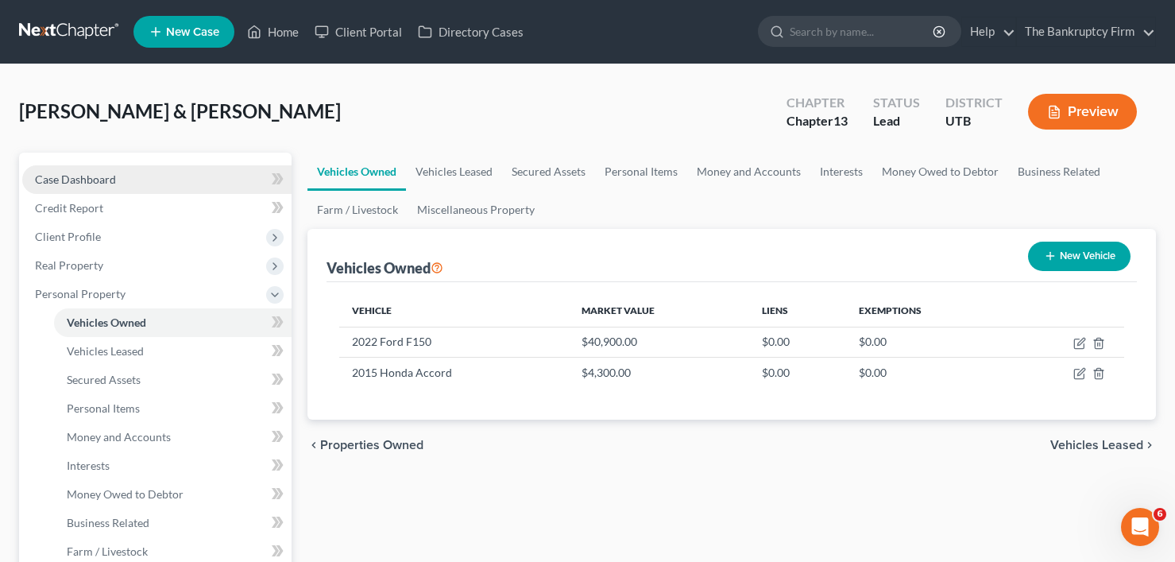
click at [168, 172] on link "Case Dashboard" at bounding box center [156, 179] width 269 height 29
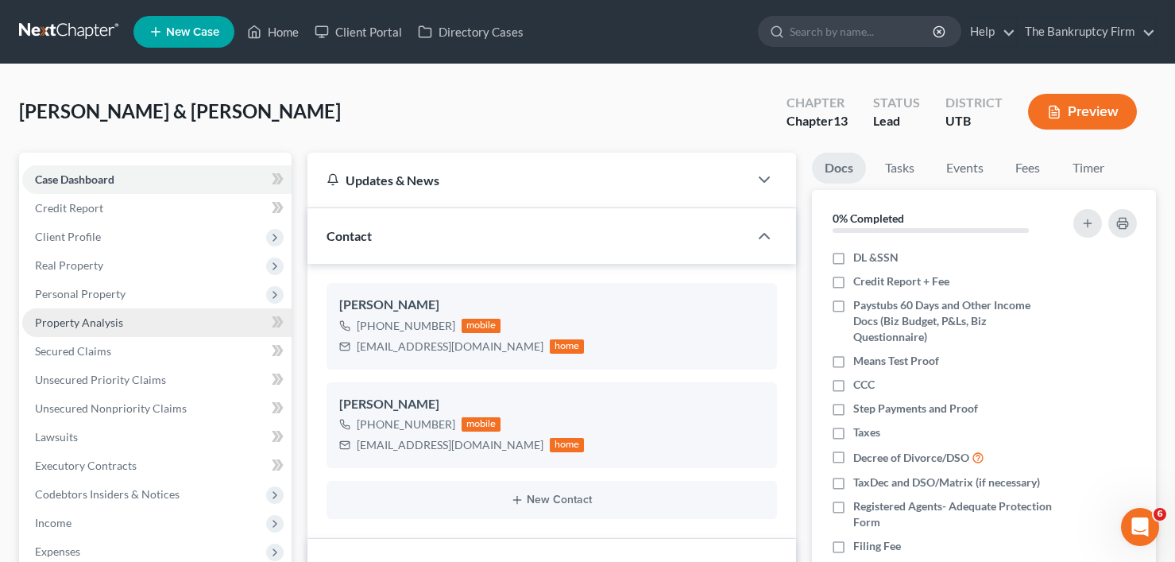
drag, startPoint x: 79, startPoint y: 324, endPoint x: 86, endPoint y: 320, distance: 8.2
click at [79, 324] on span "Property Analysis" at bounding box center [79, 322] width 88 height 14
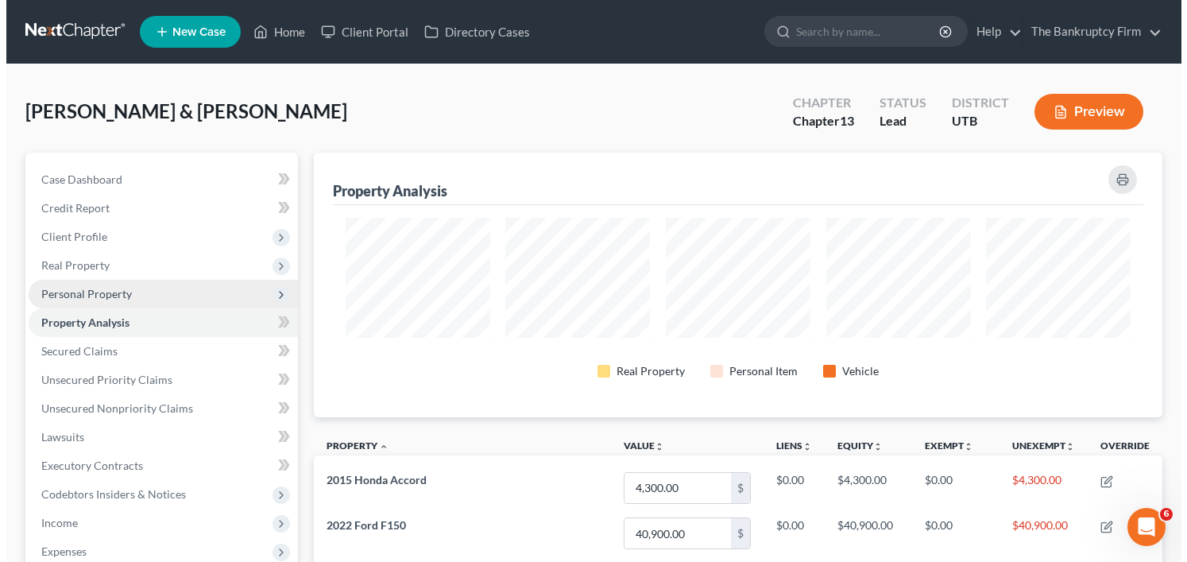
scroll to position [265, 849]
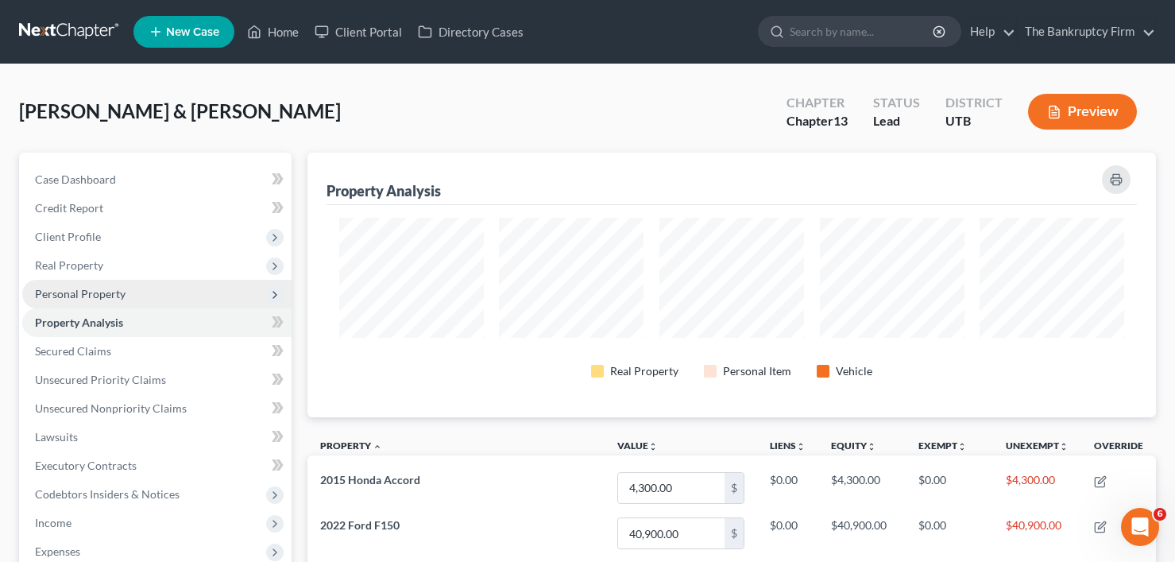
click at [98, 291] on span "Personal Property" at bounding box center [80, 294] width 91 height 14
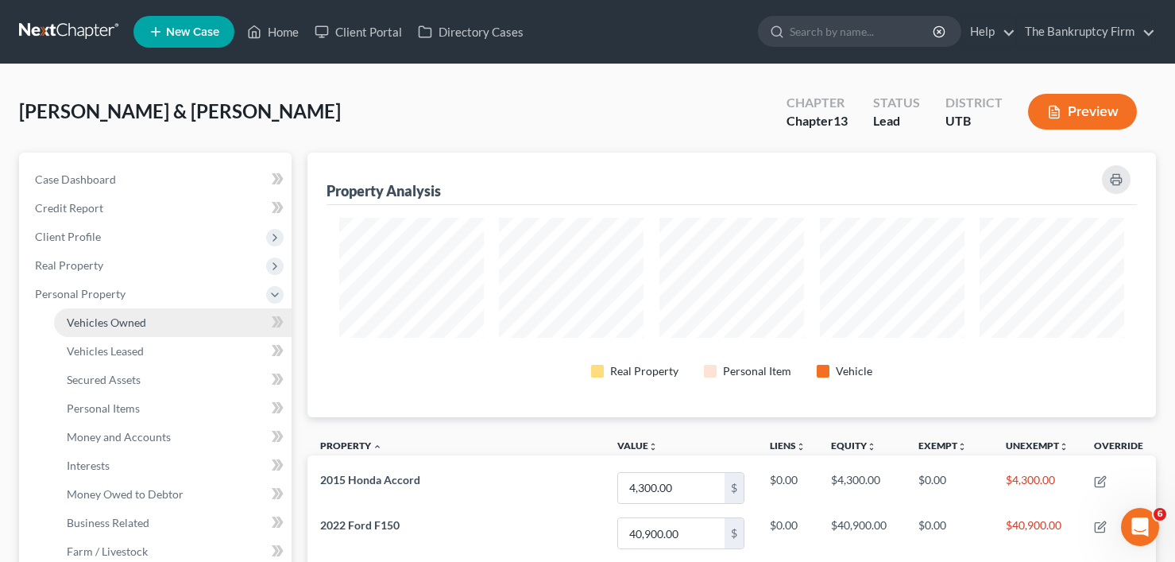
click at [132, 320] on span "Vehicles Owned" at bounding box center [106, 322] width 79 height 14
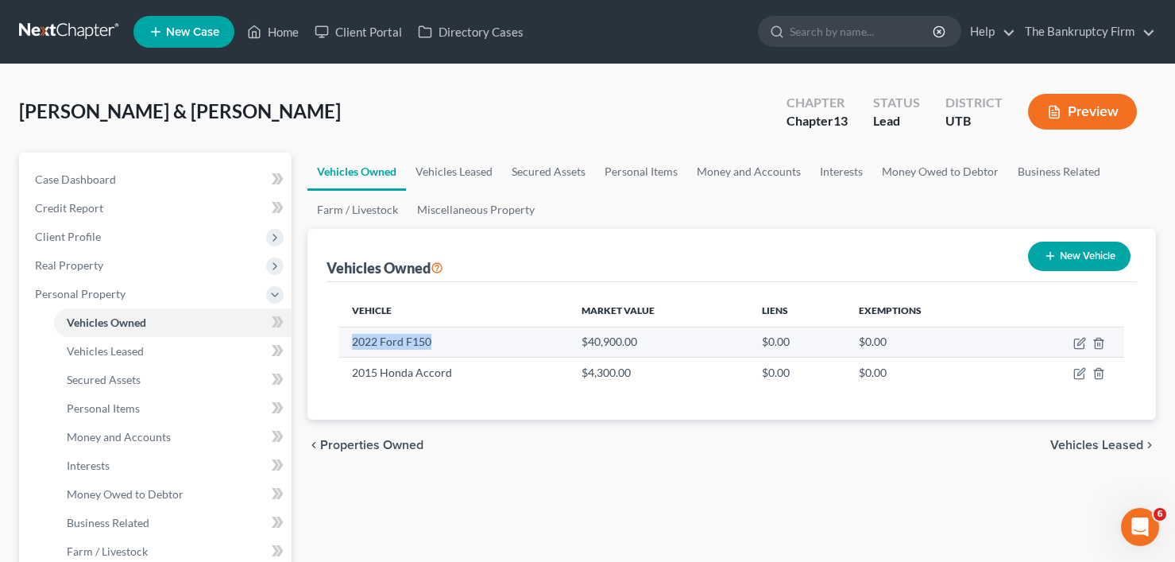
drag, startPoint x: 435, startPoint y: 340, endPoint x: 350, endPoint y: 340, distance: 85.0
click at [350, 340] on td "2022 Ford F150" at bounding box center [454, 342] width 230 height 30
copy td "2022 Ford F150"
click at [1075, 346] on icon "button" at bounding box center [1079, 344] width 10 height 10
select select "0"
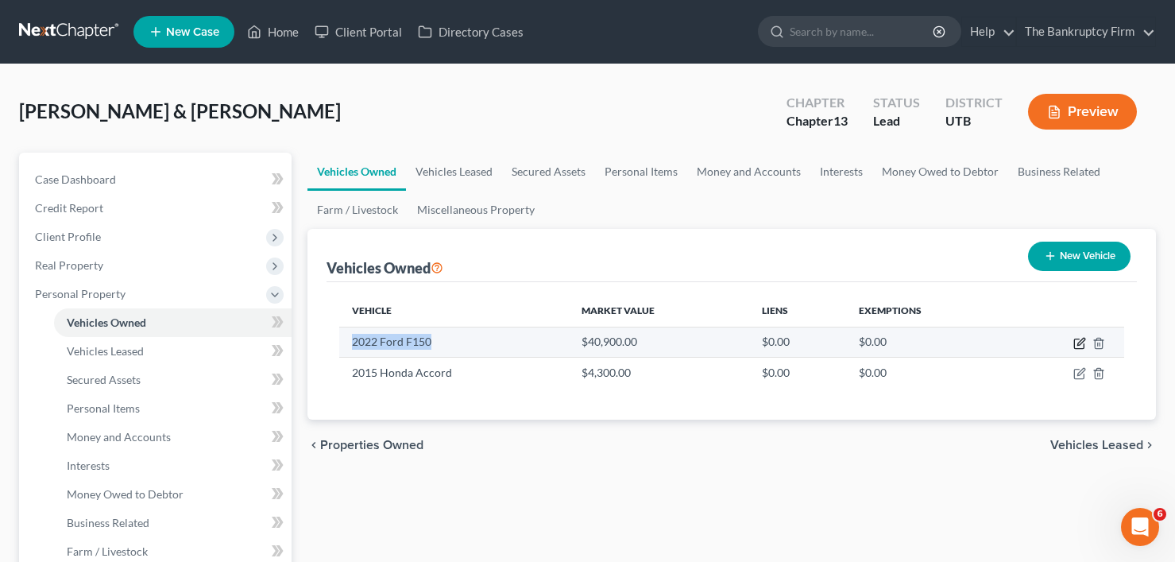
select select "4"
select select "2"
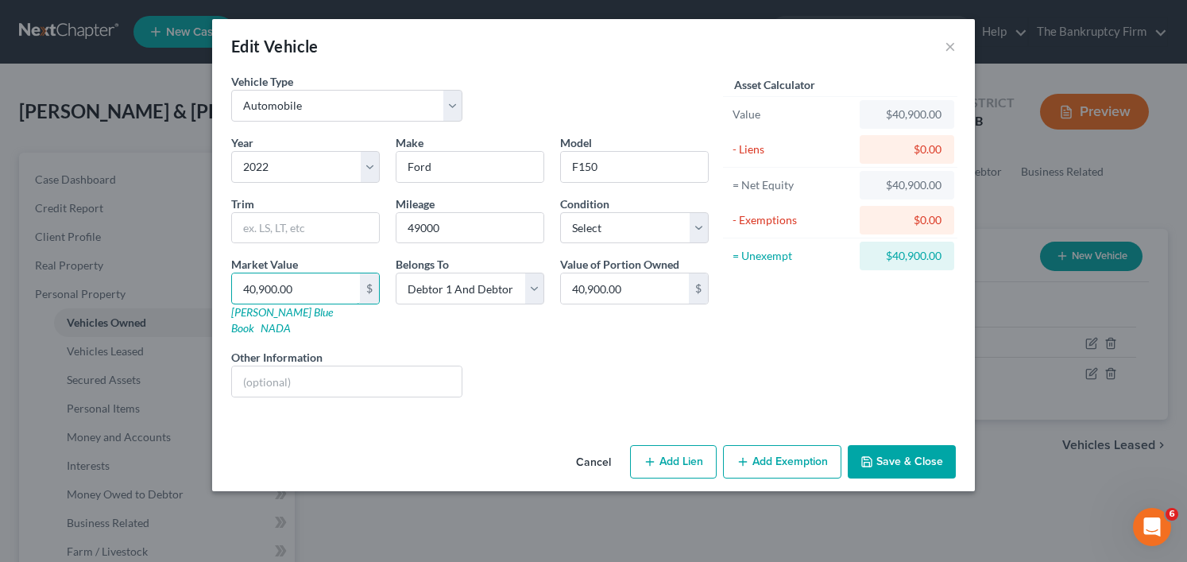
type input "5"
type input "5.00"
type input "50"
type input "50.00"
type input "500"
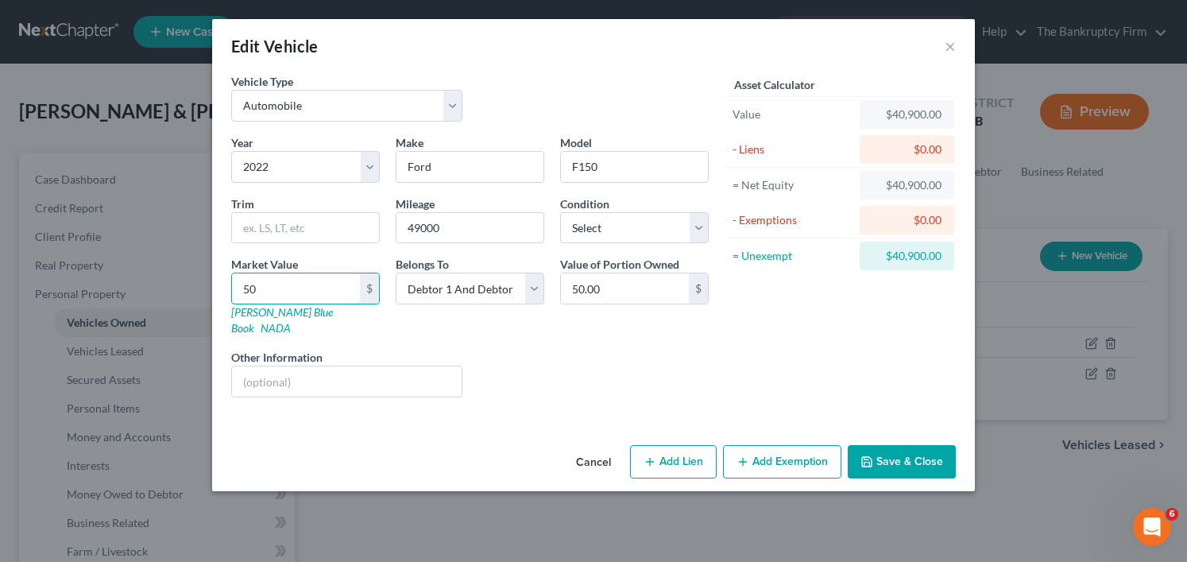
type input "500.00"
type input "5000"
type input "5,000.00"
type input "5,0000"
type input "50,000.00"
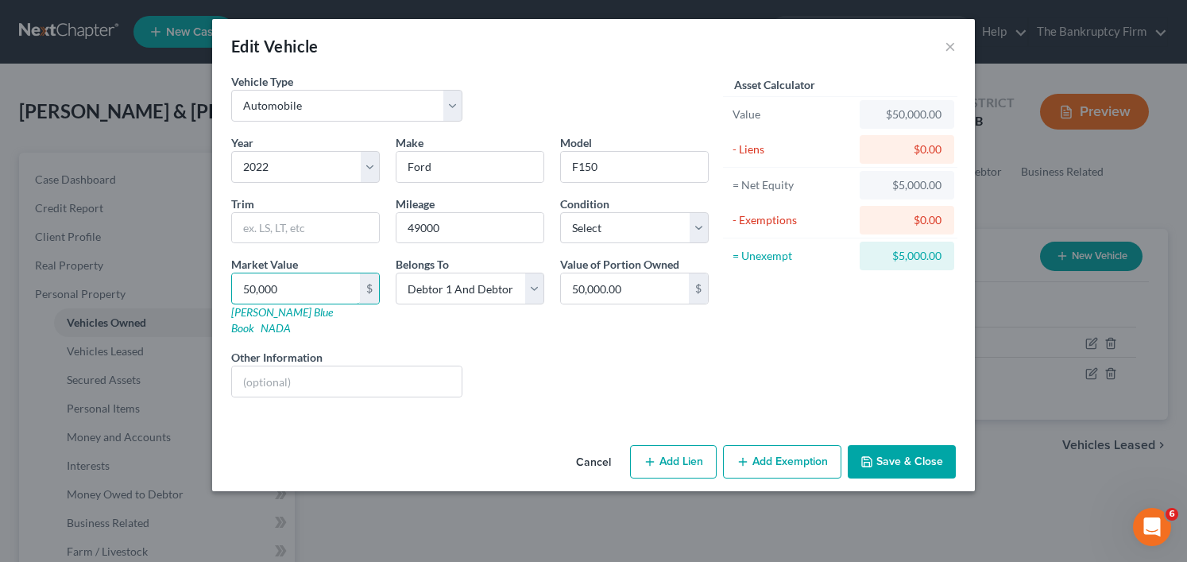
type input "50,000"
click at [762, 447] on button "Add Exemption" at bounding box center [782, 461] width 118 height 33
select select "2"
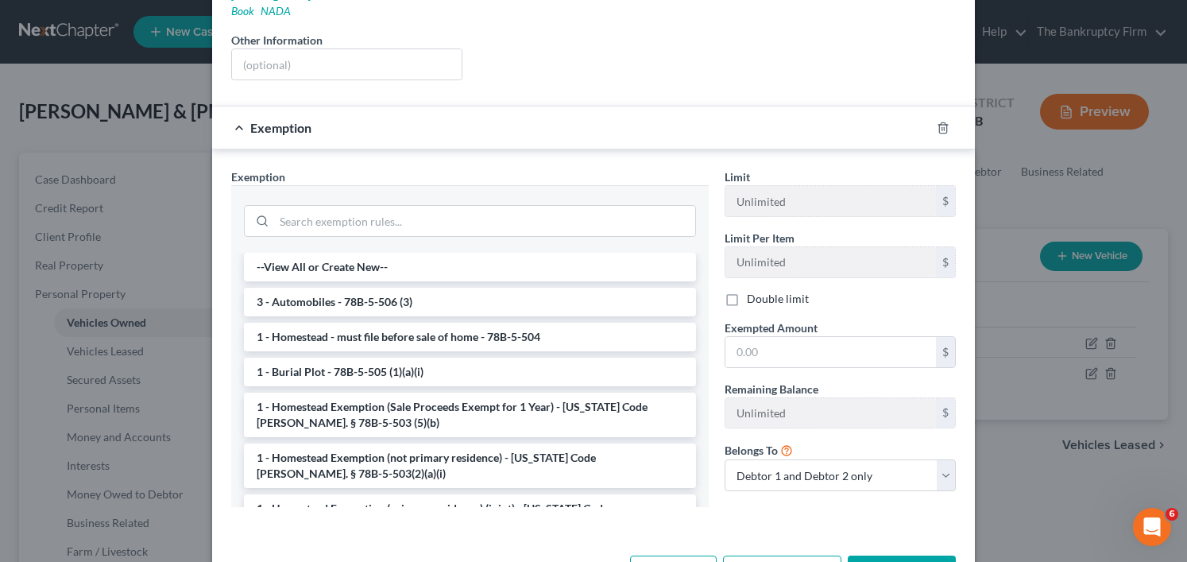
scroll to position [318, 0]
click at [296, 287] on li "3 - Automobiles - 78B-5-506 (3)" at bounding box center [470, 301] width 452 height 29
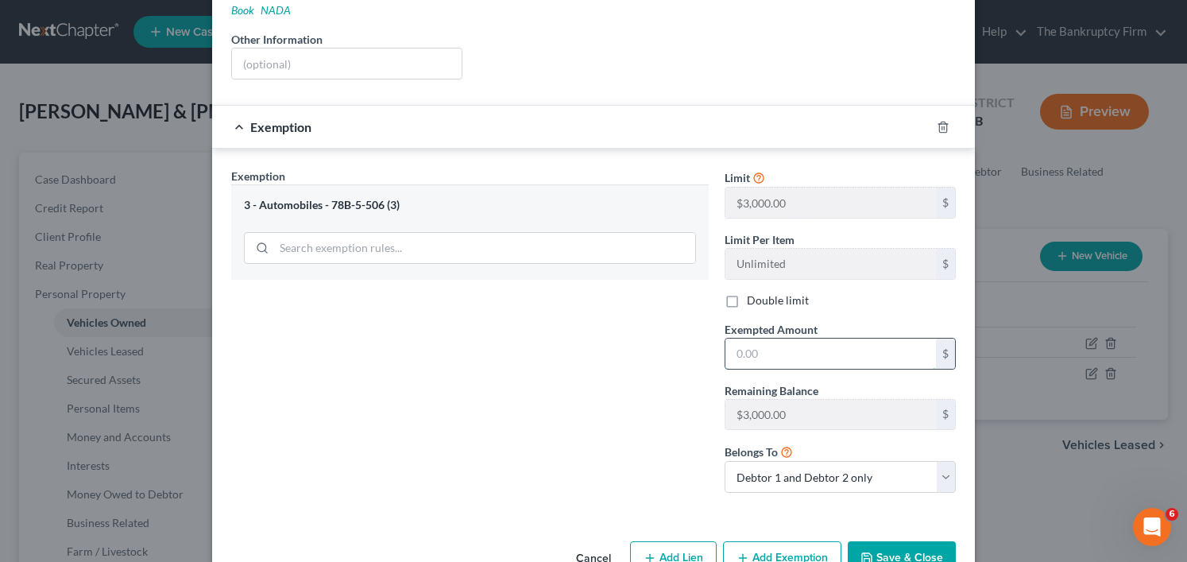
click at [779, 338] on input "text" at bounding box center [830, 353] width 211 height 30
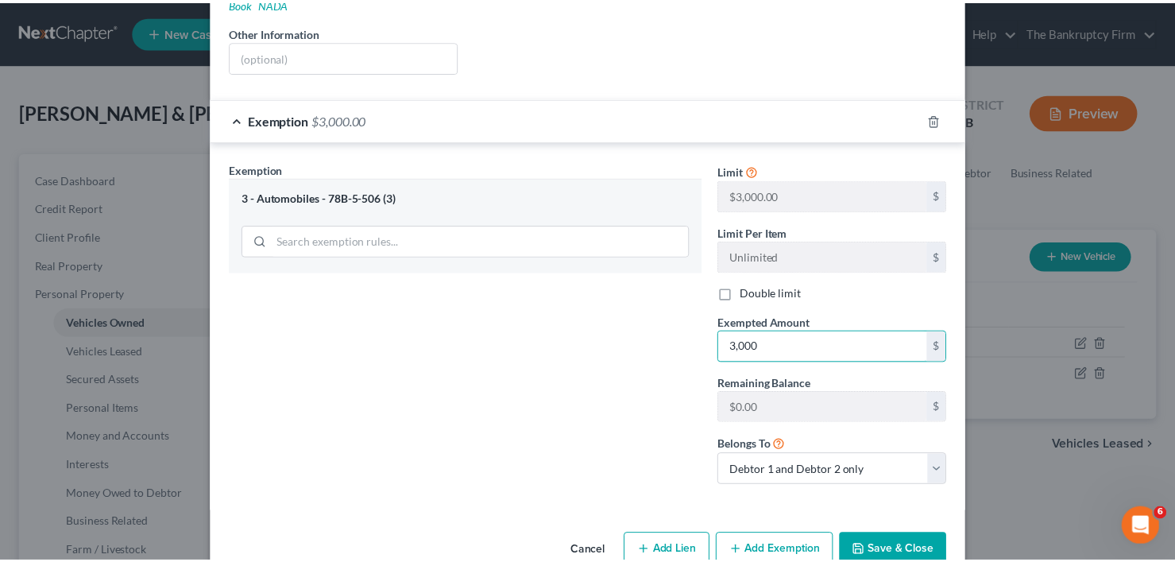
scroll to position [346, 0]
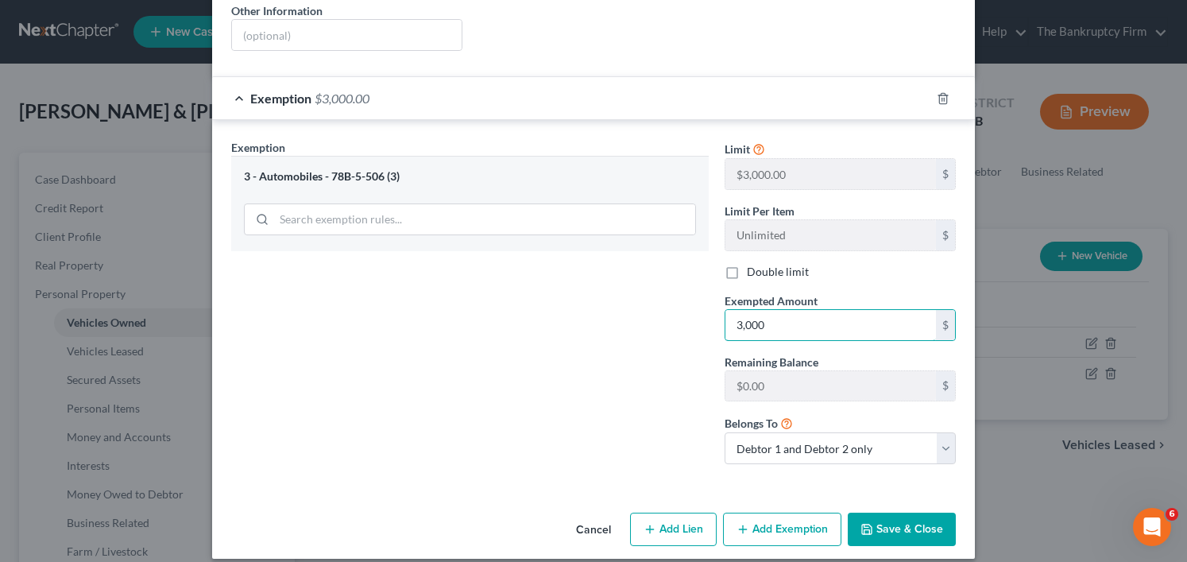
type input "3,000"
click at [883, 512] on button "Save & Close" at bounding box center [902, 528] width 108 height 33
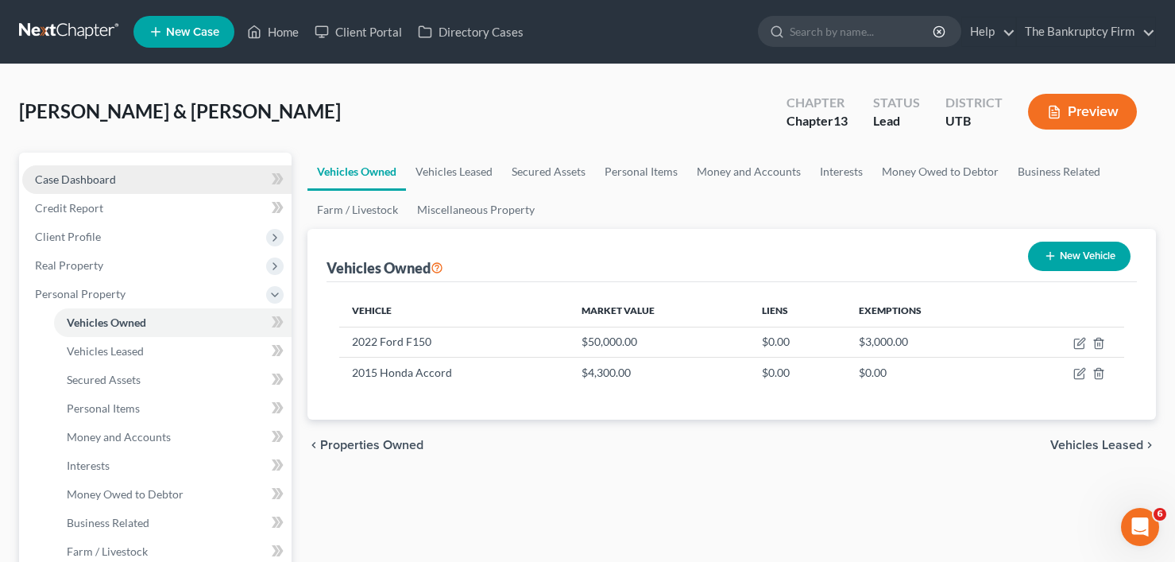
click at [218, 185] on link "Case Dashboard" at bounding box center [156, 179] width 269 height 29
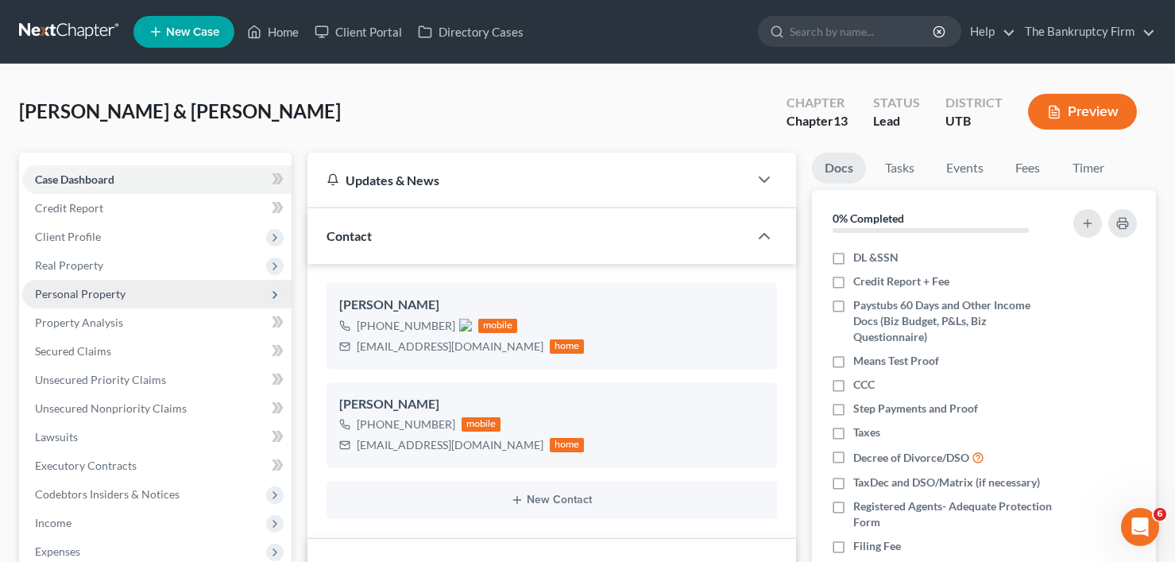
click at [67, 292] on span "Personal Property" at bounding box center [80, 294] width 91 height 14
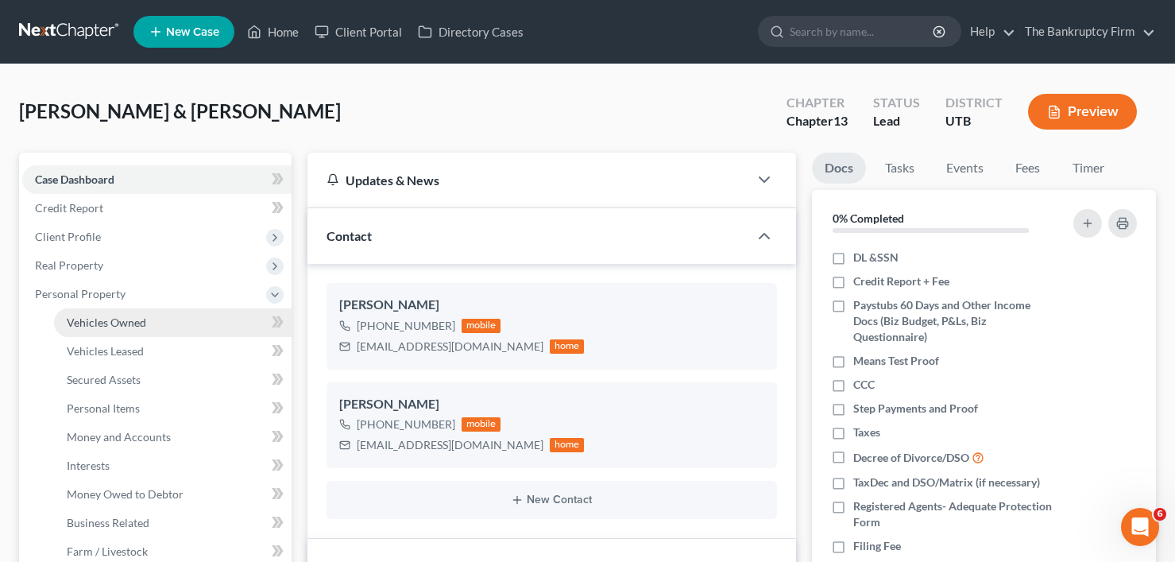
click at [115, 314] on link "Vehicles Owned" at bounding box center [173, 322] width 238 height 29
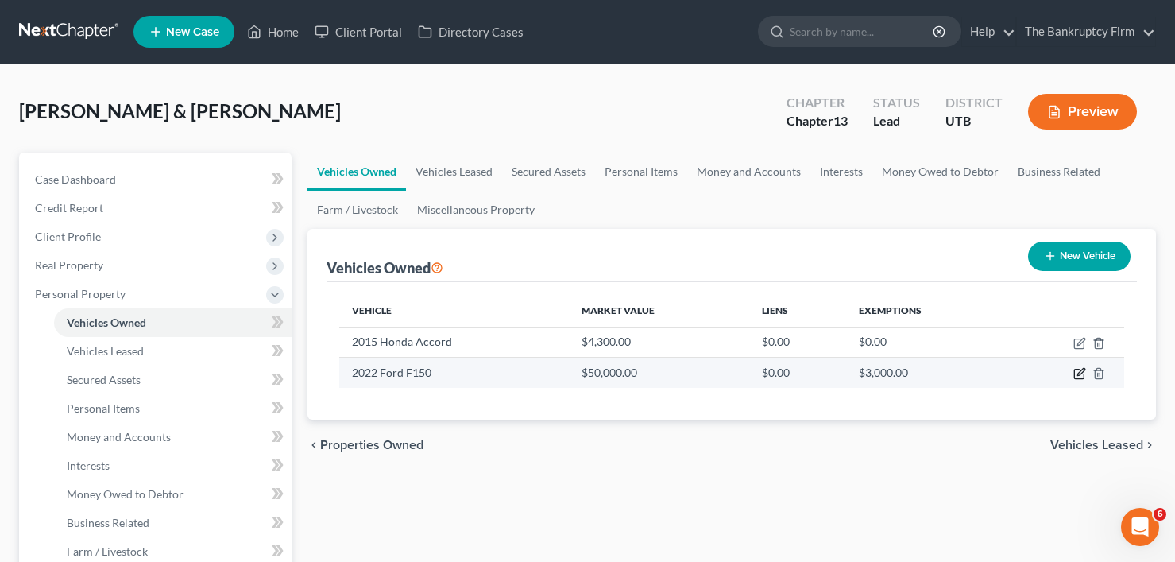
click at [1076, 372] on icon "button" at bounding box center [1079, 373] width 13 height 13
select select "0"
select select "4"
select select "2"
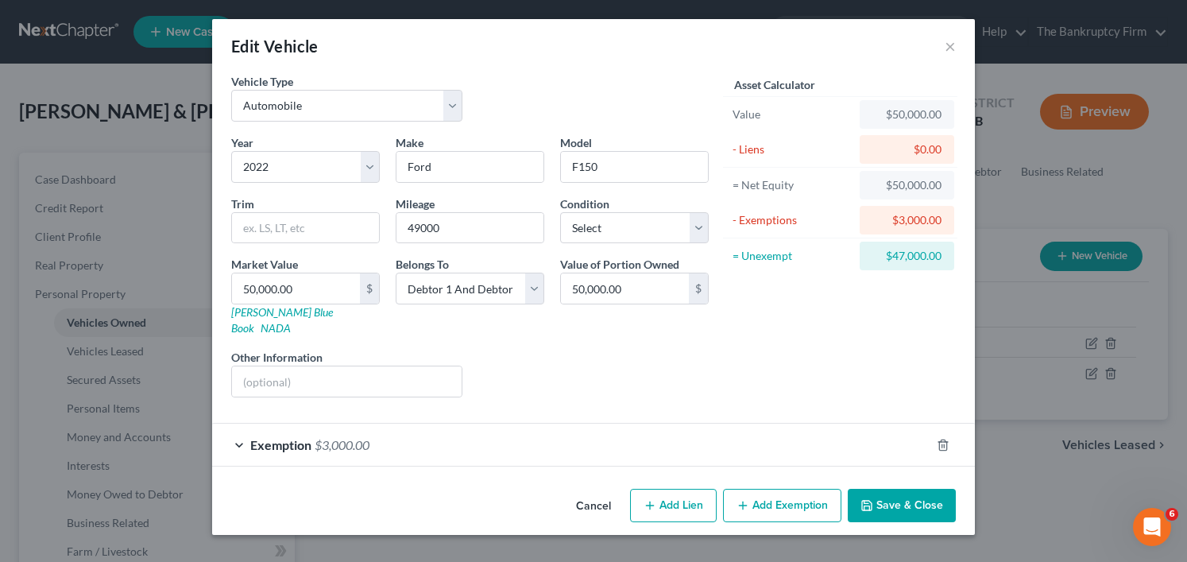
click at [601, 492] on button "Cancel" at bounding box center [593, 506] width 60 height 32
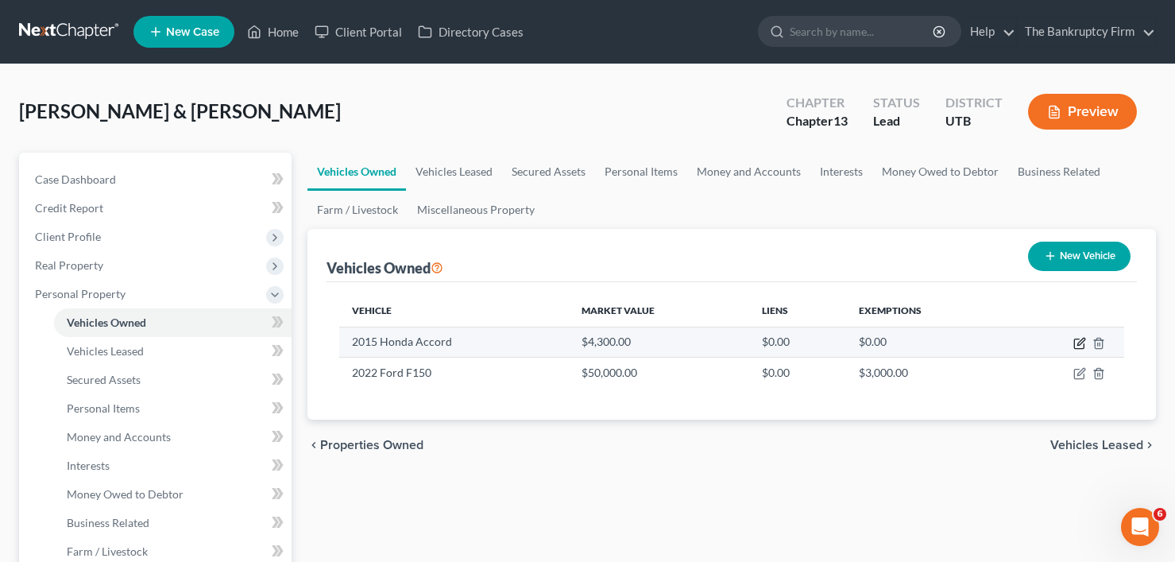
click at [1077, 344] on icon "button" at bounding box center [1079, 343] width 13 height 13
select select "0"
select select "11"
select select "2"
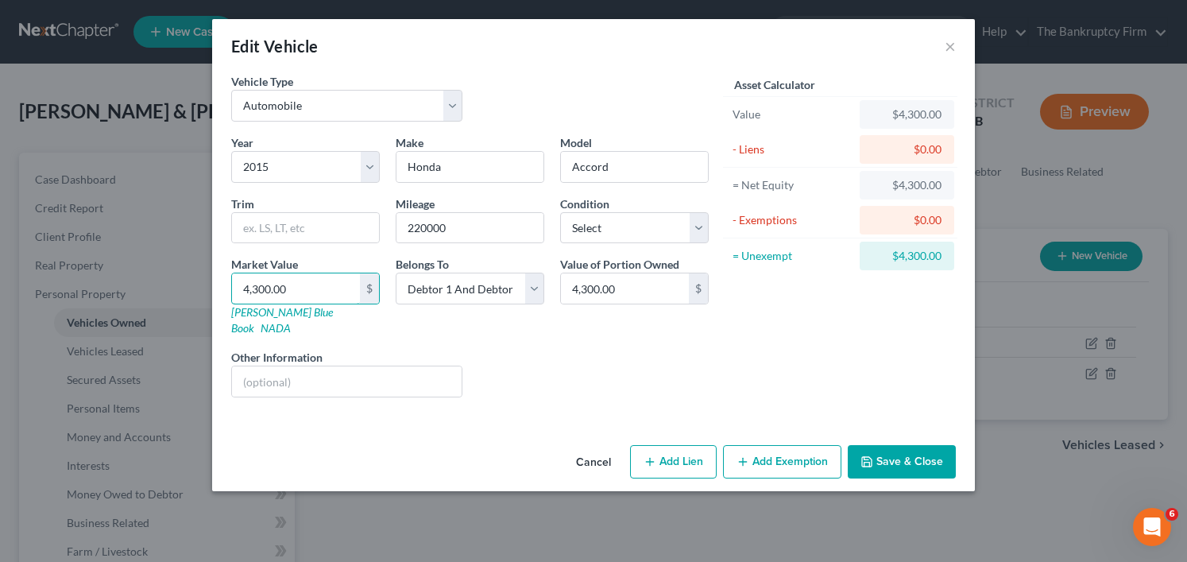
type input "9"
type input "9.00"
type input "95"
type input "95.00"
type input "950"
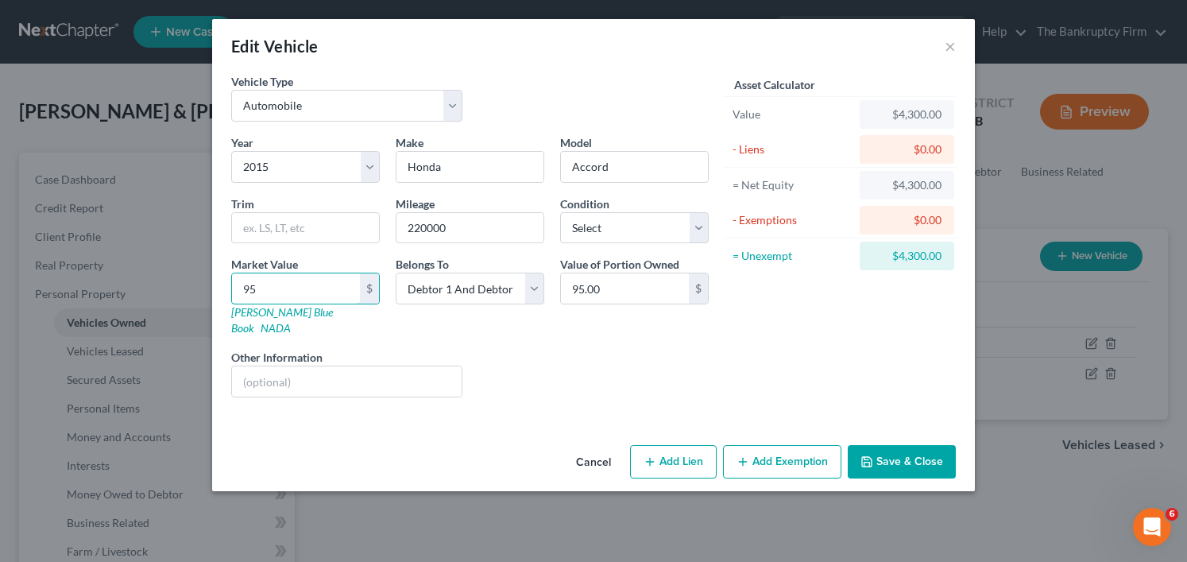
type input "950.00"
type input "9500"
type input "9,500.00"
type input "9,500"
click at [803, 450] on button "Add Exemption" at bounding box center [782, 461] width 118 height 33
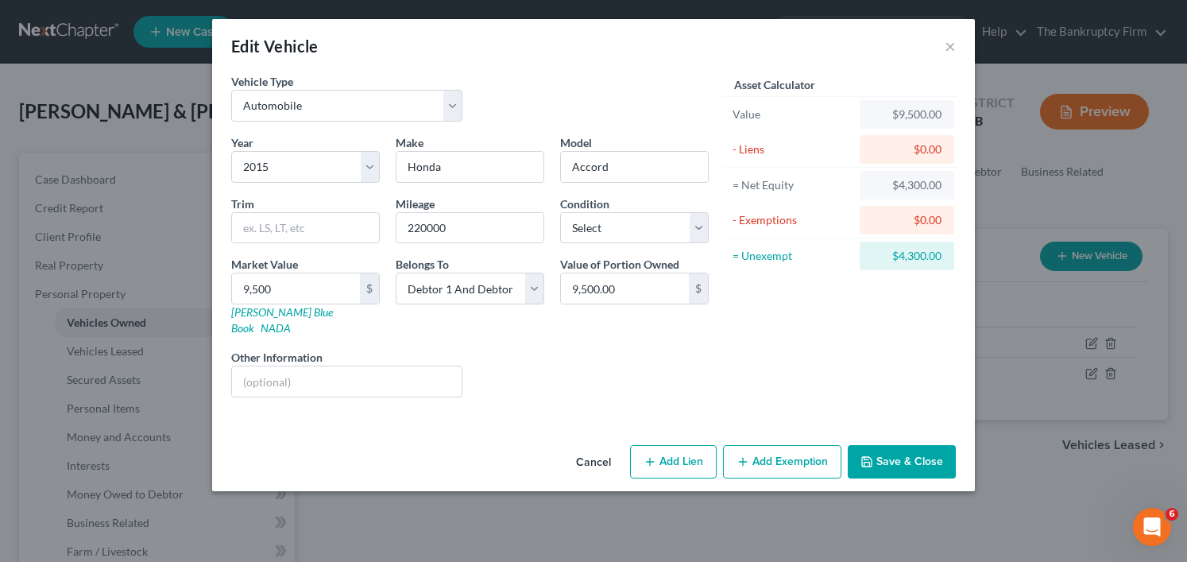
select select "2"
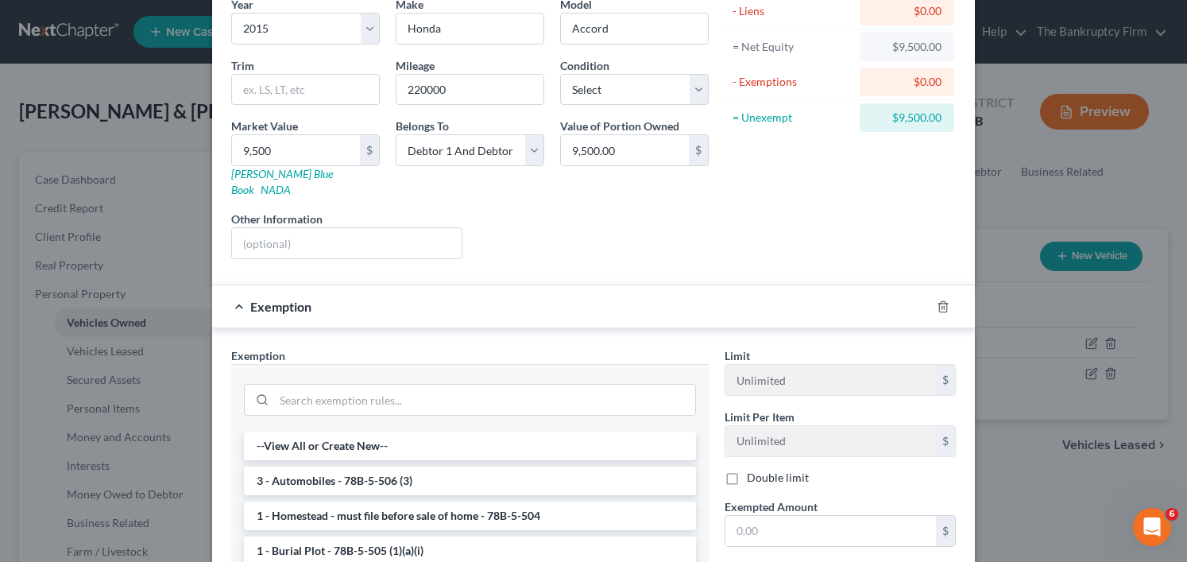
scroll to position [318, 0]
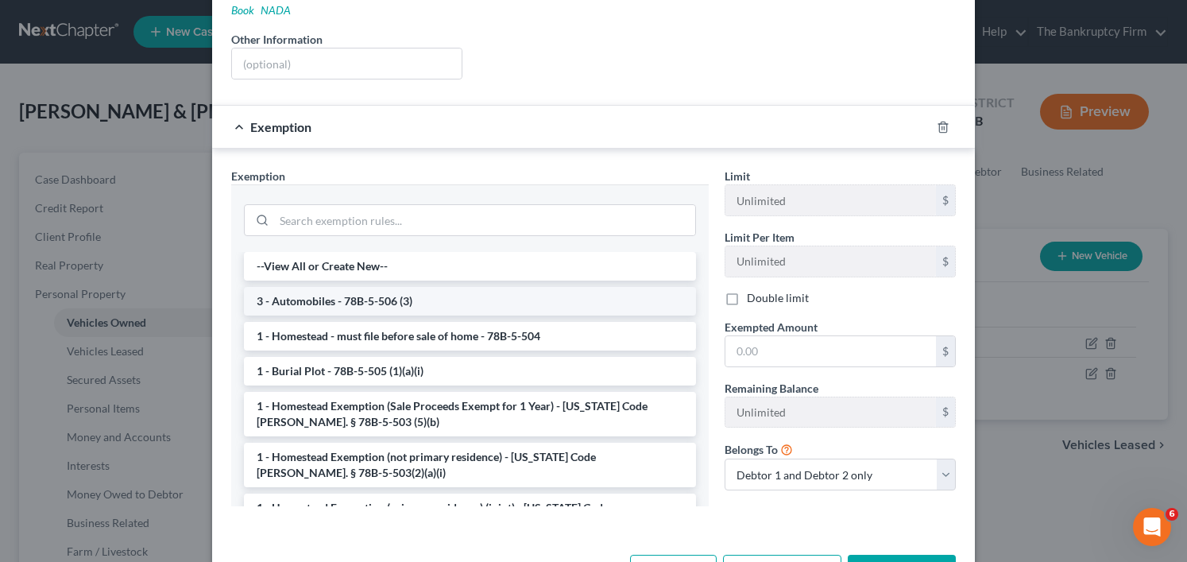
click at [342, 287] on li "3 - Automobiles - 78B-5-506 (3)" at bounding box center [470, 301] width 452 height 29
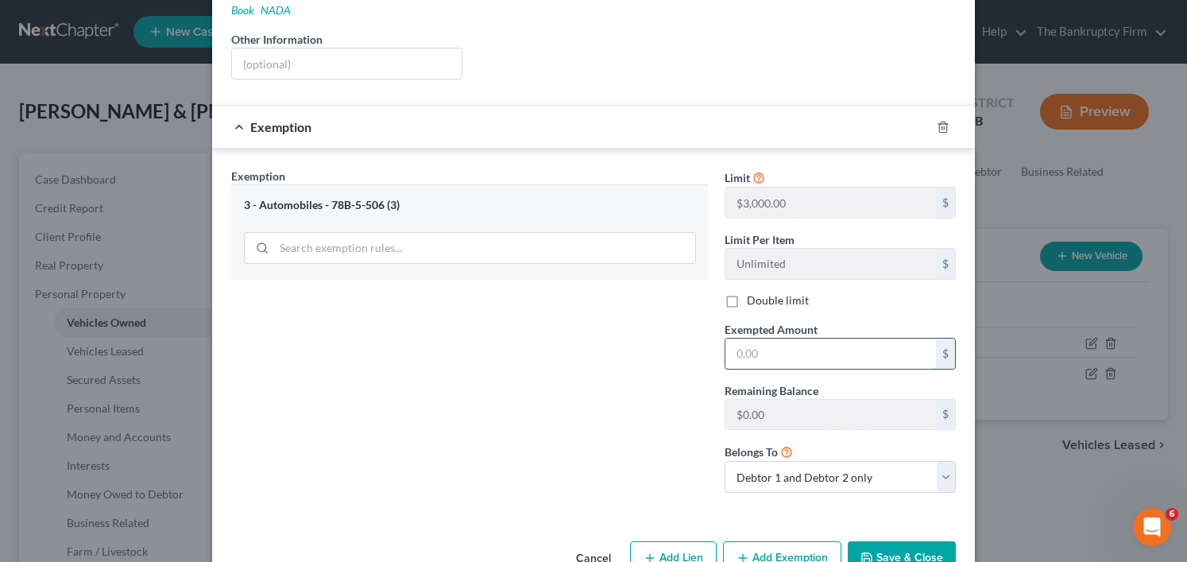
click at [779, 338] on input "text" at bounding box center [830, 353] width 211 height 30
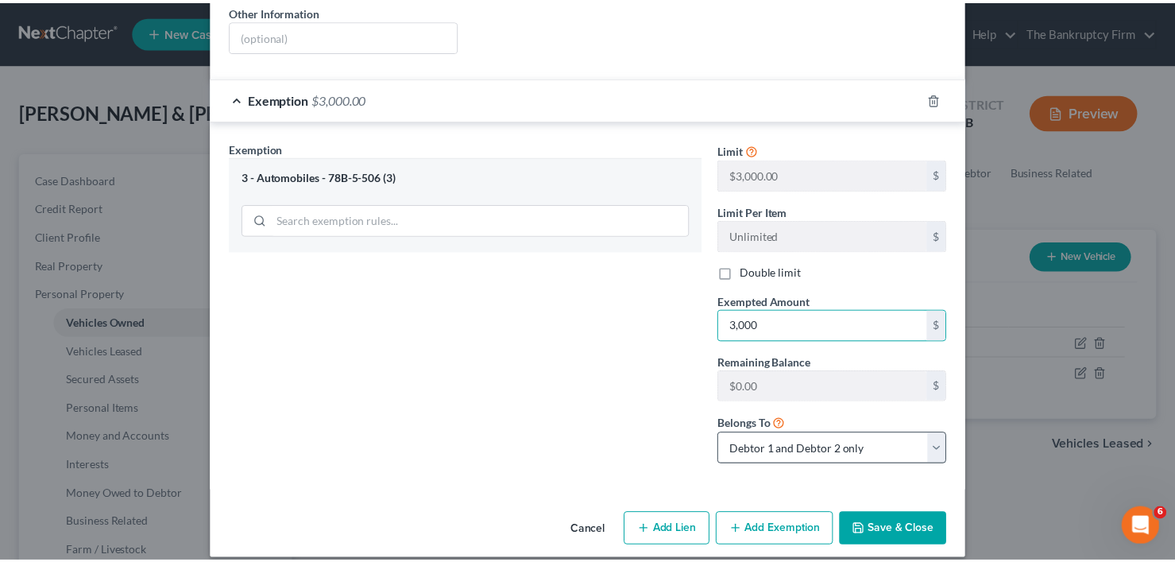
scroll to position [346, 0]
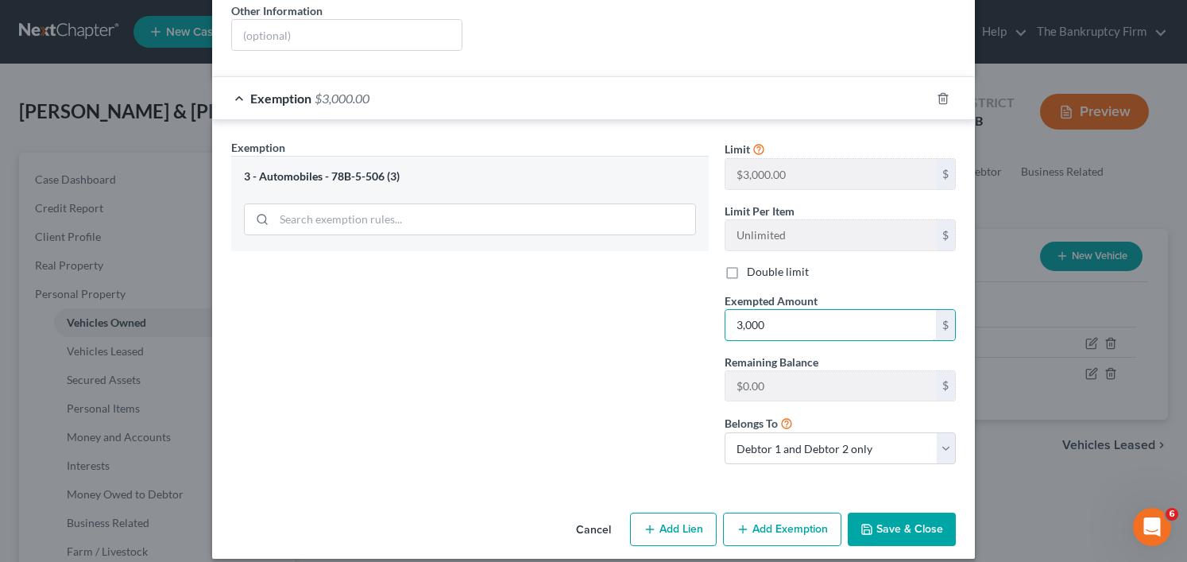
type input "3,000"
click at [892, 512] on button "Save & Close" at bounding box center [902, 528] width 108 height 33
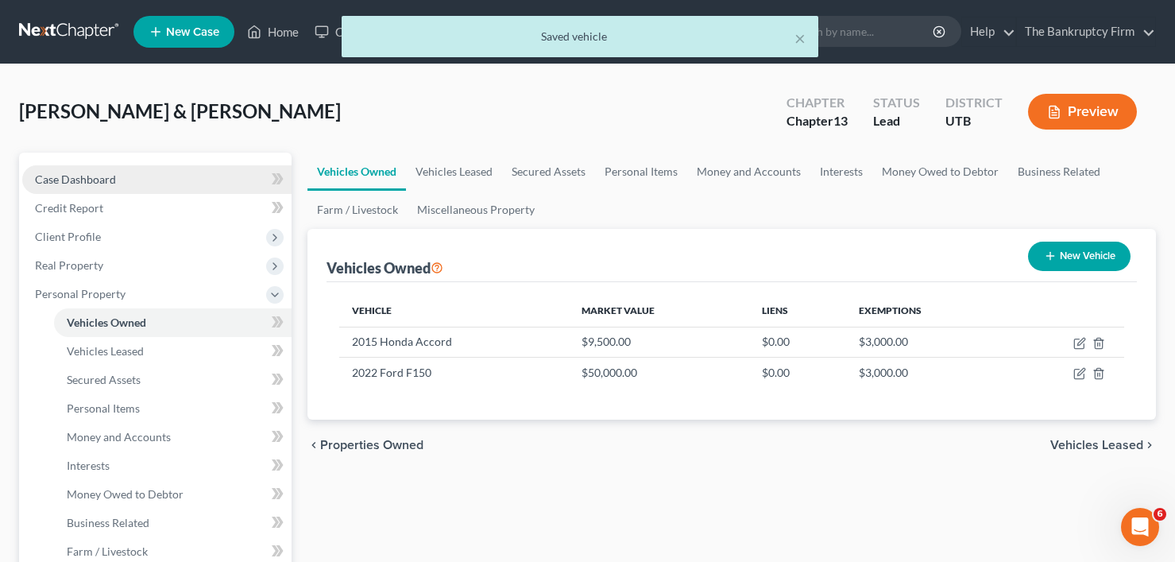
click at [102, 179] on span "Case Dashboard" at bounding box center [75, 179] width 81 height 14
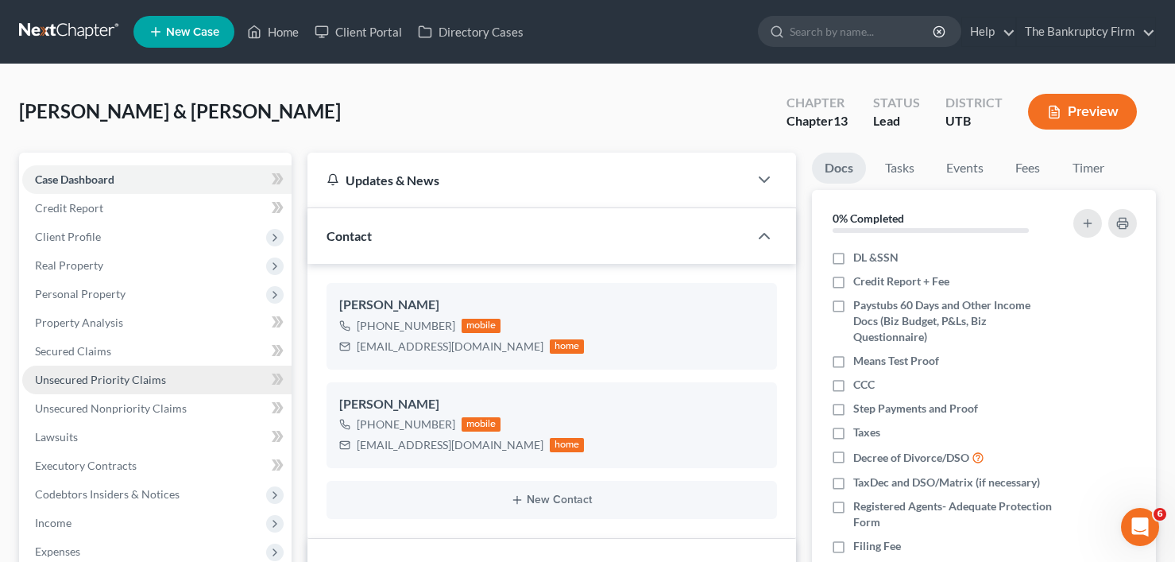
click at [110, 377] on span "Unsecured Priority Claims" at bounding box center [100, 380] width 131 height 14
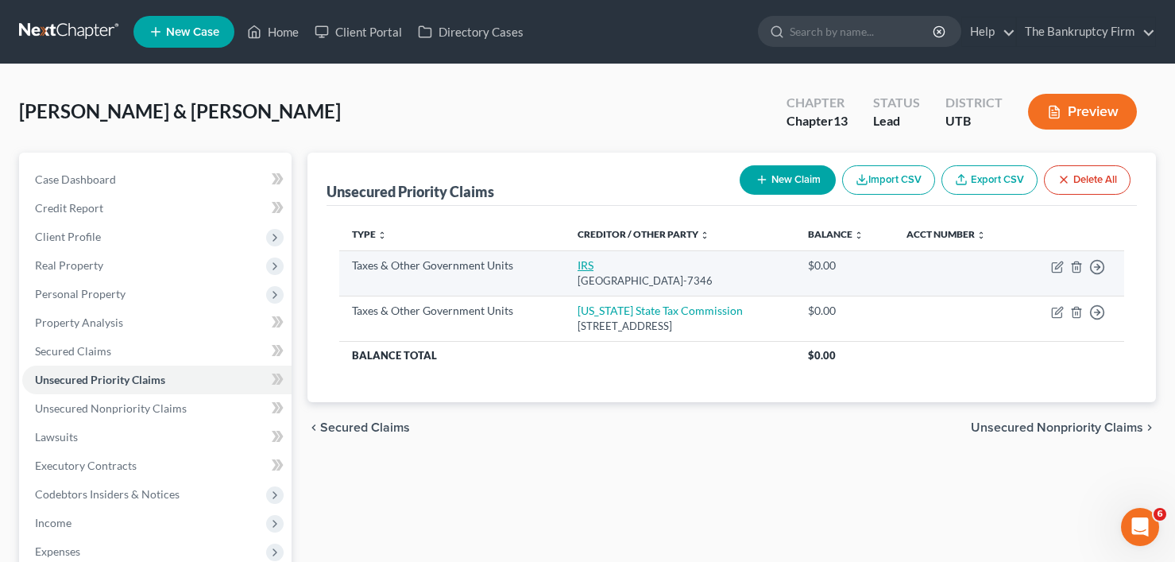
click at [578, 263] on link "IRS" at bounding box center [586, 265] width 16 height 14
select select "0"
select select "39"
select select "0"
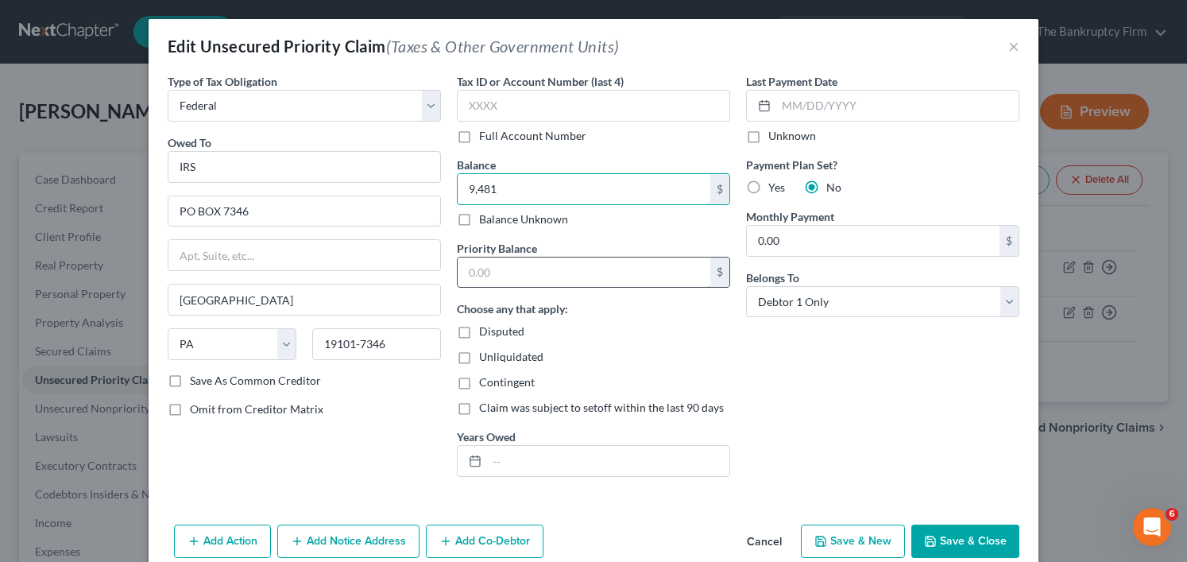
type input "9,481"
click at [466, 264] on input "text" at bounding box center [584, 272] width 253 height 30
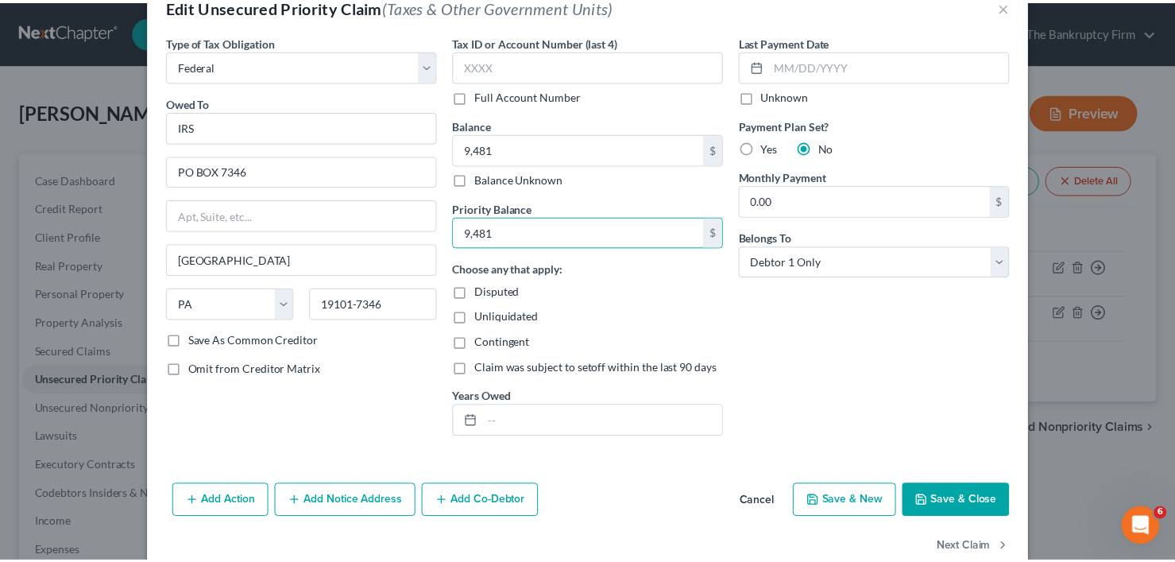
scroll to position [73, 0]
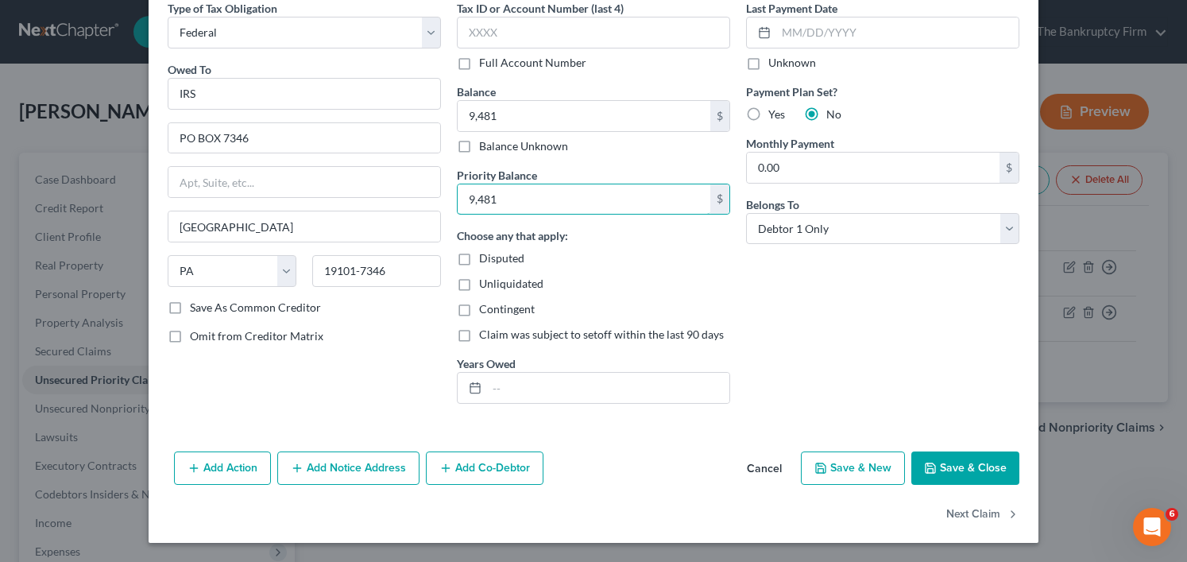
type input "9,481"
click at [960, 471] on button "Save & Close" at bounding box center [965, 467] width 108 height 33
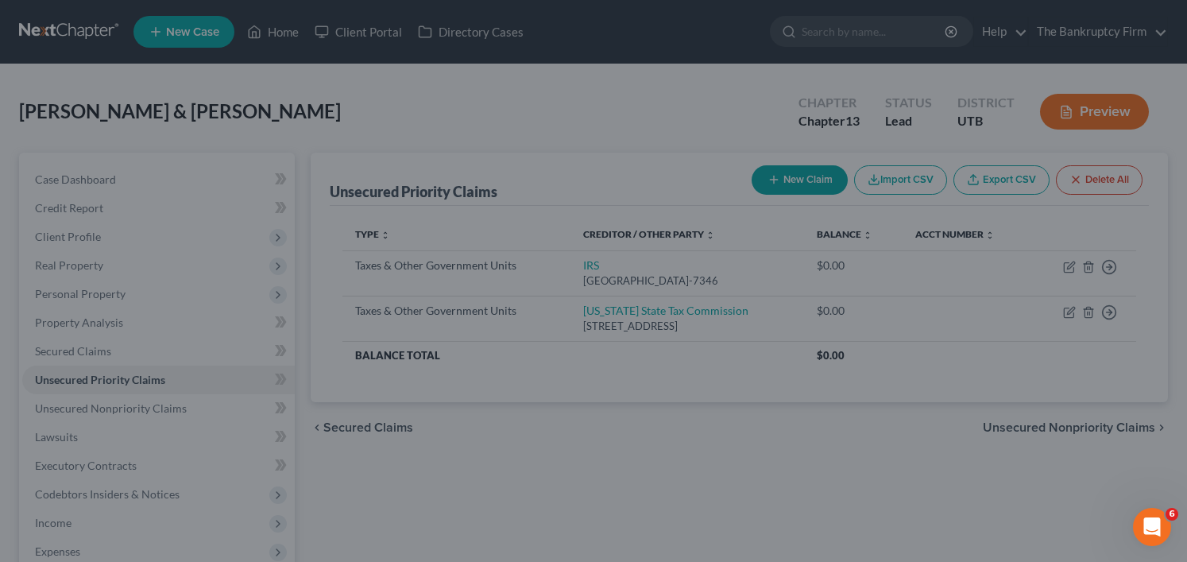
type input "9,481.00"
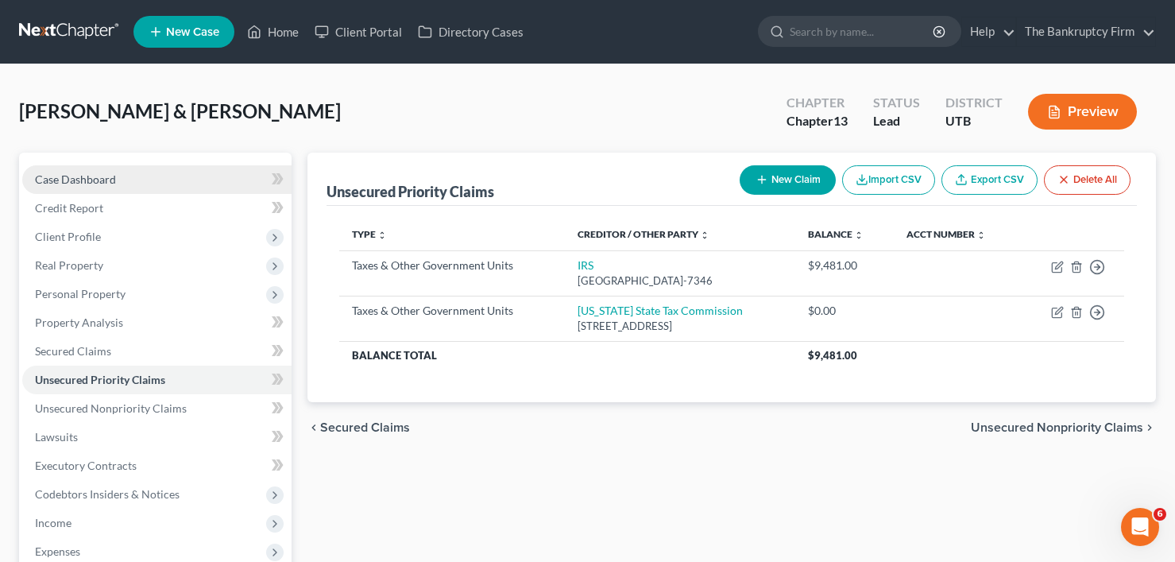
click at [155, 172] on link "Case Dashboard" at bounding box center [156, 179] width 269 height 29
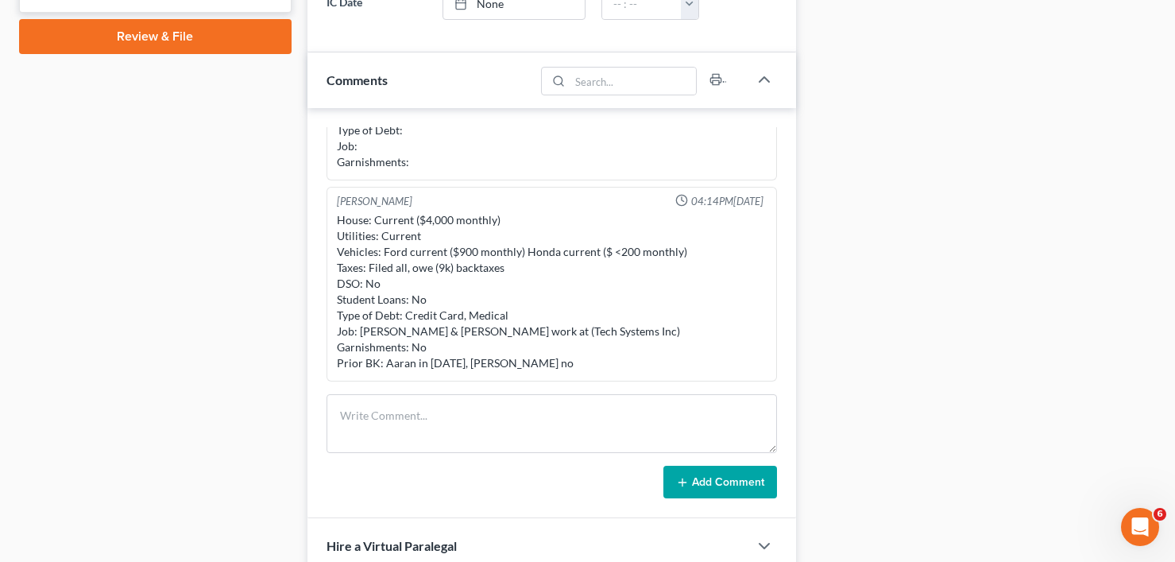
scroll to position [794, 0]
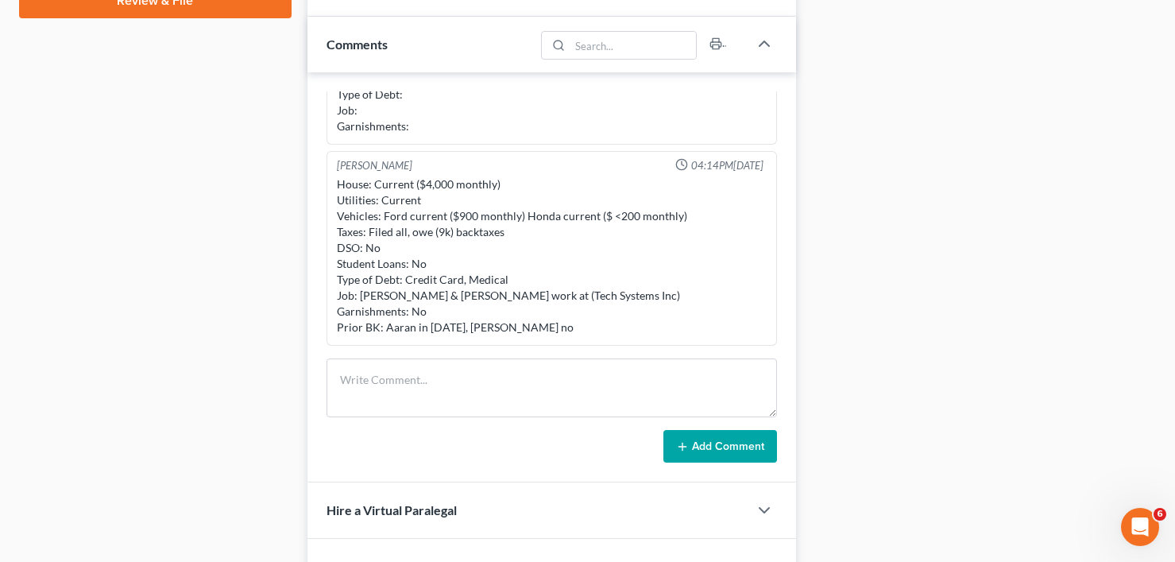
click at [159, 248] on div "Case Dashboard Payments Invoices Payments Payments Credit Report Client Profile" at bounding box center [155, 4] width 288 height 1293
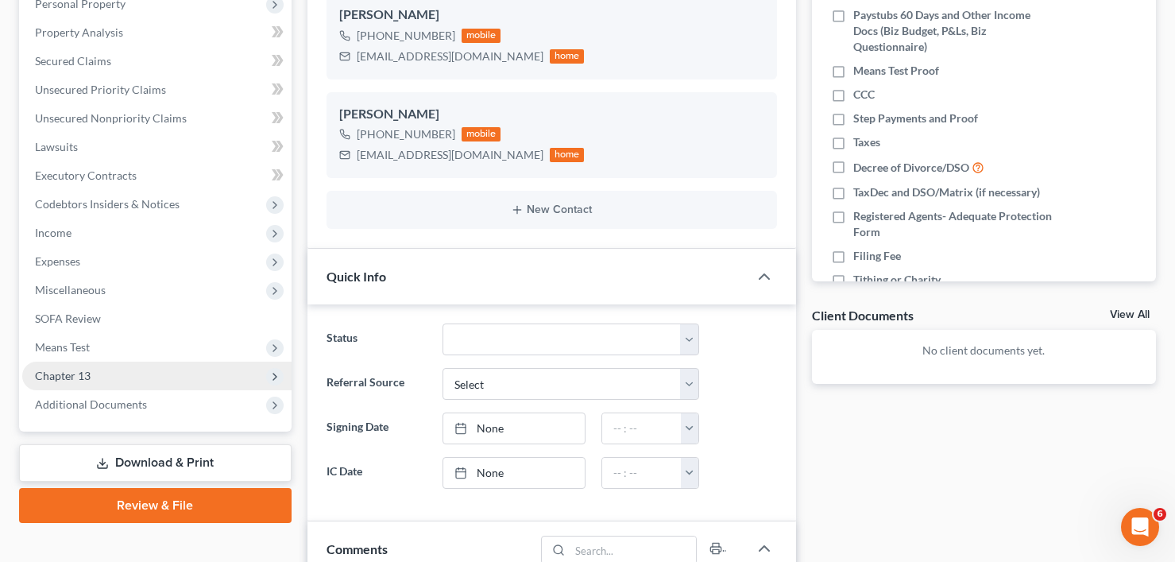
scroll to position [318, 0]
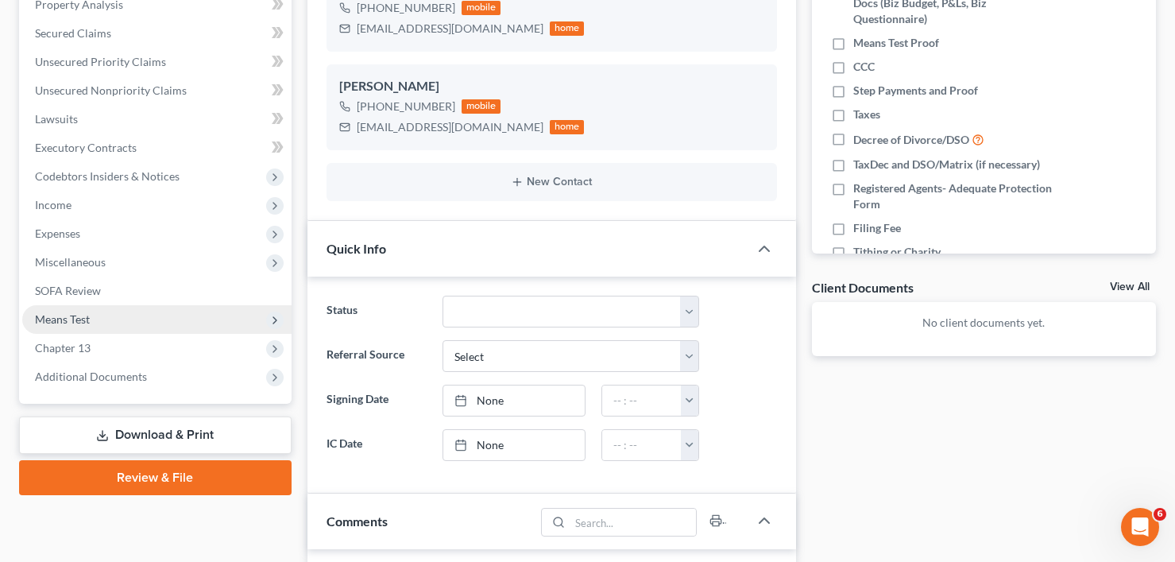
click at [66, 318] on span "Means Test" at bounding box center [62, 319] width 55 height 14
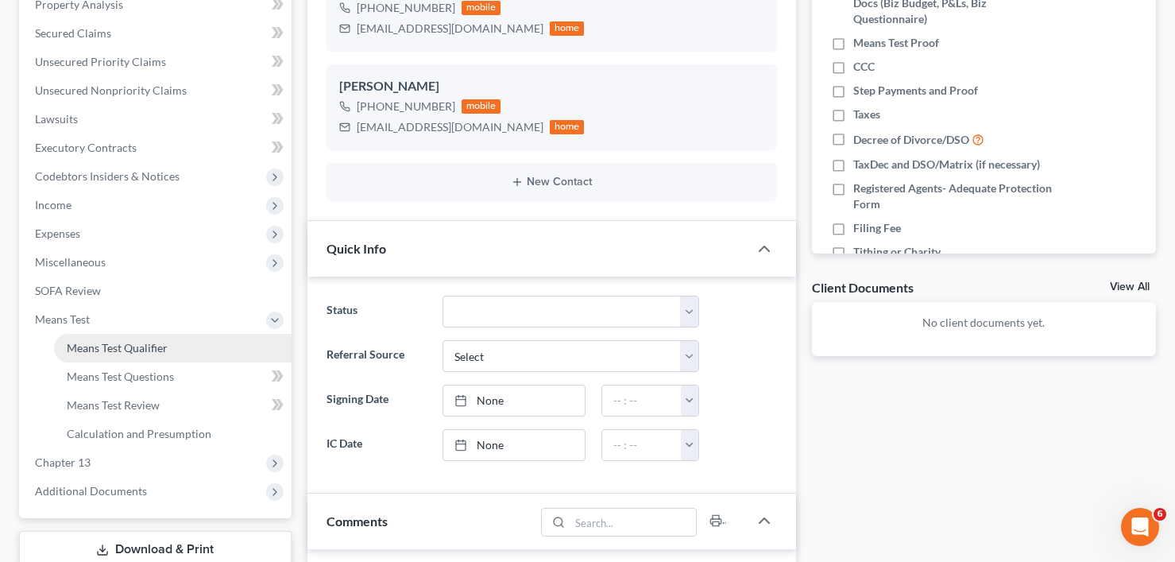
click at [88, 347] on span "Means Test Qualifier" at bounding box center [117, 348] width 101 height 14
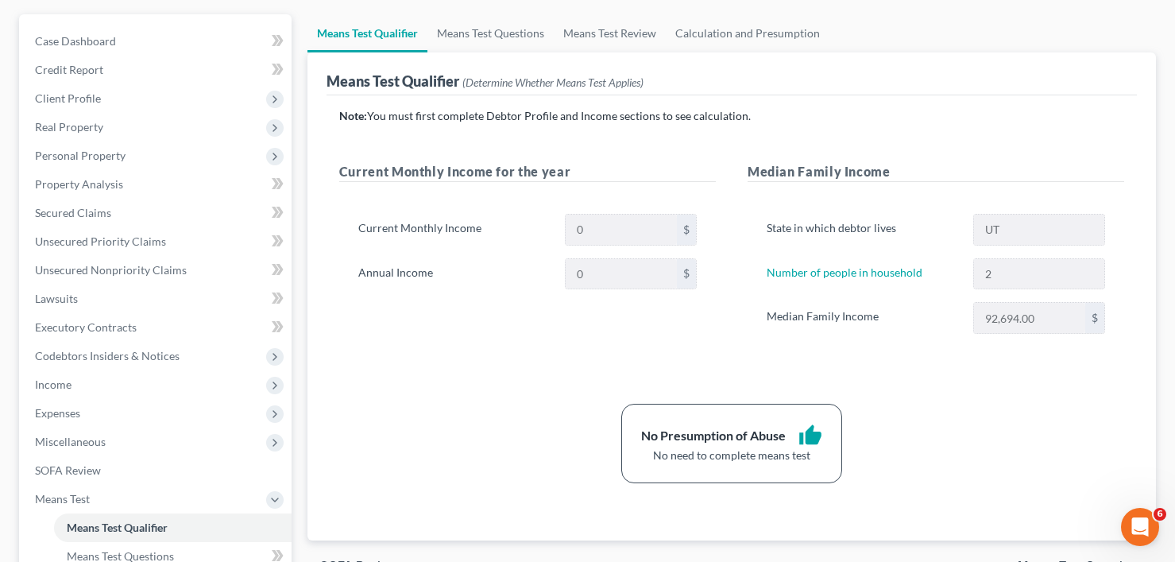
scroll to position [159, 0]
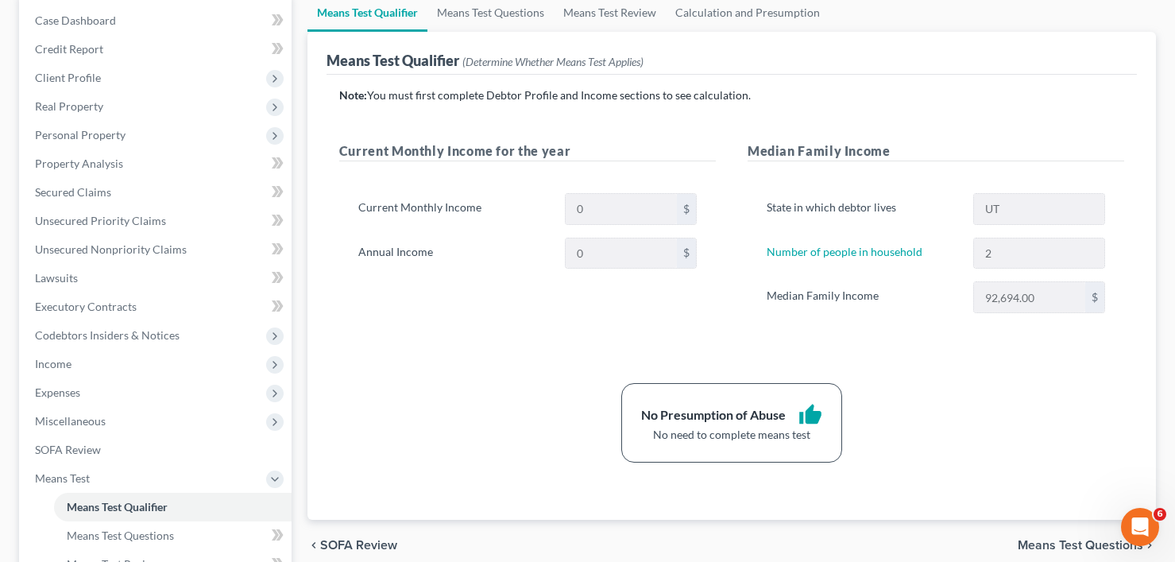
click at [361, 359] on div "Note: You must first complete Debtor Profile and Income sections to see calcula…" at bounding box center [731, 274] width 785 height 375
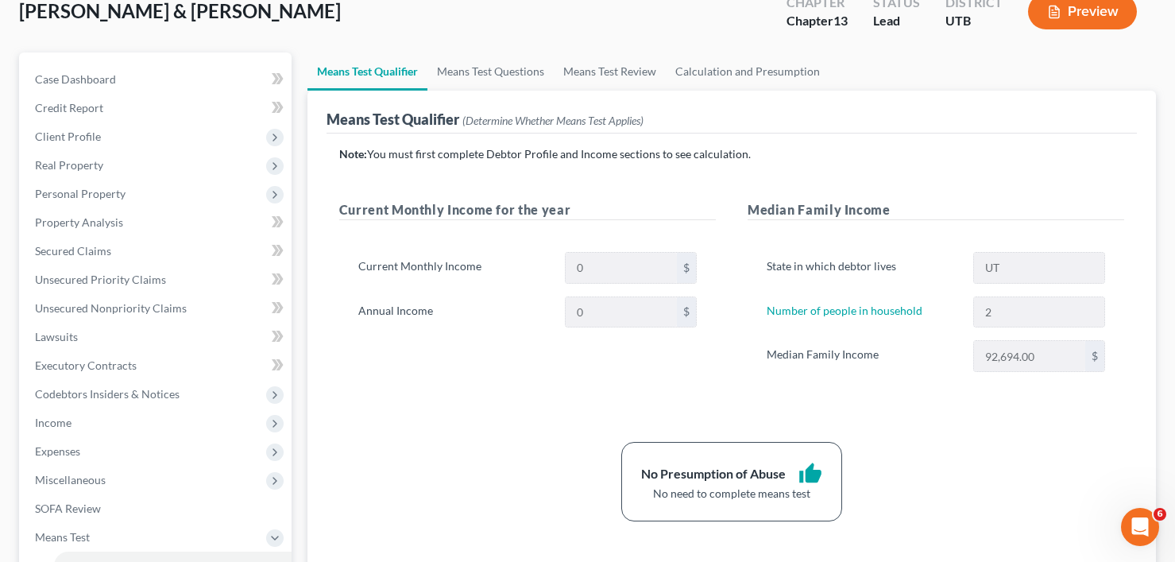
scroll to position [0, 0]
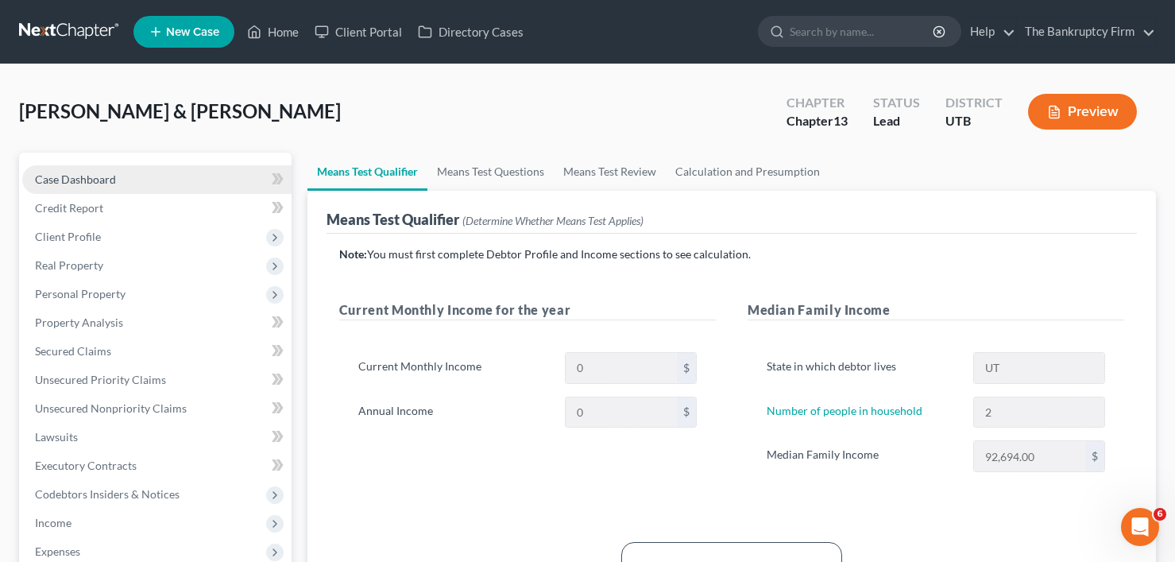
click at [114, 179] on span "Case Dashboard" at bounding box center [75, 179] width 81 height 14
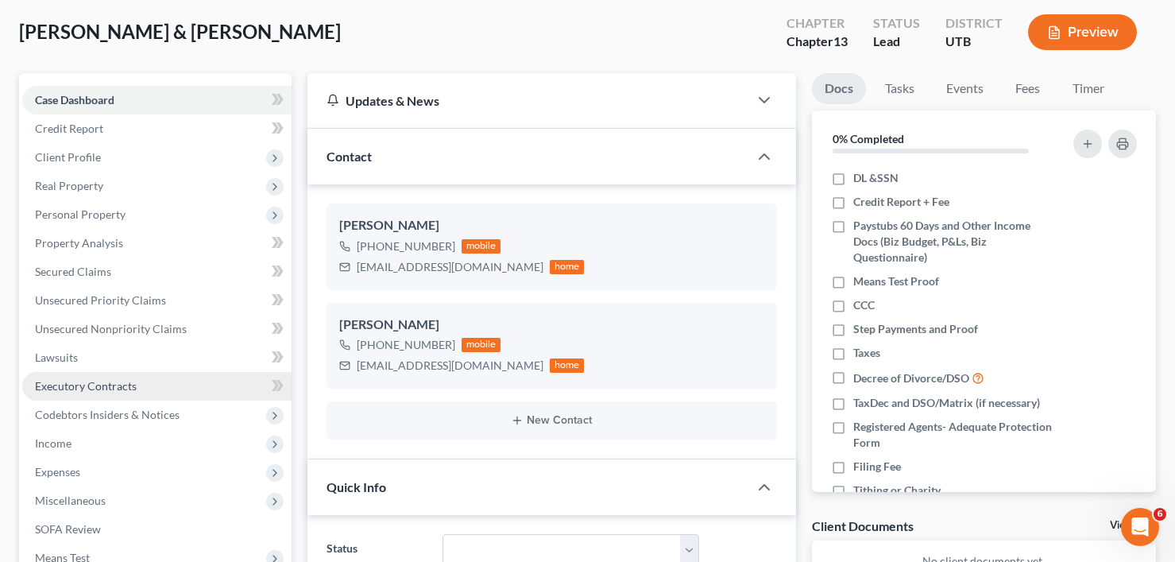
scroll to position [159, 0]
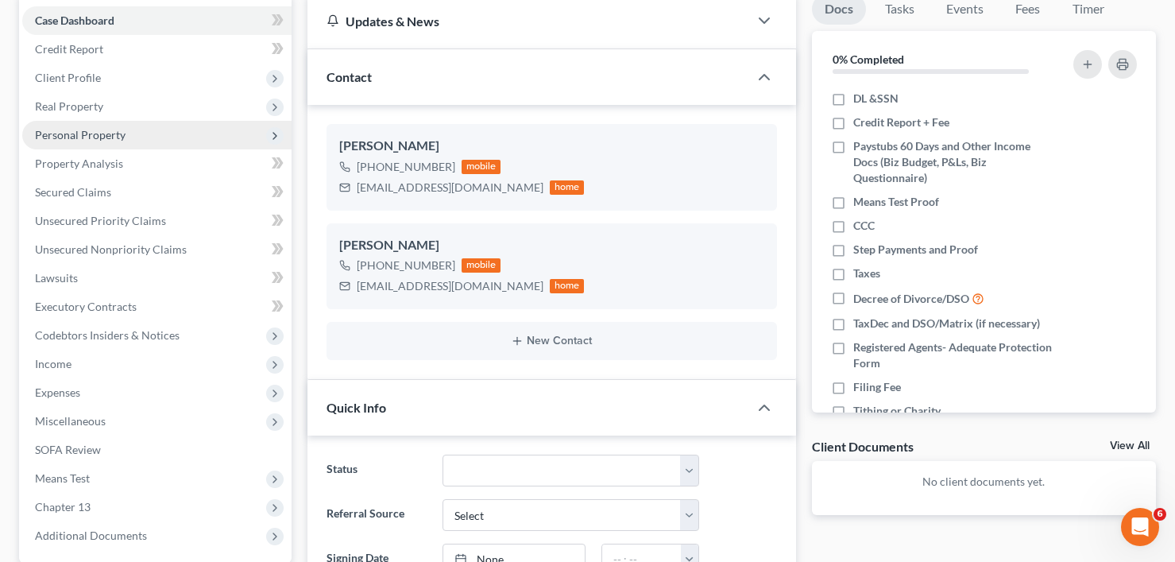
click at [73, 133] on span "Personal Property" at bounding box center [80, 135] width 91 height 14
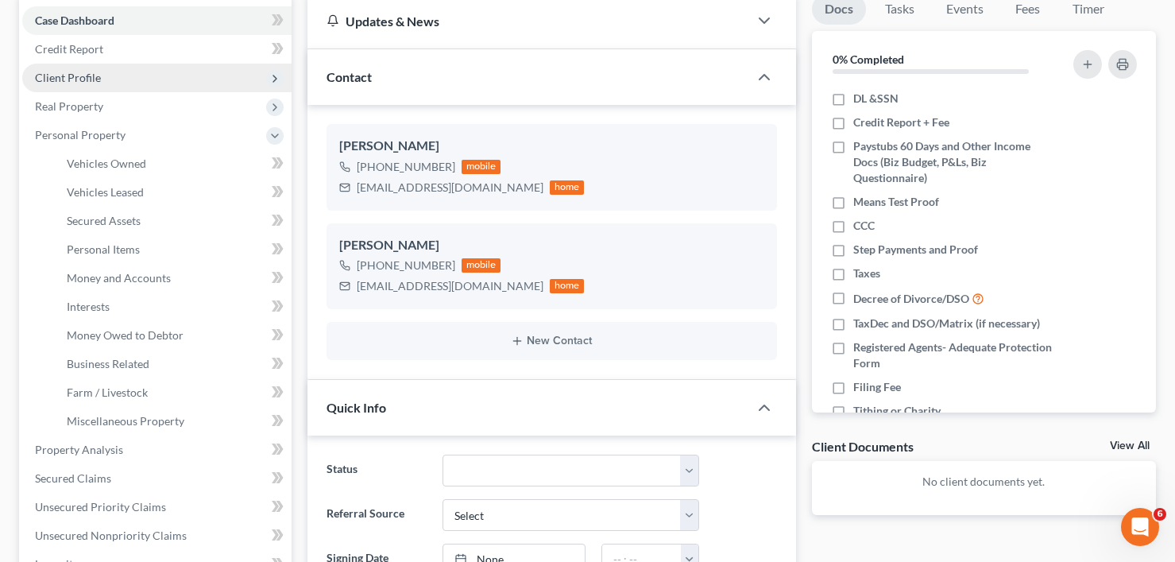
click at [82, 78] on span "Client Profile" at bounding box center [68, 78] width 66 height 14
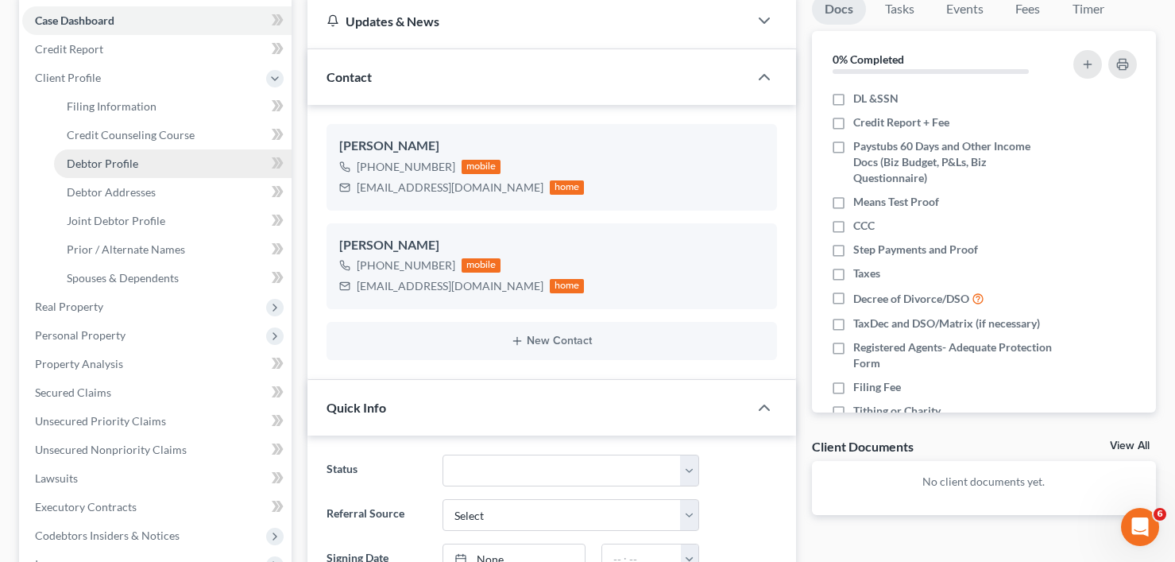
click at [102, 162] on span "Debtor Profile" at bounding box center [103, 164] width 72 height 14
select select "1"
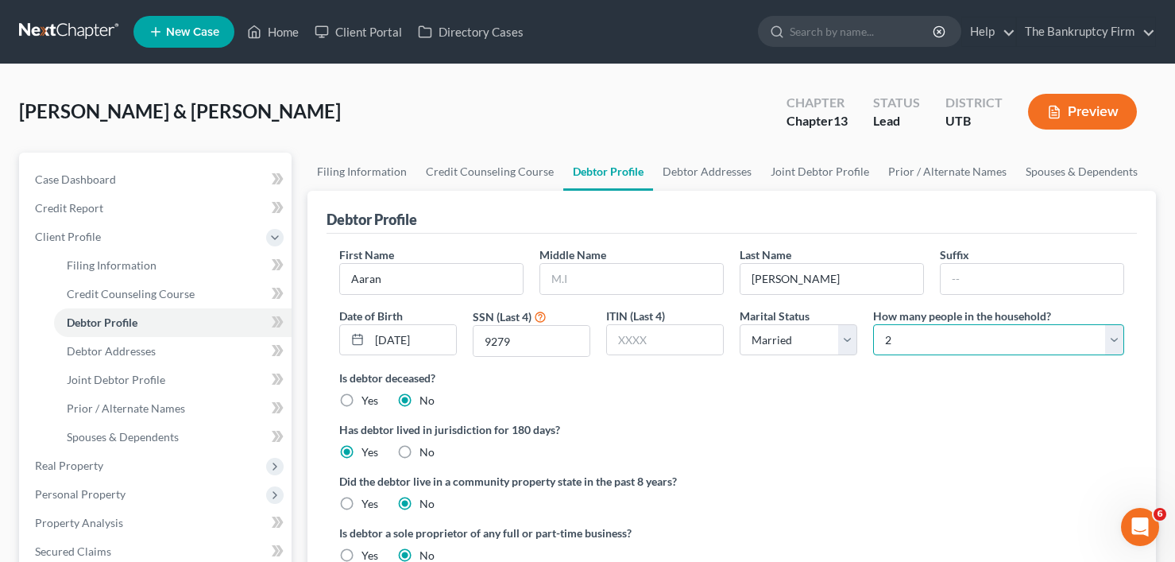
click at [963, 343] on select "Select 1 2 3 4 5 6 7 8 9 10 11 12 13 14 15 16 17 18 19 20" at bounding box center [998, 340] width 251 height 32
select select "3"
click at [873, 324] on select "Select 1 2 3 4 5 6 7 8 9 10 11 12 13 14 15 16 17 18 19 20" at bounding box center [998, 340] width 251 height 32
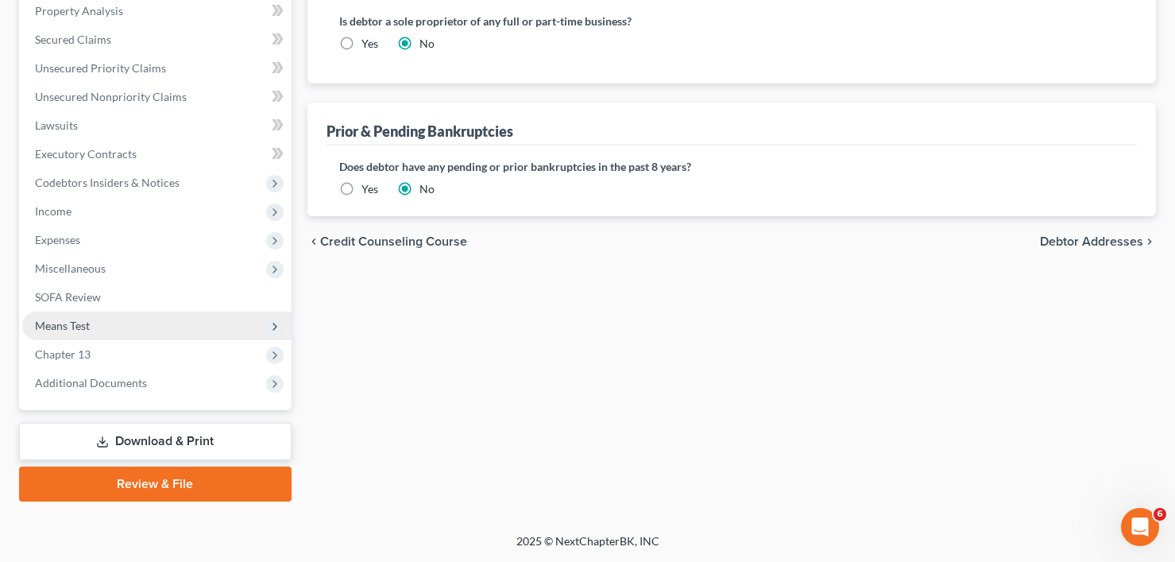
click at [82, 323] on span "Means Test" at bounding box center [62, 326] width 55 height 14
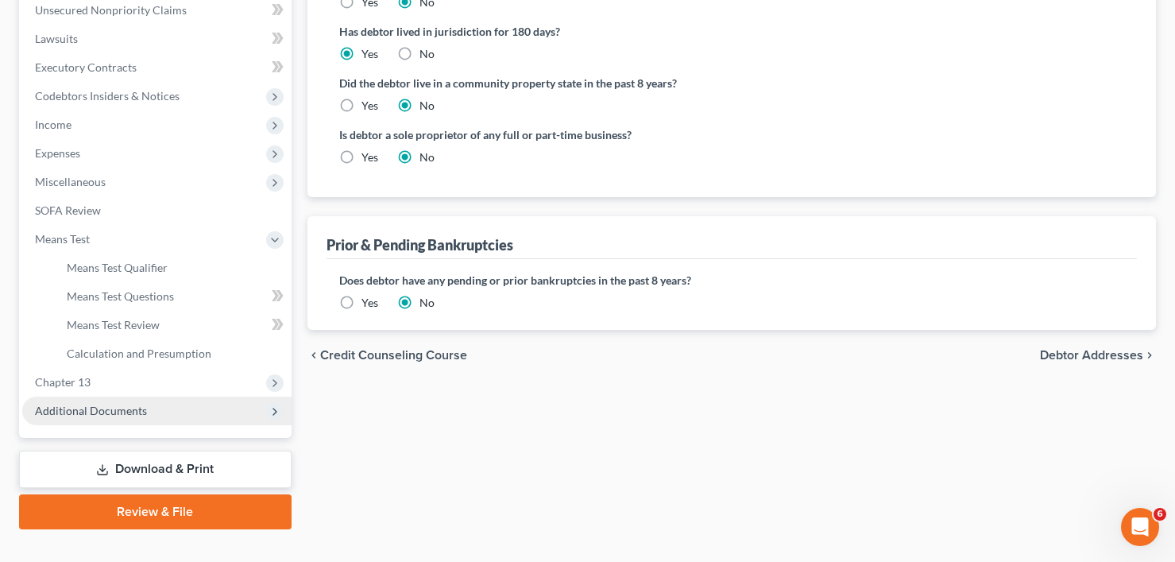
scroll to position [426, 0]
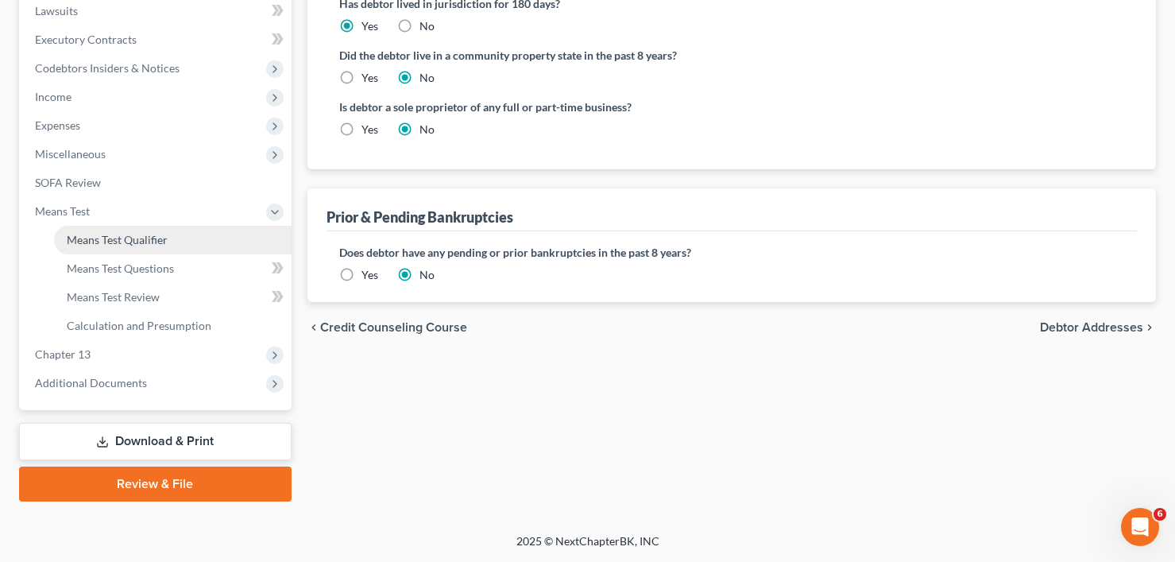
click at [143, 233] on span "Means Test Qualifier" at bounding box center [117, 240] width 101 height 14
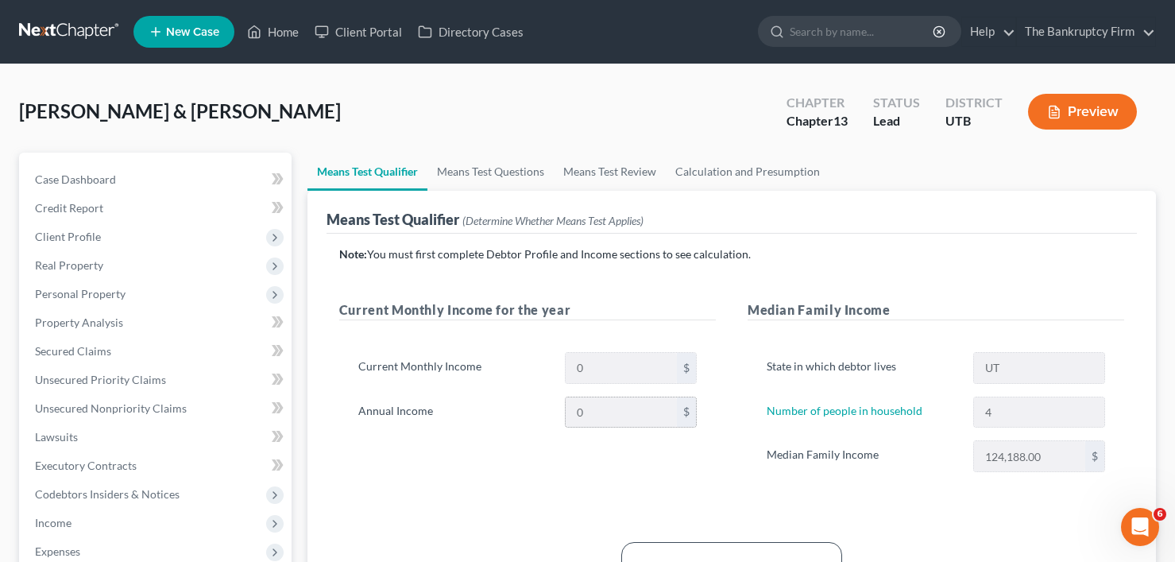
scroll to position [79, 0]
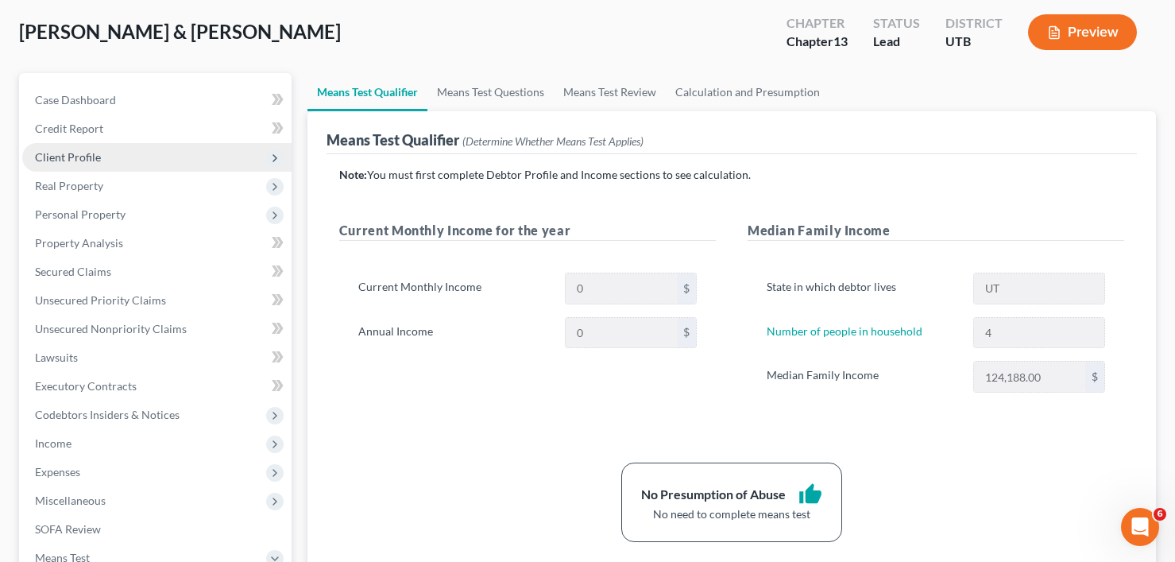
click at [77, 158] on span "Client Profile" at bounding box center [68, 157] width 66 height 14
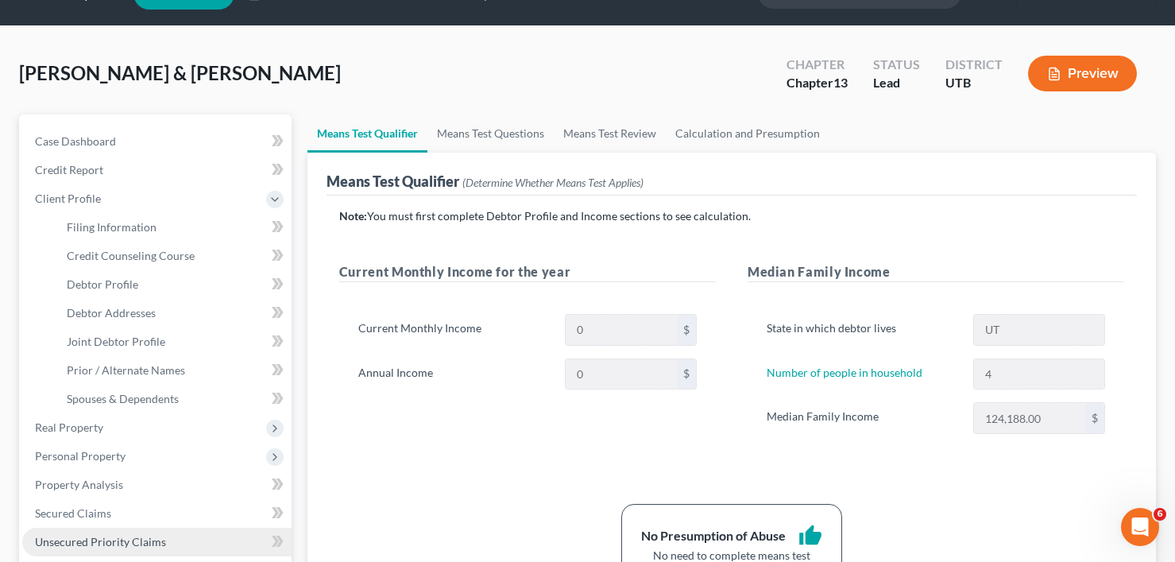
scroll to position [0, 0]
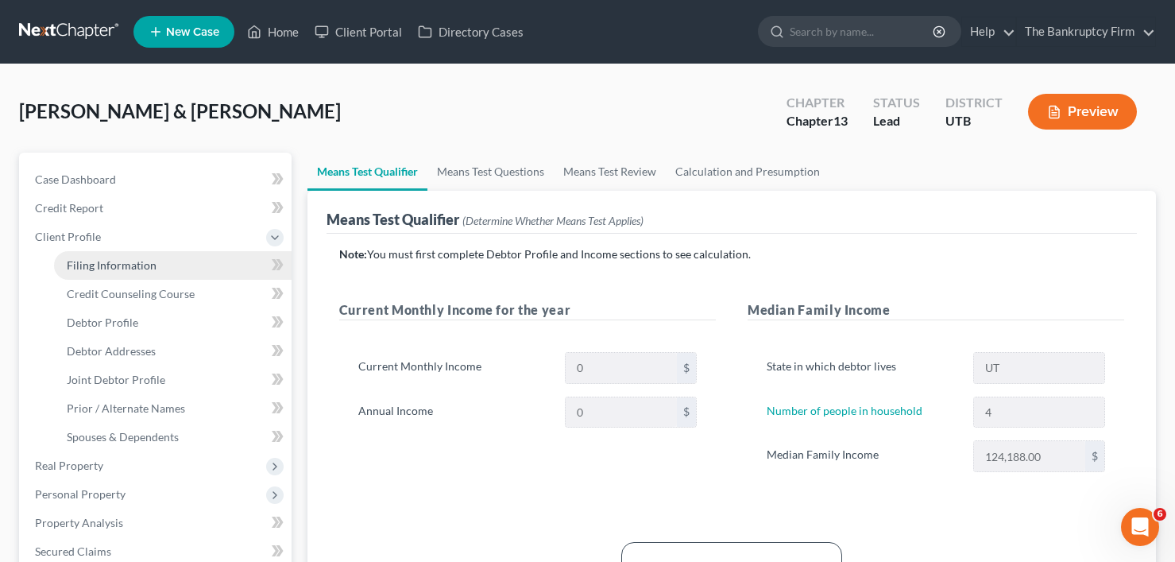
click at [102, 263] on span "Filing Information" at bounding box center [112, 265] width 90 height 14
select select "1"
select select "3"
select select "81"
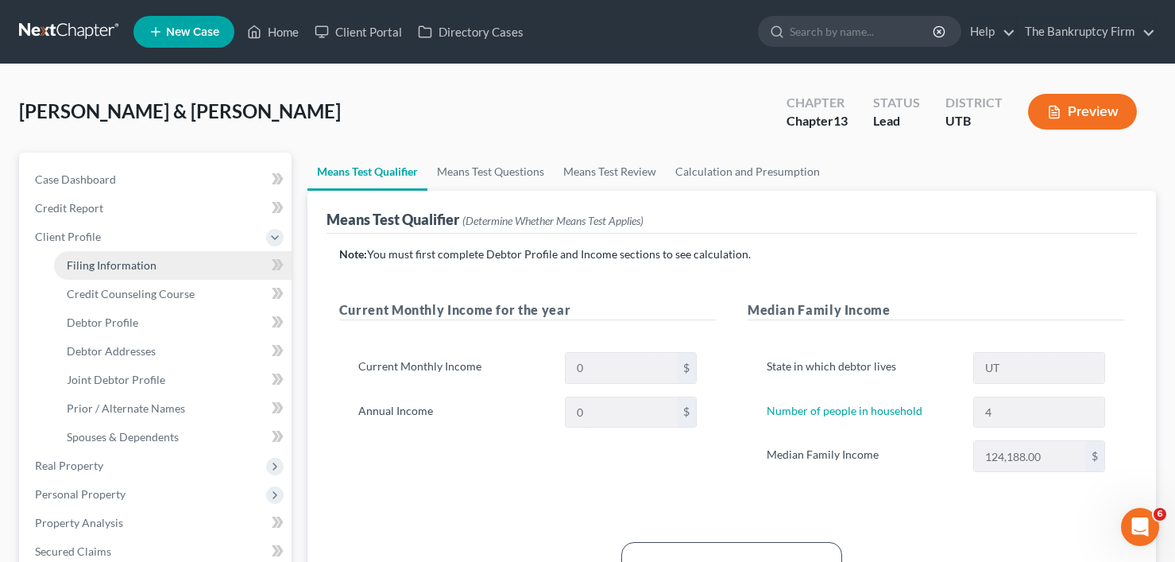
select select "0"
select select "46"
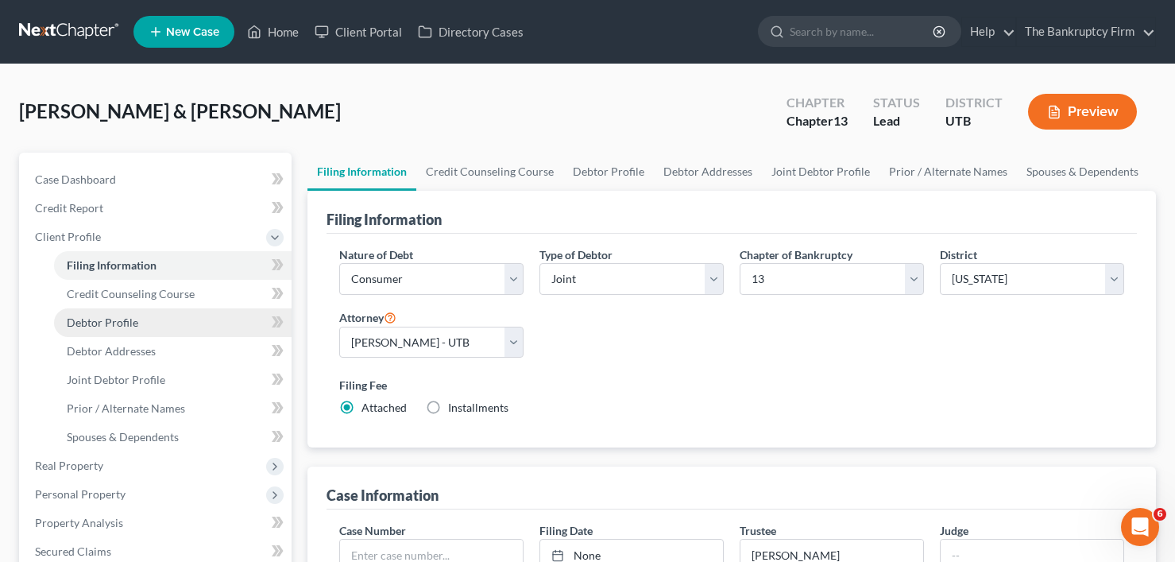
click at [109, 329] on link "Debtor Profile" at bounding box center [173, 322] width 238 height 29
select select "1"
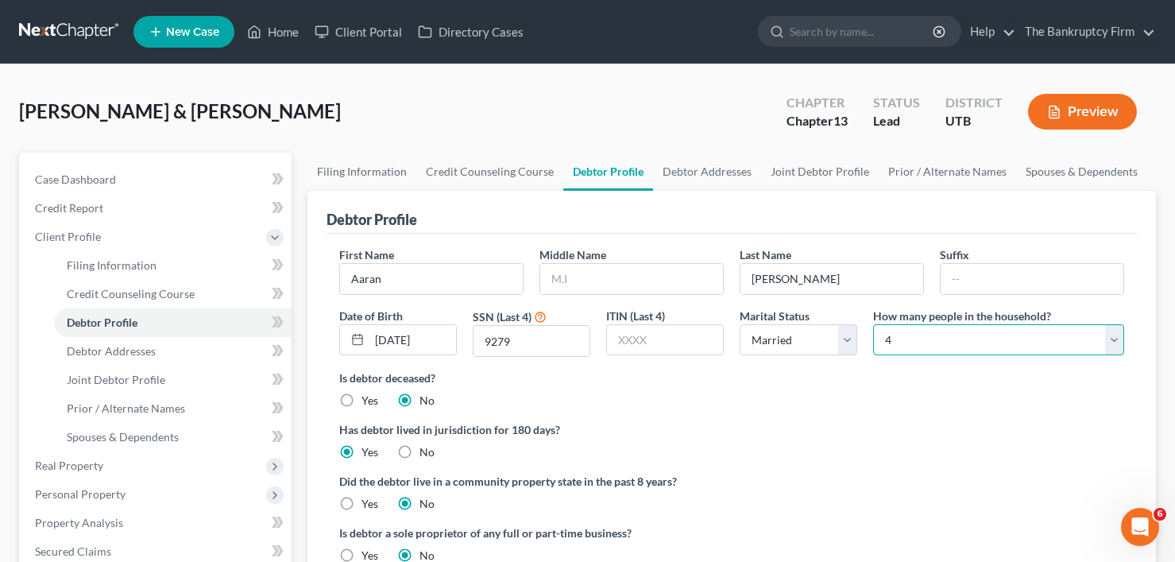
click at [964, 337] on select "Select 1 2 3 4 5 6 7 8 9 10 11 12 13 14 15 16 17 18 19 20" at bounding box center [998, 340] width 251 height 32
select select "1"
click at [873, 324] on select "Select 1 2 3 4 5 6 7 8 9 10 11 12 13 14 15 16 17 18 19 20" at bounding box center [998, 340] width 251 height 32
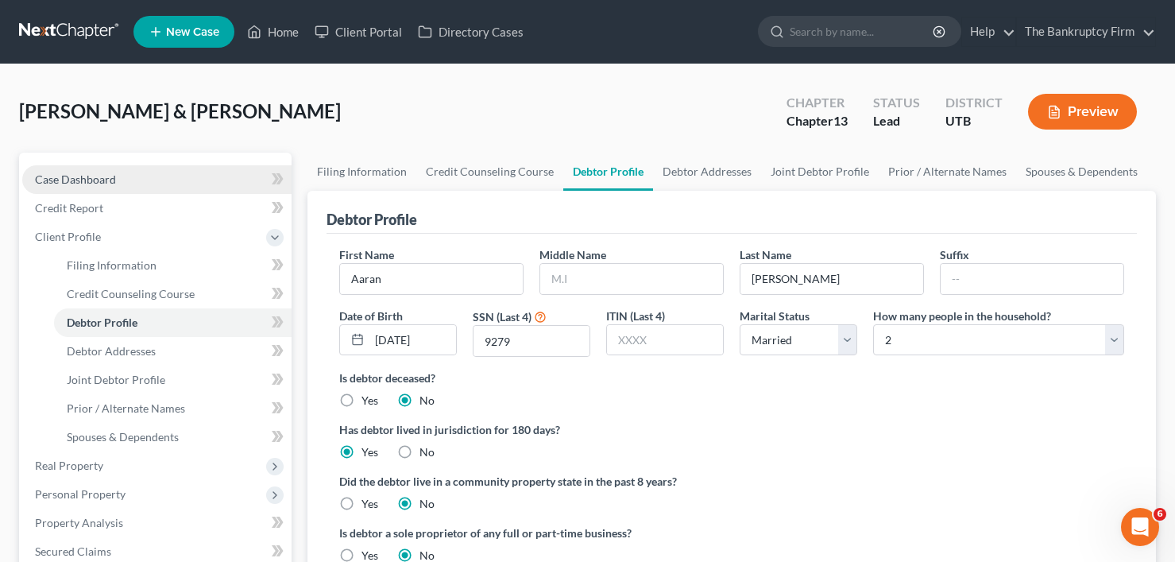
drag, startPoint x: 102, startPoint y: 166, endPoint x: 102, endPoint y: 177, distance: 11.1
click at [102, 168] on link "Case Dashboard" at bounding box center [156, 179] width 269 height 29
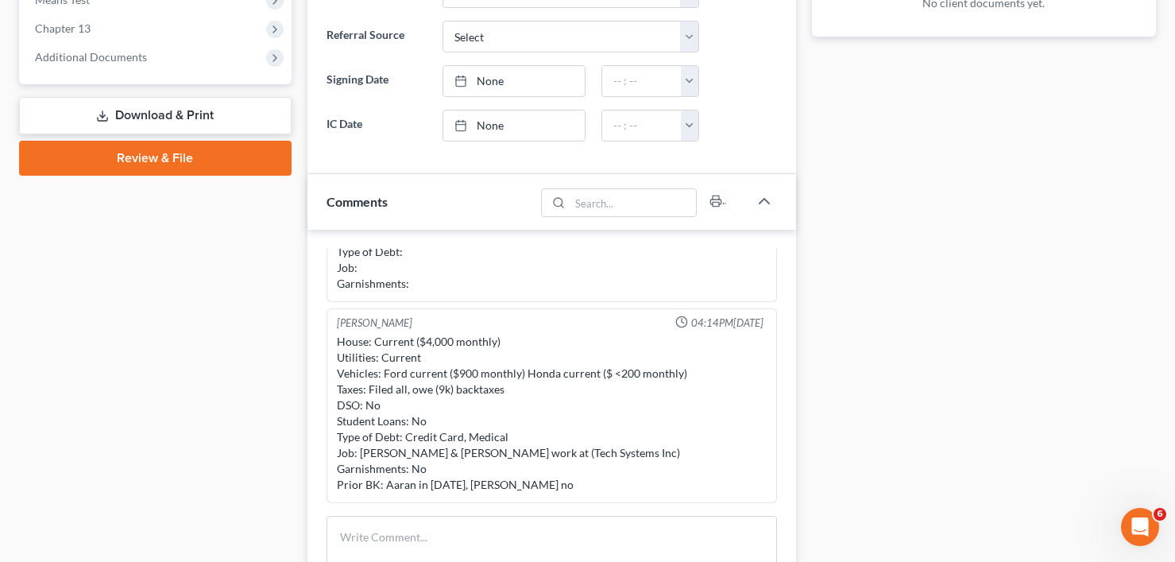
scroll to position [636, 0]
click at [294, 323] on div "Case Dashboard Payments Invoices Payments Payments Credit Report Client Profile" at bounding box center [155, 163] width 288 height 1293
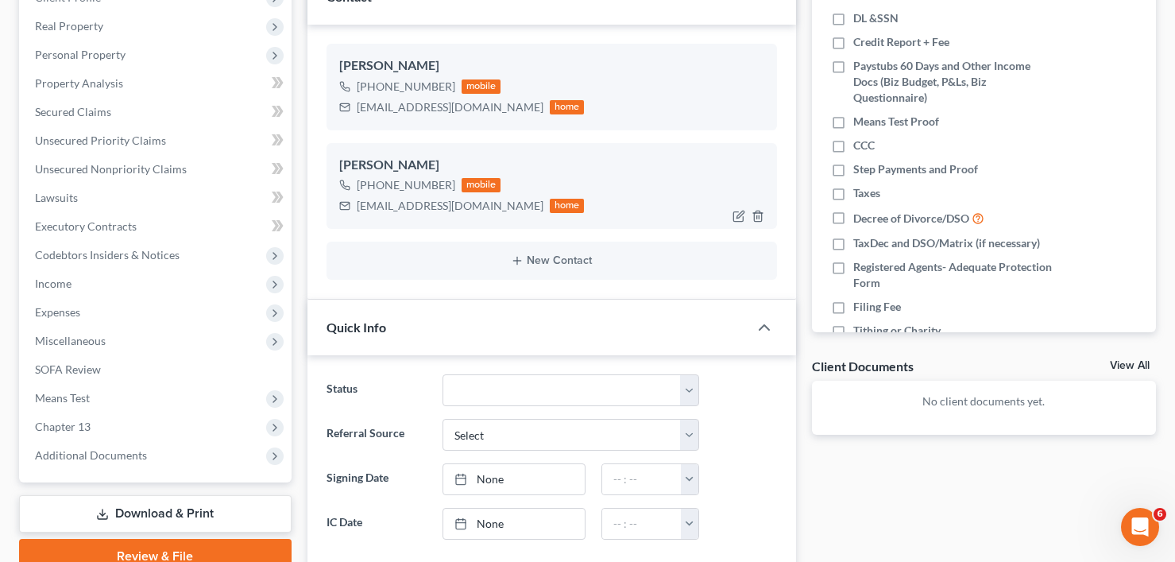
scroll to position [238, 0]
drag, startPoint x: 370, startPoint y: 184, endPoint x: 450, endPoint y: 191, distance: 80.5
click at [450, 191] on div "+1 (801) 823-5111 mobile" at bounding box center [461, 186] width 245 height 21
copy span "(801) 823-5111"
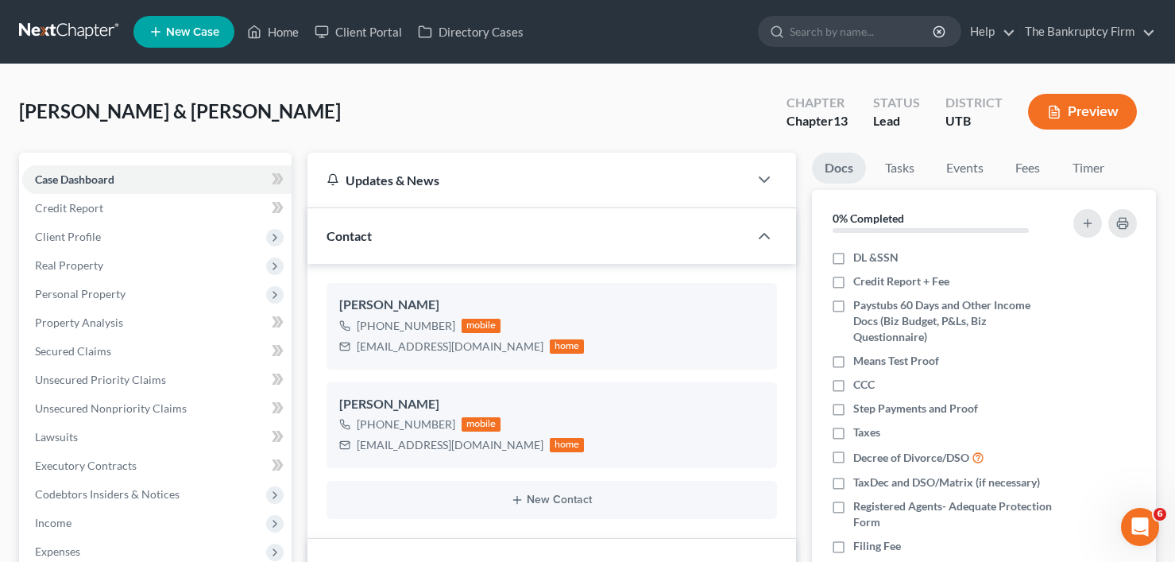
drag, startPoint x: 299, startPoint y: 110, endPoint x: 299, endPoint y: 123, distance: 13.5
click at [299, 110] on div "Kerr, Aaran & Jennifer Upgraded Chapter Chapter 13 Status Lead District UTB Pre…" at bounding box center [587, 117] width 1137 height 69
click at [288, 118] on div "Kerr, Aaran & Jennifer Upgraded Chapter Chapter 13 Status Lead District UTB Pre…" at bounding box center [587, 117] width 1137 height 69
